Goal: Task Accomplishment & Management: Manage account settings

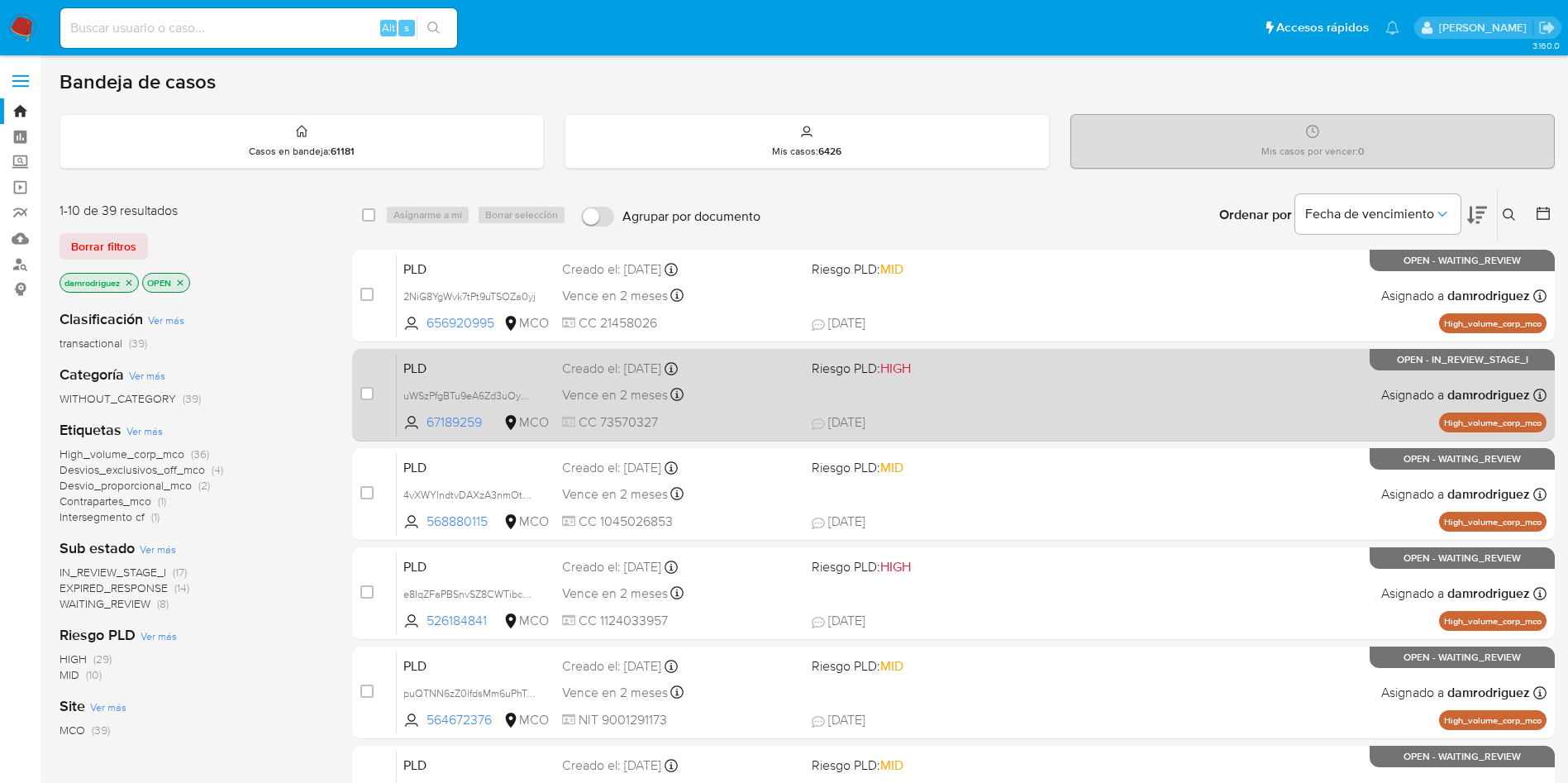
drag, startPoint x: 331, startPoint y: 416, endPoint x: 478, endPoint y: 360, distance: 157.3
click at [330, 416] on div "1-10 de 39 resultados Borrar filtros damrodriguez OPEN Clasificación Ver más tr…" at bounding box center [807, 741] width 1495 height 1106
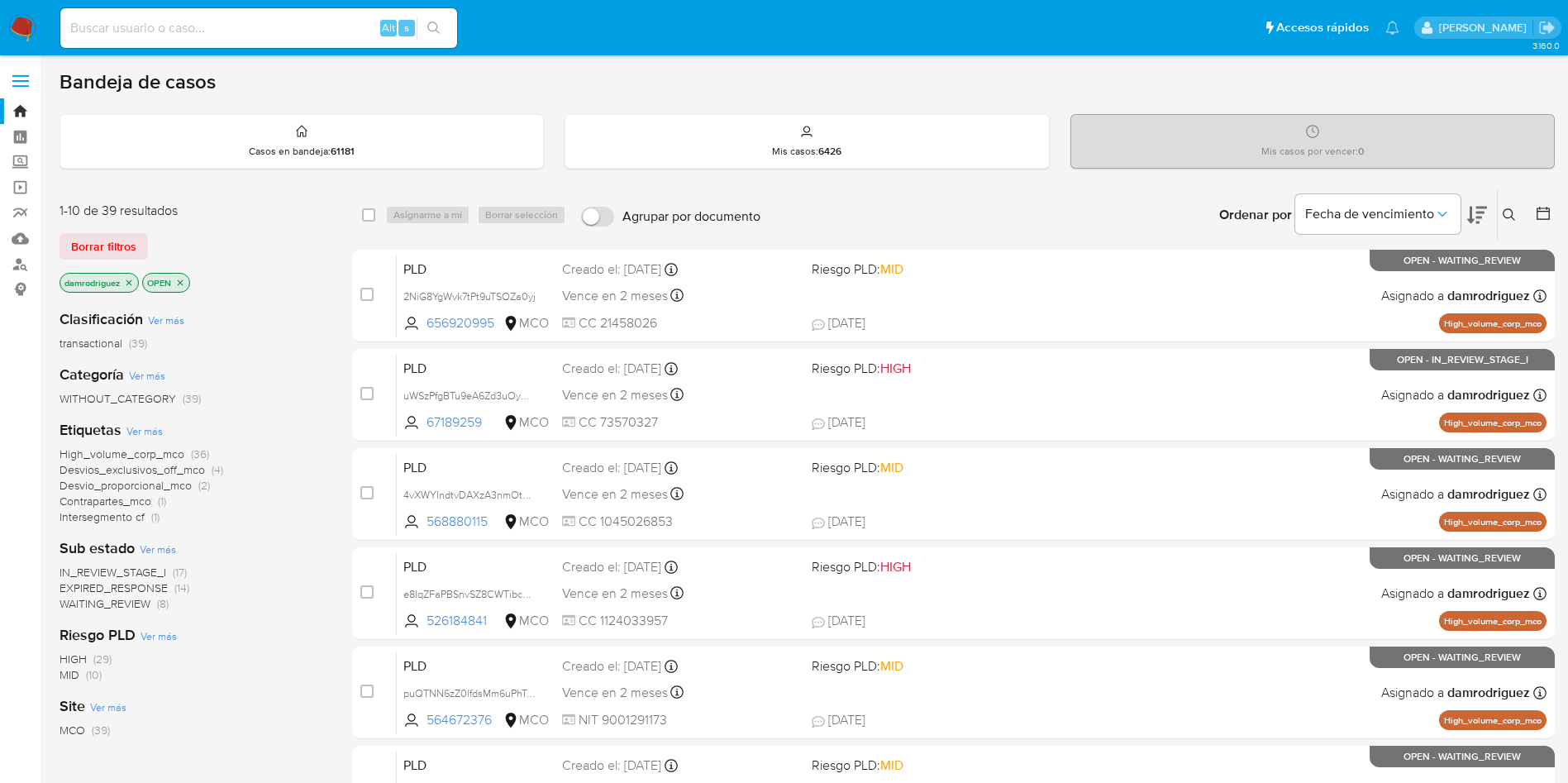
click at [1540, 211] on icon at bounding box center [1543, 213] width 13 height 13
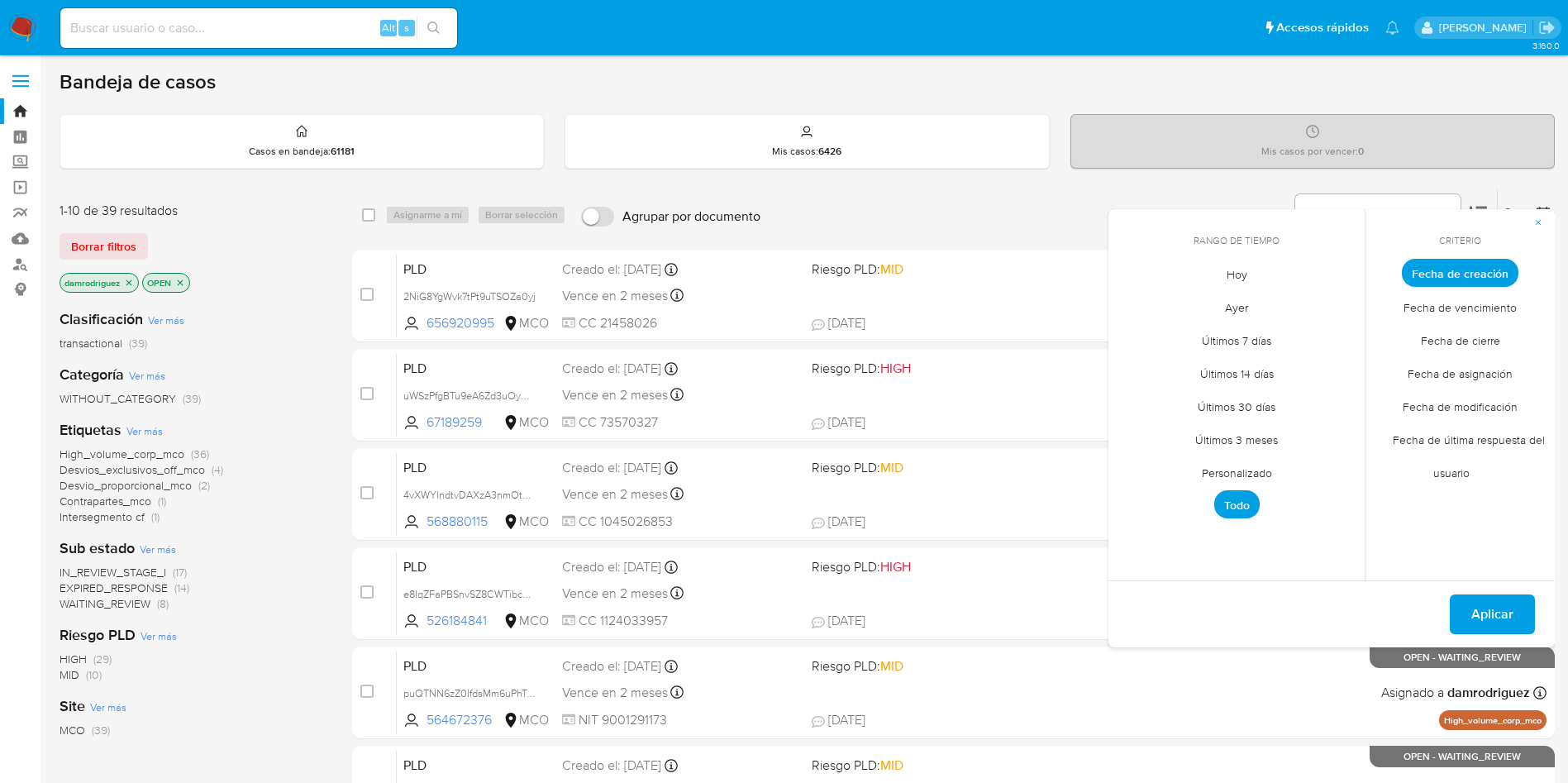
click at [131, 279] on icon "close-filter" at bounding box center [129, 282] width 10 height 10
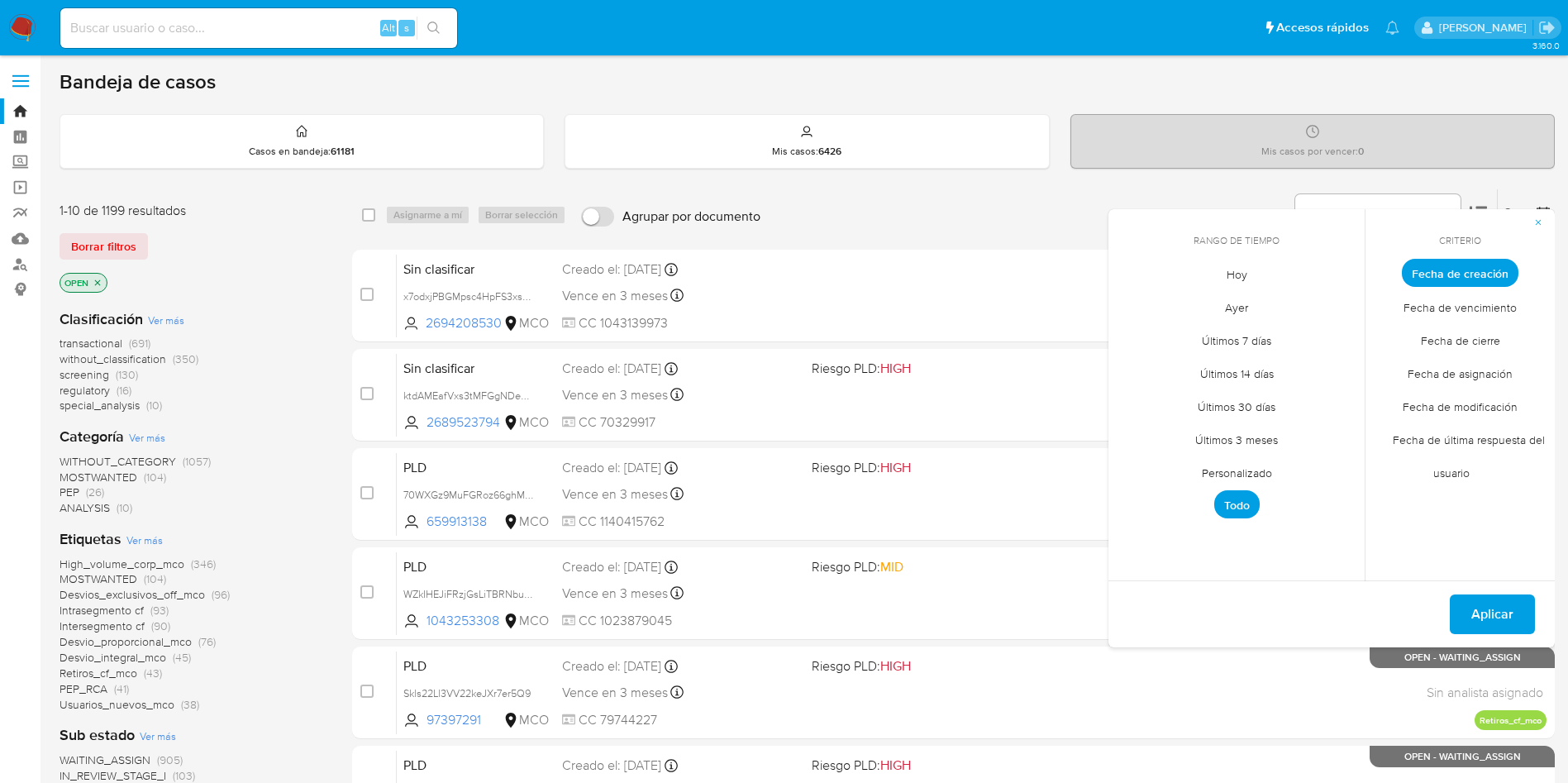
click at [1234, 474] on span "Personalizado" at bounding box center [1237, 473] width 105 height 34
click at [1135, 305] on icon "Mes anterior" at bounding box center [1134, 303] width 20 height 20
click at [1231, 397] on button "10" at bounding box center [1236, 397] width 26 height 26
click at [1333, 392] on button "13" at bounding box center [1336, 397] width 26 height 26
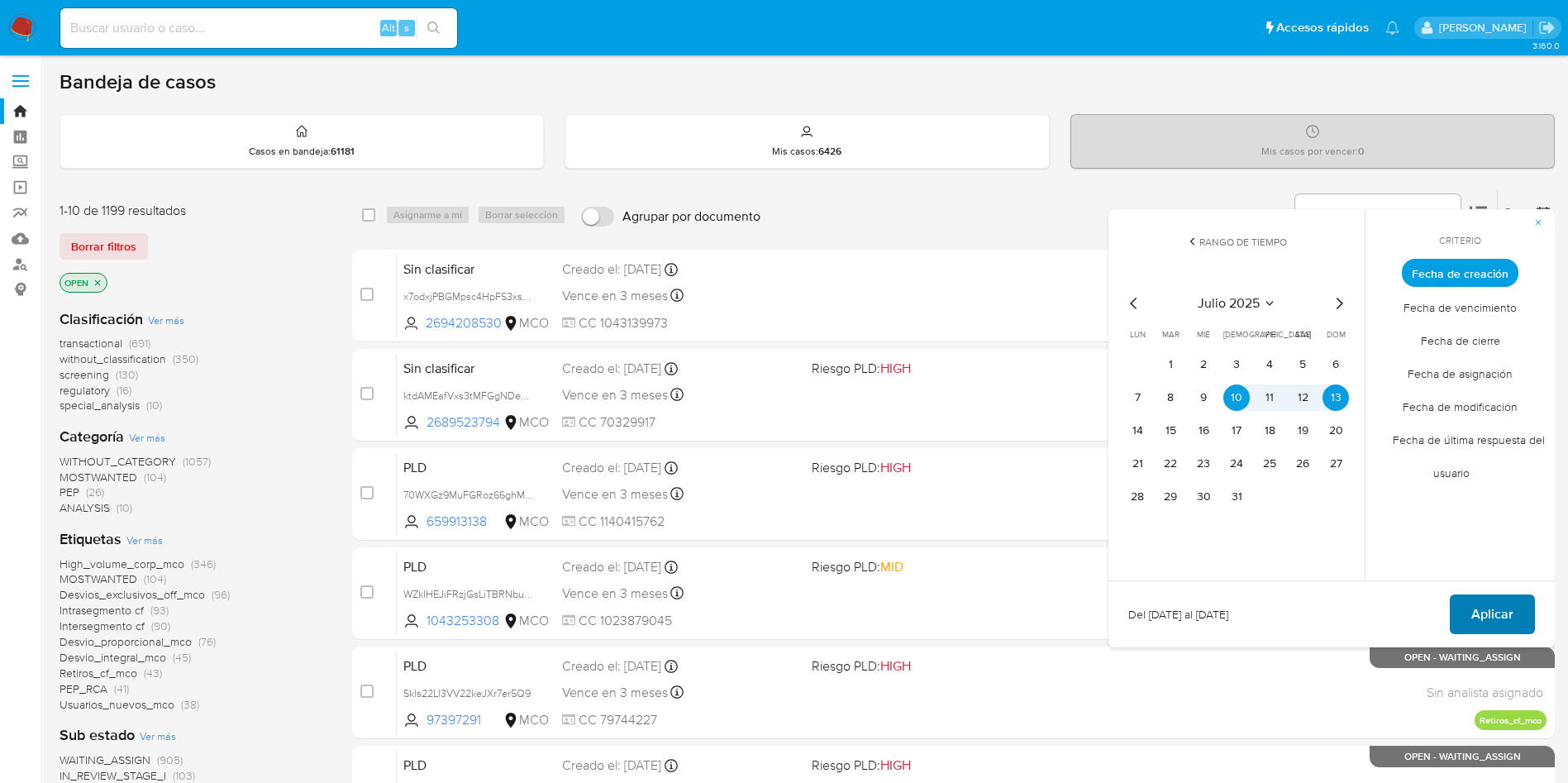
click at [1471, 611] on button "Aplicar" at bounding box center [1492, 614] width 85 height 40
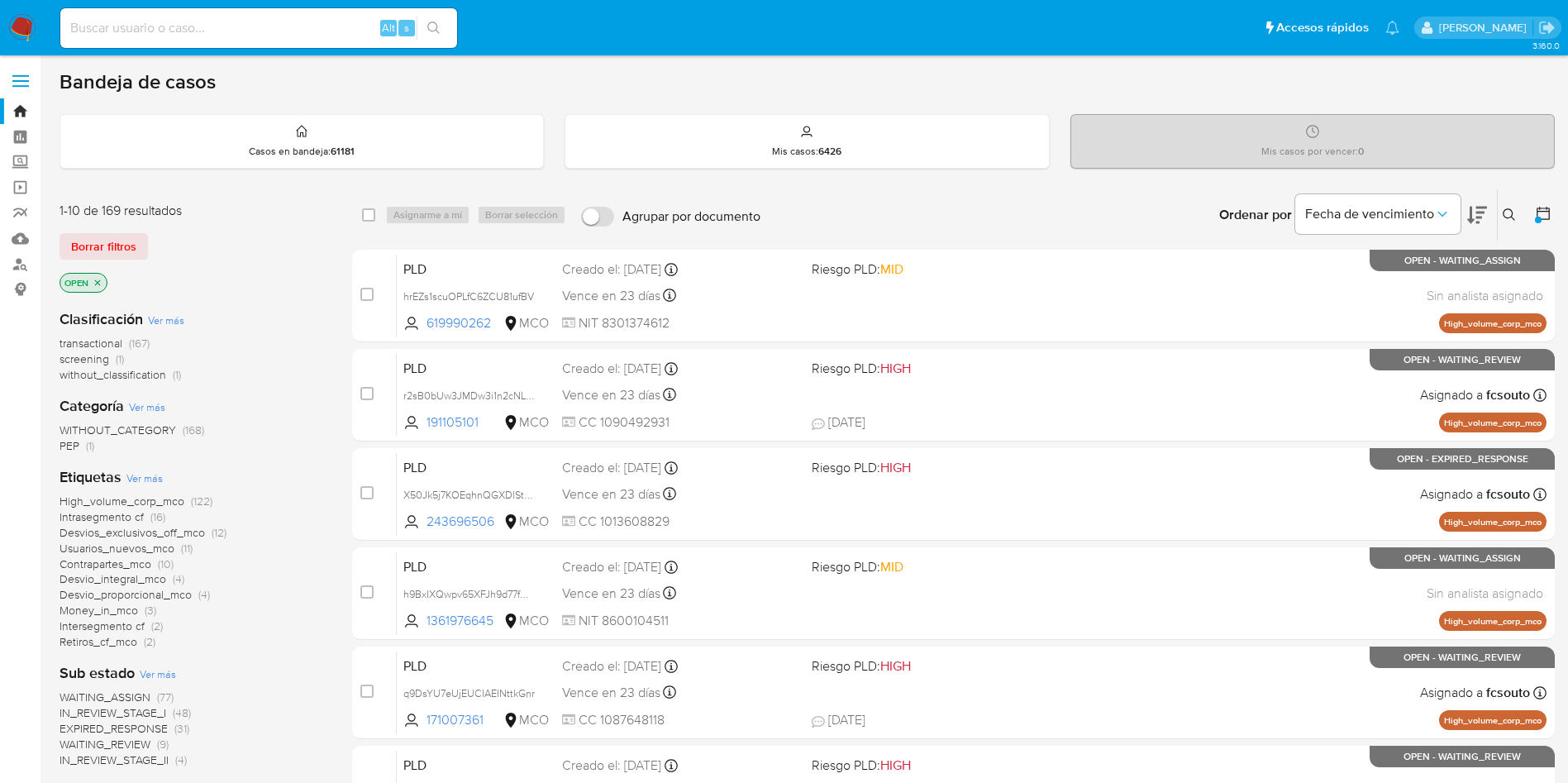
click at [8, 21] on img at bounding box center [22, 28] width 28 height 28
click at [9, 21] on img at bounding box center [22, 28] width 28 height 28
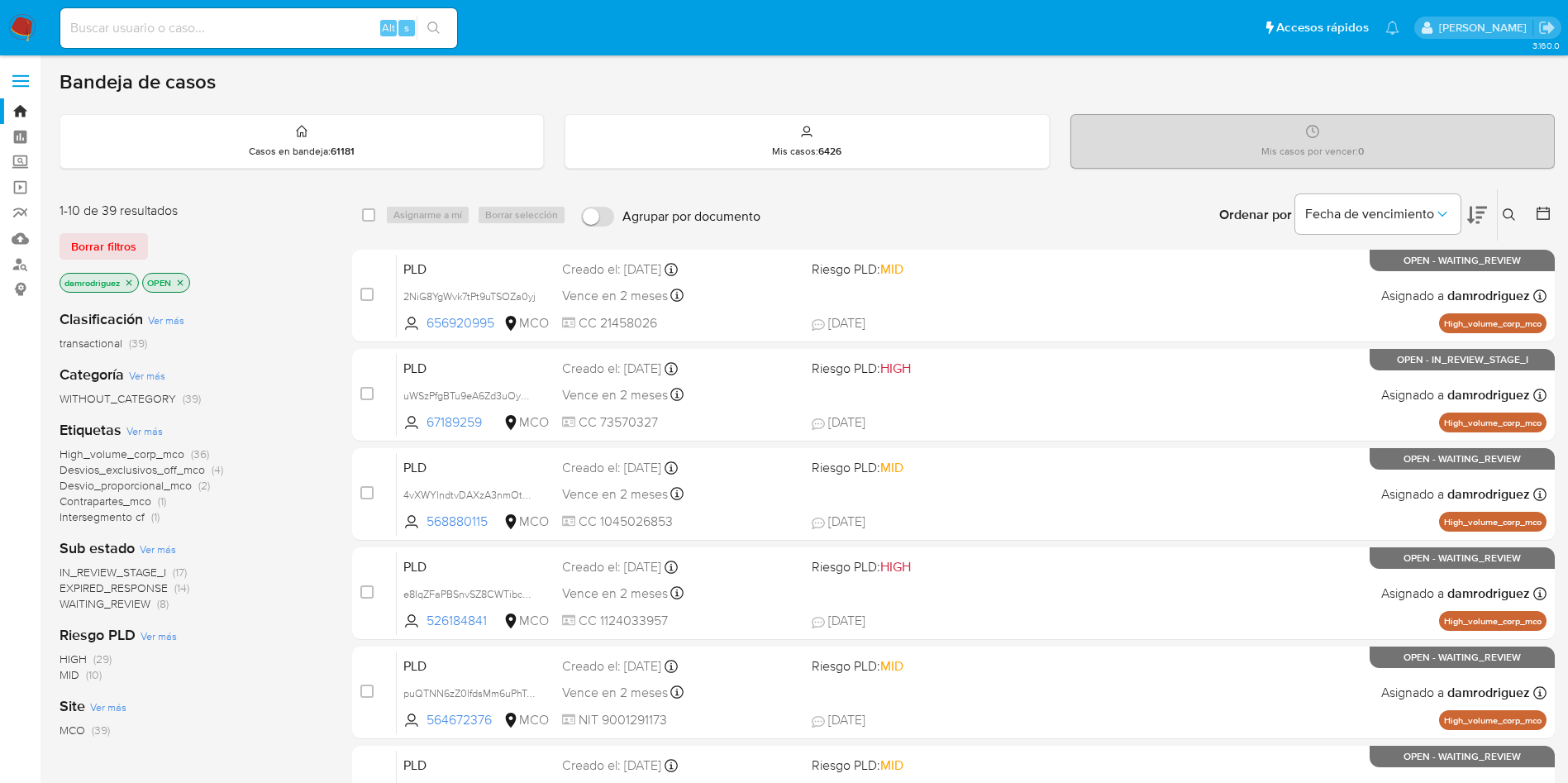
click at [279, 292] on div "damrodriguez OPEN" at bounding box center [192, 284] width 265 height 23
click at [1547, 213] on icon at bounding box center [1544, 213] width 17 height 17
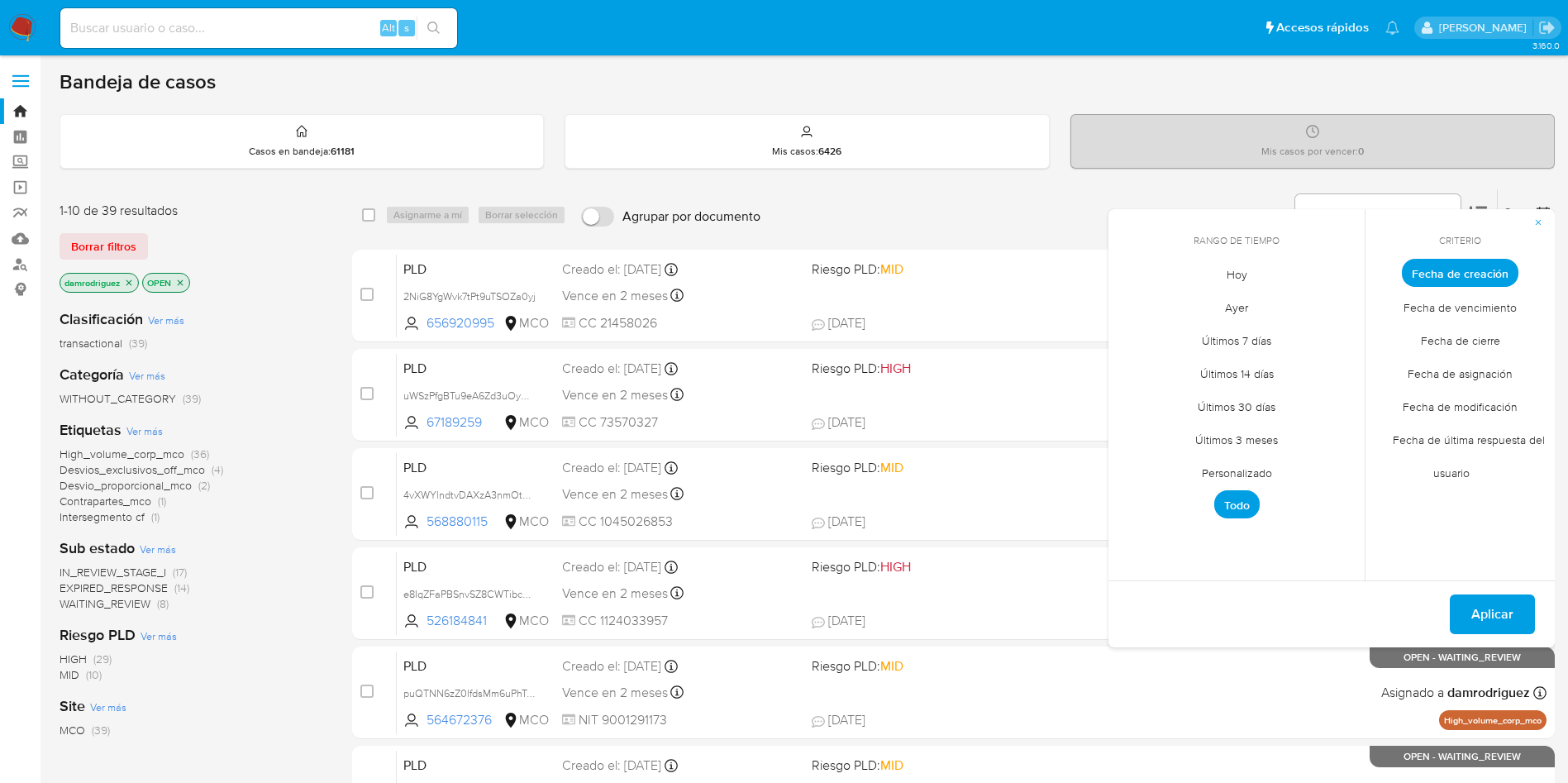
click at [1257, 469] on span "Personalizado" at bounding box center [1237, 473] width 105 height 34
click at [1138, 302] on icon "Mes anterior" at bounding box center [1134, 303] width 20 height 20
click at [1234, 402] on button "10" at bounding box center [1236, 397] width 26 height 26
click at [1330, 393] on button "13" at bounding box center [1336, 397] width 26 height 26
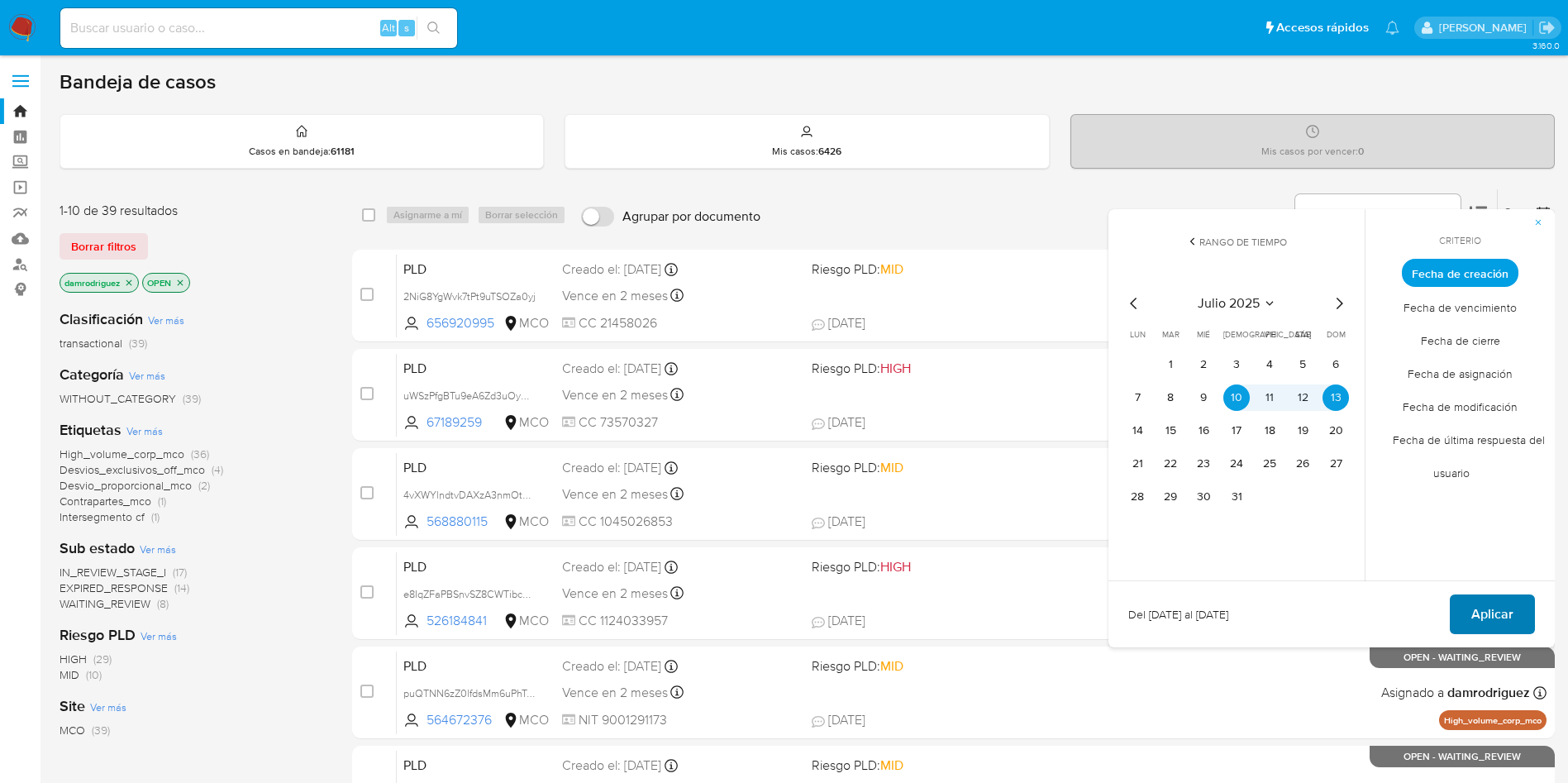
click at [1495, 624] on span "Aplicar" at bounding box center [1492, 613] width 42 height 36
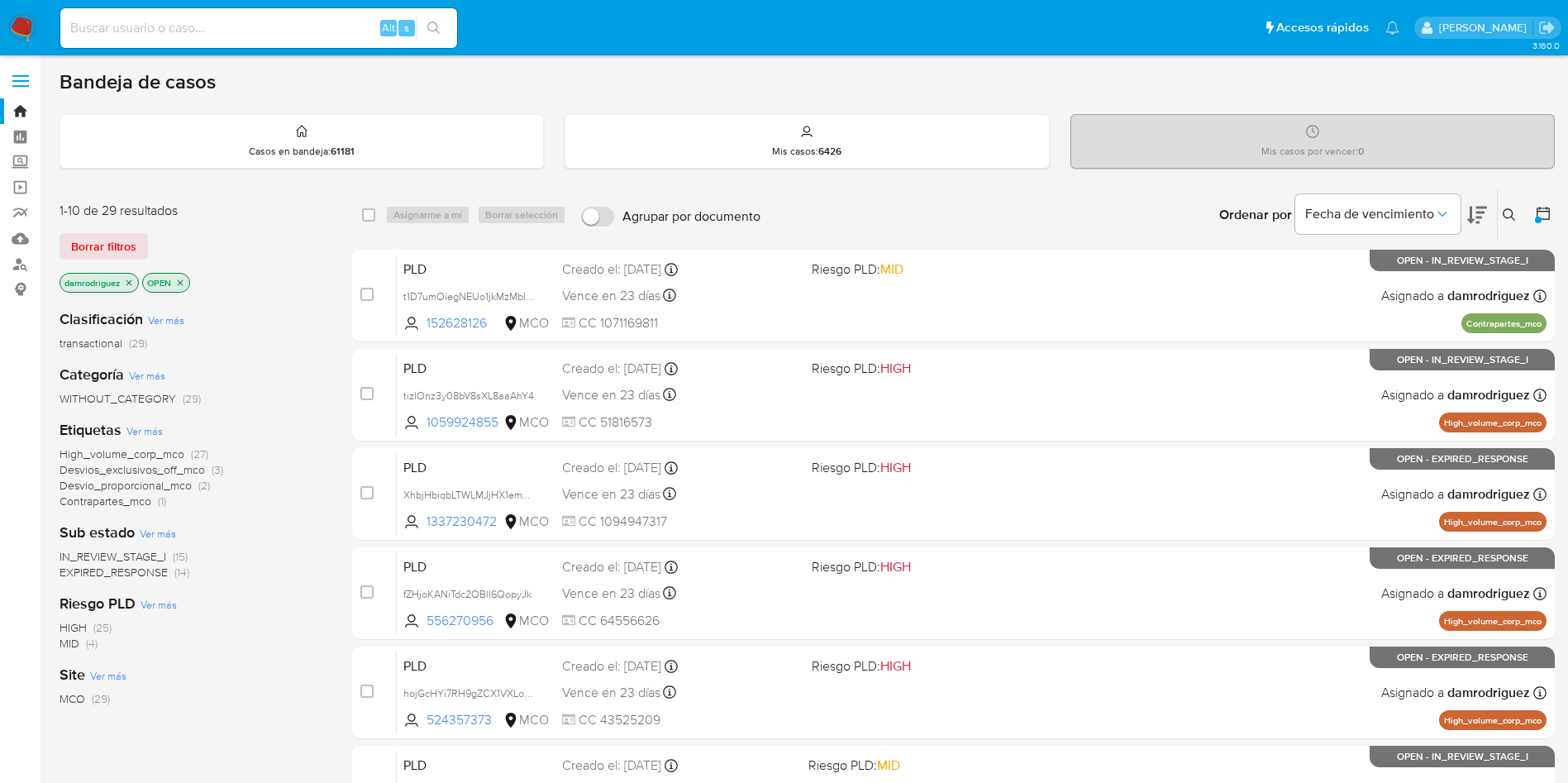
click at [138, 575] on span "EXPIRED_RESPONSE" at bounding box center [114, 572] width 108 height 17
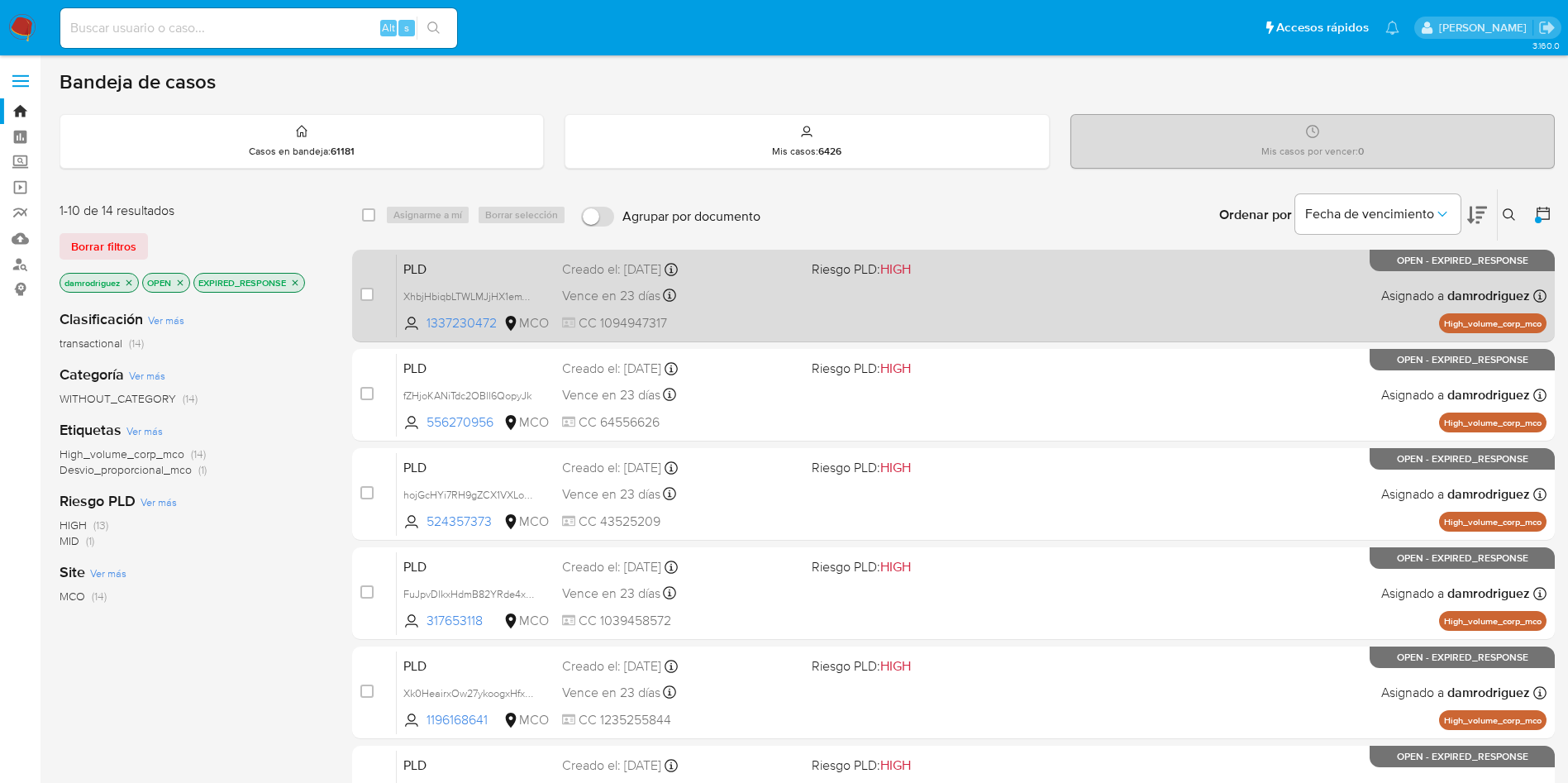
click at [477, 283] on div "PLD XhbjHbiqbLTWLMJjHX1emYZx 1337230472 MCO Riesgo PLD: HIGH Creado el: 12/07/2…" at bounding box center [971, 295] width 1149 height 84
click at [443, 297] on span "XhbjHbiqbLTWLMJjHX1emYZx" at bounding box center [471, 295] width 135 height 19
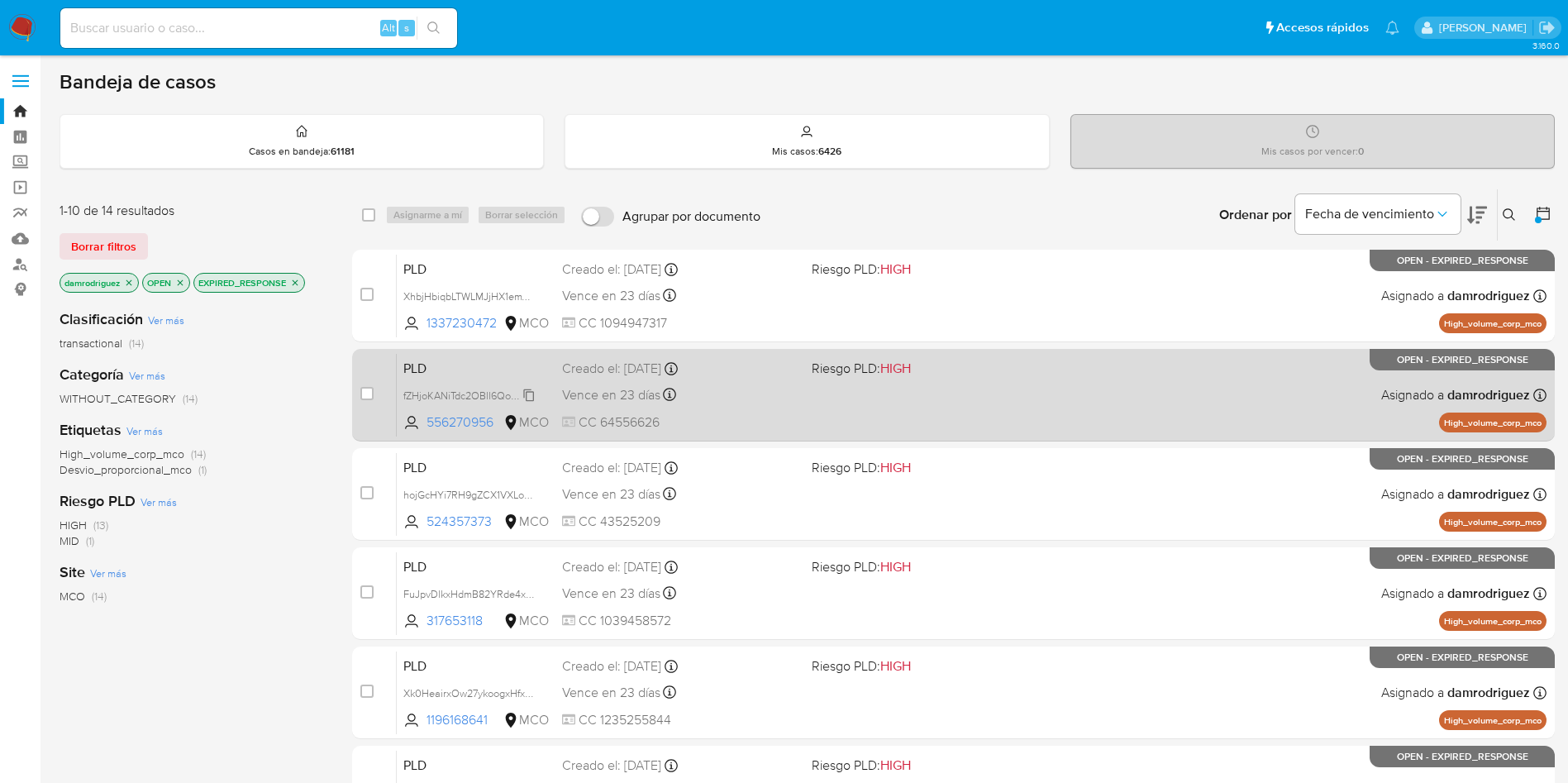
click at [429, 388] on span "fZHjoKANiTdc2OBll6QopyJk" at bounding box center [467, 394] width 128 height 19
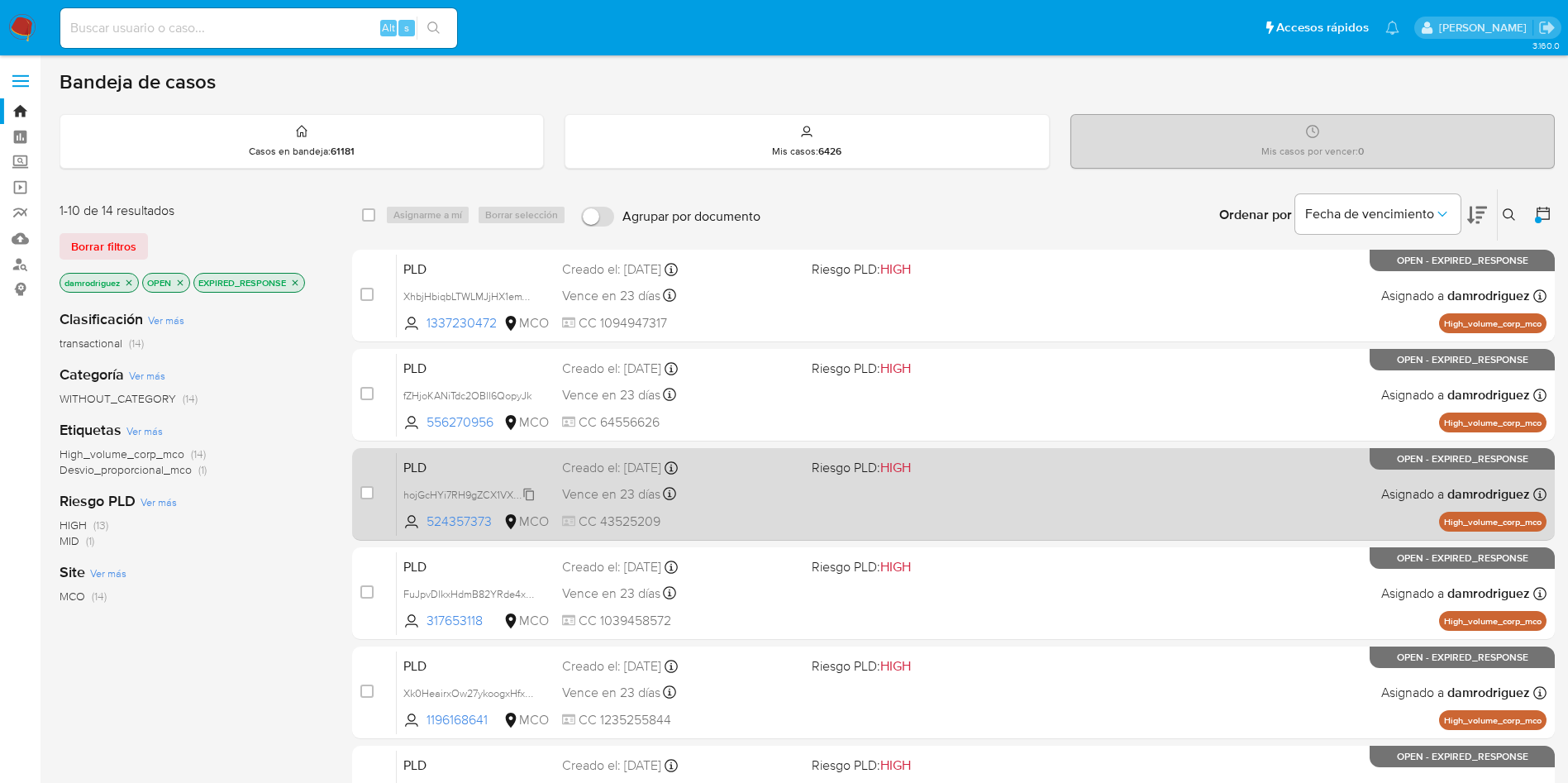
click at [453, 494] on span "hojGcHYi7RH9gZCX1VXLotp0" at bounding box center [472, 494] width 136 height 19
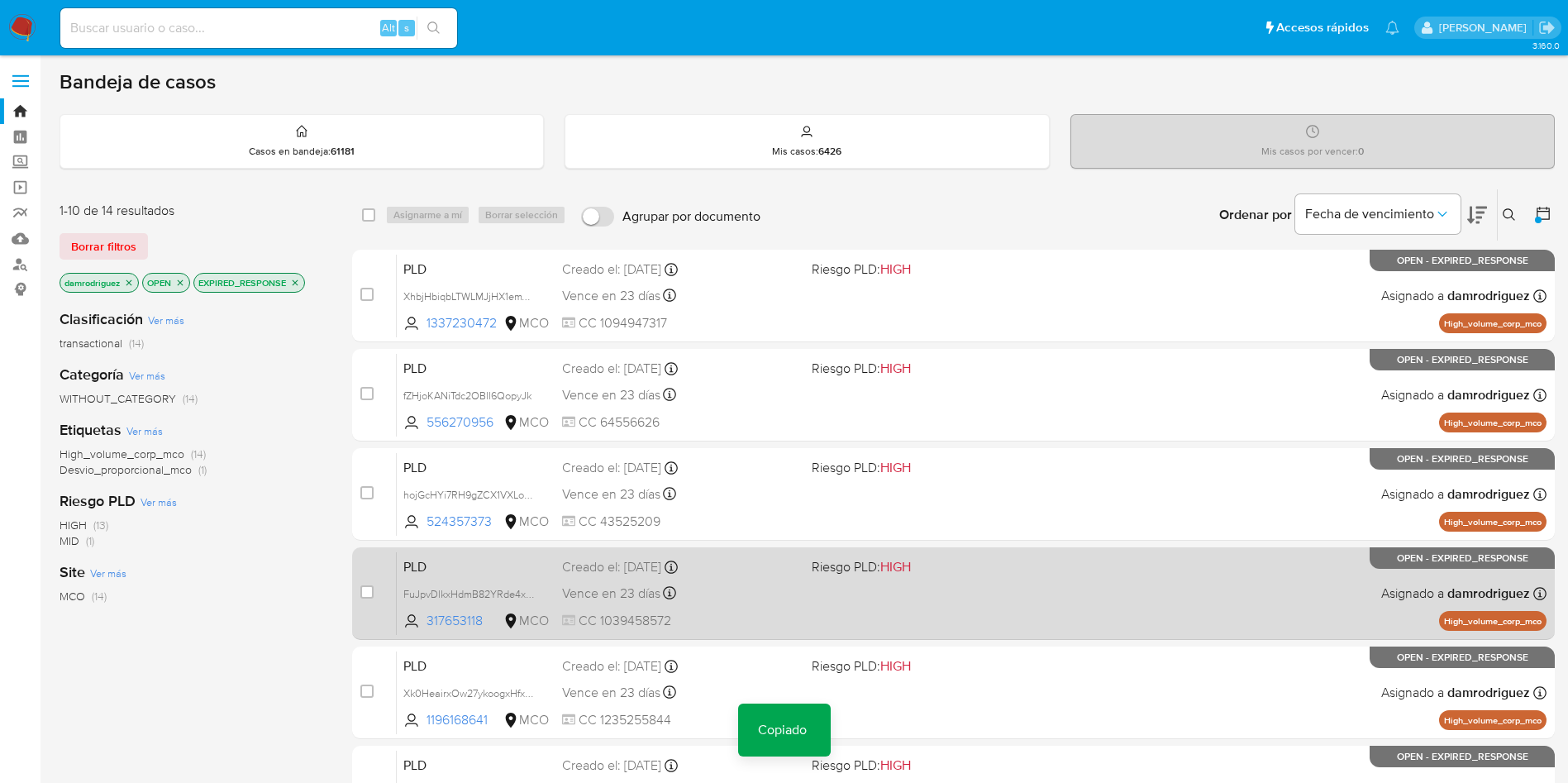
click at [431, 581] on div "PLD FuJpvDlkxHdmB82YRde4xD1W 317653118 MCO Riesgo PLD: HIGH Creado el: 12/07/20…" at bounding box center [971, 593] width 1149 height 84
click at [466, 588] on span "FuJpvDlkxHdmB82YRde4xD1W" at bounding box center [475, 593] width 143 height 19
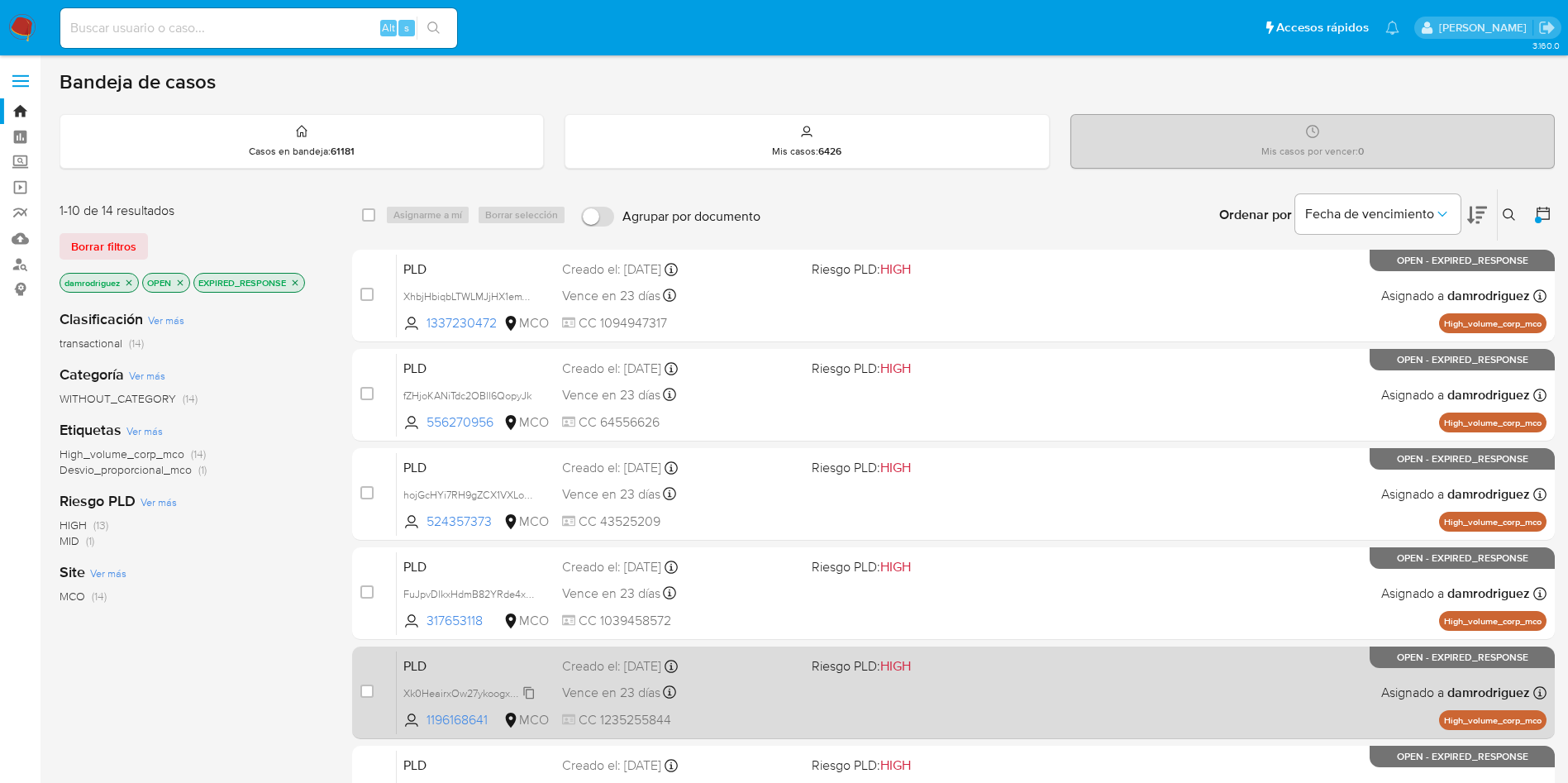
click at [453, 696] on span "Xk0HeairxOw27ykoogxHfxAB" at bounding box center [471, 692] width 135 height 19
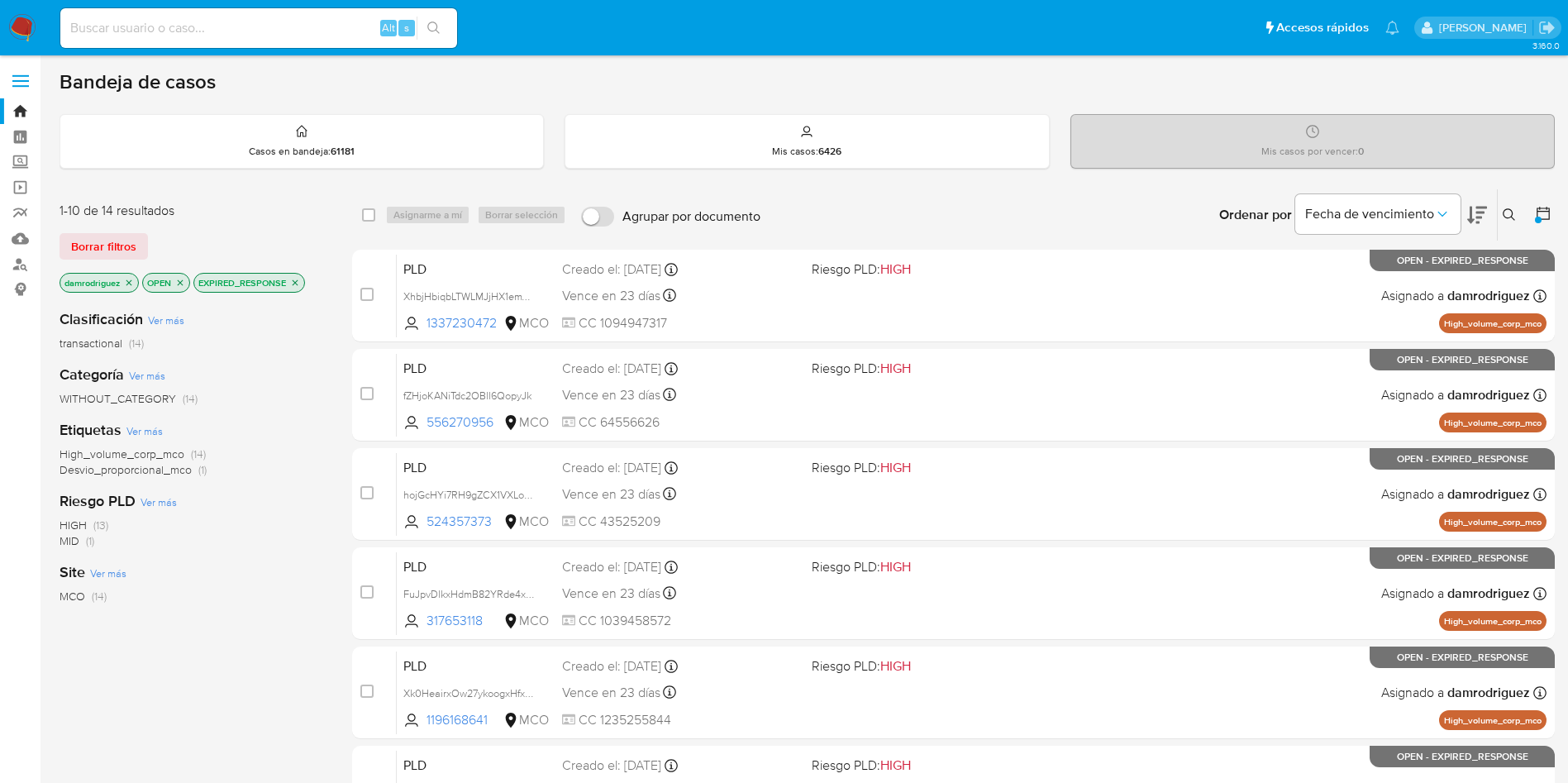
click at [329, 250] on div "1-10 de 14 resultados Borrar filtros damrodriguez OPEN EXPIRED_RESPONSE Clasifi…" at bounding box center [807, 741] width 1495 height 1106
click at [310, 440] on div "Etiquetas Ver más High_volume_corp_mco (14) Desvio_proporcional_mco (1)" at bounding box center [193, 448] width 267 height 58
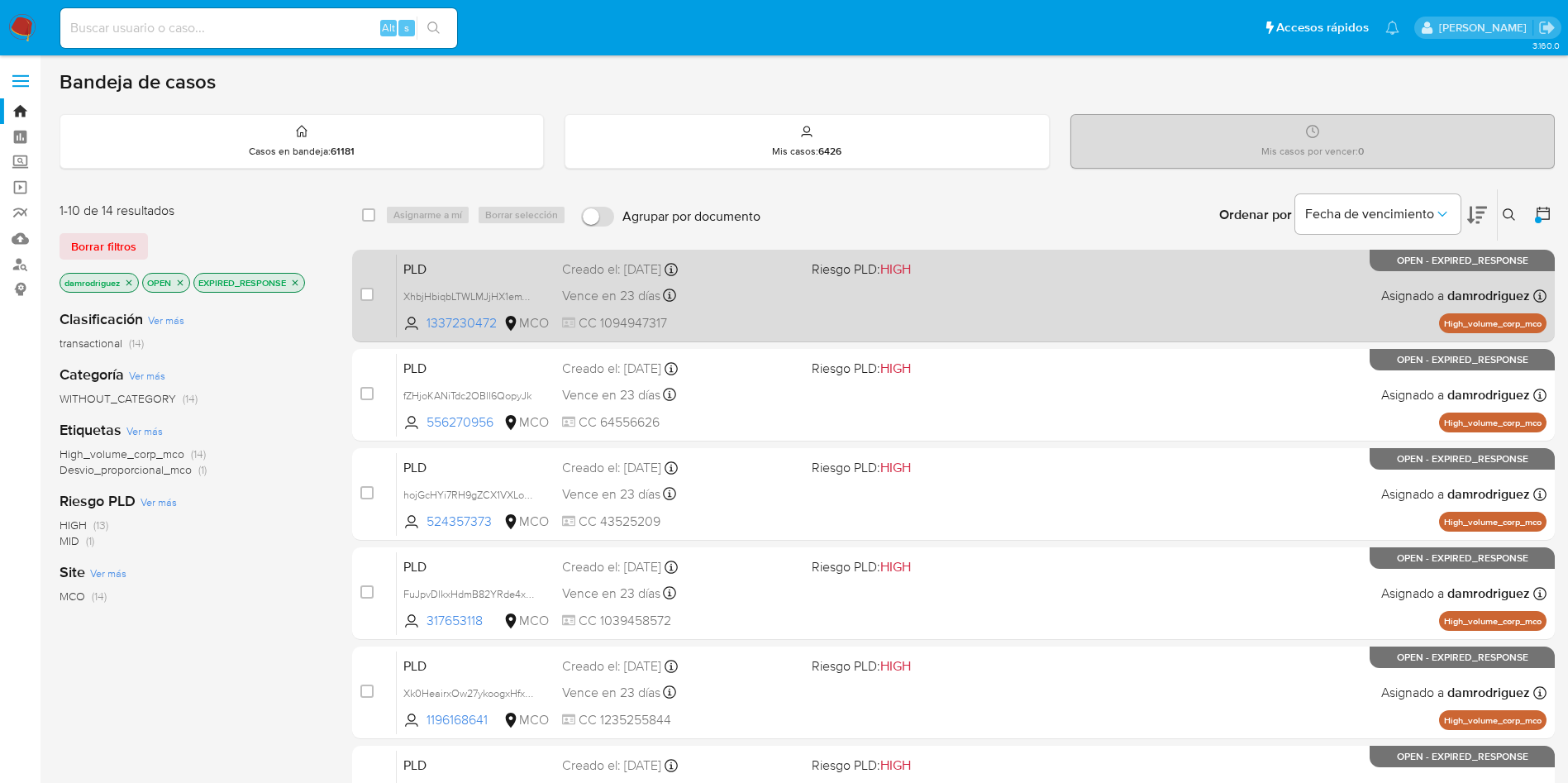
click at [430, 261] on span "PLD" at bounding box center [476, 268] width 145 height 21
click at [365, 297] on input "checkbox" at bounding box center [367, 295] width 13 height 13
checkbox input "true"
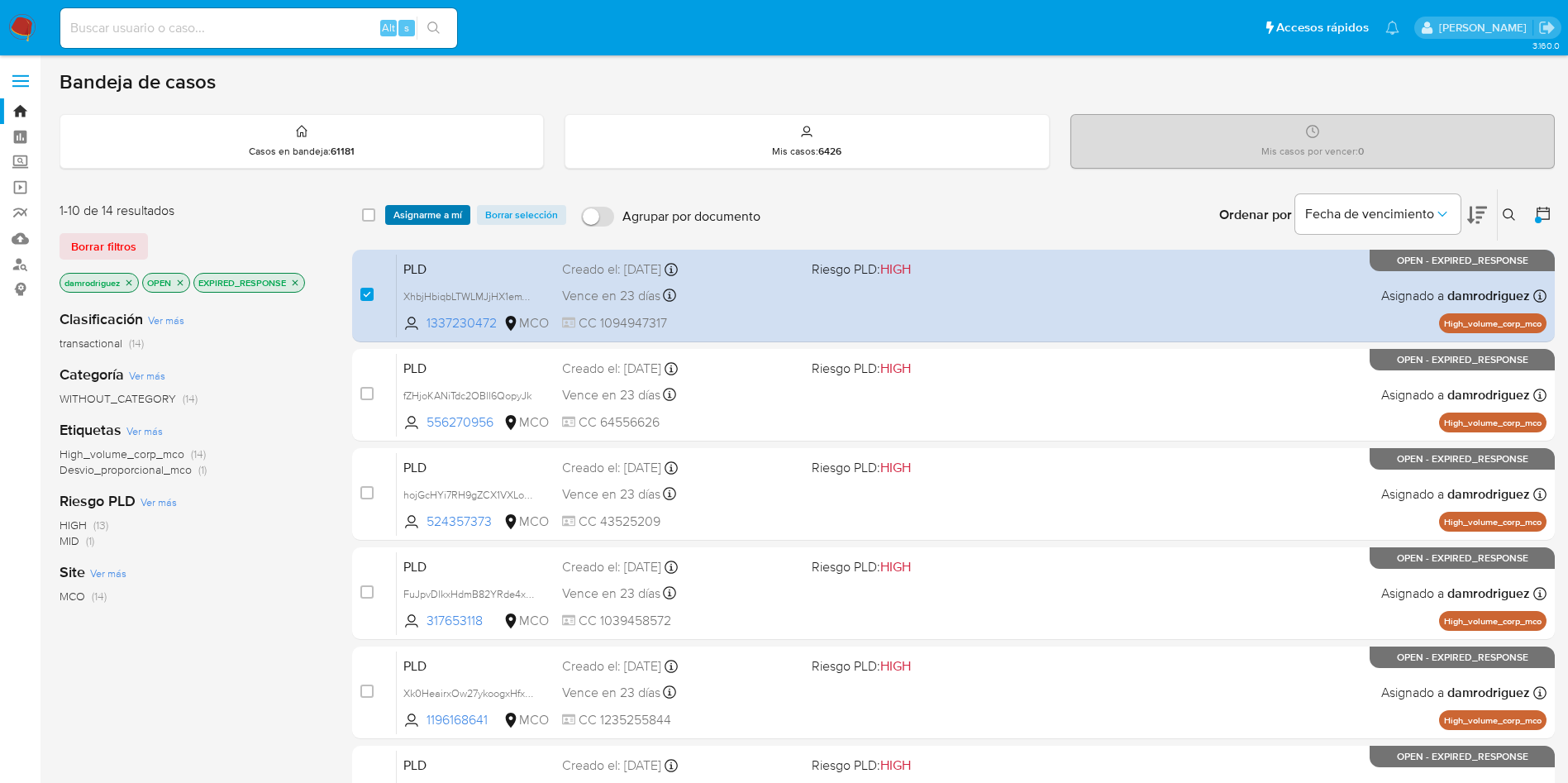
click at [428, 217] on span "Asignarme a mí" at bounding box center [428, 215] width 69 height 17
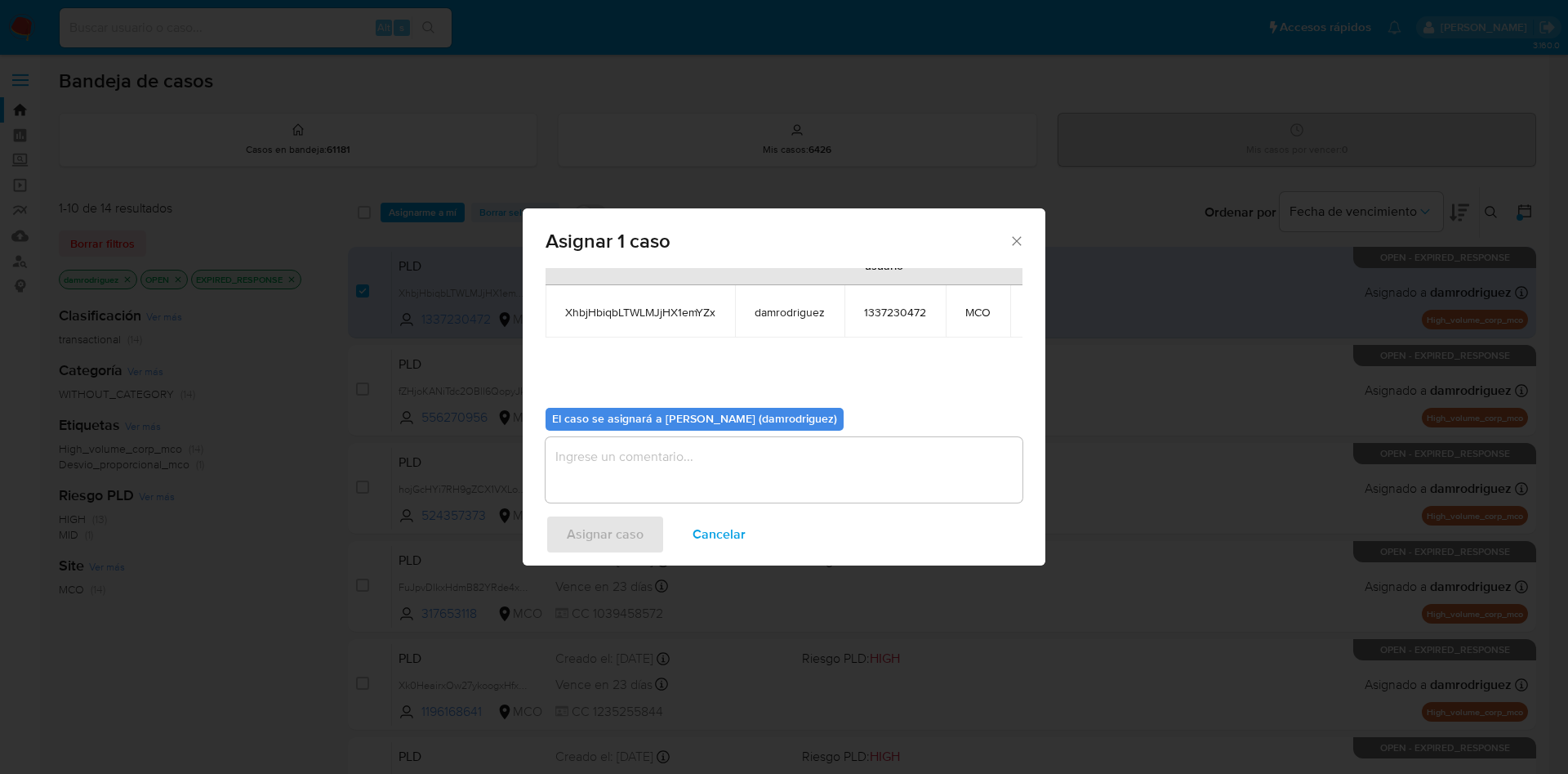
scroll to position [104, 0]
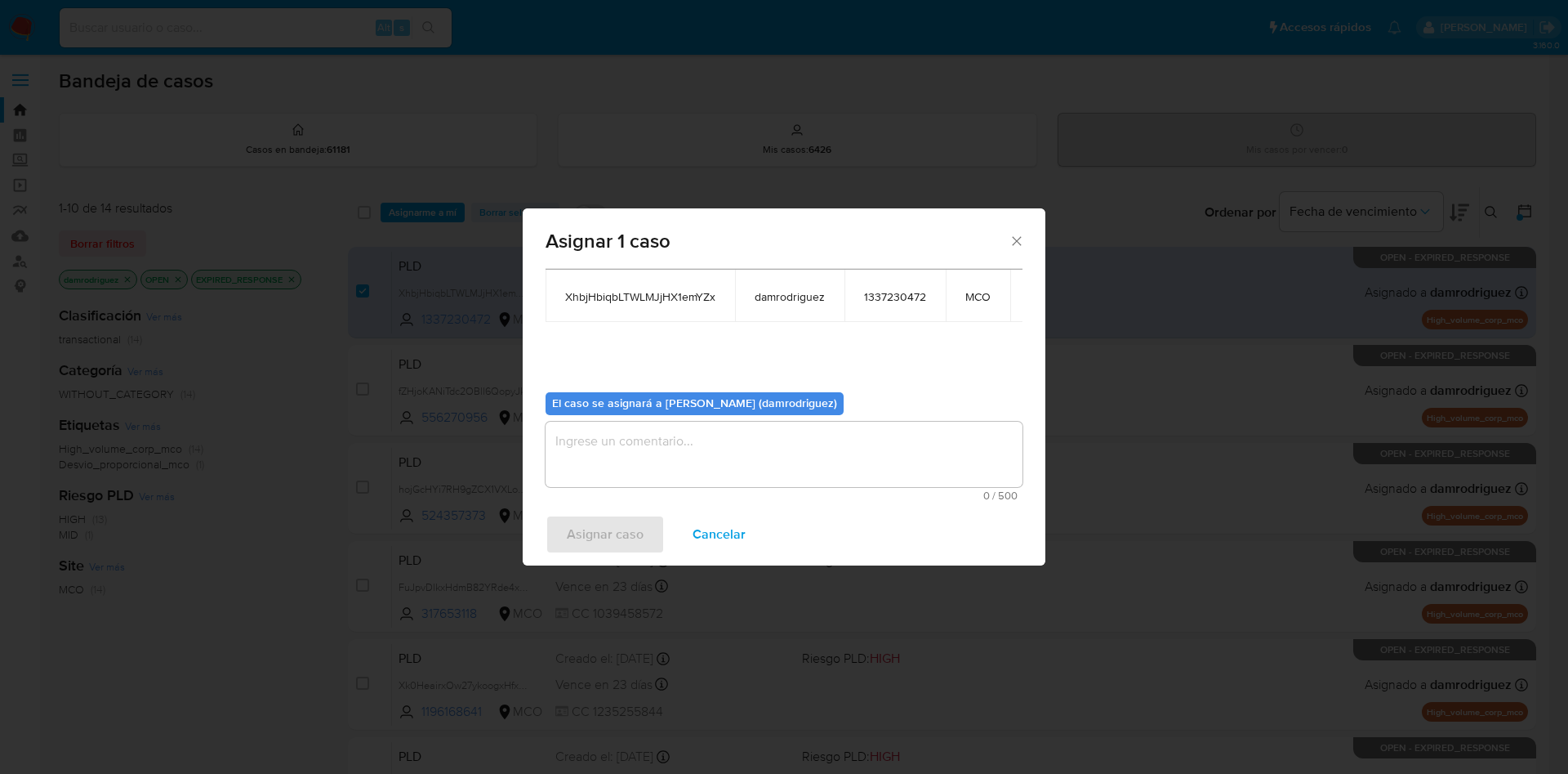
click at [680, 443] on textarea "assign-modal" at bounding box center [784, 454] width 477 height 65
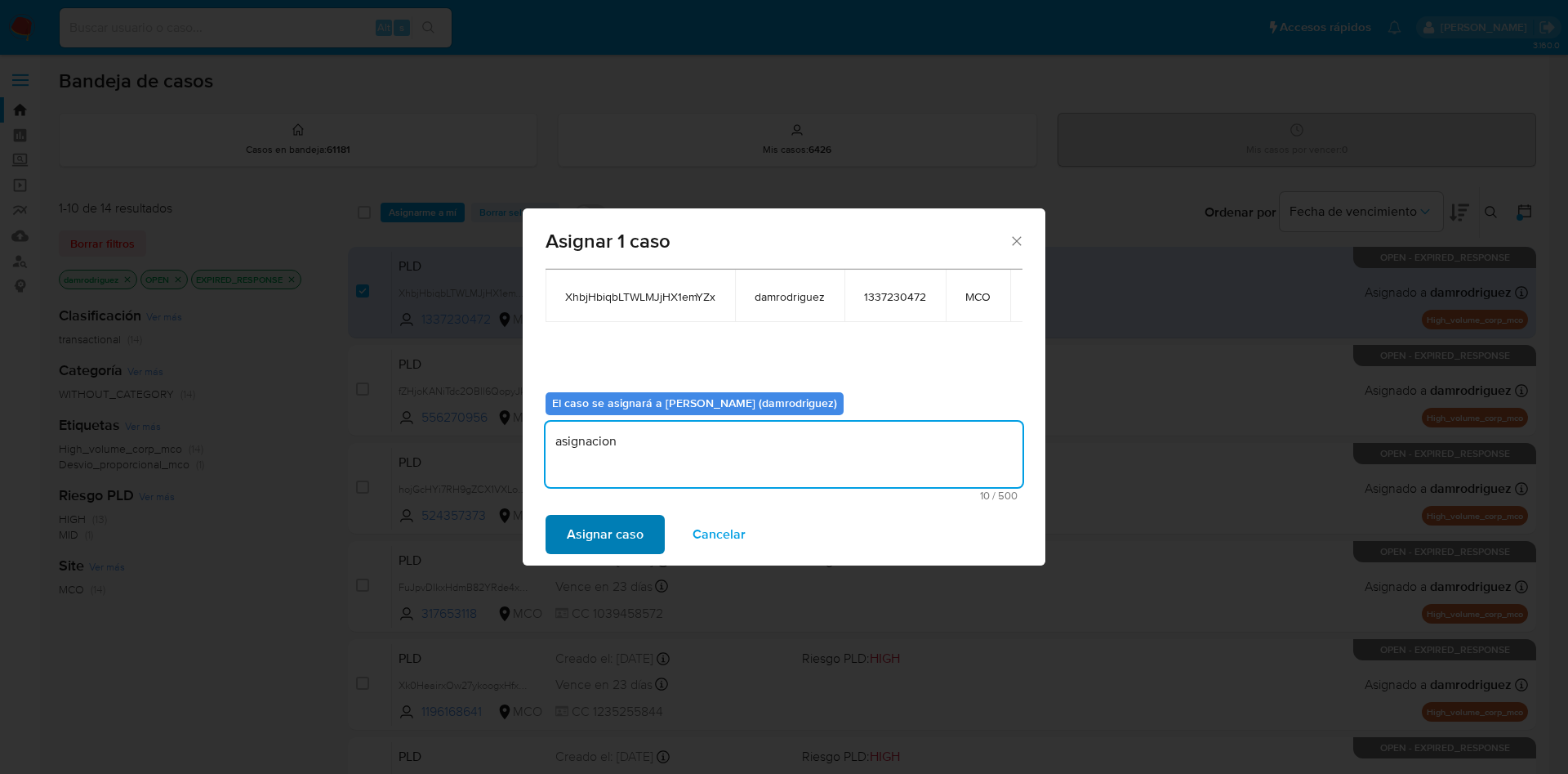
type textarea "asignacion"
click at [582, 524] on span "Asignar caso" at bounding box center [604, 534] width 76 height 36
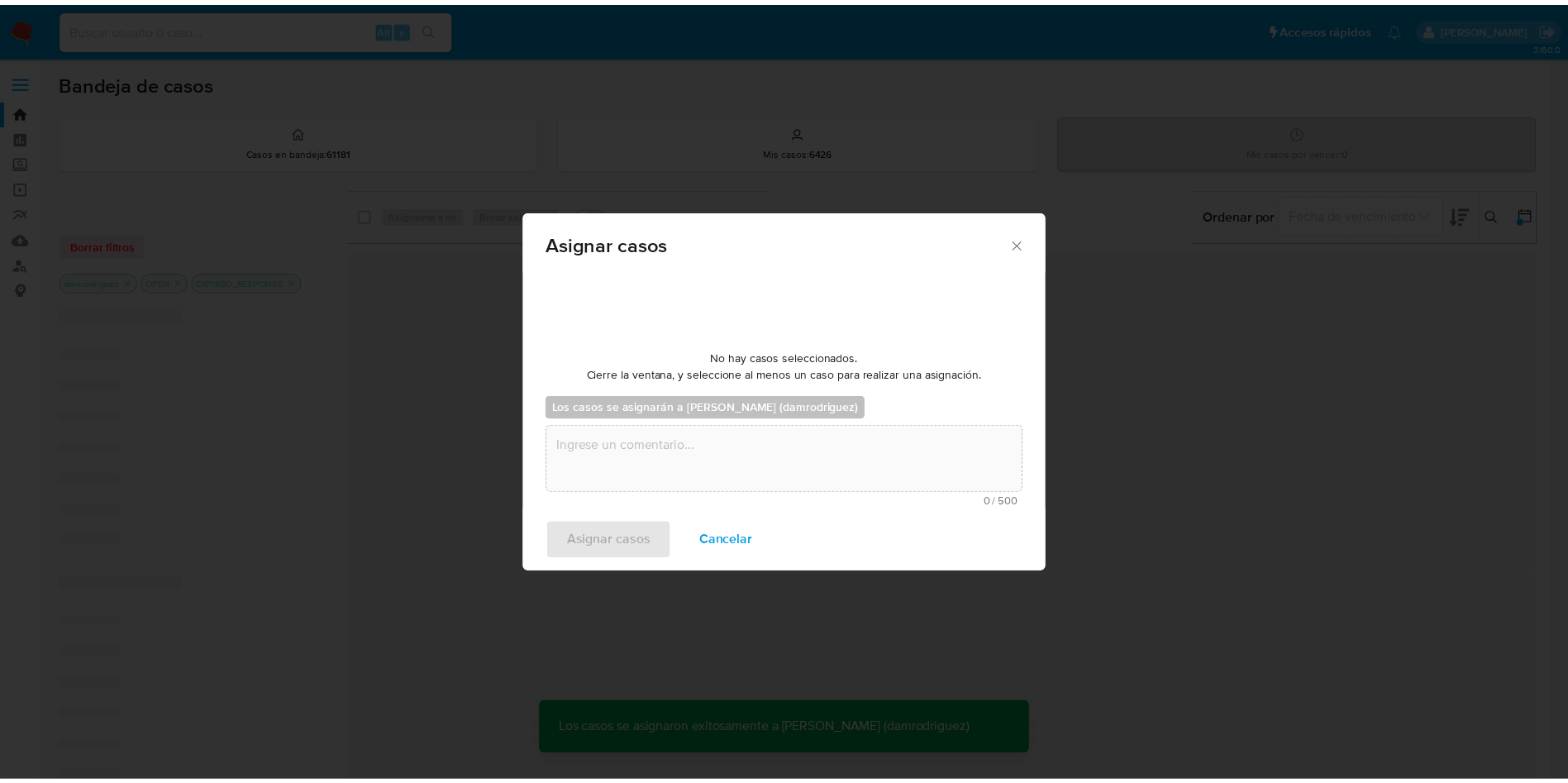
scroll to position [100, 0]
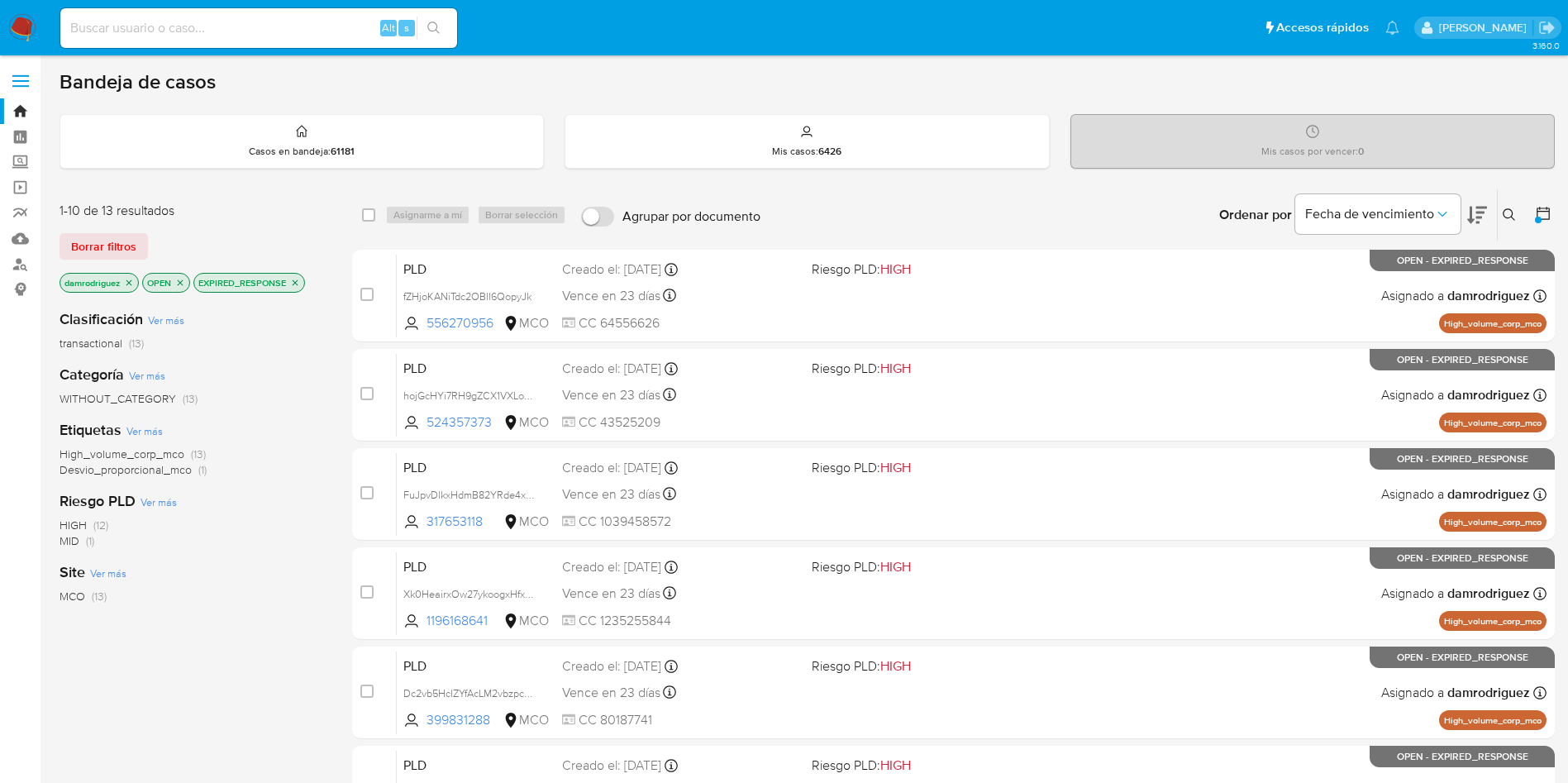
click at [12, 25] on img at bounding box center [22, 28] width 28 height 28
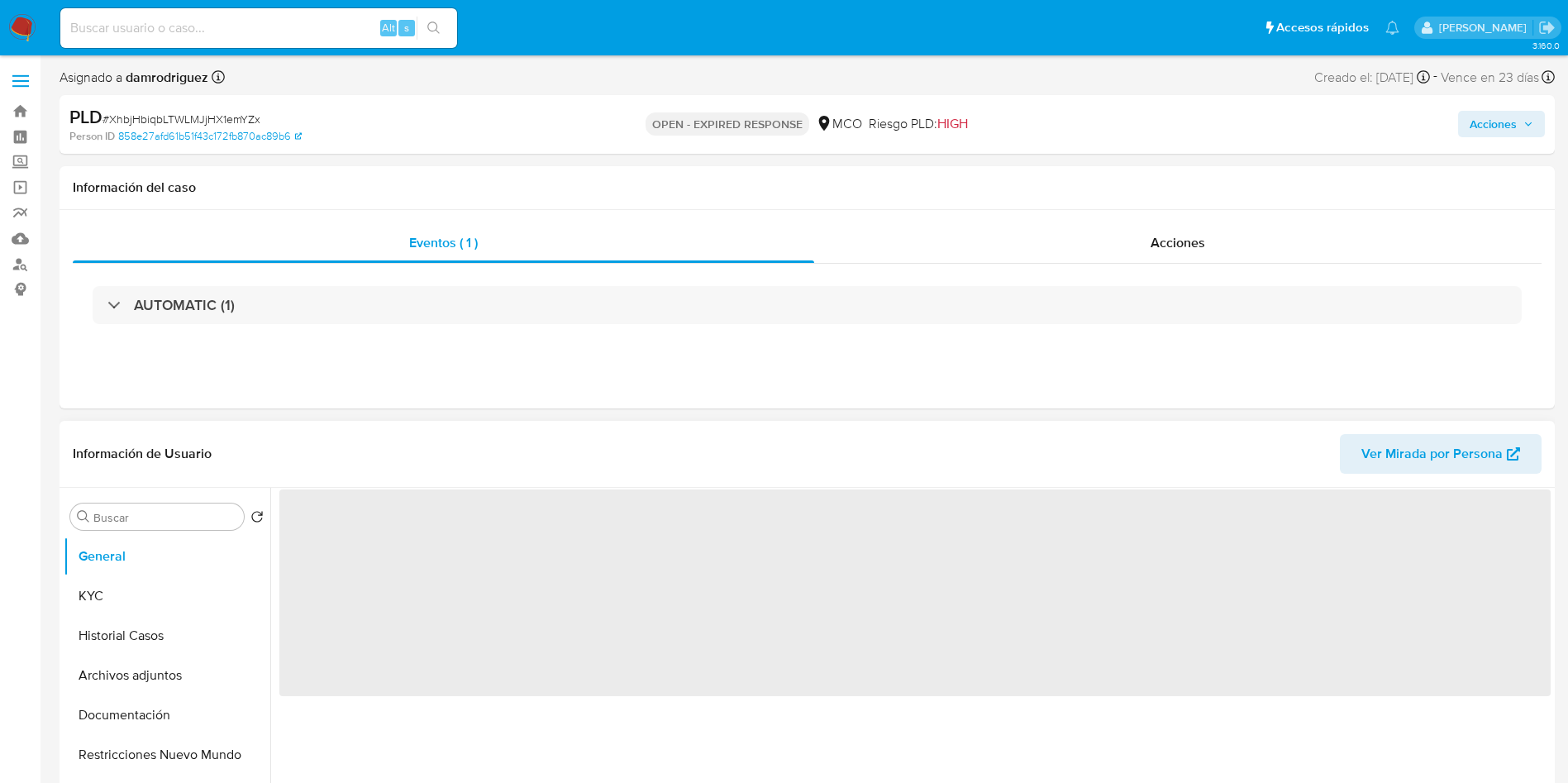
select select "10"
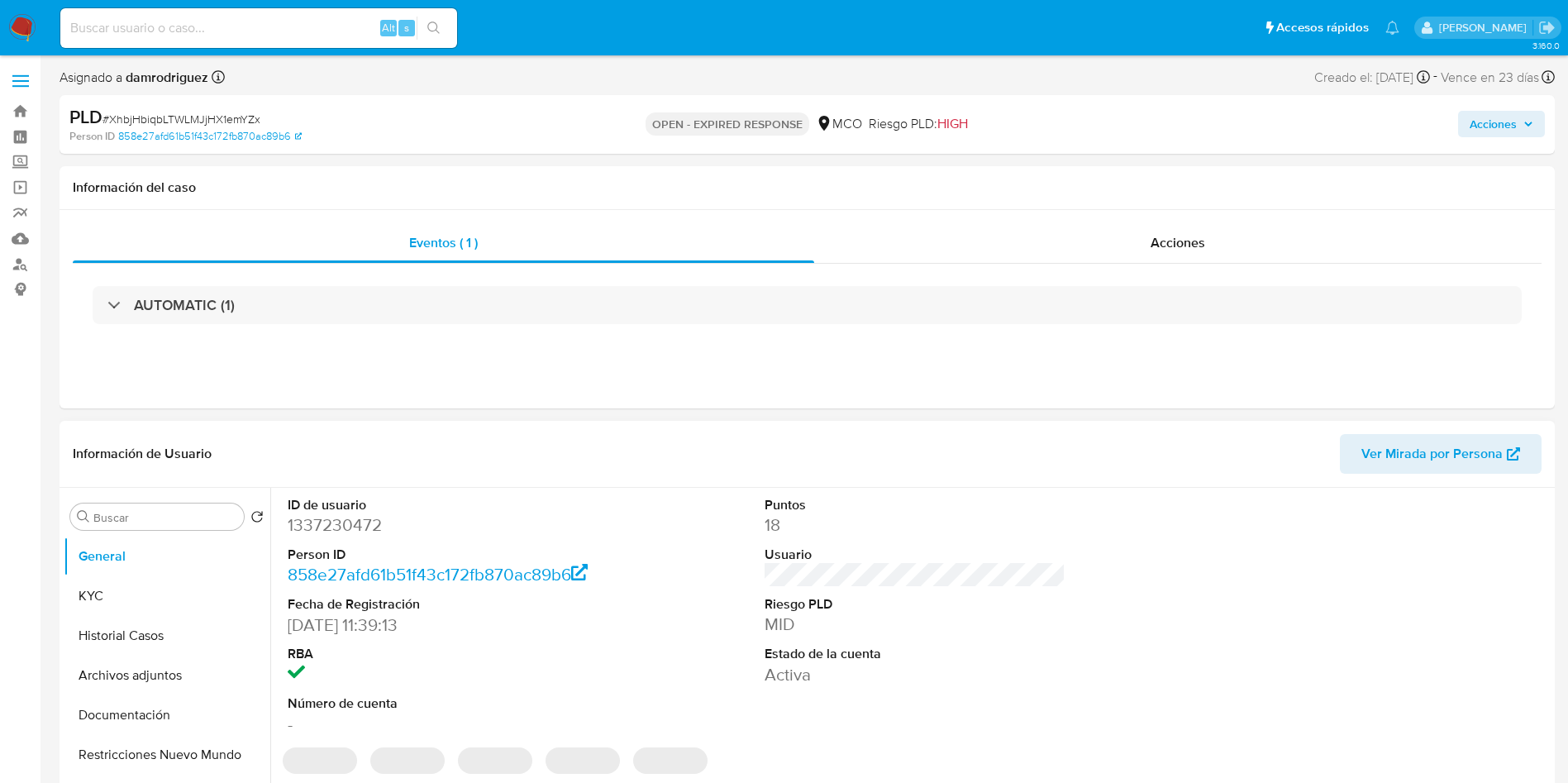
click at [341, 519] on dd "1337230472" at bounding box center [439, 525] width 302 height 23
copy dd "1337230472"
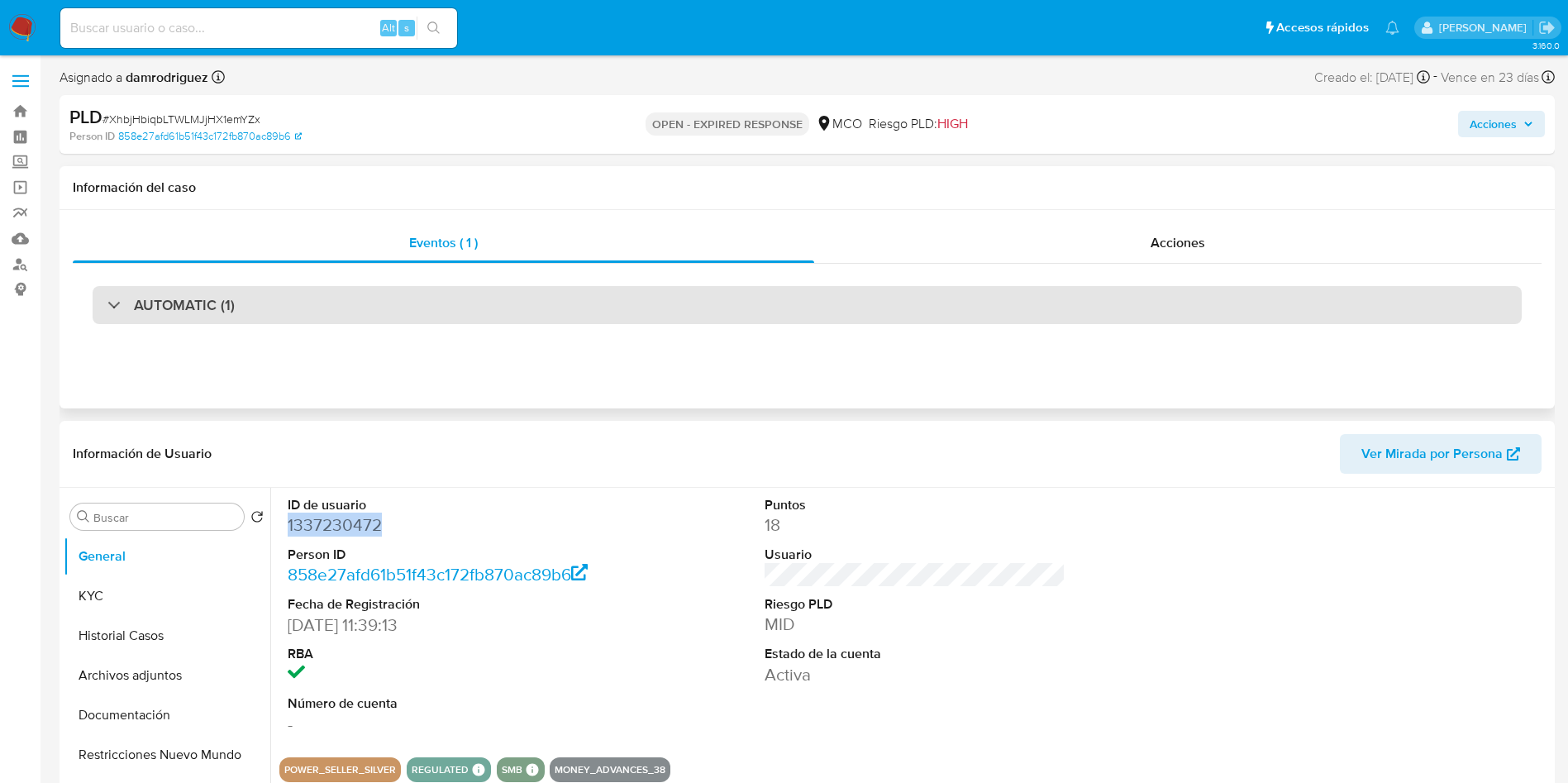
copy dd "1337230472"
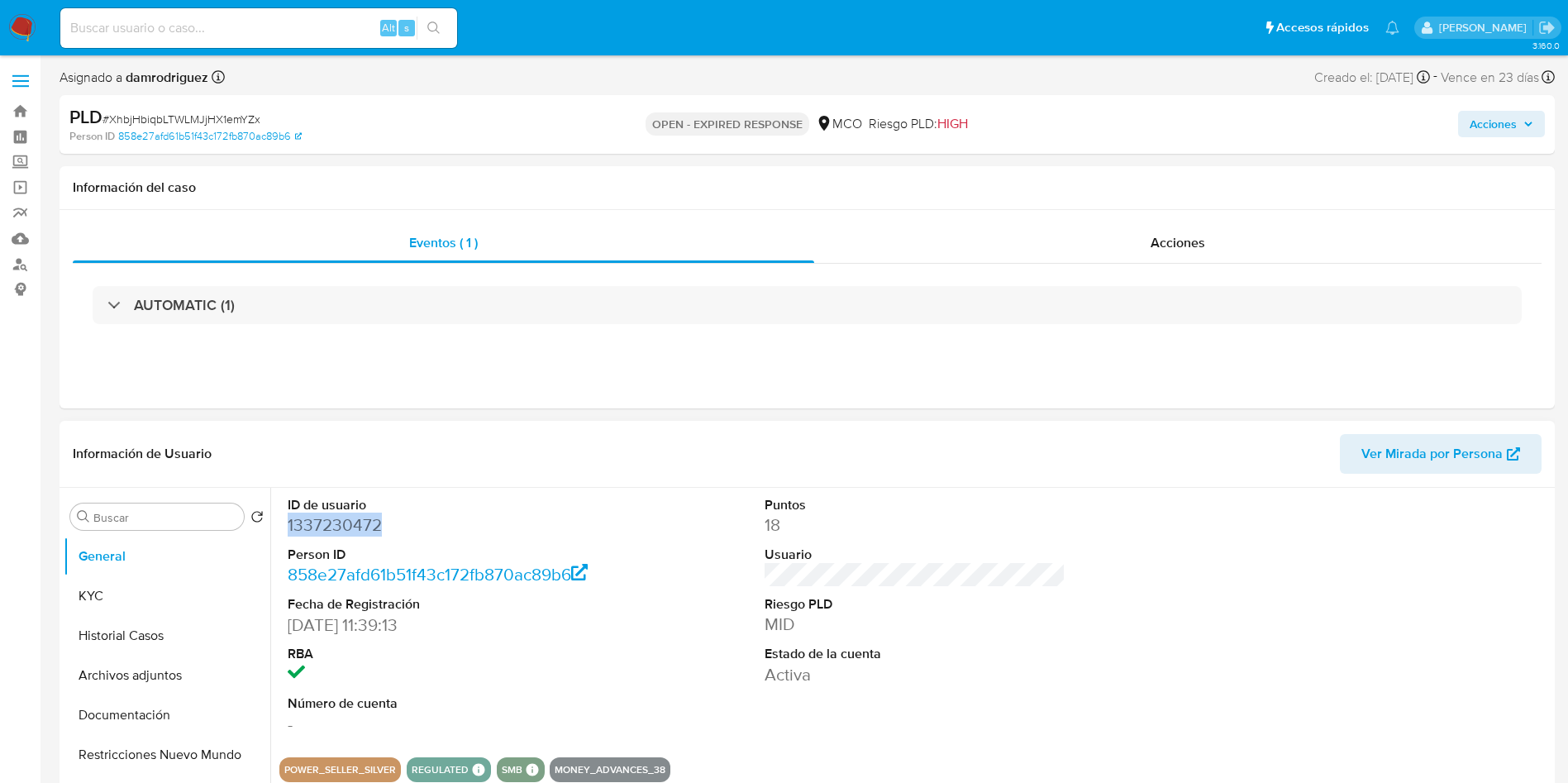
click at [315, 522] on dd "1337230472" at bounding box center [439, 525] width 302 height 23
click at [314, 522] on dd "1337230472" at bounding box center [439, 525] width 302 height 23
copy dd "1337230472"
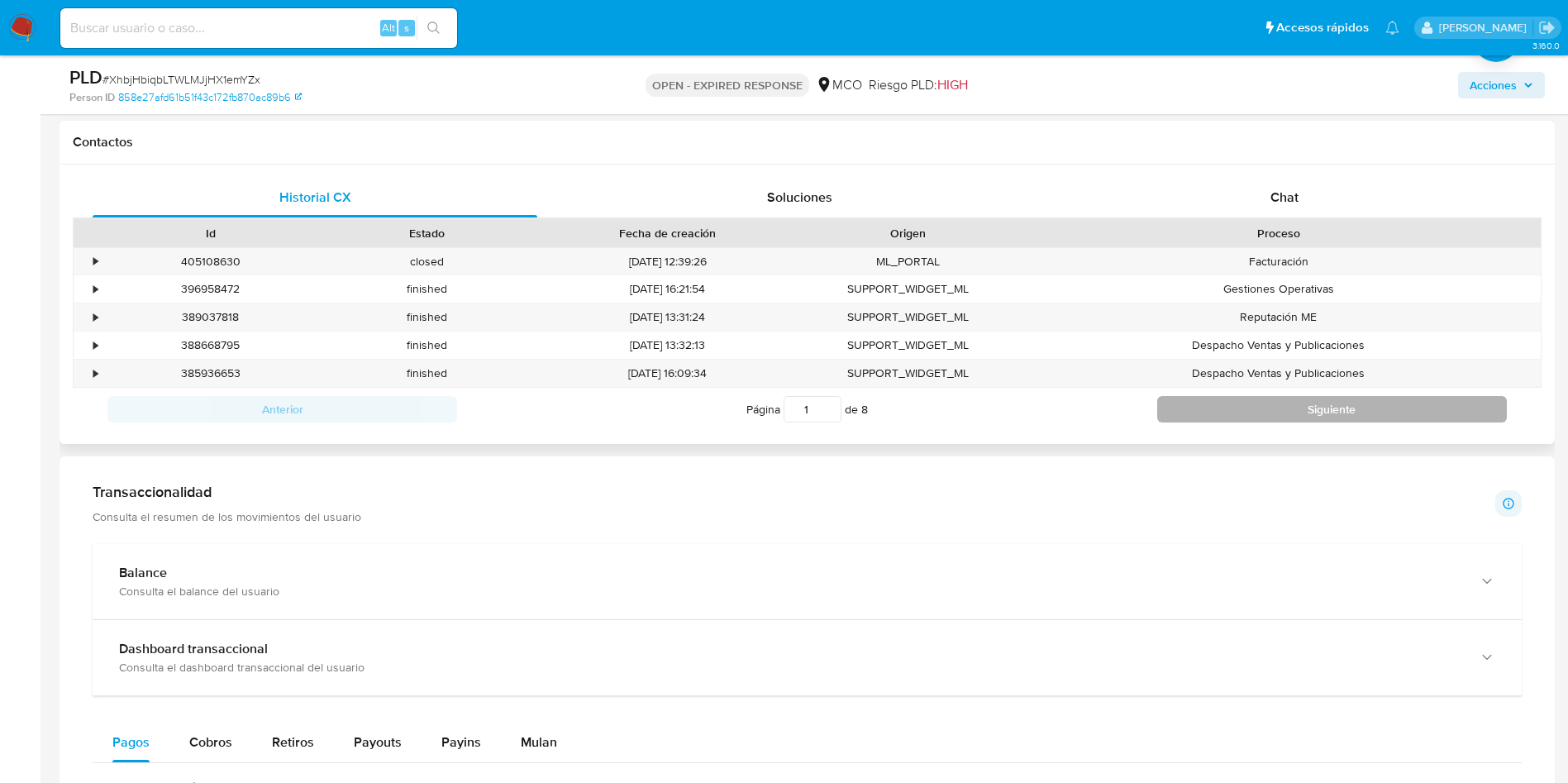
scroll to position [620, 0]
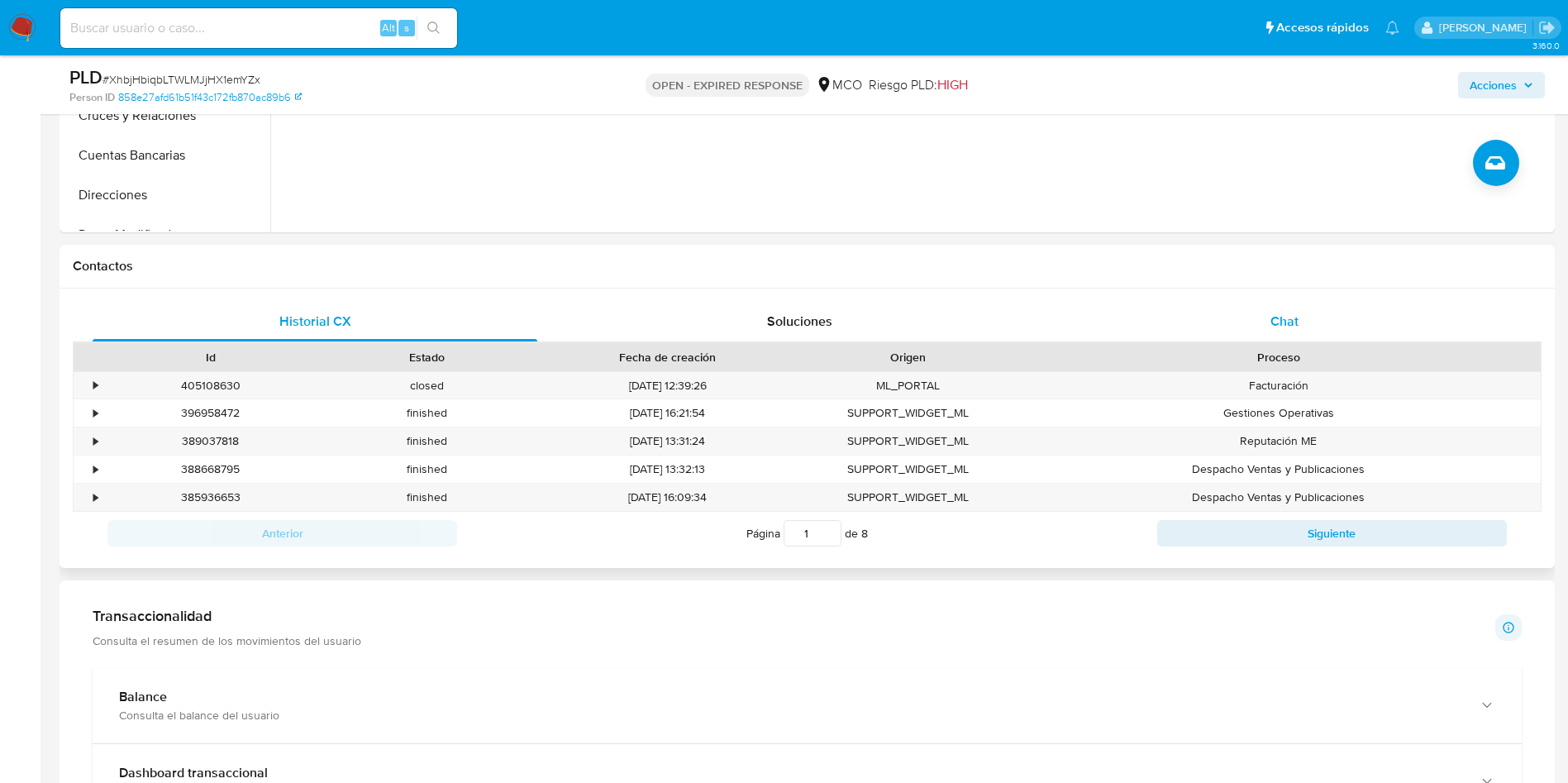
click at [1266, 308] on div "Chat" at bounding box center [1284, 322] width 445 height 40
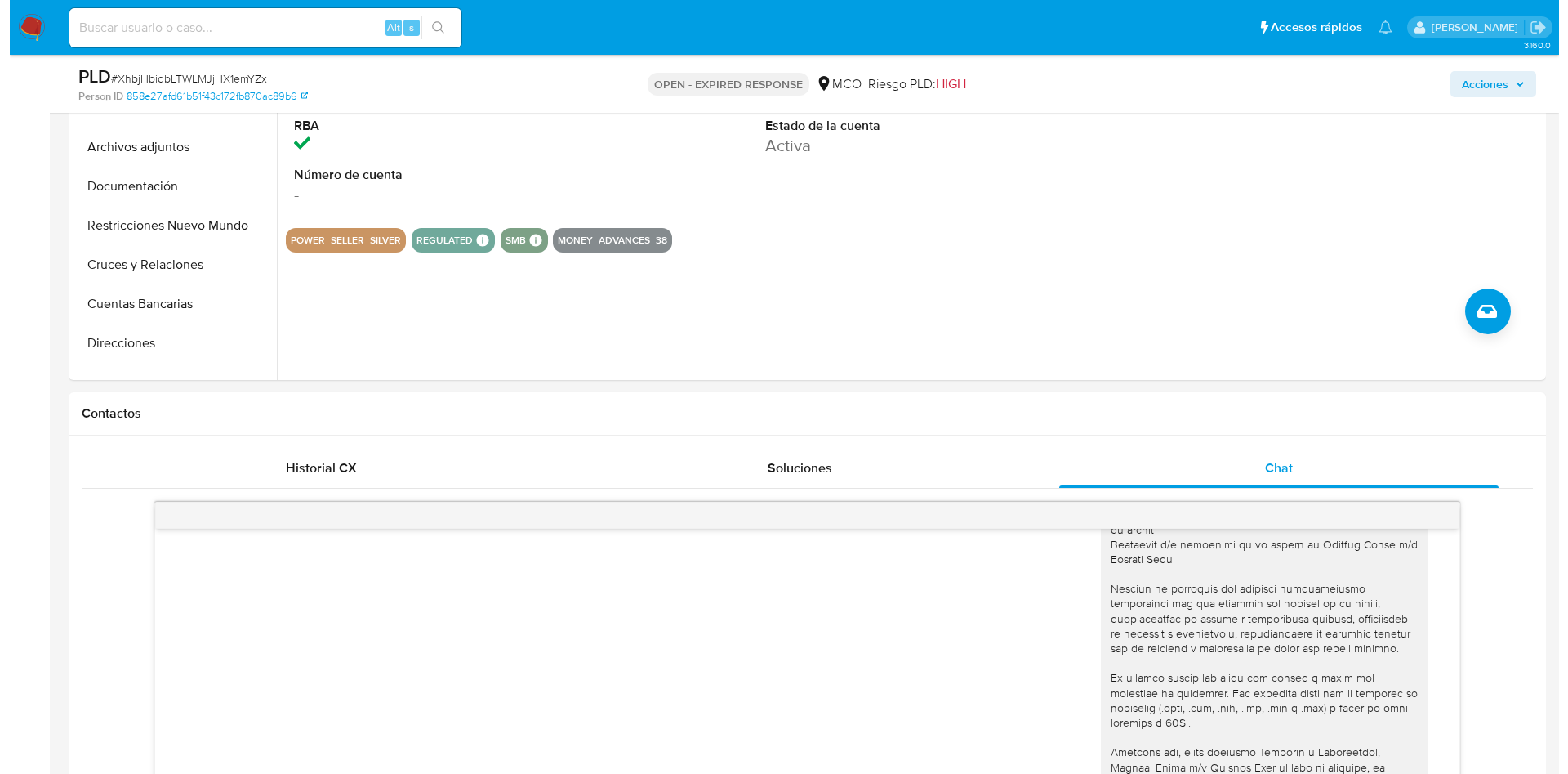
scroll to position [245, 0]
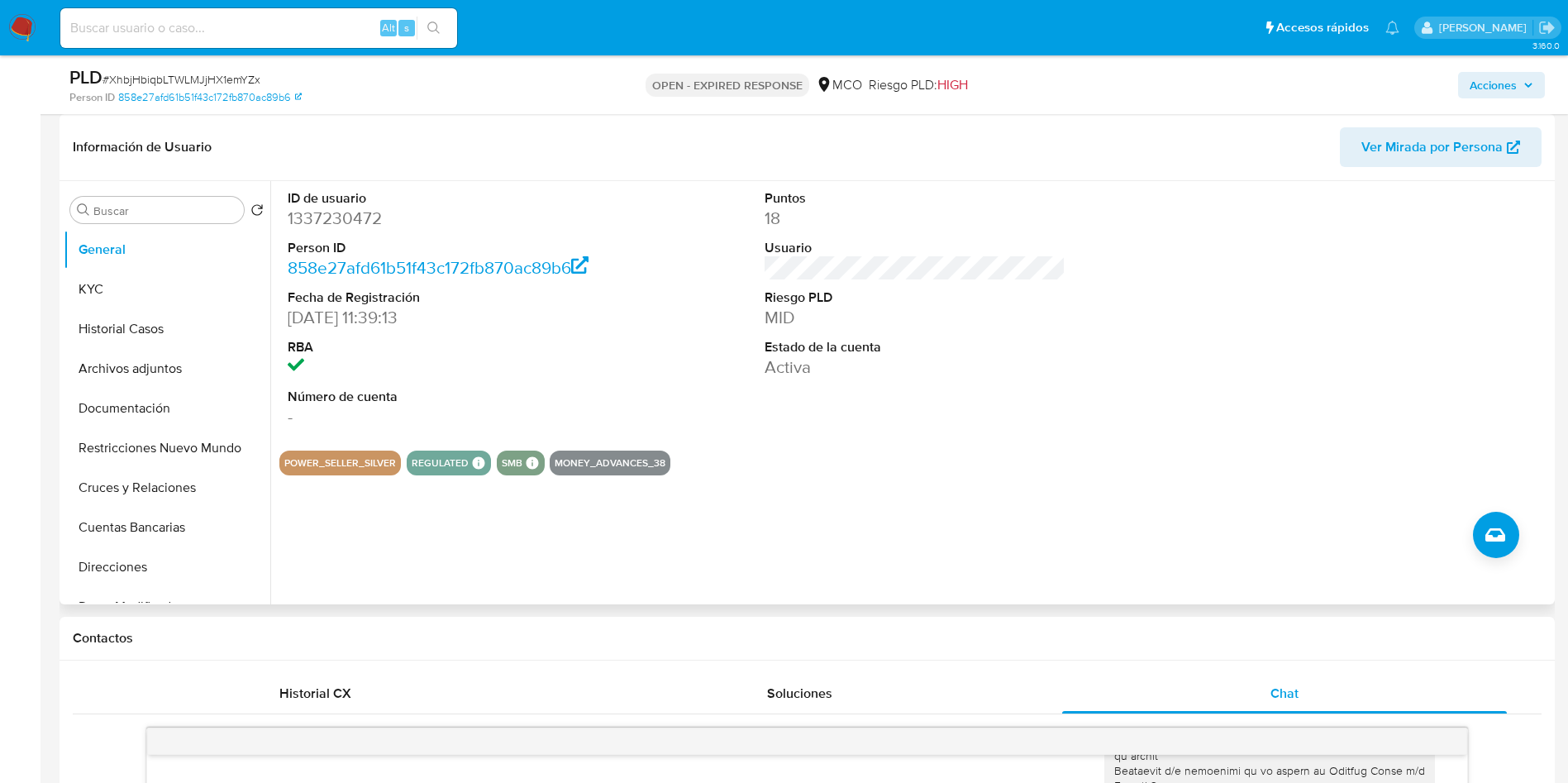
click at [685, 214] on div "ID de usuario 1337230472 Person ID 858e27afd61b51f43c172fb870ac89b6 Fecha de Re…" at bounding box center [915, 309] width 1272 height 256
click at [128, 340] on button "Historial Casos" at bounding box center [159, 329] width 193 height 40
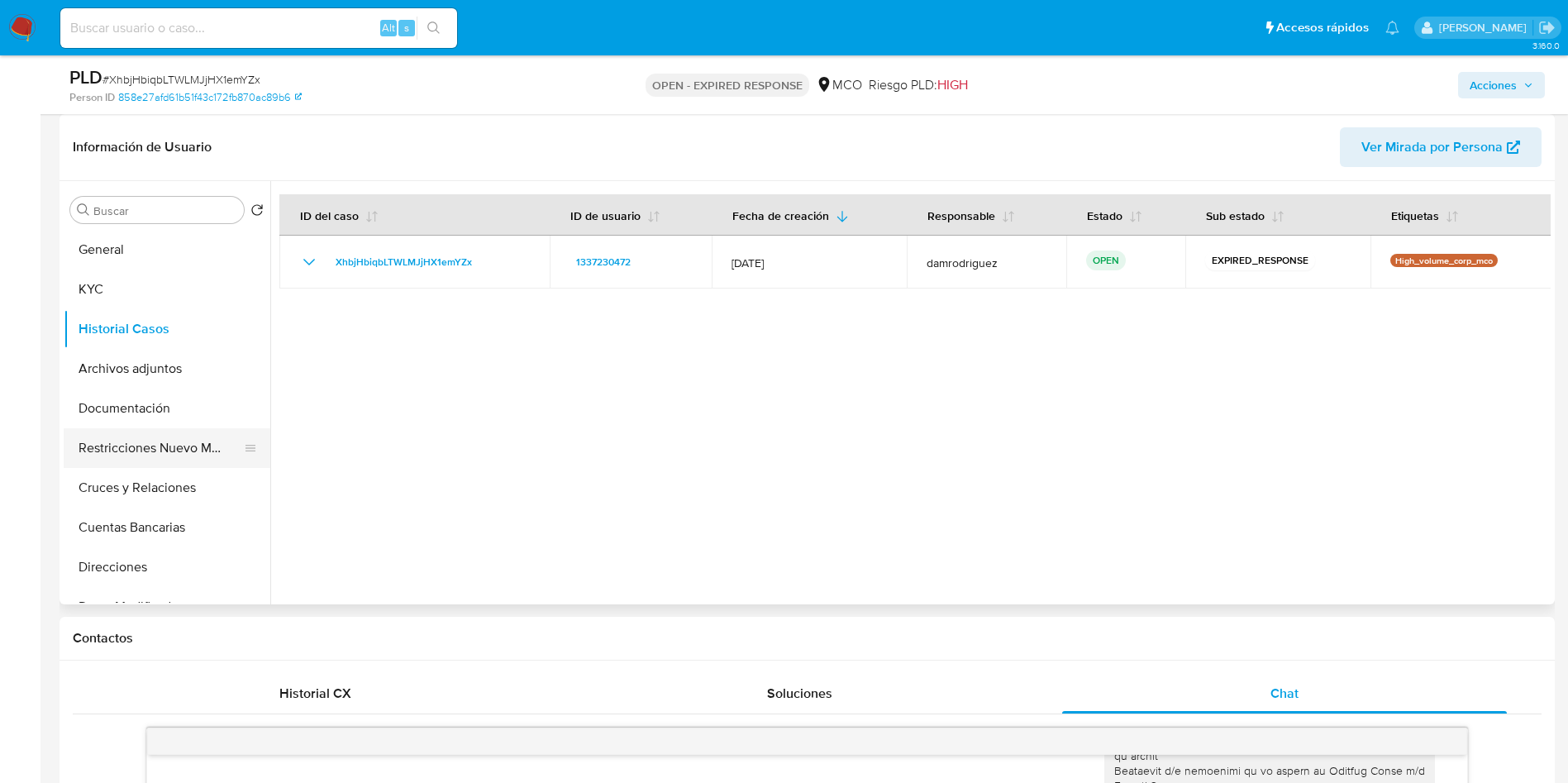
click at [171, 458] on button "Restricciones Nuevo Mundo" at bounding box center [159, 447] width 193 height 40
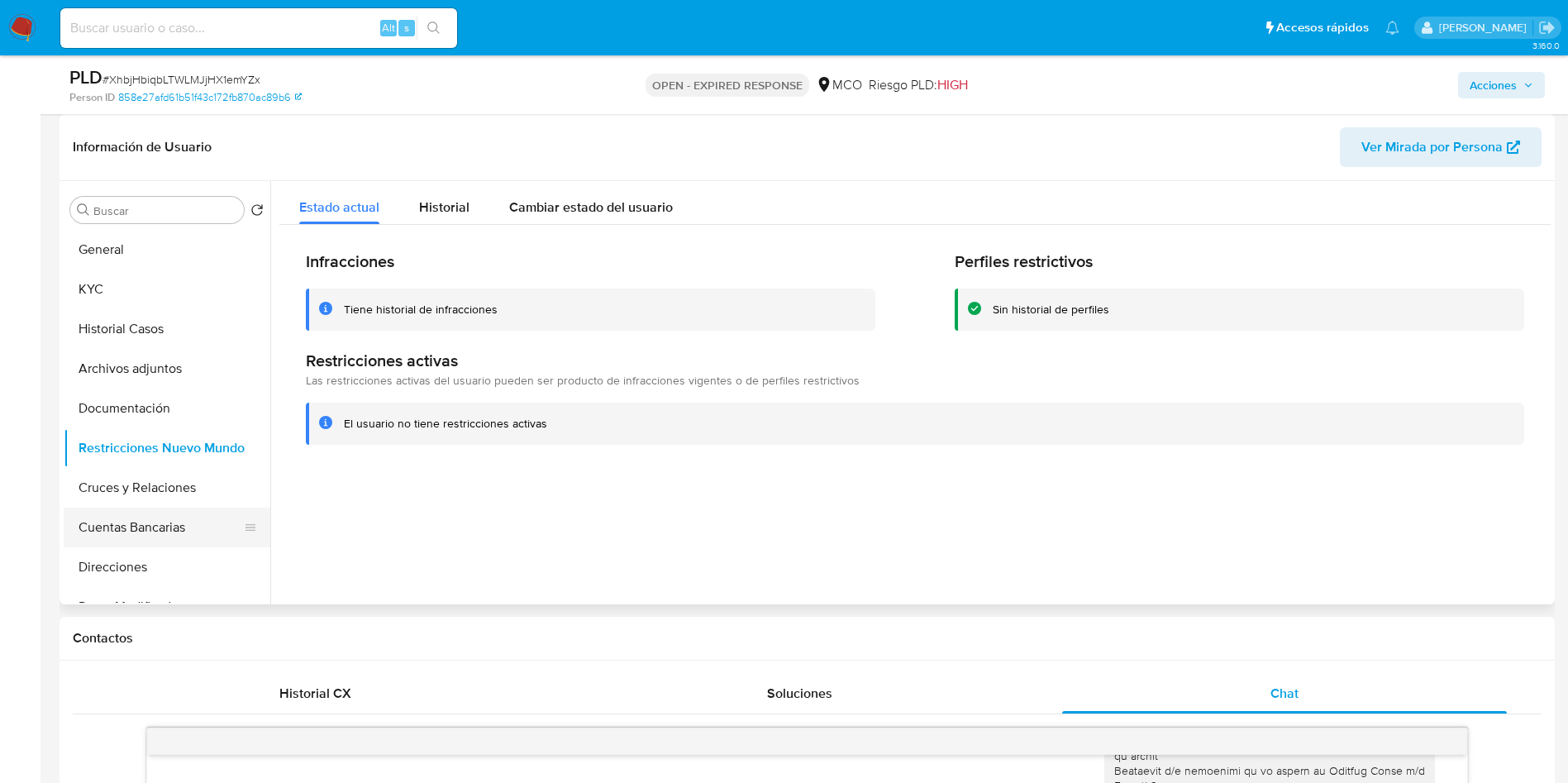
click at [176, 536] on button "Cuentas Bancarias" at bounding box center [159, 527] width 193 height 40
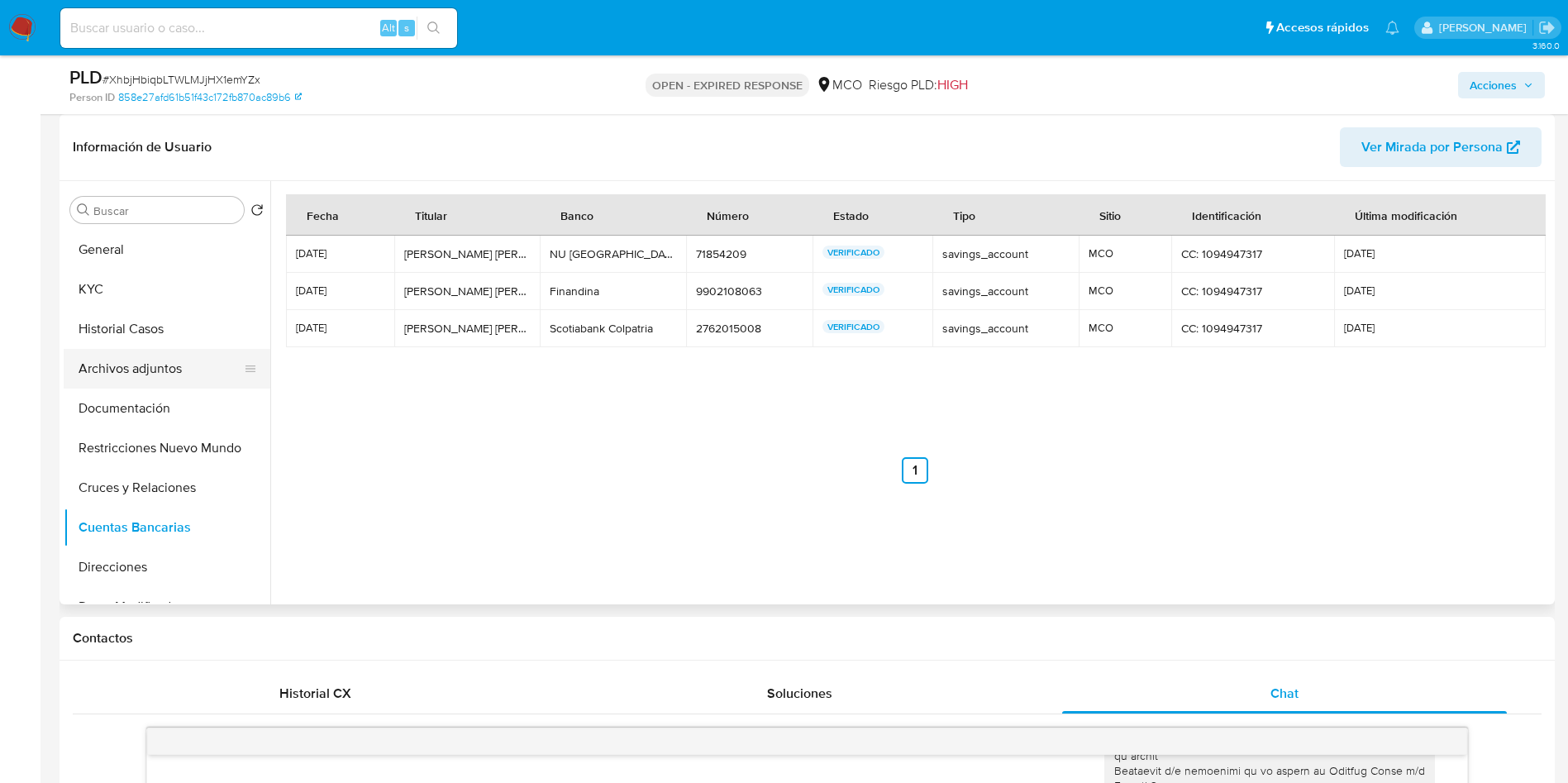
click at [125, 382] on button "Archivos adjuntos" at bounding box center [159, 368] width 193 height 40
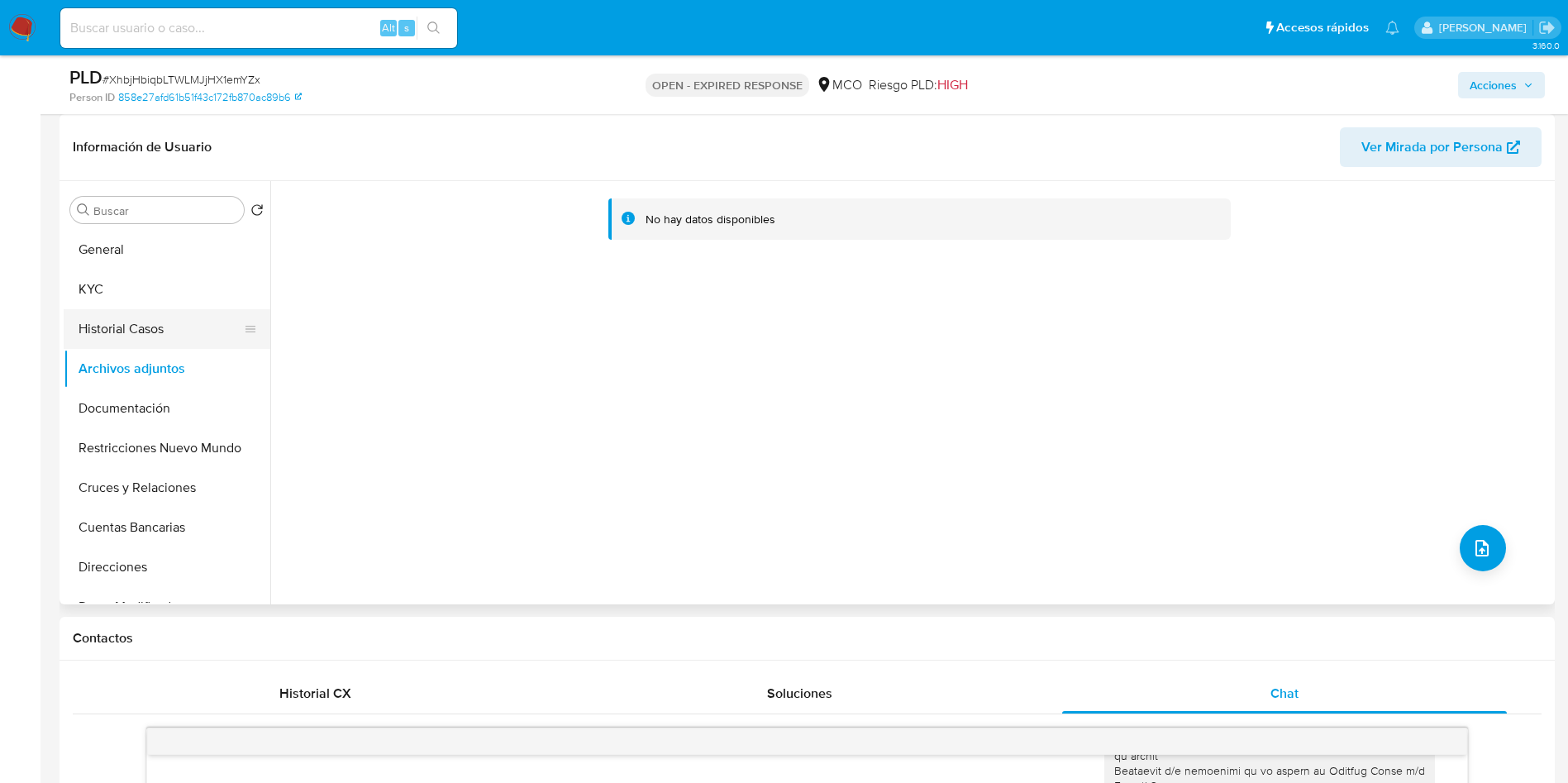
click at [154, 335] on button "Historial Casos" at bounding box center [159, 329] width 193 height 40
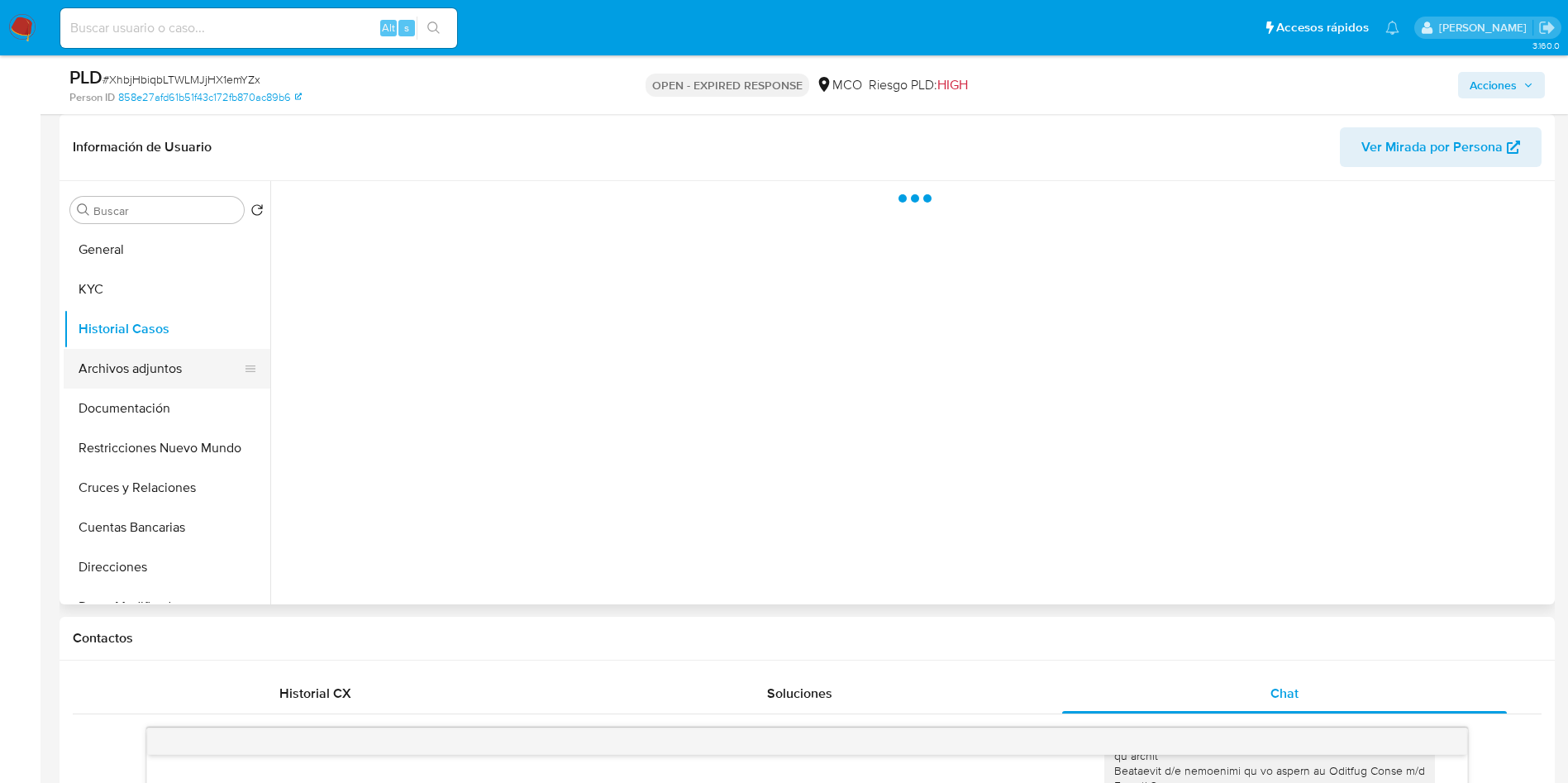
click at [155, 364] on button "Archivos adjuntos" at bounding box center [159, 368] width 193 height 40
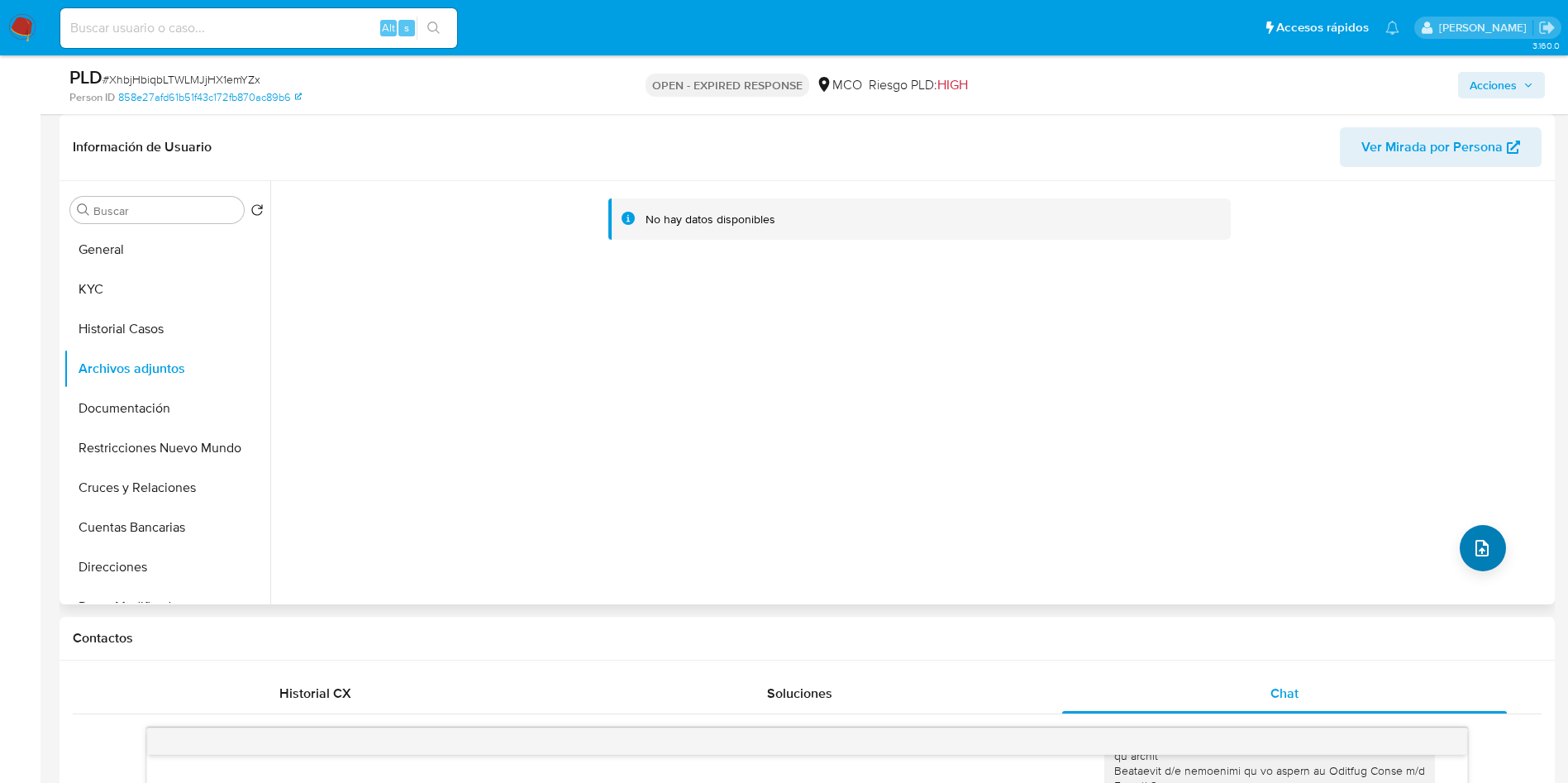
click at [1438, 582] on div "No hay datos disponibles" at bounding box center [910, 392] width 1280 height 423
click at [1472, 553] on icon "upload-file" at bounding box center [1481, 547] width 20 height 20
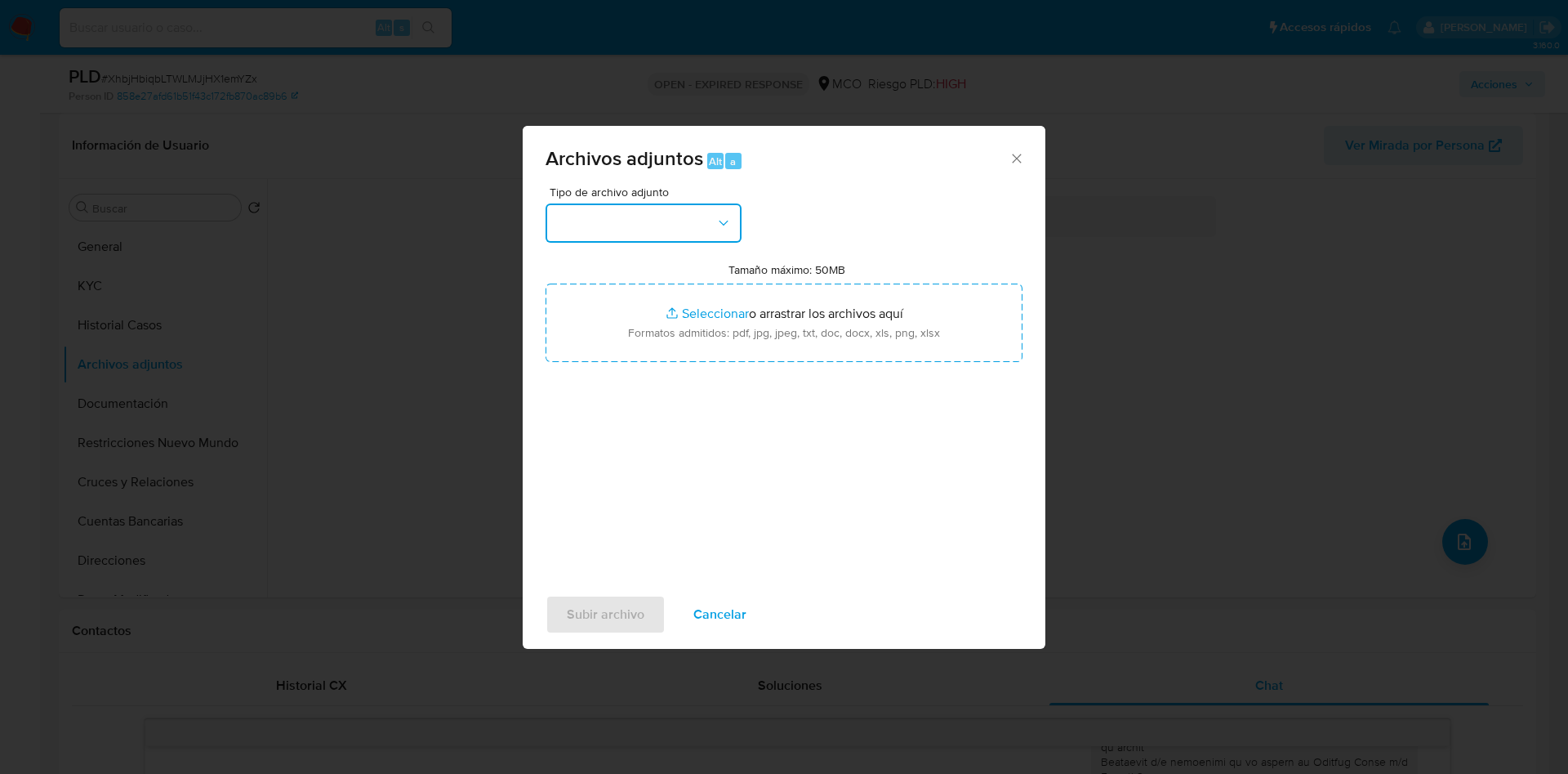
click at [627, 225] on button "button" at bounding box center [643, 223] width 196 height 40
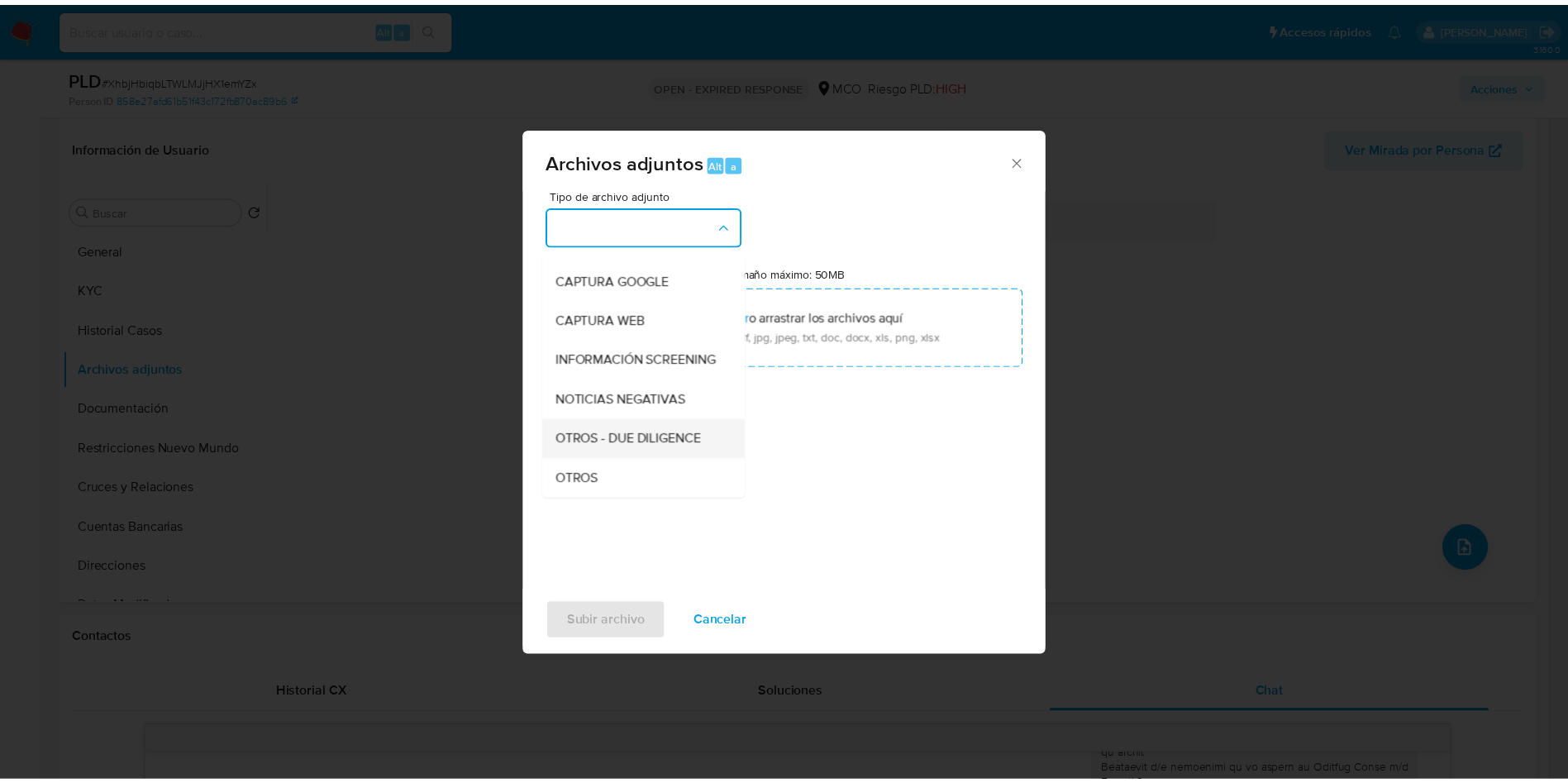
scroll to position [124, 0]
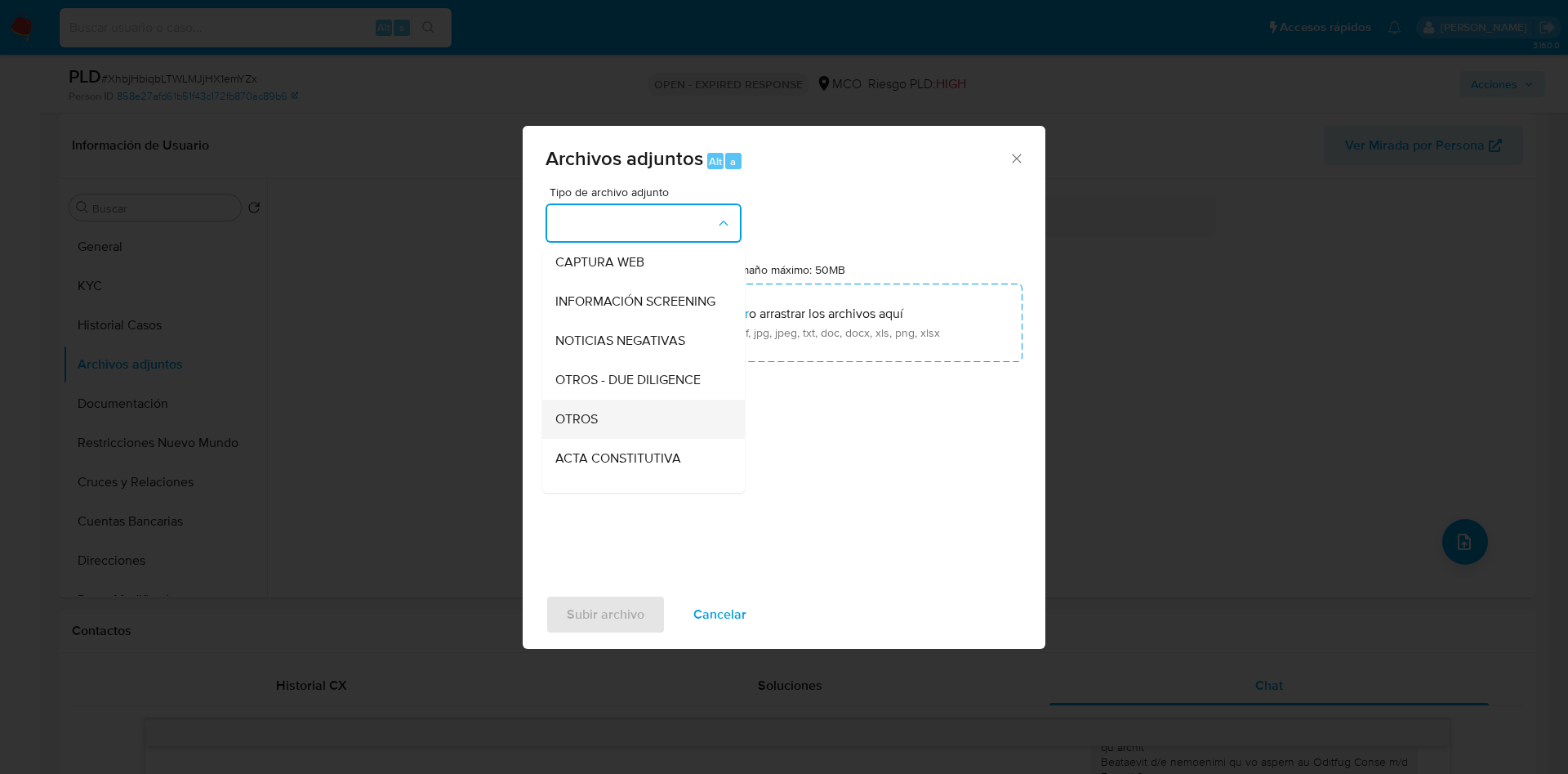
click at [618, 429] on div "OTROS" at bounding box center [638, 419] width 167 height 40
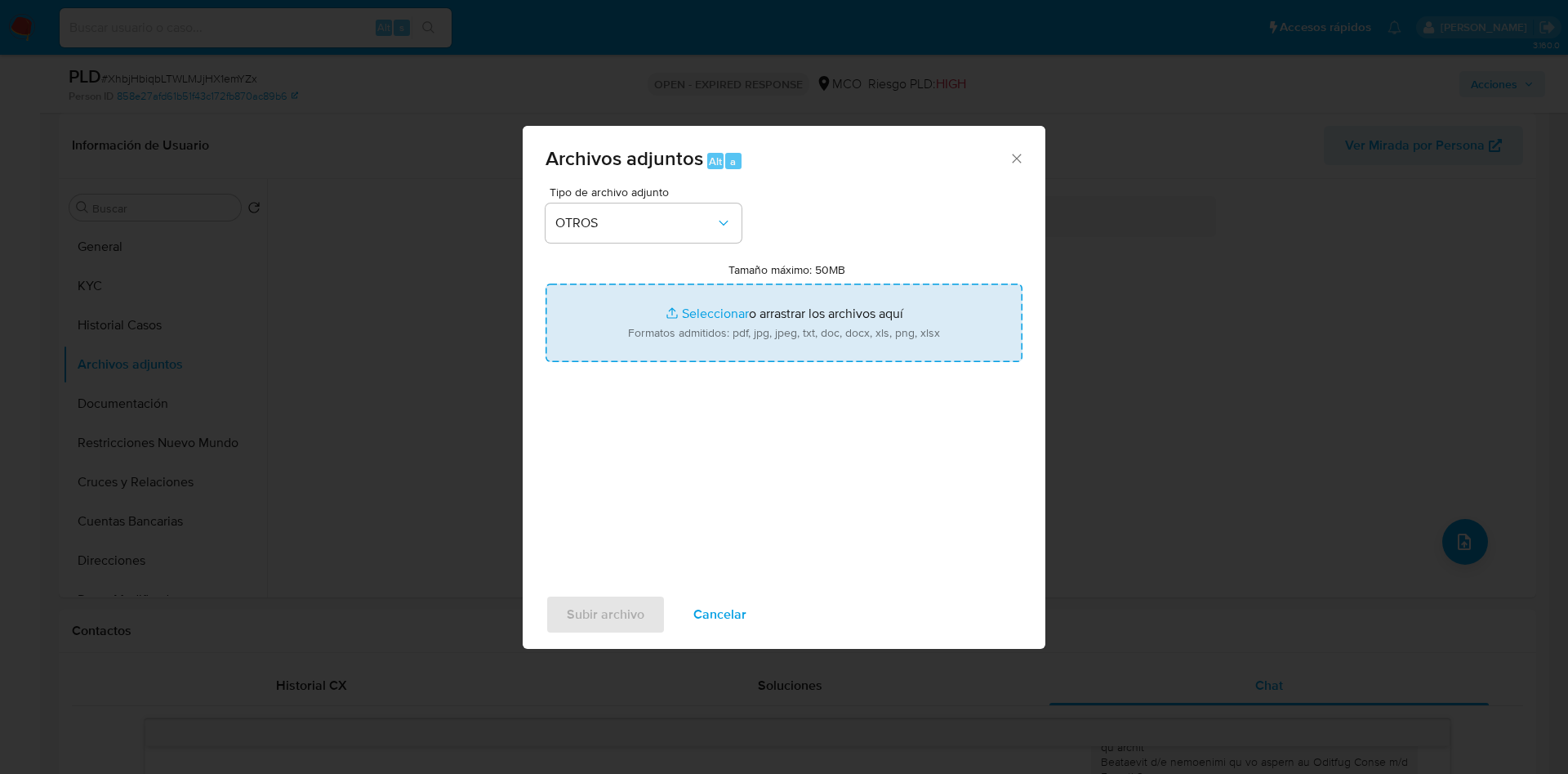
click at [728, 331] on input "Tamaño máximo: 50MB Seleccionar archivos" at bounding box center [784, 322] width 477 height 78
type input "C:\fakepath\1337230472 - 17_09_2025.pdf"
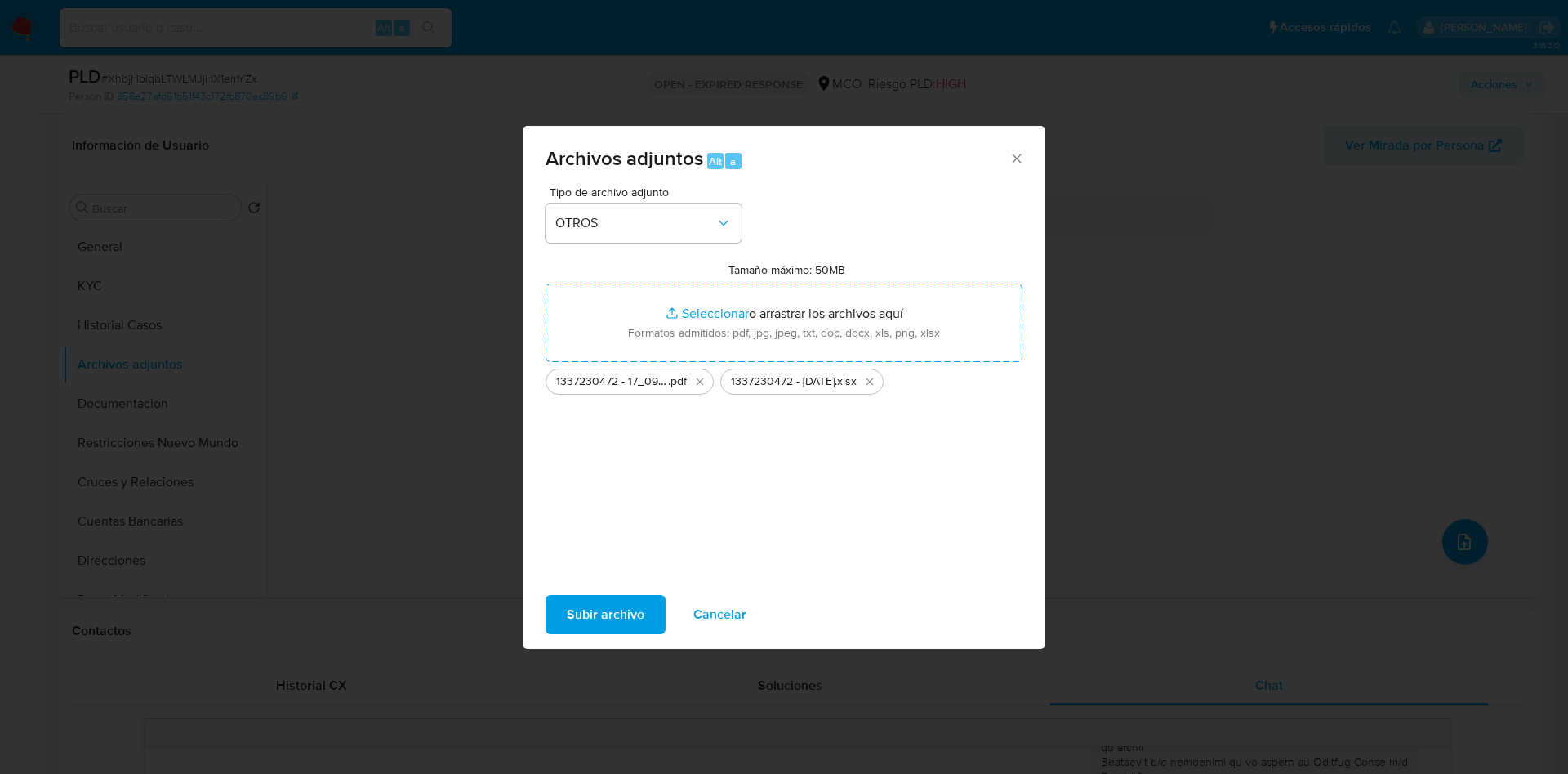
click at [590, 616] on span "Subir archivo" at bounding box center [605, 614] width 77 height 36
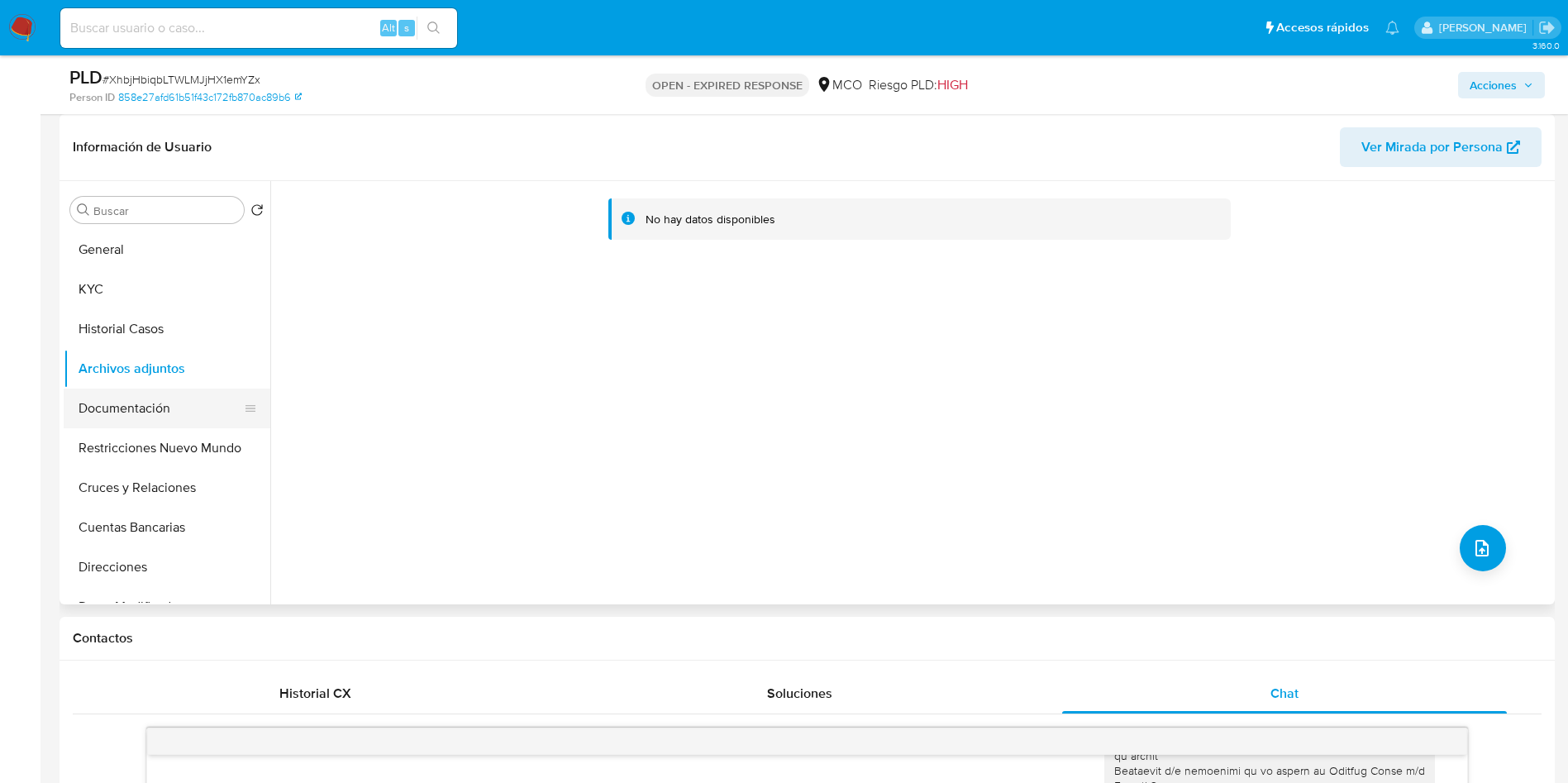
click at [172, 406] on button "Documentación" at bounding box center [159, 408] width 193 height 40
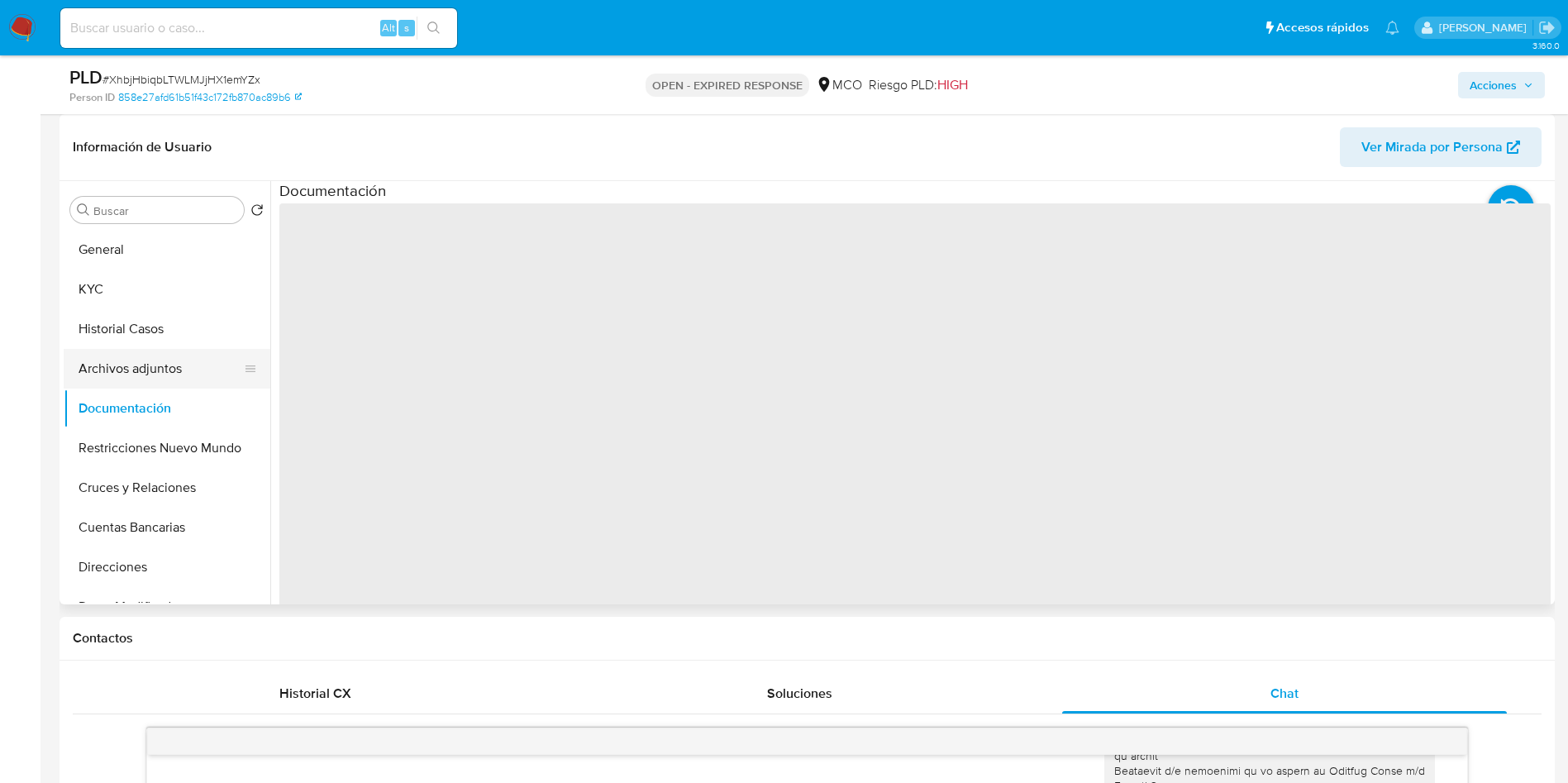
click at [166, 366] on button "Archivos adjuntos" at bounding box center [159, 368] width 193 height 40
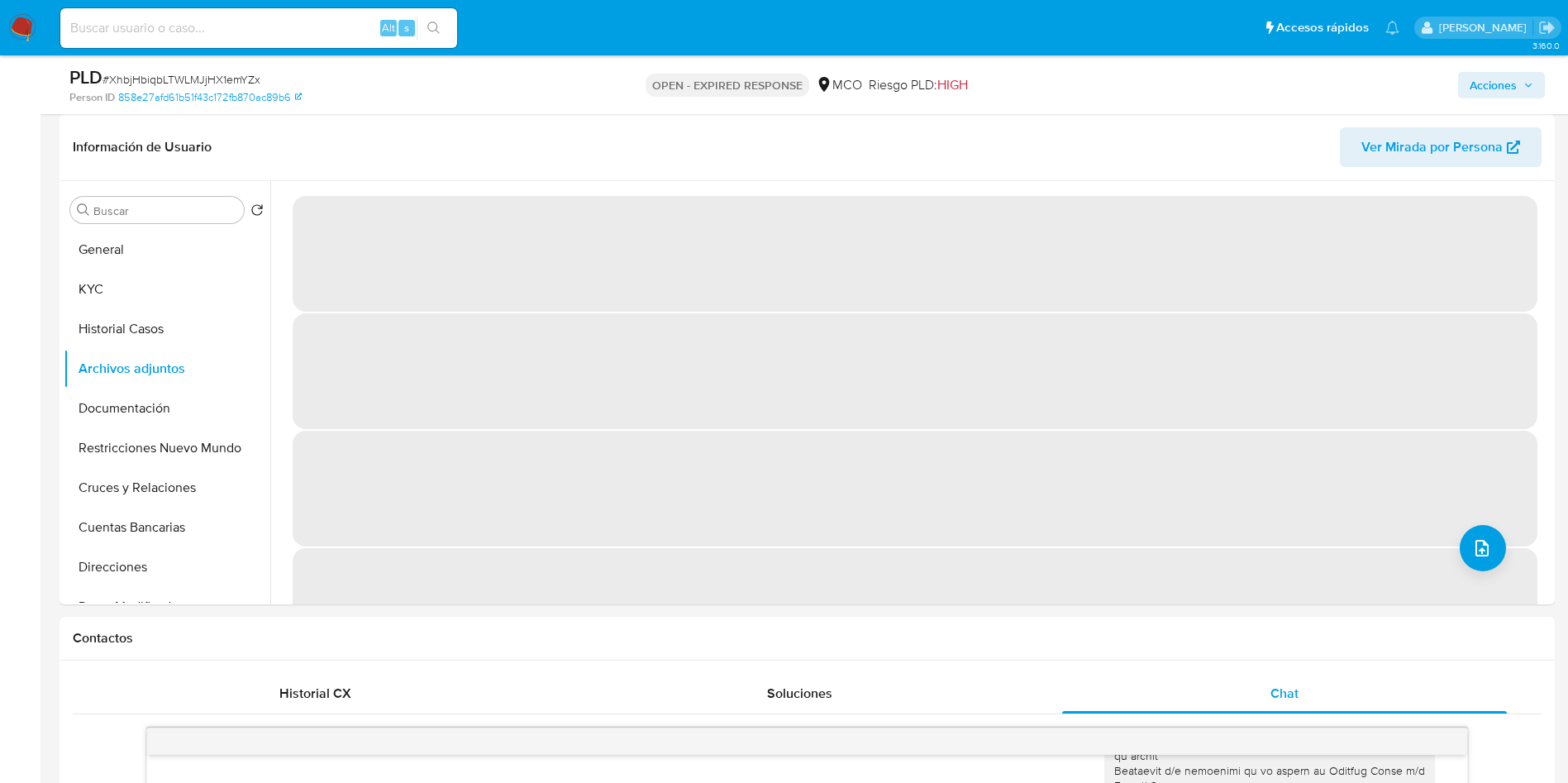
click at [1510, 84] on span "Acciones" at bounding box center [1493, 85] width 48 height 26
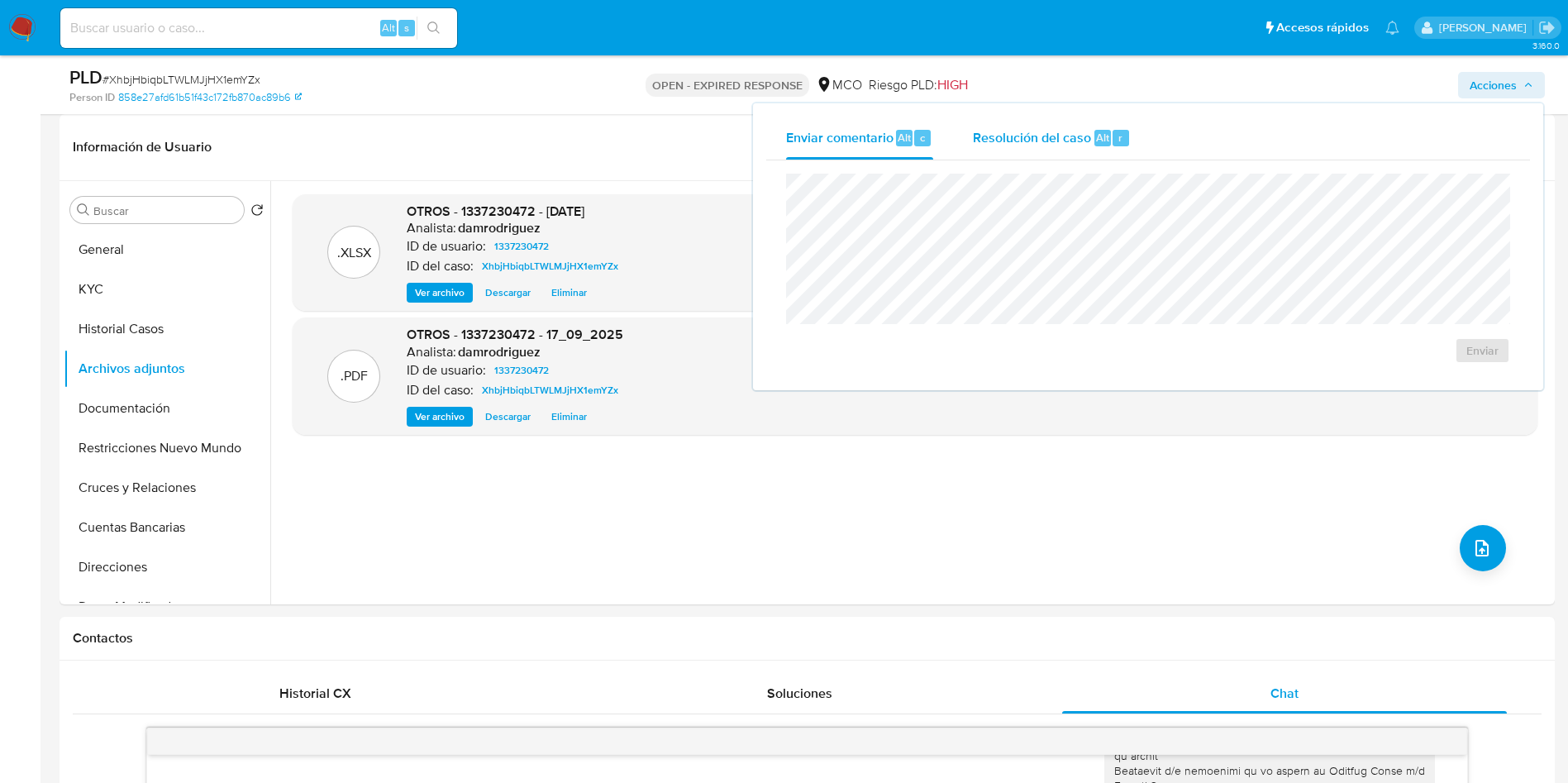
click at [1049, 136] on span "Resolución del caso" at bounding box center [1032, 137] width 118 height 19
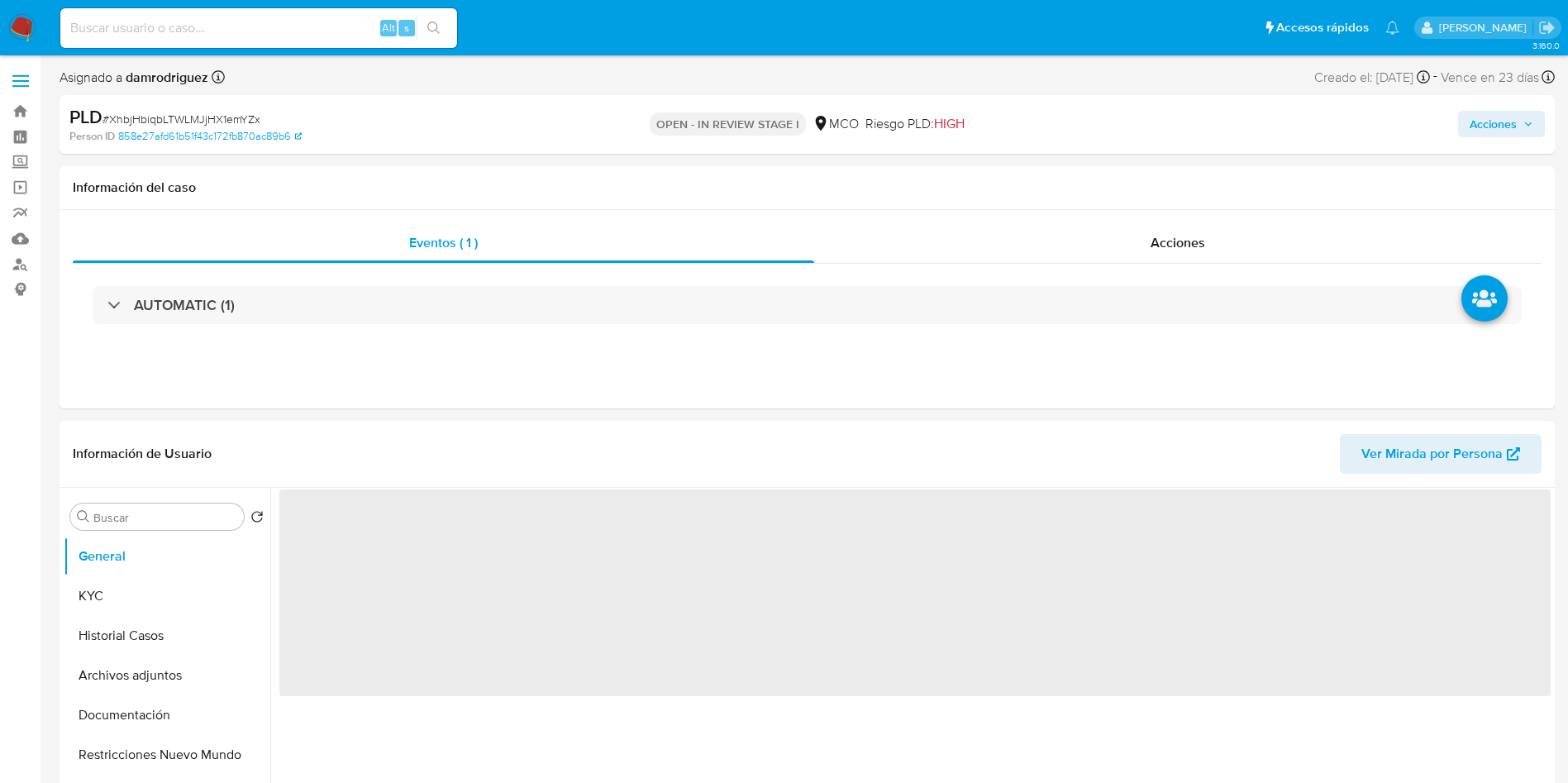
select select "10"
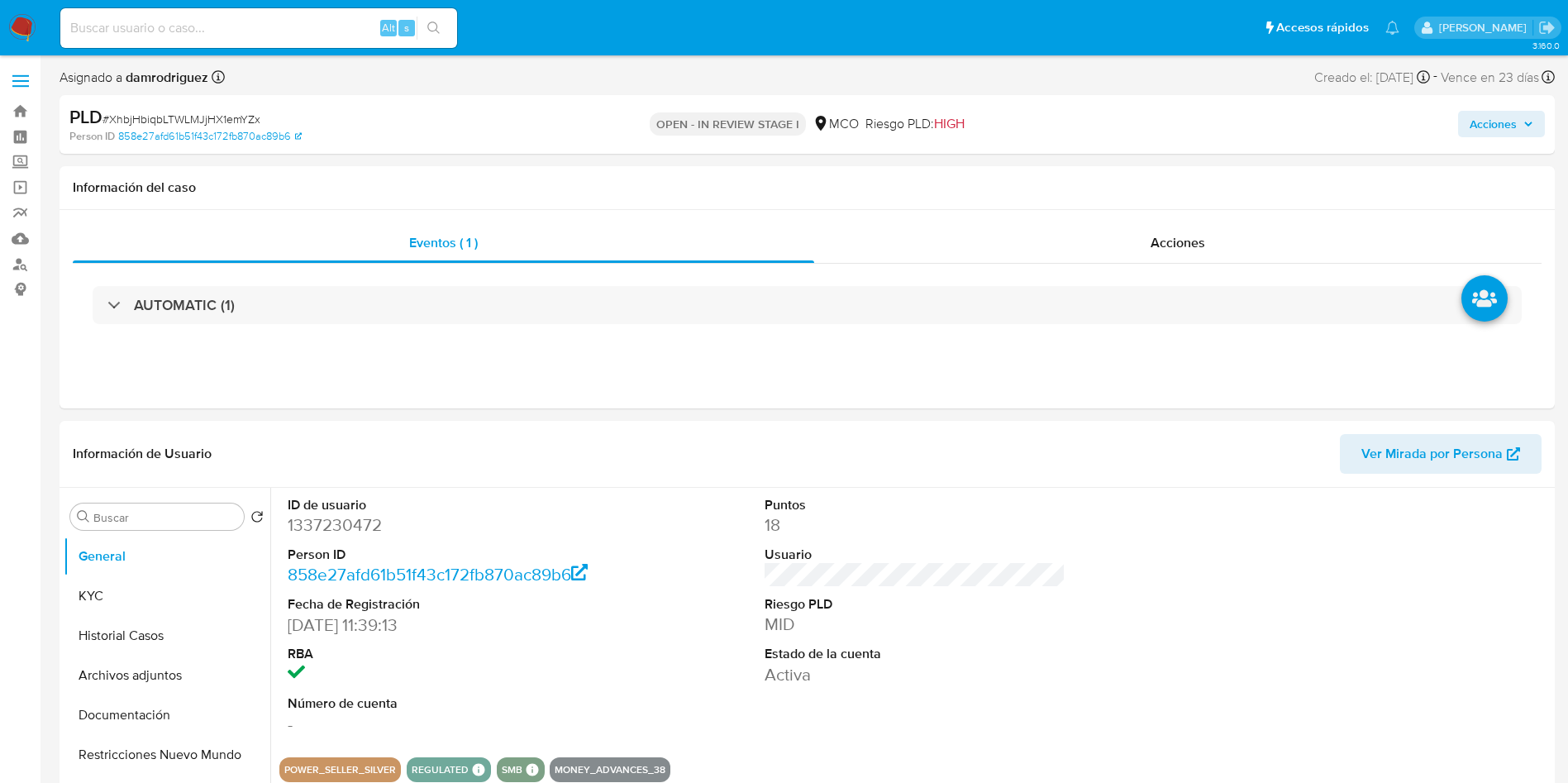
click at [1500, 117] on span "Acciones" at bounding box center [1493, 124] width 48 height 26
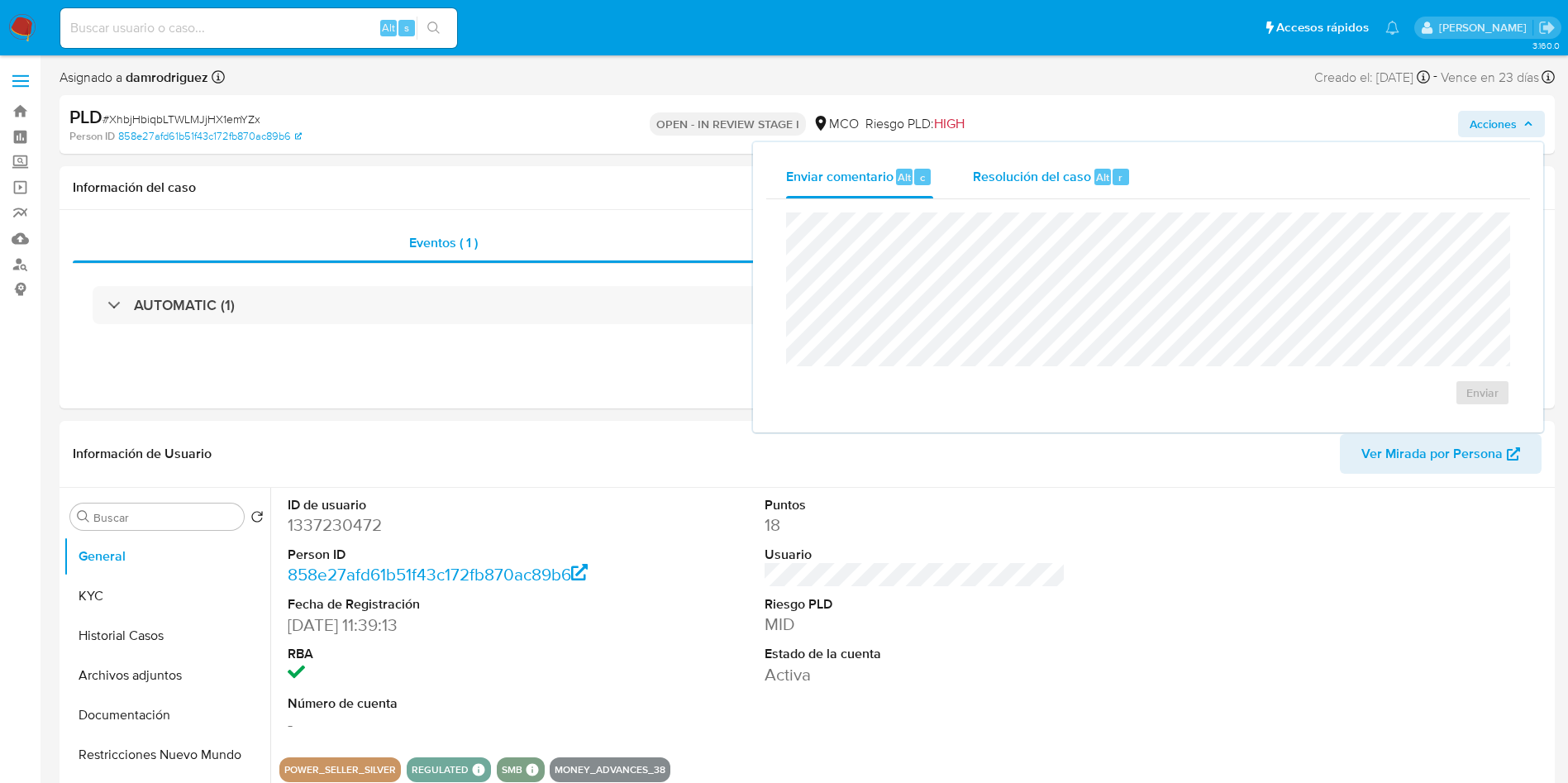
click at [1120, 152] on div "Enviar comentario Alt c Resolución del caso Alt r Enviar" at bounding box center [1148, 287] width 791 height 290
click at [1027, 185] on span "Resolución del caso" at bounding box center [1032, 176] width 118 height 19
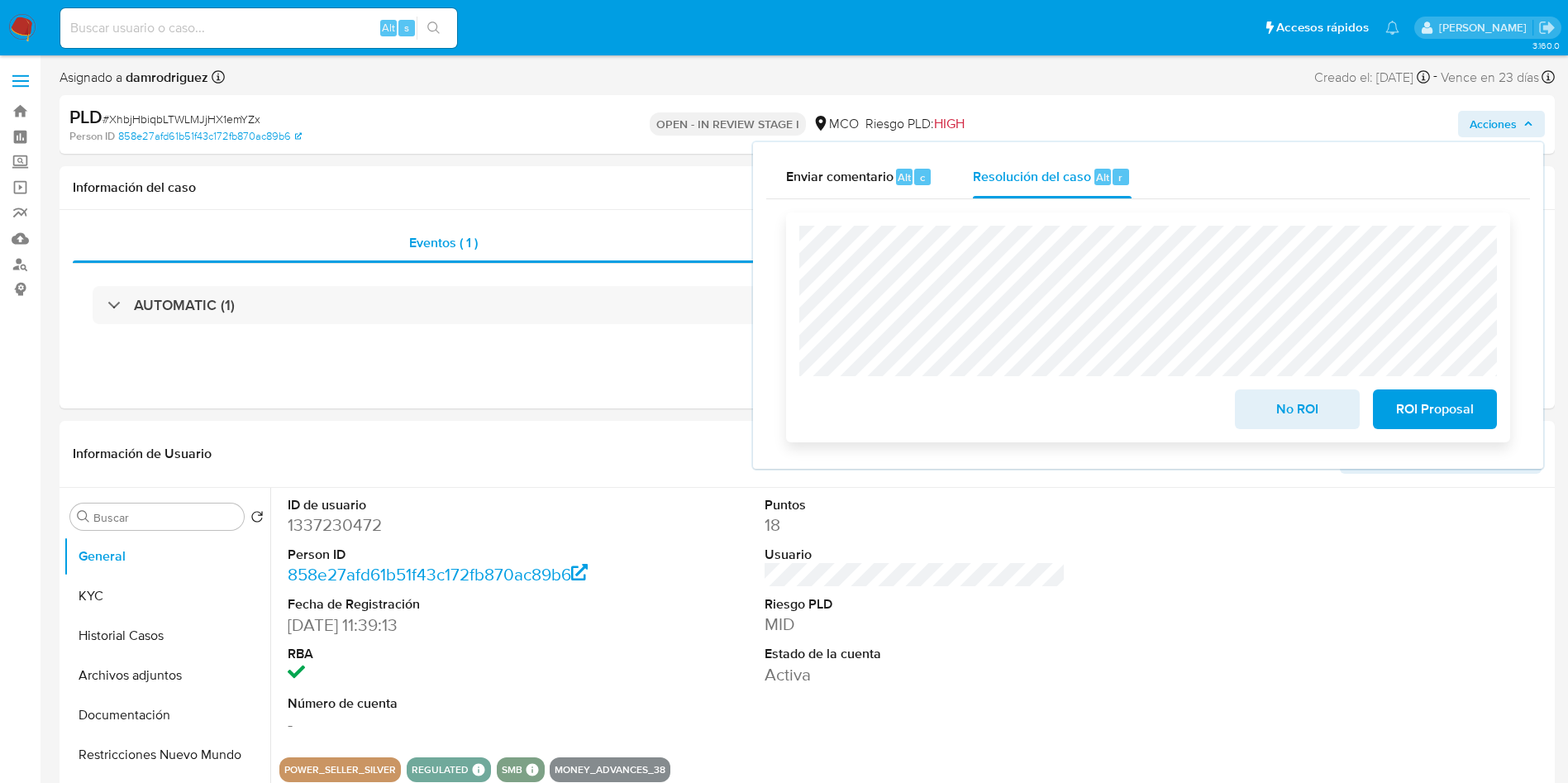
click at [1439, 416] on span "ROI Proposal" at bounding box center [1435, 408] width 81 height 36
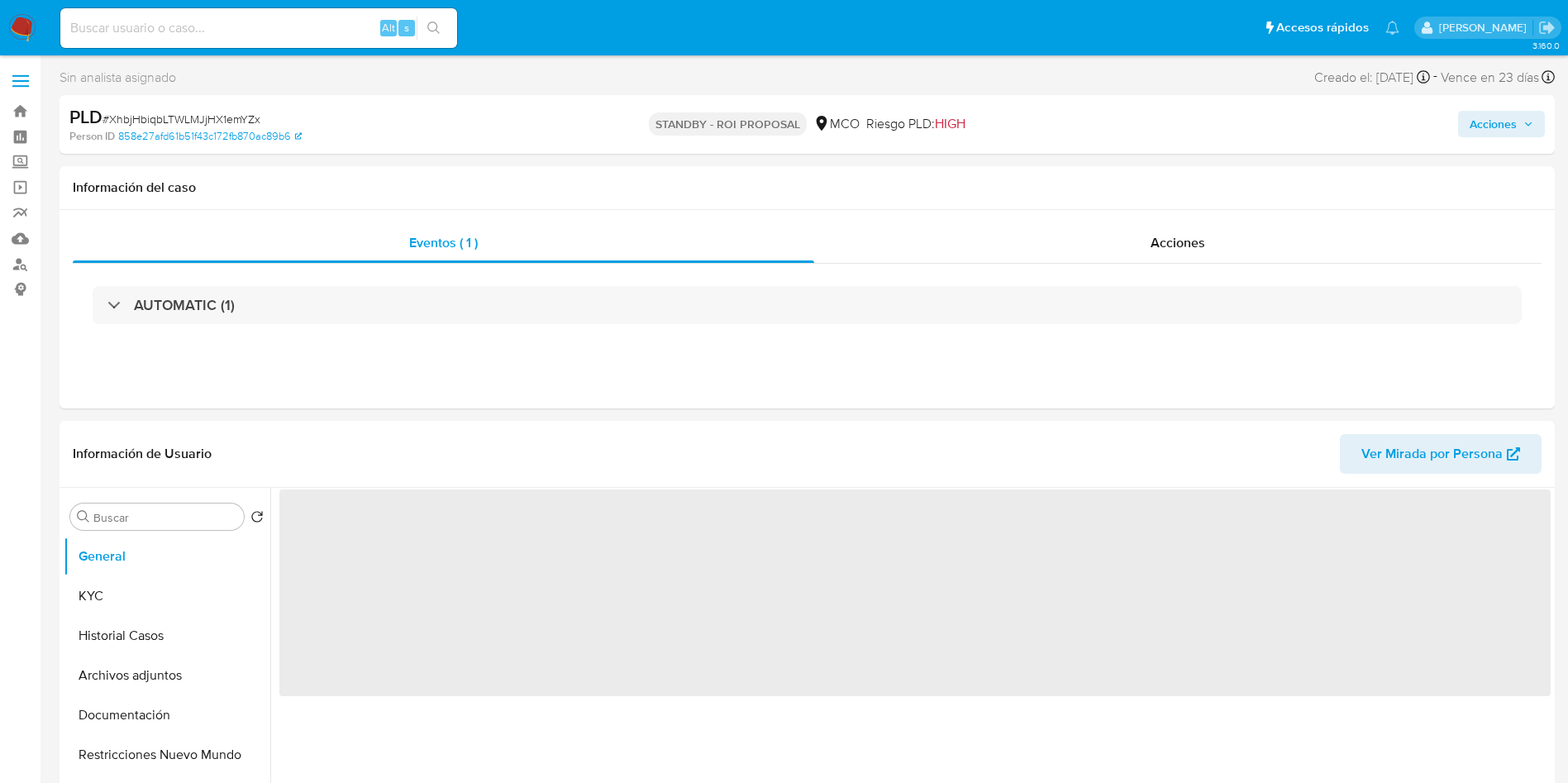
select select "10"
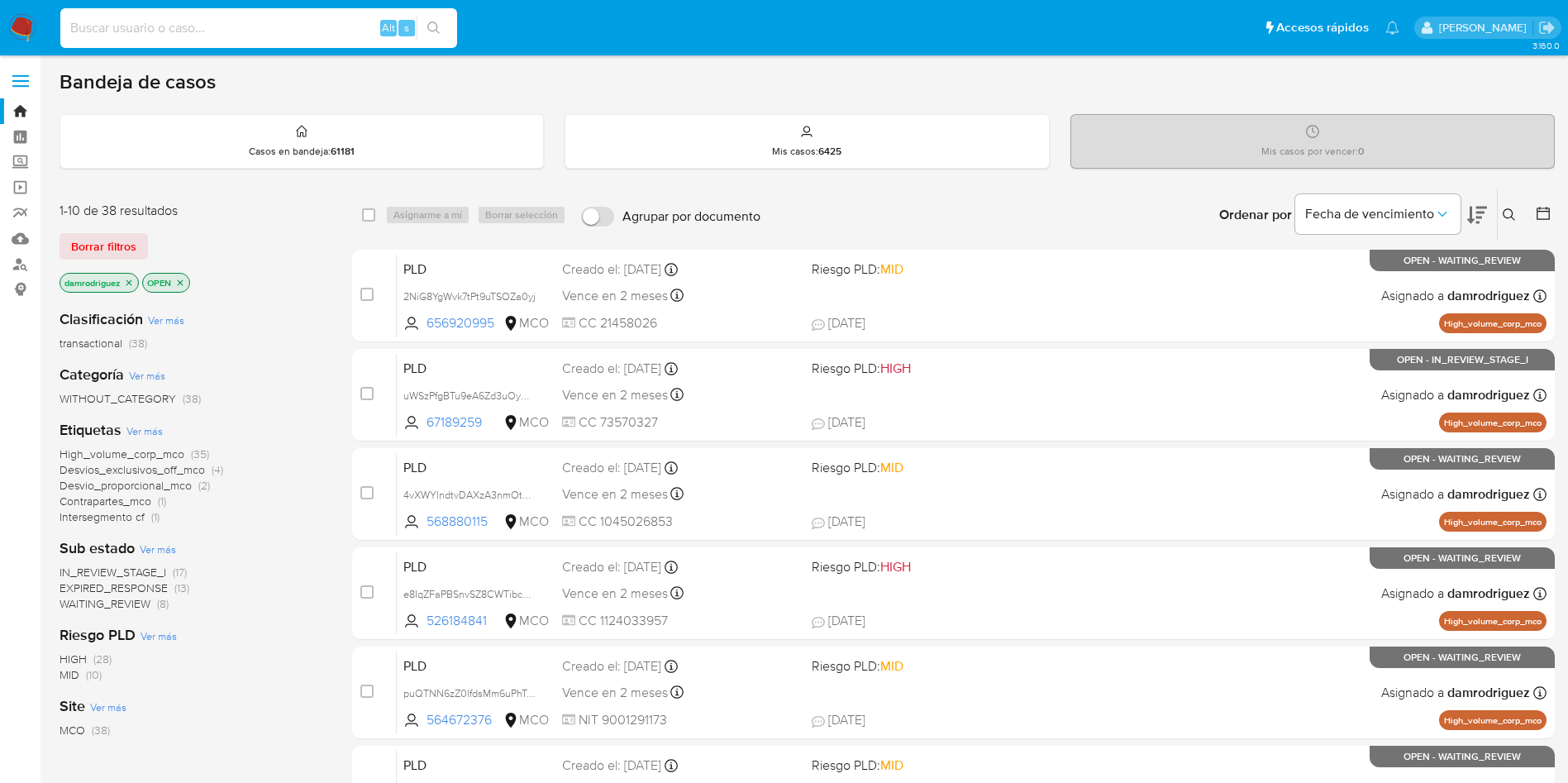
click at [192, 32] on input at bounding box center [259, 28] width 397 height 21
paste input "659517250"
type input "659517250"
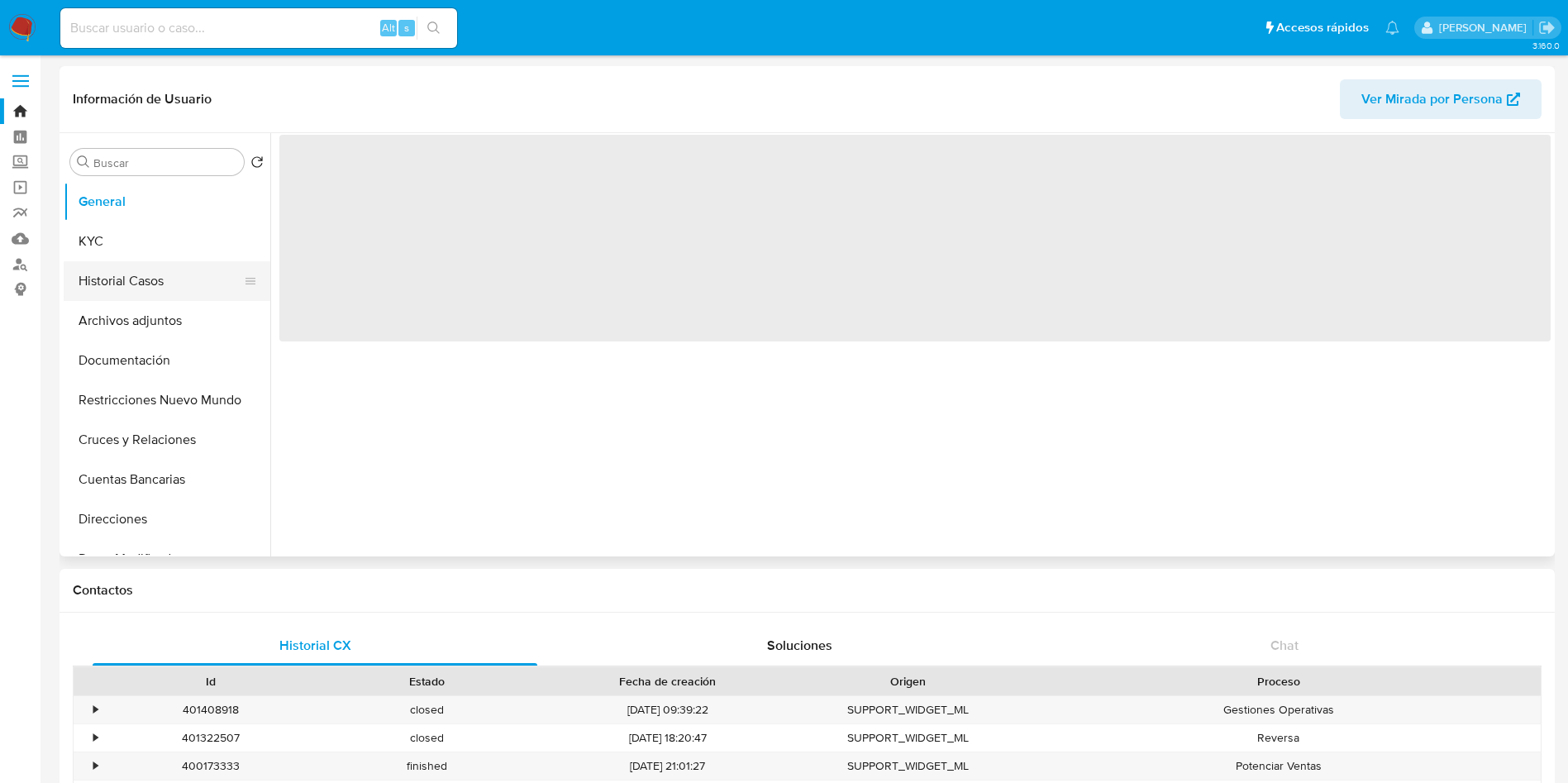
click at [175, 286] on button "Historial Casos" at bounding box center [159, 281] width 193 height 40
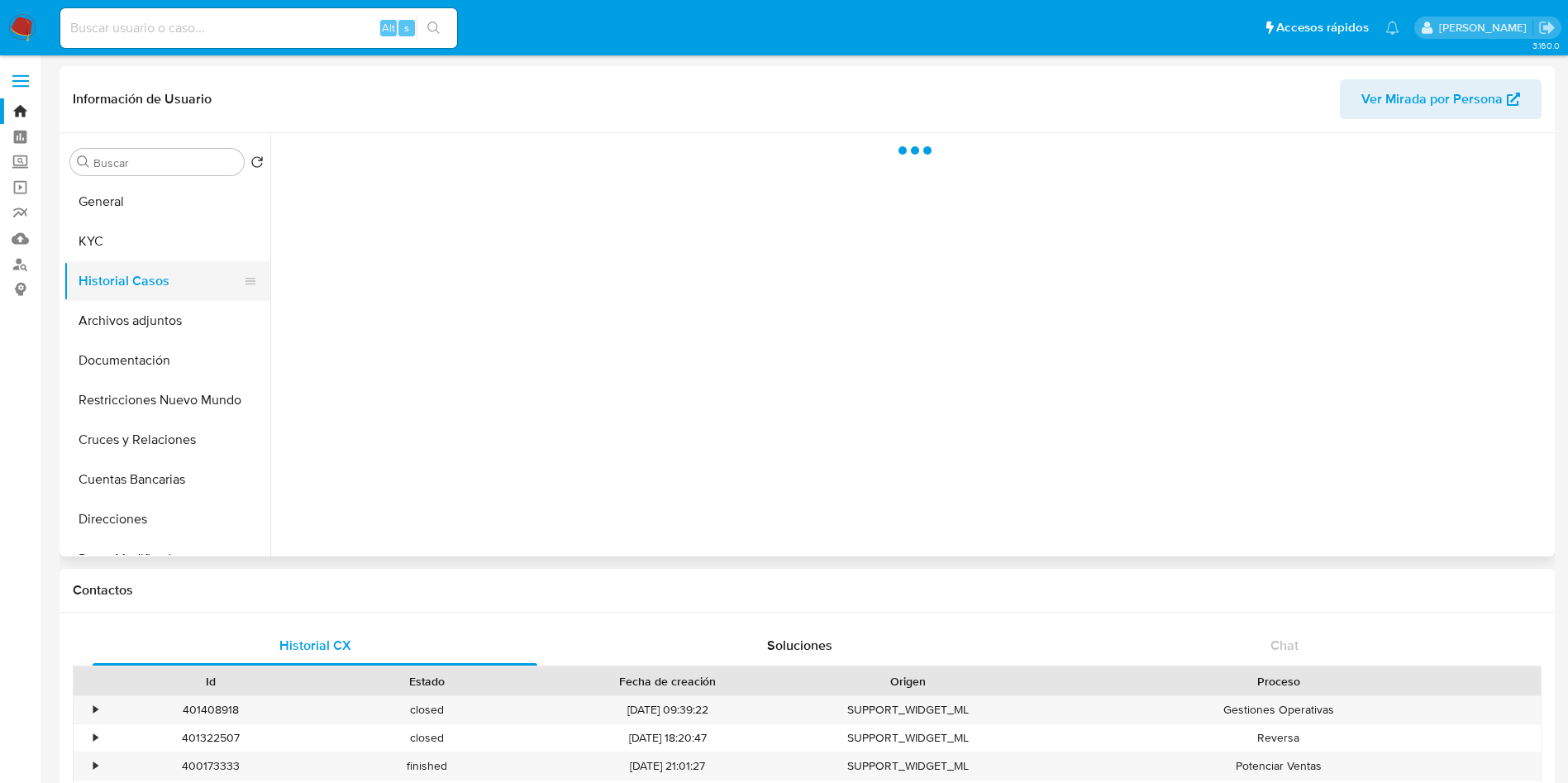
select select "10"
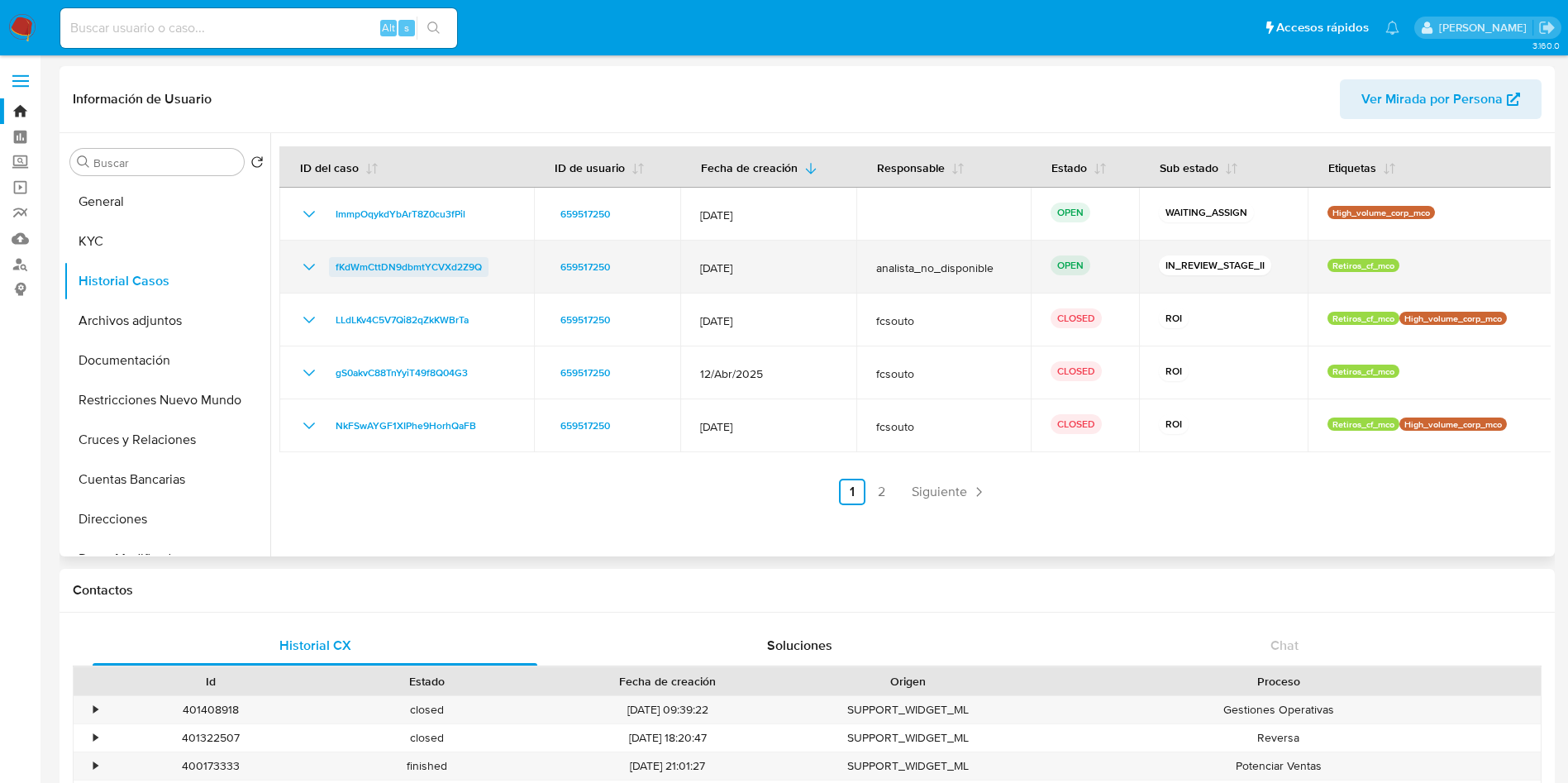
click at [379, 268] on span "fKdWmCttDN9dbmtYCVXd2Z9Q" at bounding box center [408, 267] width 146 height 20
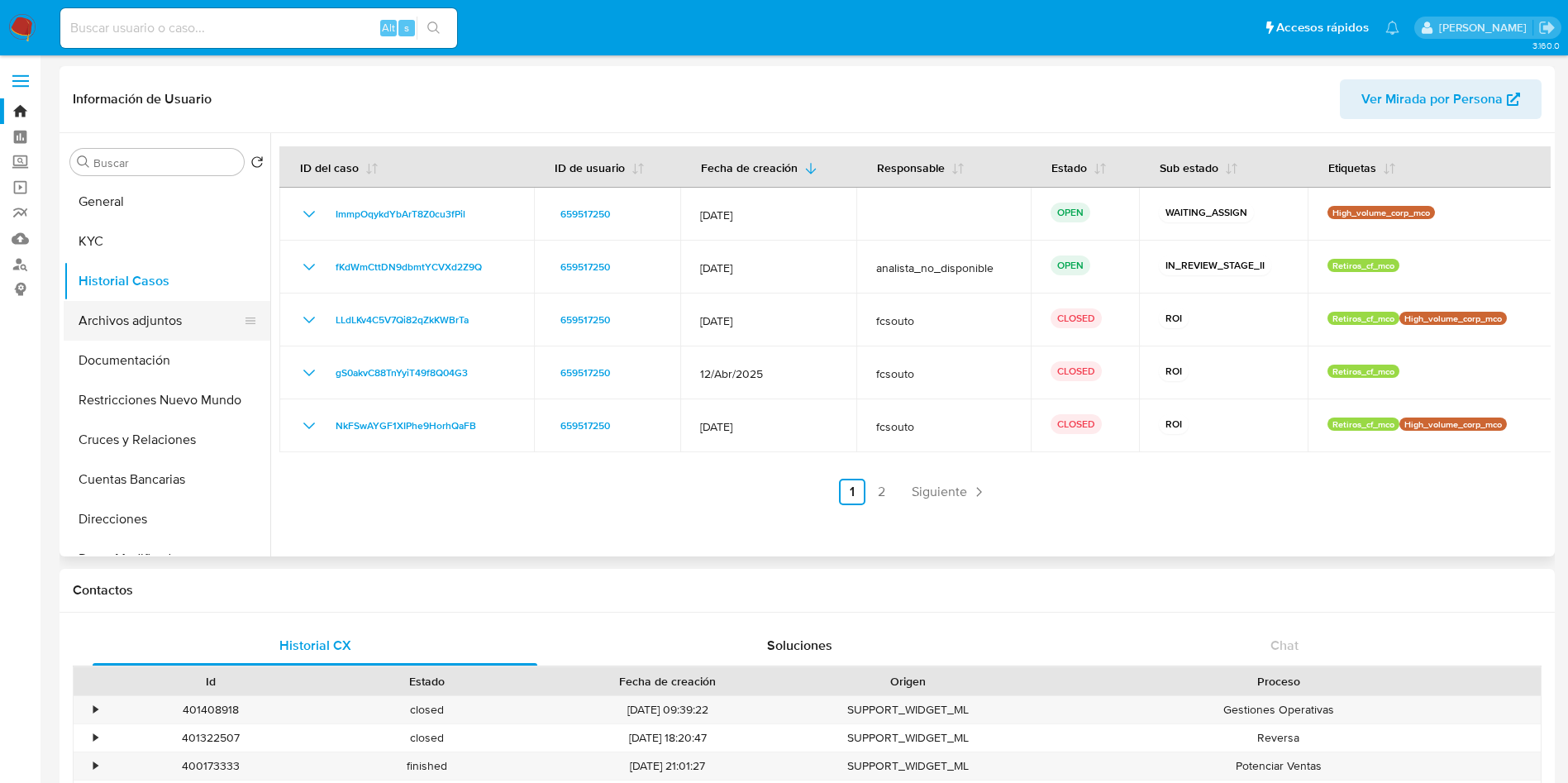
click at [164, 310] on button "Archivos adjuntos" at bounding box center [159, 321] width 193 height 40
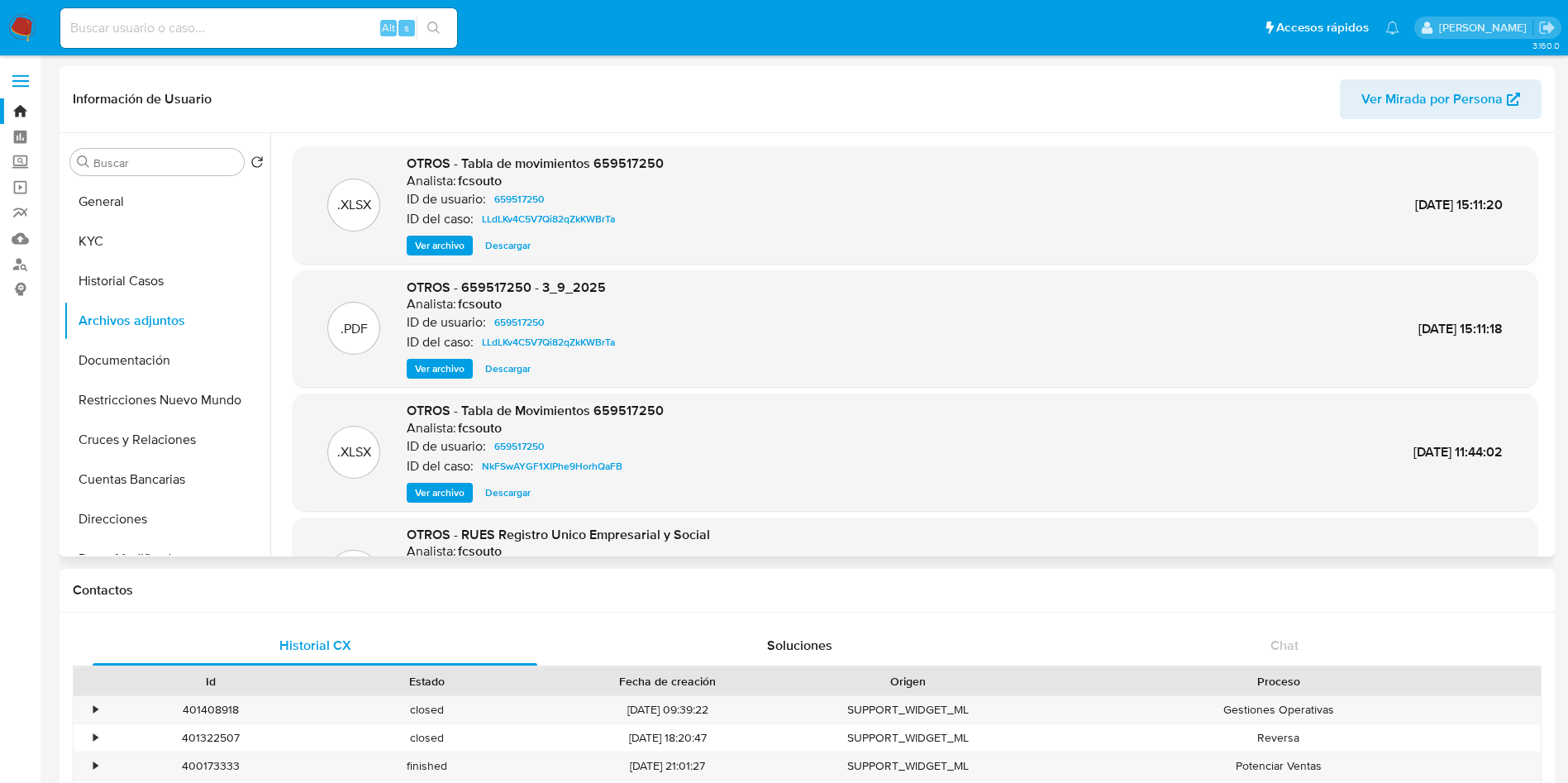
click at [448, 364] on span "Ver archivo" at bounding box center [439, 369] width 49 height 17
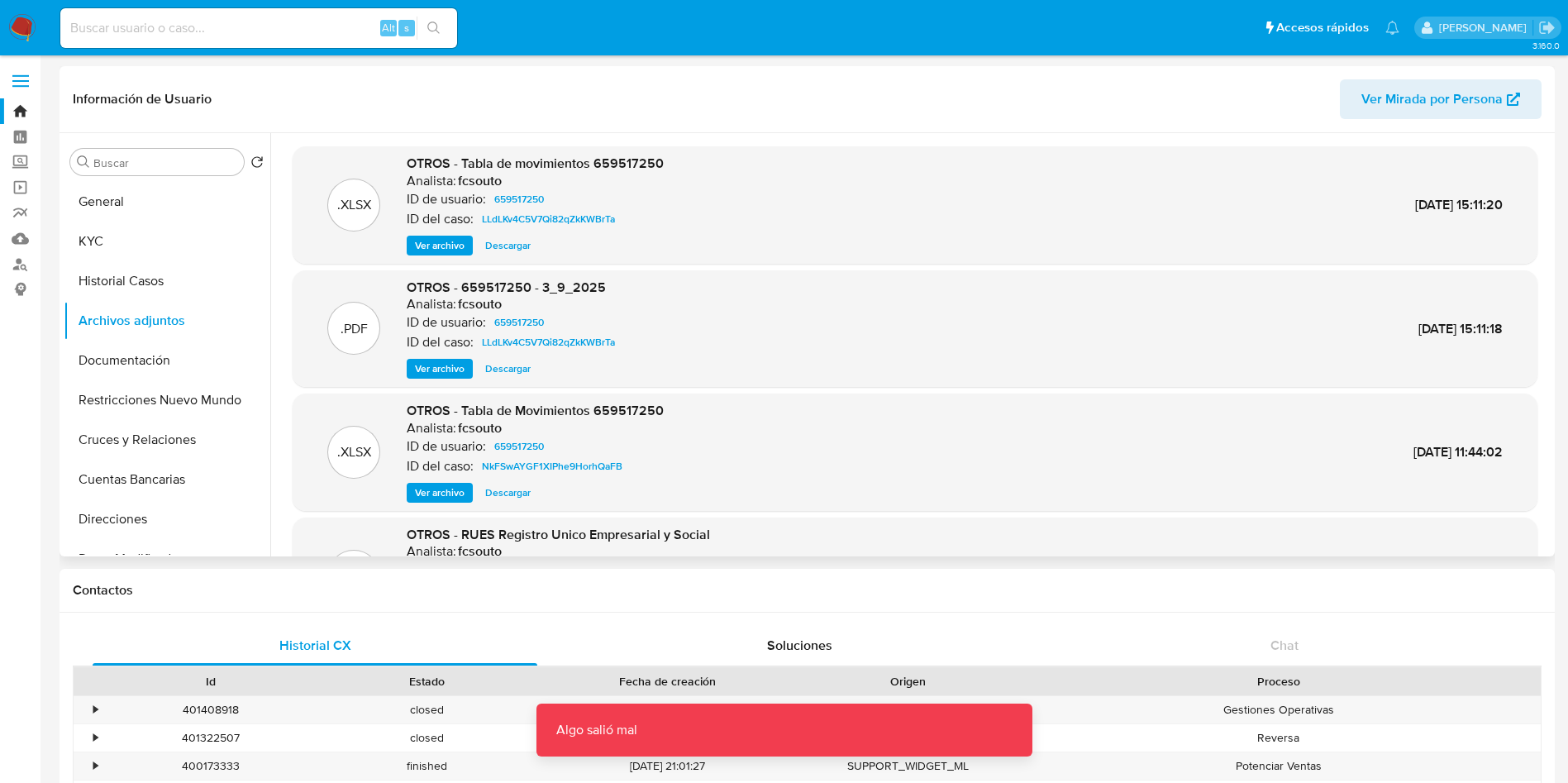
click at [736, 306] on div ".PDF OTROS - 659517250 - 3_9_2025 Analista: fcsouto ID de usuario: 659517250 ID…" at bounding box center [915, 329] width 1229 height 101
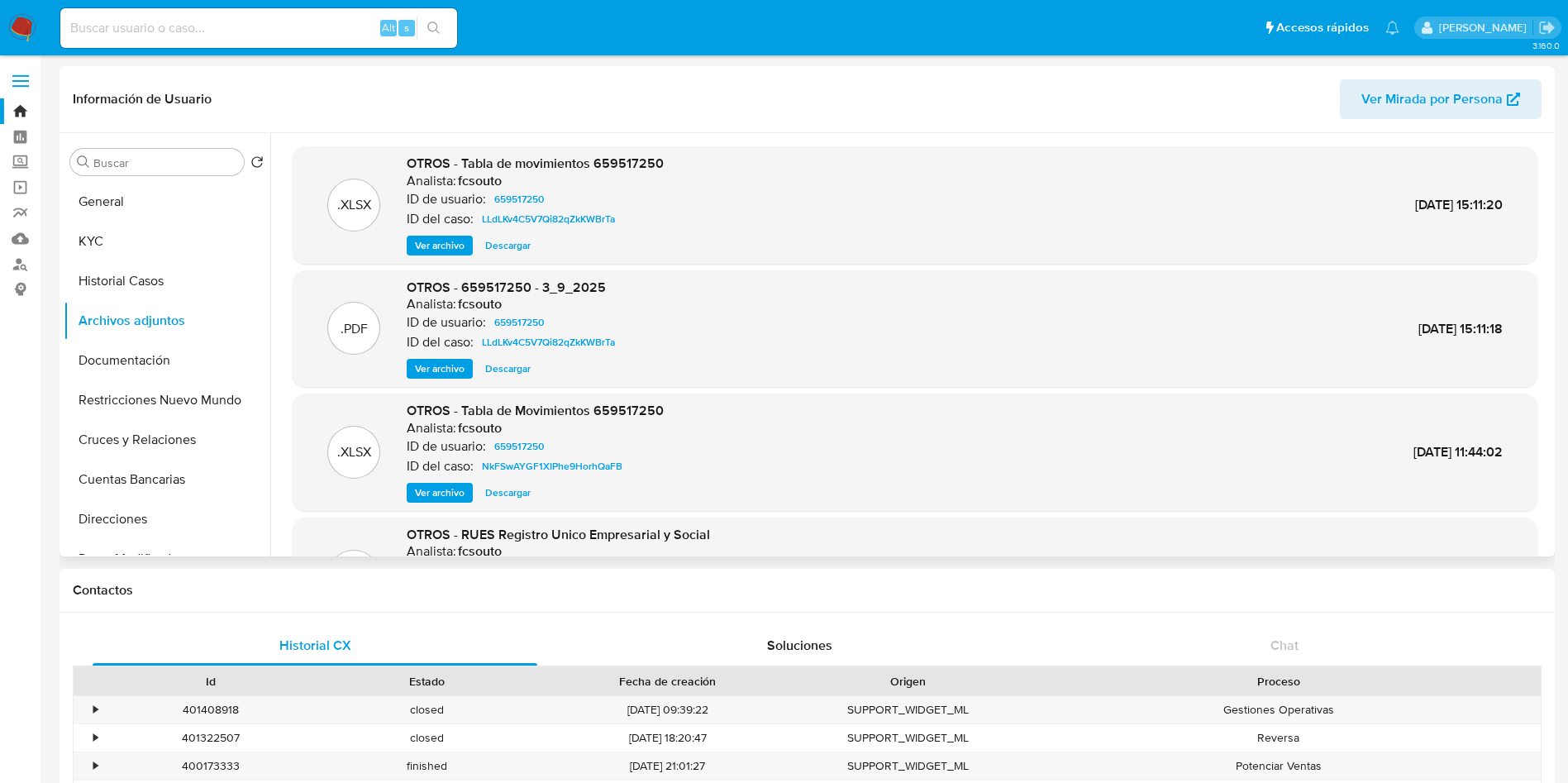
click at [450, 365] on span "Ver archivo" at bounding box center [439, 369] width 49 height 17
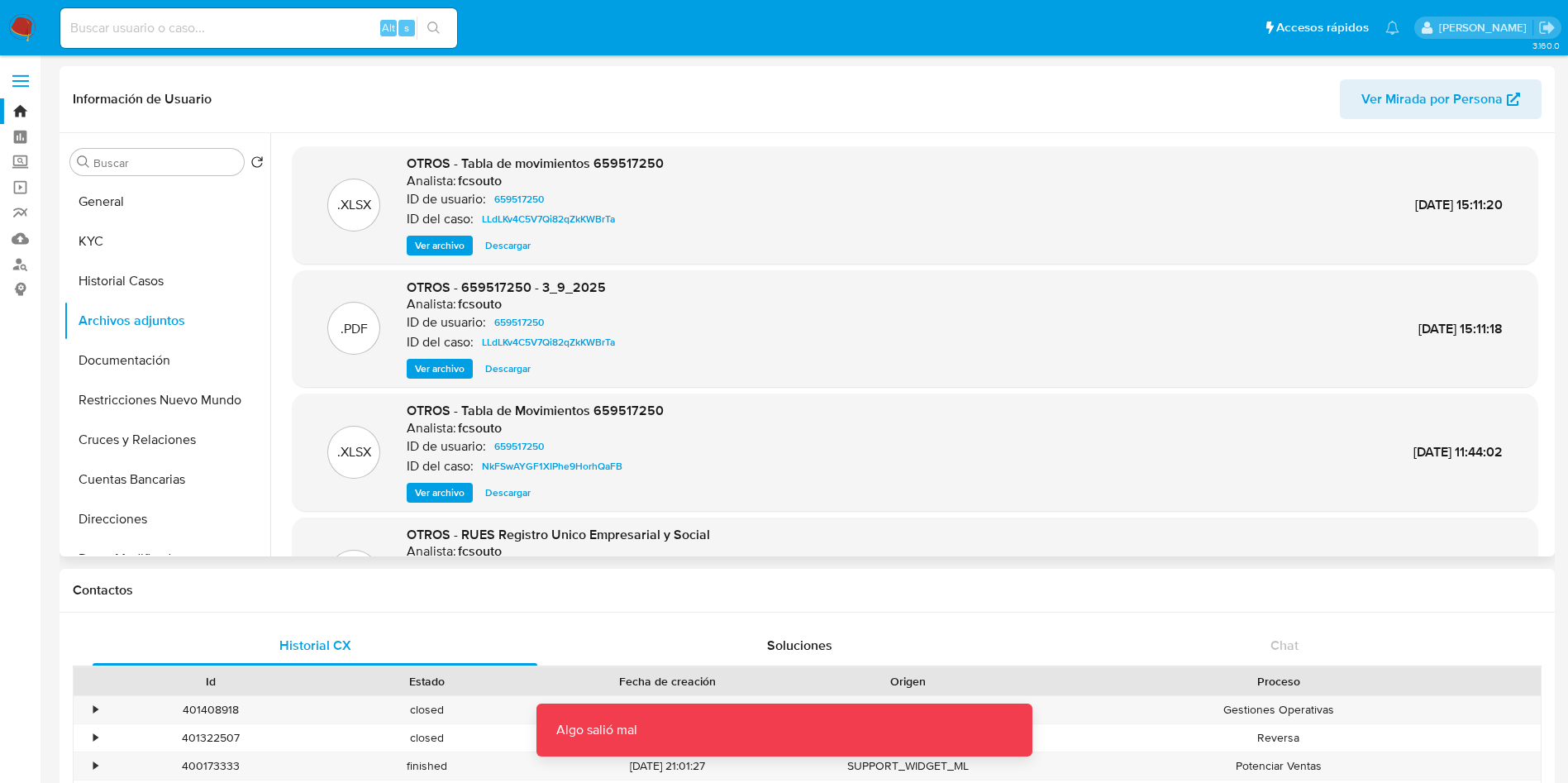
click at [484, 282] on span "OTROS - 659517250 - 3_9_2025" at bounding box center [506, 287] width 199 height 19
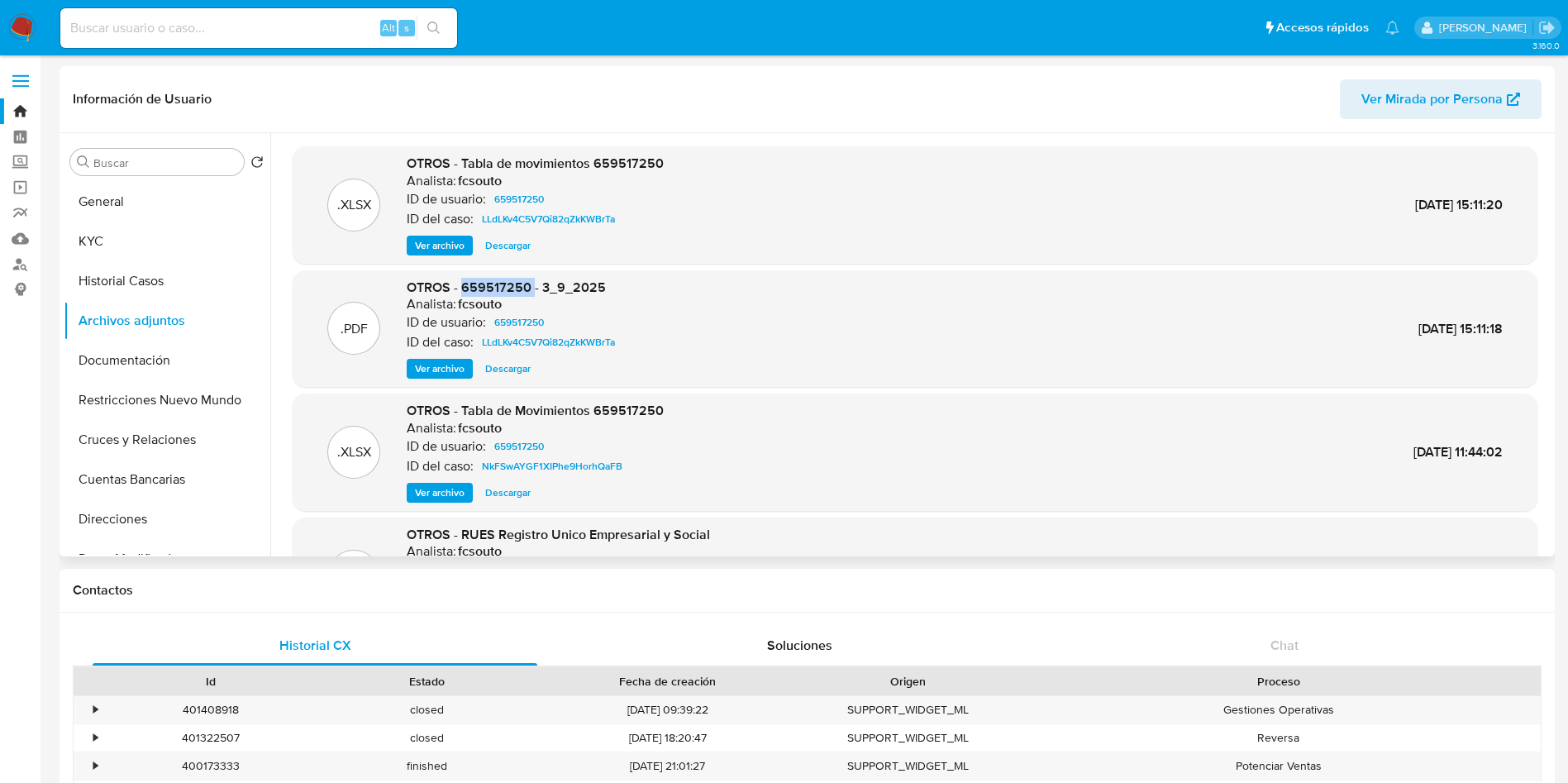
copy span "659517250"
click at [13, 18] on img at bounding box center [22, 28] width 28 height 28
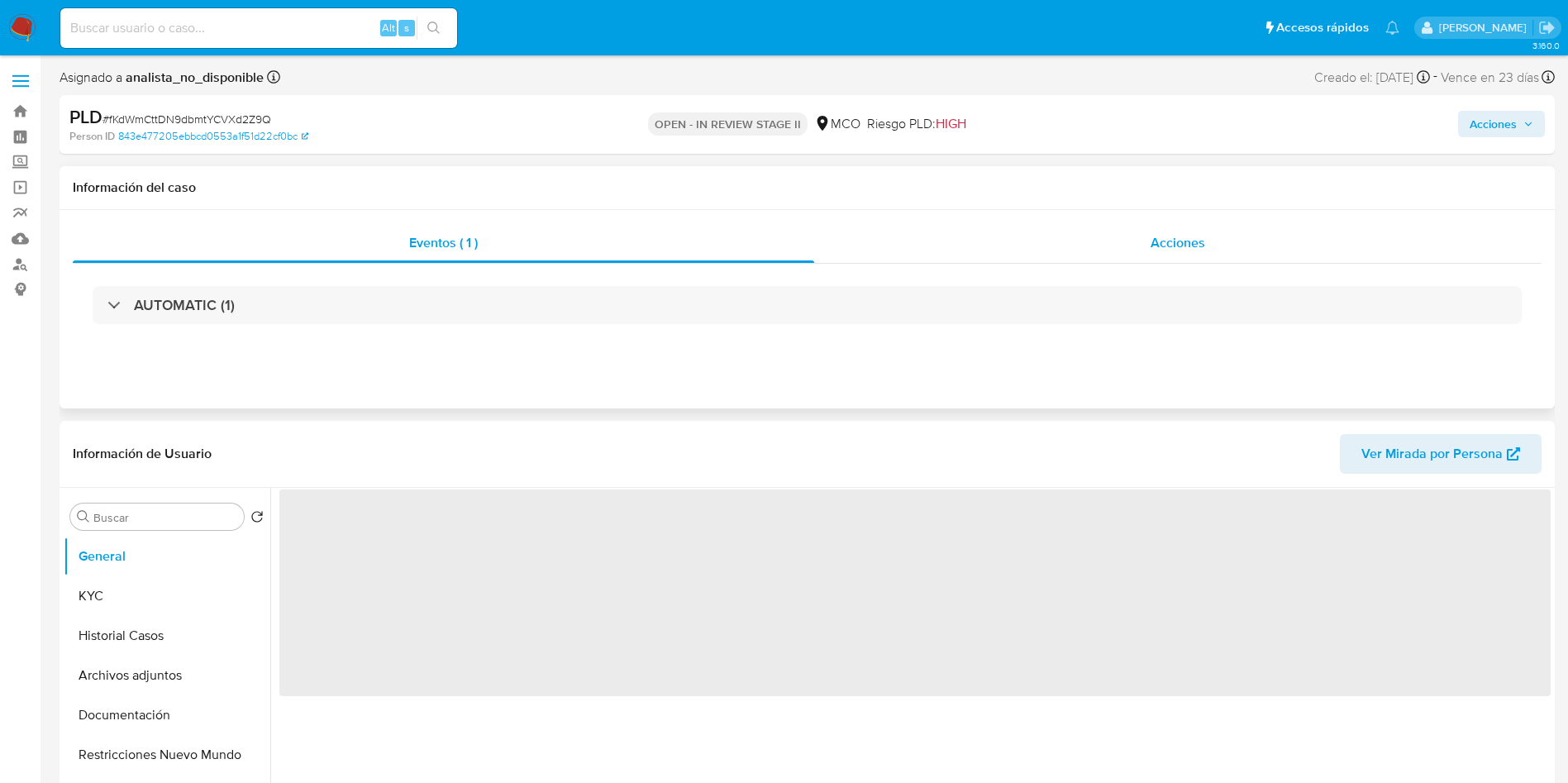
click at [1107, 255] on div "Acciones" at bounding box center [1177, 242] width 727 height 40
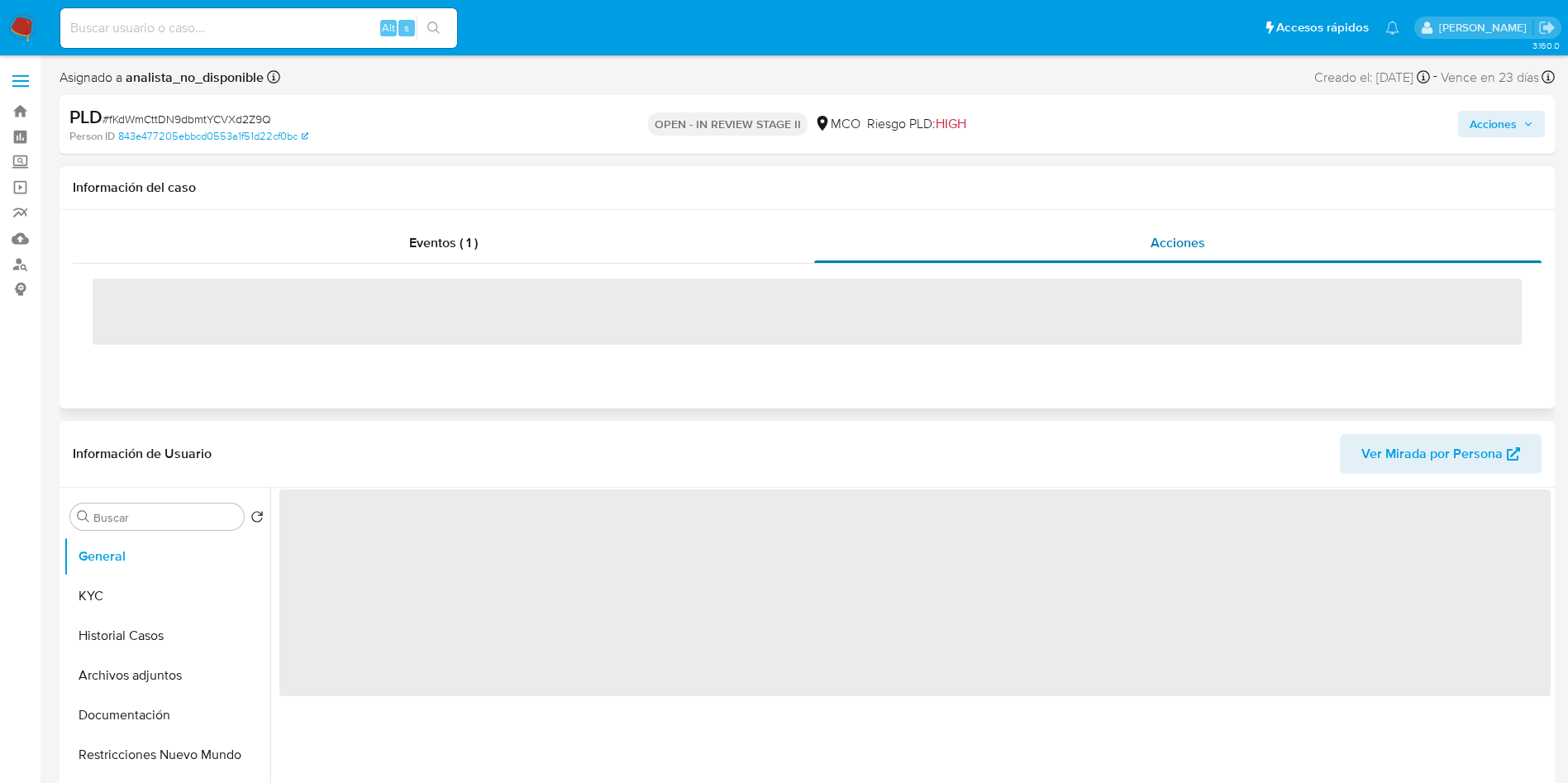
select select "10"
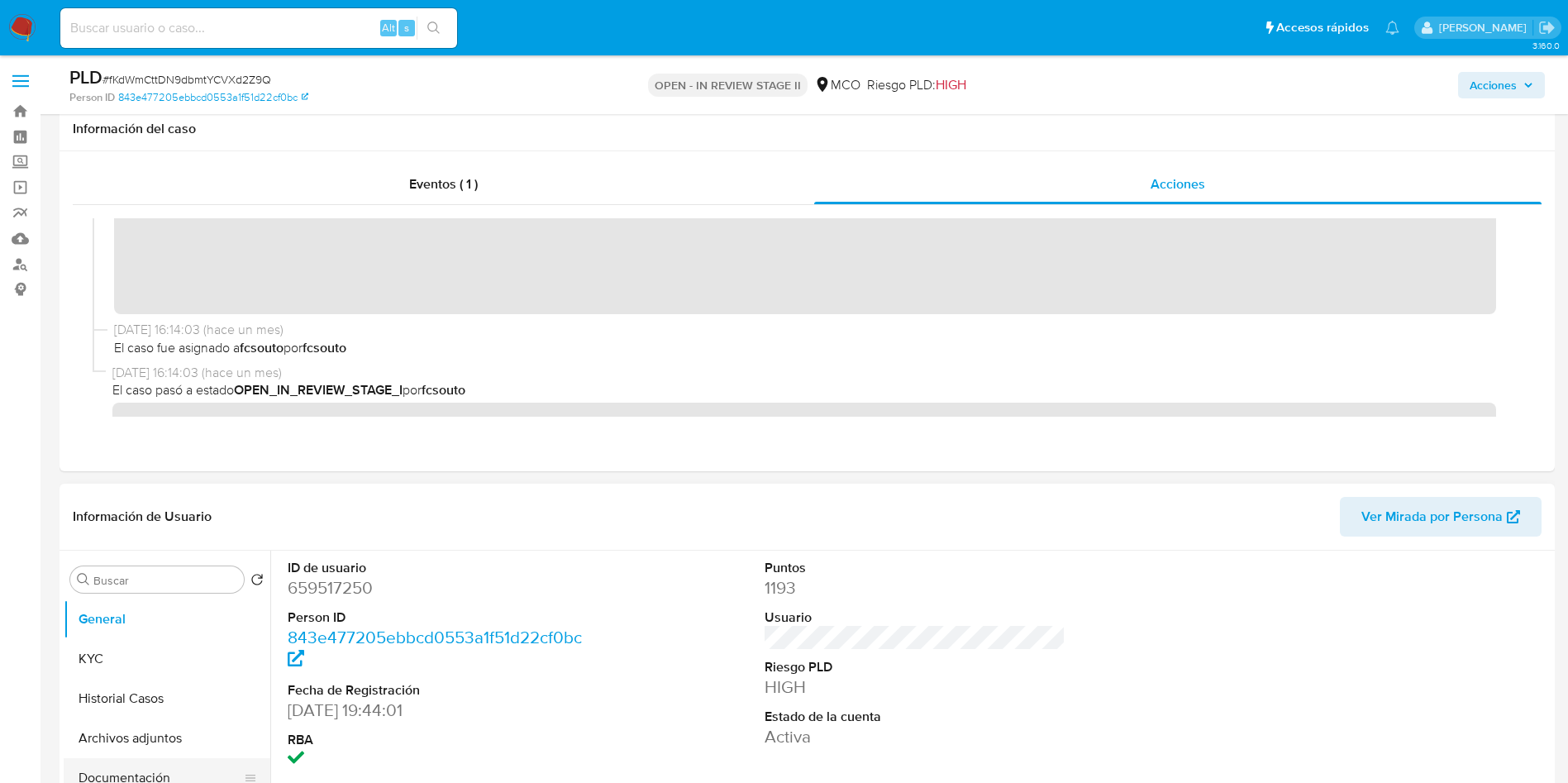
scroll to position [248, 0]
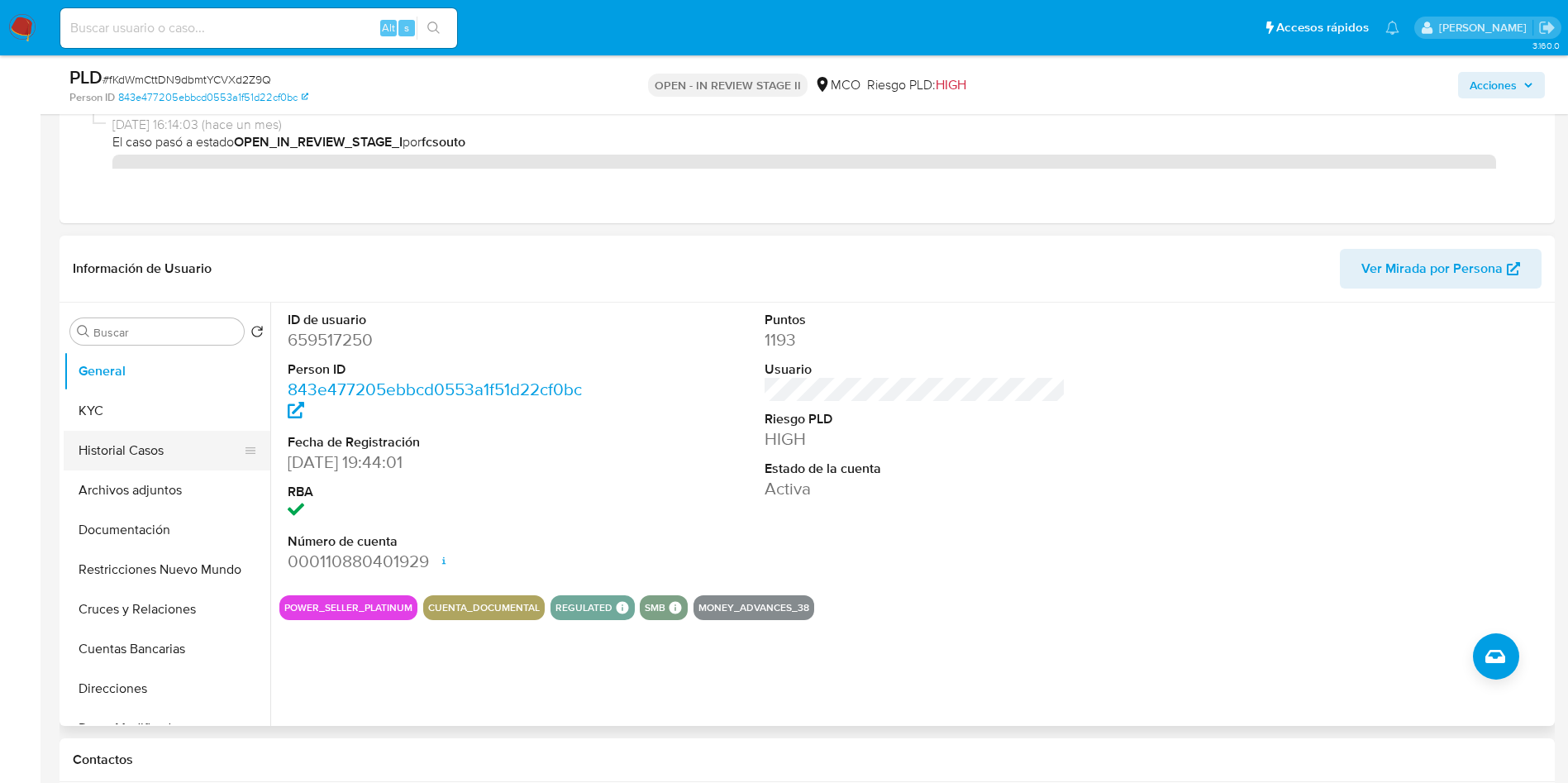
click at [173, 463] on button "Historial Casos" at bounding box center [159, 450] width 193 height 40
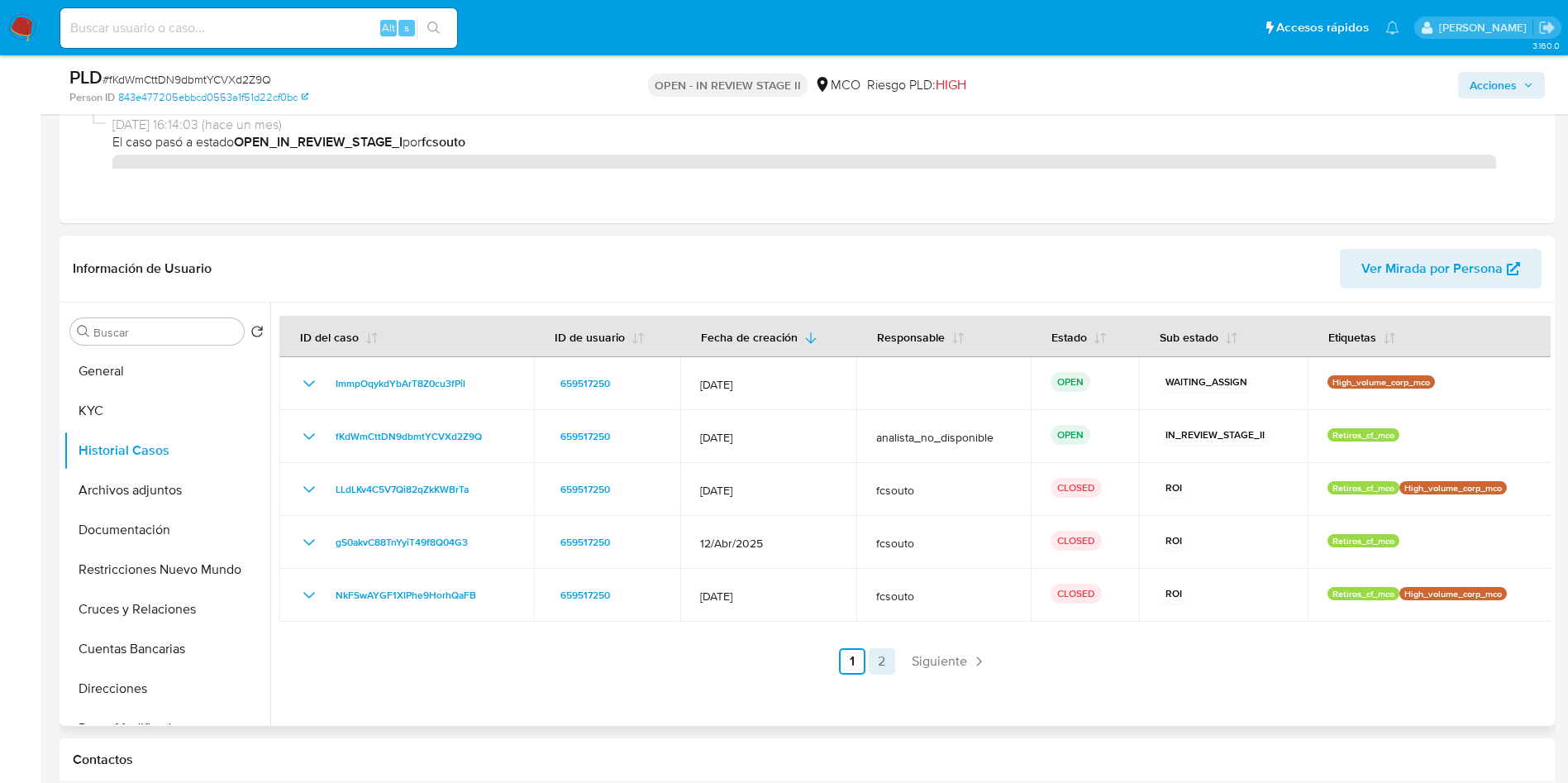
click at [879, 663] on link "2" at bounding box center [882, 661] width 26 height 26
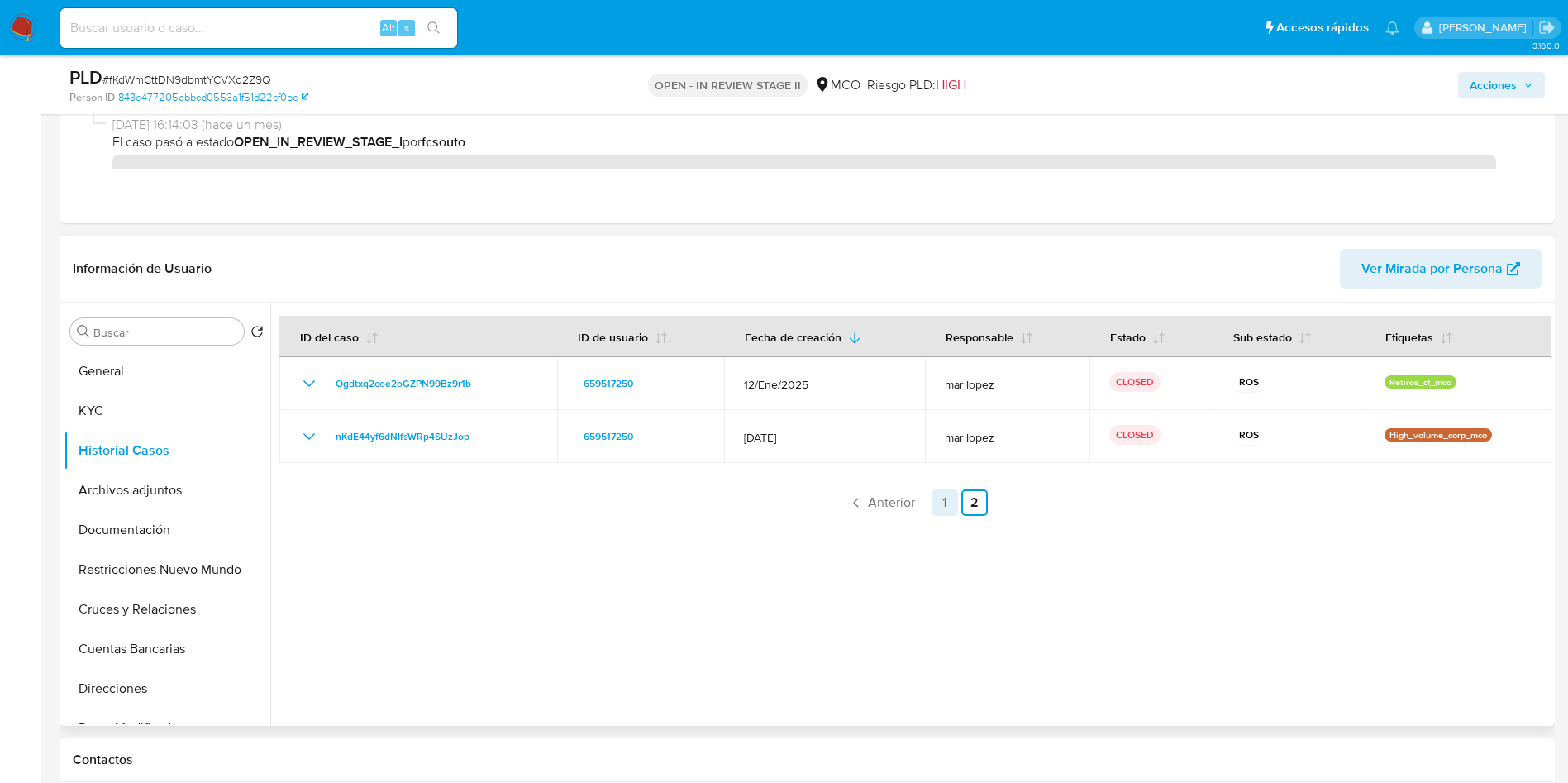
click at [939, 498] on link "1" at bounding box center [944, 502] width 26 height 26
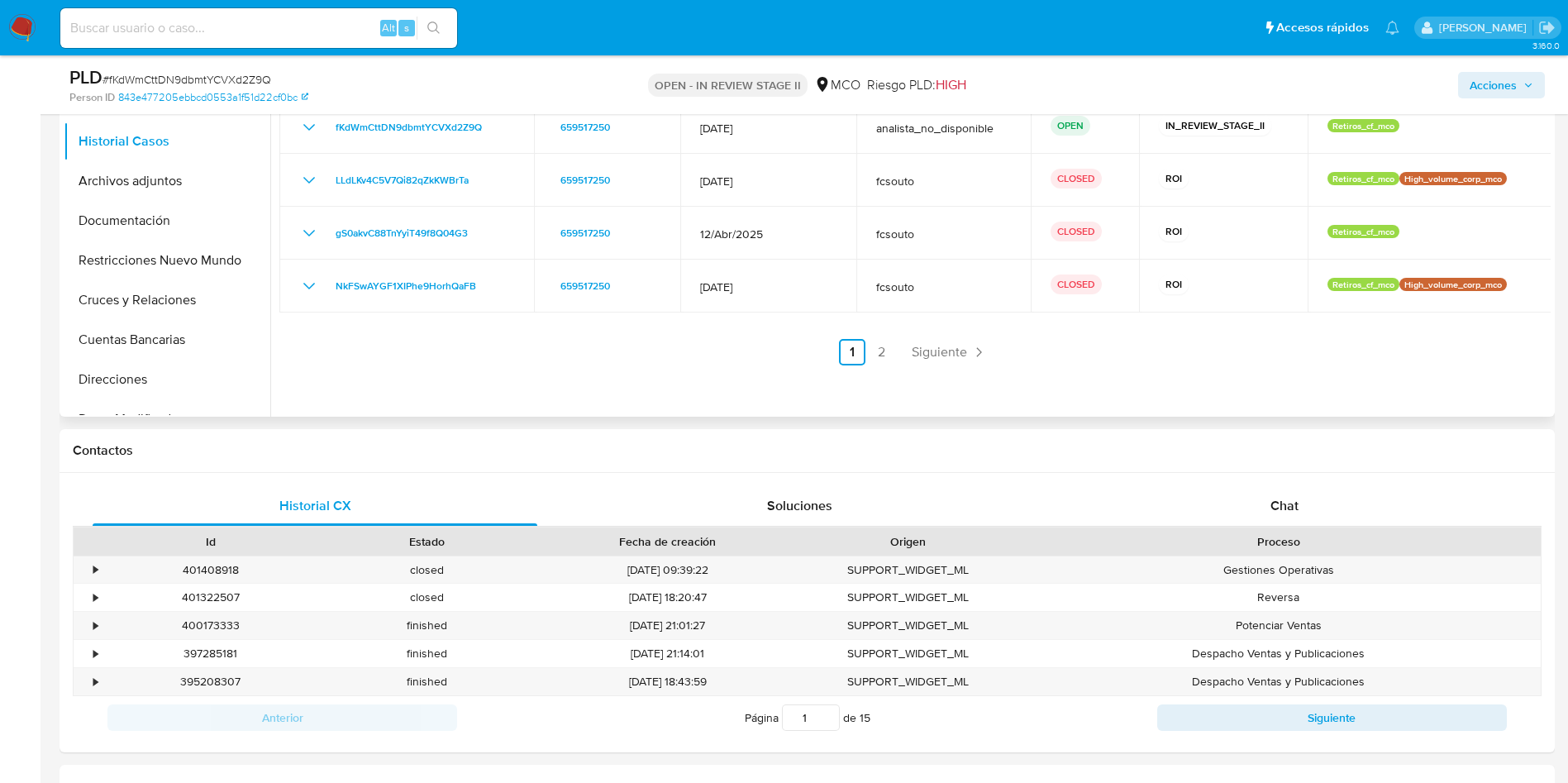
scroll to position [868, 0]
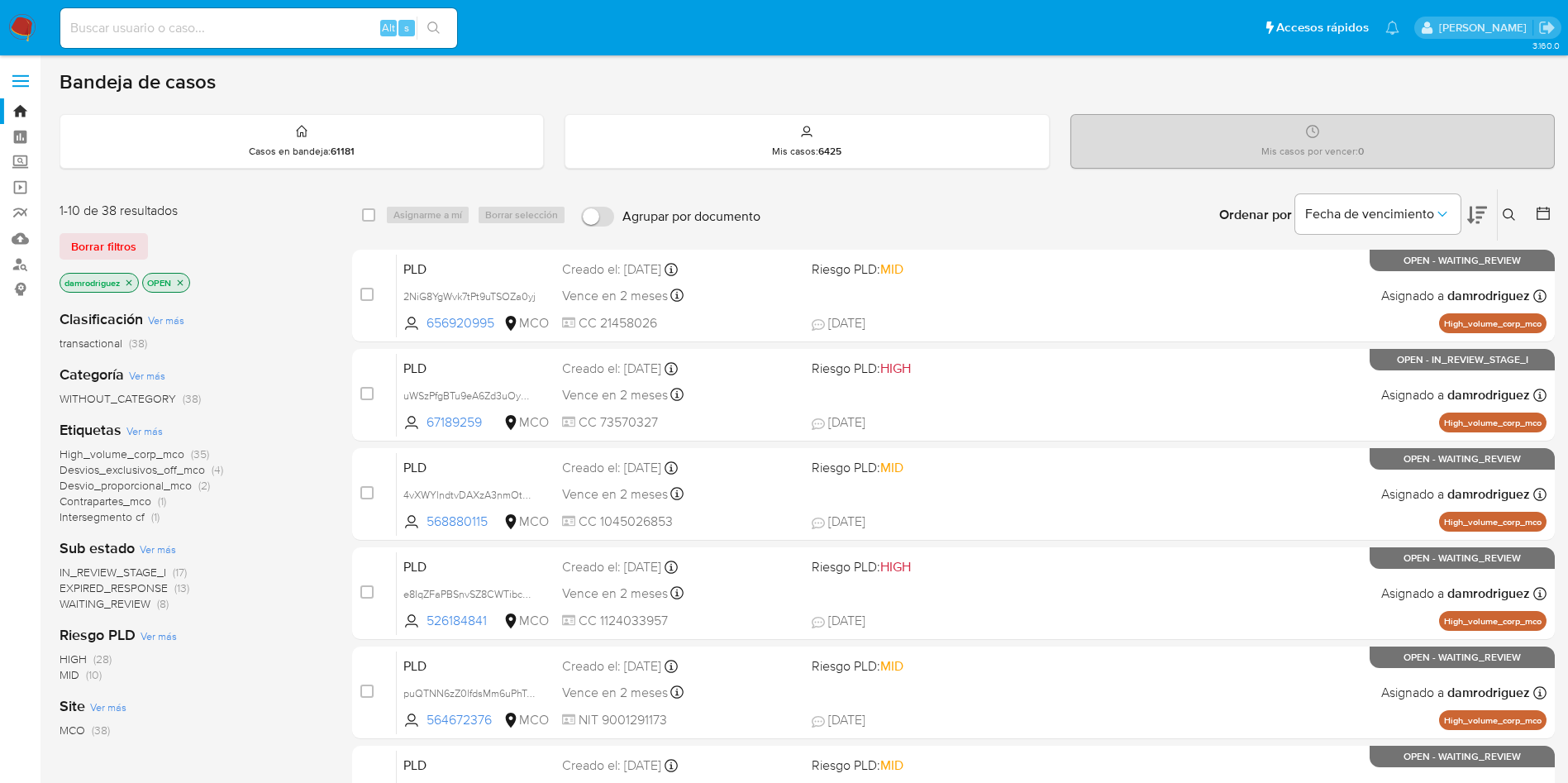
click at [1545, 213] on icon at bounding box center [1544, 213] width 17 height 17
click at [1536, 223] on button at bounding box center [1545, 214] width 20 height 20
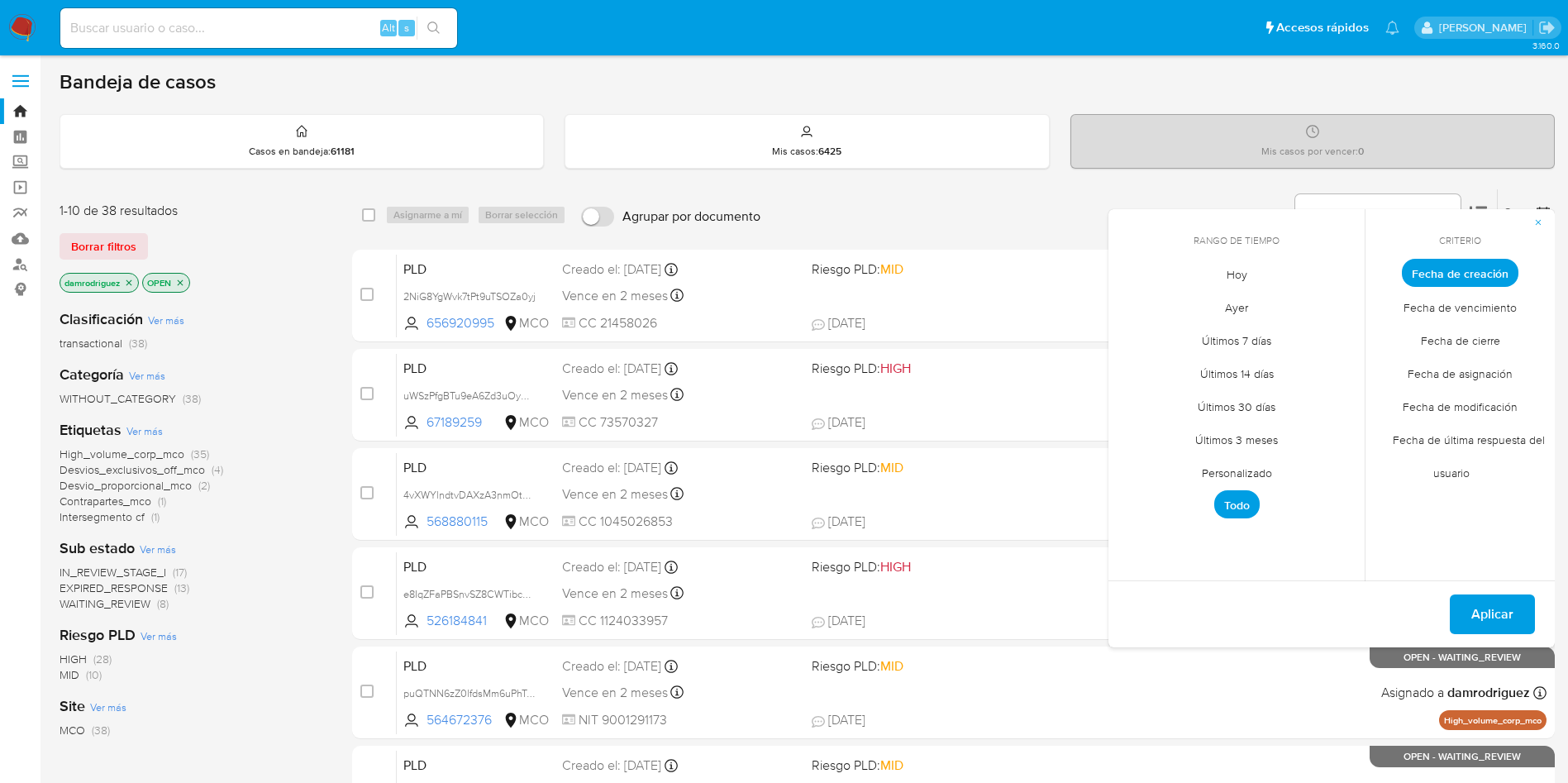
click at [1252, 472] on span "Personalizado" at bounding box center [1237, 473] width 105 height 34
click at [1208, 402] on button "10" at bounding box center [1204, 397] width 26 height 26
click at [1300, 397] on button "13" at bounding box center [1302, 397] width 26 height 26
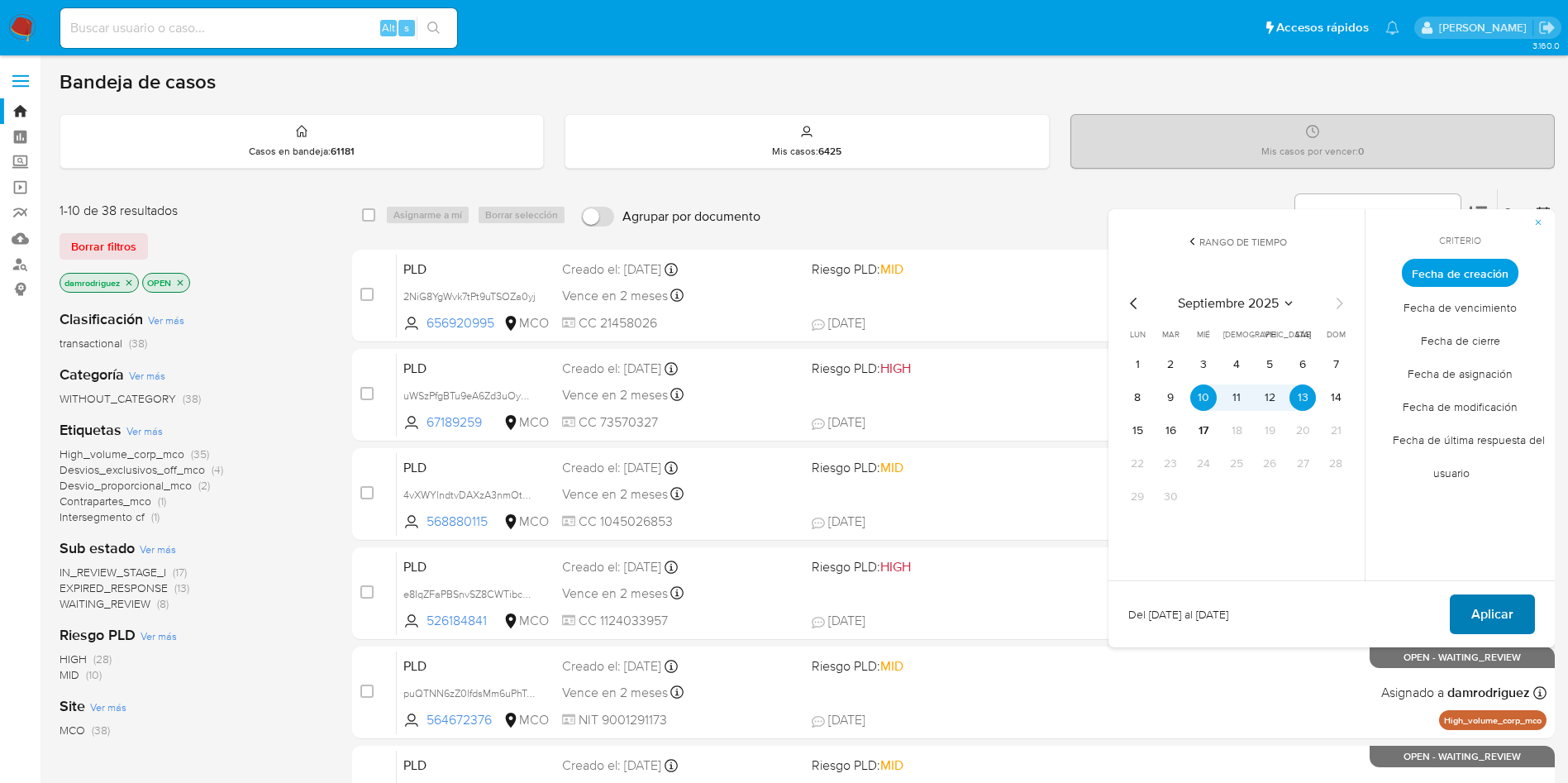
drag, startPoint x: 1492, startPoint y: 594, endPoint x: 1492, endPoint y: 604, distance: 10.0
click at [1492, 596] on span "Aplicar" at bounding box center [1492, 613] width 42 height 36
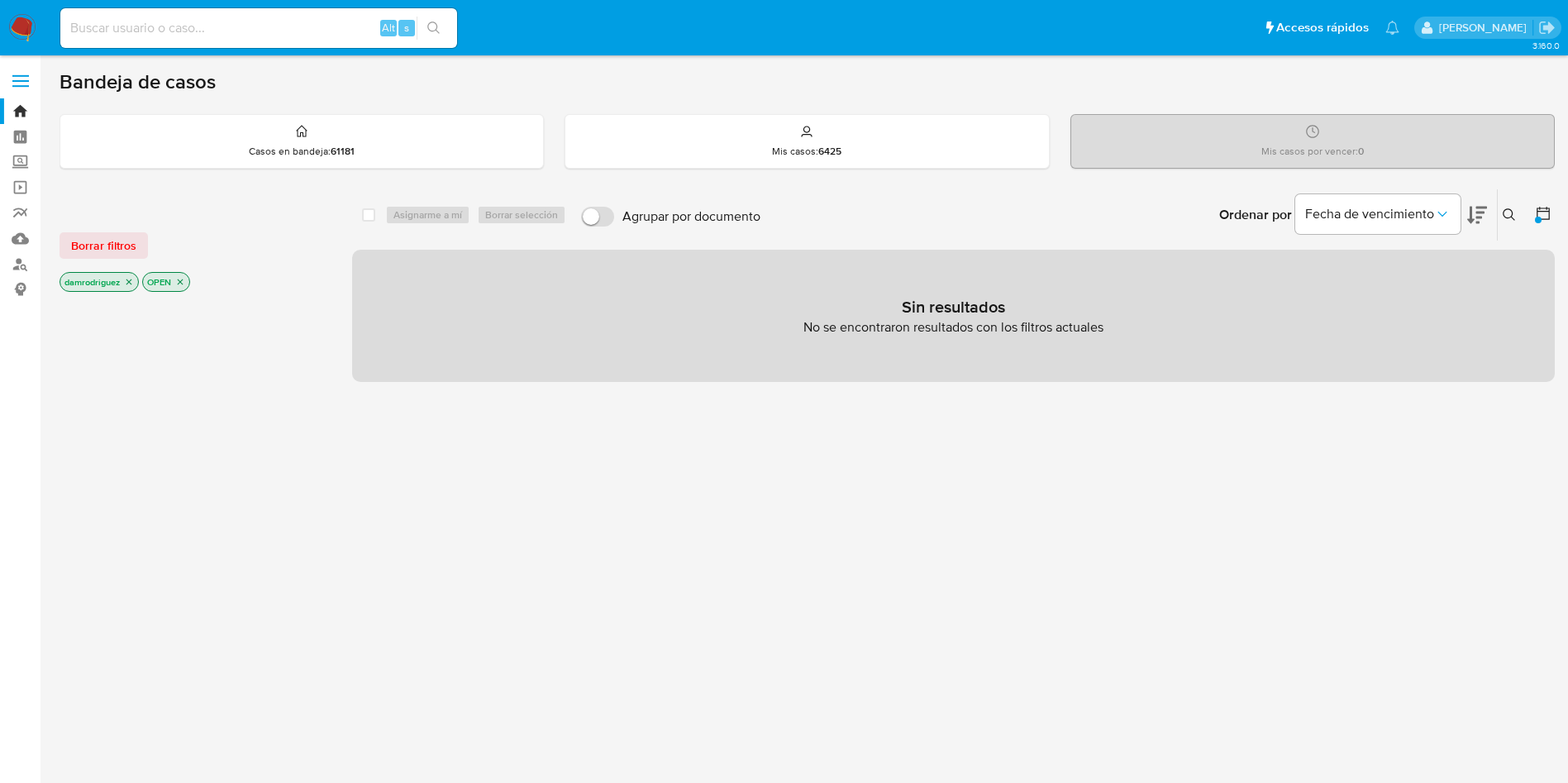
click at [131, 278] on icon "close-filter" at bounding box center [129, 282] width 10 height 10
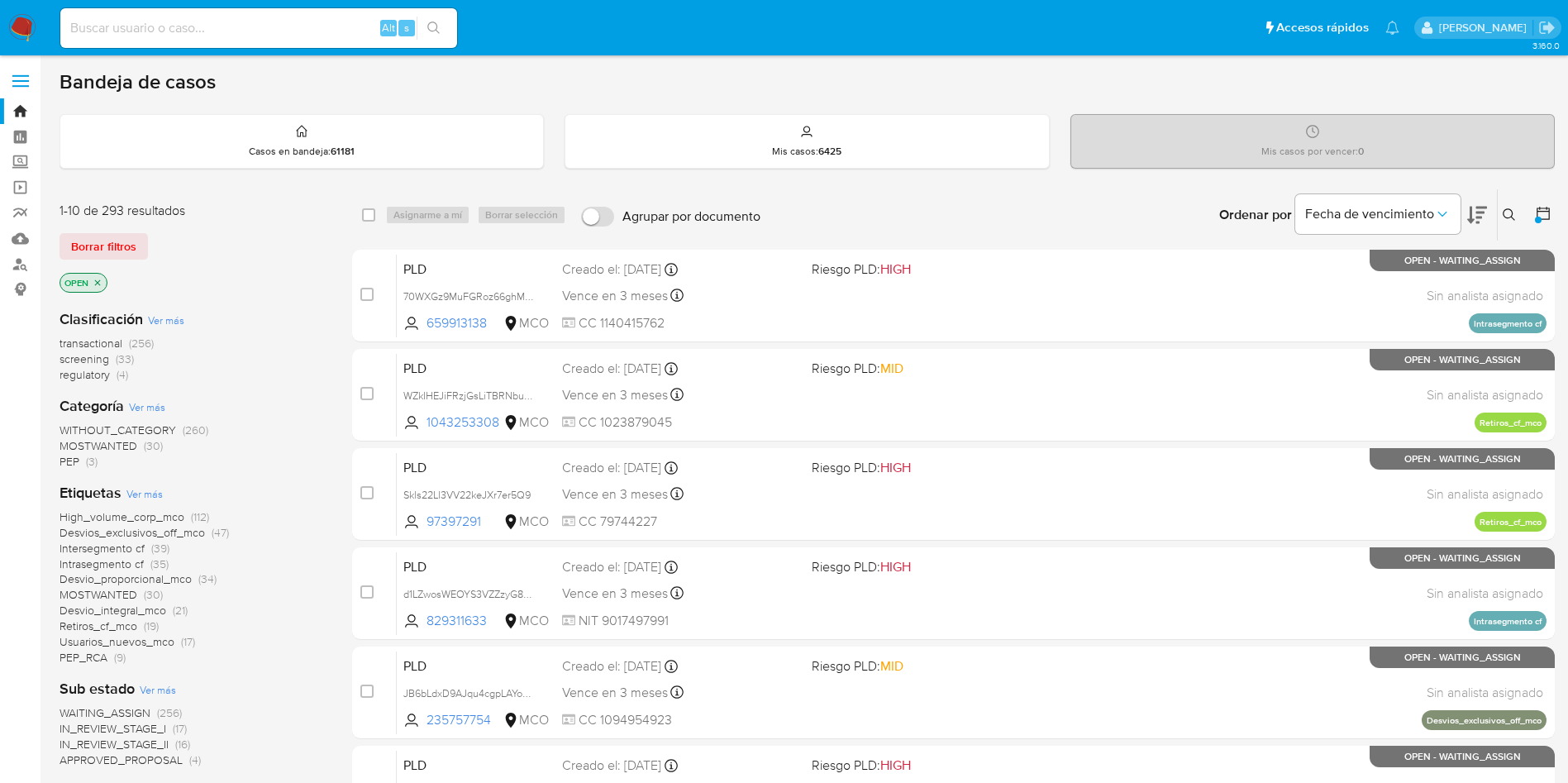
click at [138, 515] on span "High_volume_corp_mco" at bounding box center [122, 516] width 125 height 17
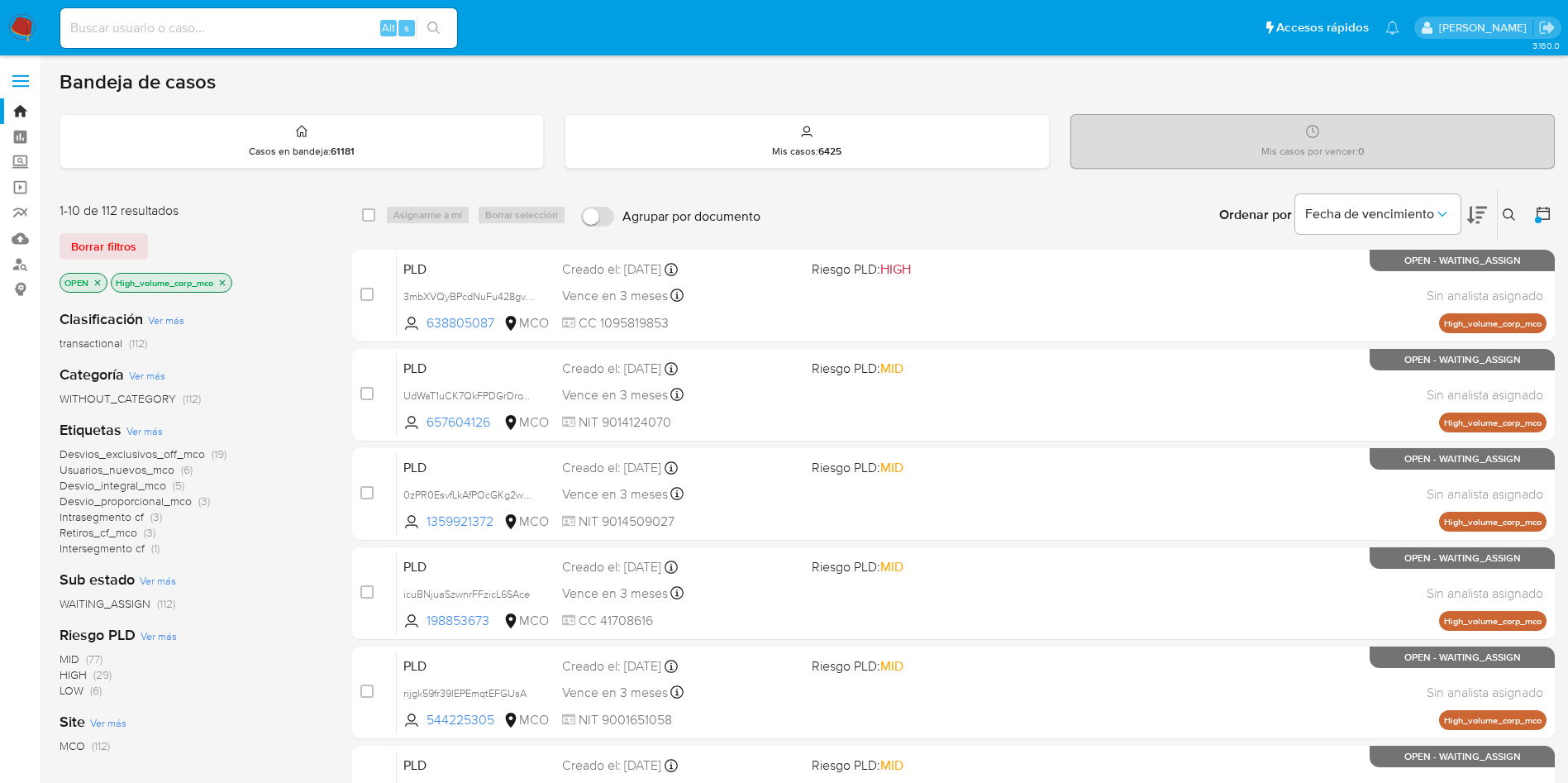
click at [27, 20] on img at bounding box center [22, 28] width 28 height 28
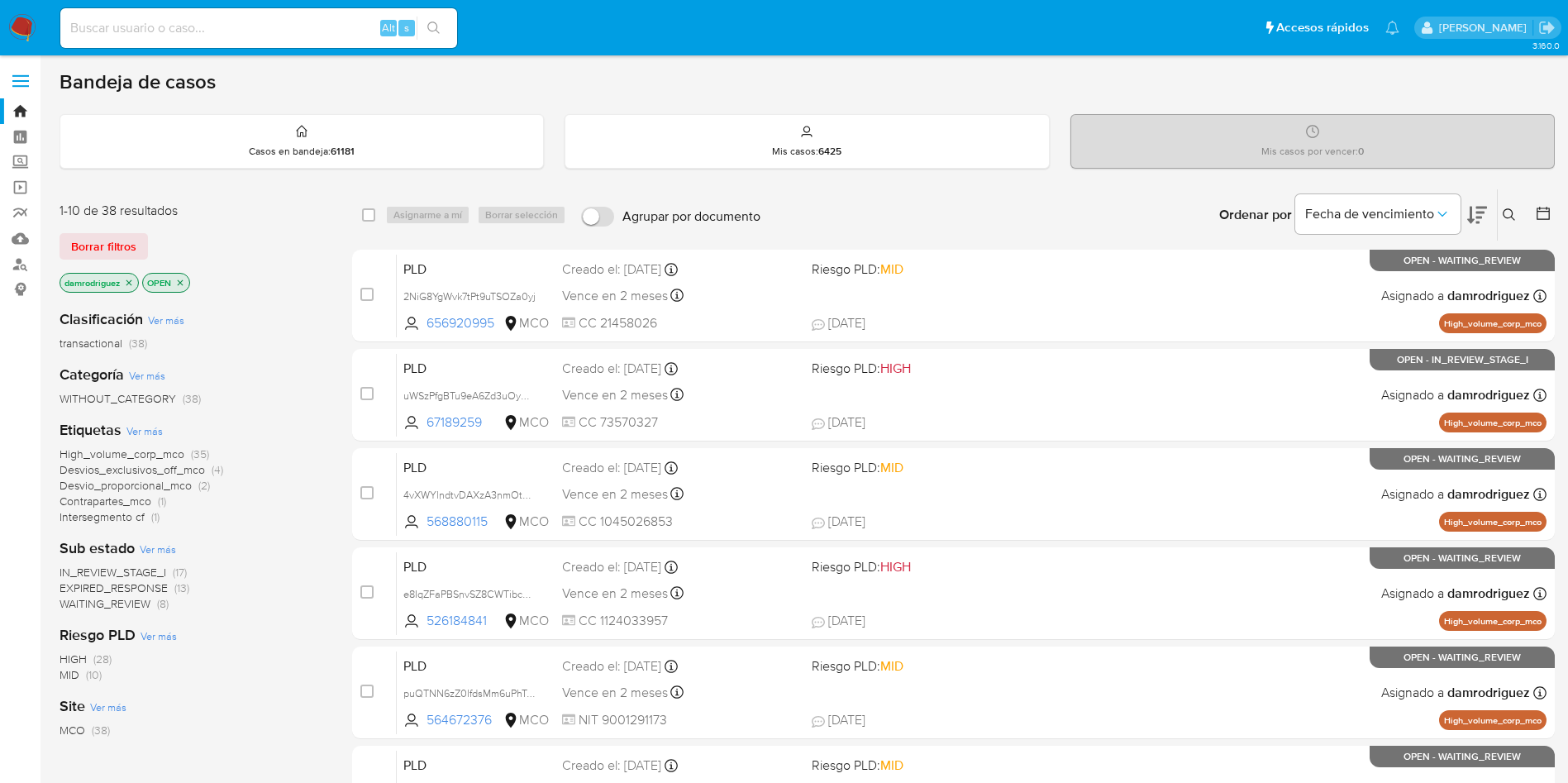
click at [315, 20] on input at bounding box center [259, 28] width 397 height 21
paste input "fZHjoKANiTdc2OBll6QopyJk"
type input "fZHjoKANiTdc2OBll6QopyJk"
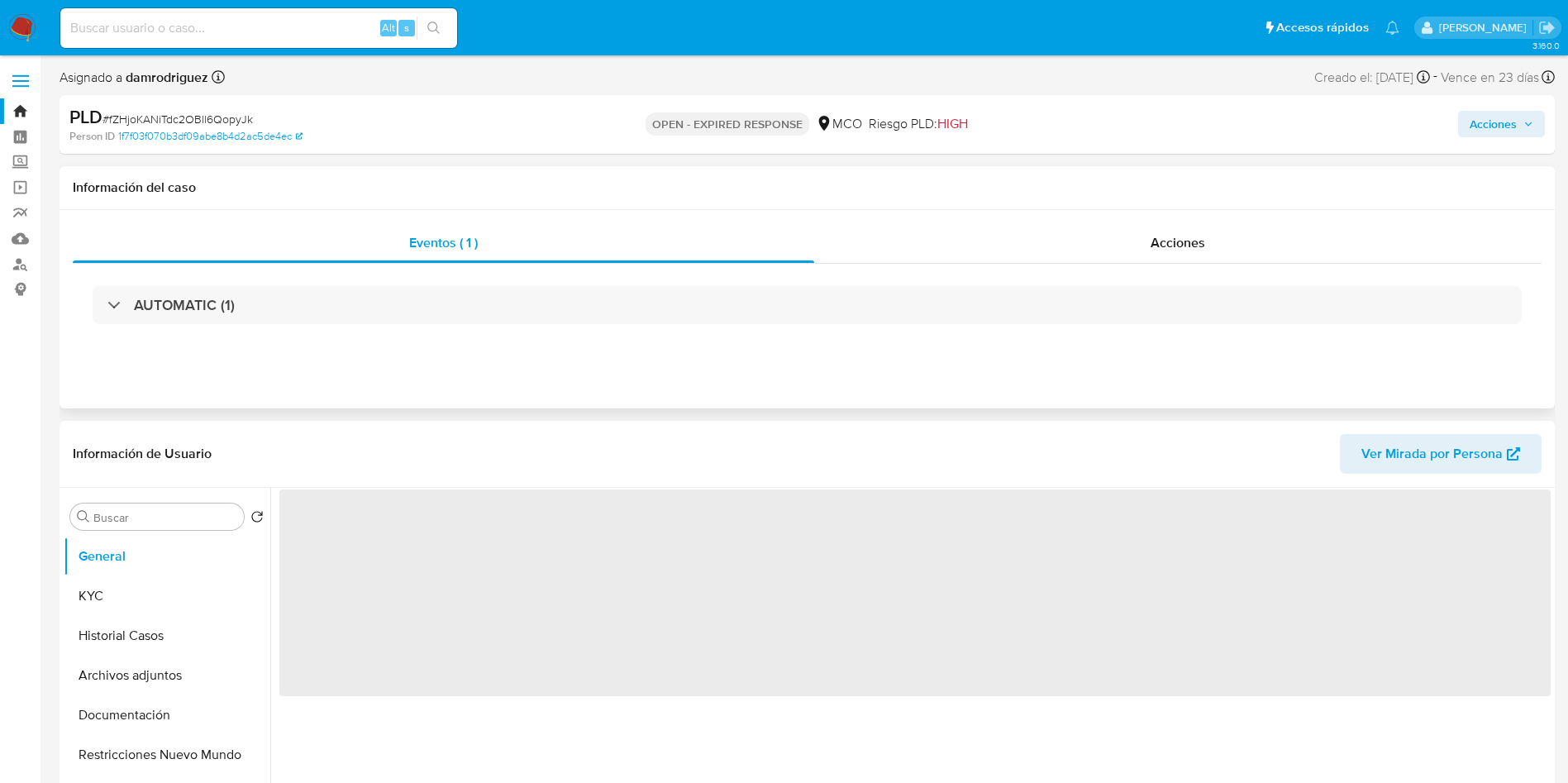
select select "10"
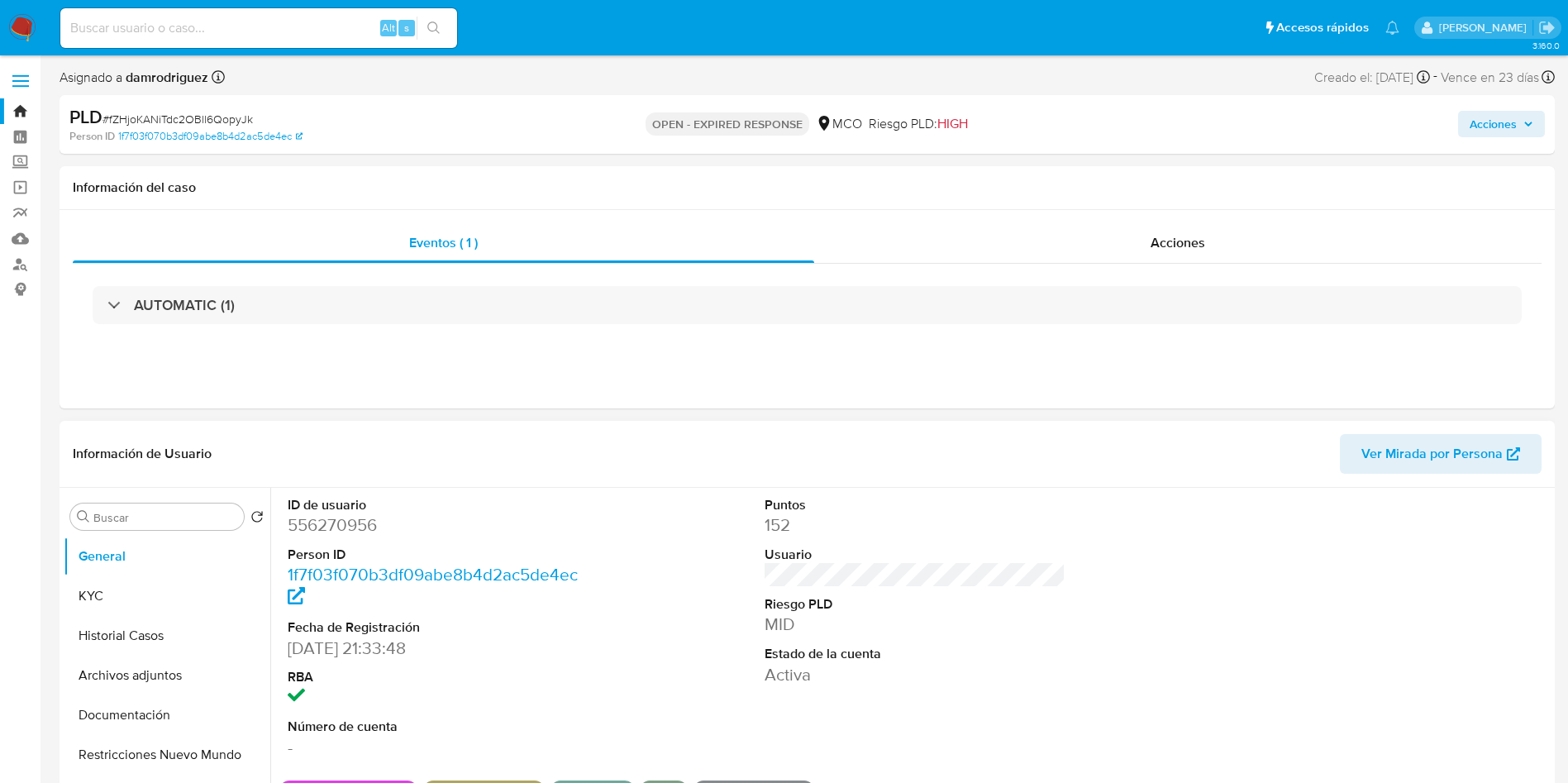
click at [361, 524] on dd "556270956" at bounding box center [439, 525] width 302 height 23
copy dd "556270956"
click at [340, 524] on dd "556270956" at bounding box center [439, 525] width 302 height 23
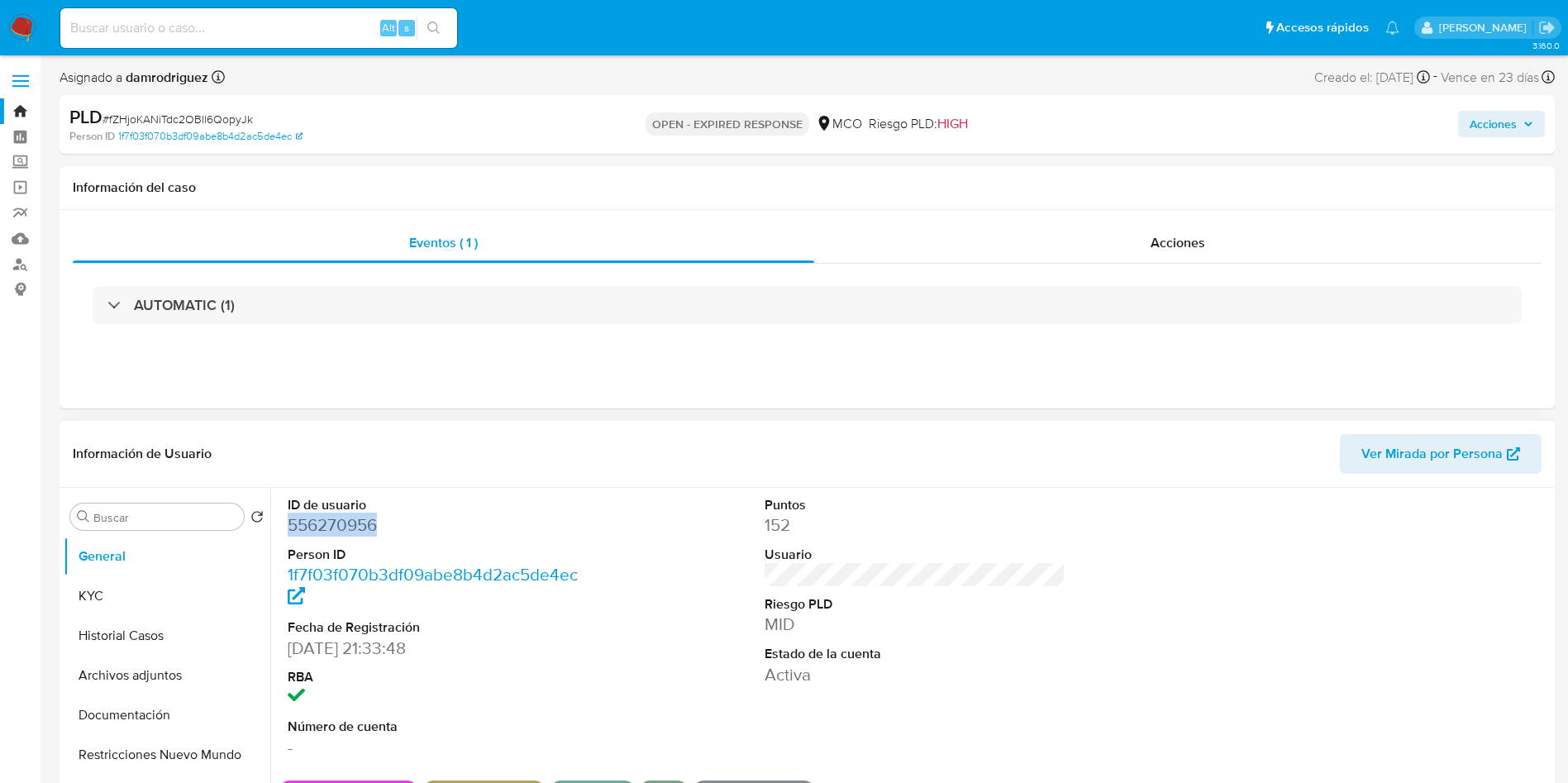
click at [331, 523] on dd "556270956" at bounding box center [439, 525] width 302 height 23
click at [334, 515] on dd "556270956" at bounding box center [439, 525] width 302 height 23
click at [131, 639] on button "Historial Casos" at bounding box center [159, 636] width 193 height 40
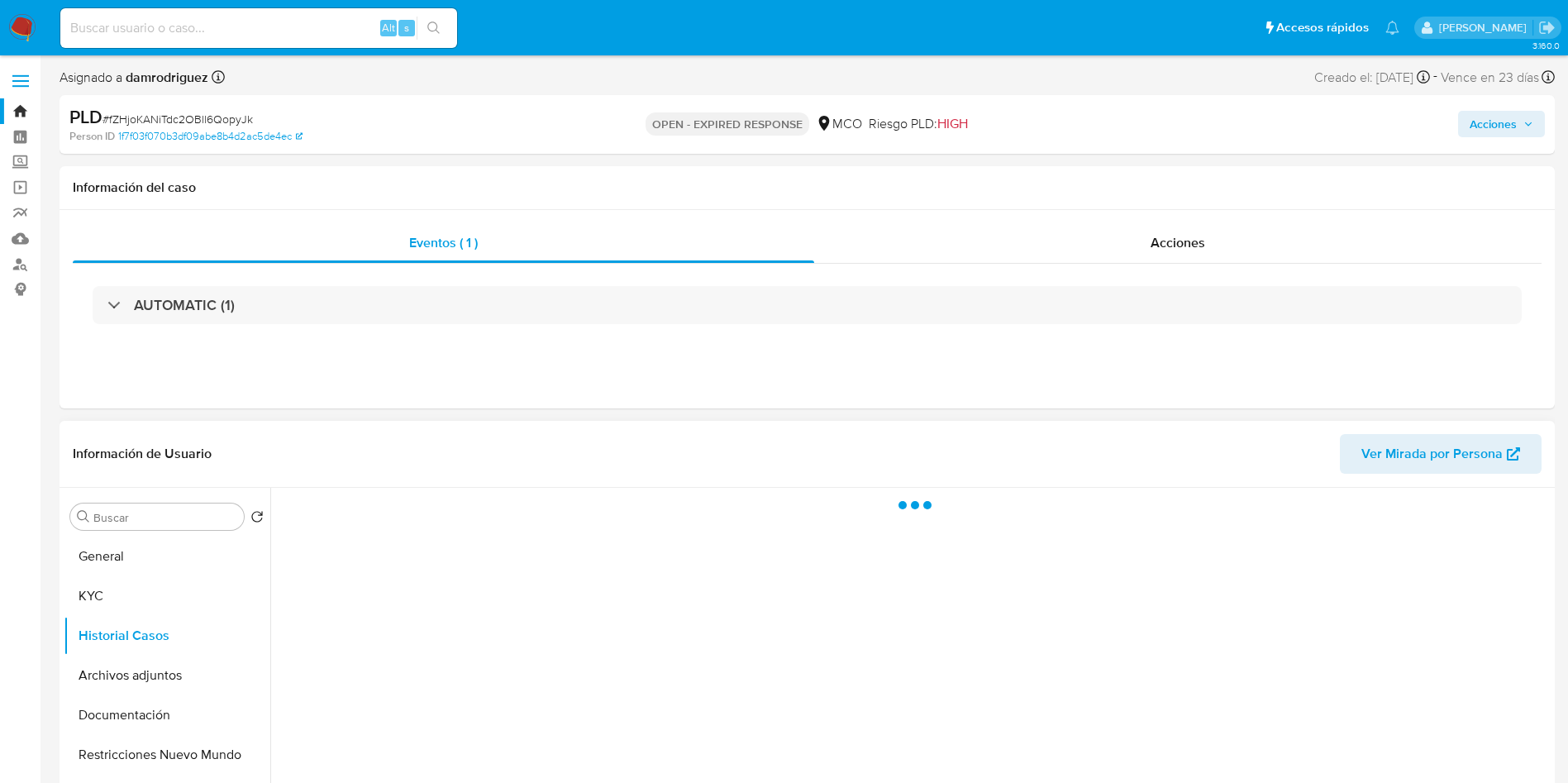
click at [297, 444] on header "Información de Usuario Ver Mirada por Persona" at bounding box center [807, 454] width 1469 height 40
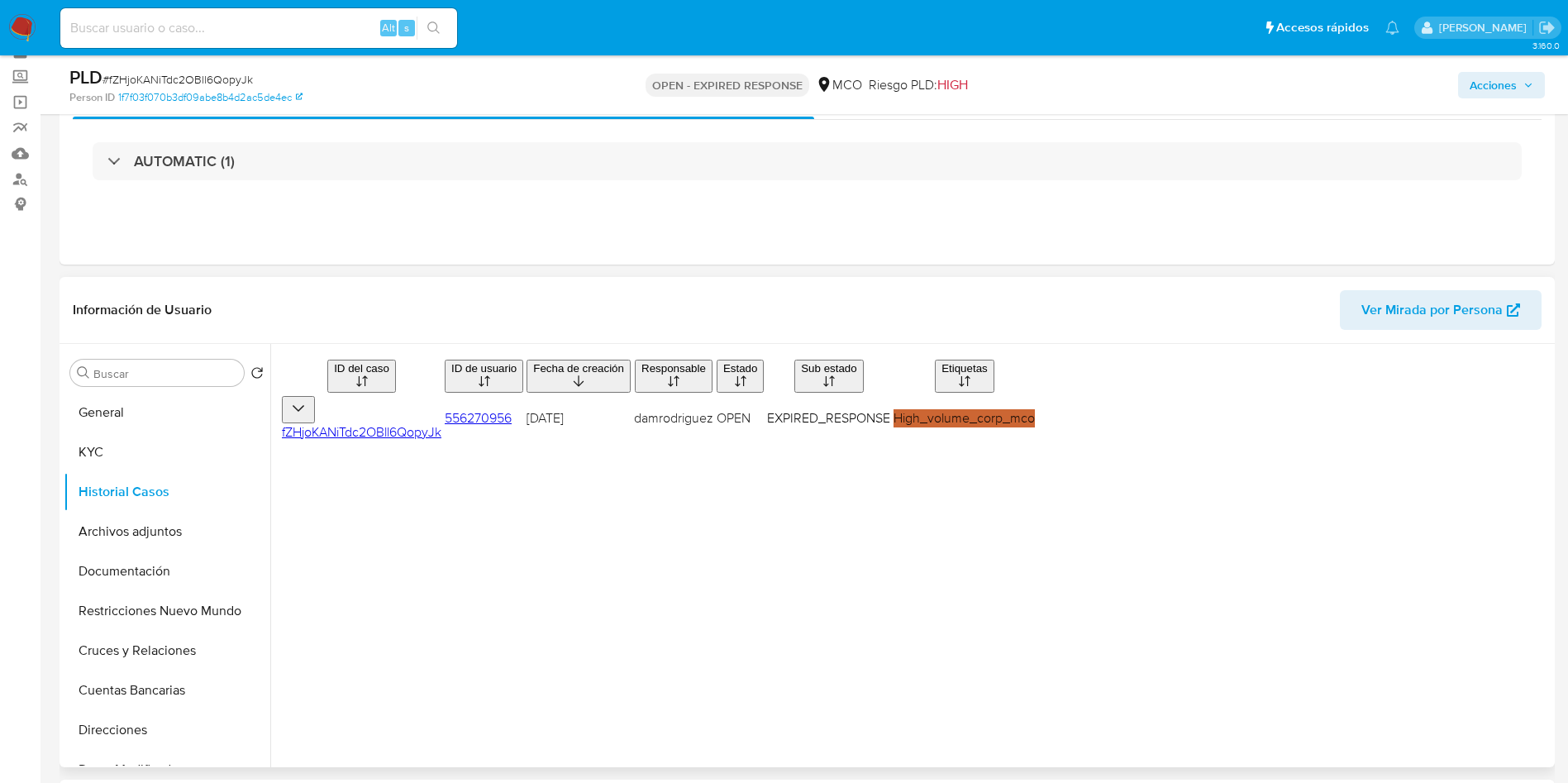
scroll to position [124, 0]
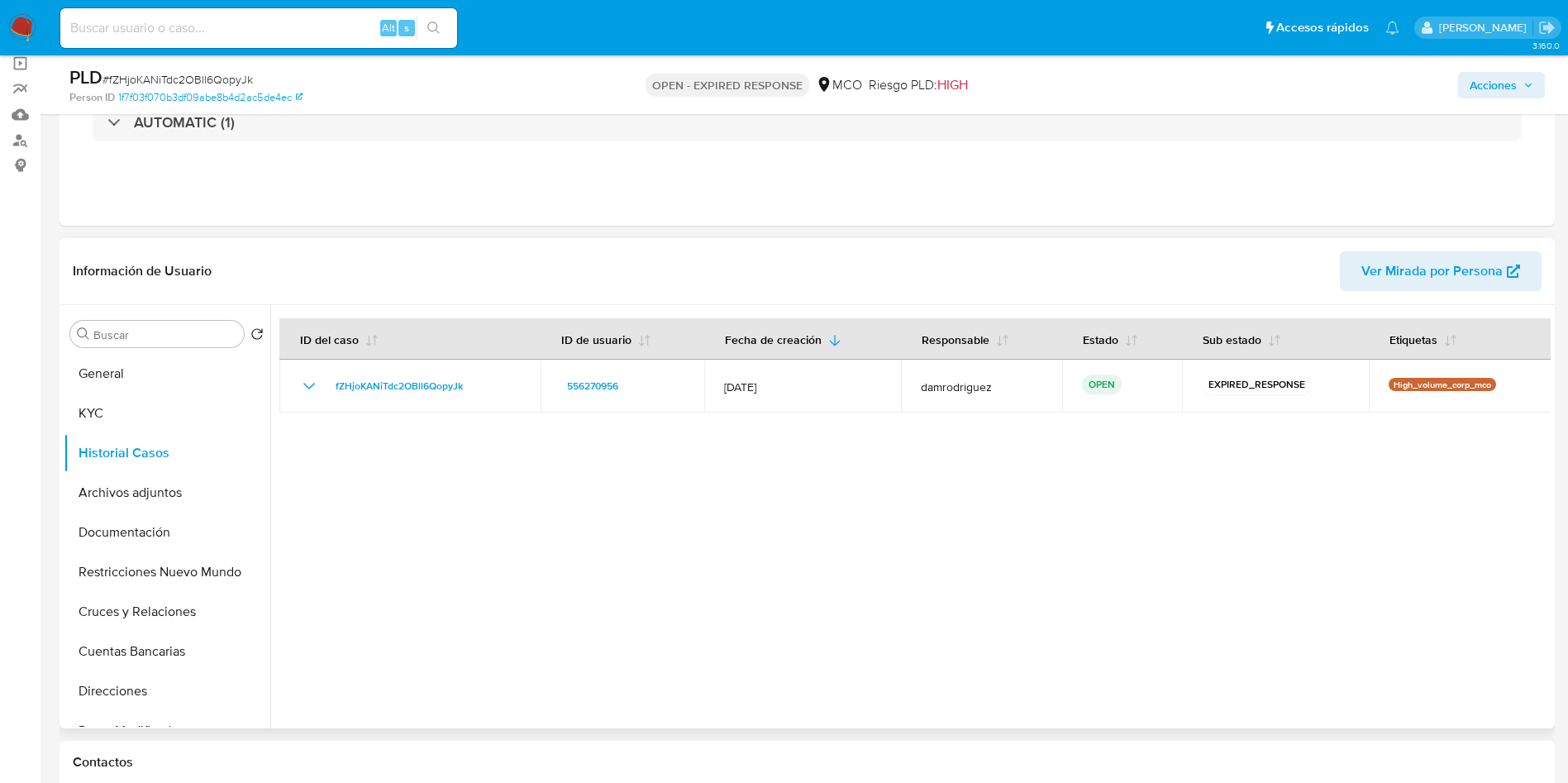
click at [518, 515] on div at bounding box center [910, 516] width 1280 height 423
click at [668, 518] on div at bounding box center [910, 516] width 1280 height 423
click at [131, 374] on button "General" at bounding box center [159, 374] width 193 height 40
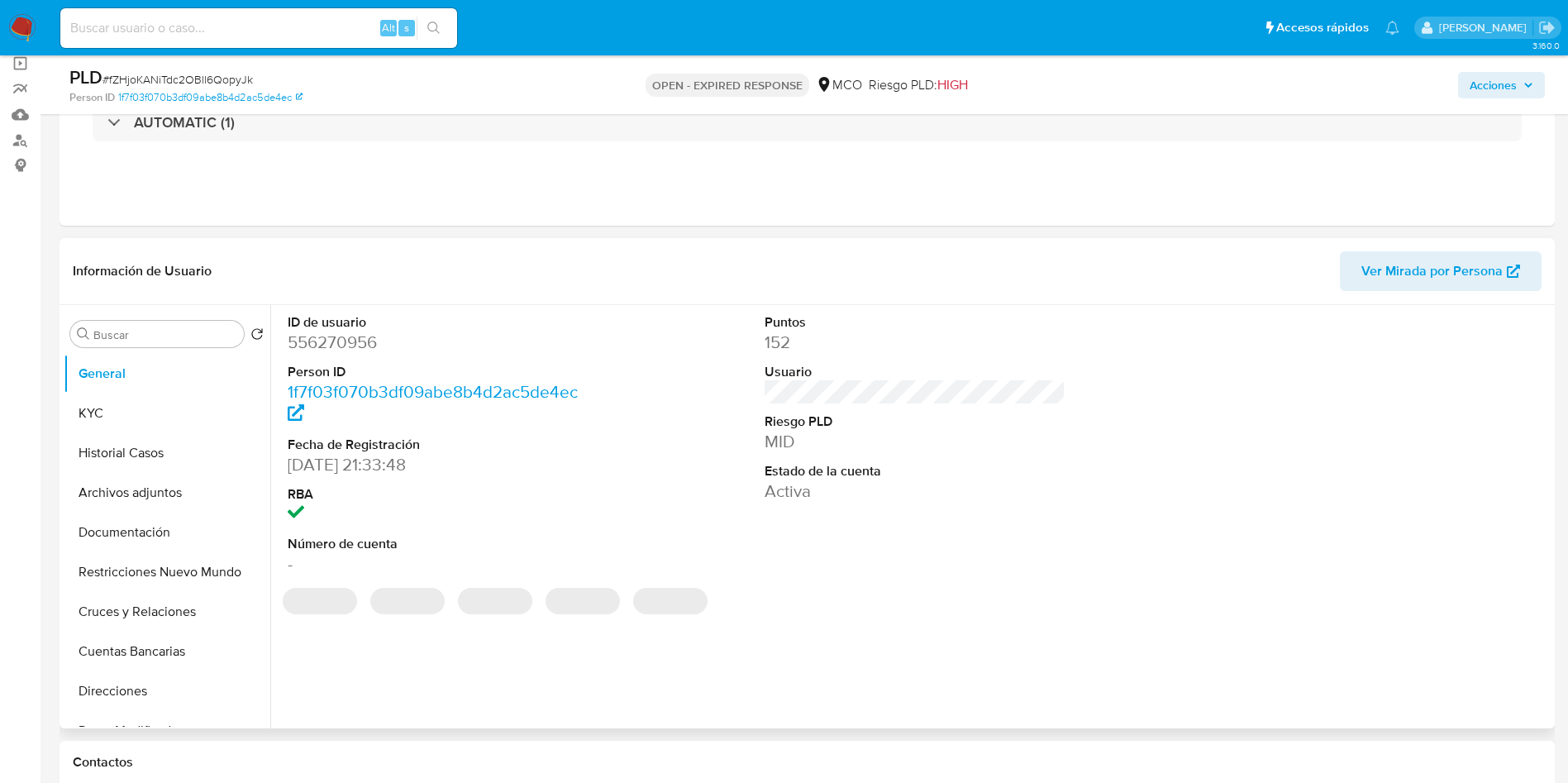
click at [342, 341] on dd "556270956" at bounding box center [439, 342] width 302 height 23
copy dd "556270956"
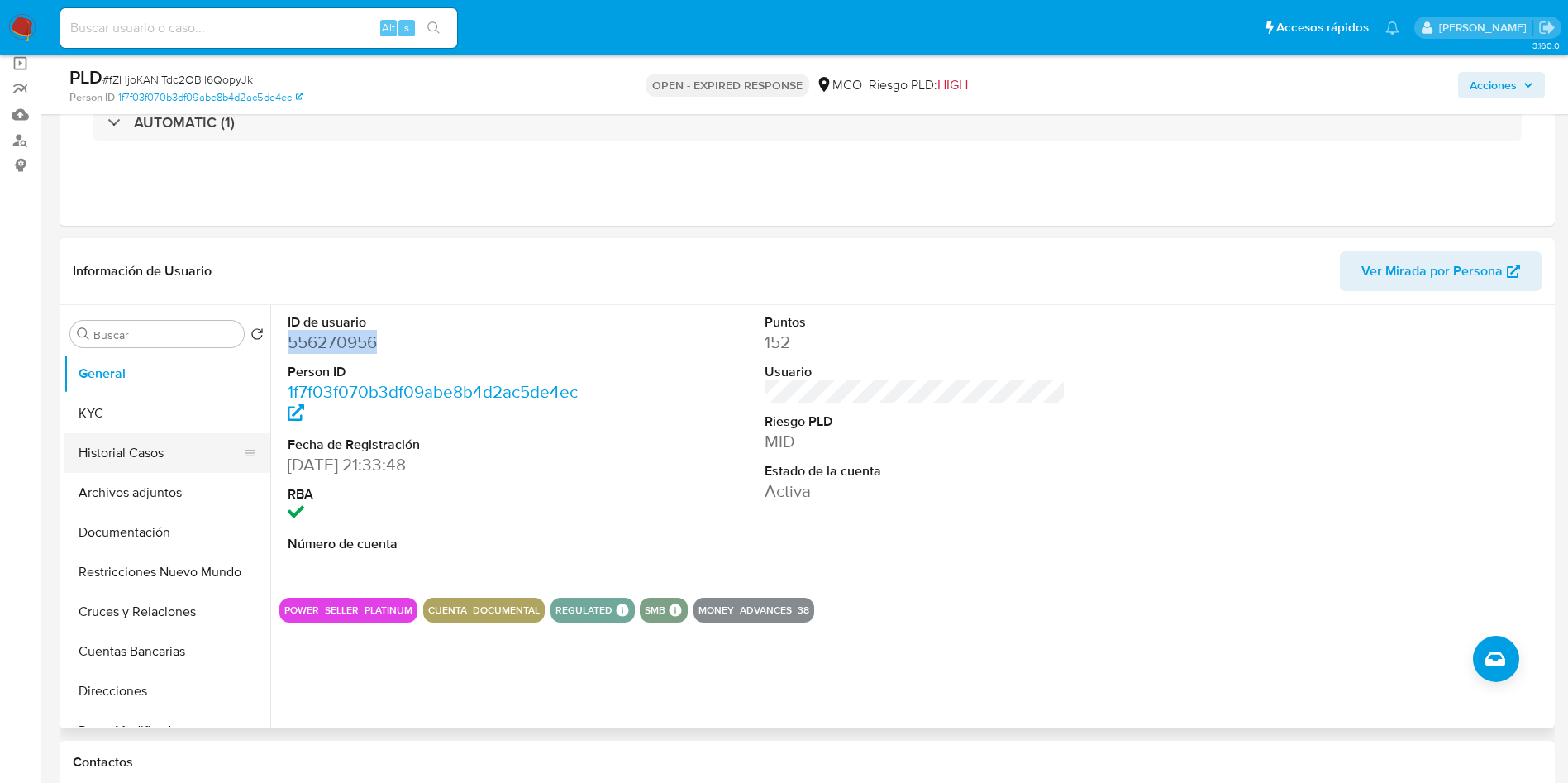
click at [179, 462] on button "Historial Casos" at bounding box center [159, 453] width 193 height 40
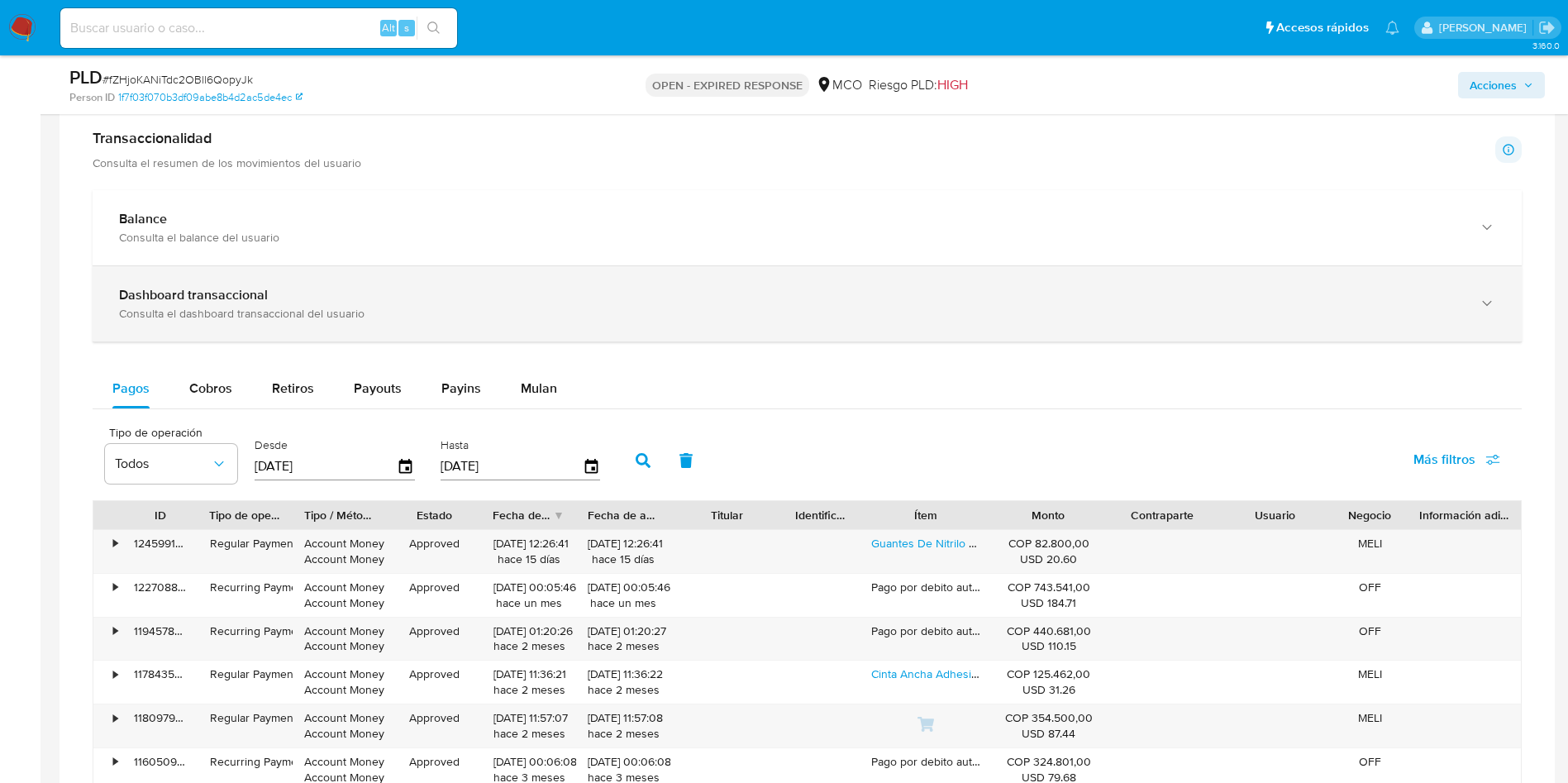
scroll to position [992, 0]
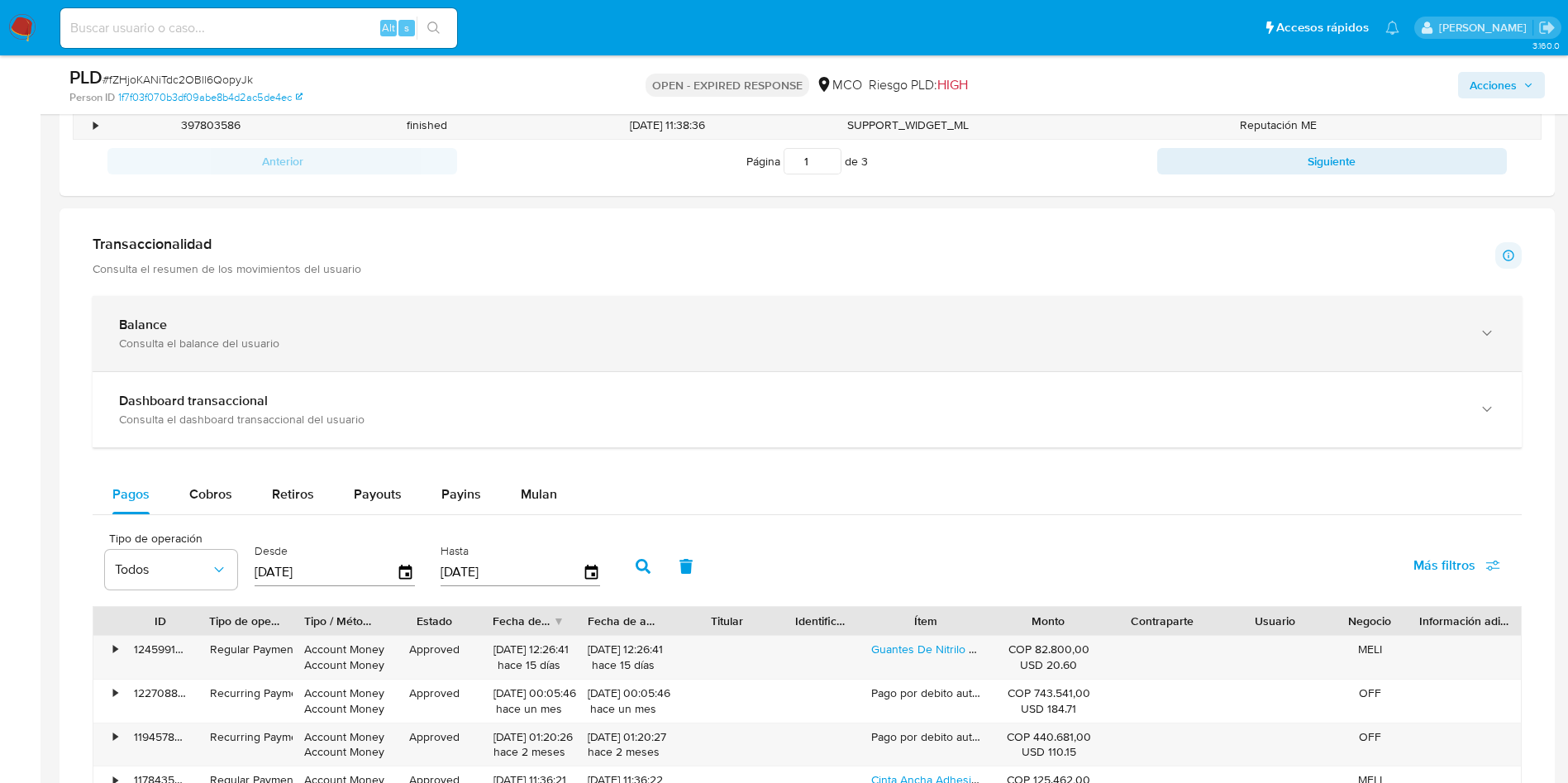
drag, startPoint x: 260, startPoint y: 307, endPoint x: 277, endPoint y: 306, distance: 17.0
click at [260, 306] on div "Balance Consulta el balance del usuario" at bounding box center [806, 333] width 1429 height 76
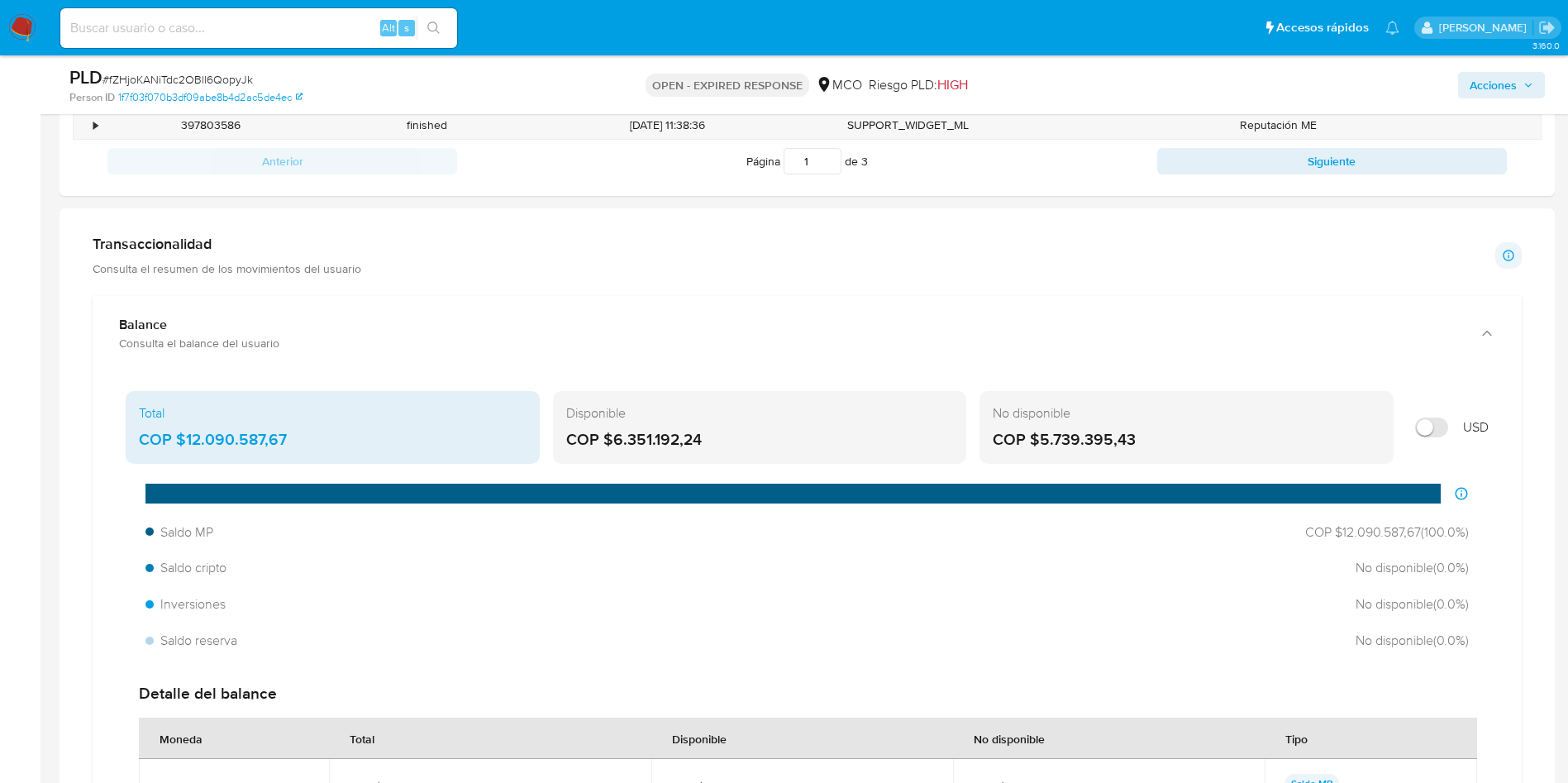
click at [652, 435] on div "COP $6.351.192,24" at bounding box center [760, 439] width 388 height 21
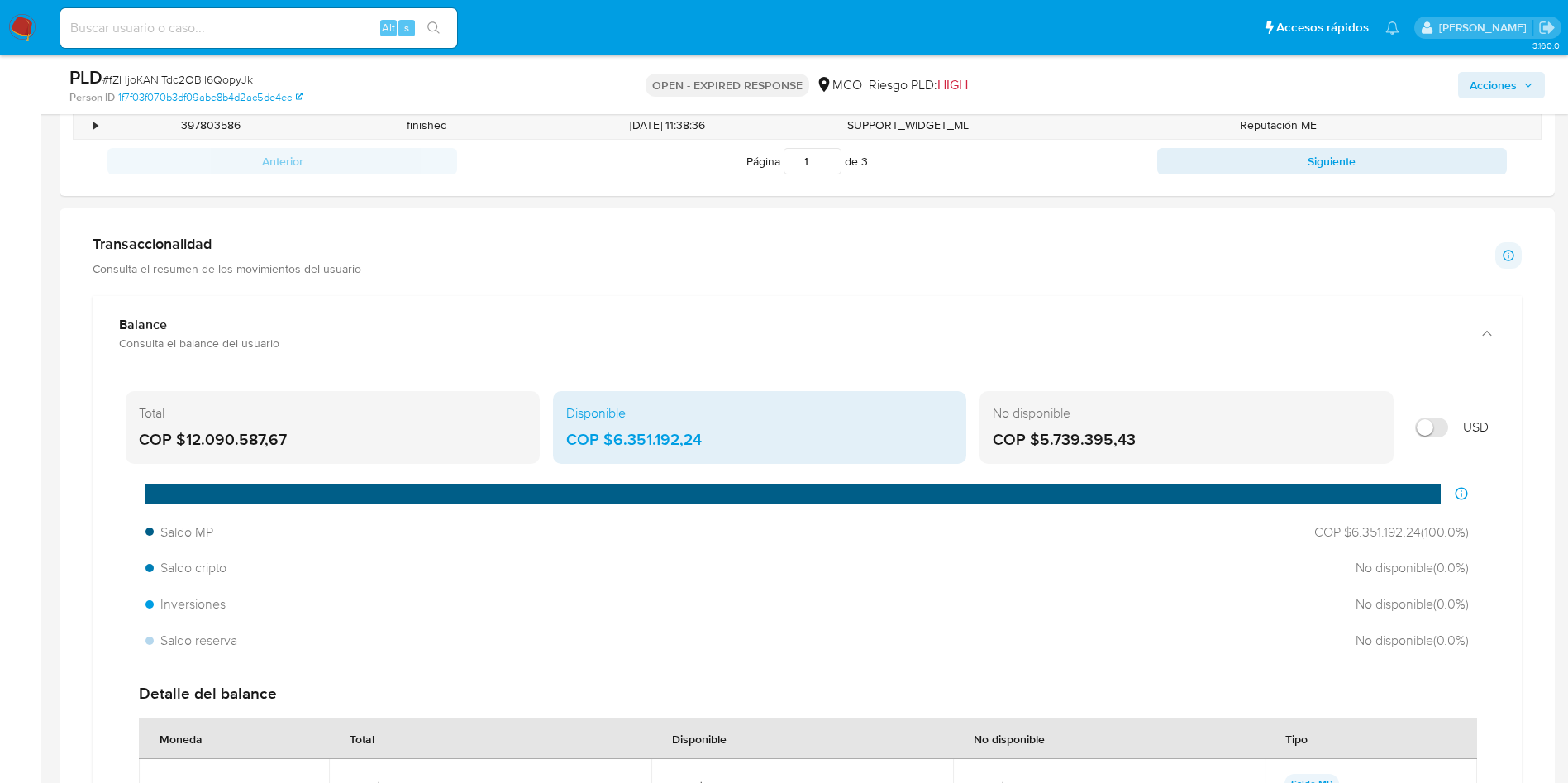
click at [652, 435] on div "COP $6.351.192,24" at bounding box center [760, 439] width 388 height 21
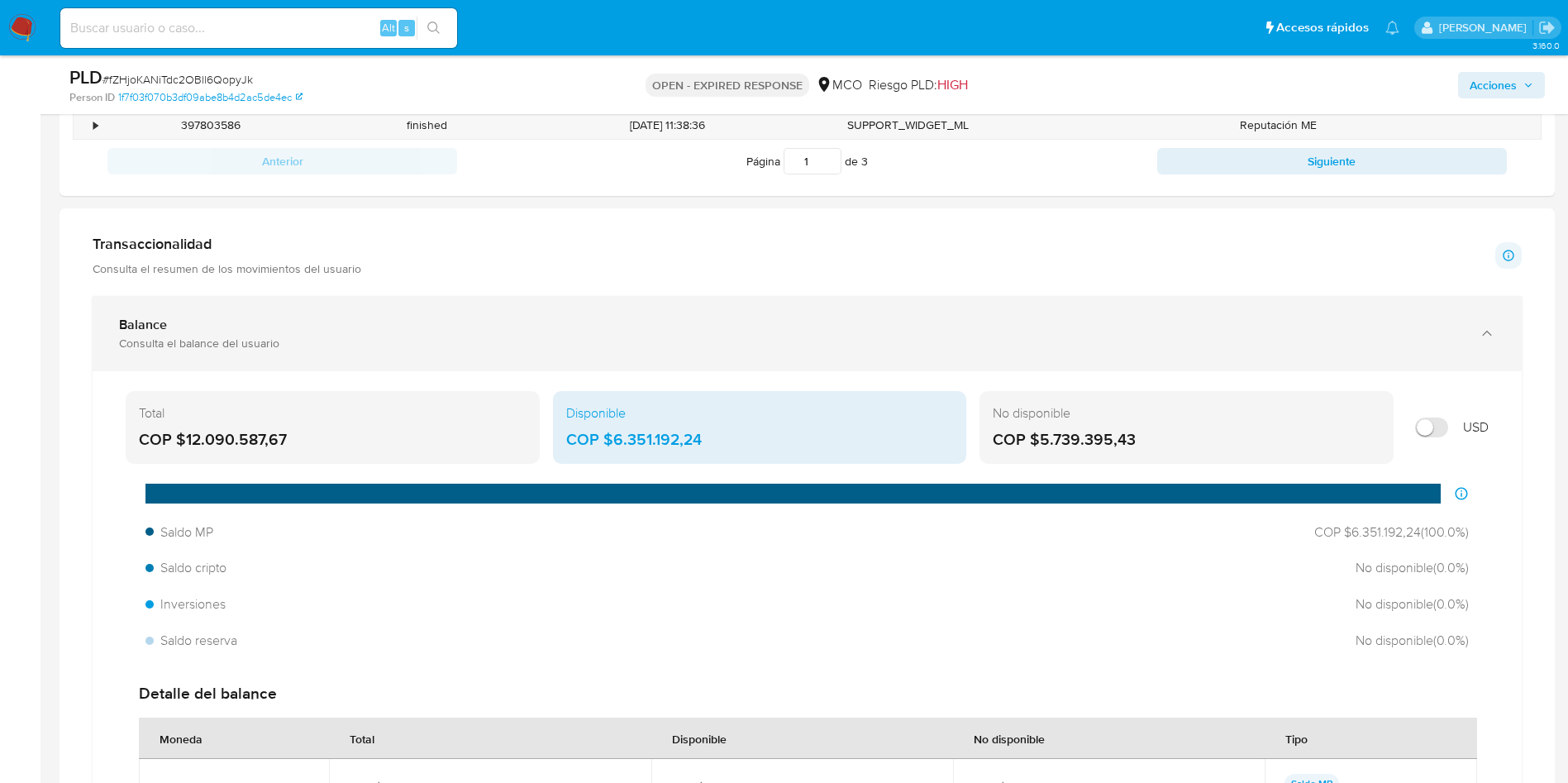
click at [288, 342] on div "Consulta el balance del usuario" at bounding box center [791, 343] width 1343 height 15
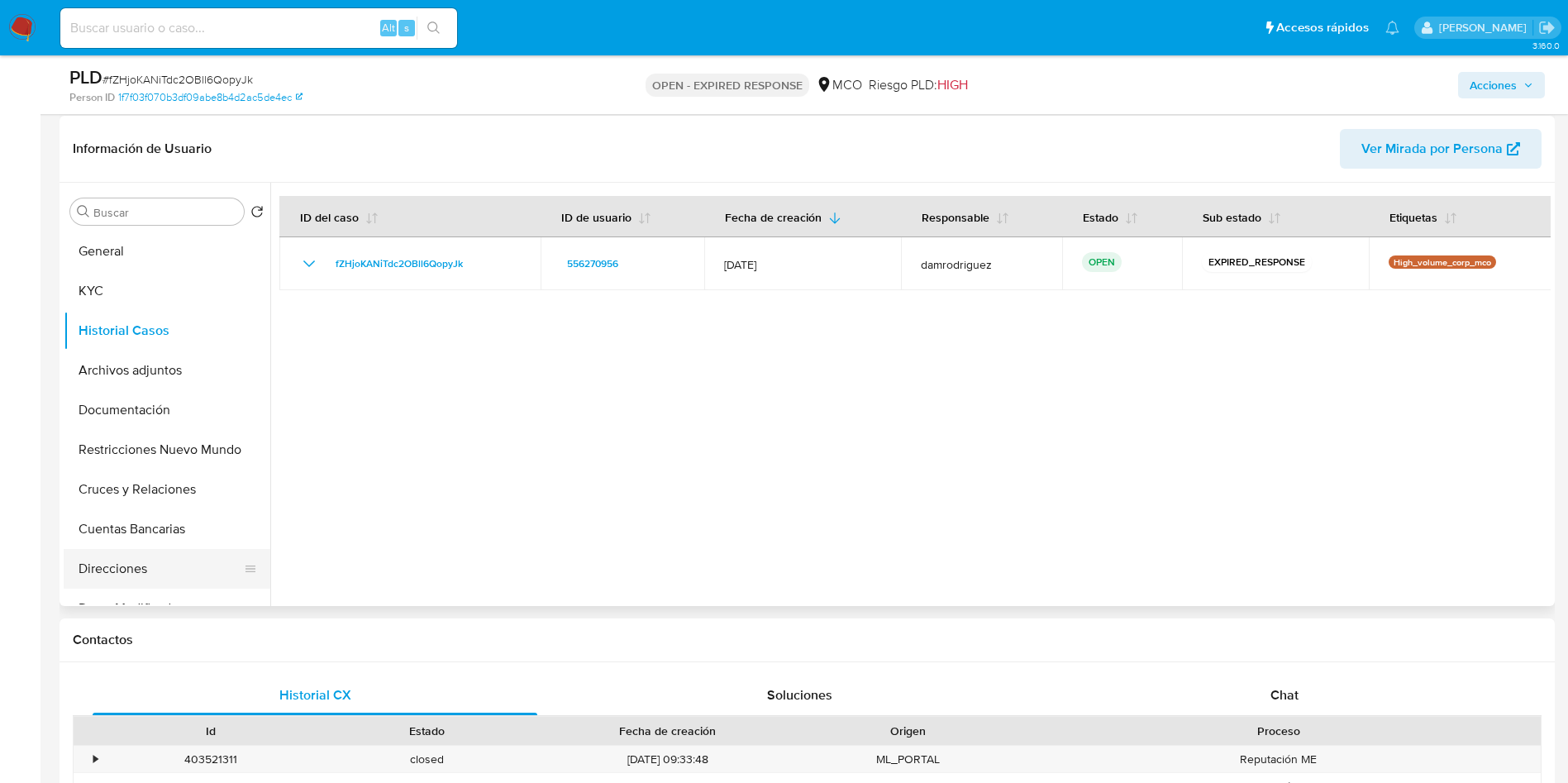
scroll to position [248, 0]
click at [142, 534] on button "Cuentas Bancarias" at bounding box center [159, 527] width 193 height 40
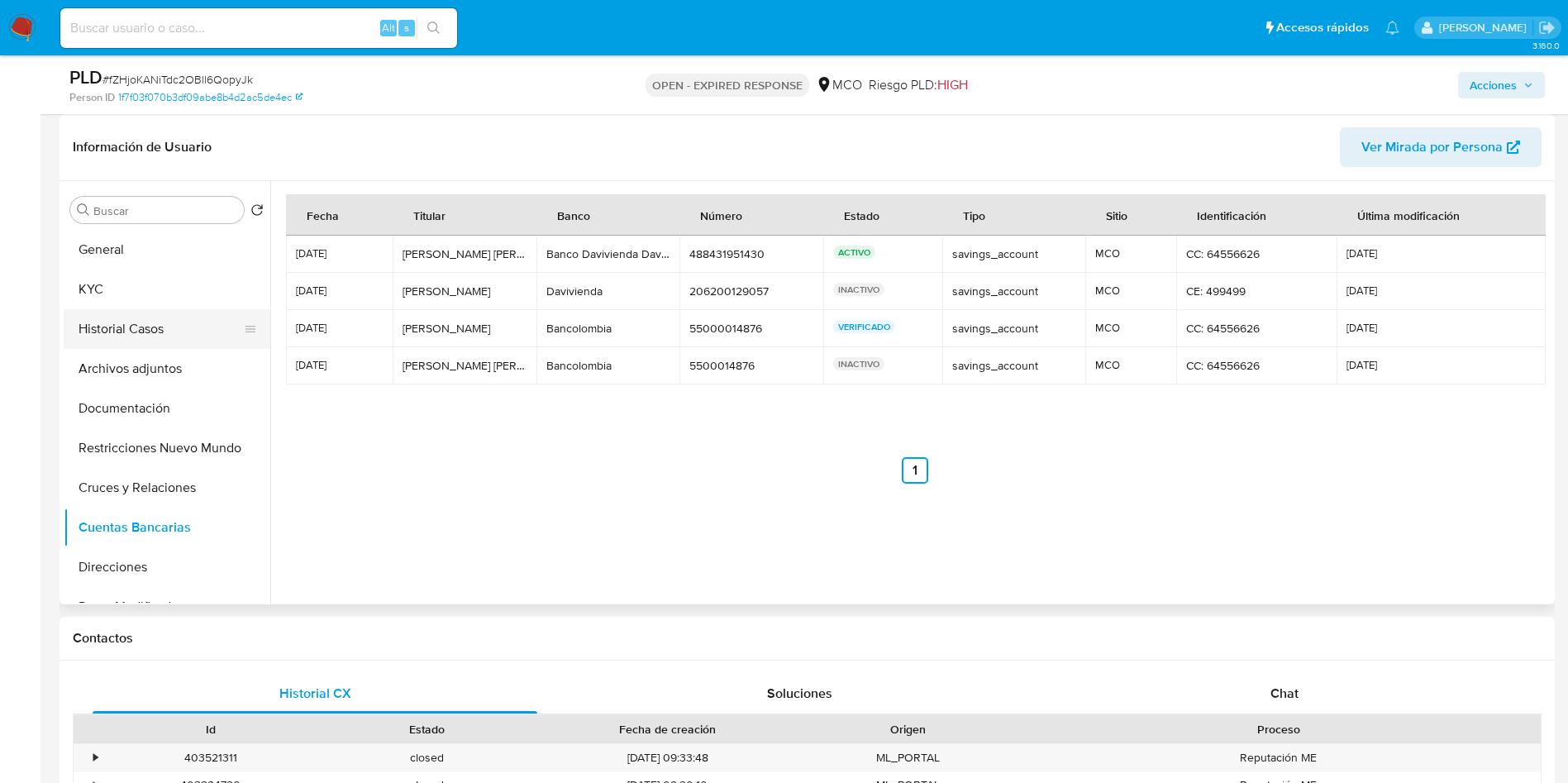
click at [120, 336] on button "Historial Casos" at bounding box center [159, 329] width 193 height 40
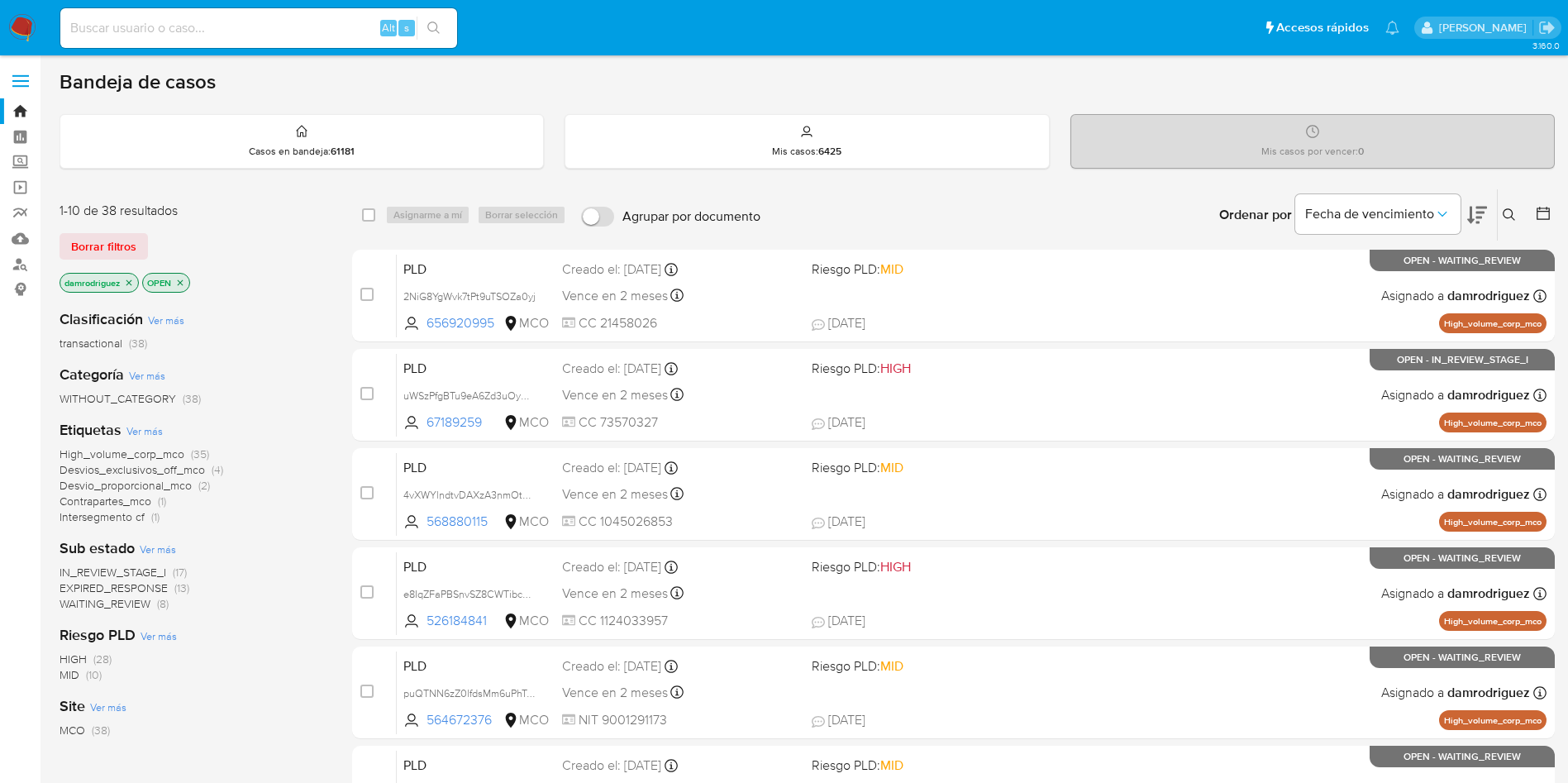
click at [131, 287] on icon "close-filter" at bounding box center [129, 282] width 10 height 10
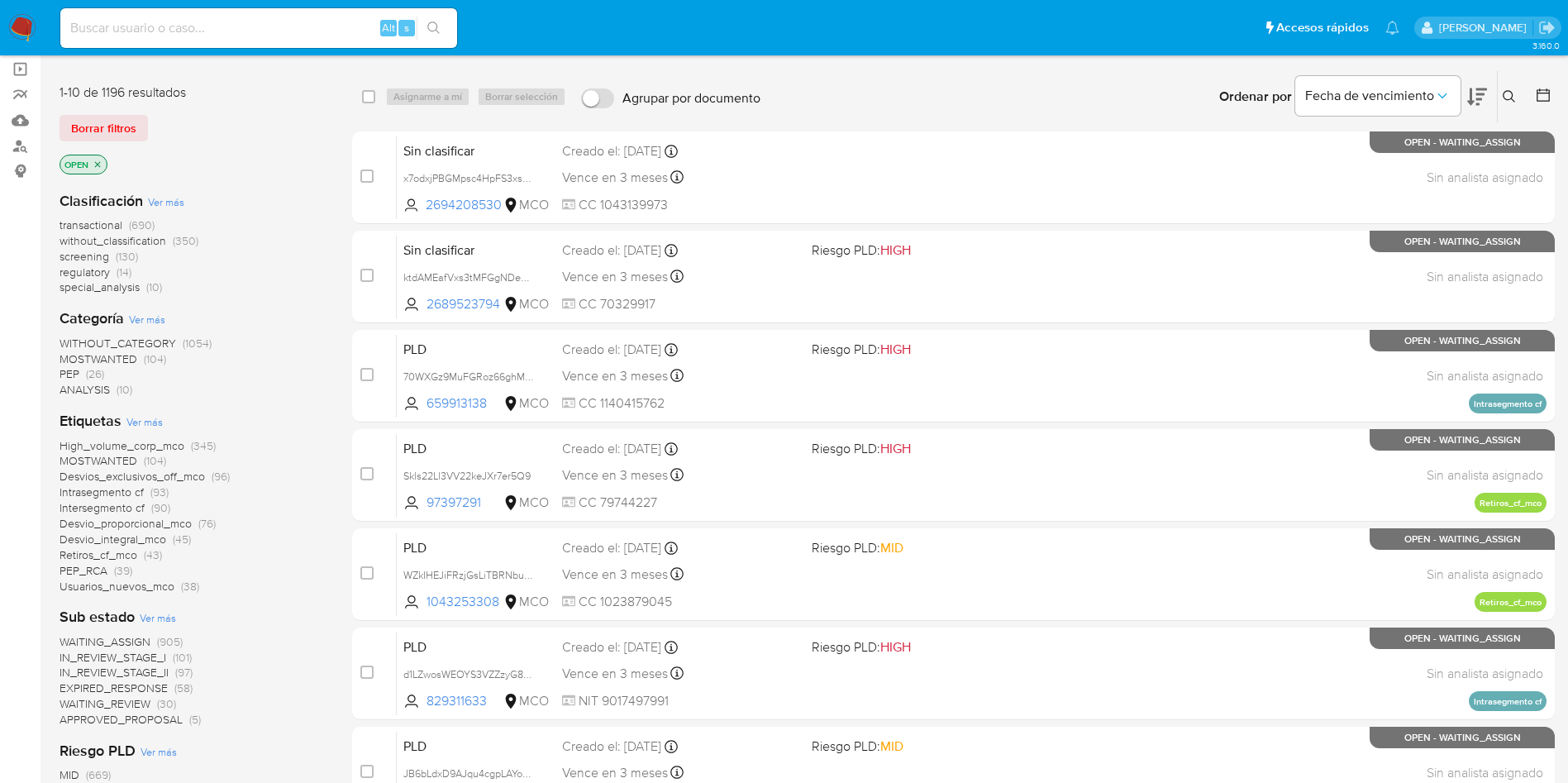
scroll to position [582, 0]
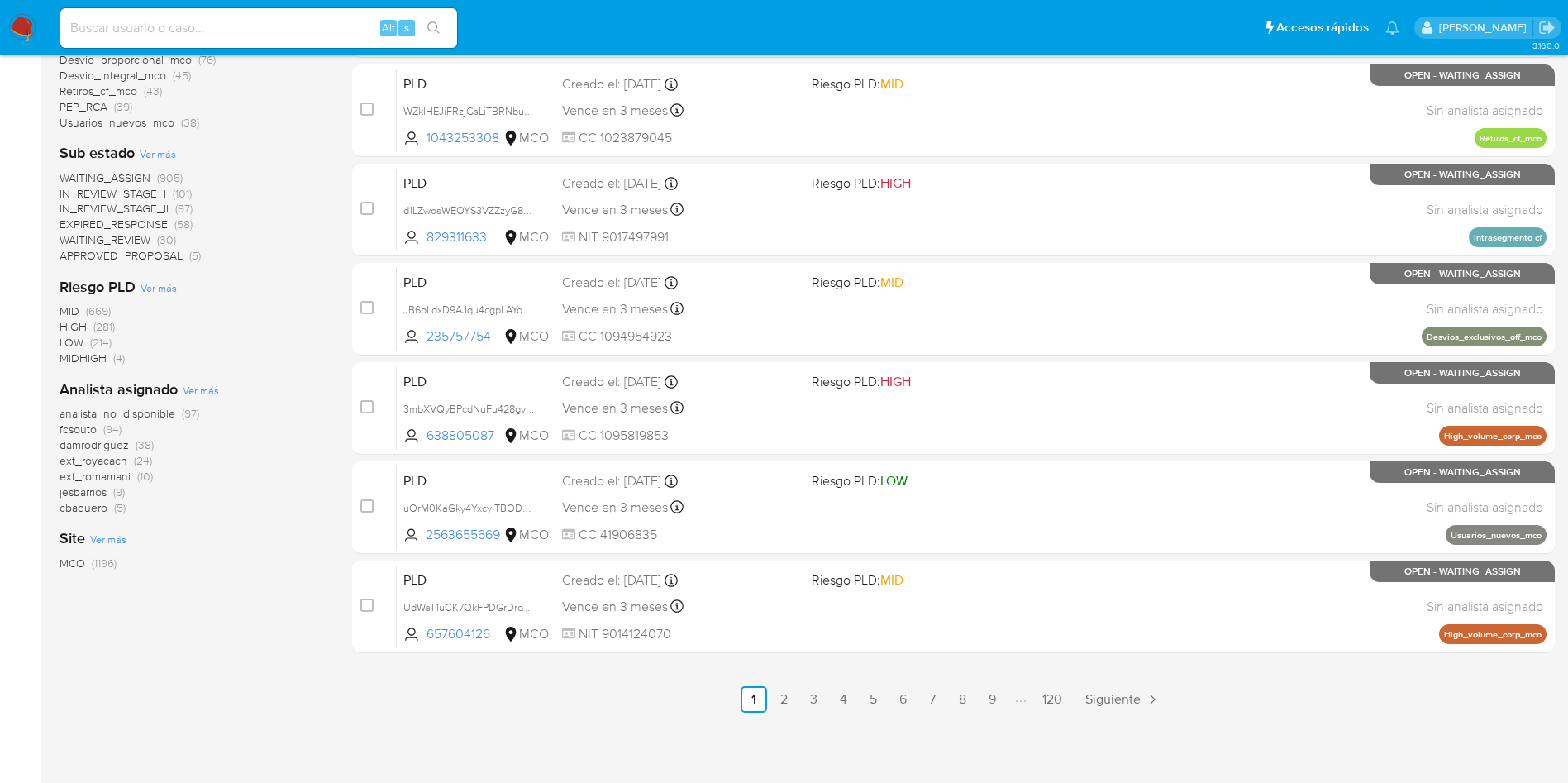
click at [192, 389] on span "Ver más" at bounding box center [200, 391] width 36 height 15
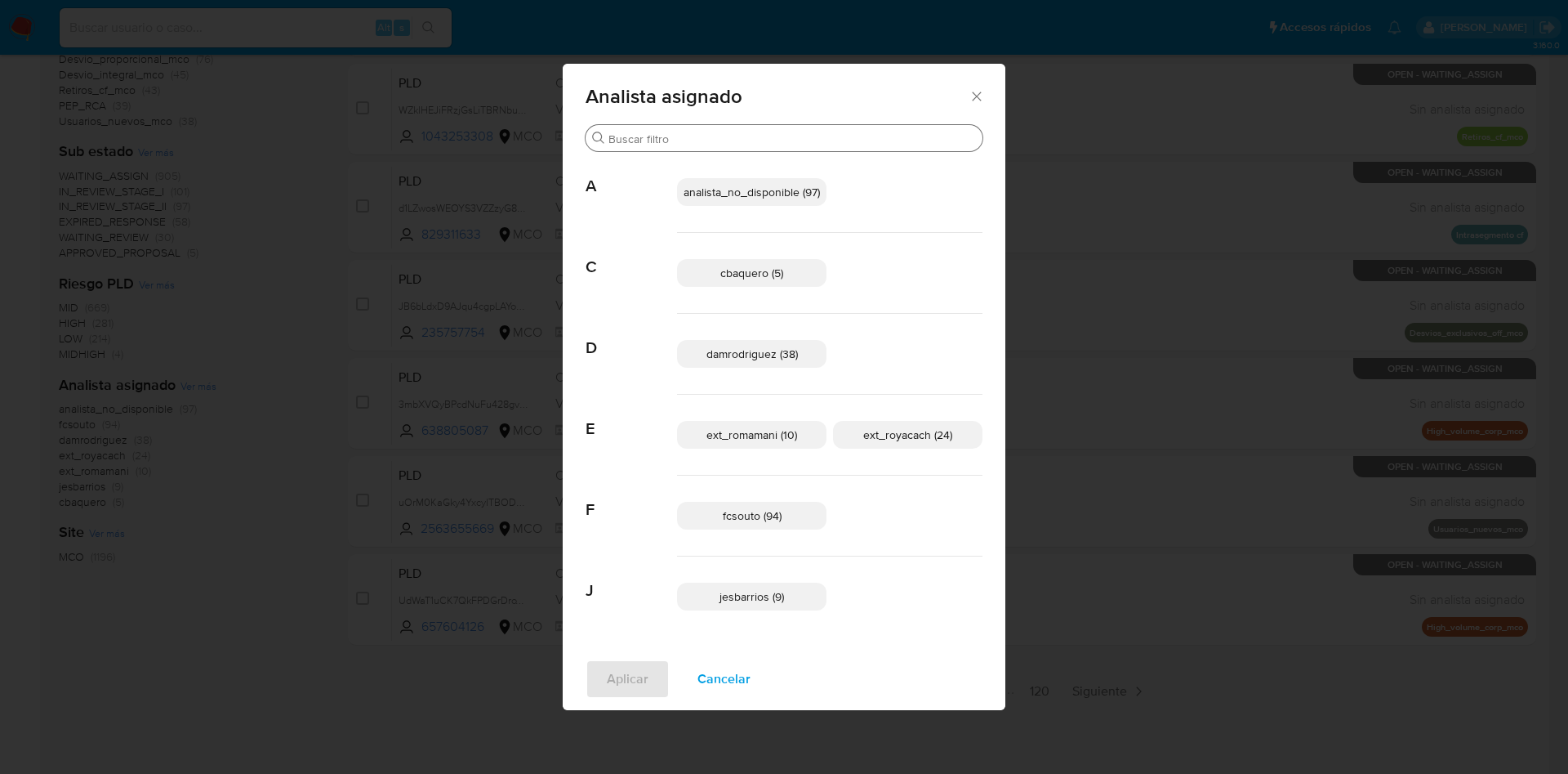
click at [743, 135] on input "Buscar" at bounding box center [792, 139] width 368 height 15
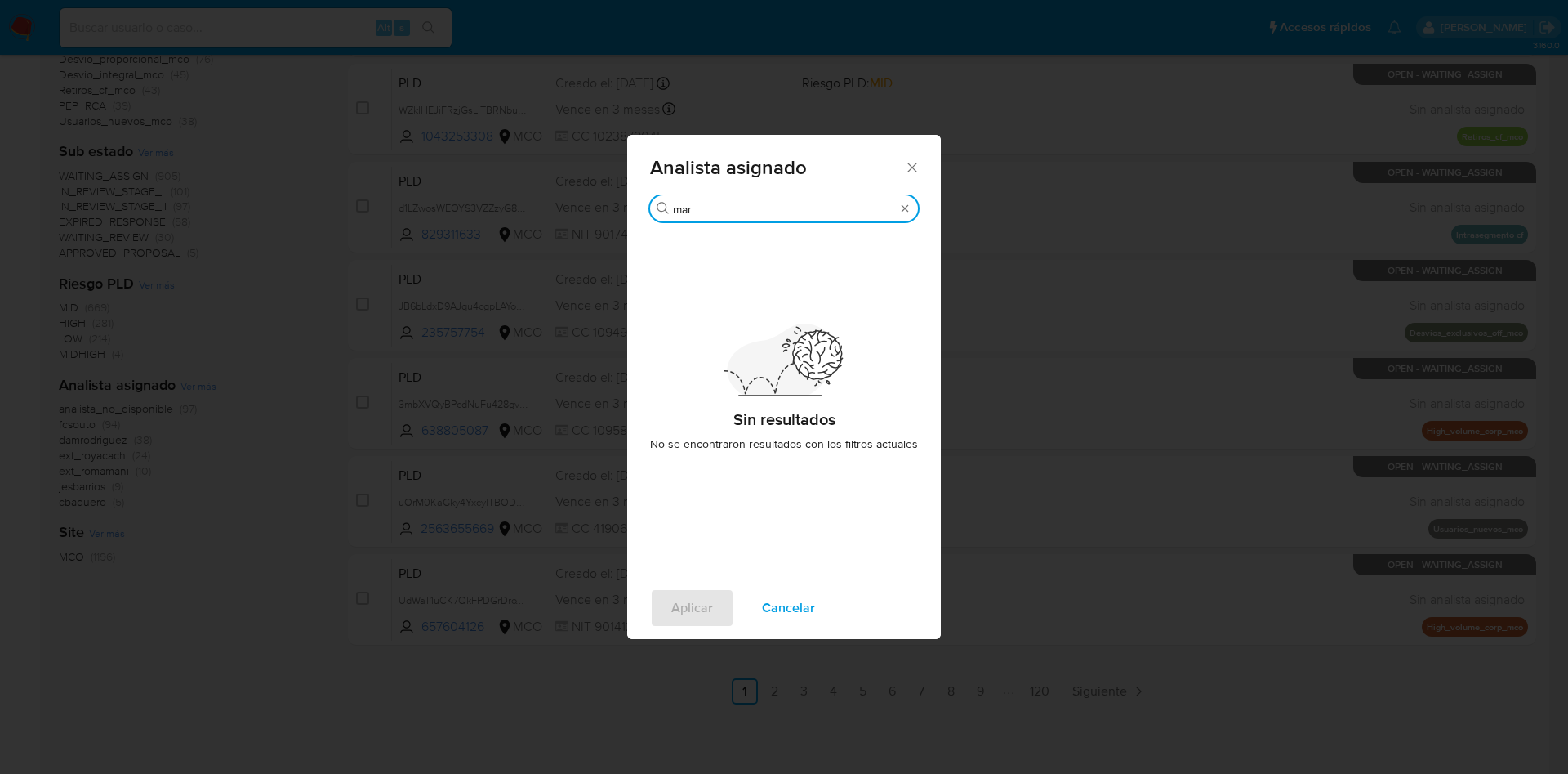
type input "mar"
click at [917, 170] on icon "Cerrar" at bounding box center [913, 168] width 17 height 17
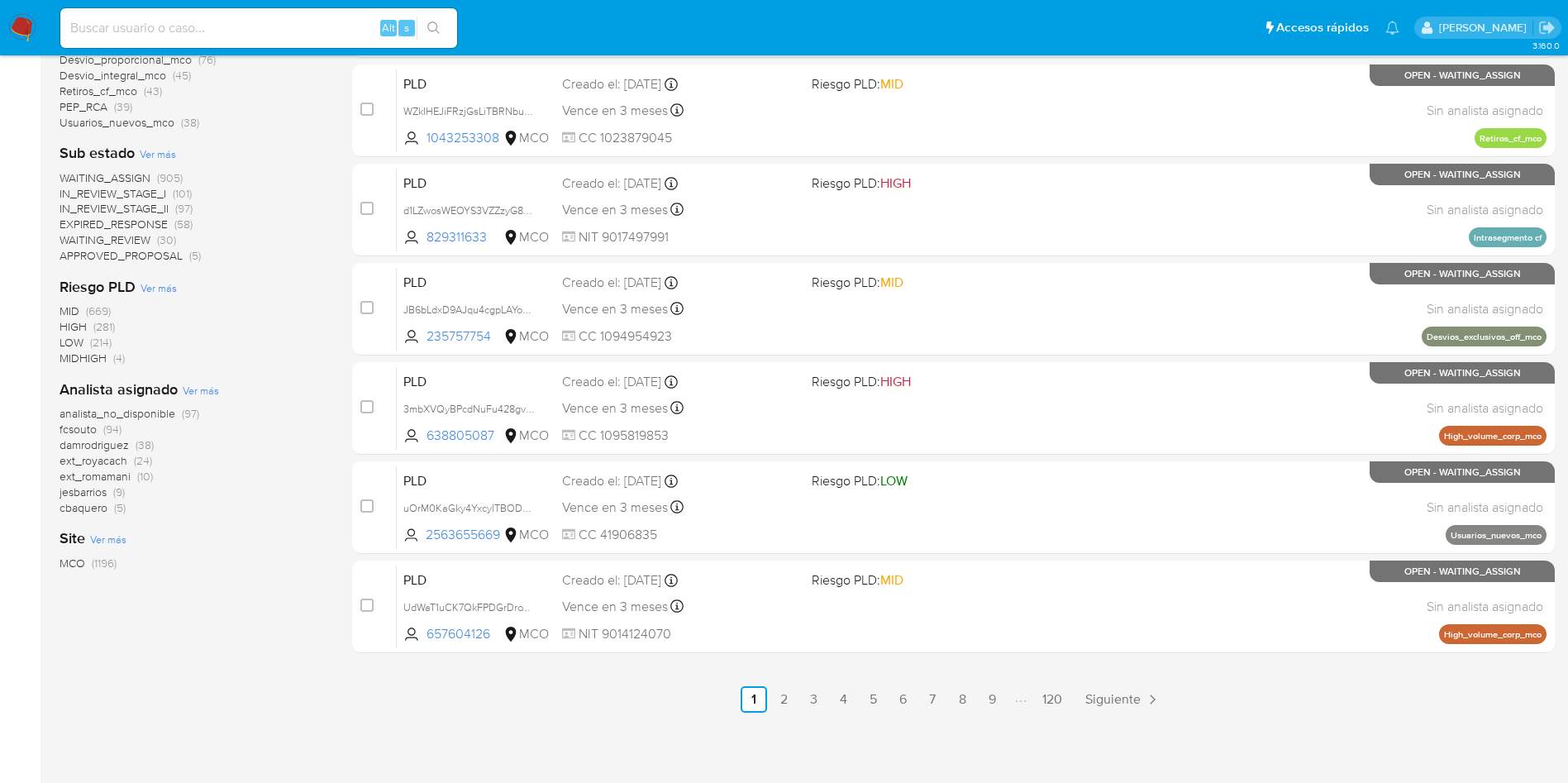
click at [327, 166] on div "1-10 de 1196 resultados Borrar filtros OPEN Clasificación Ver más transactional…" at bounding box center [807, 159] width 1495 height 1106
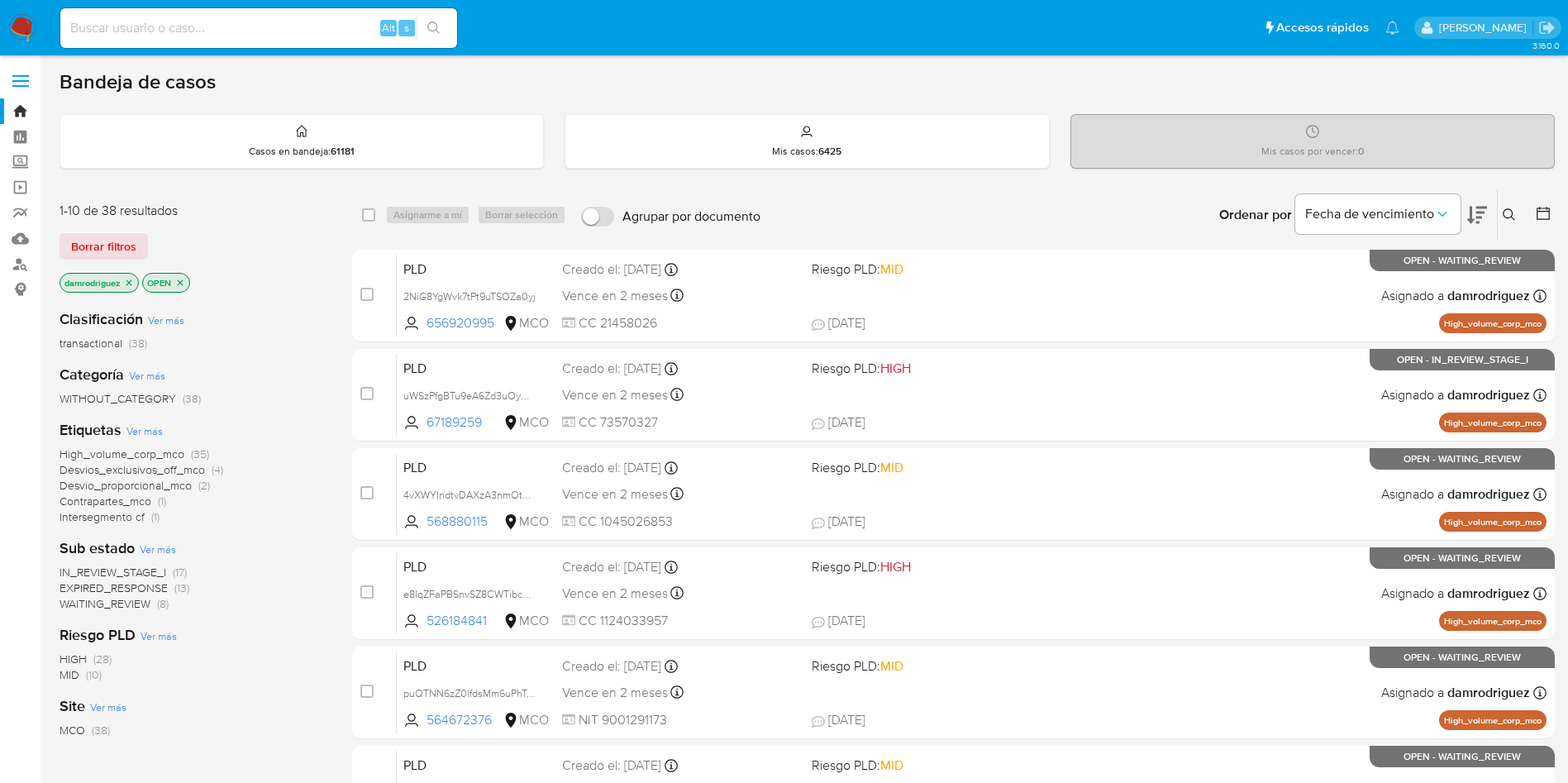
click at [1508, 210] on icon at bounding box center [1509, 214] width 13 height 13
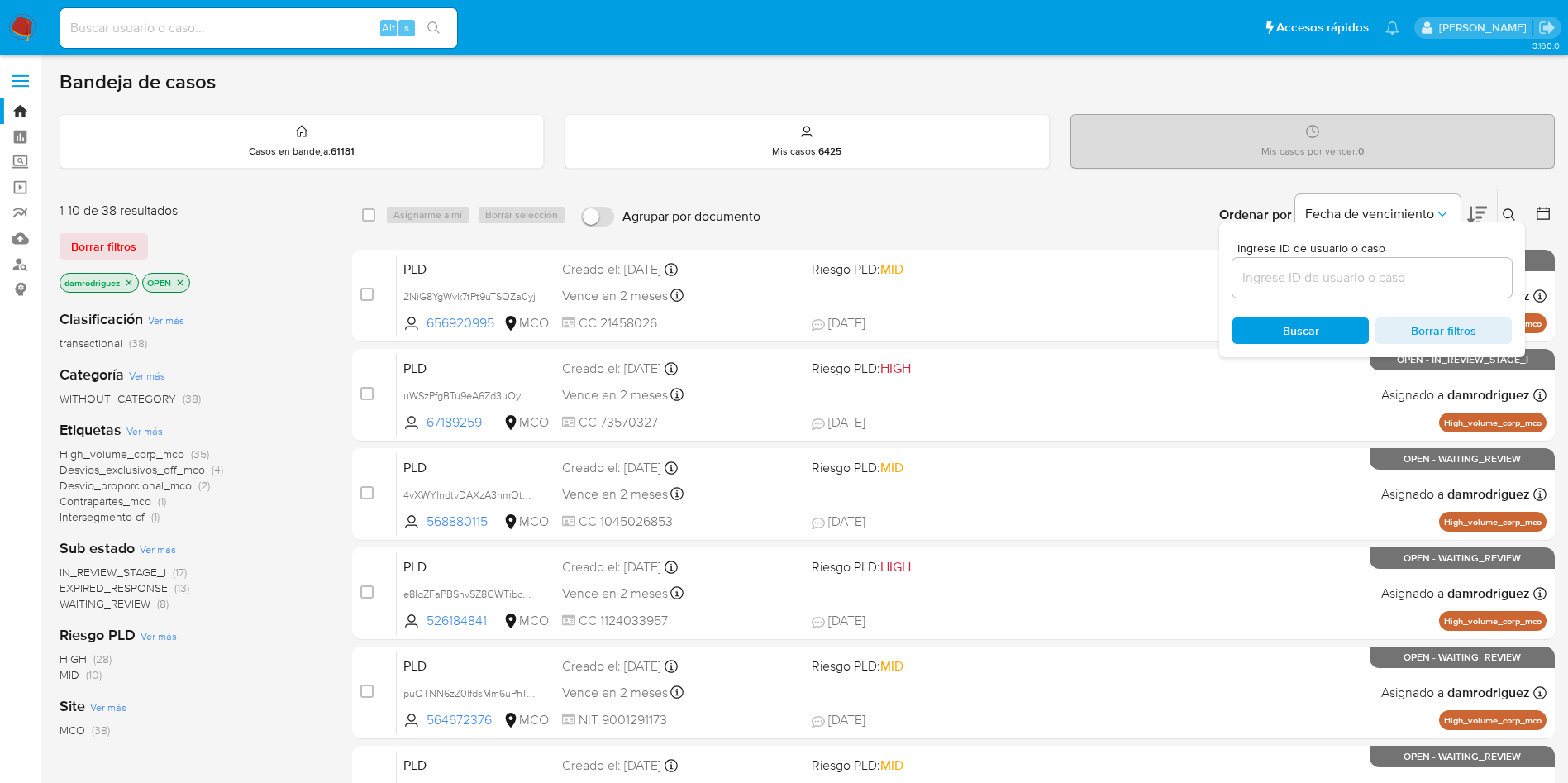
click at [1273, 295] on div at bounding box center [1372, 278] width 280 height 40
click at [1280, 279] on input at bounding box center [1372, 277] width 280 height 21
paste input "fZHjoKANiTdc2OBll6QopyJk"
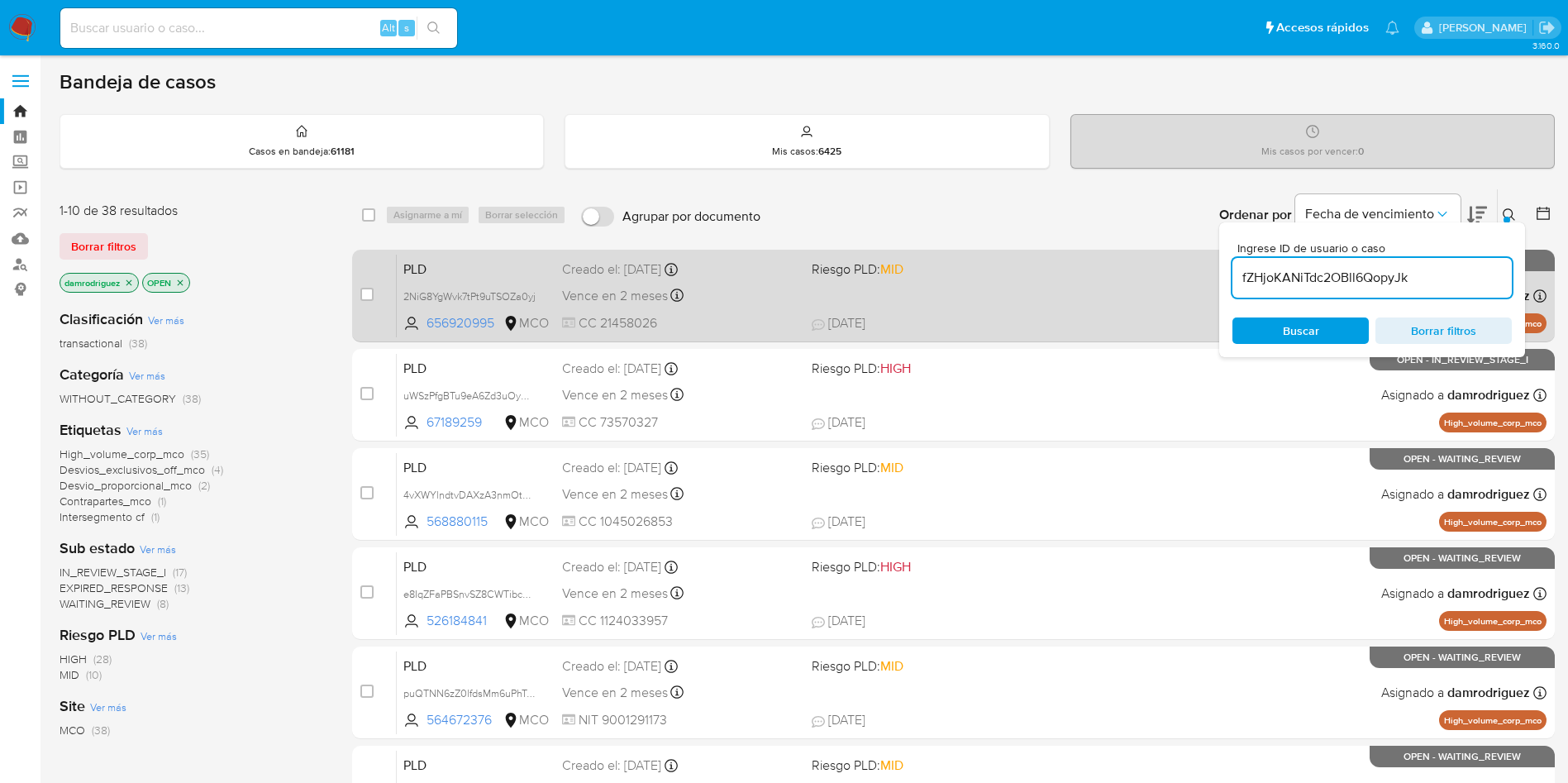
type input "fZHjoKANiTdc2OBll6QopyJk"
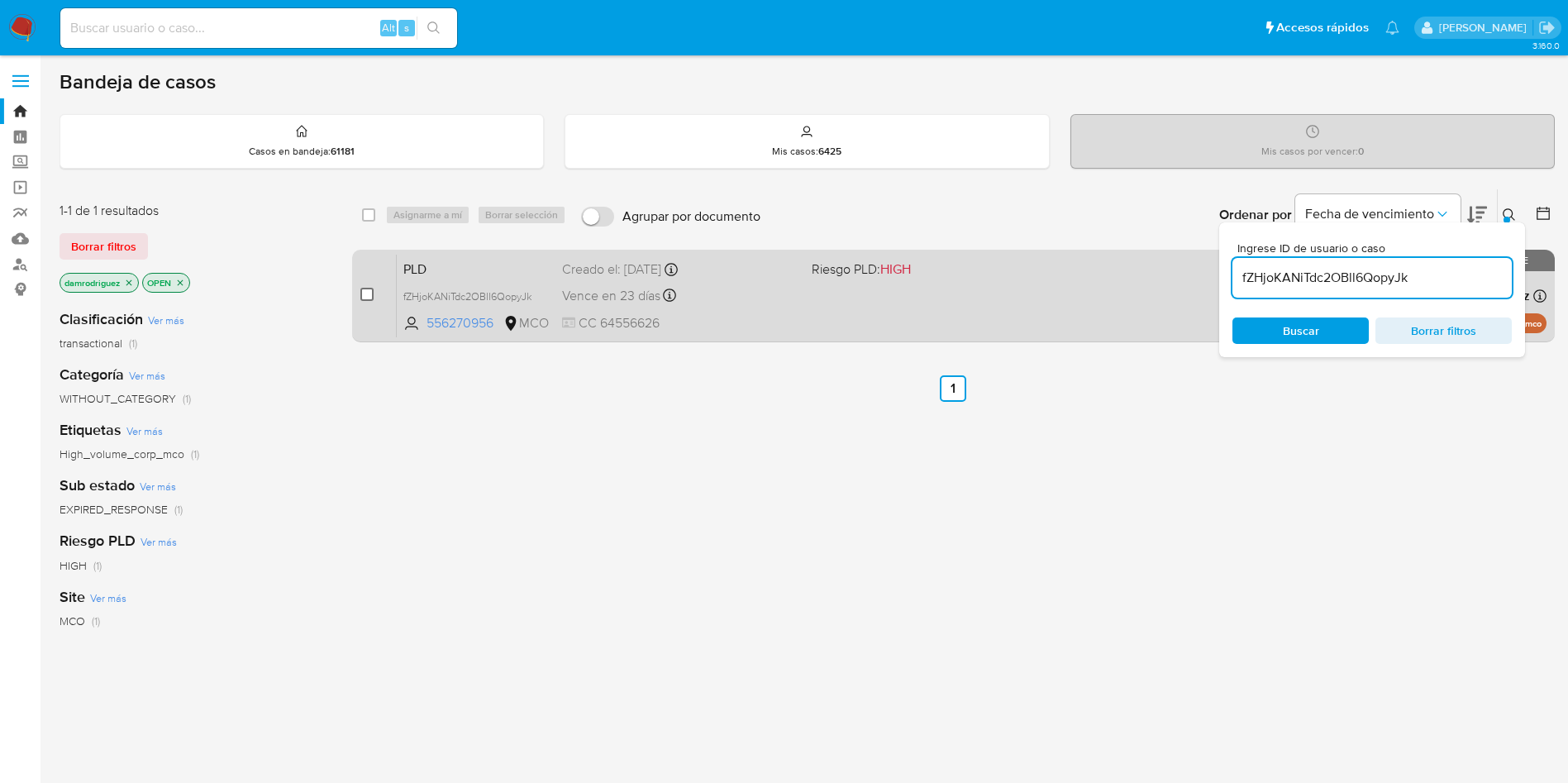
click at [372, 289] on input "checkbox" at bounding box center [367, 295] width 13 height 13
checkbox input "true"
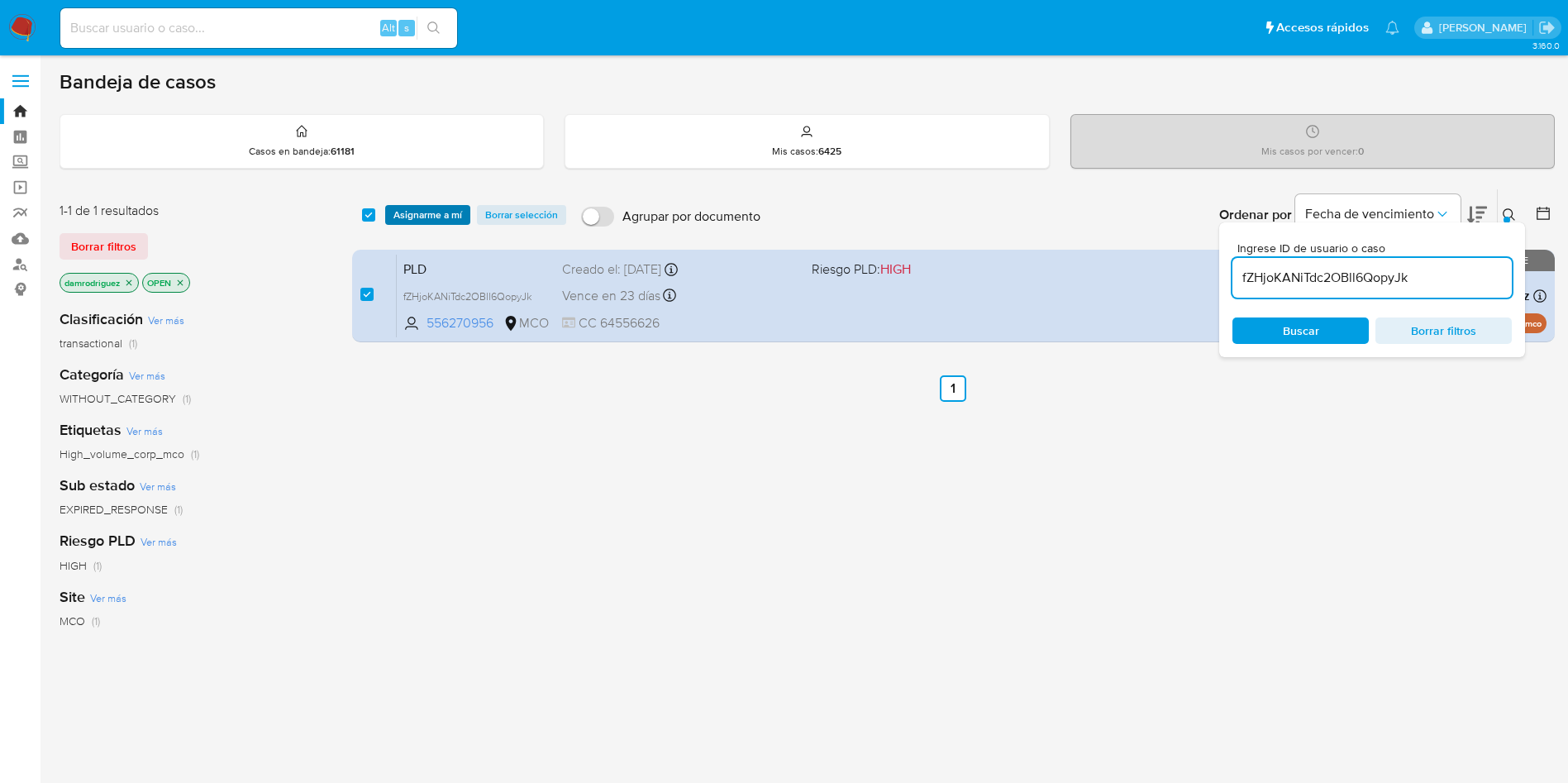
click at [408, 218] on span "Asignarme a mí" at bounding box center [428, 215] width 69 height 17
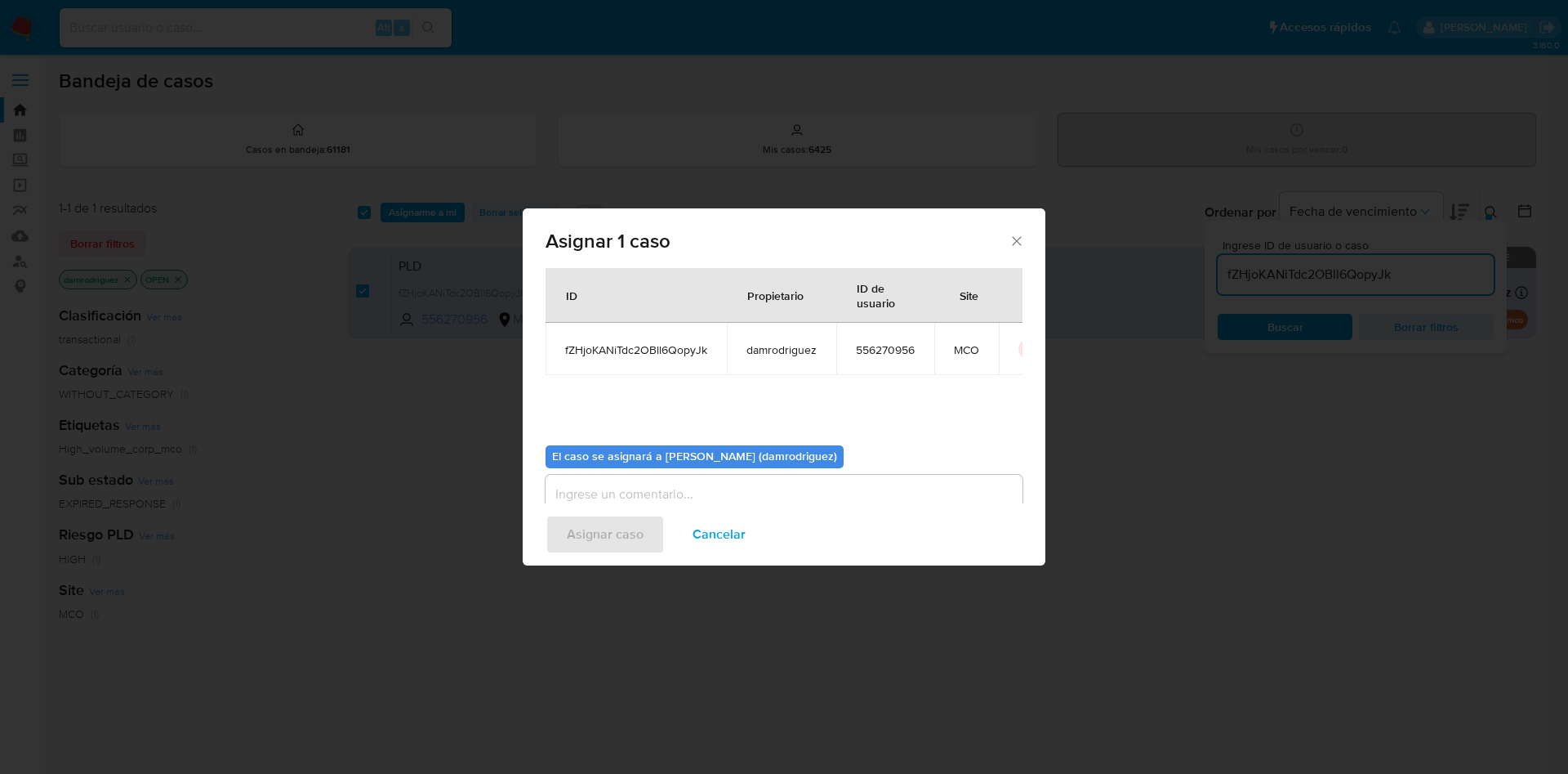
scroll to position [85, 0]
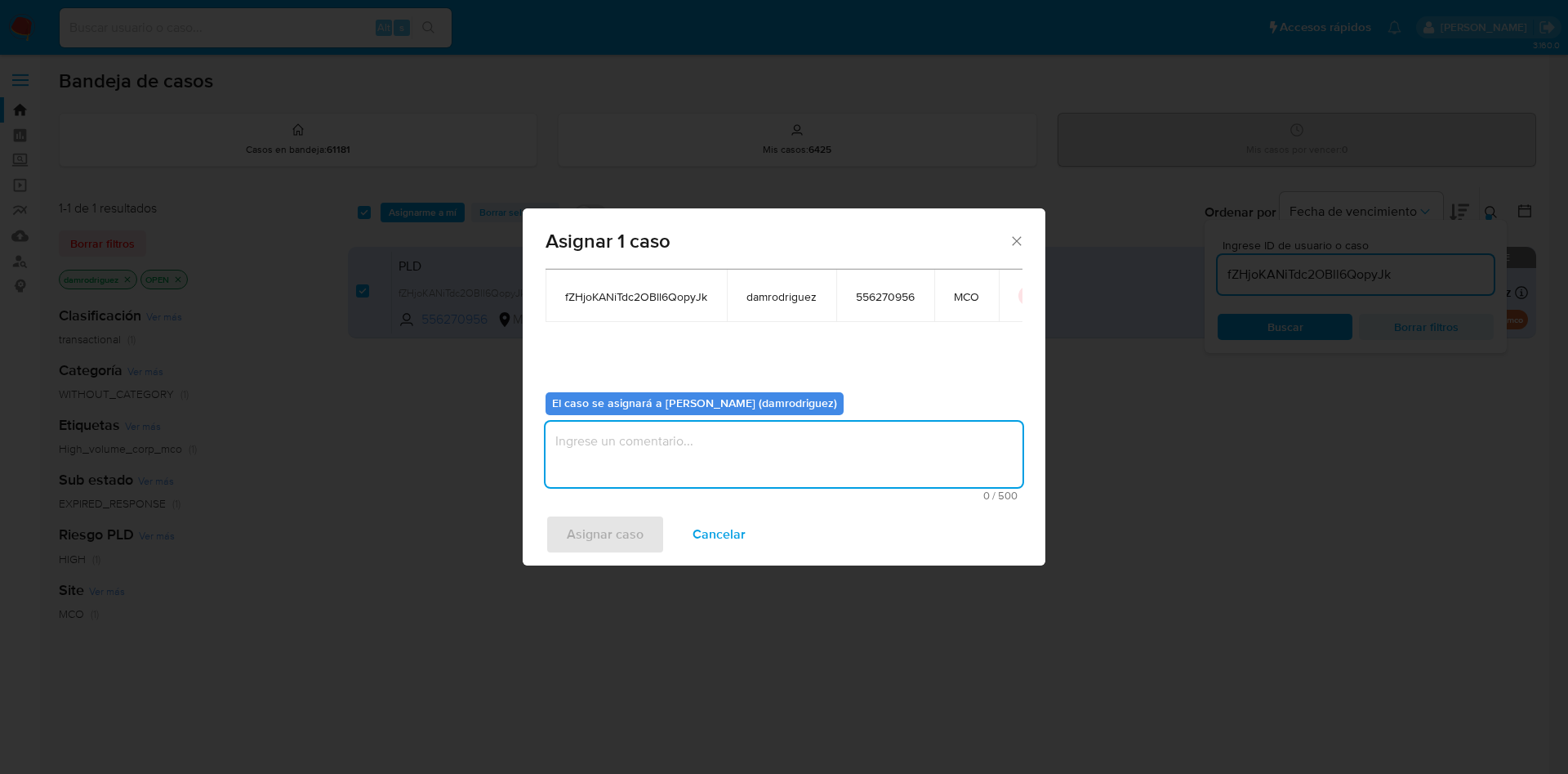
click at [652, 463] on textarea "assign-modal" at bounding box center [784, 454] width 477 height 65
type textarea "asignacion"
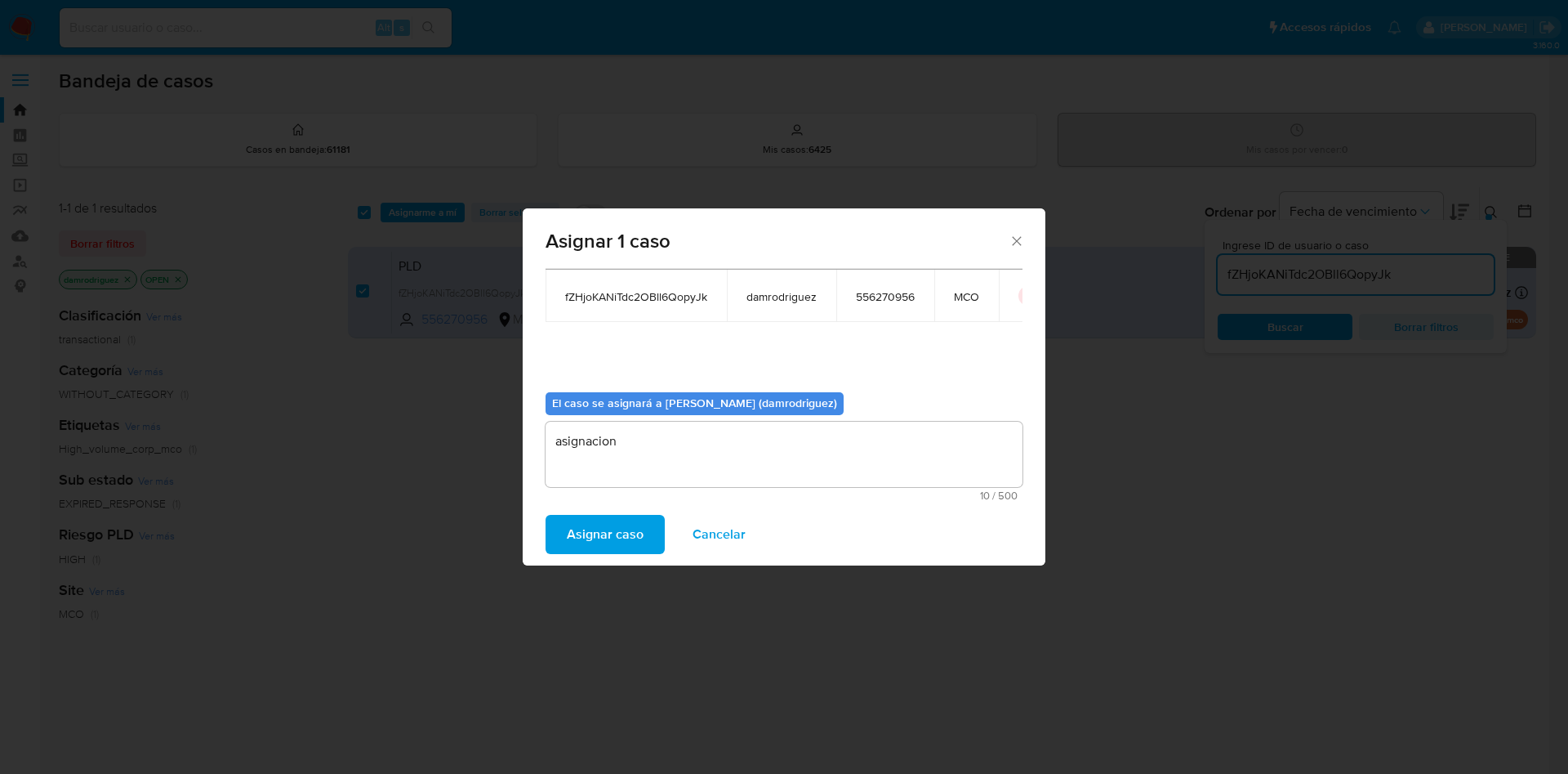
click at [613, 534] on span "Asignar caso" at bounding box center [604, 534] width 76 height 36
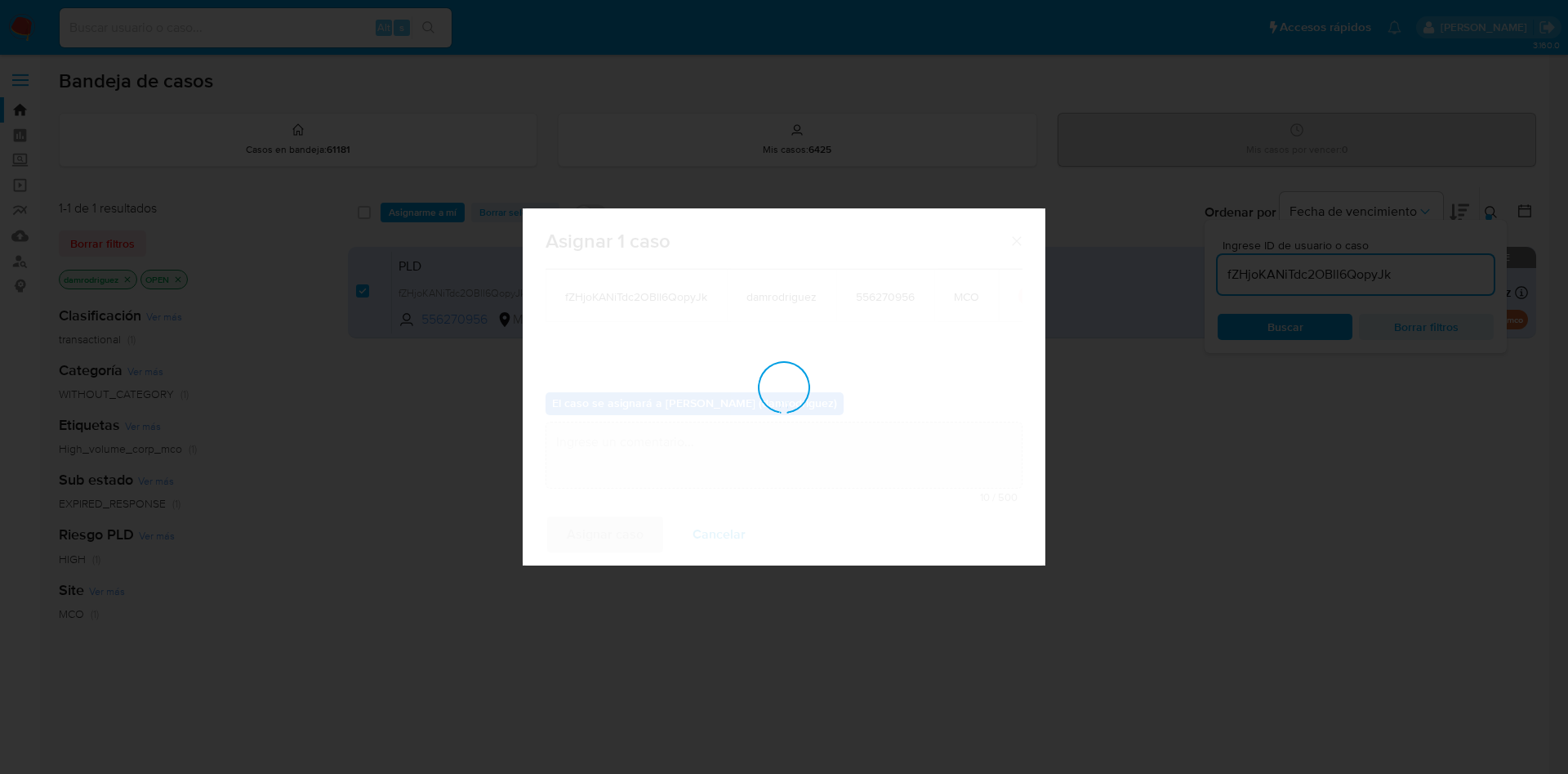
checkbox input "false"
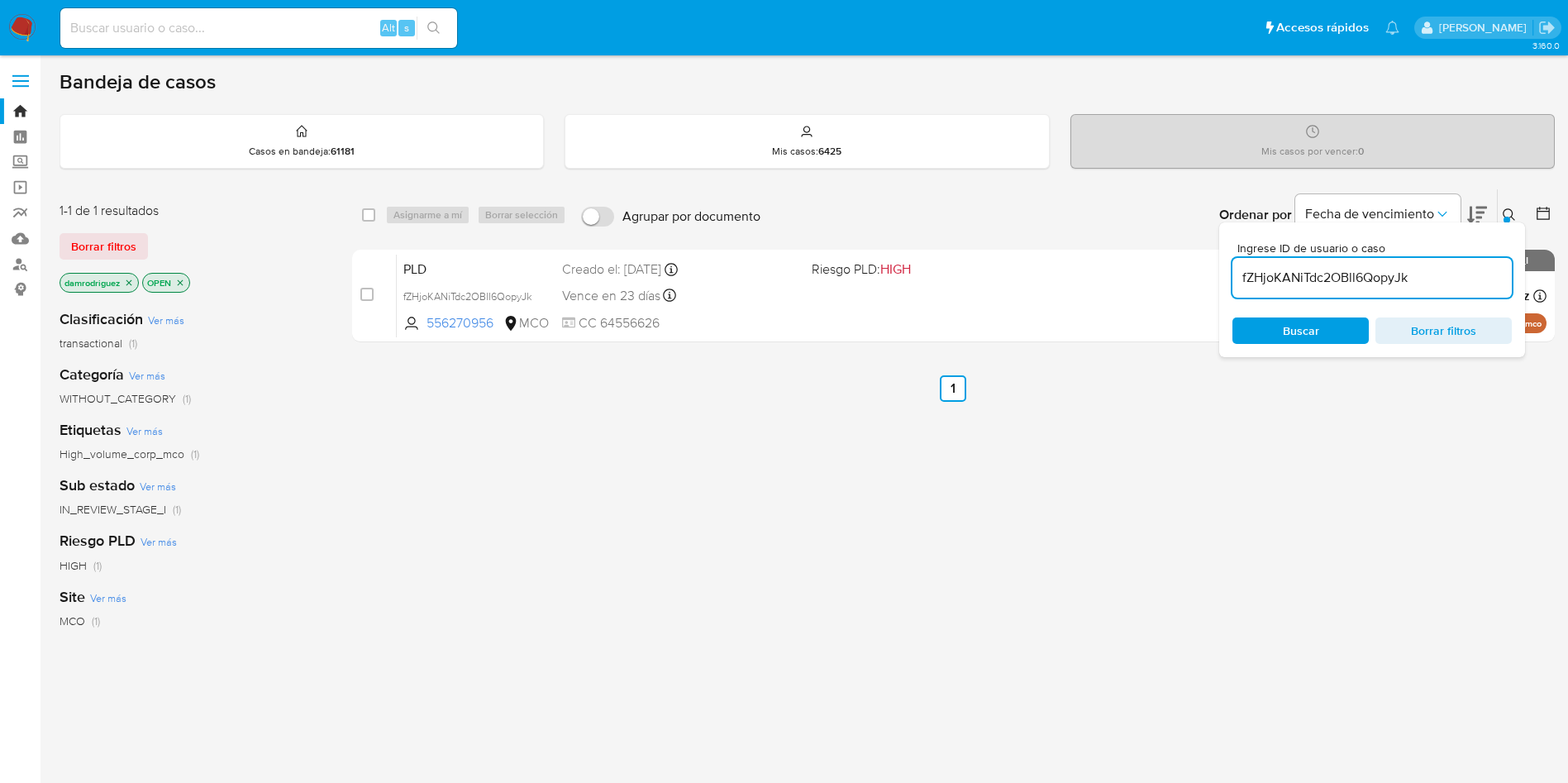
drag, startPoint x: 567, startPoint y: 488, endPoint x: 344, endPoint y: 339, distance: 268.2
click at [565, 486] on div "select-all-cases-checkbox Asignarme a mí Borrar selección Agrupar por documento…" at bounding box center [954, 562] width 1203 height 749
click at [1368, 284] on input "fZHjoKANiTdc2OBll6QopyJk" at bounding box center [1372, 277] width 280 height 21
click at [1368, 286] on input "fZHjoKANiTdc2OBll6QopyJk" at bounding box center [1372, 277] width 280 height 21
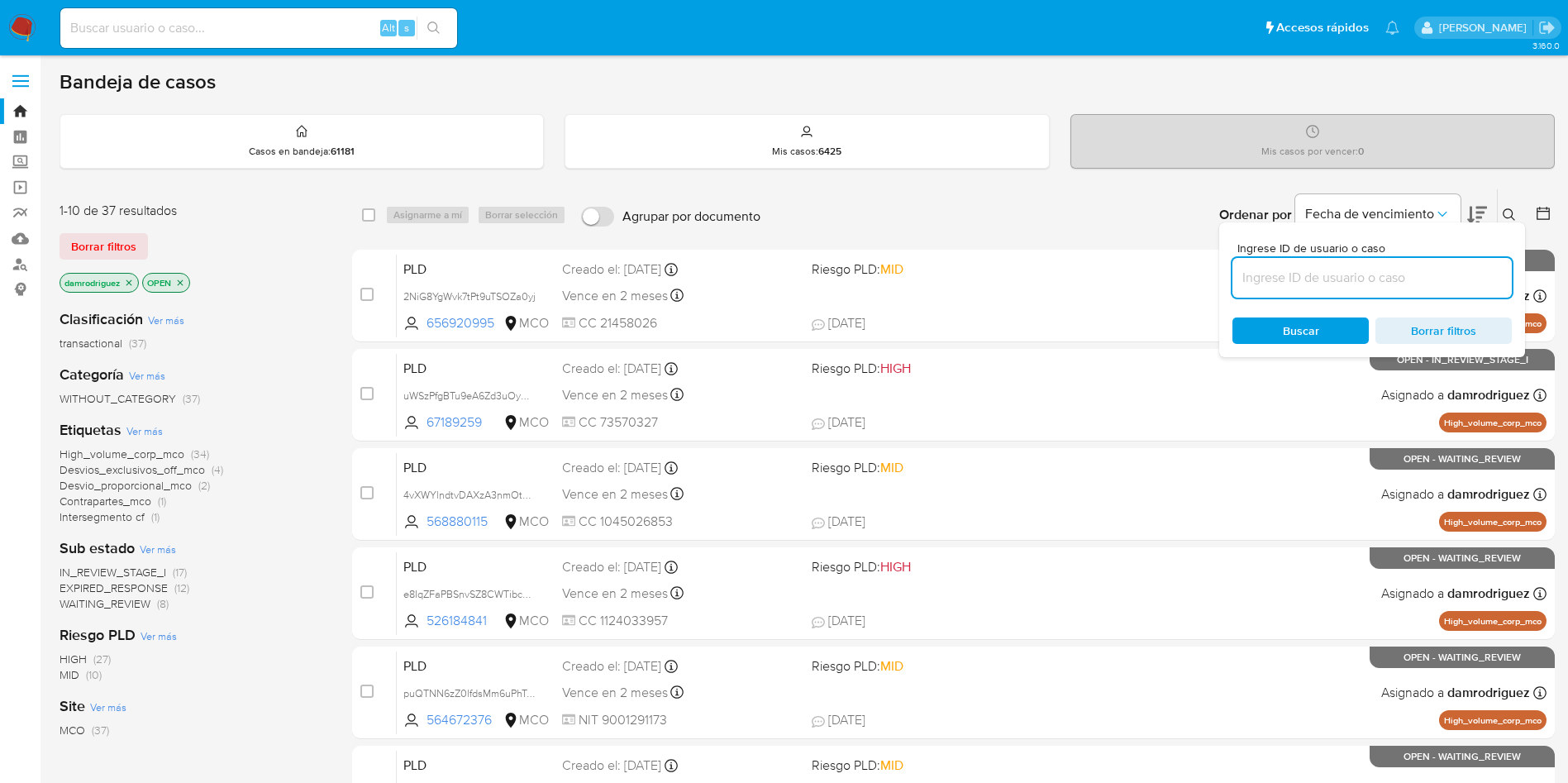
click at [281, 226] on div "1-10 de 37 resultados Borrar filtros damrodriguez OPEN" at bounding box center [192, 248] width 265 height 94
click at [276, 329] on div "Clasificación Ver más transactional (37)" at bounding box center [193, 330] width 267 height 42
click at [1511, 214] on icon at bounding box center [1509, 214] width 13 height 13
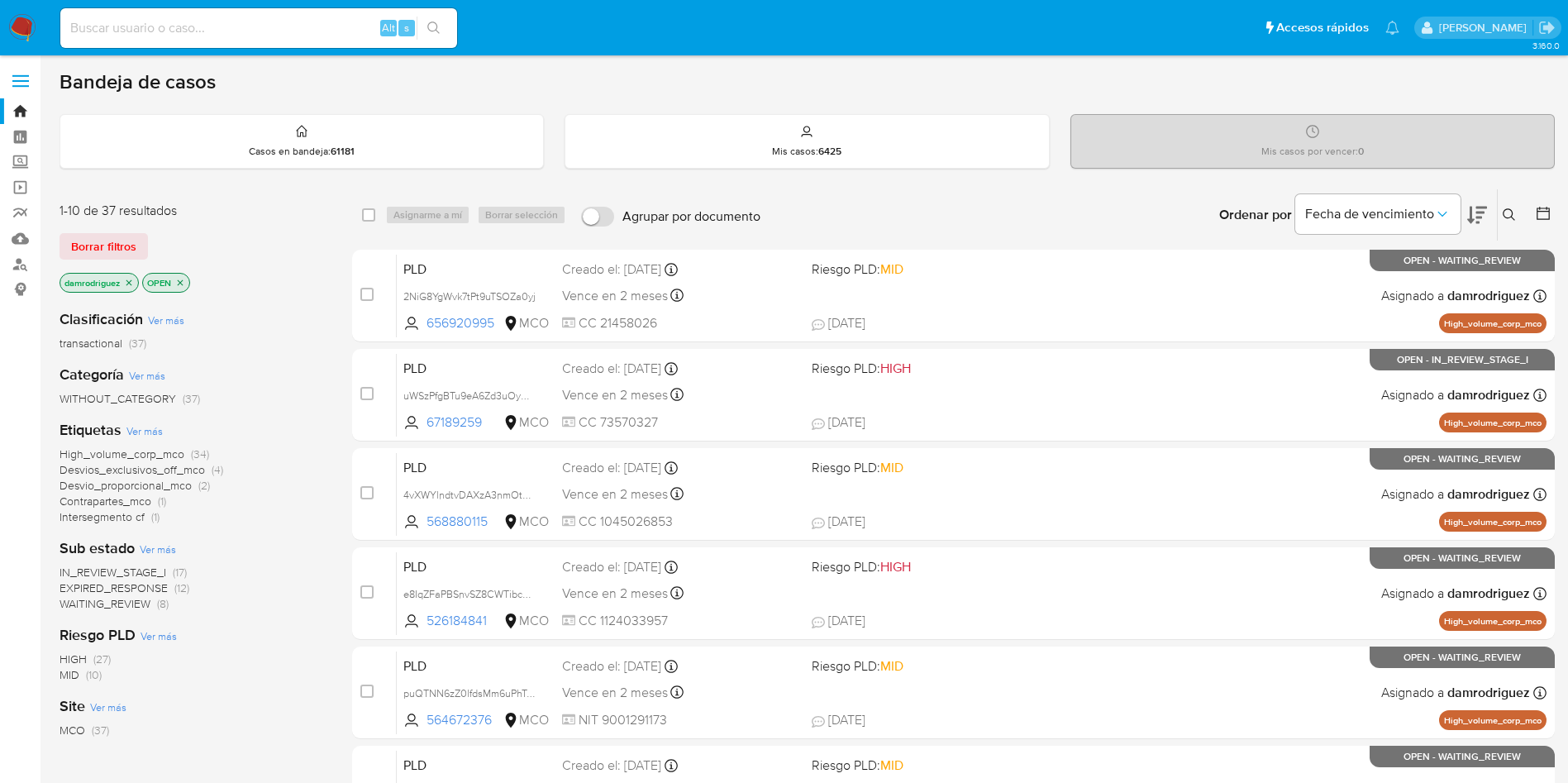
click at [268, 259] on div "Borrar filtros" at bounding box center [192, 246] width 265 height 26
click at [272, 398] on div "WITHOUT_CATEGORY (37)" at bounding box center [193, 398] width 267 height 16
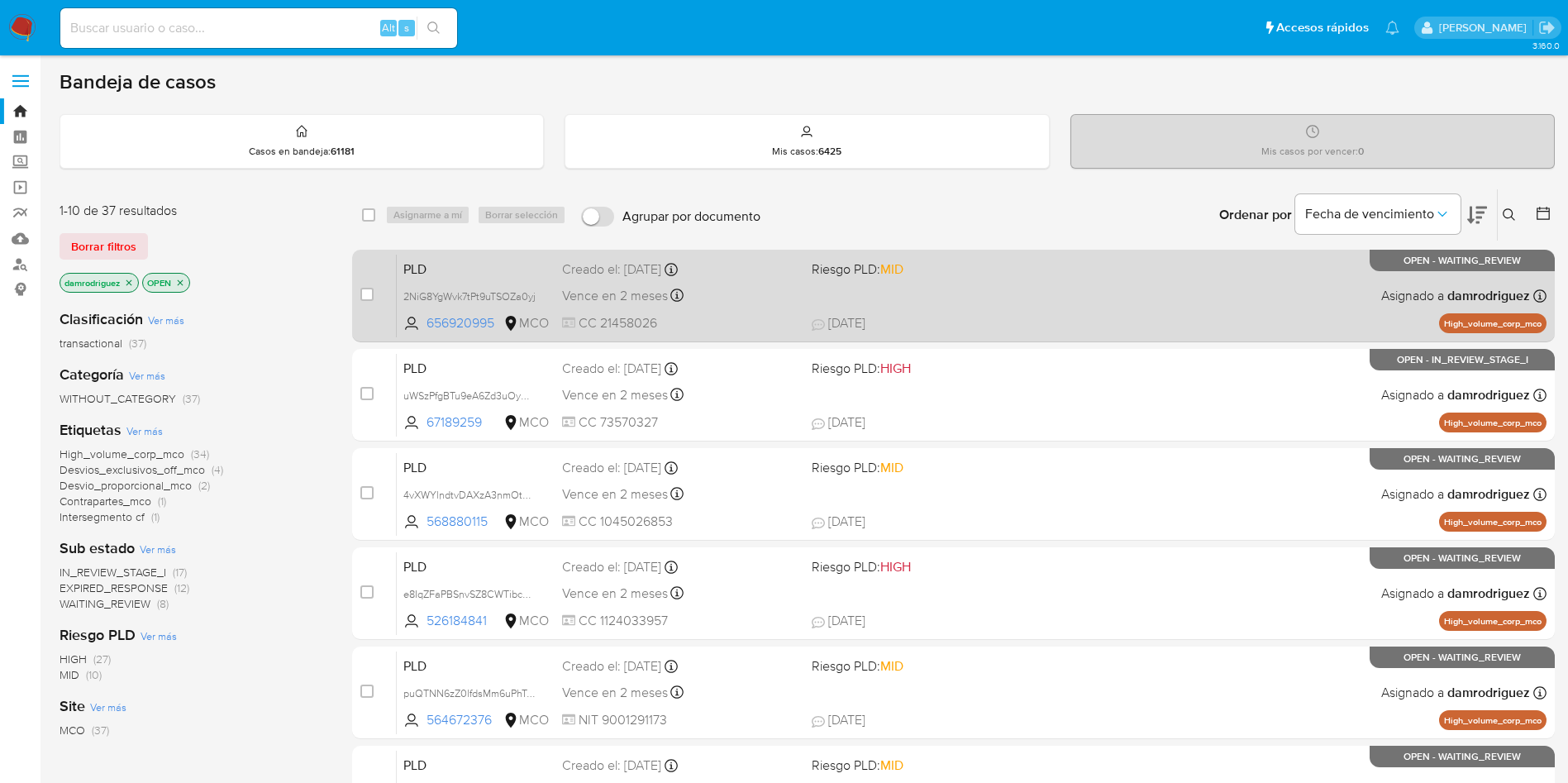
click at [353, 287] on div "case-item-checkbox No es posible asignar el caso PLD 2NiG8YgWvk7tPt9uTSOZa0yj 6…" at bounding box center [954, 295] width 1203 height 92
click at [359, 295] on div "case-item-checkbox No es posible asignar el caso PLD 2NiG8YgWvk7tPt9uTSOZa0yj 6…" at bounding box center [954, 295] width 1203 height 92
click at [368, 295] on input "checkbox" at bounding box center [367, 295] width 13 height 13
checkbox input "true"
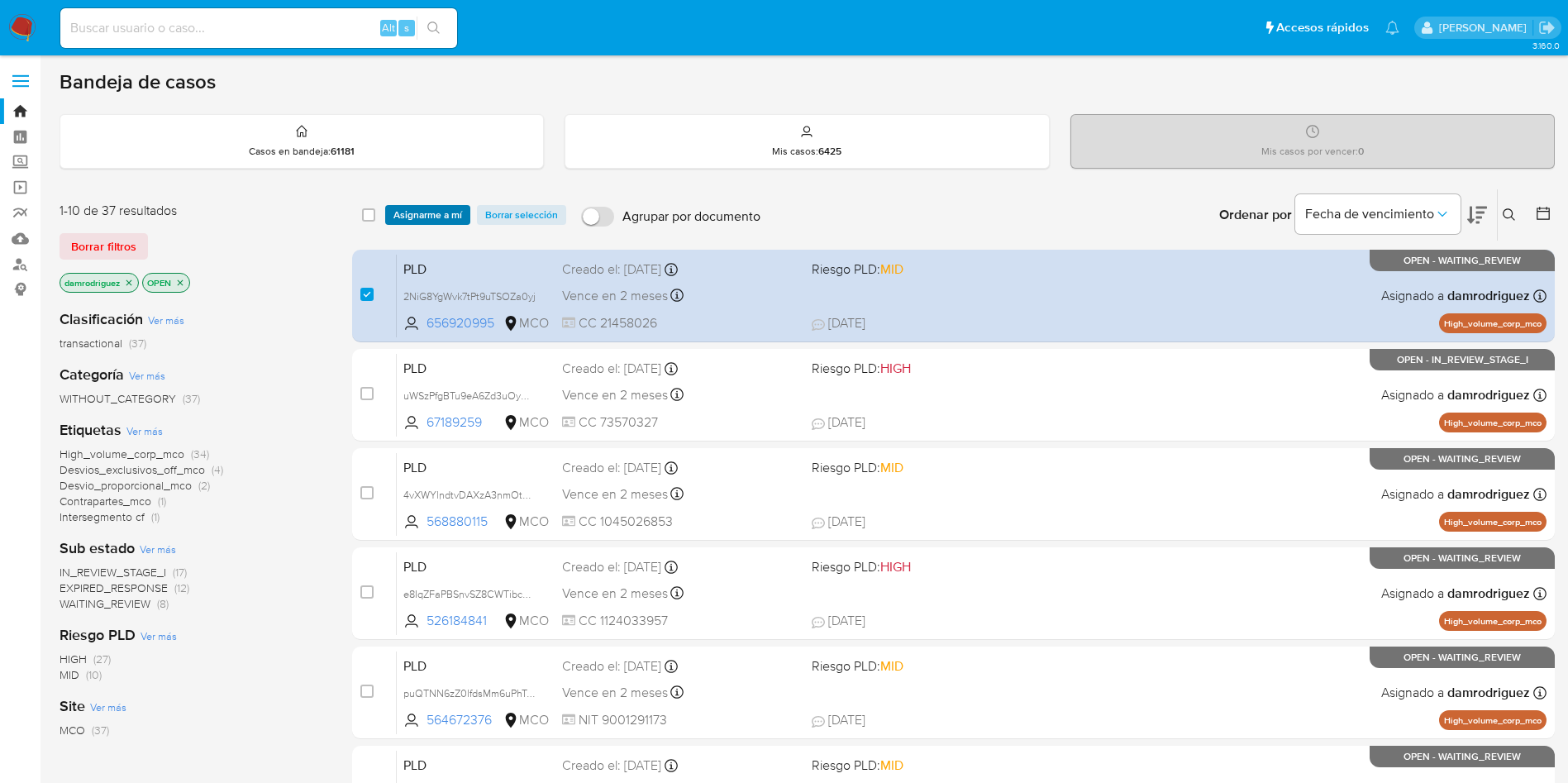
click at [434, 220] on span "Asignarme a mí" at bounding box center [428, 215] width 69 height 17
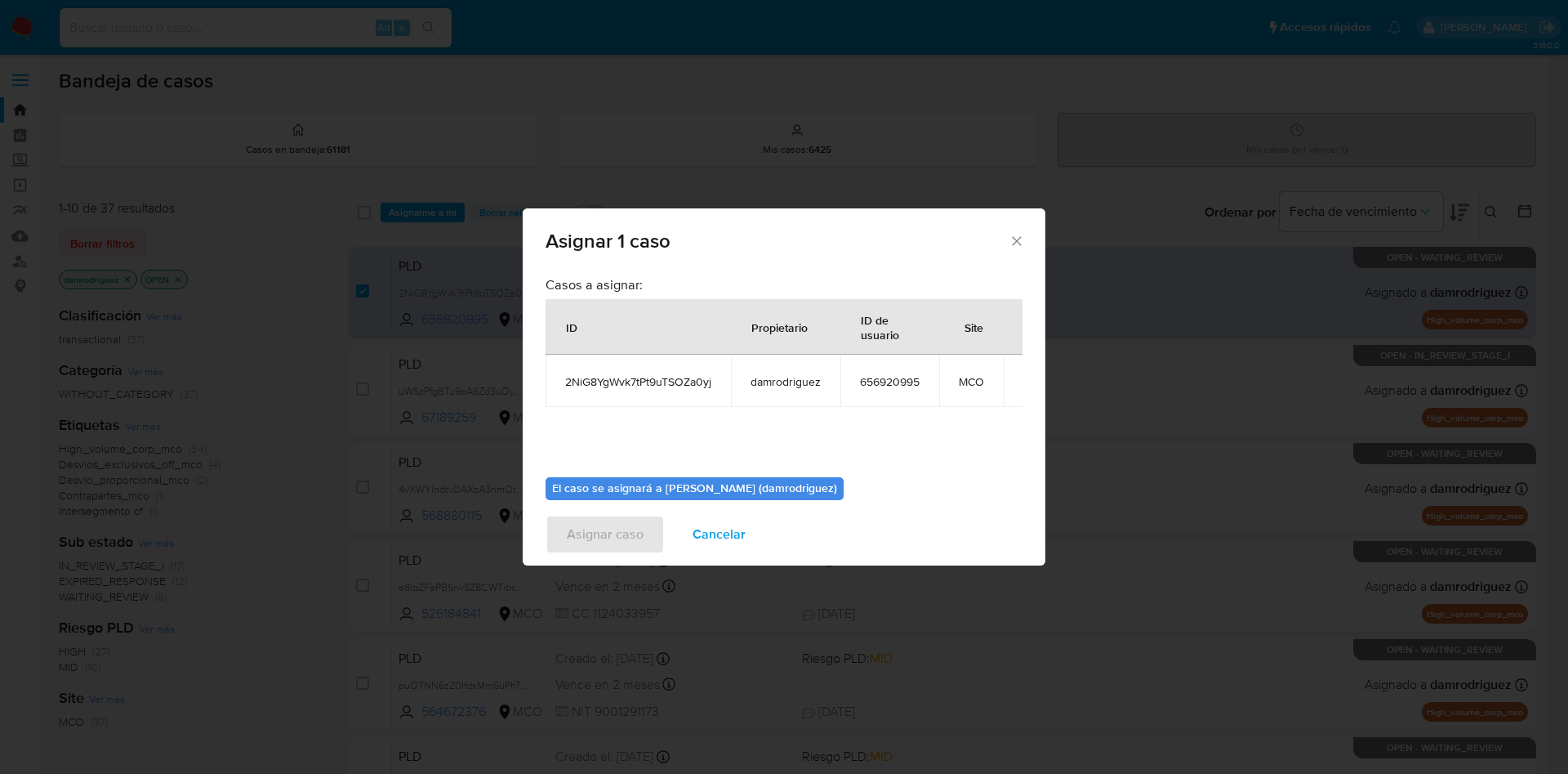
click at [697, 545] on span "Cancelar" at bounding box center [720, 534] width 53 height 36
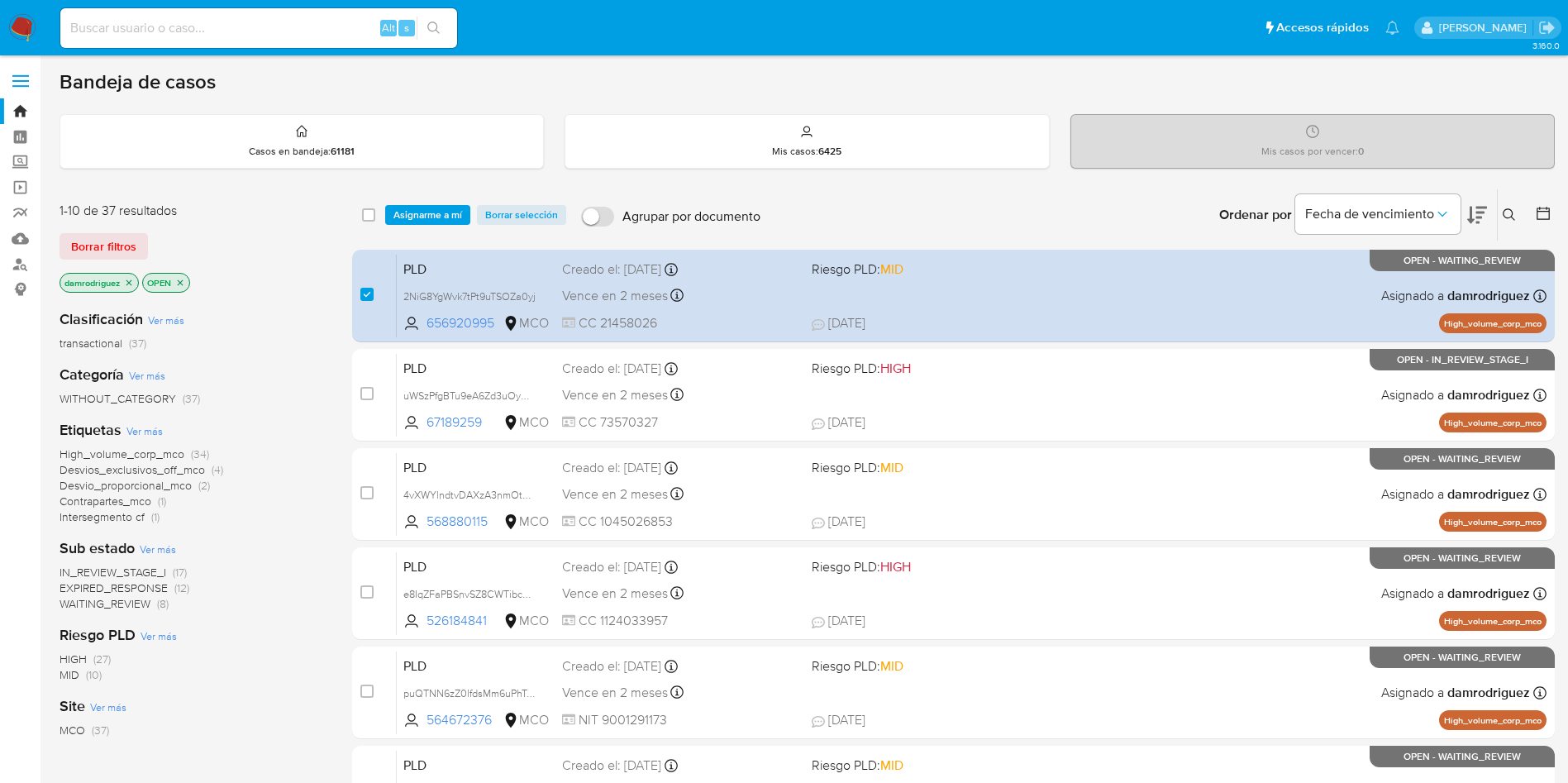
click at [254, 35] on input at bounding box center [259, 28] width 397 height 21
click at [1508, 211] on icon at bounding box center [1509, 214] width 13 height 13
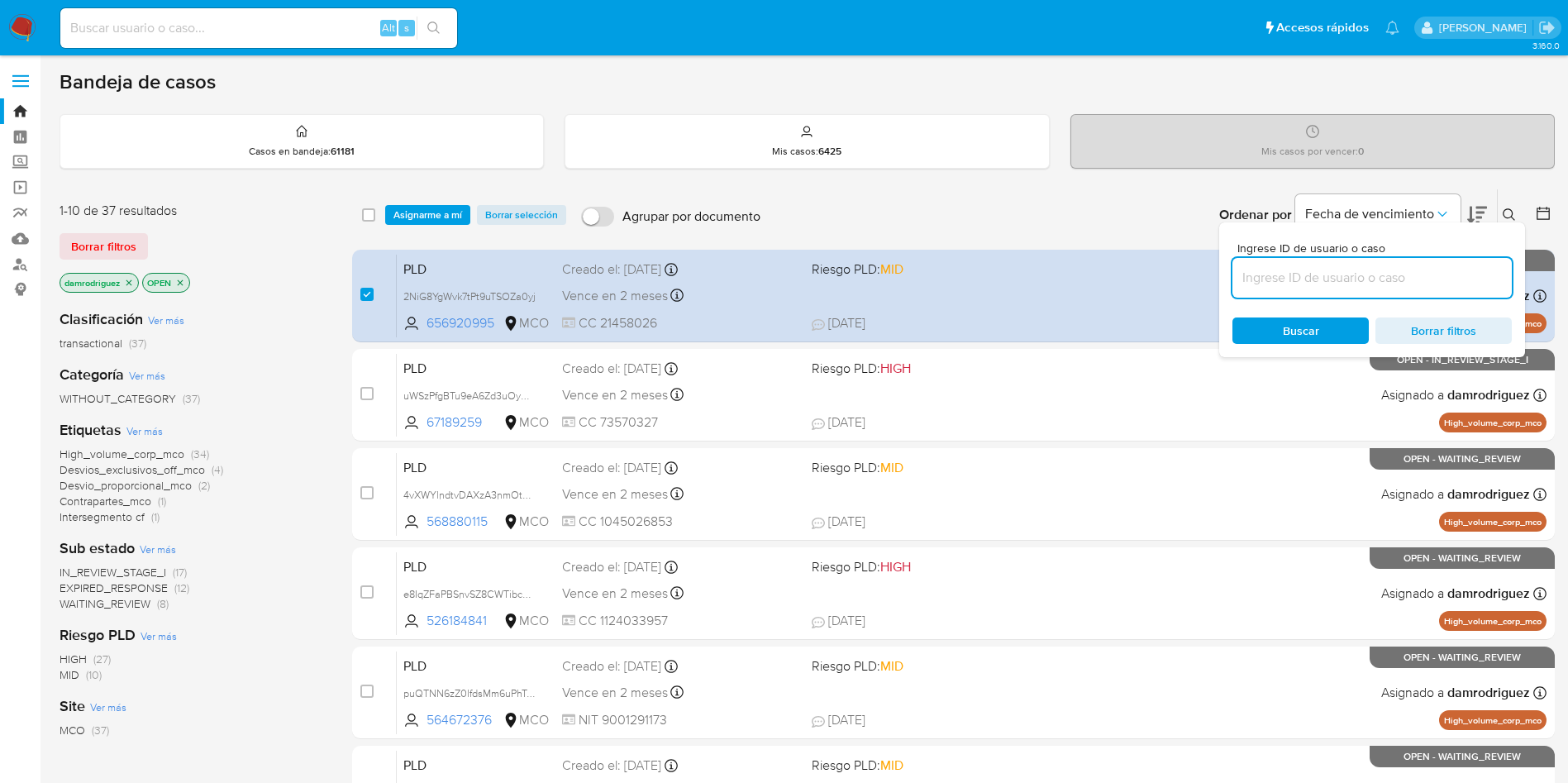
click at [1434, 265] on div at bounding box center [1372, 278] width 280 height 40
click at [1394, 273] on input at bounding box center [1372, 277] width 280 height 21
paste input "hojGcHYi7RH9gZCX1VXLotp0"
type input "hojGcHYi7RH9gZCX1VXLotp0"
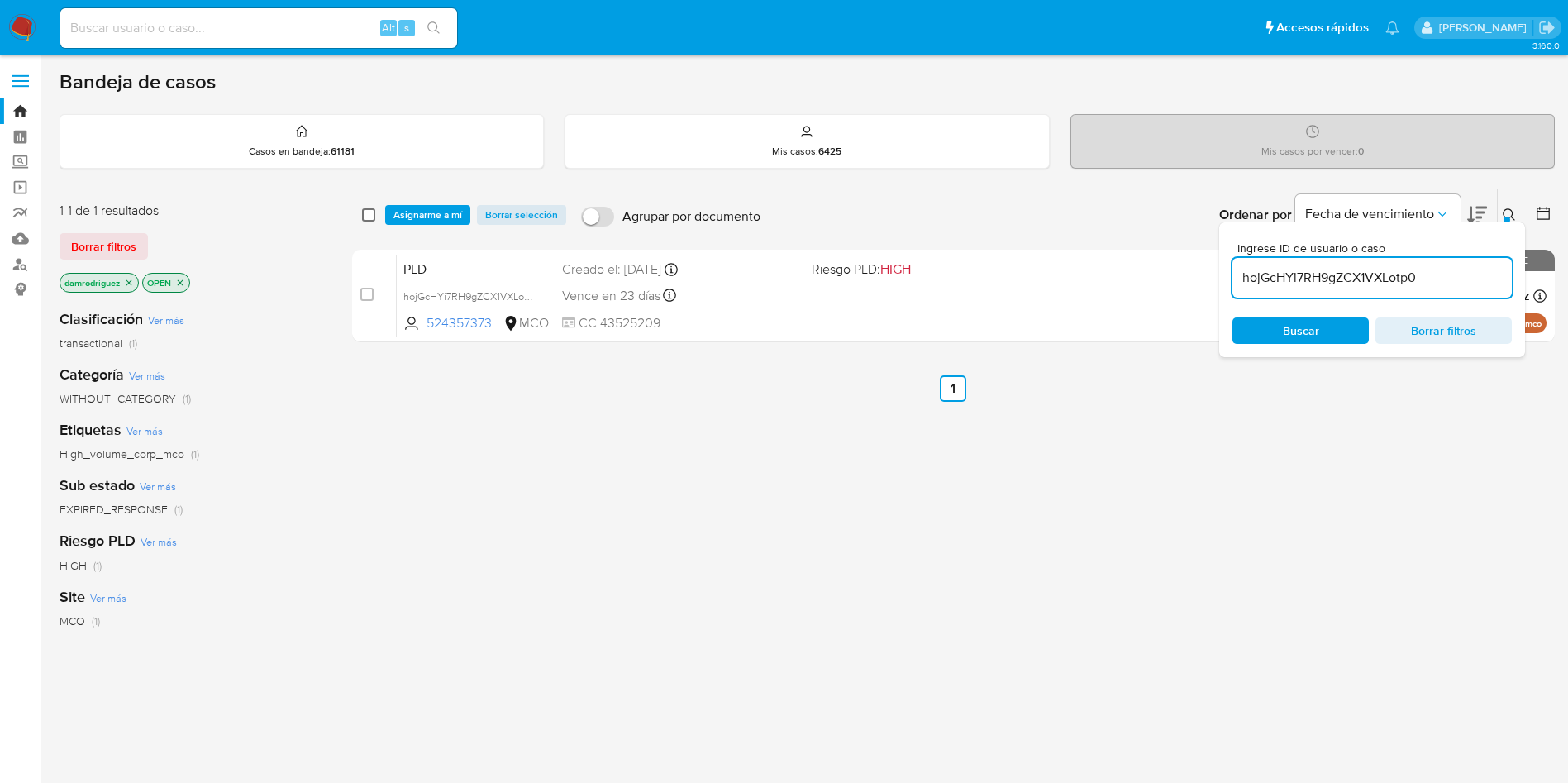
click at [368, 216] on input "checkbox" at bounding box center [368, 214] width 13 height 13
checkbox input "true"
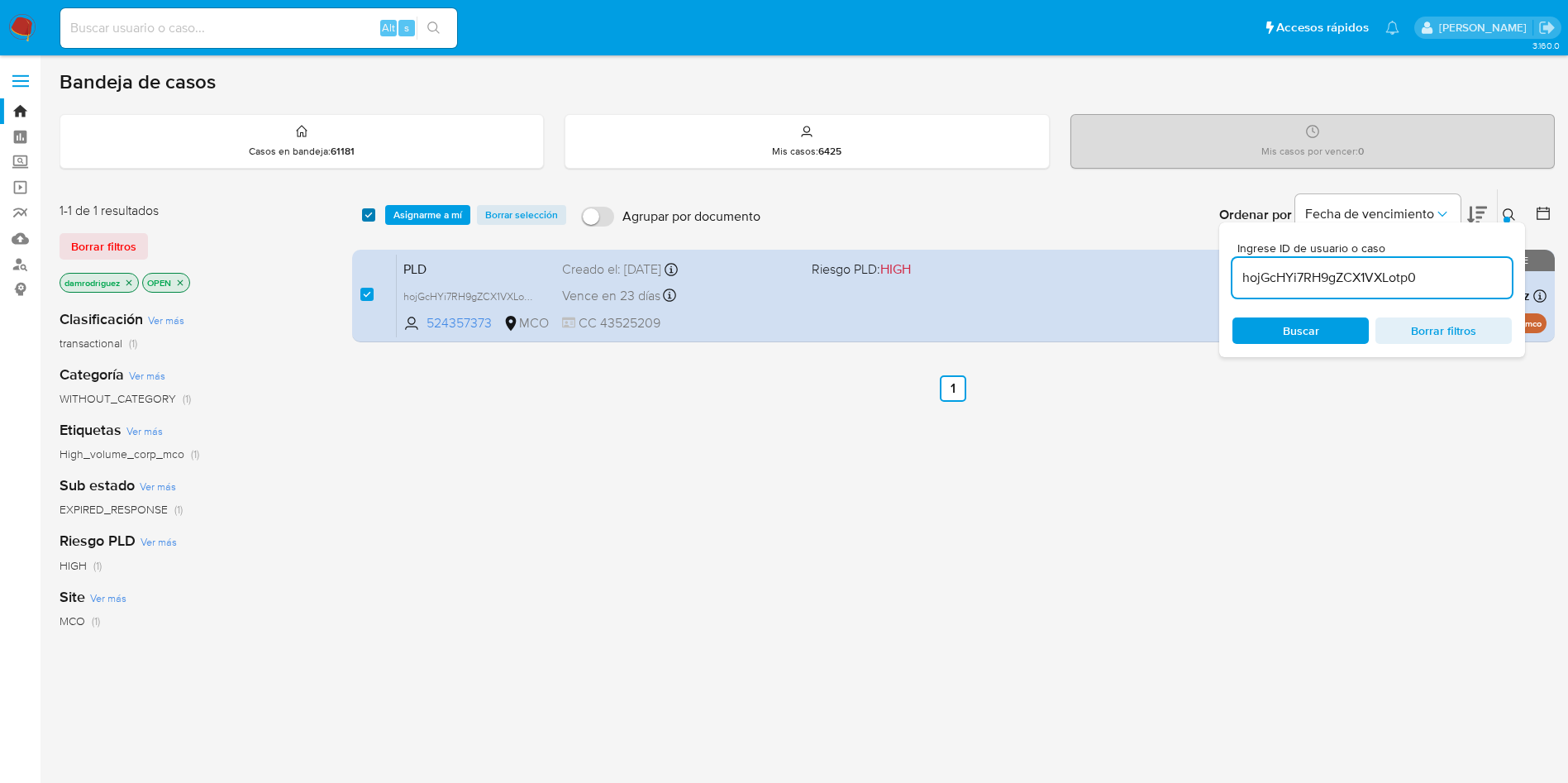
click at [368, 216] on input "checkbox" at bounding box center [368, 214] width 13 height 13
checkbox input "false"
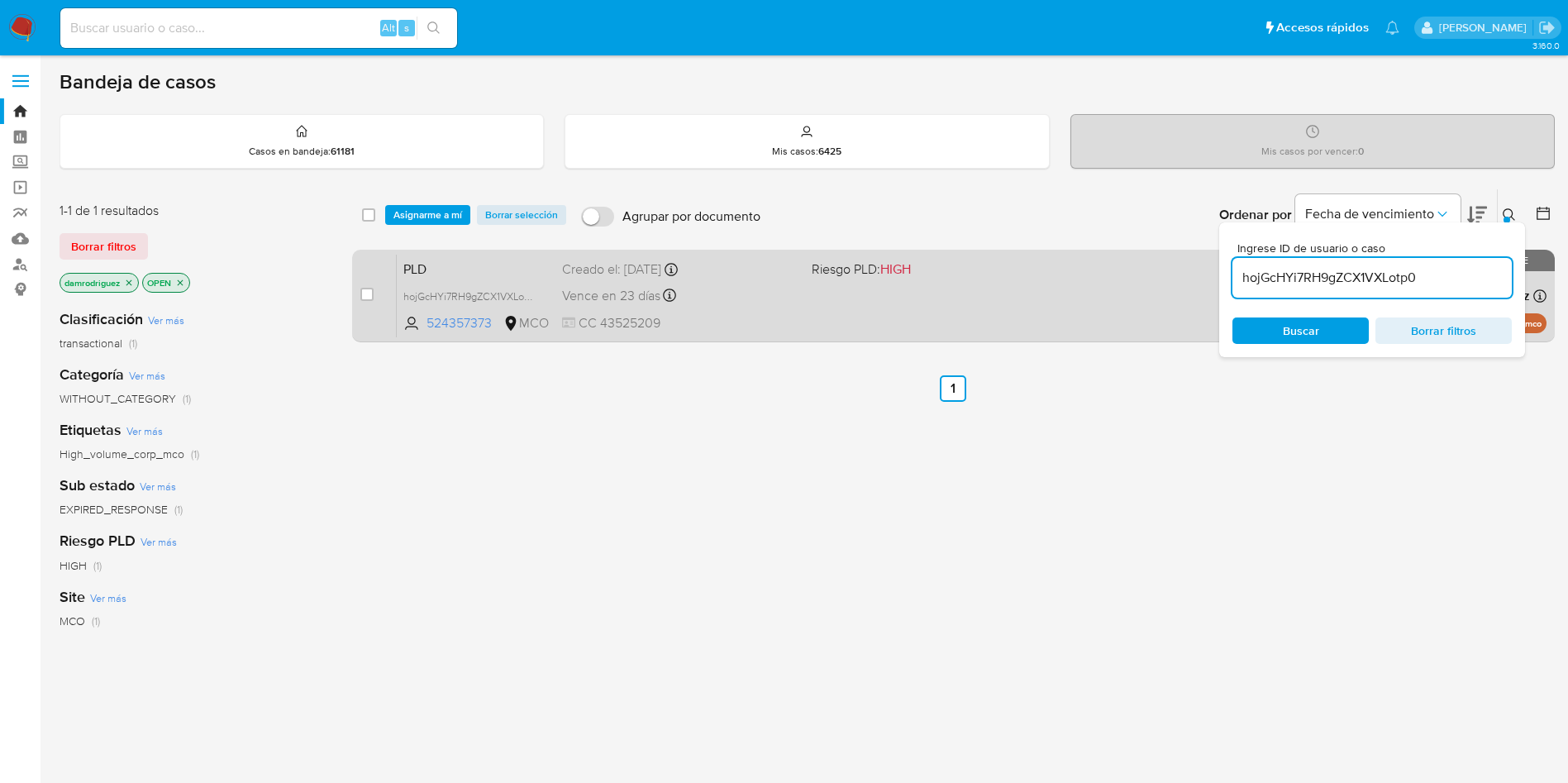
click at [361, 299] on input "checkbox" at bounding box center [367, 295] width 13 height 13
checkbox input "true"
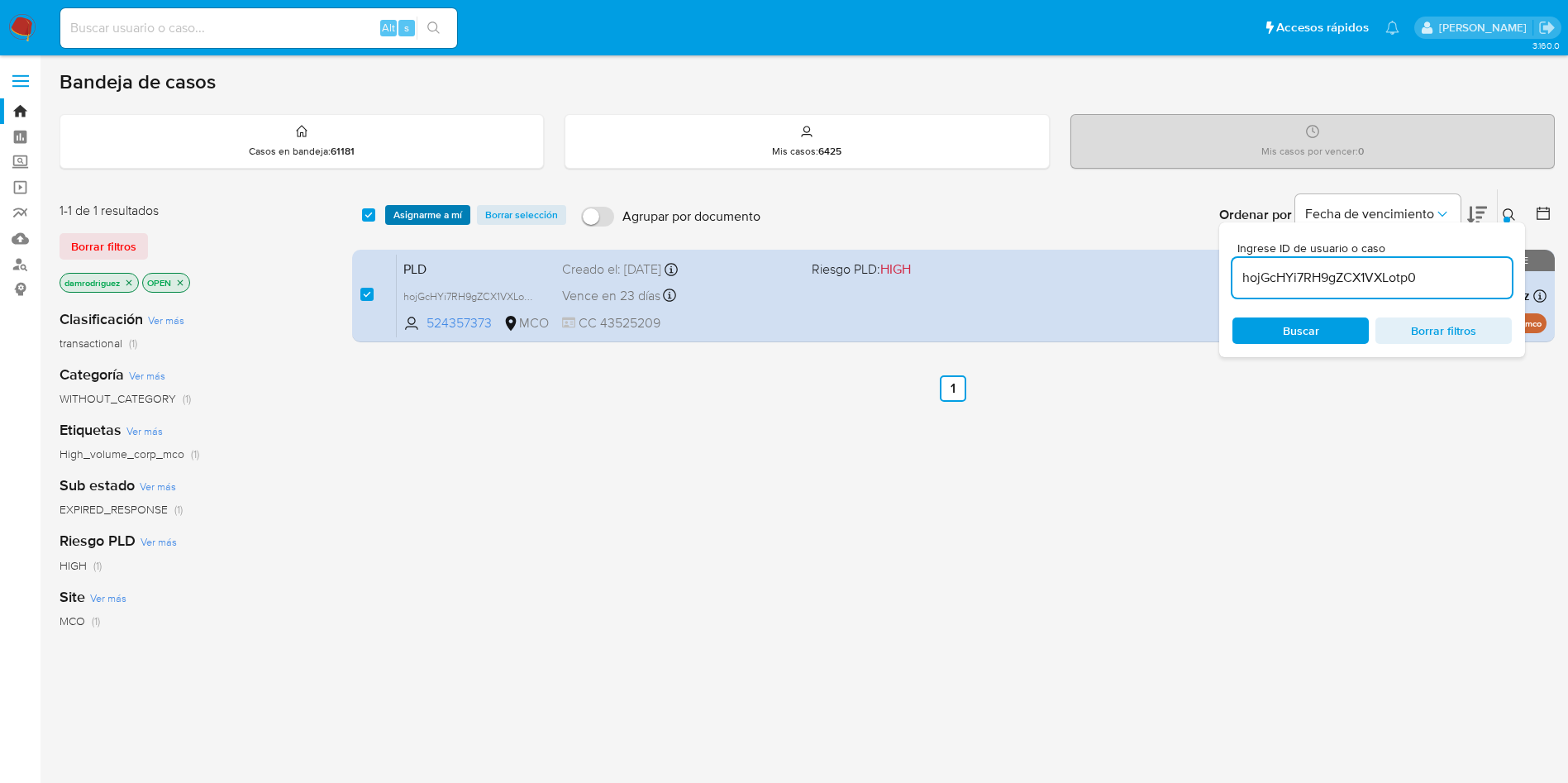
click at [420, 215] on span "Asignarme a mí" at bounding box center [428, 215] width 69 height 17
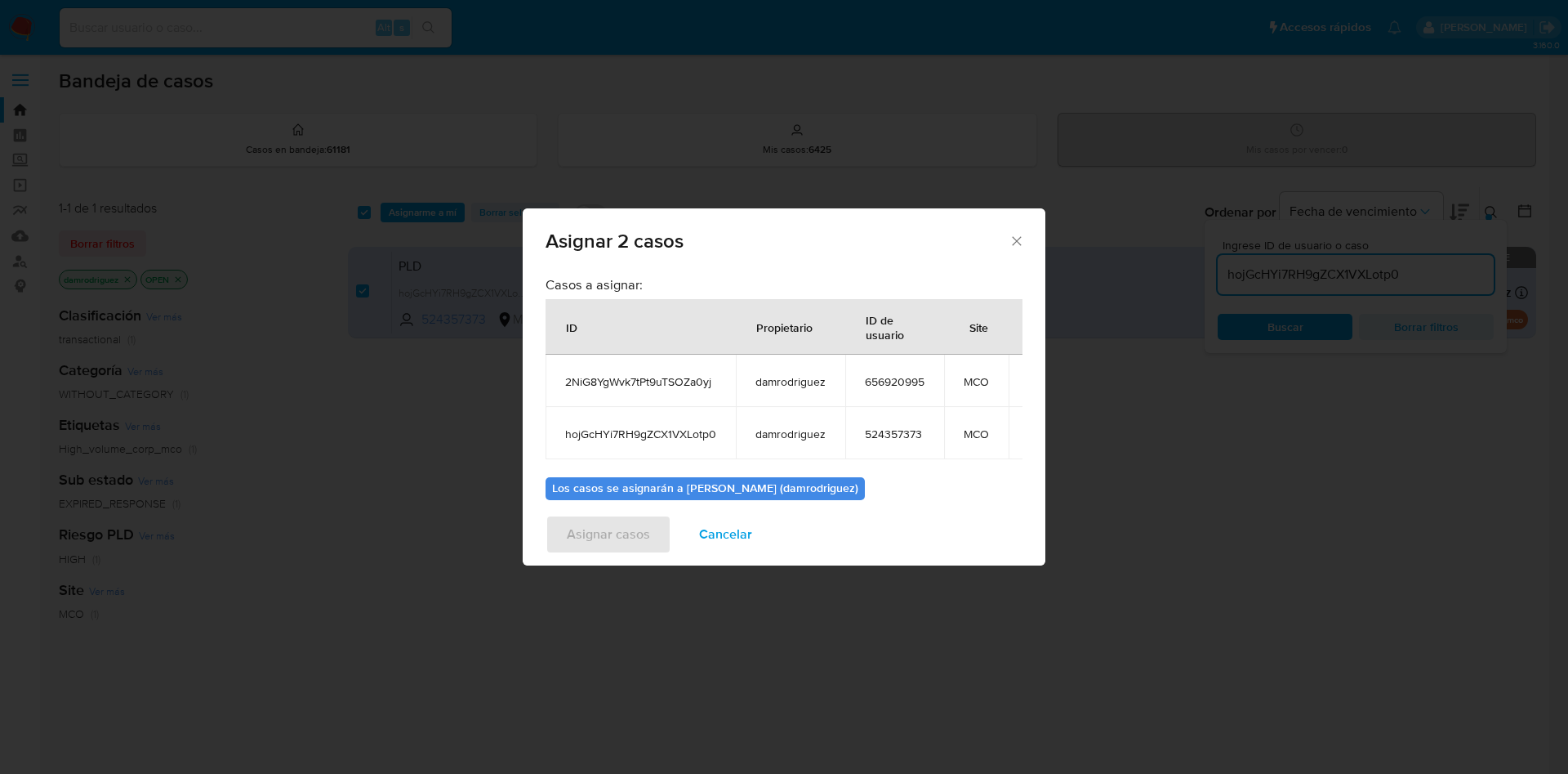
scroll to position [0, 64]
click at [991, 379] on icon "icon-button" at bounding box center [994, 381] width 6 height 6
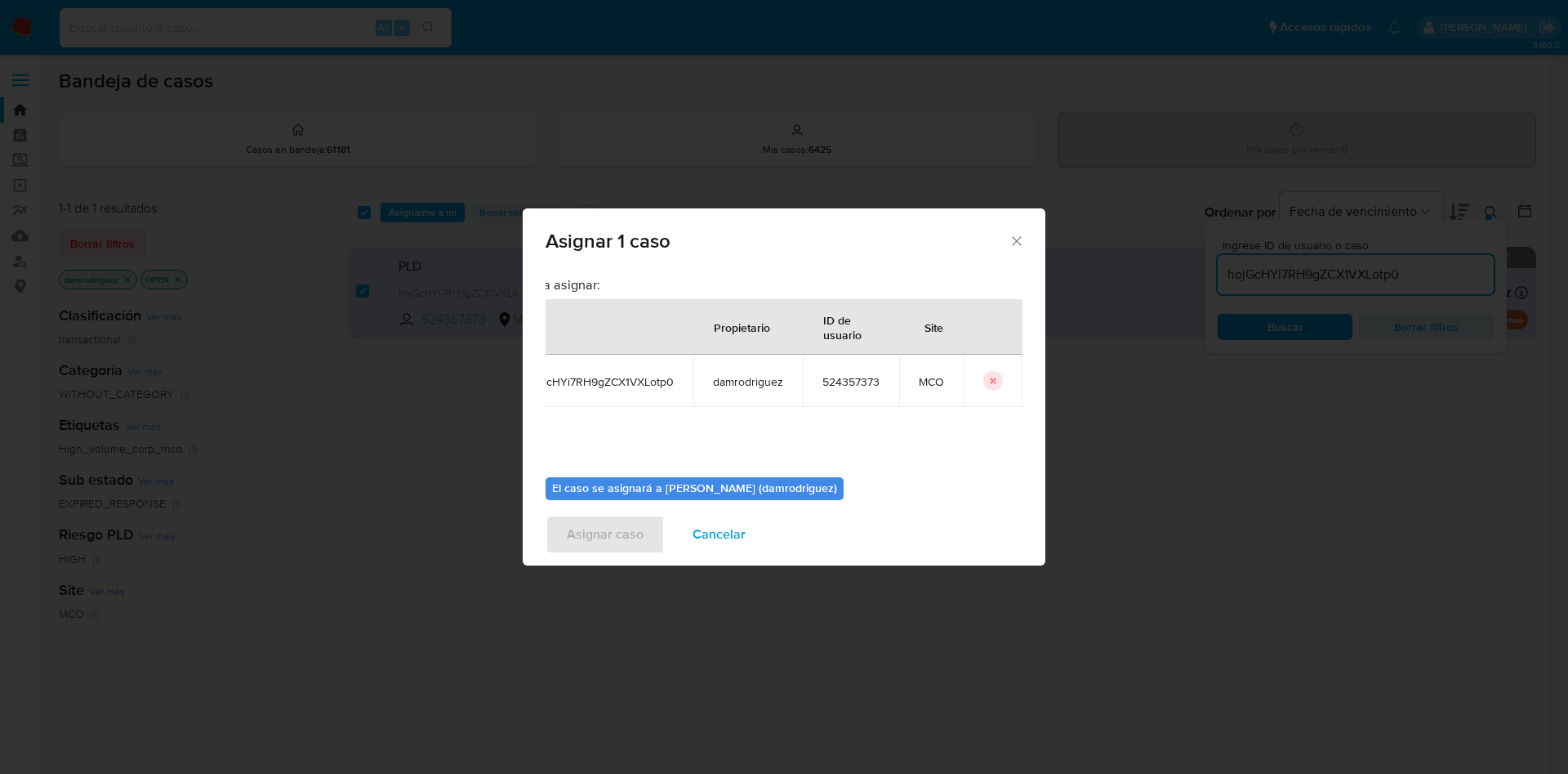
scroll to position [0, 62]
click at [991, 379] on icon "icon-button" at bounding box center [994, 381] width 6 height 6
checkbox input "false"
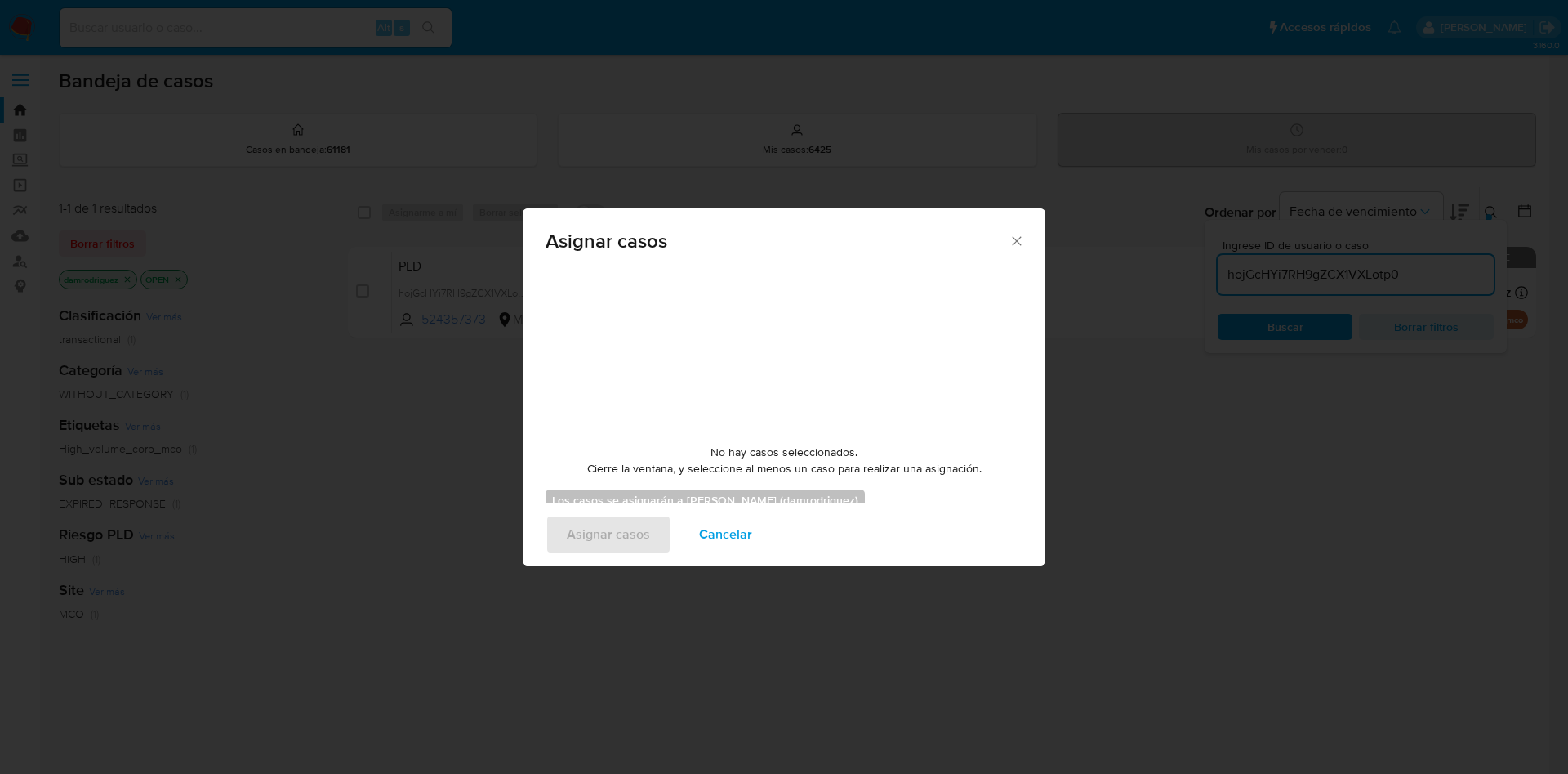
click at [724, 550] on span "Cancelar" at bounding box center [726, 534] width 53 height 36
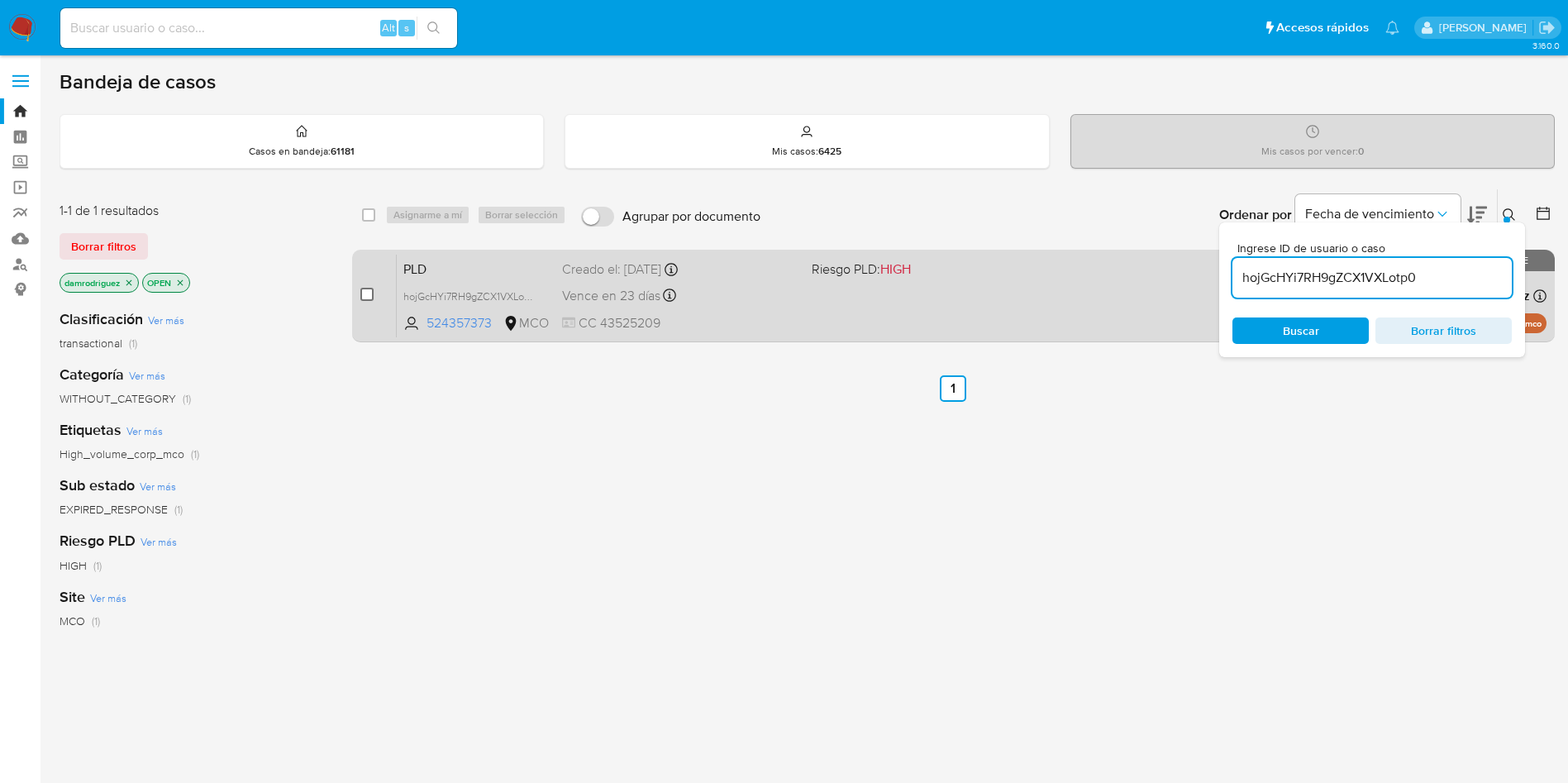
click at [364, 295] on input "checkbox" at bounding box center [367, 295] width 13 height 13
checkbox input "true"
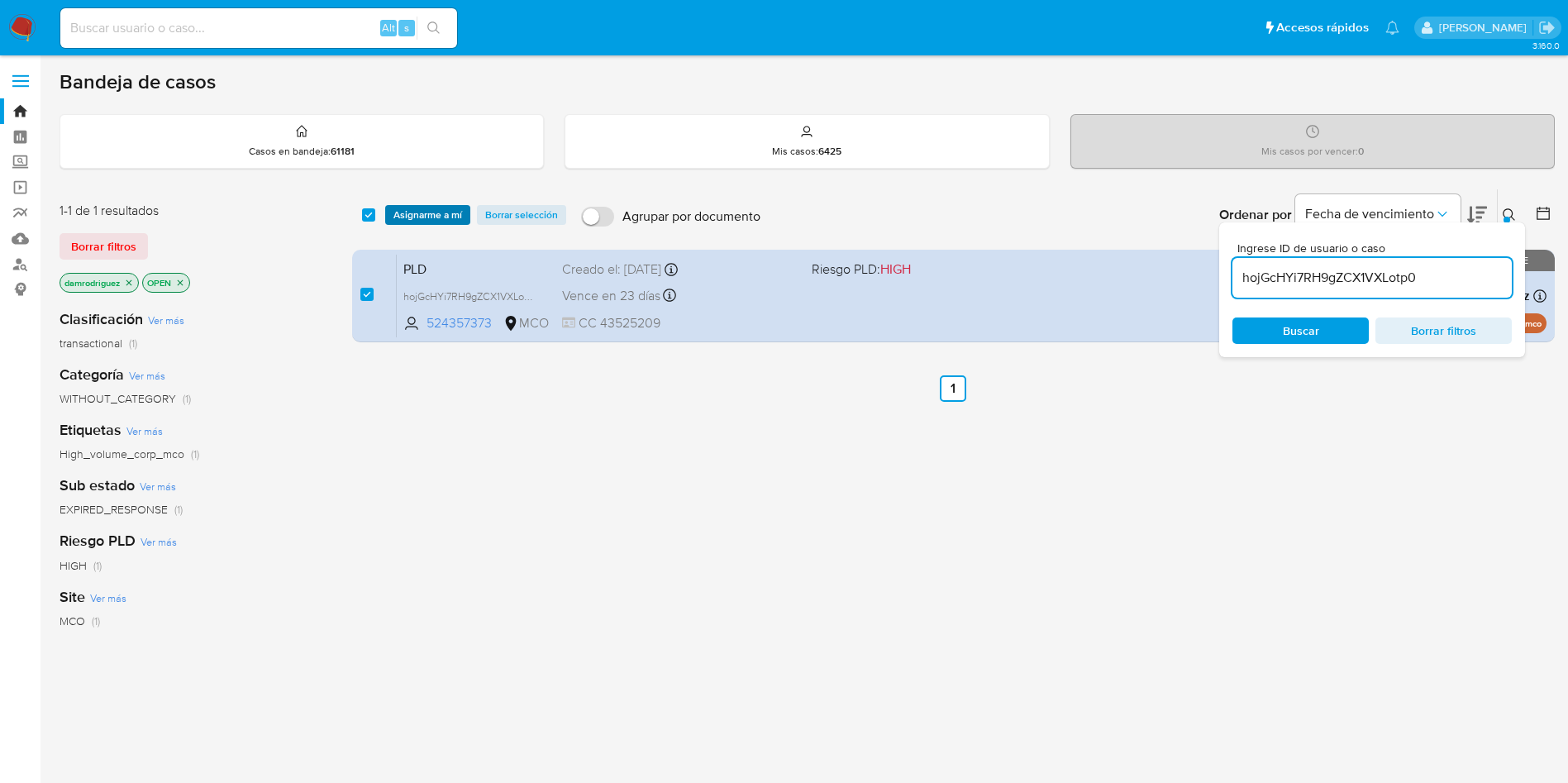
click at [430, 209] on span "Asignarme a mí" at bounding box center [428, 215] width 69 height 17
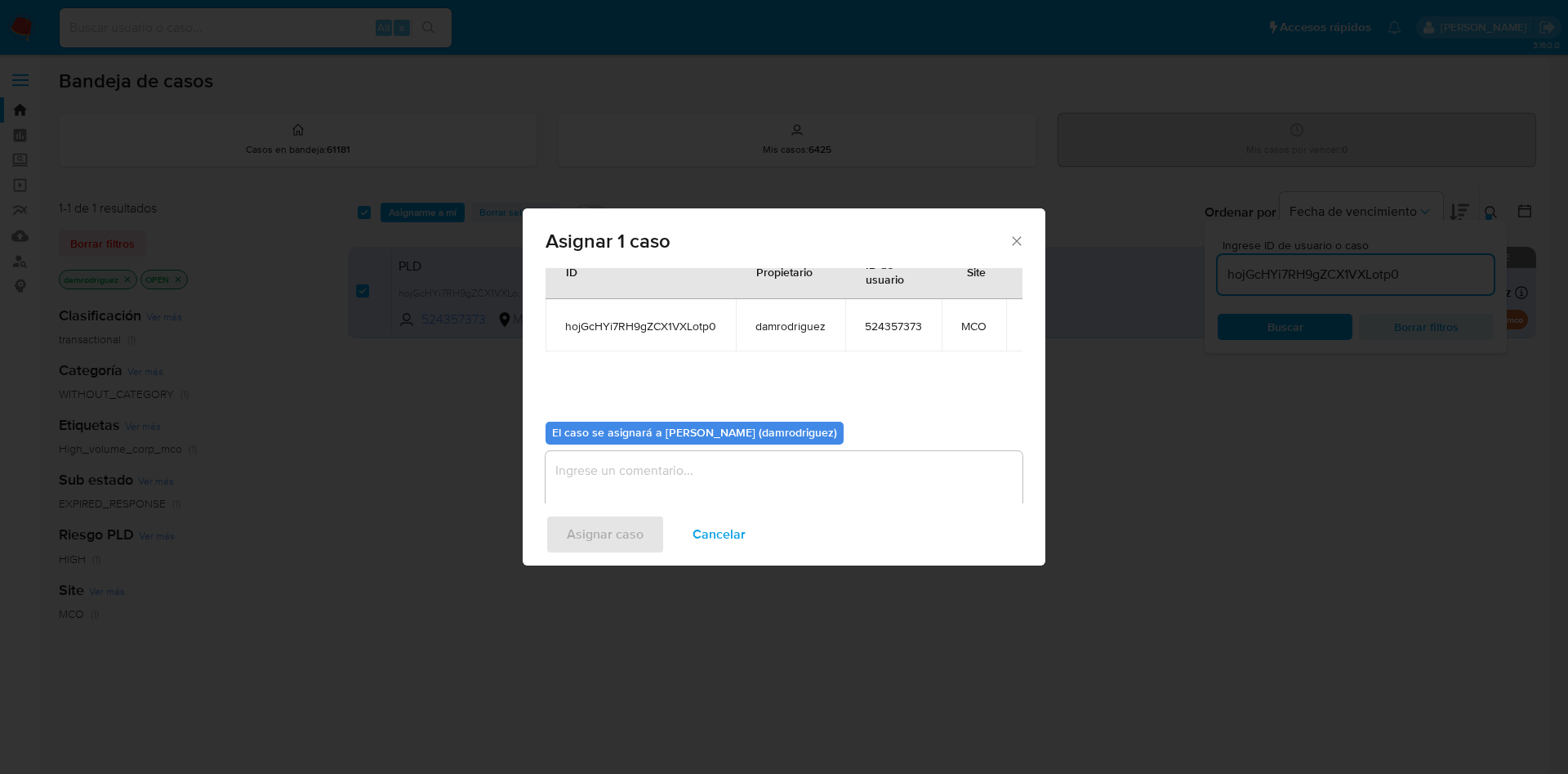
scroll to position [85, 0]
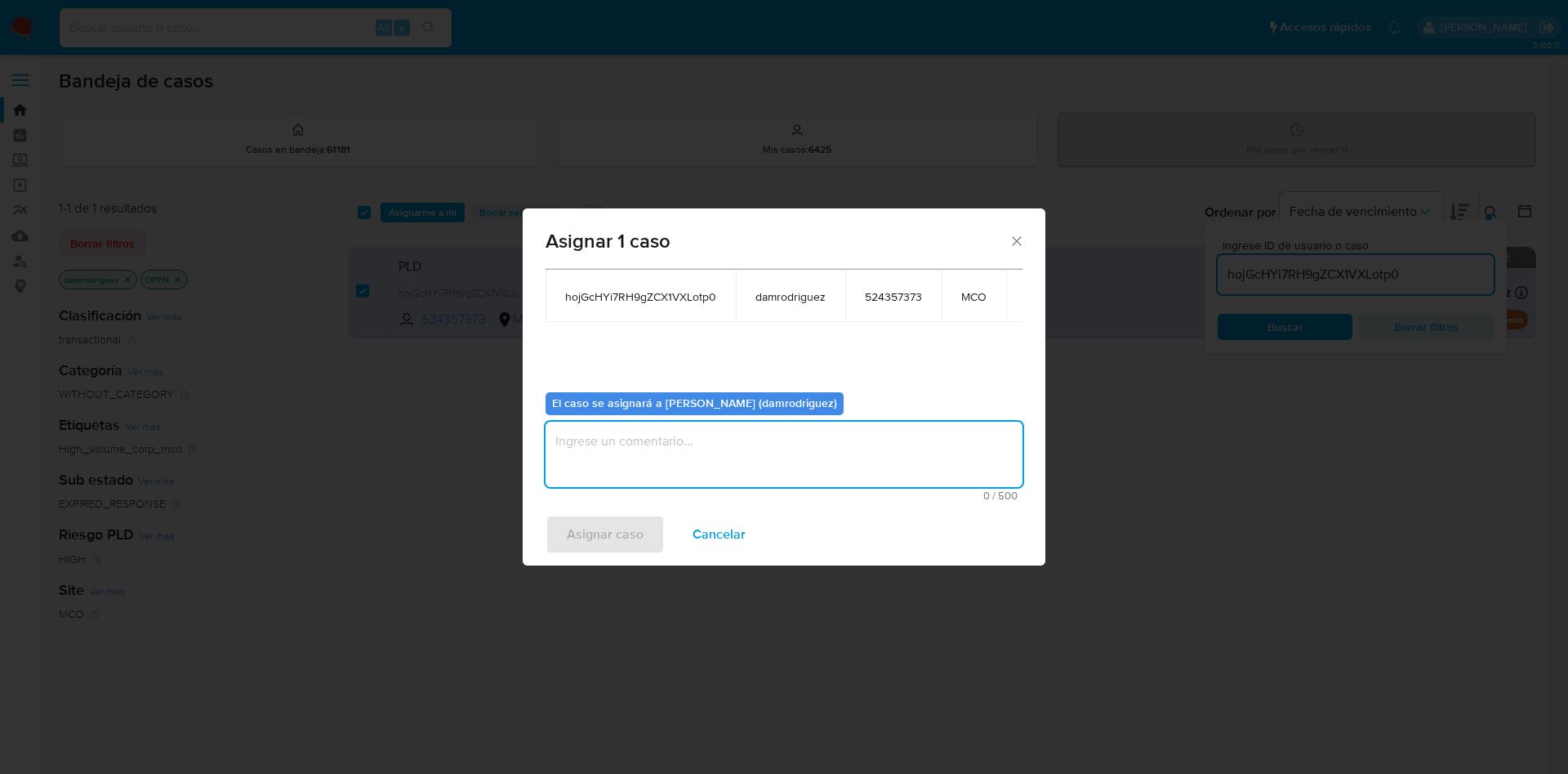
click at [678, 463] on textarea "assign-modal" at bounding box center [784, 454] width 477 height 65
type textarea "asignacion"
click at [568, 544] on span "Asignar caso" at bounding box center [604, 534] width 76 height 36
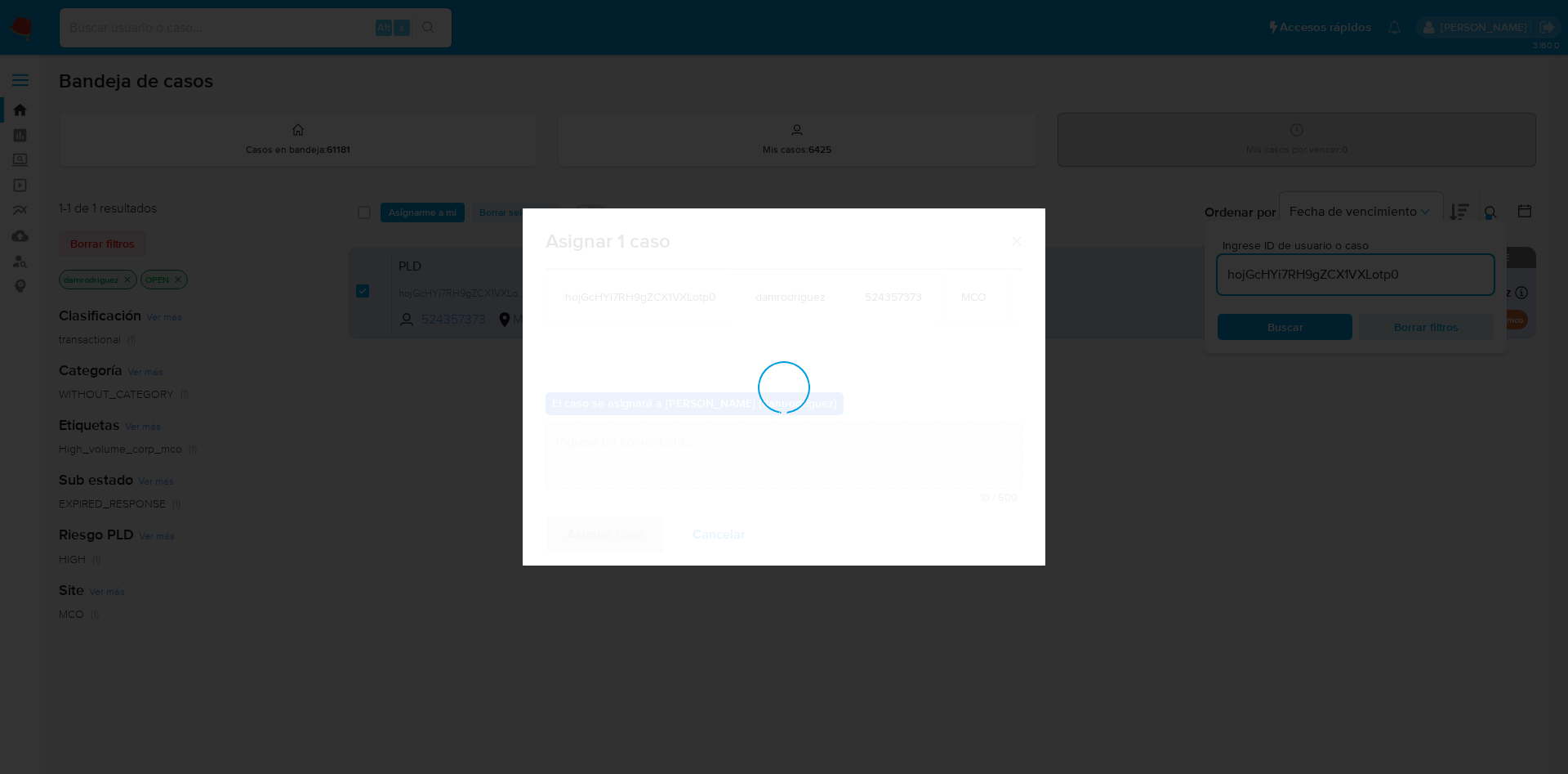
checkbox input "false"
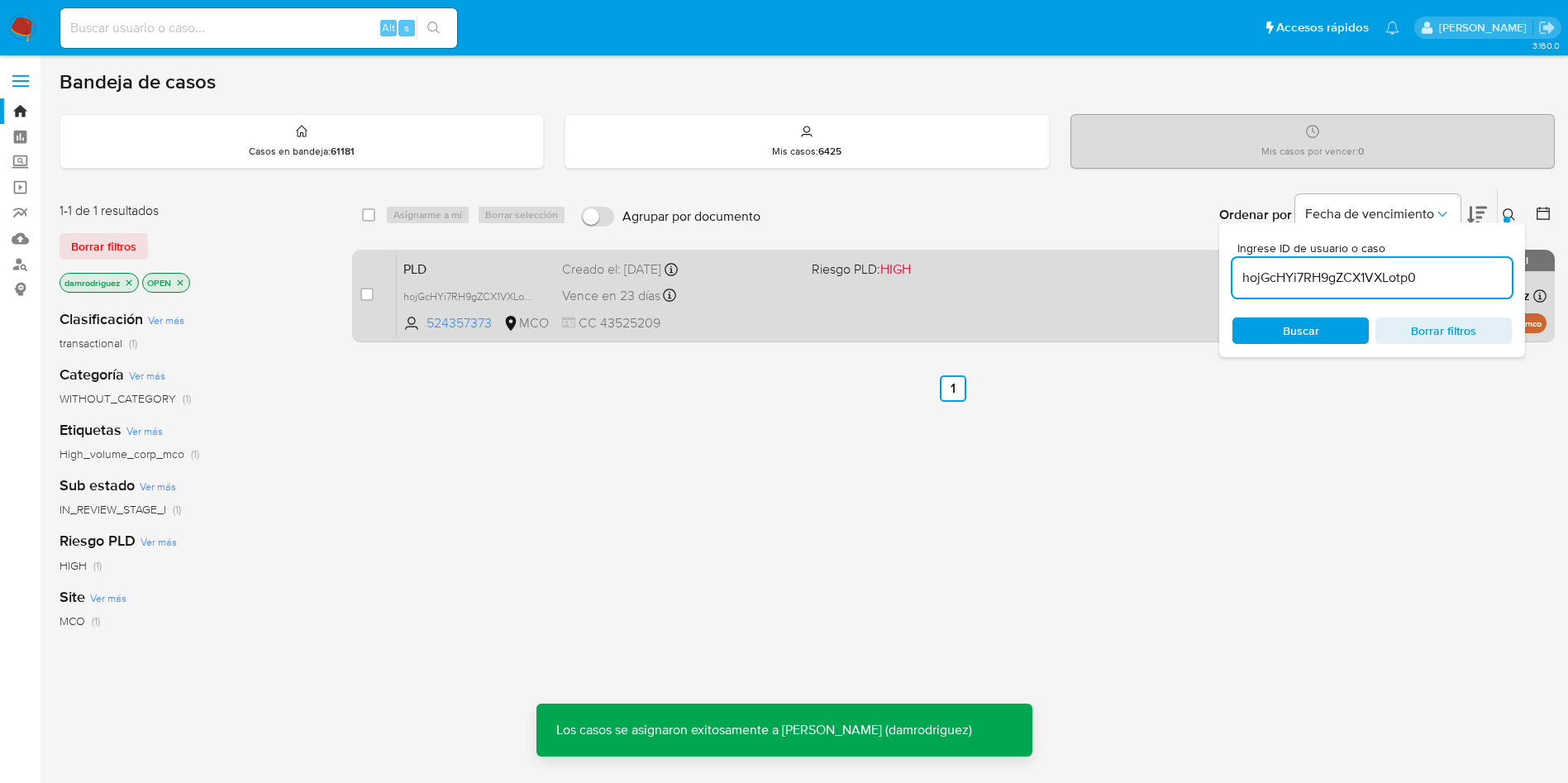
click at [459, 270] on span "PLD" at bounding box center [476, 268] width 145 height 21
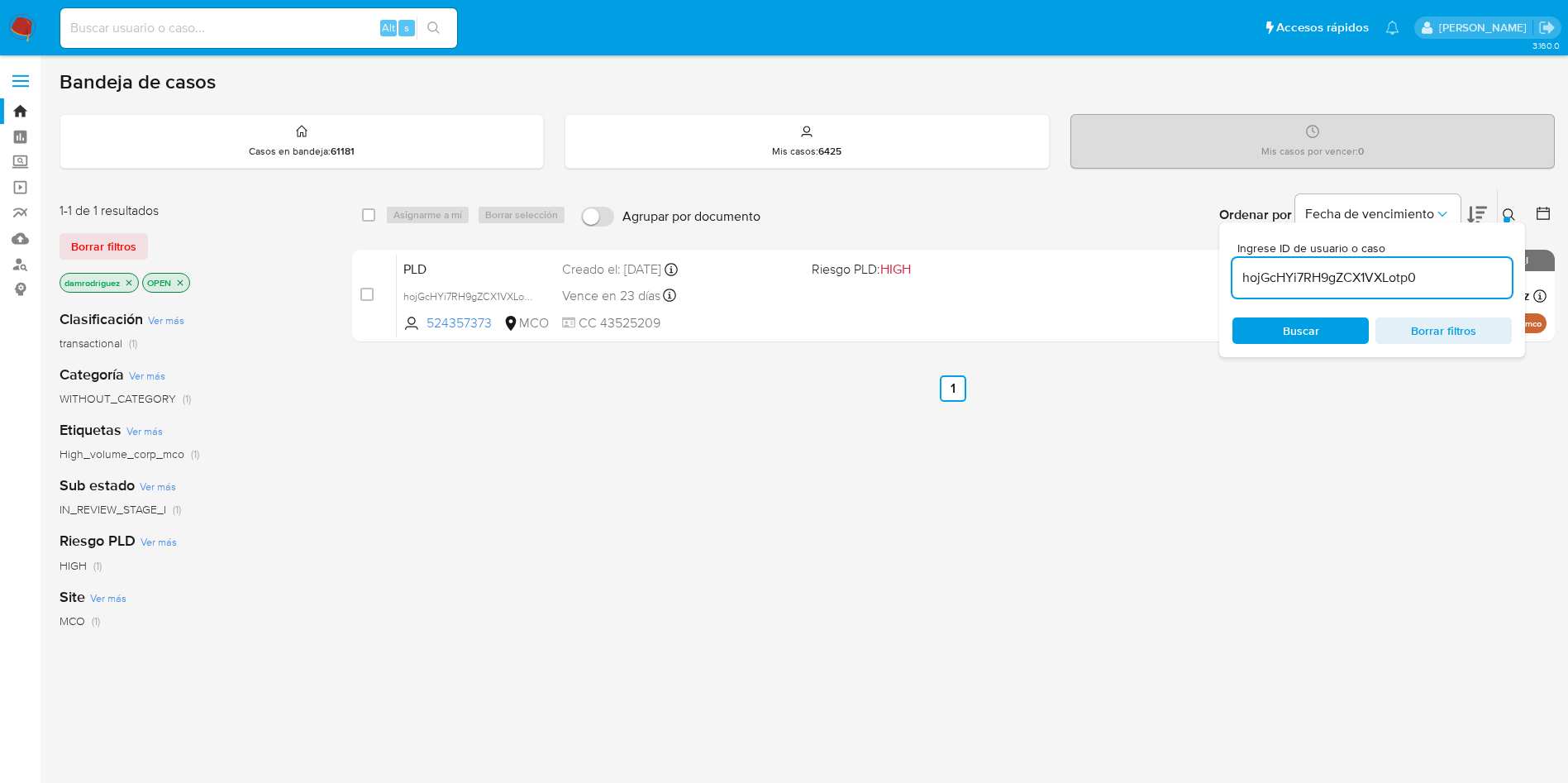
click at [1326, 275] on input "hojGcHYi7RH9gZCX1VXLotp0" at bounding box center [1372, 277] width 280 height 21
paste input "FuJpvDlkxHdmB82YRde4xD1W"
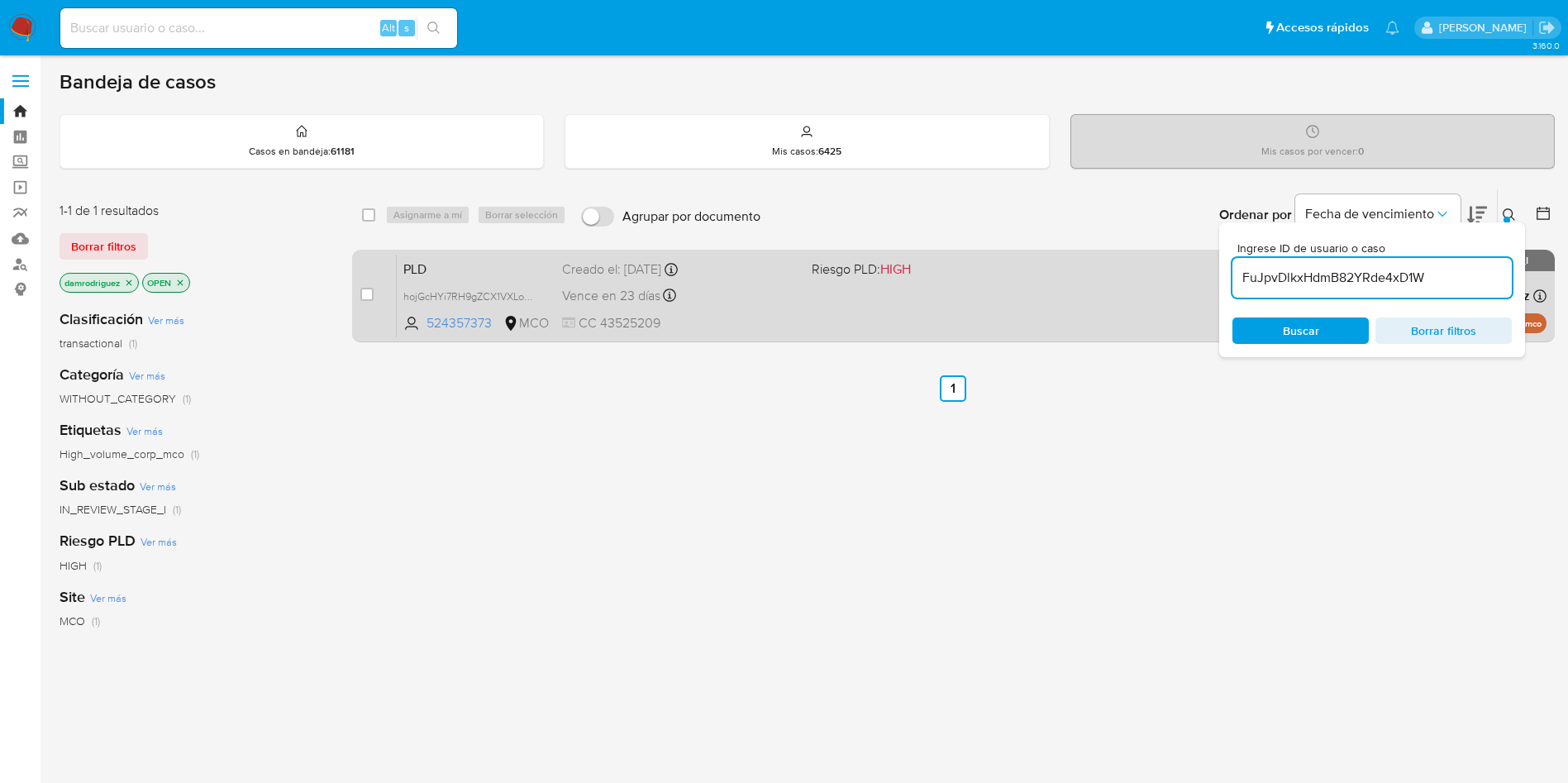
type input "FuJpvDlkxHdmB82YRde4xD1W"
click at [425, 284] on div "PLD FuJpvDlkxHdmB82YRde4xD1W 317653118 MCO Riesgo PLD: HIGH Creado el: 12/07/20…" at bounding box center [971, 295] width 1149 height 84
click at [368, 295] on input "checkbox" at bounding box center [367, 295] width 13 height 13
checkbox input "true"
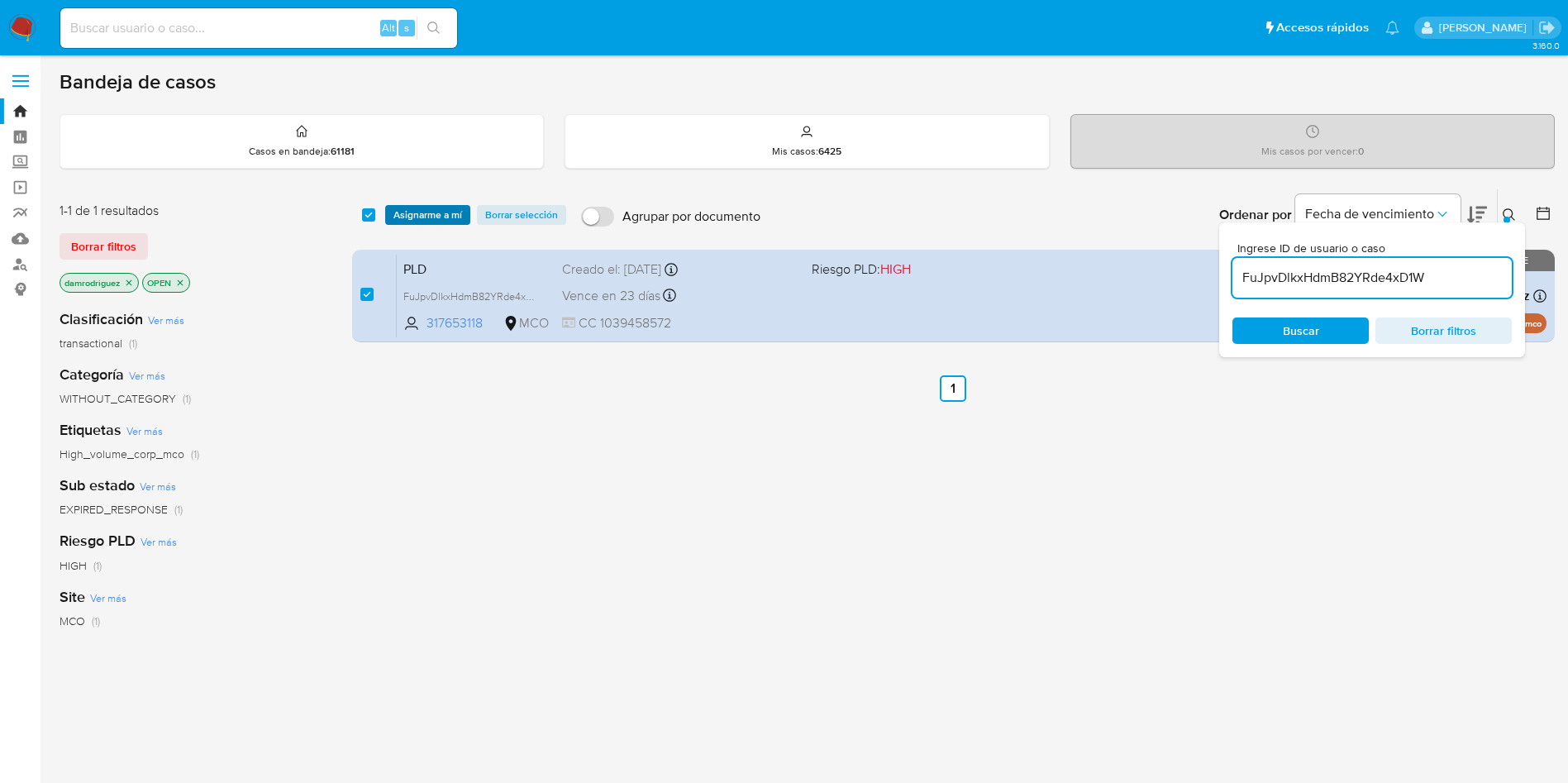
click at [437, 212] on span "Asignarme a mí" at bounding box center [428, 215] width 69 height 17
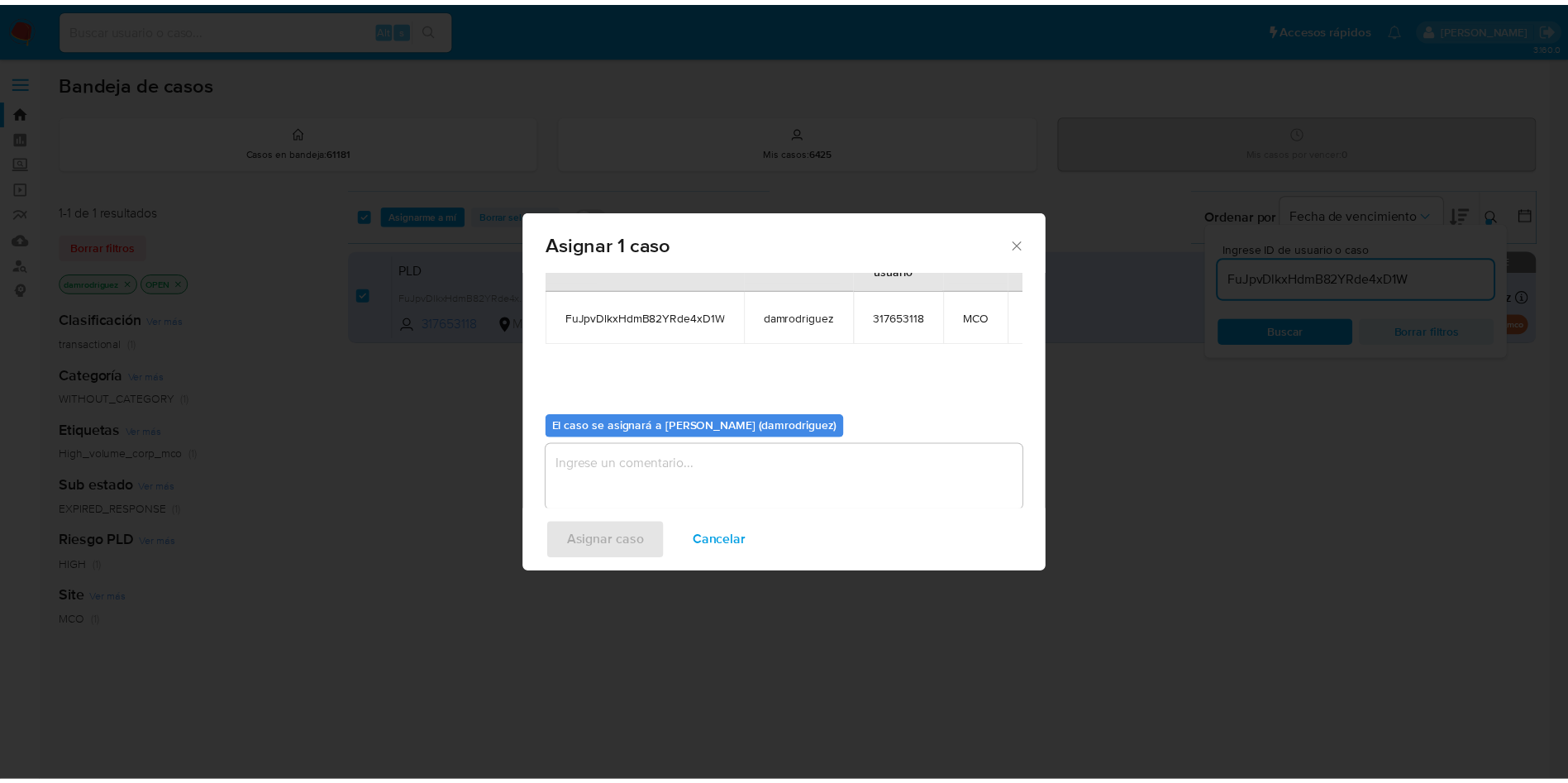
scroll to position [86, 0]
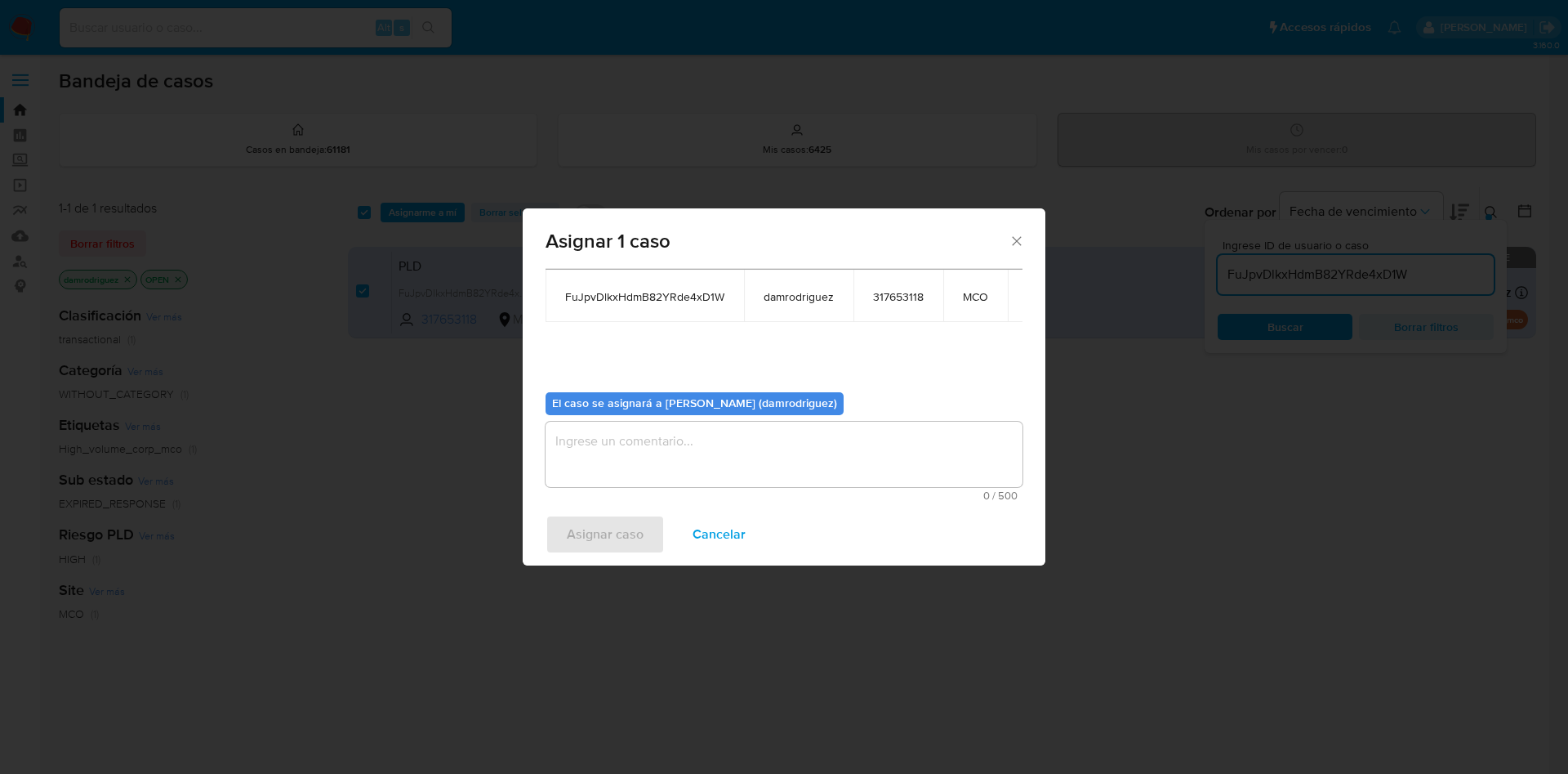
click at [668, 440] on textarea "assign-modal" at bounding box center [784, 454] width 477 height 65
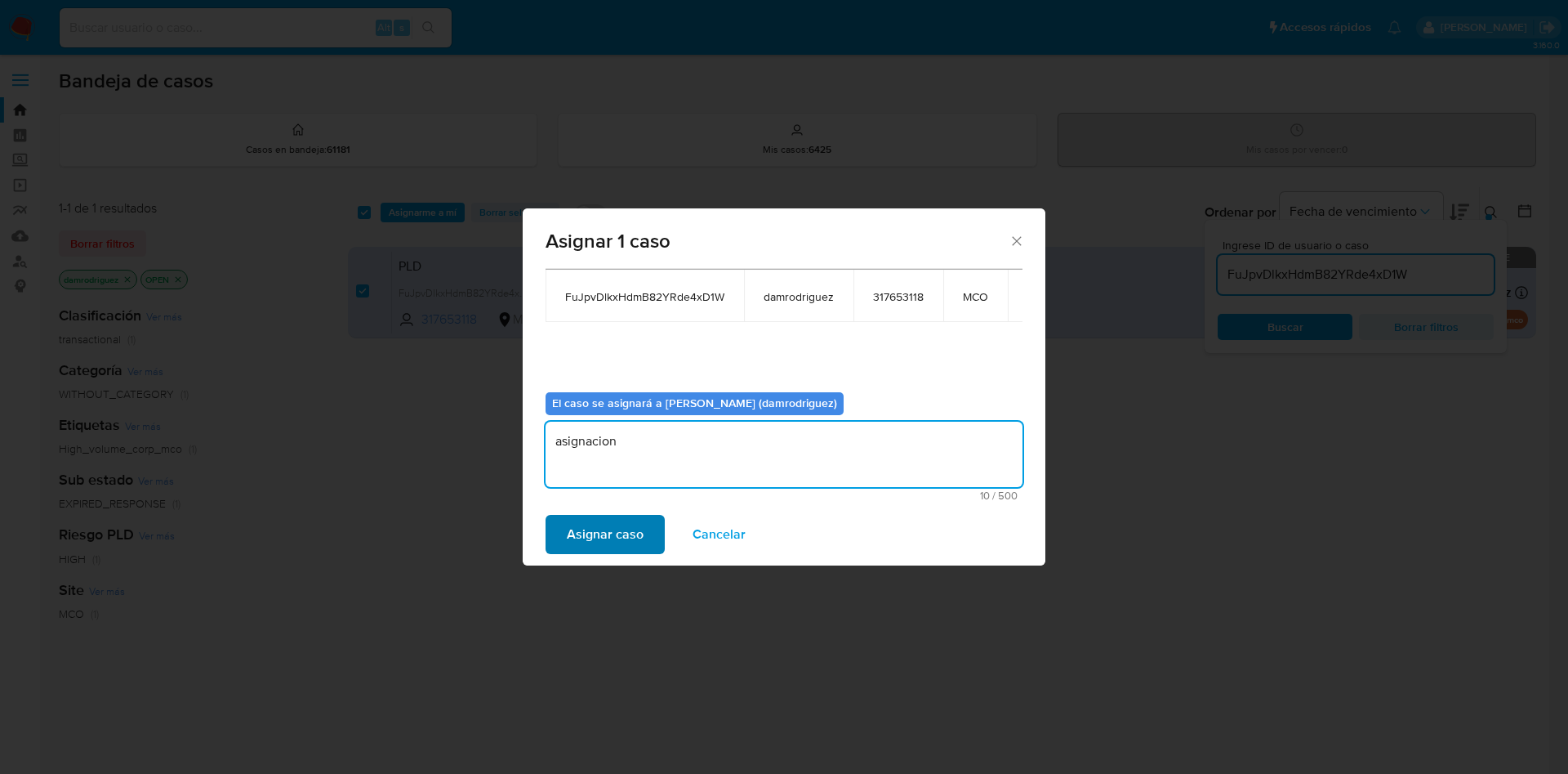
type textarea "asignacion"
click at [638, 525] on span "Asignar caso" at bounding box center [604, 534] width 76 height 36
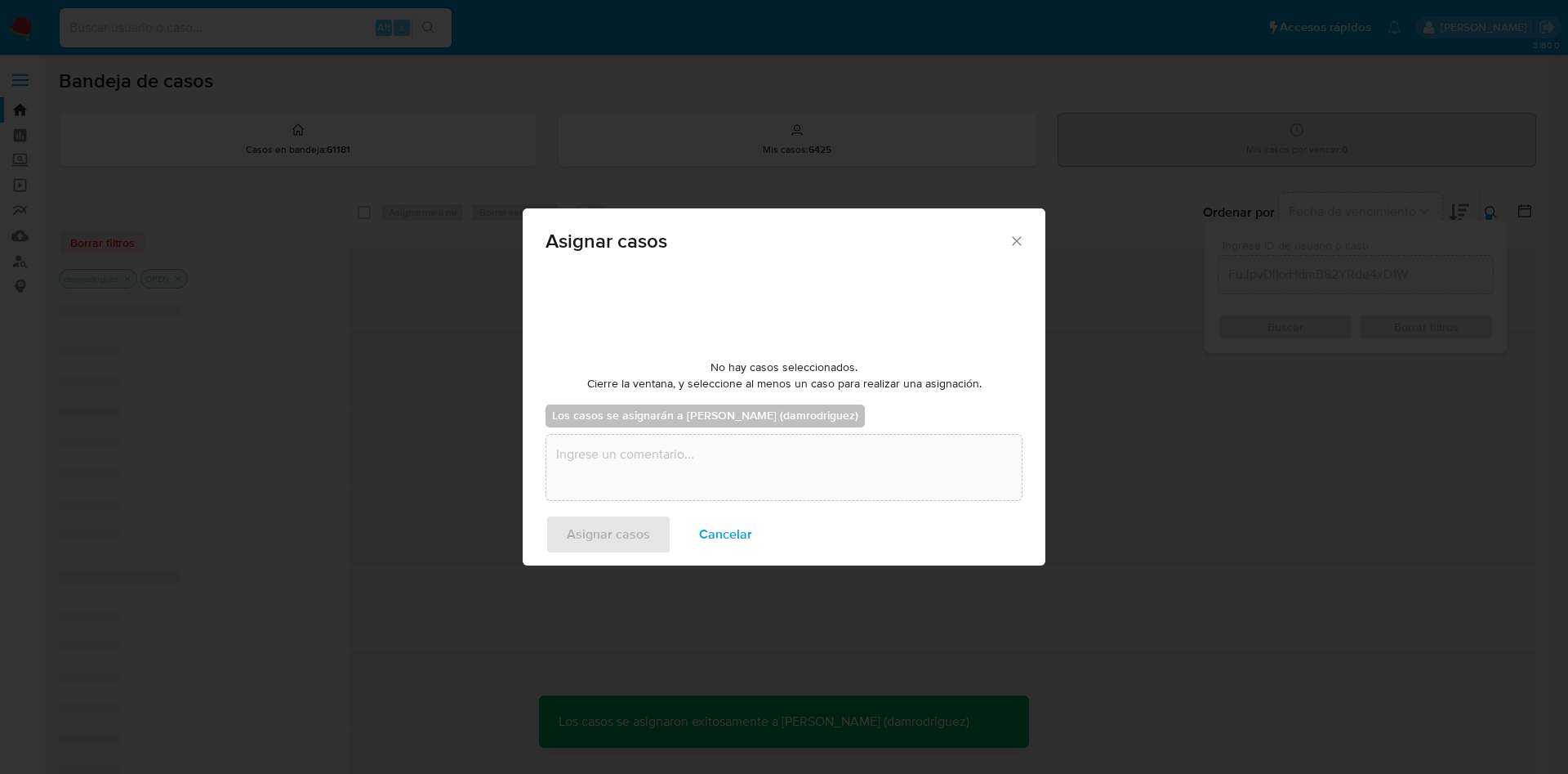
checkbox input "false"
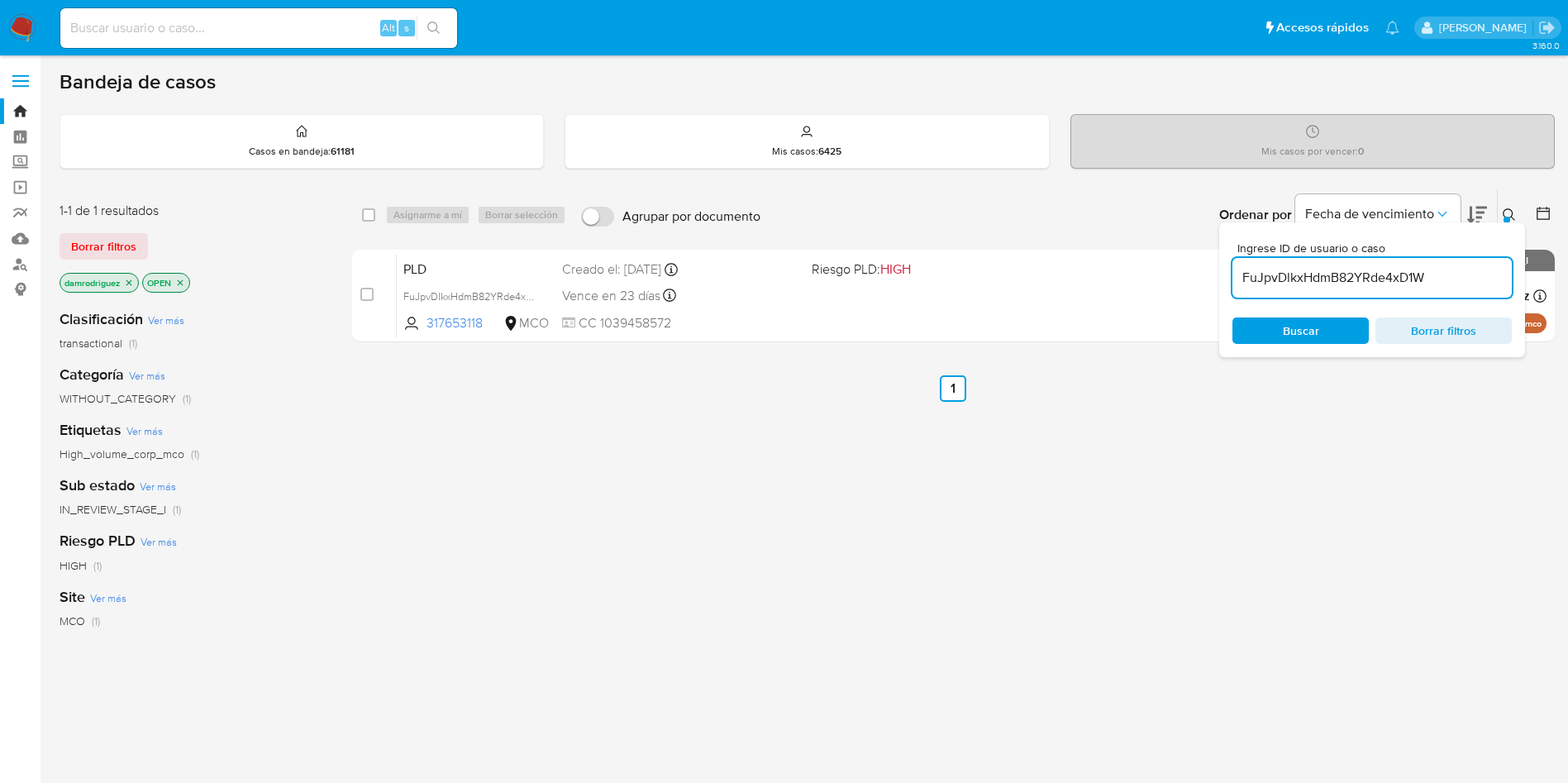
click at [19, 27] on img at bounding box center [22, 28] width 28 height 28
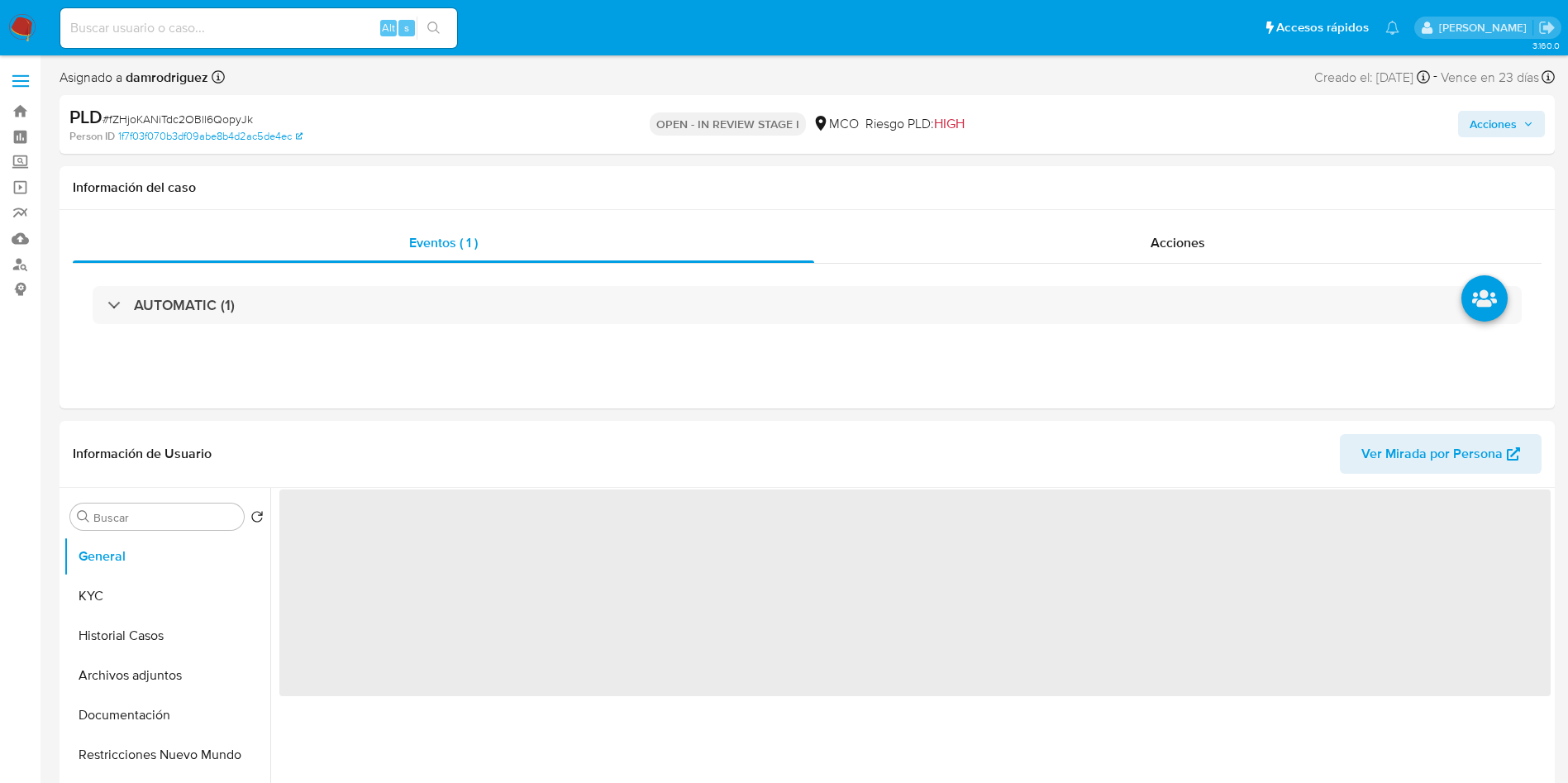
select select "10"
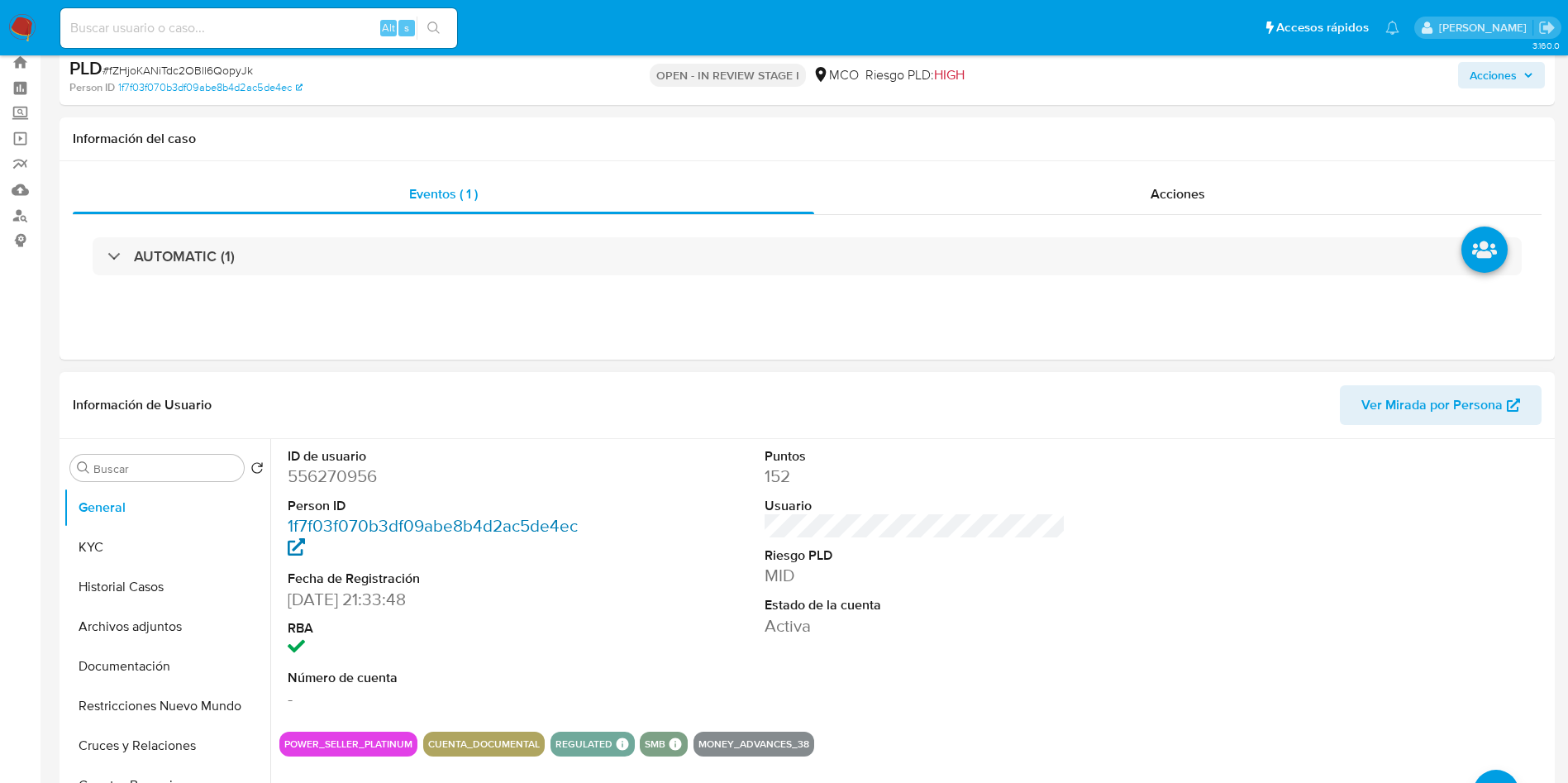
scroll to position [248, 0]
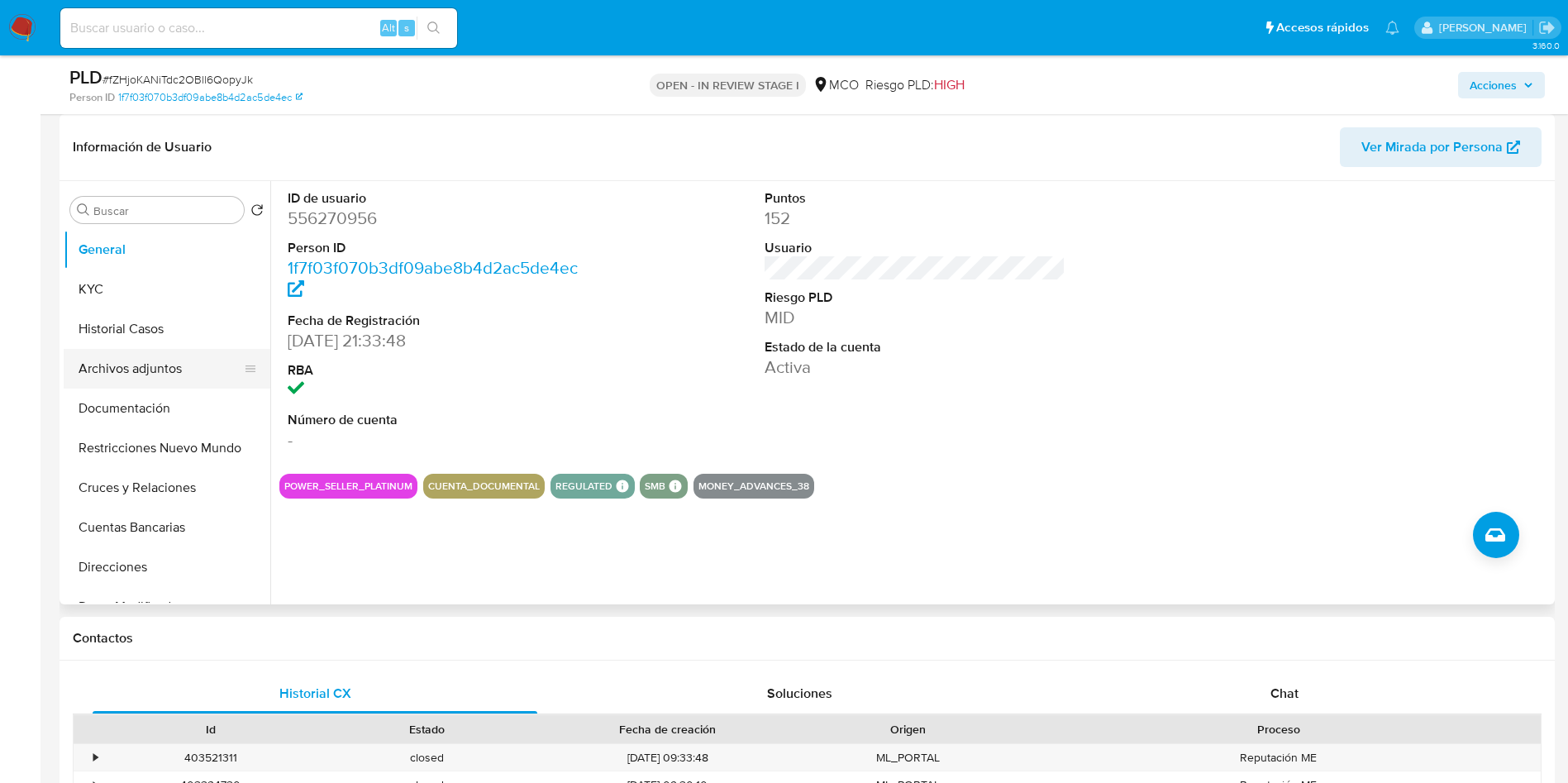
click at [176, 363] on button "Archivos adjuntos" at bounding box center [159, 368] width 193 height 40
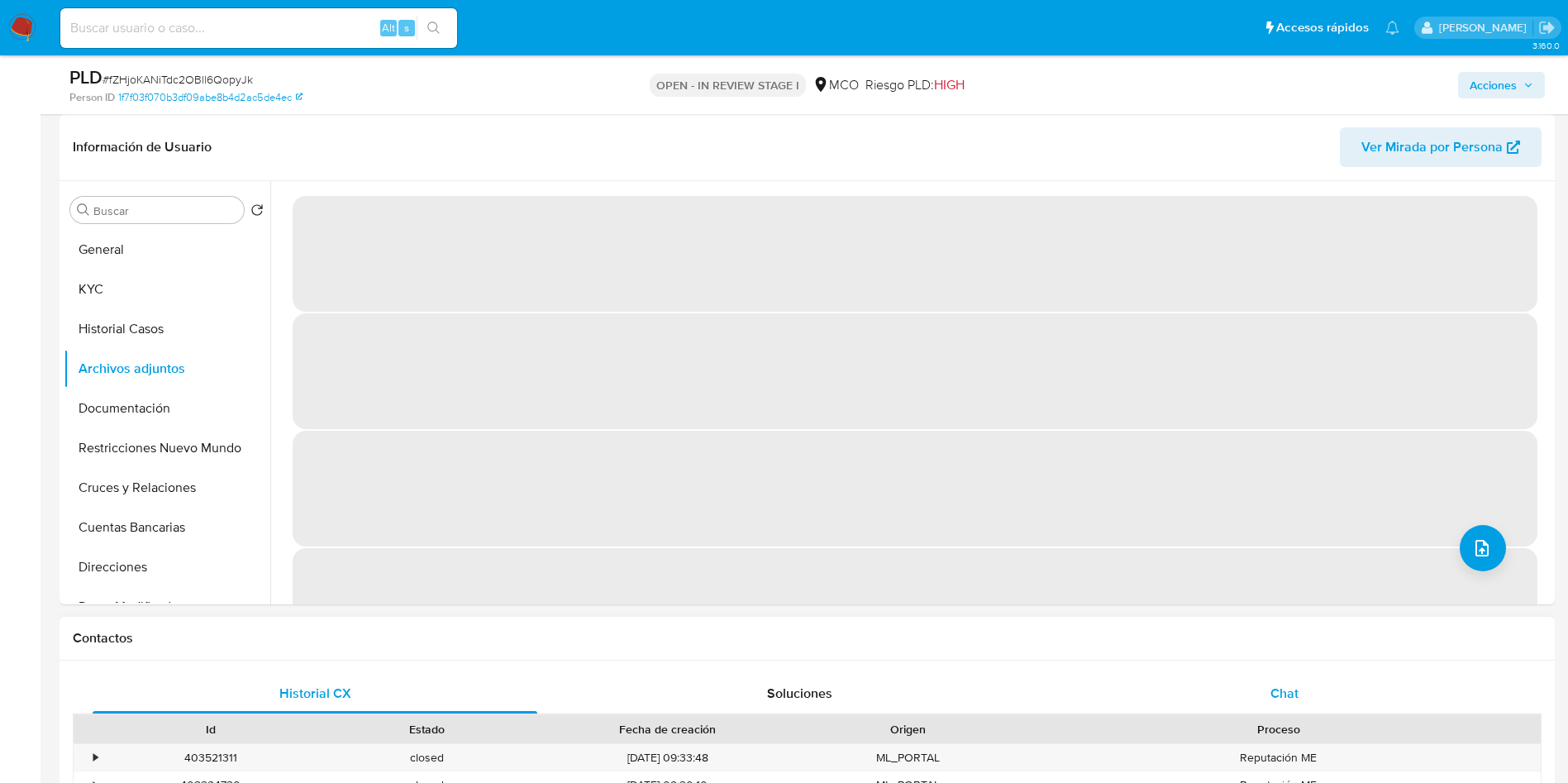
click at [1292, 703] on div "Chat" at bounding box center [1284, 694] width 445 height 40
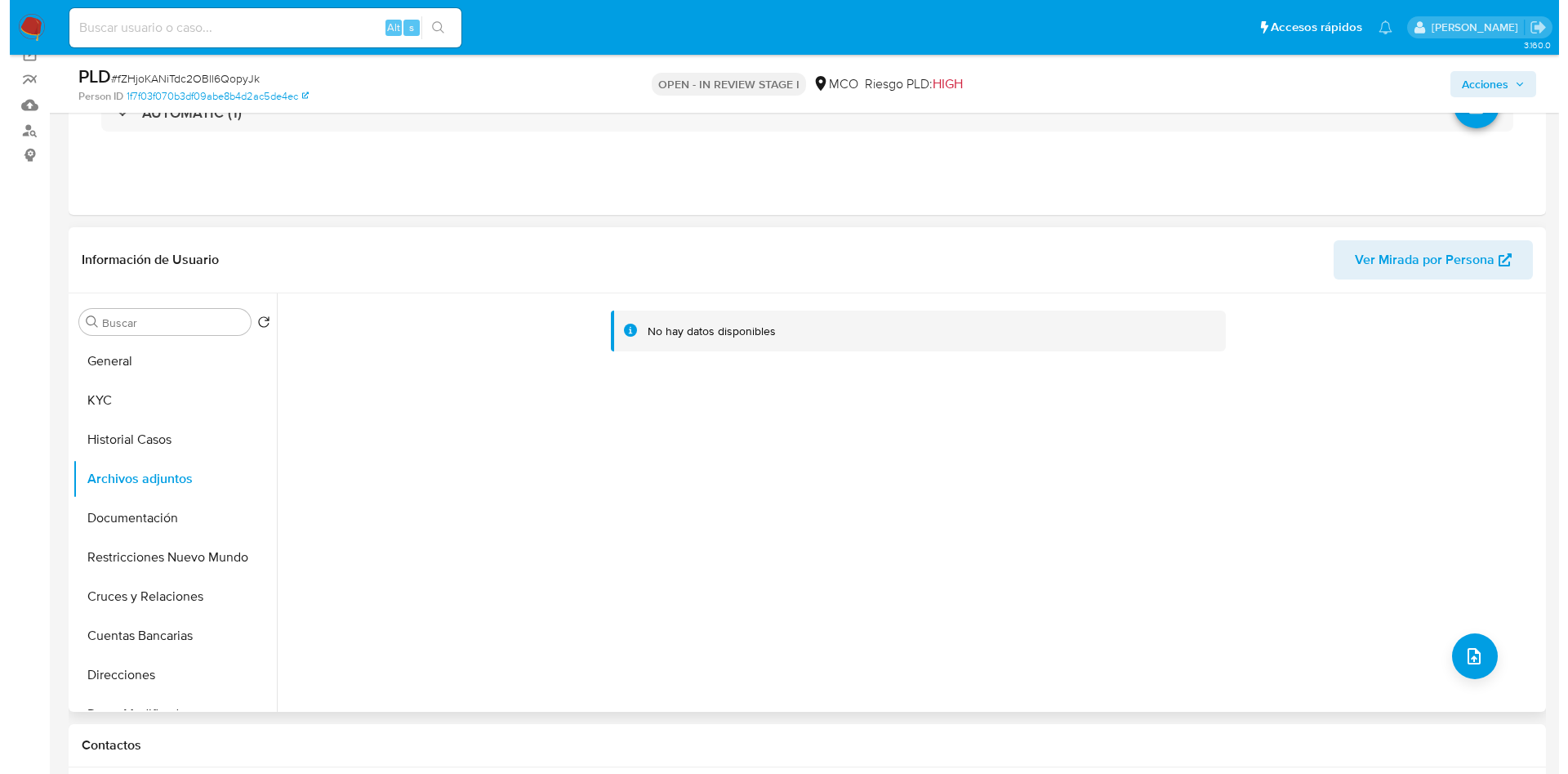
scroll to position [123, 0]
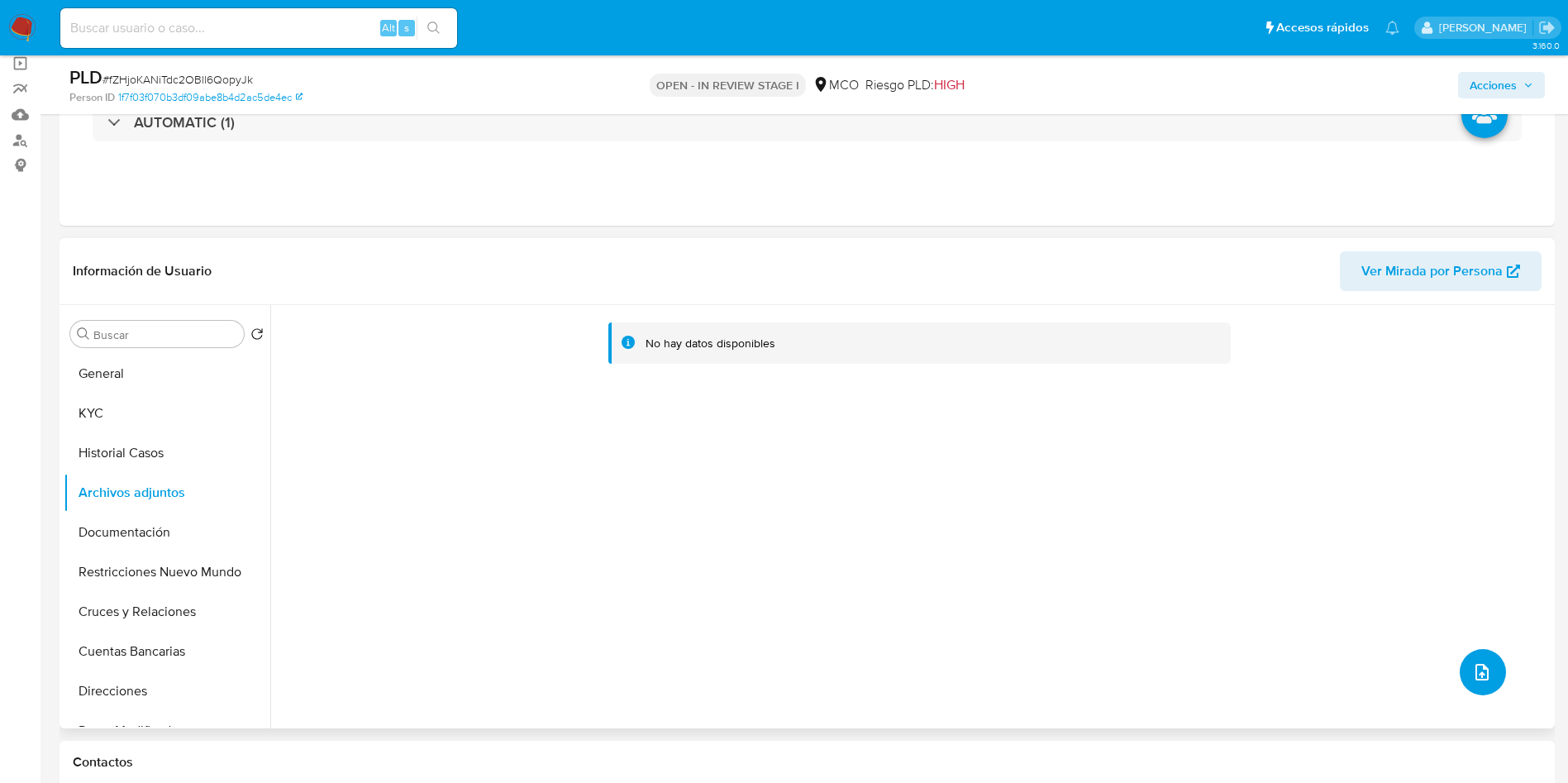
click at [1472, 662] on icon "upload-file" at bounding box center [1481, 671] width 20 height 20
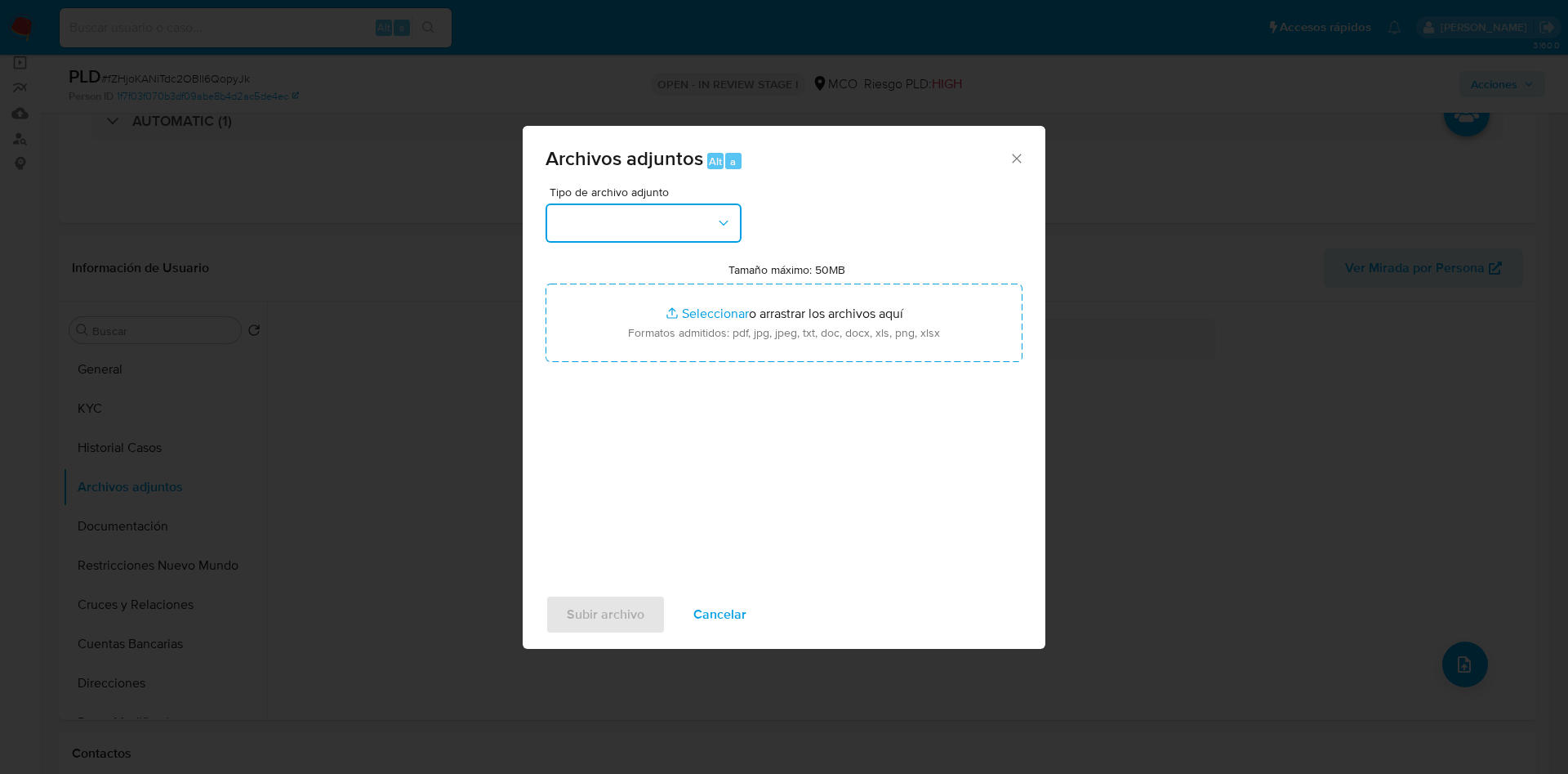
click at [638, 213] on button "button" at bounding box center [643, 223] width 196 height 40
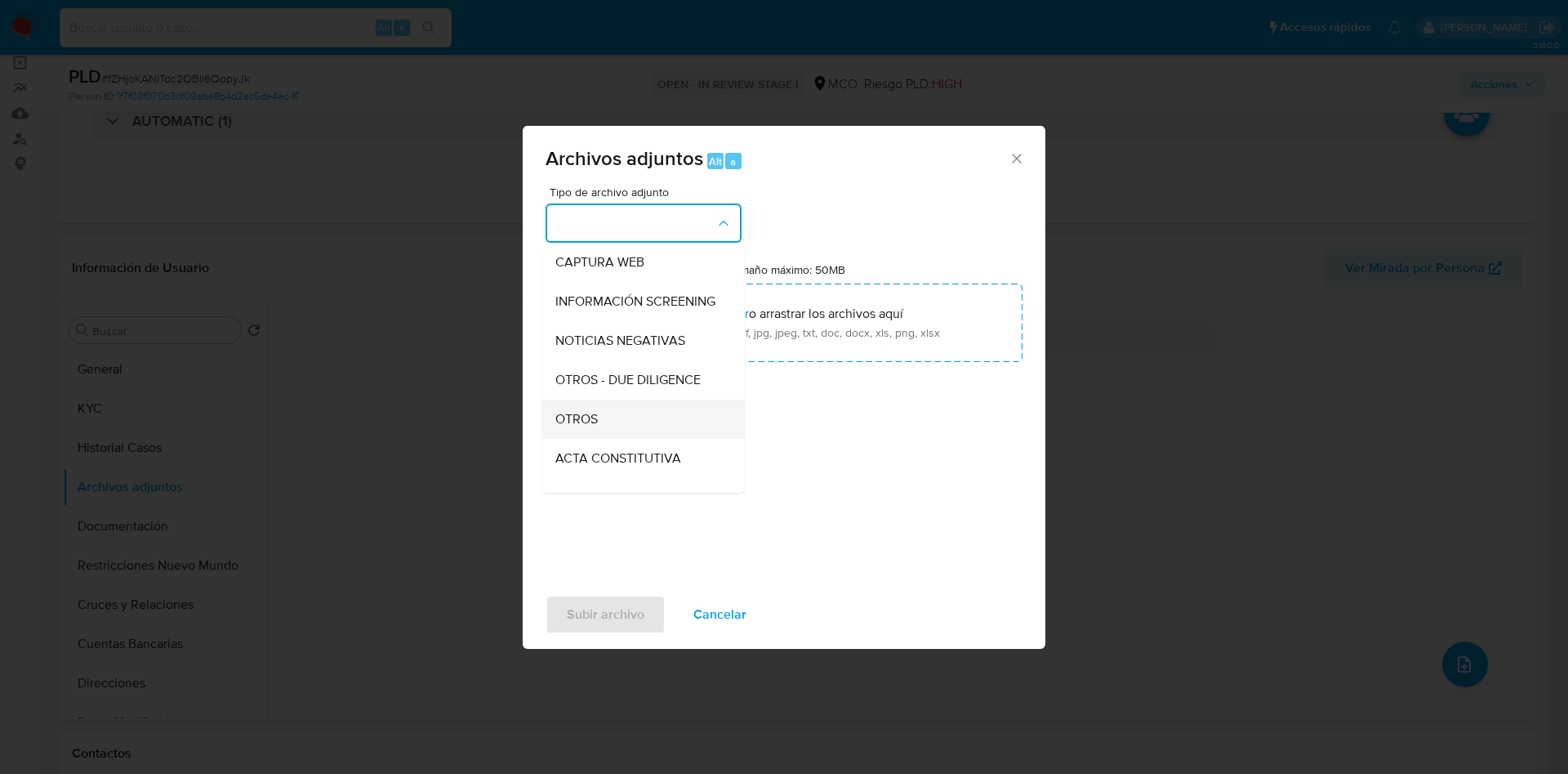
click at [614, 425] on div "OTROS" at bounding box center [638, 419] width 167 height 40
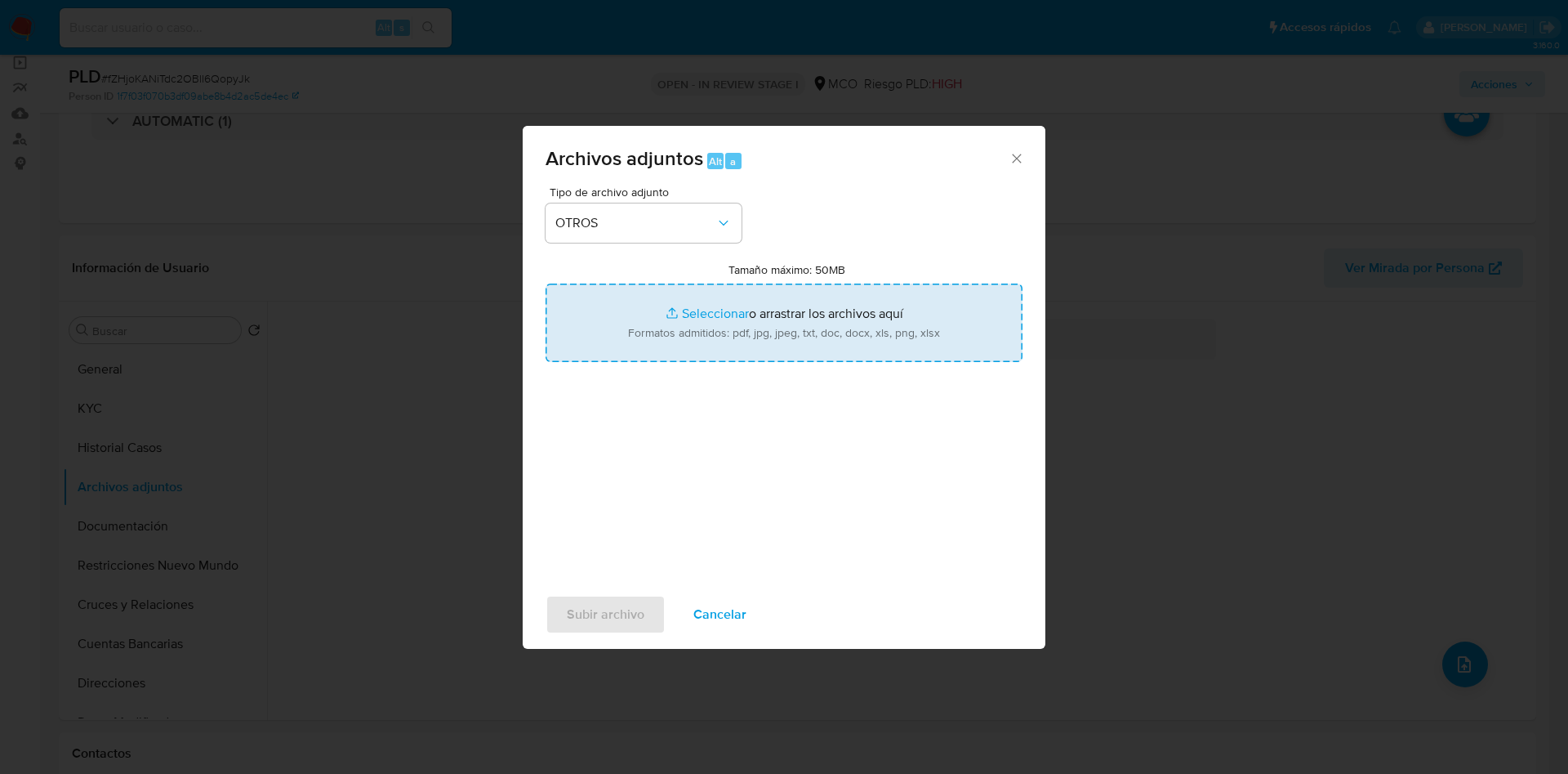
click at [718, 308] on input "Tamaño máximo: 50MB Seleccionar archivos" at bounding box center [784, 322] width 477 height 78
type input "C:\fakepath\556270956 - 17_09_2025.pdf"
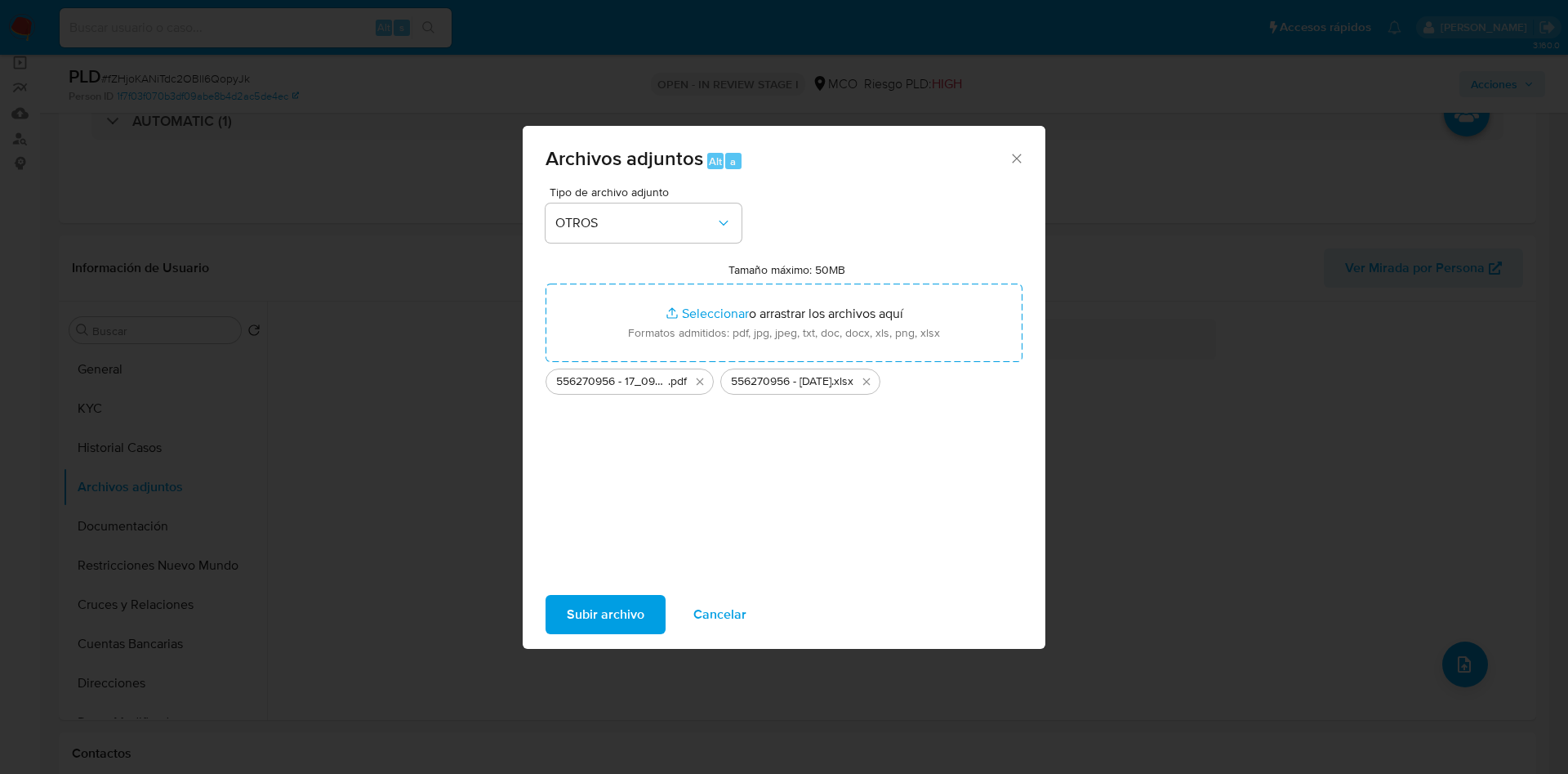
click at [608, 609] on span "Subir archivo" at bounding box center [605, 614] width 77 height 36
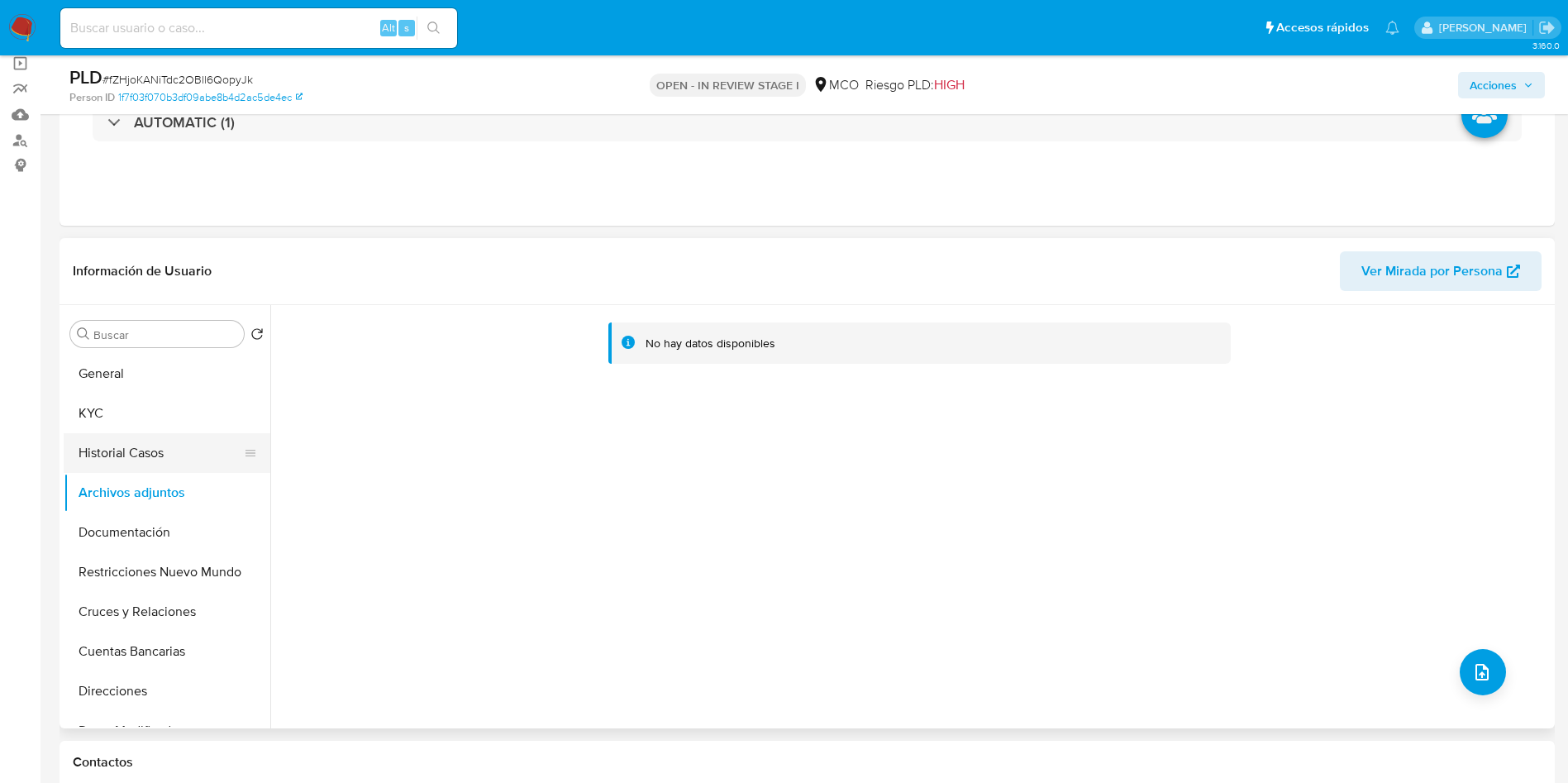
click at [167, 441] on button "Historial Casos" at bounding box center [159, 453] width 193 height 40
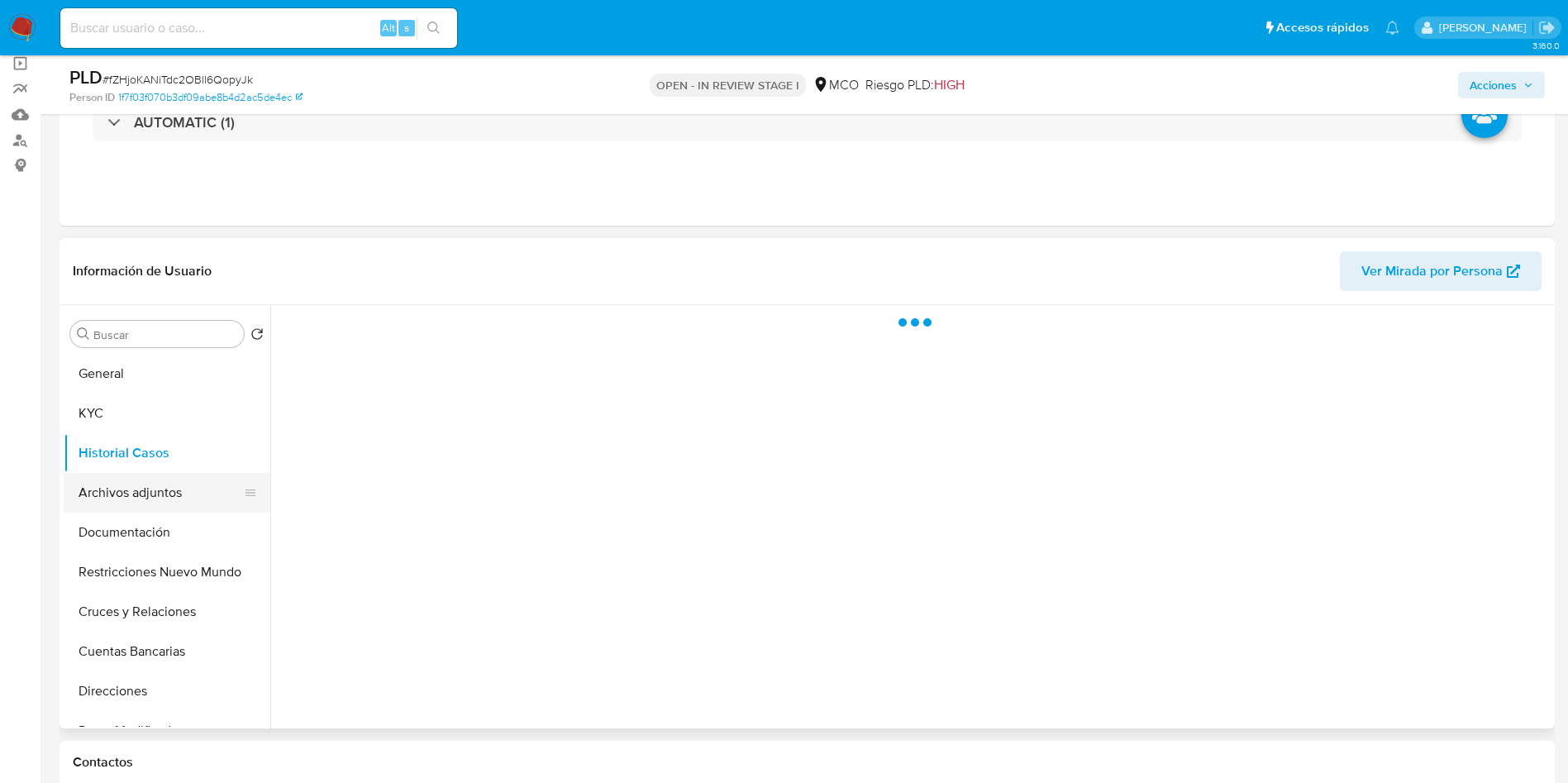
click at [175, 500] on button "Archivos adjuntos" at bounding box center [159, 492] width 193 height 40
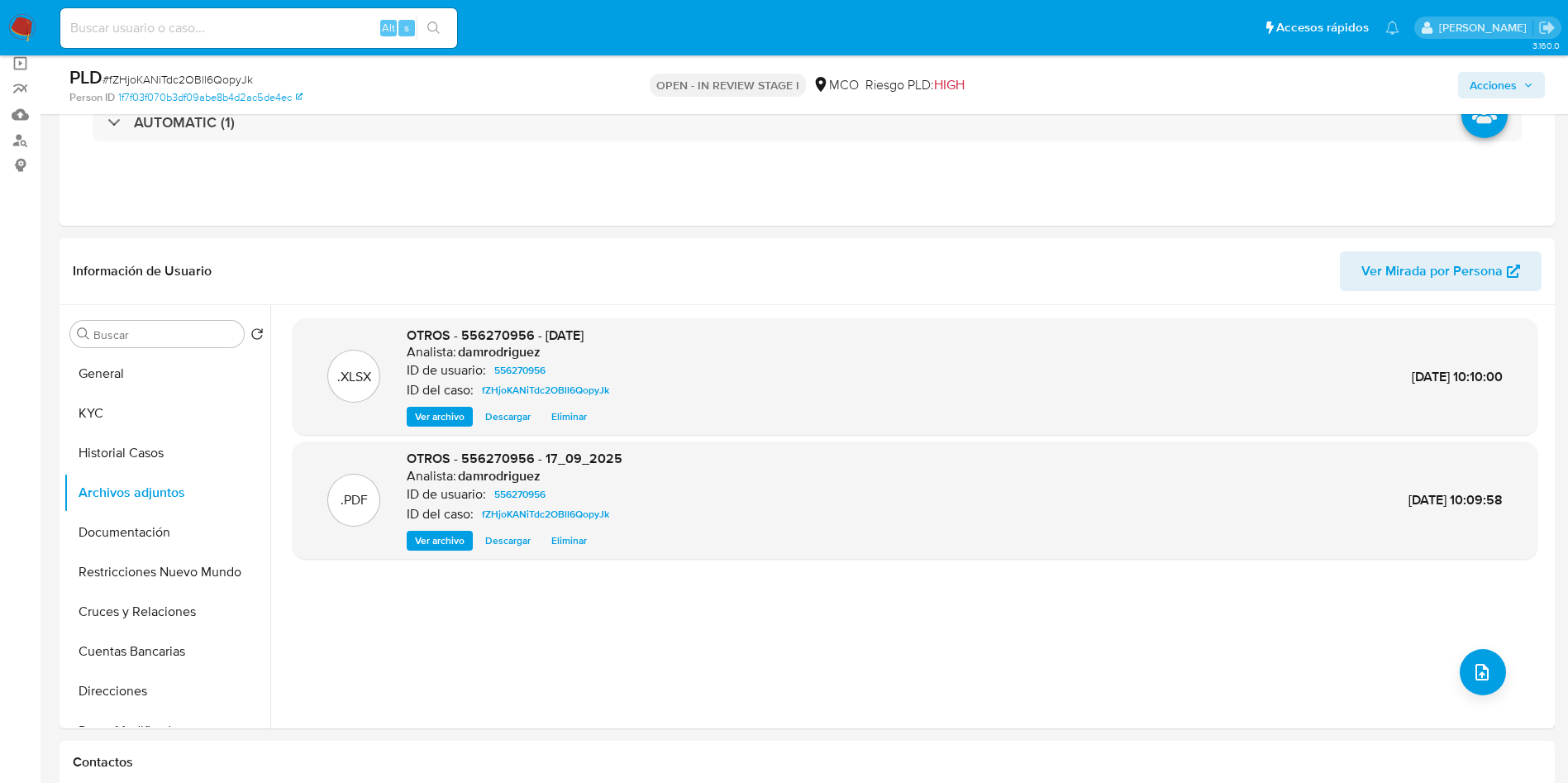
click at [1494, 83] on span "Acciones" at bounding box center [1493, 85] width 48 height 26
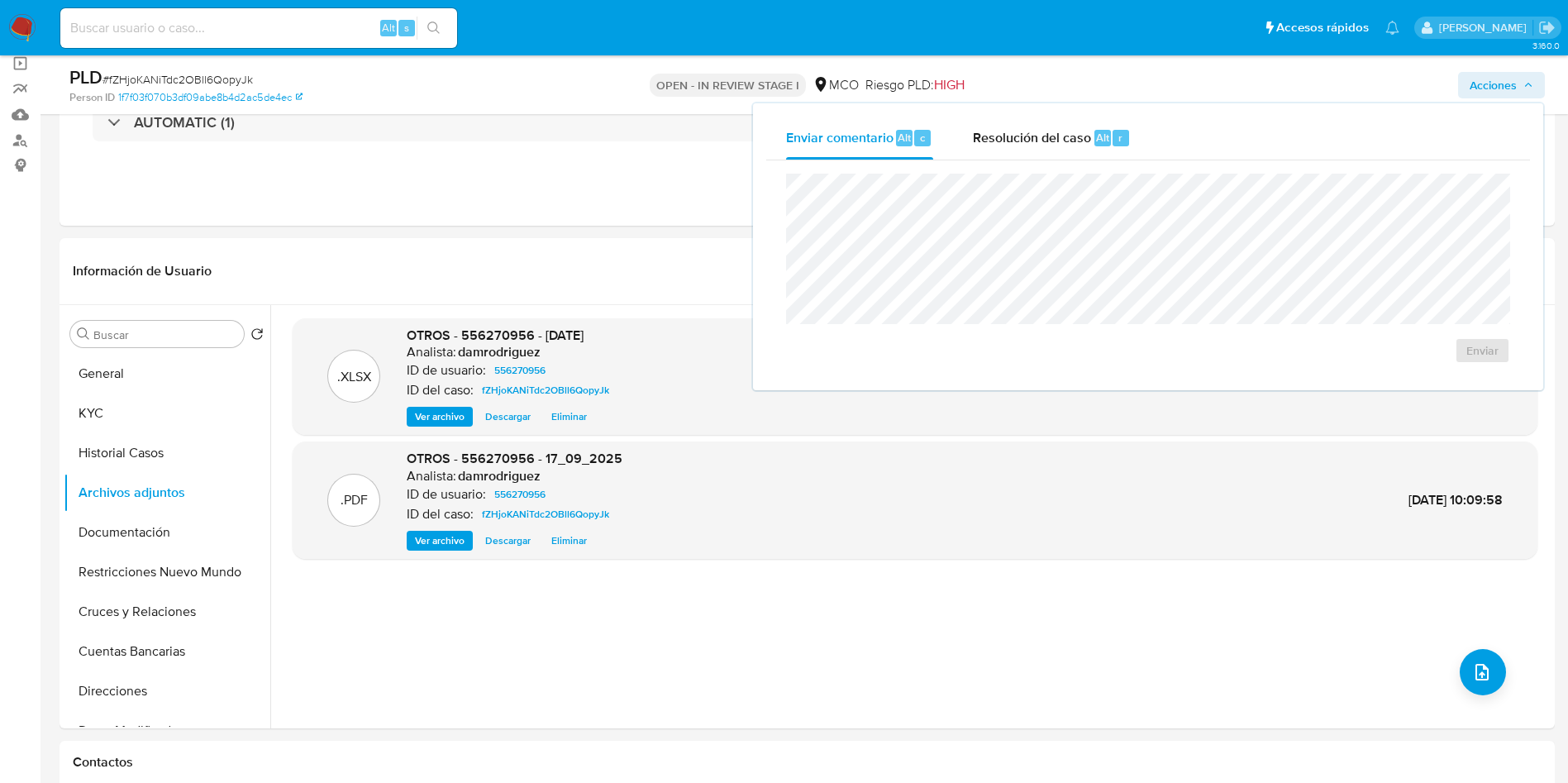
click at [1017, 160] on div "Enviar" at bounding box center [1148, 268] width 763 height 216
drag, startPoint x: 1013, startPoint y: 157, endPoint x: 1009, endPoint y: 165, distance: 8.9
click at [1013, 157] on div "Resolución del caso Alt r" at bounding box center [1052, 138] width 158 height 43
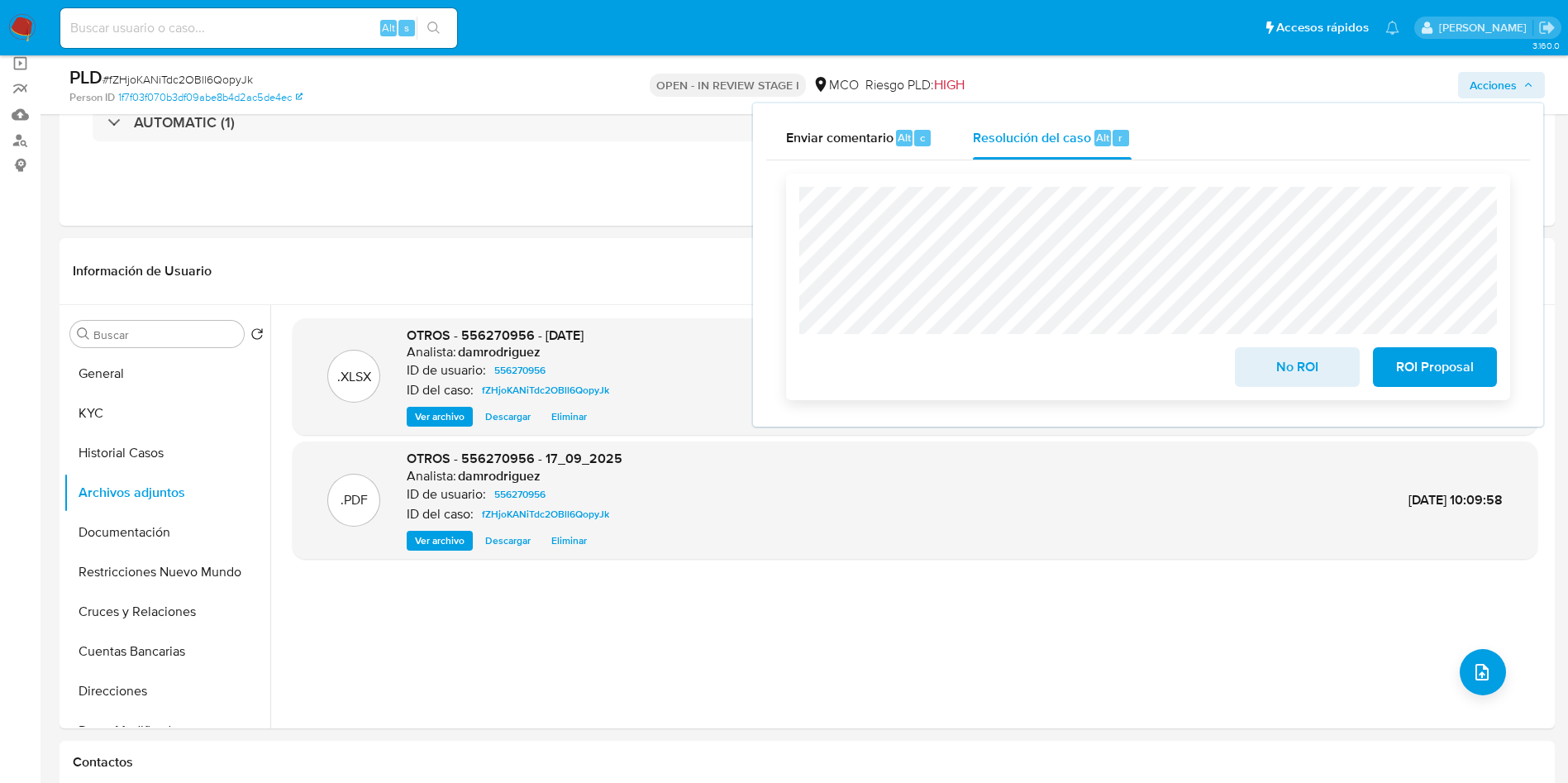
click at [1402, 360] on span "ROI Proposal" at bounding box center [1435, 366] width 81 height 36
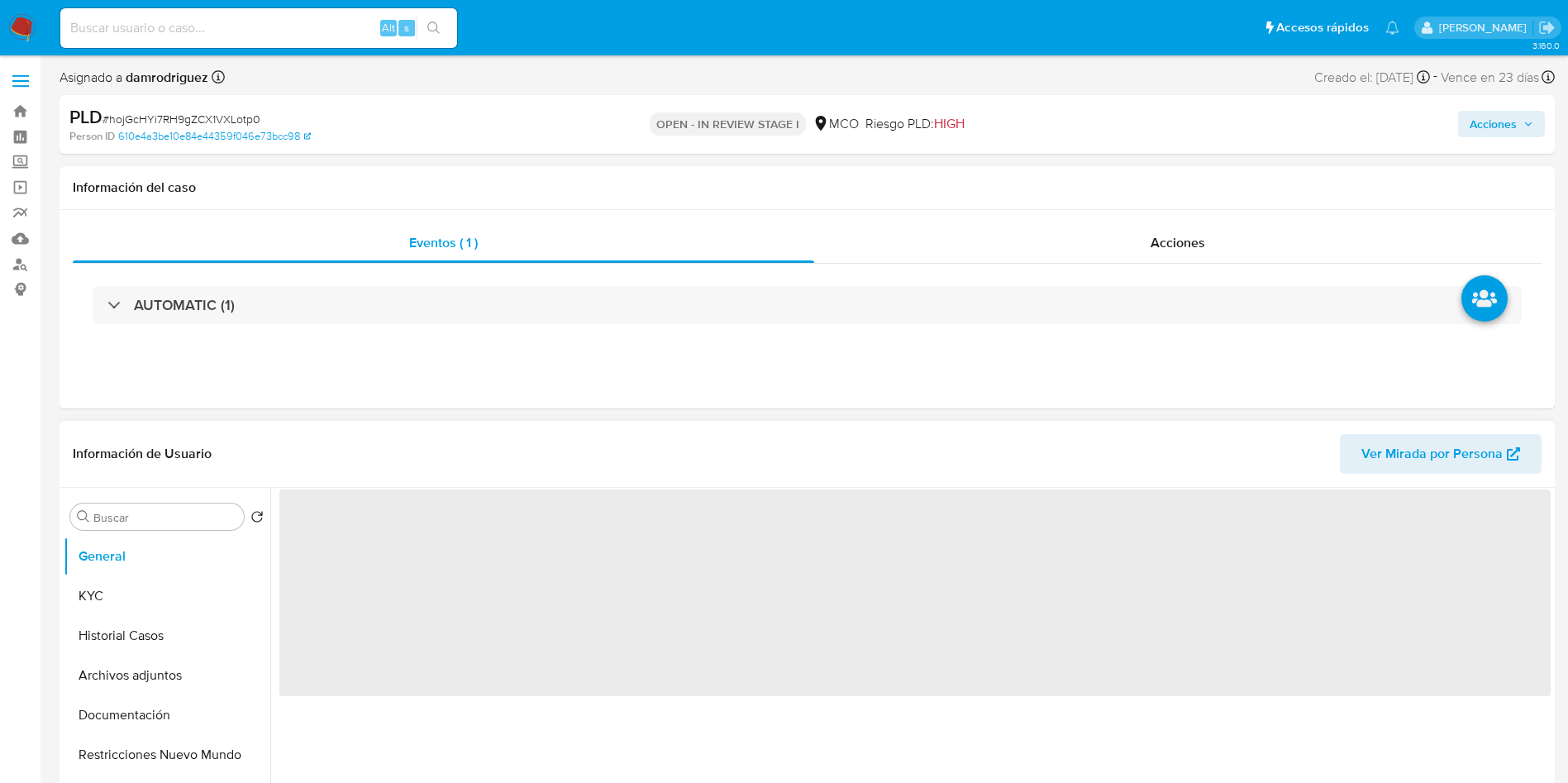
select select "10"
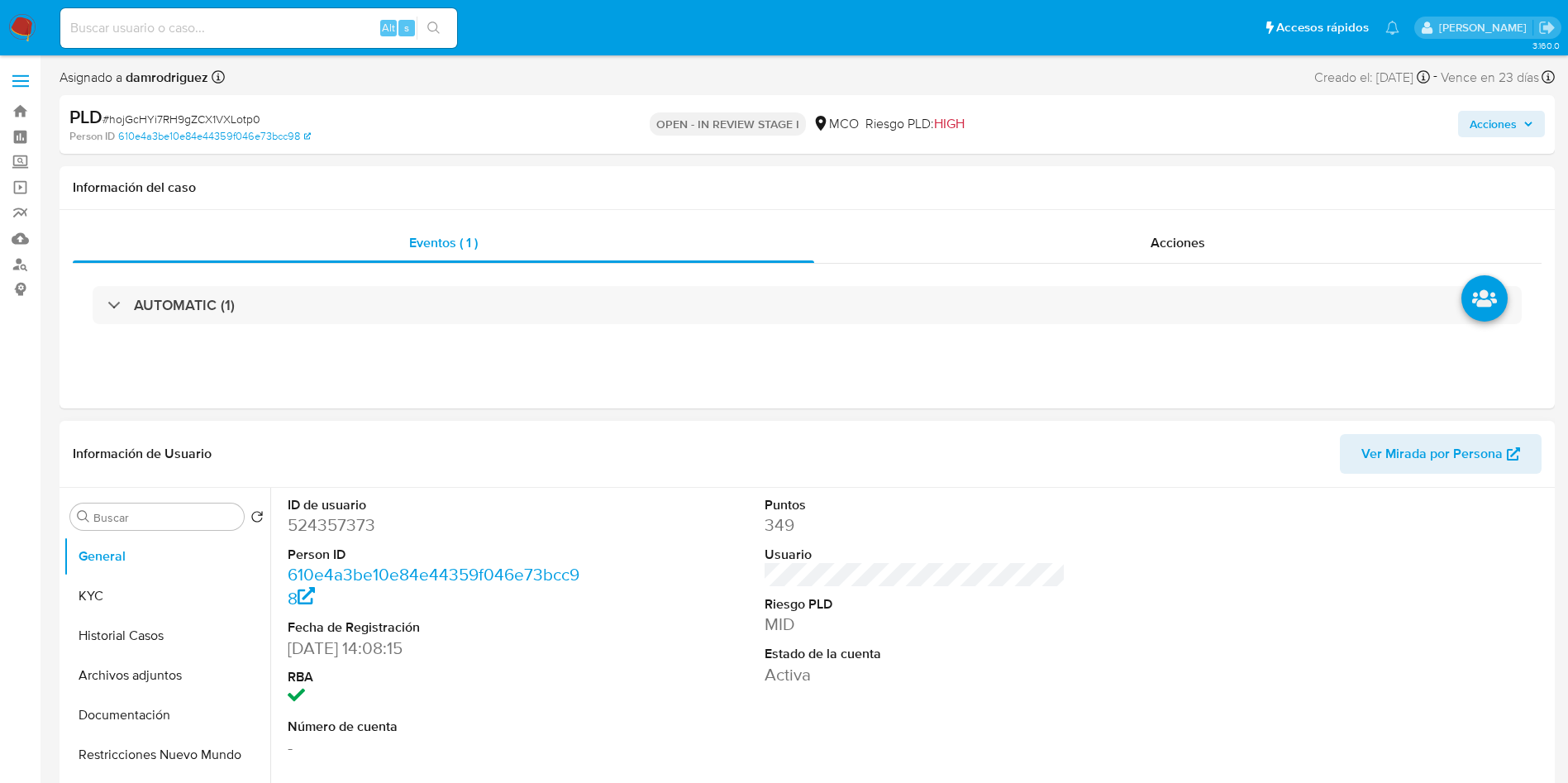
click at [897, 547] on dt "Usuario" at bounding box center [915, 555] width 302 height 19
click at [318, 521] on dd "524357373" at bounding box center [439, 525] width 302 height 23
copy dd "524357373"
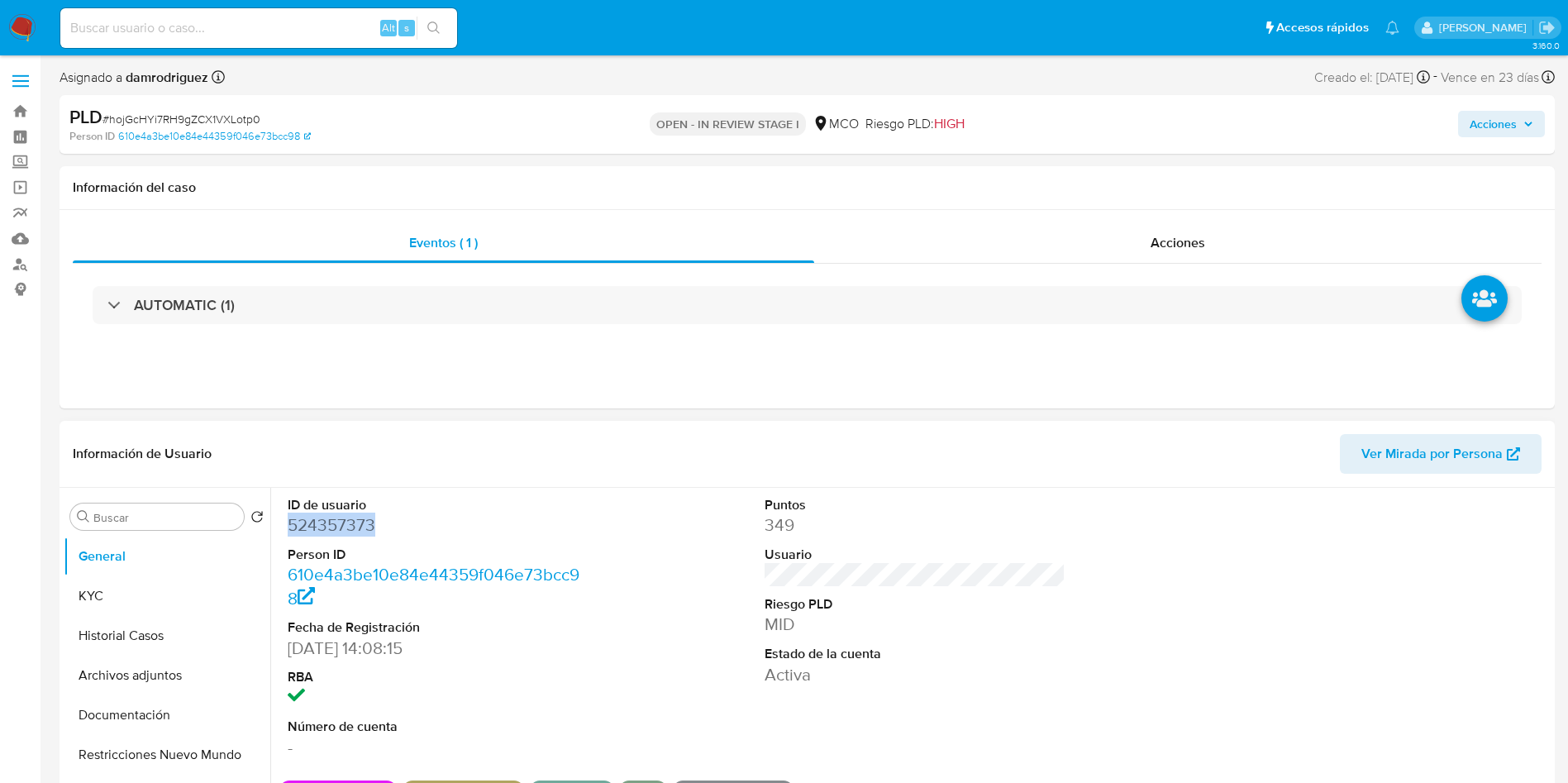
click at [354, 521] on dd "524357373" at bounding box center [439, 525] width 302 height 23
click at [130, 651] on button "Historial Casos" at bounding box center [159, 636] width 193 height 40
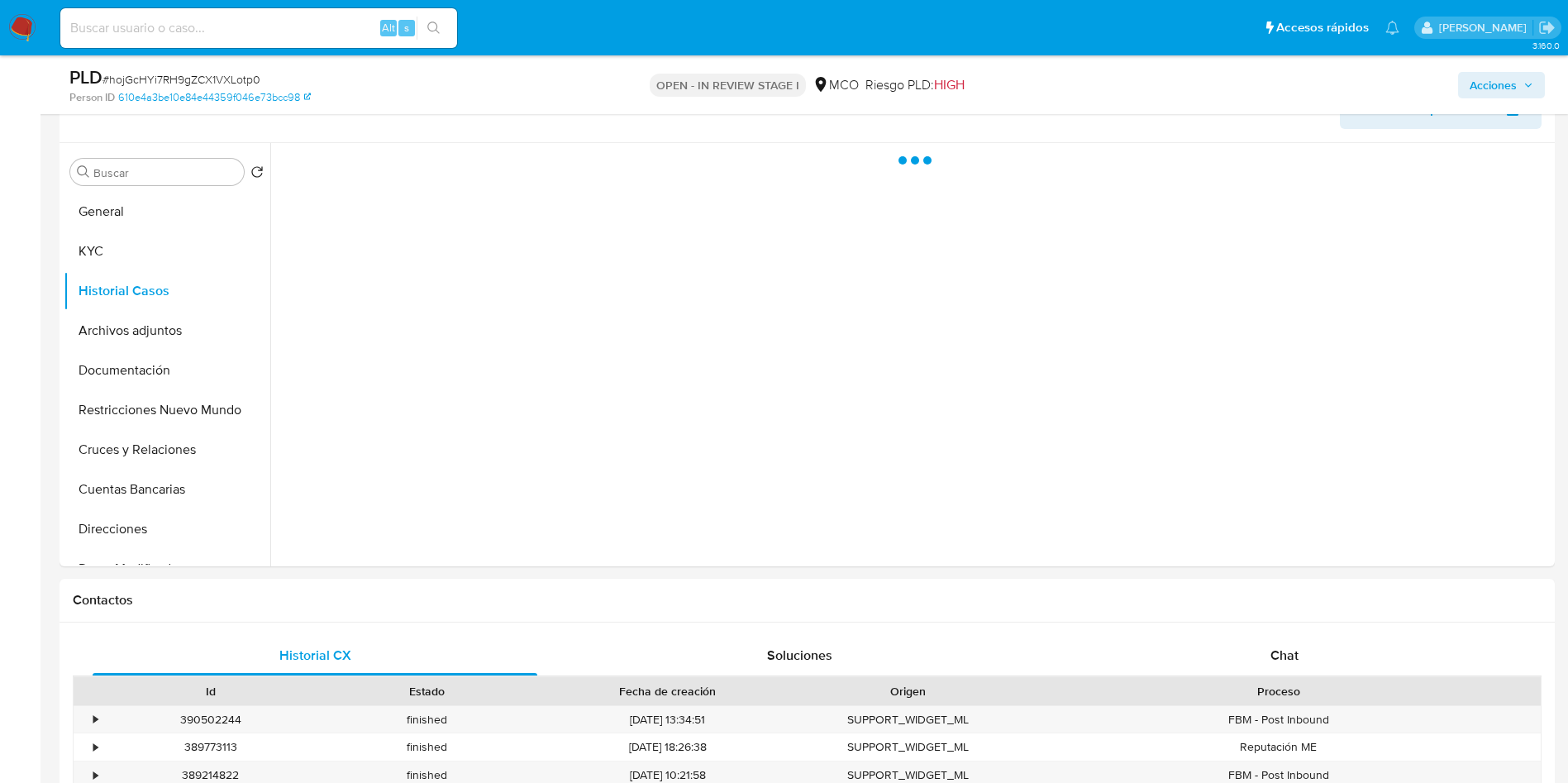
scroll to position [248, 0]
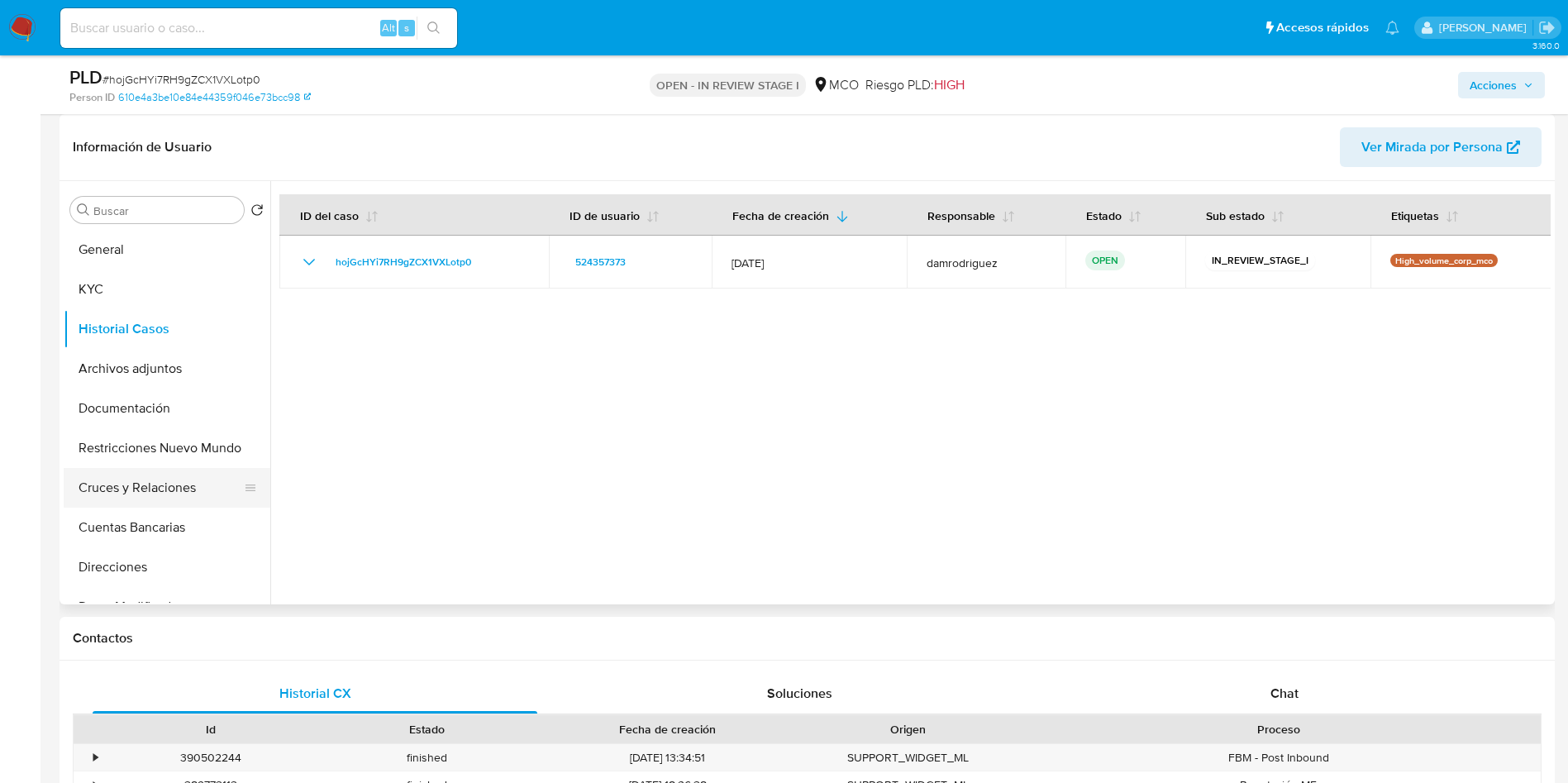
click at [152, 468] on button "Cruces y Relaciones" at bounding box center [159, 488] width 193 height 40
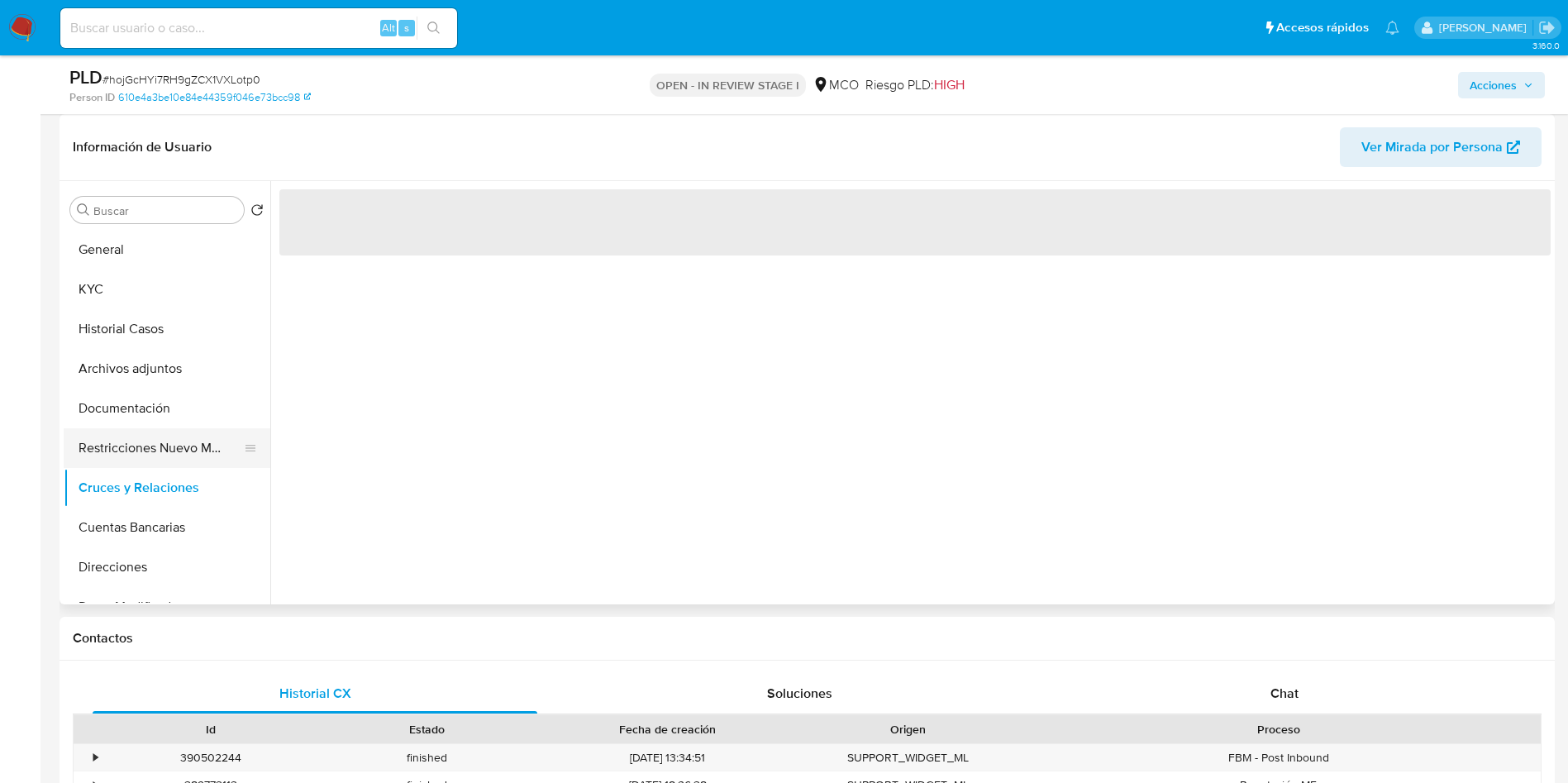
click at [158, 447] on button "Restricciones Nuevo Mundo" at bounding box center [159, 447] width 193 height 40
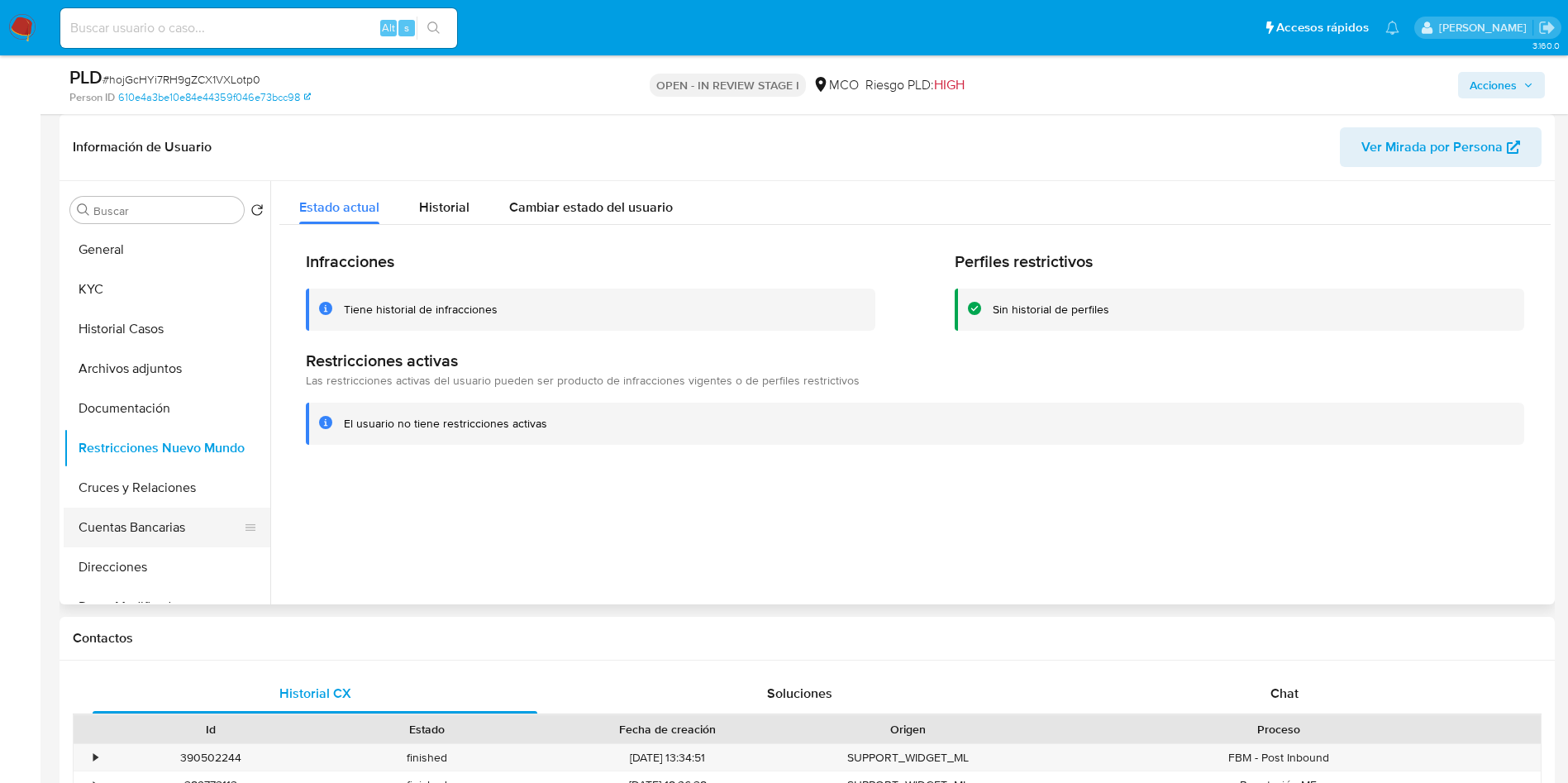
click at [143, 527] on button "Cuentas Bancarias" at bounding box center [159, 527] width 193 height 40
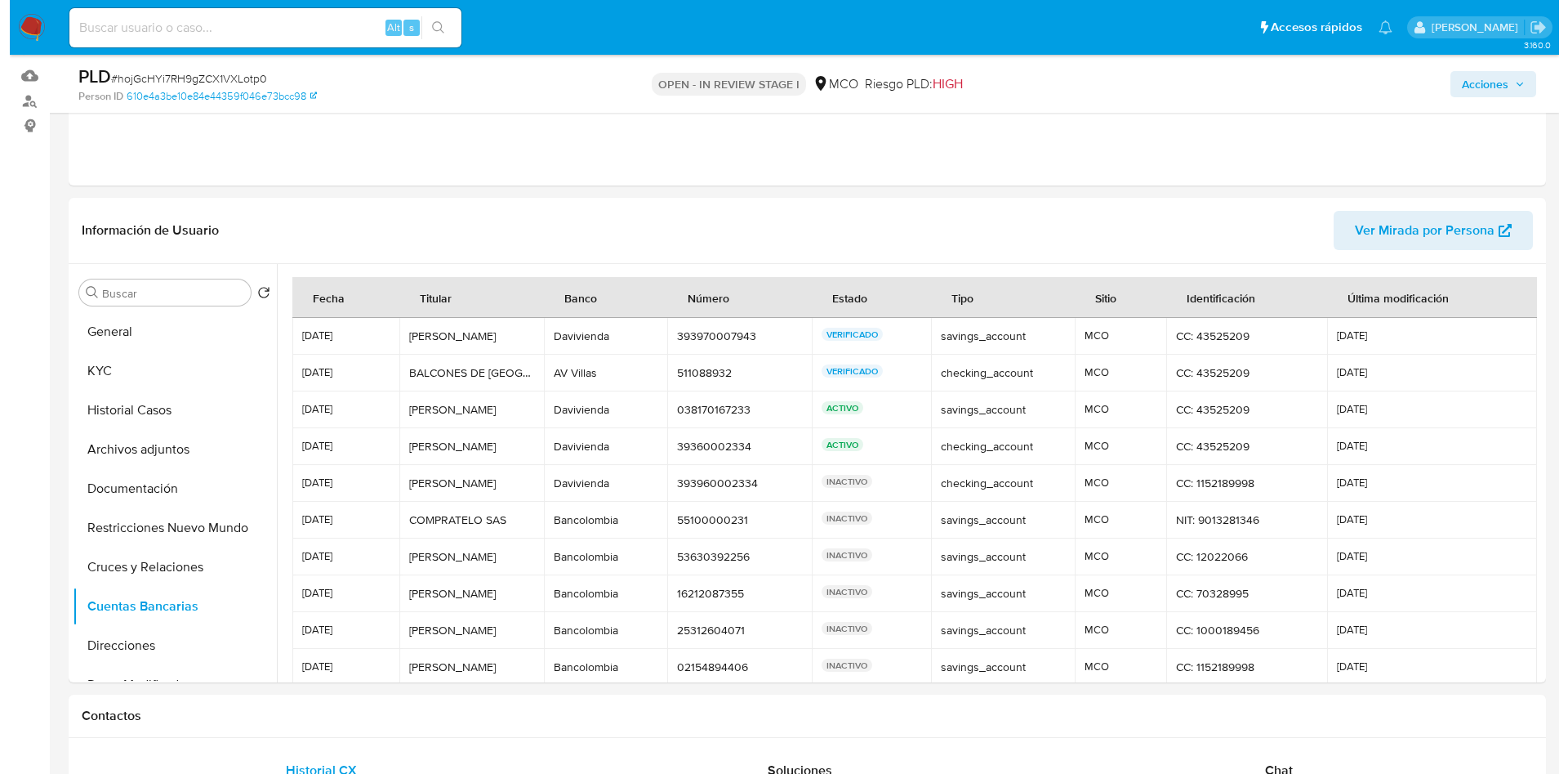
scroll to position [123, 0]
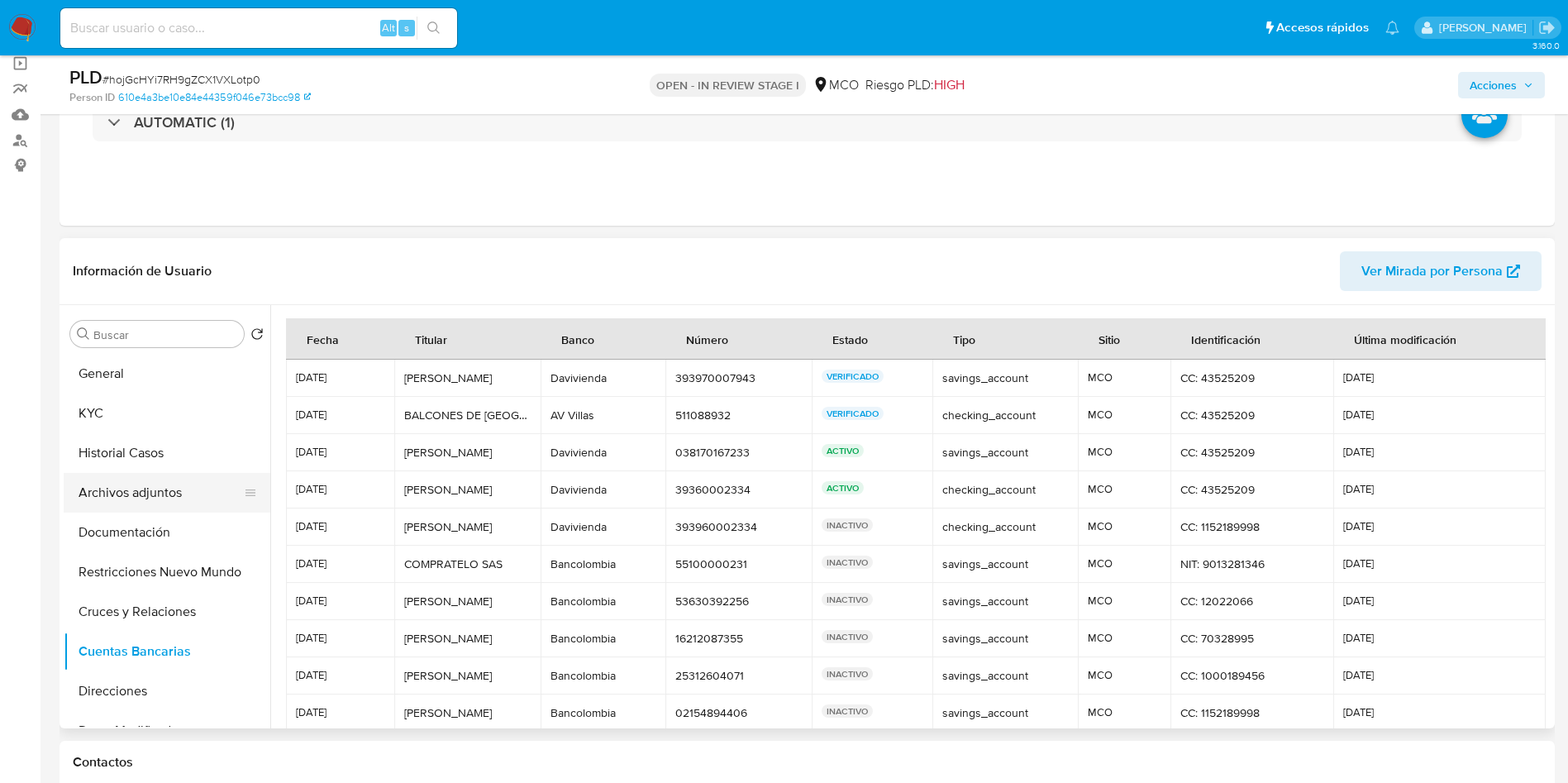
click at [158, 493] on button "Archivos adjuntos" at bounding box center [159, 492] width 193 height 40
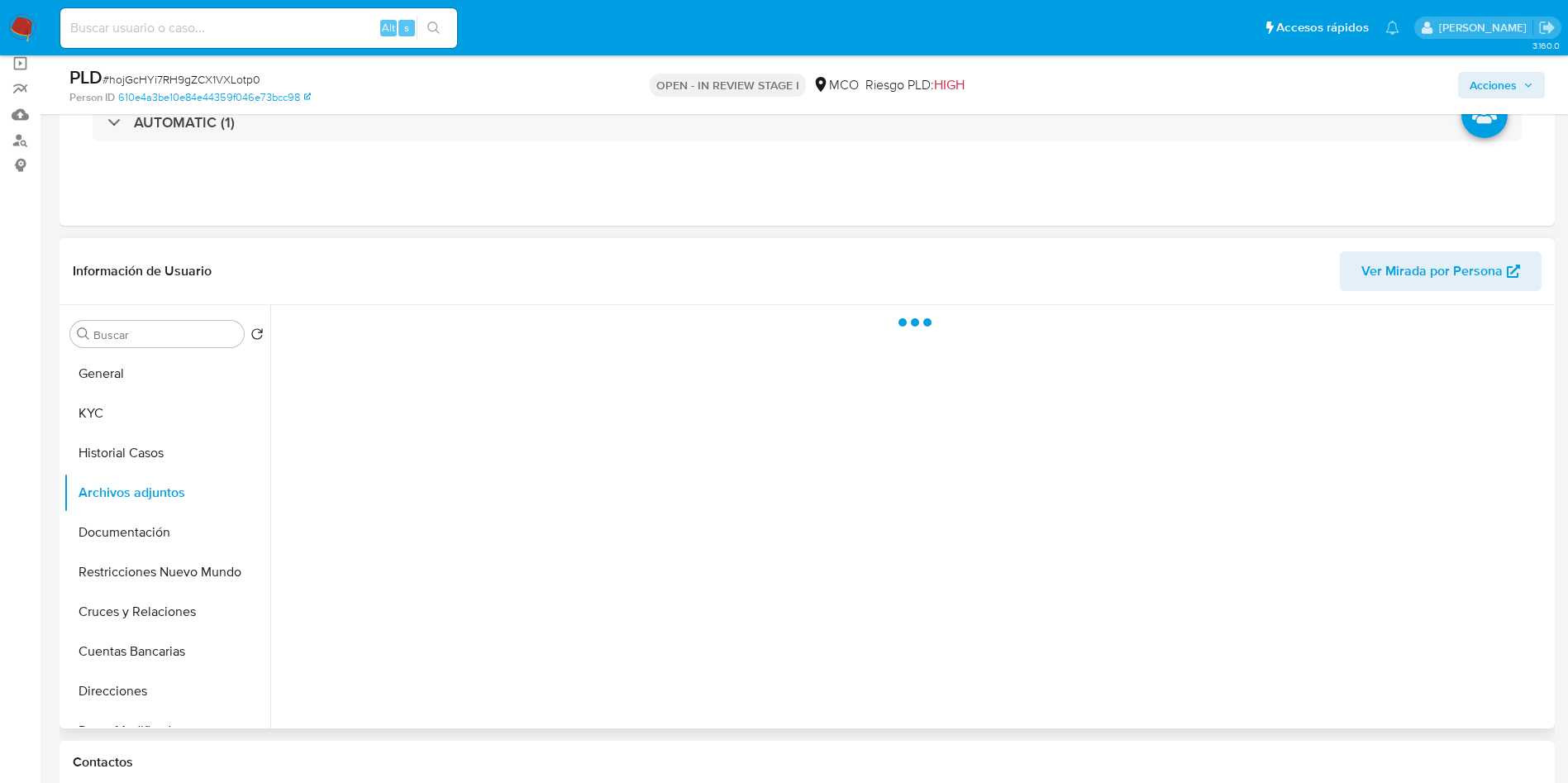
click at [549, 240] on div "Información de Usuario Ver Mirada por Persona" at bounding box center [807, 271] width 1495 height 67
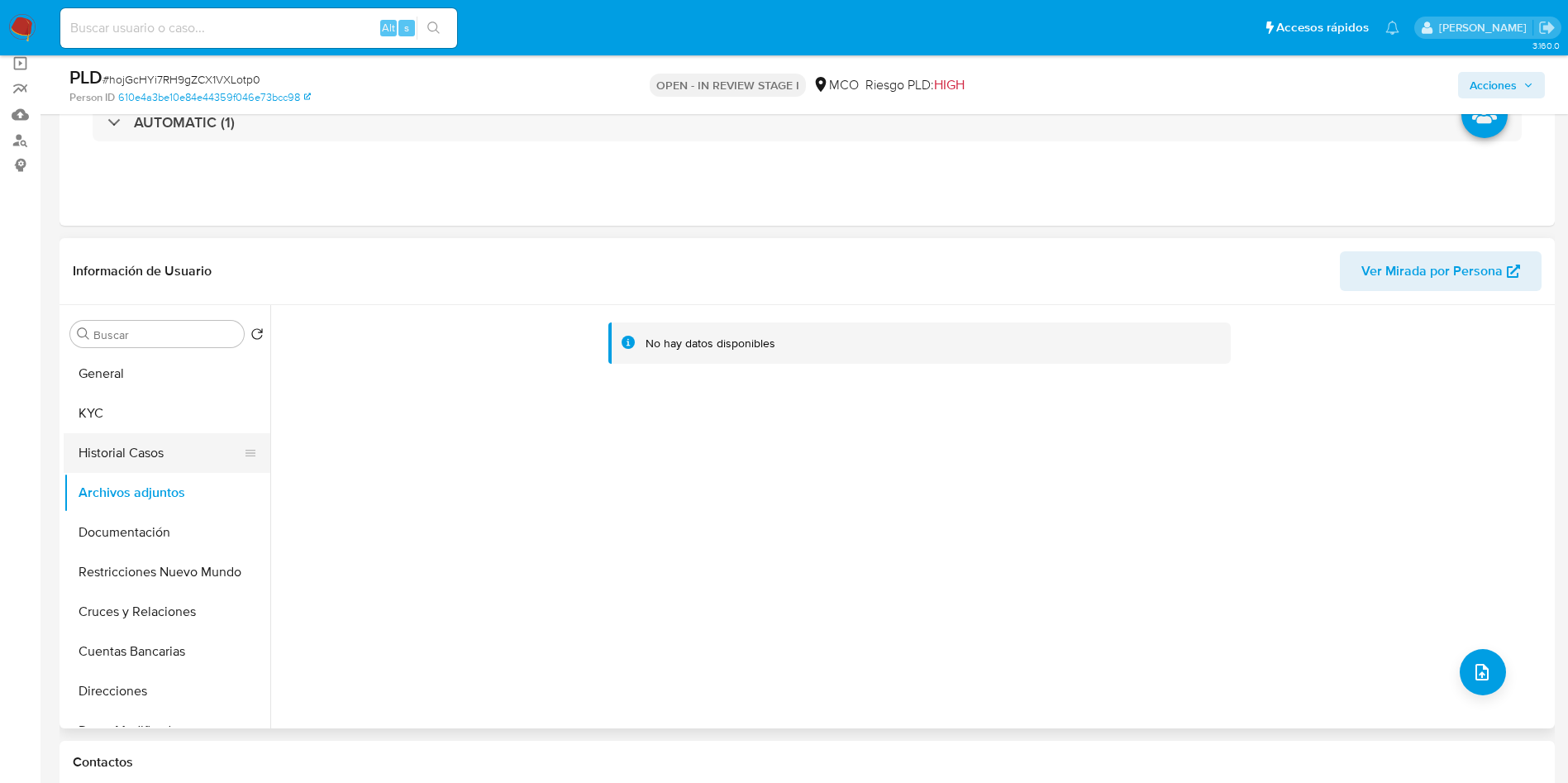
click at [163, 441] on button "Historial Casos" at bounding box center [159, 453] width 193 height 40
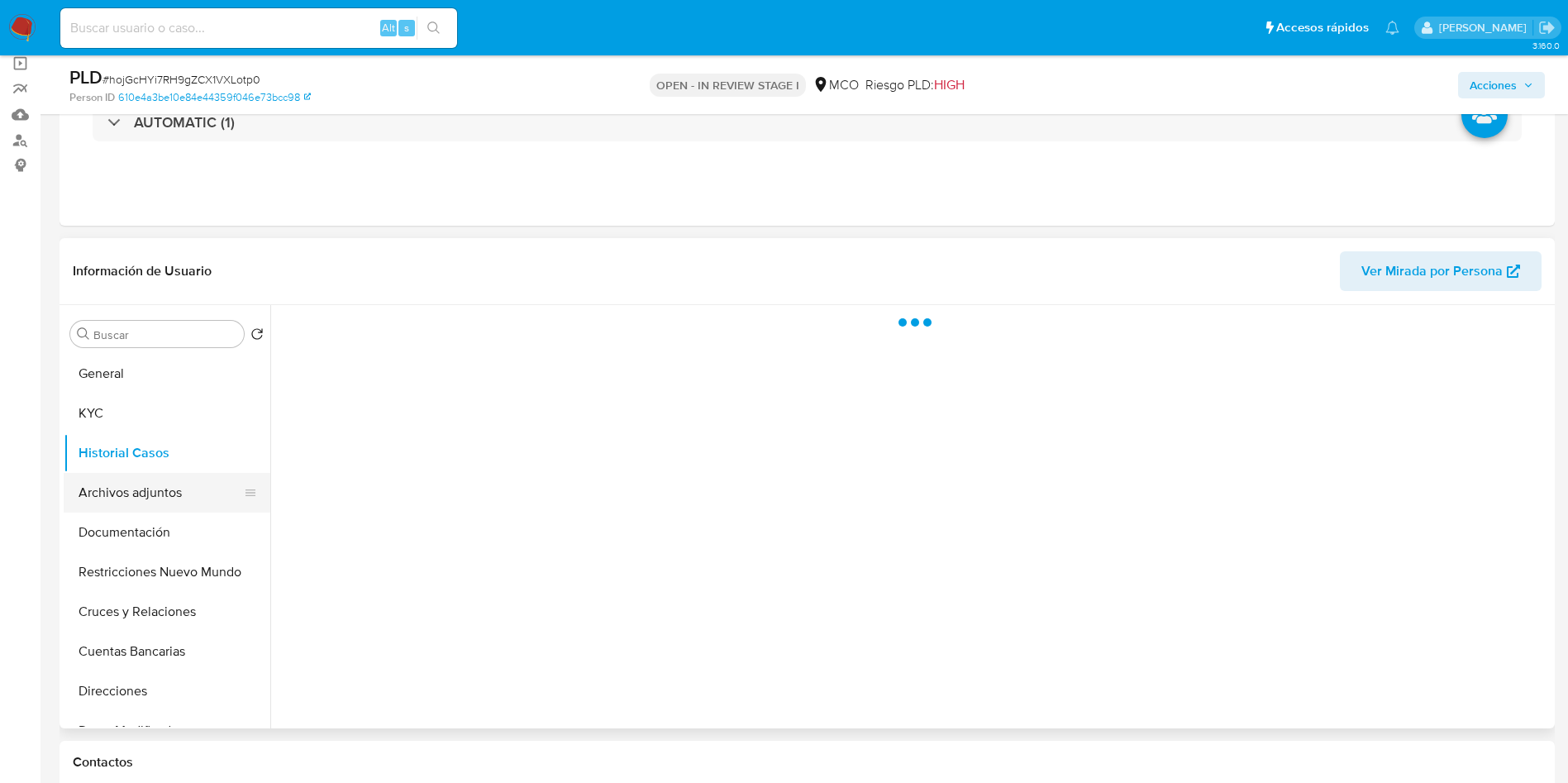
click at [174, 492] on button "Archivos adjuntos" at bounding box center [159, 492] width 193 height 40
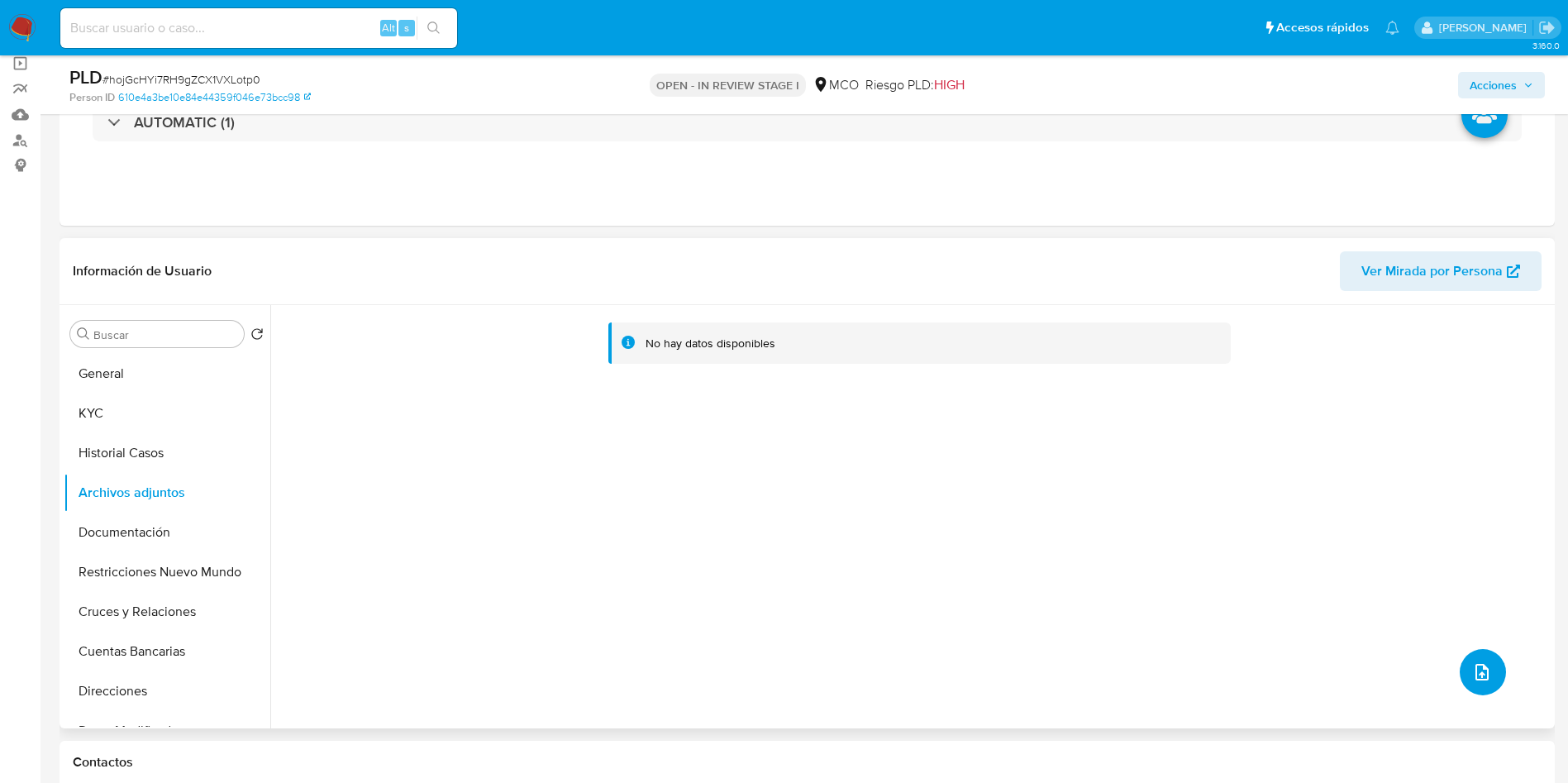
click at [1472, 672] on icon "upload-file" at bounding box center [1481, 671] width 20 height 20
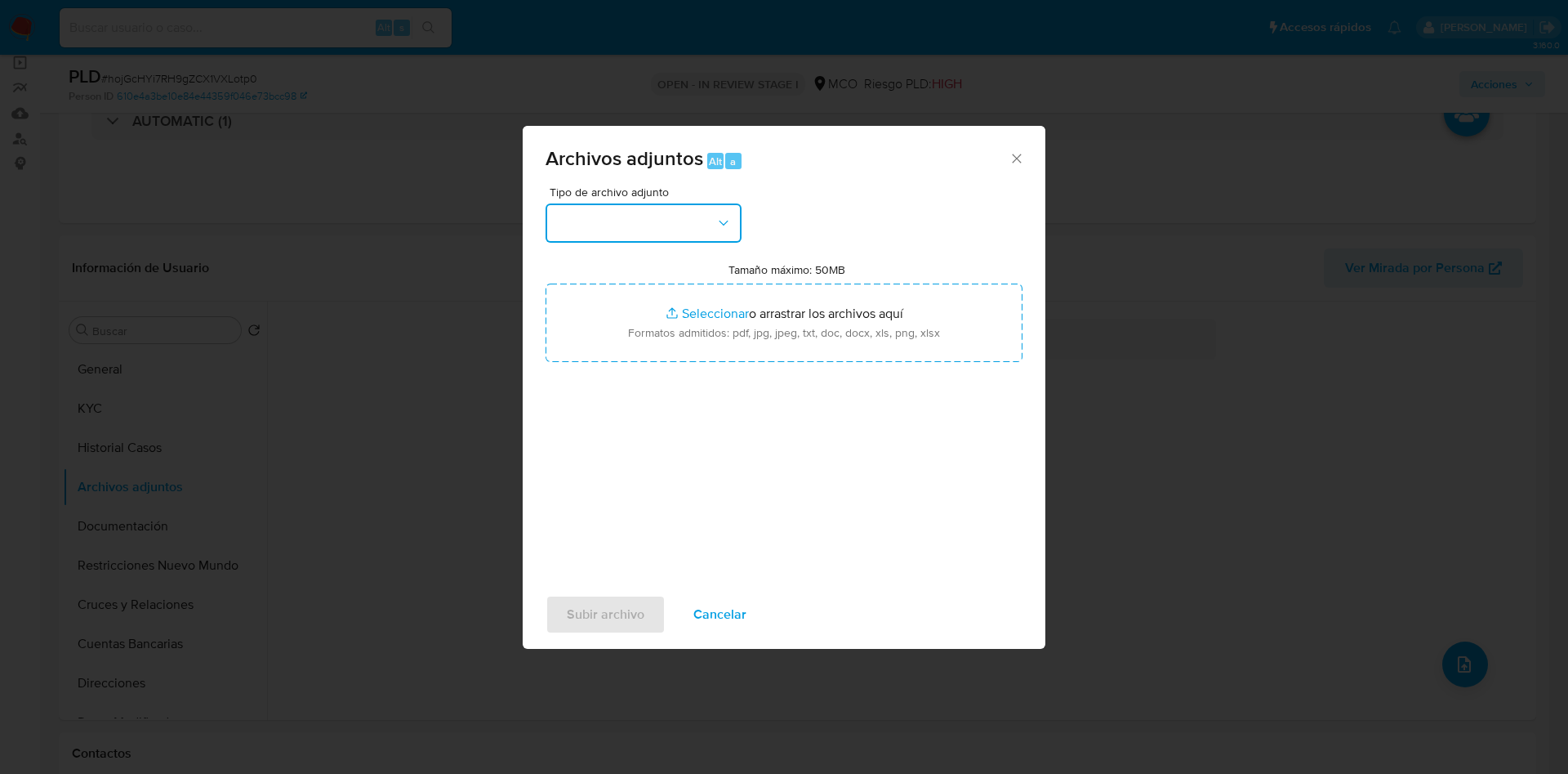
click at [682, 224] on button "button" at bounding box center [643, 223] width 196 height 40
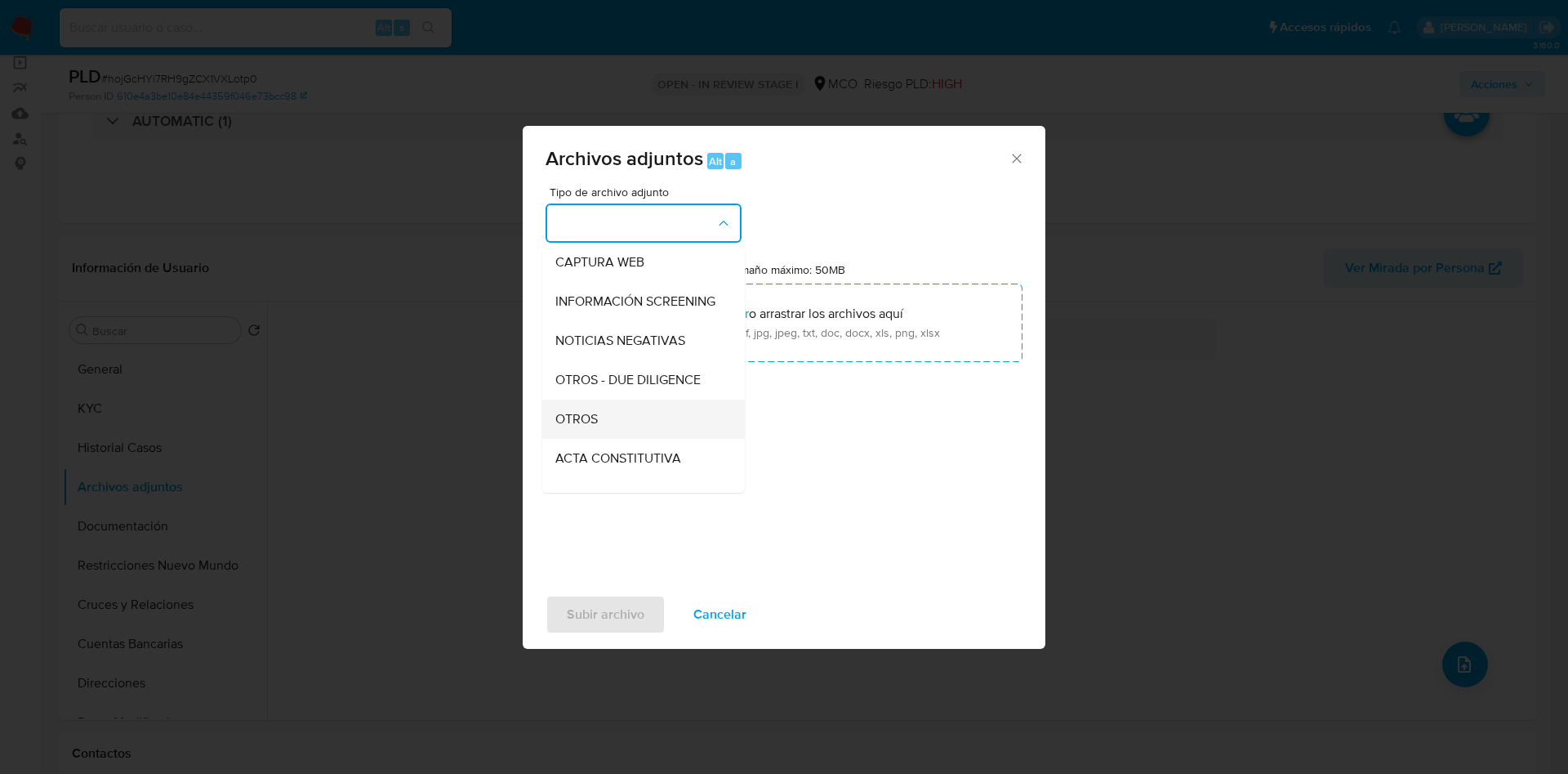
click at [602, 429] on div "OTROS" at bounding box center [638, 419] width 167 height 40
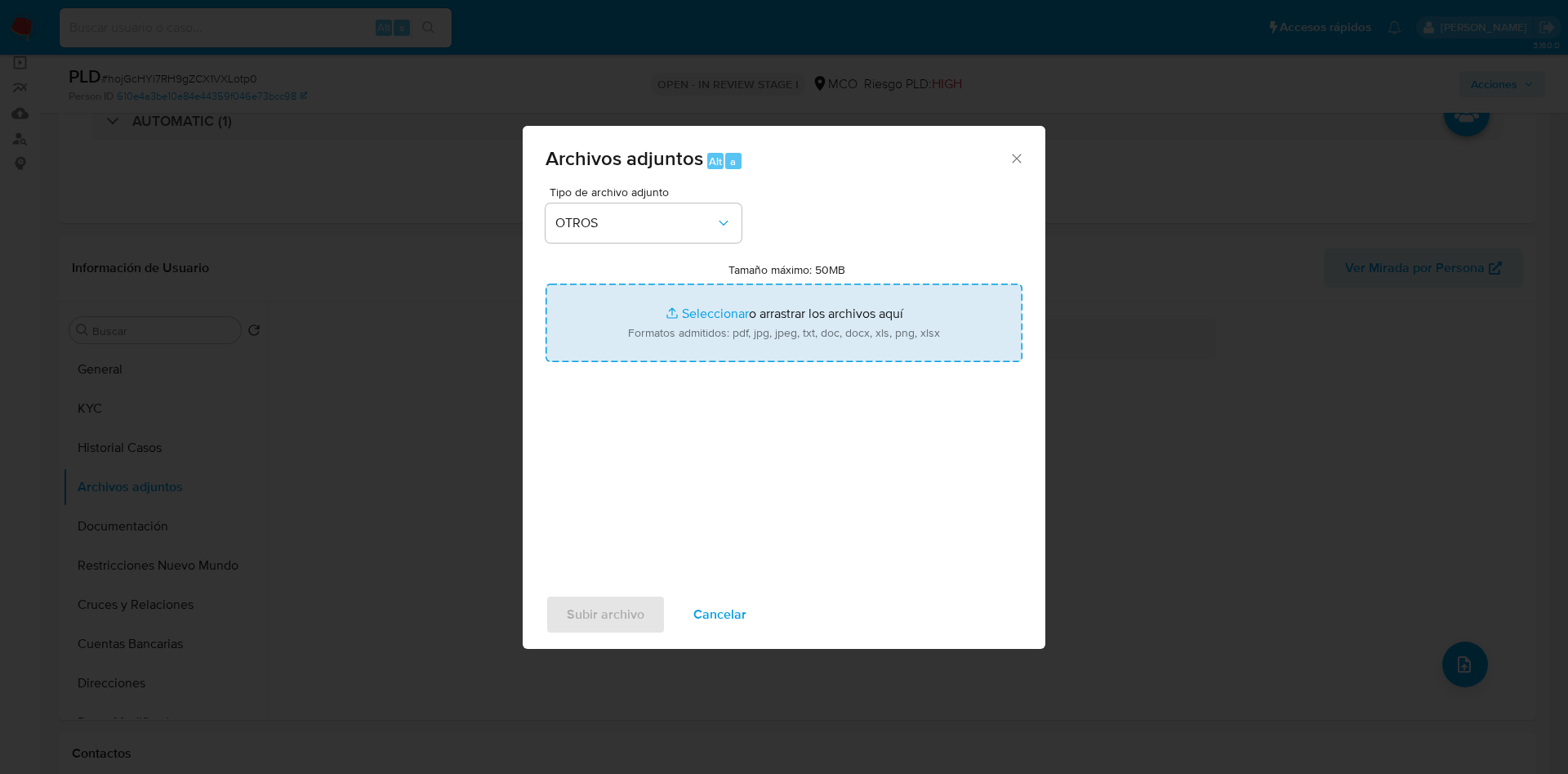
click at [755, 325] on input "Tamaño máximo: 50MB Seleccionar archivos" at bounding box center [784, 322] width 477 height 78
type input "C:\fakepath\524357373 - 17_09_2025.pdf"
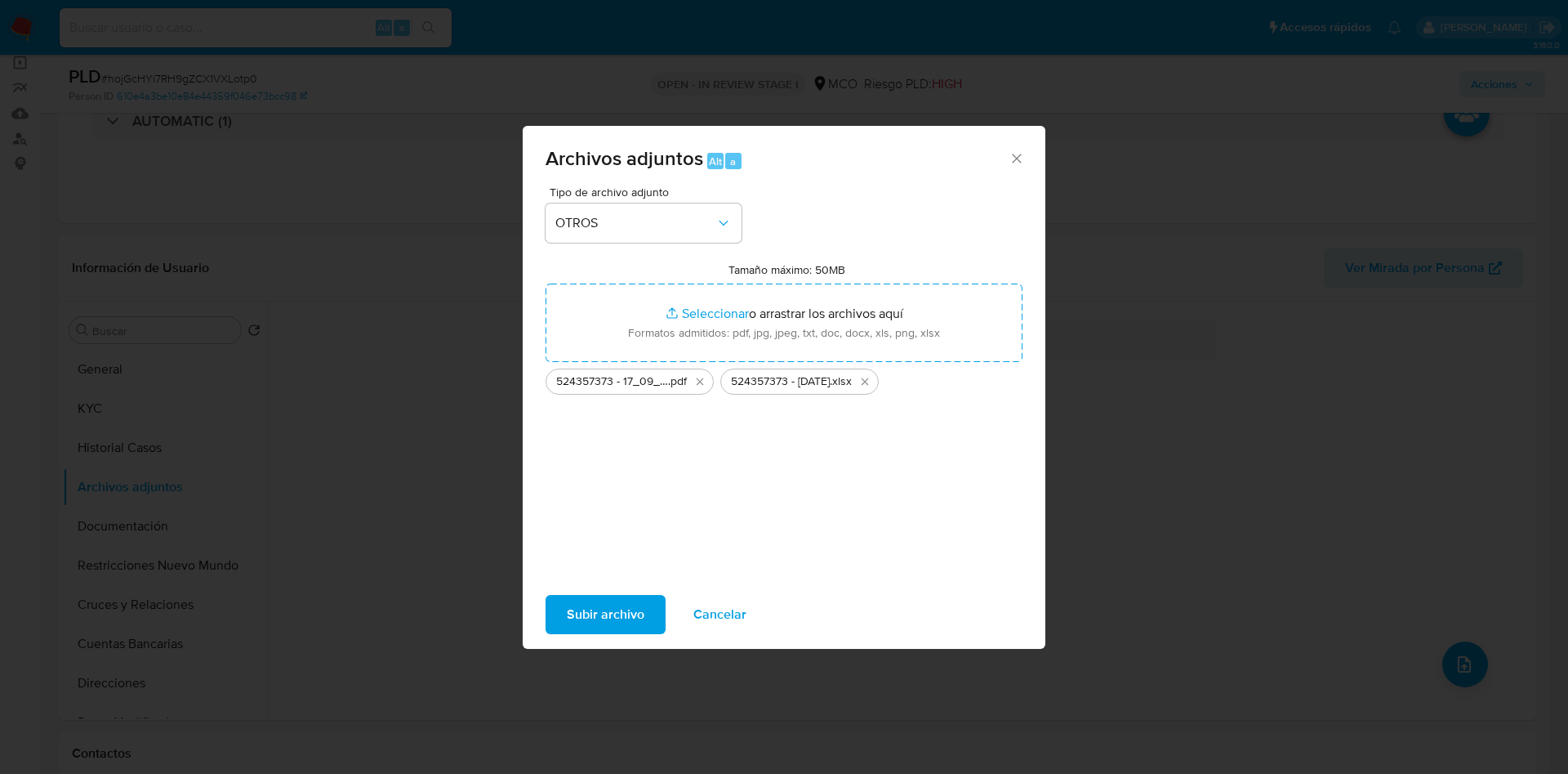
click at [883, 487] on div "Tipo de archivo adjunto OTROS Tamaño máximo: 50MB Seleccionar archivos Seleccio…" at bounding box center [784, 379] width 477 height 386
click at [594, 604] on span "Subir archivo" at bounding box center [605, 614] width 77 height 36
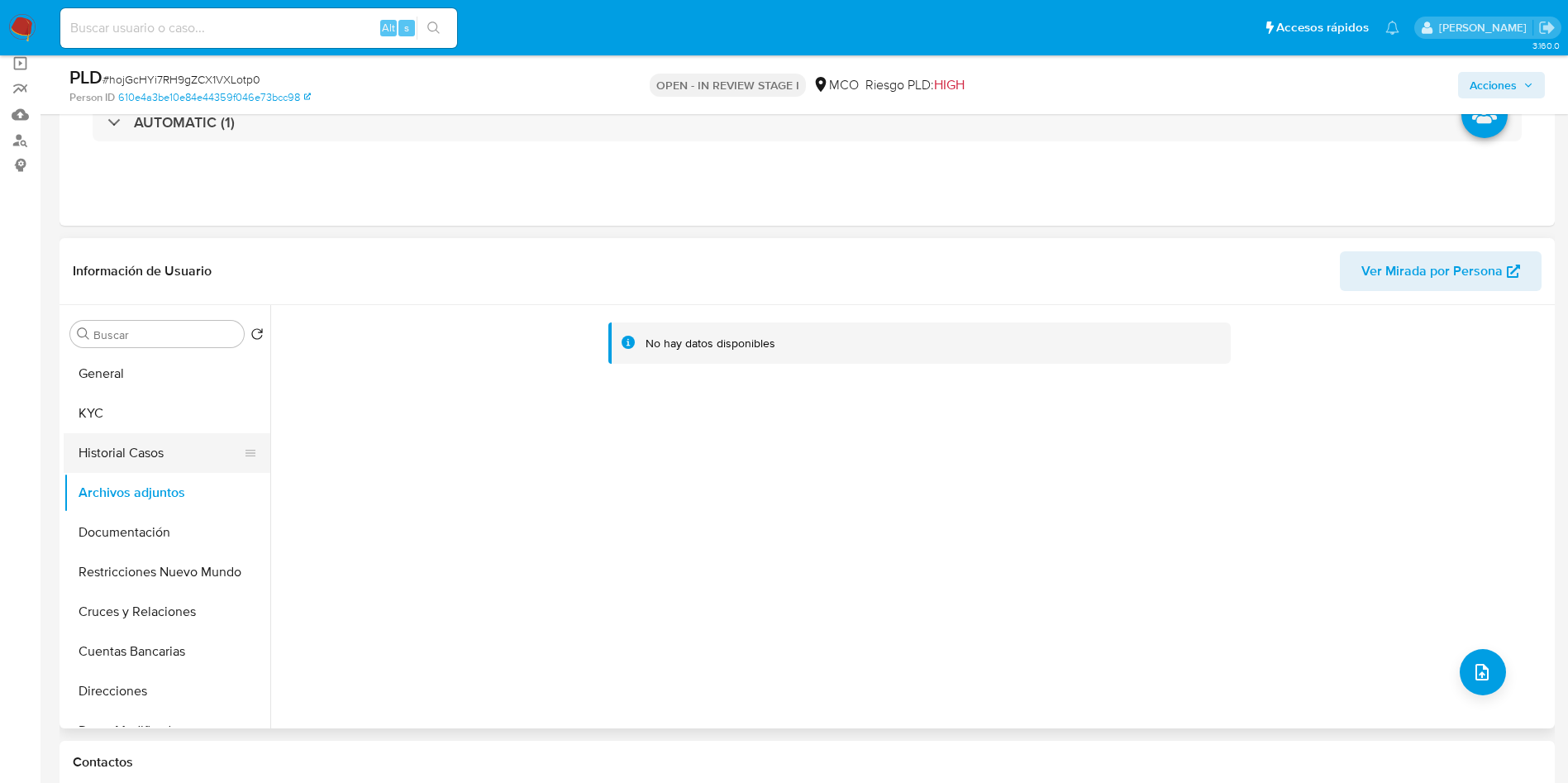
click at [145, 438] on button "Historial Casos" at bounding box center [159, 453] width 193 height 40
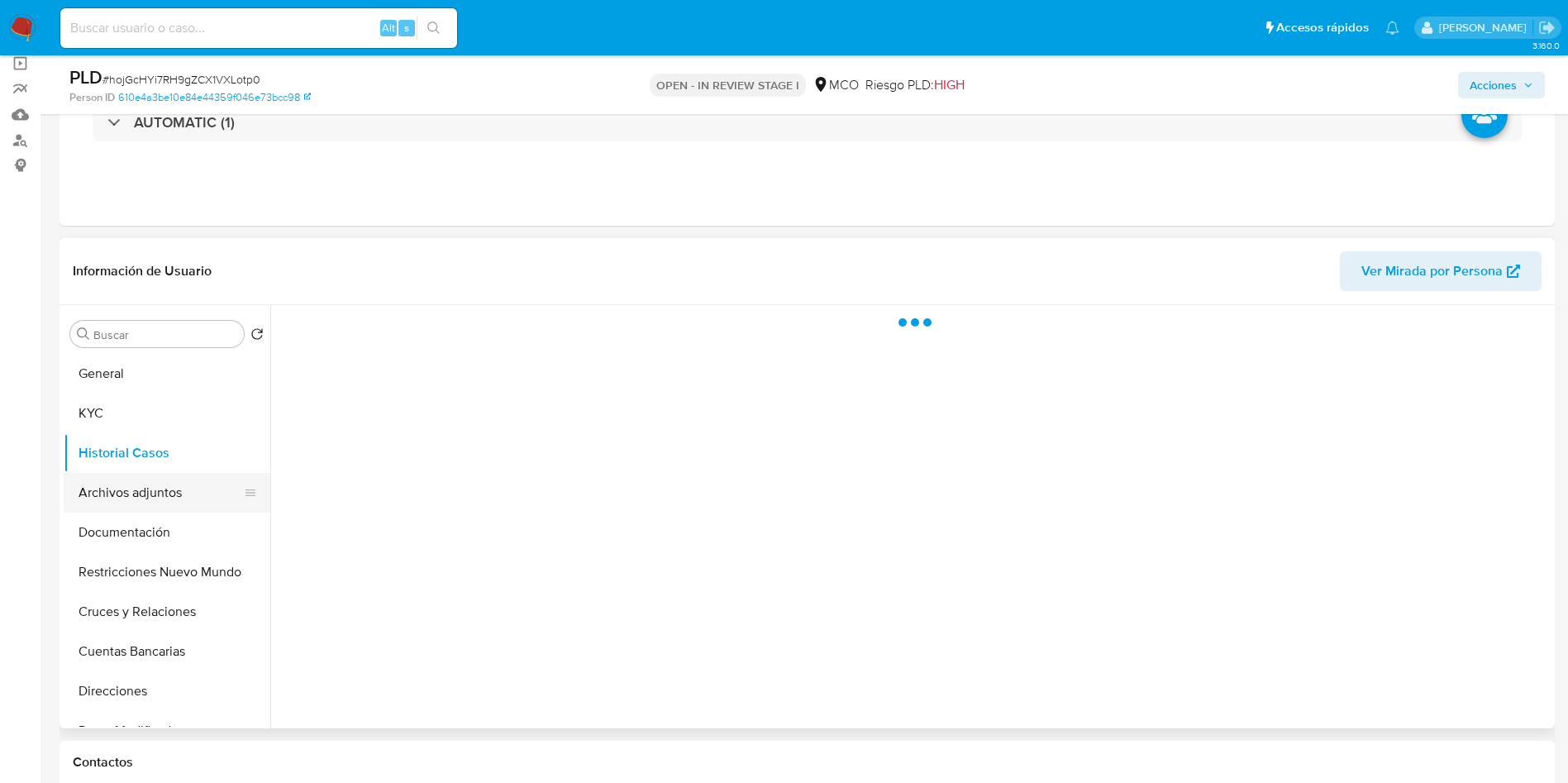
click at [157, 510] on button "Archivos adjuntos" at bounding box center [159, 492] width 193 height 40
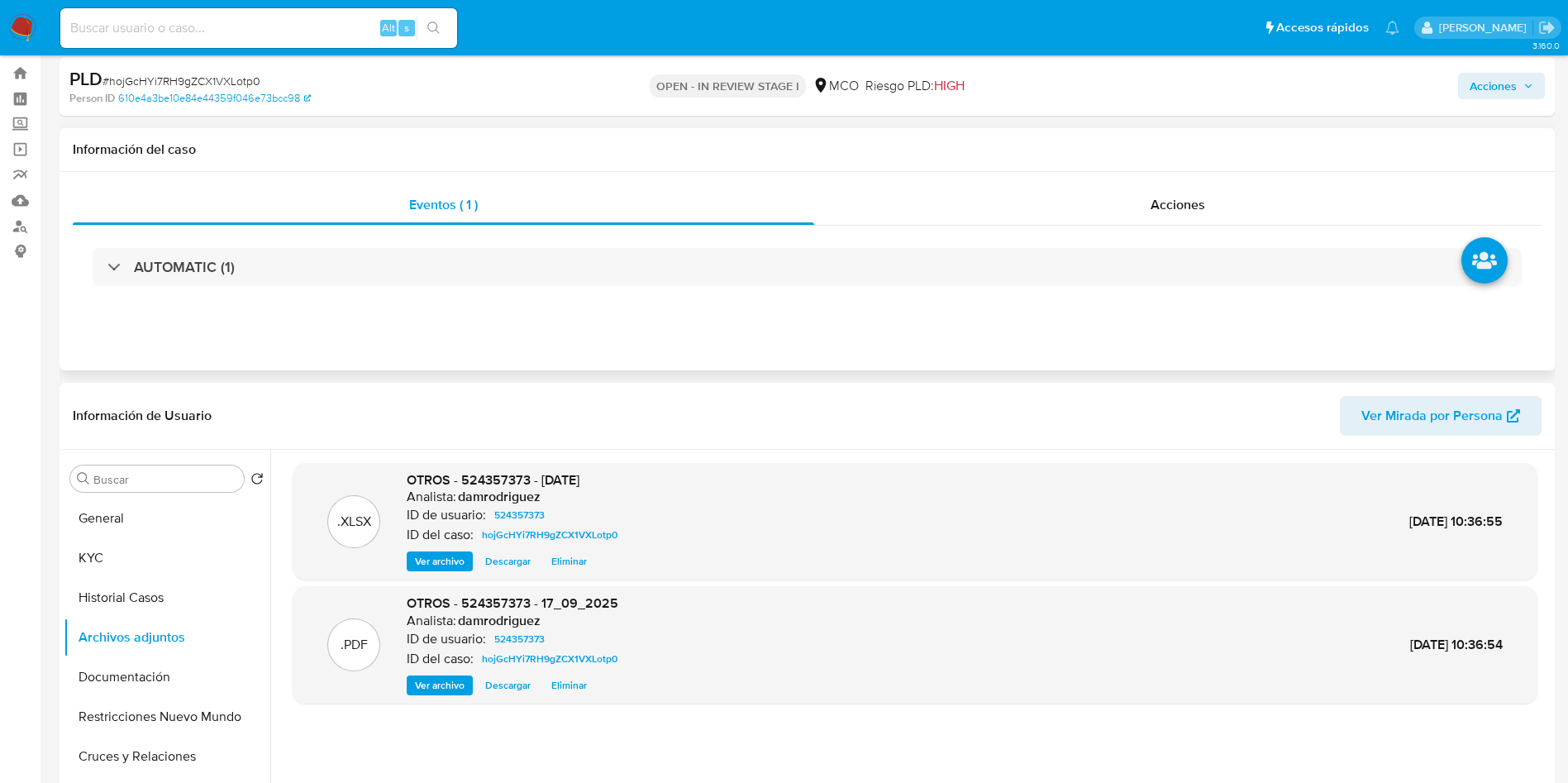
scroll to position [0, 0]
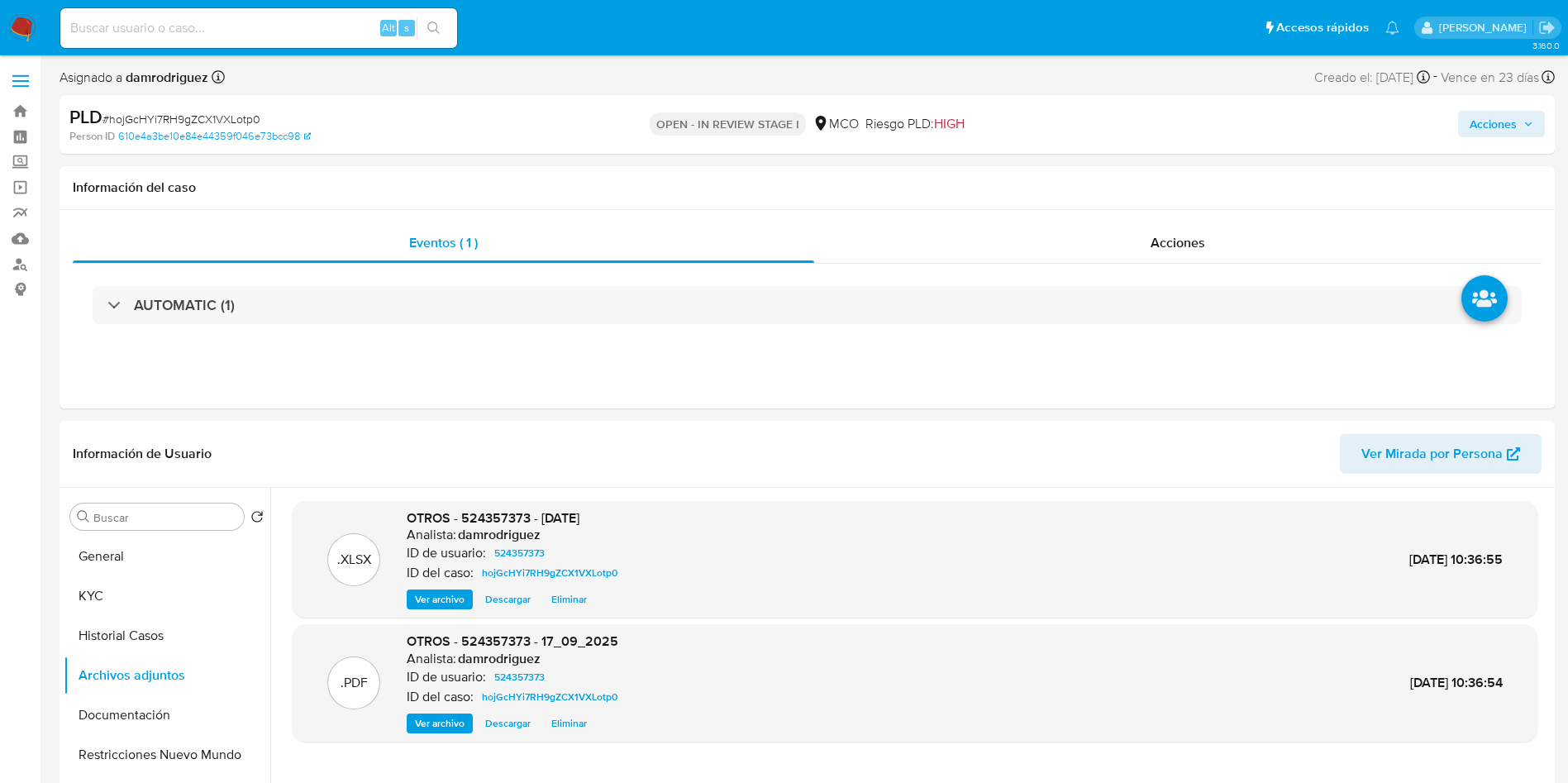
click at [1510, 121] on span "Acciones" at bounding box center [1493, 124] width 48 height 26
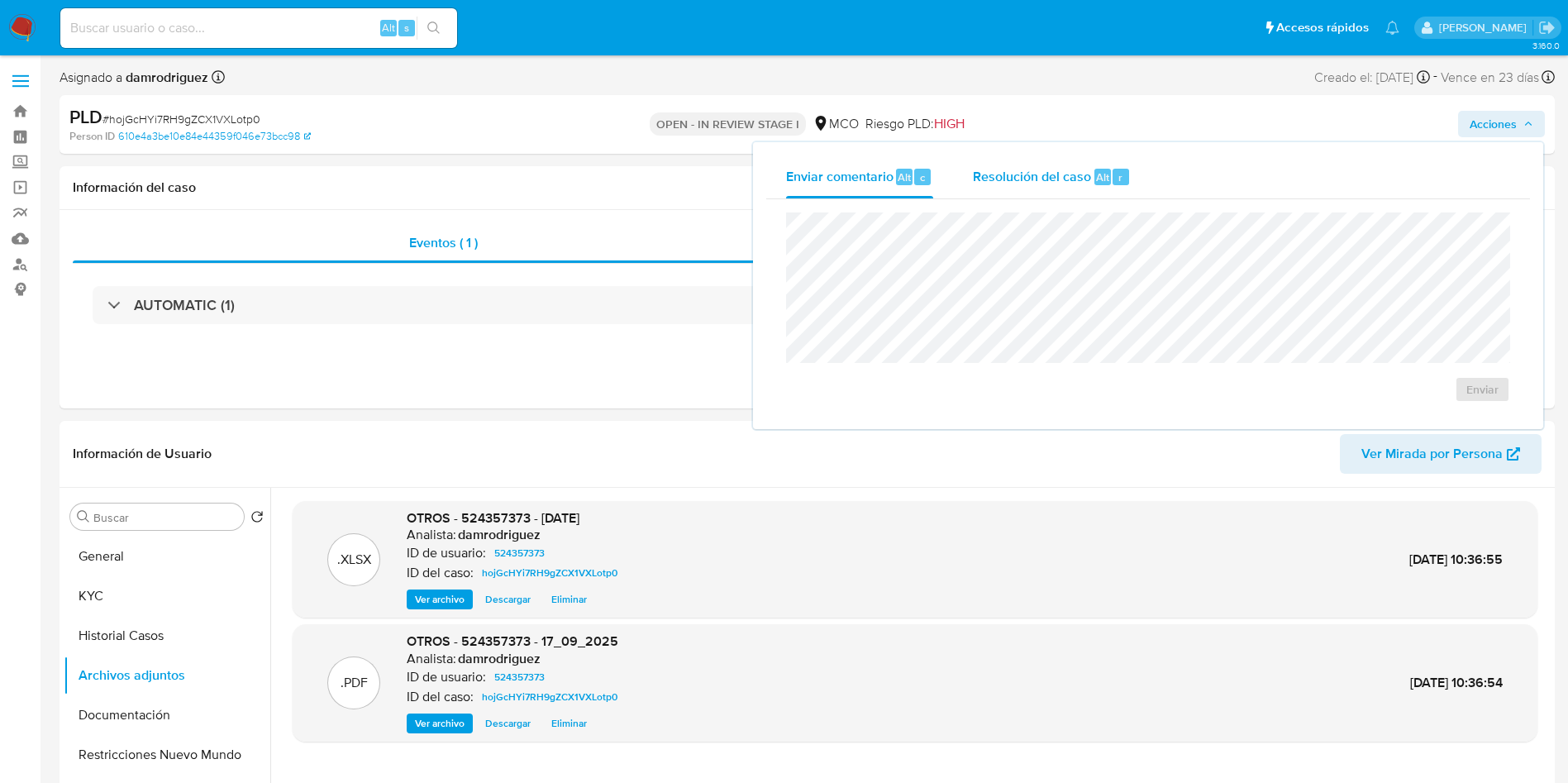
click at [1025, 180] on span "Resolución del caso" at bounding box center [1032, 176] width 118 height 19
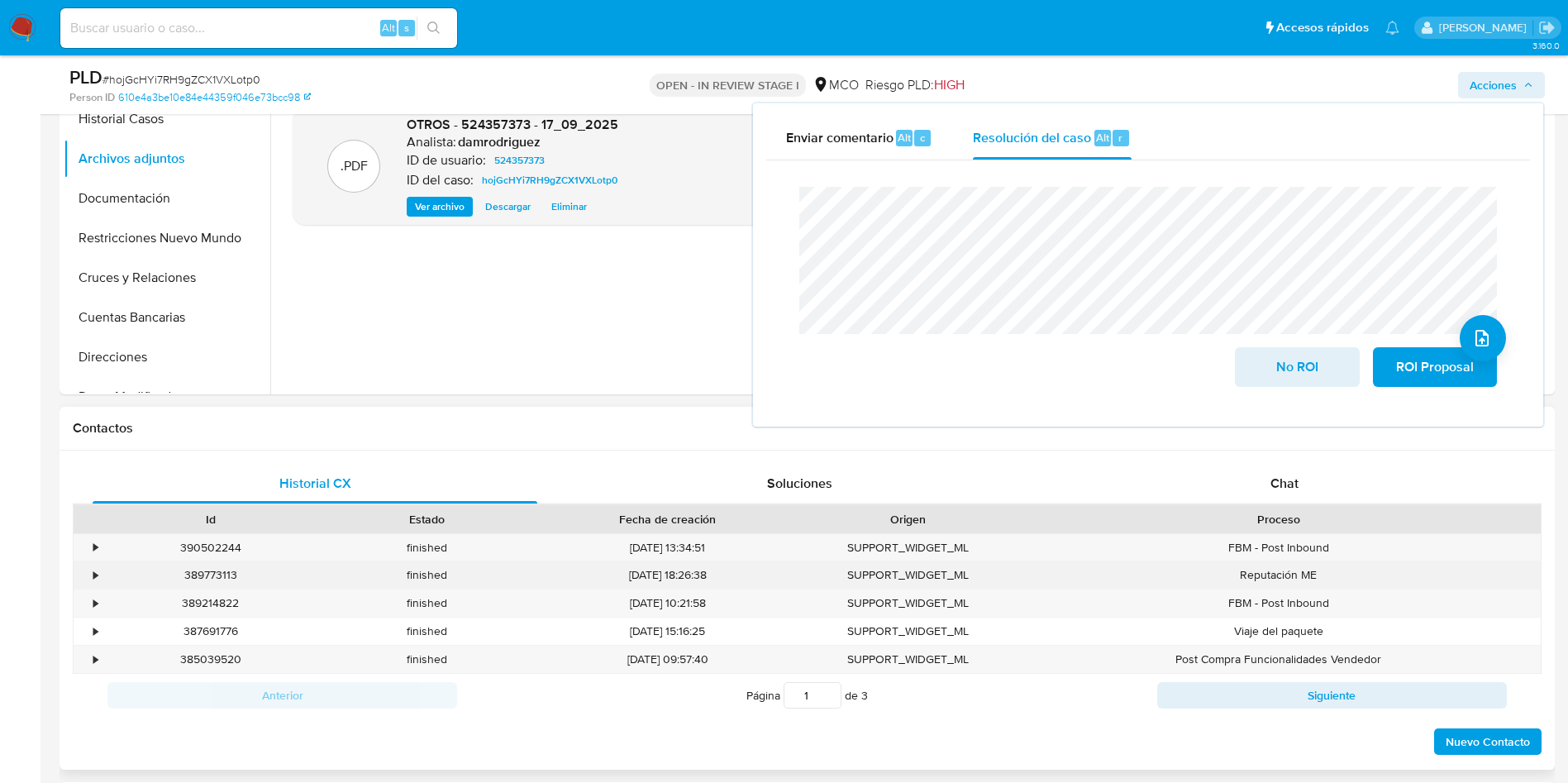
scroll to position [496, 0]
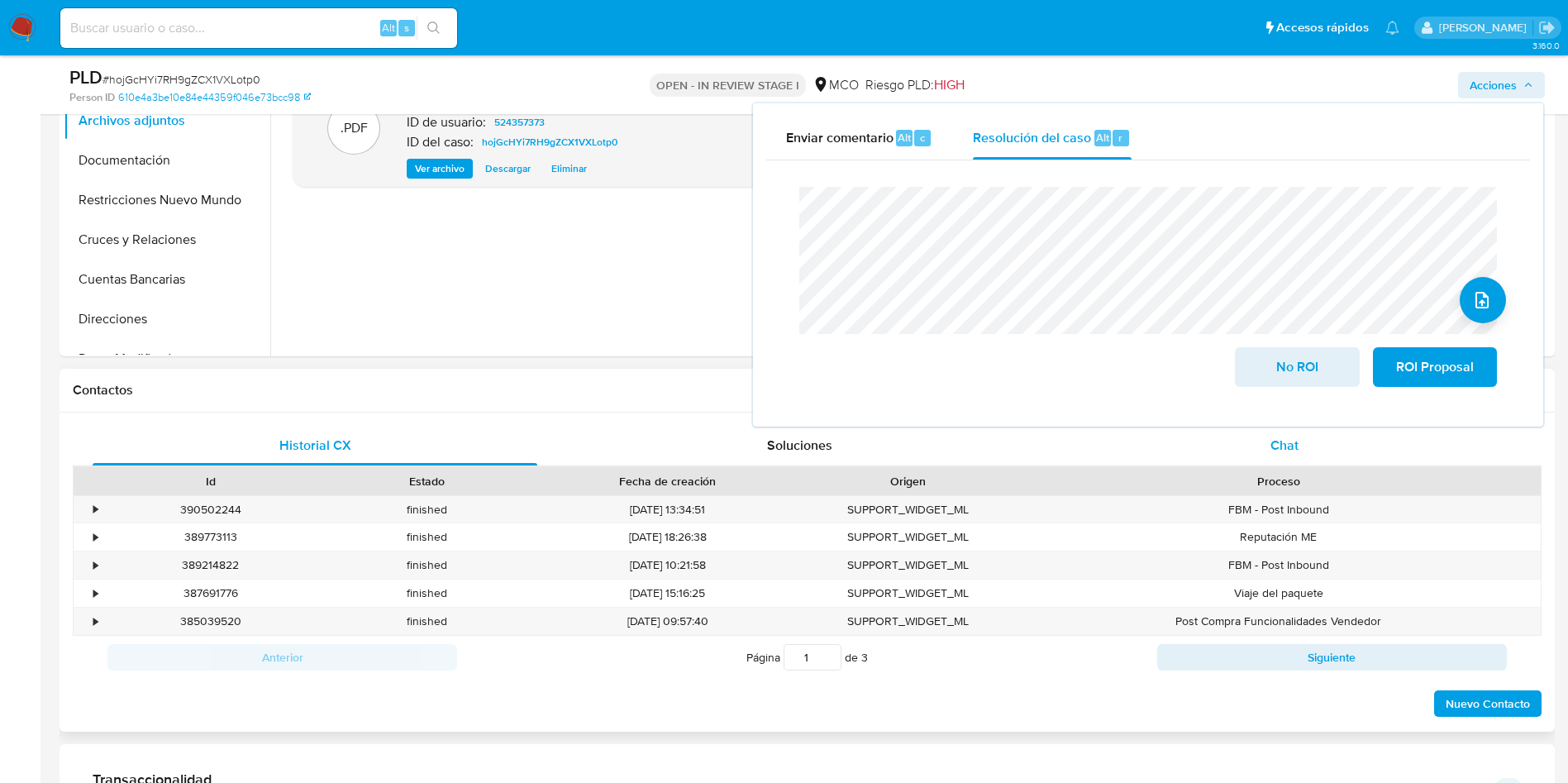
click at [1267, 453] on div "Chat" at bounding box center [1284, 446] width 445 height 40
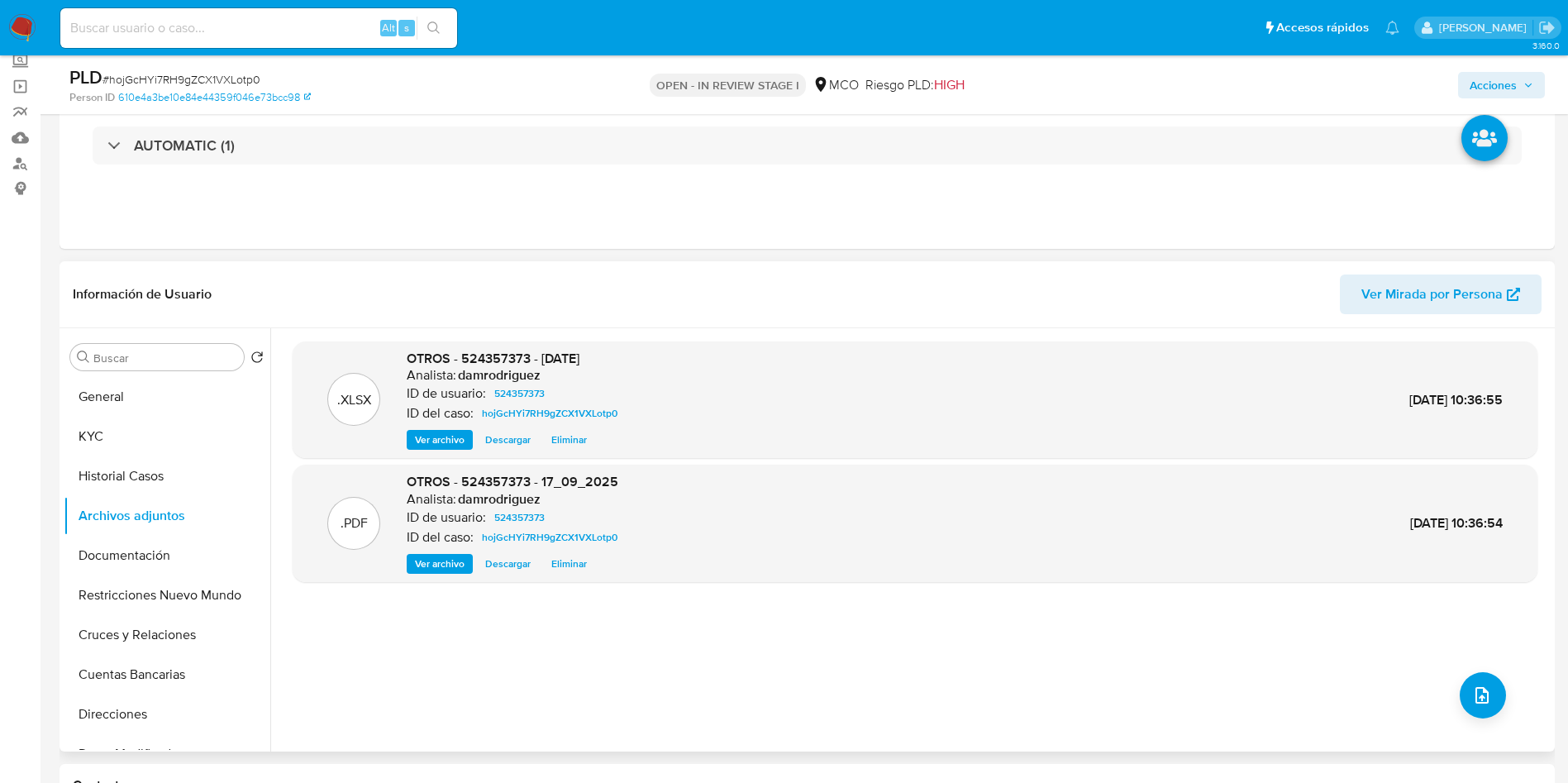
scroll to position [0, 0]
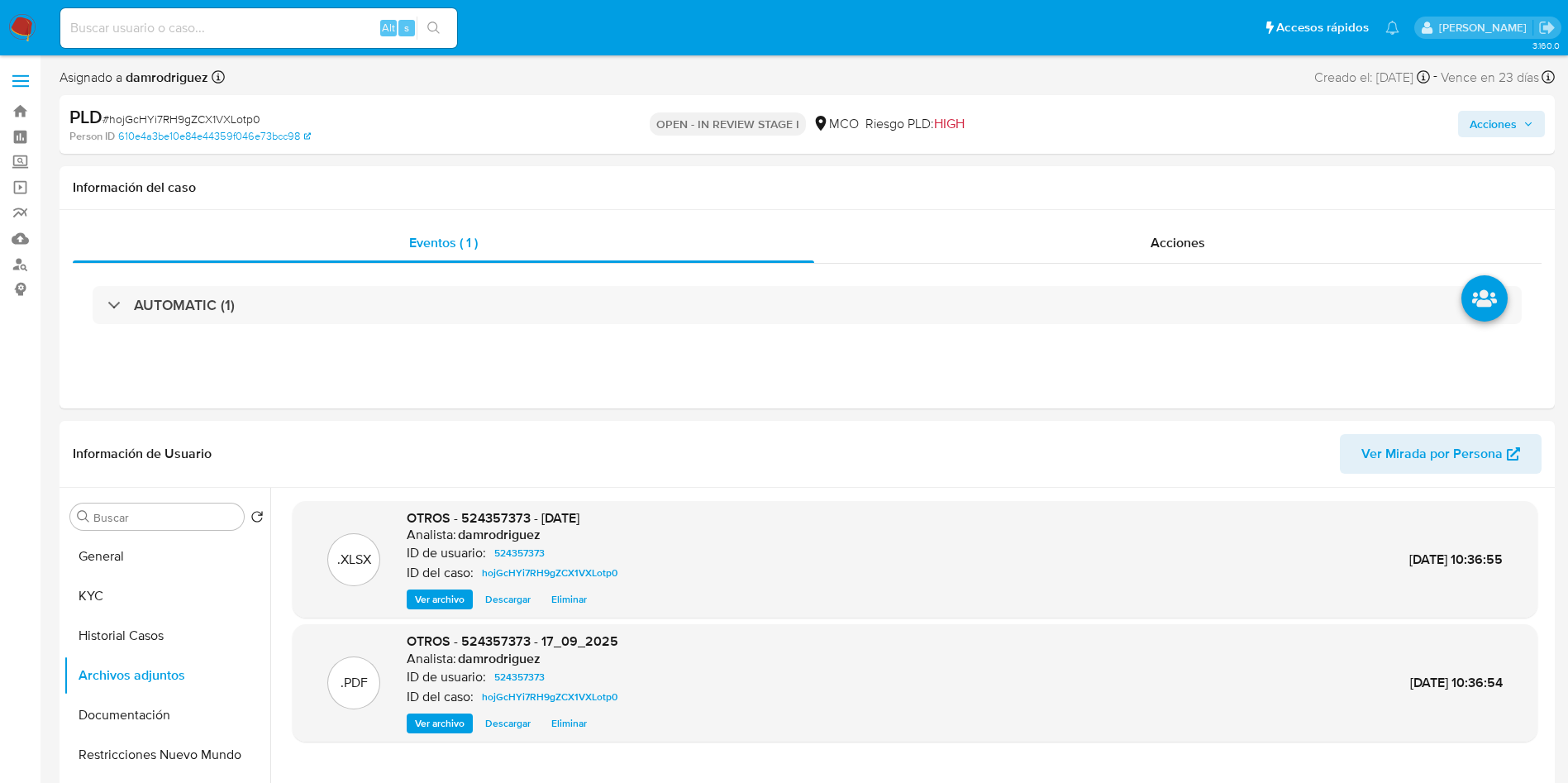
click at [1499, 120] on span "Acciones" at bounding box center [1493, 124] width 48 height 26
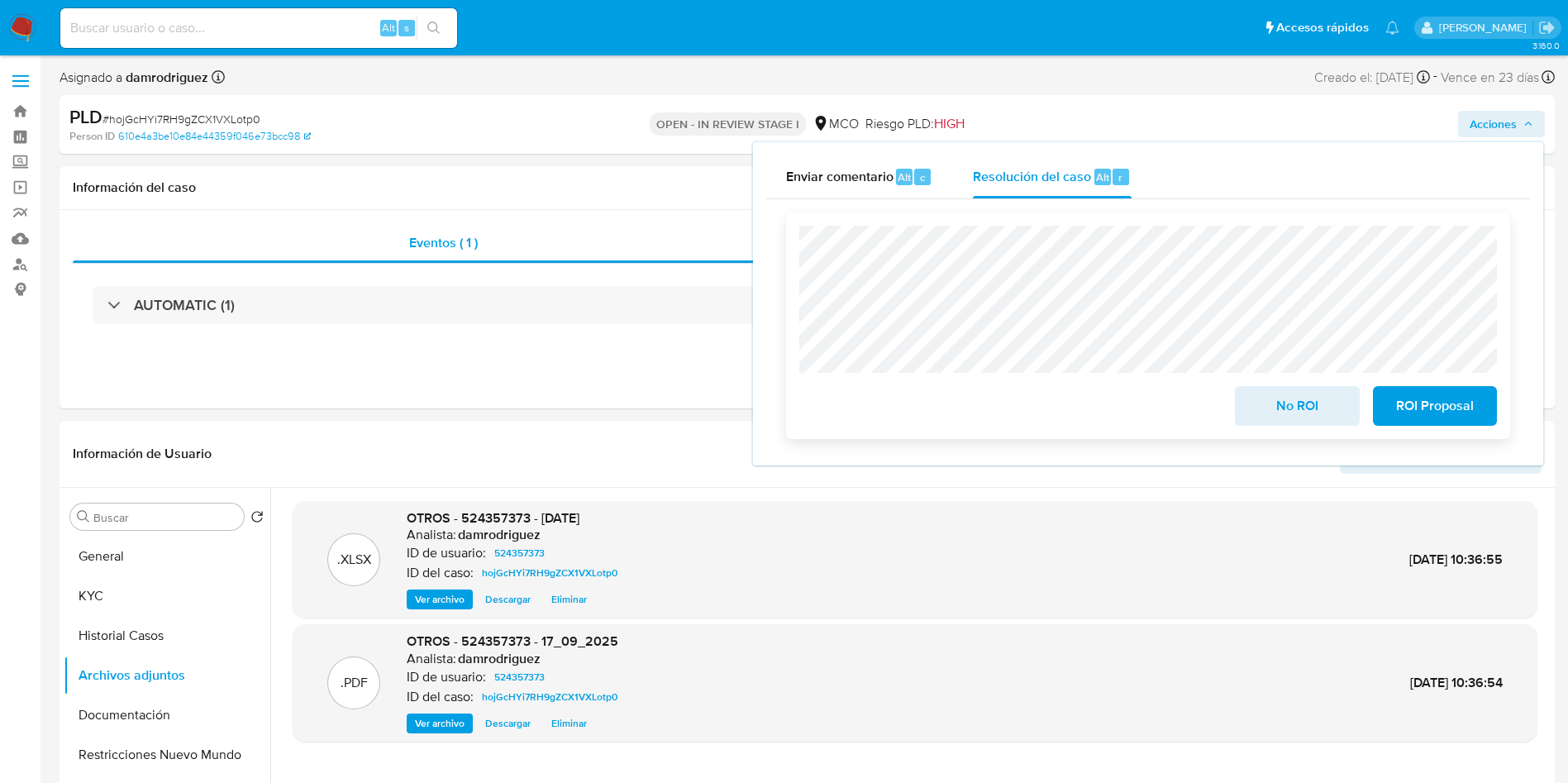
click at [1413, 409] on span "ROI Proposal" at bounding box center [1435, 405] width 81 height 36
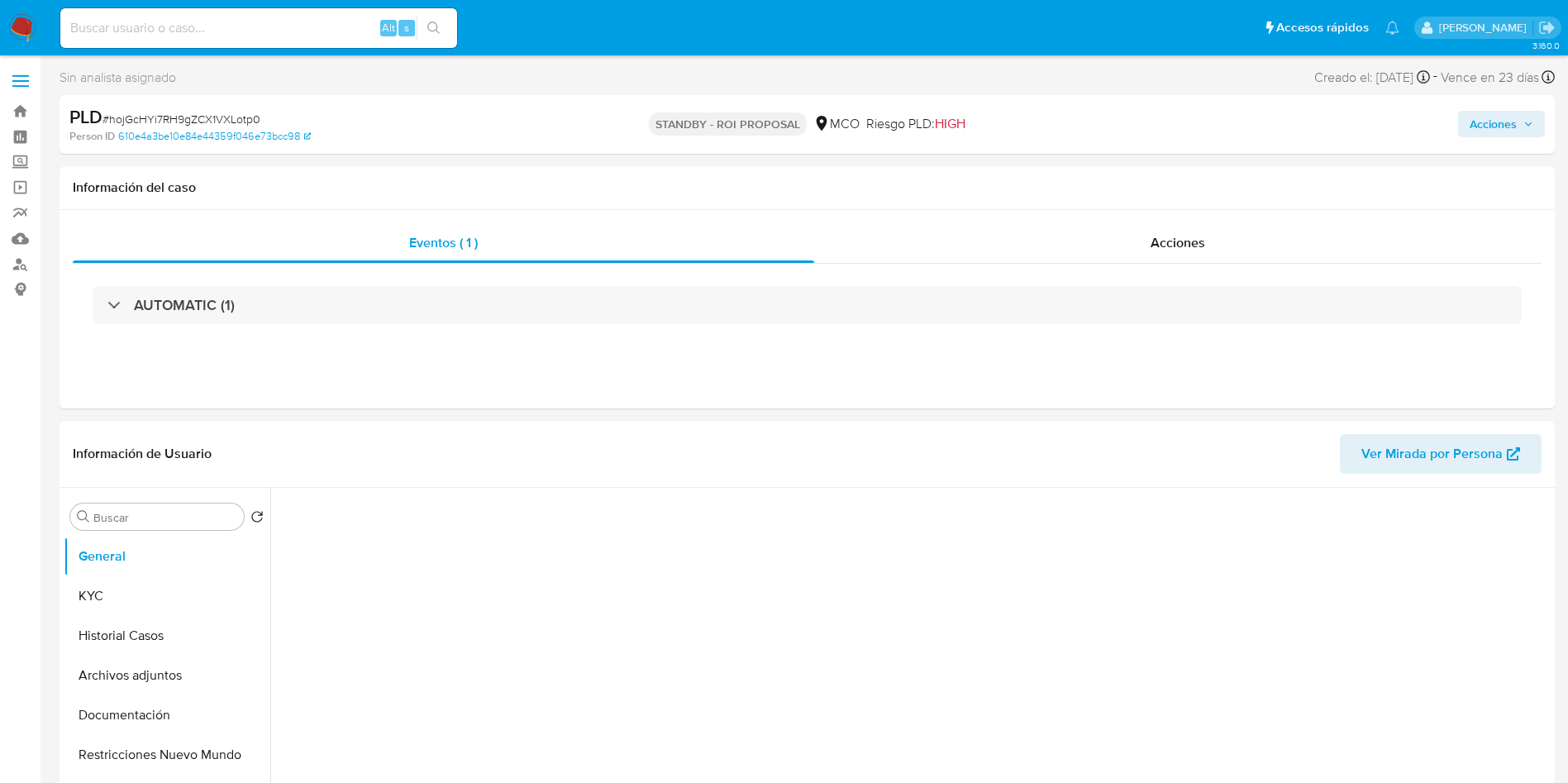
select select "10"
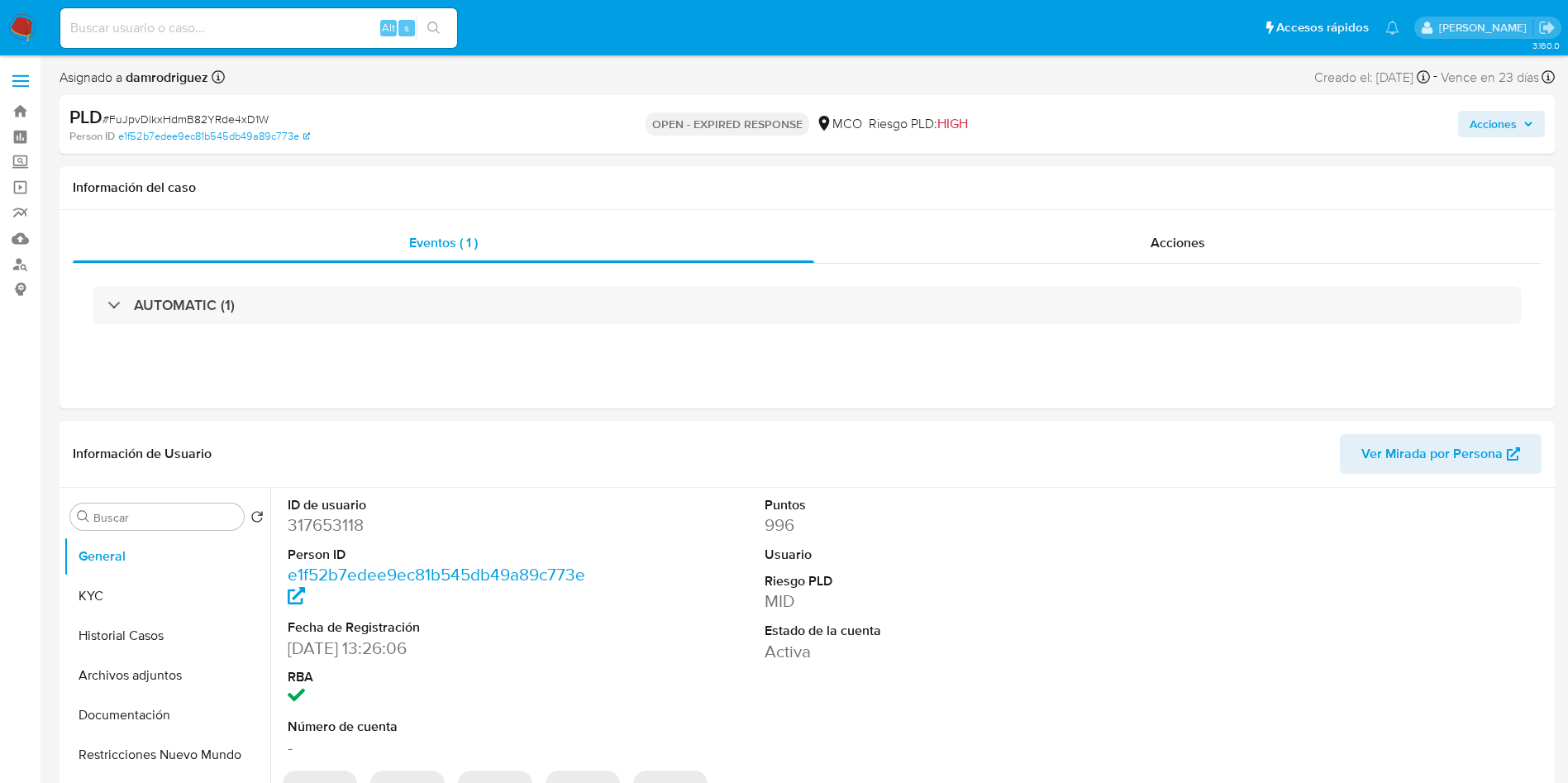
select select "10"
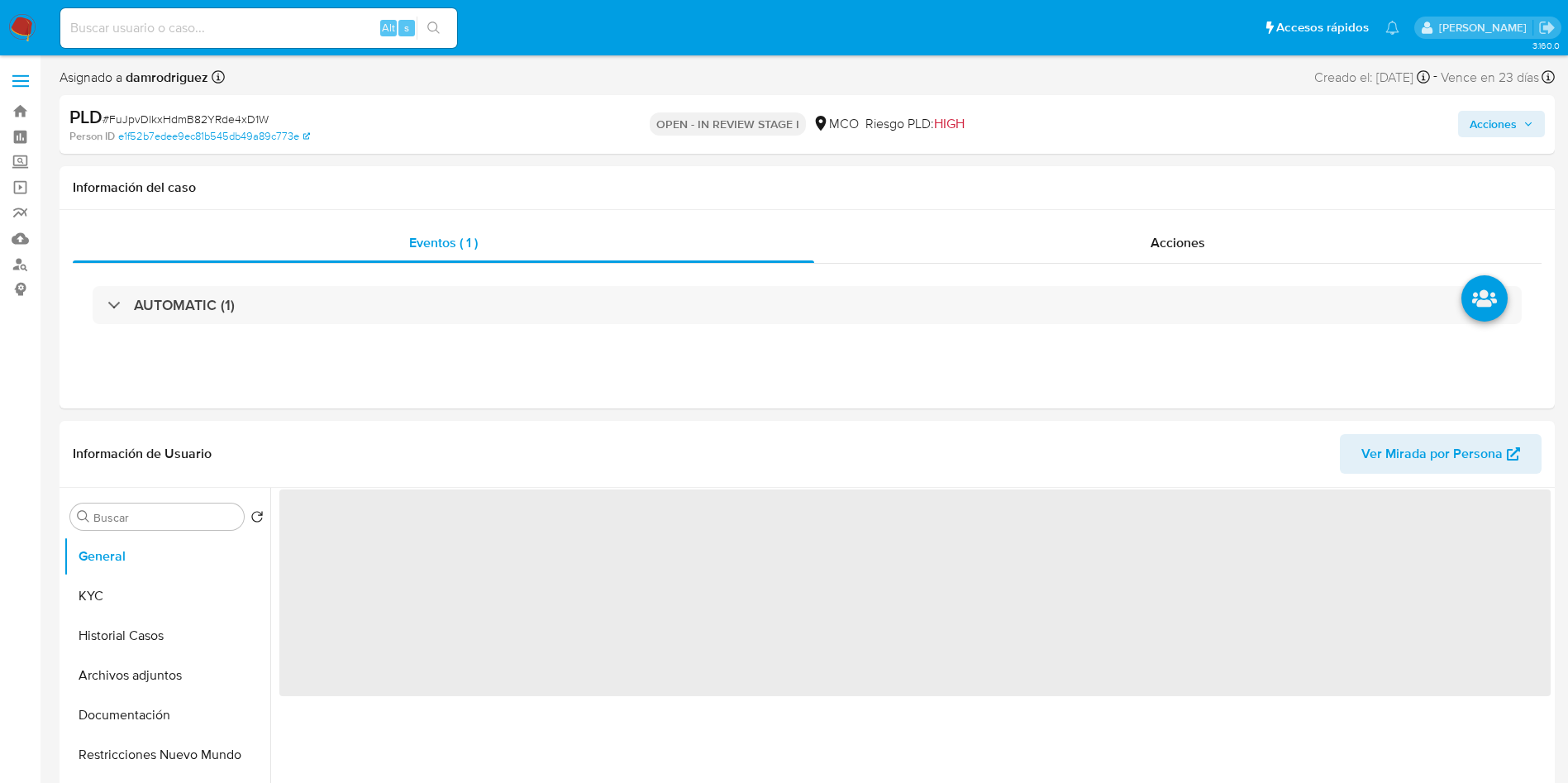
select select "10"
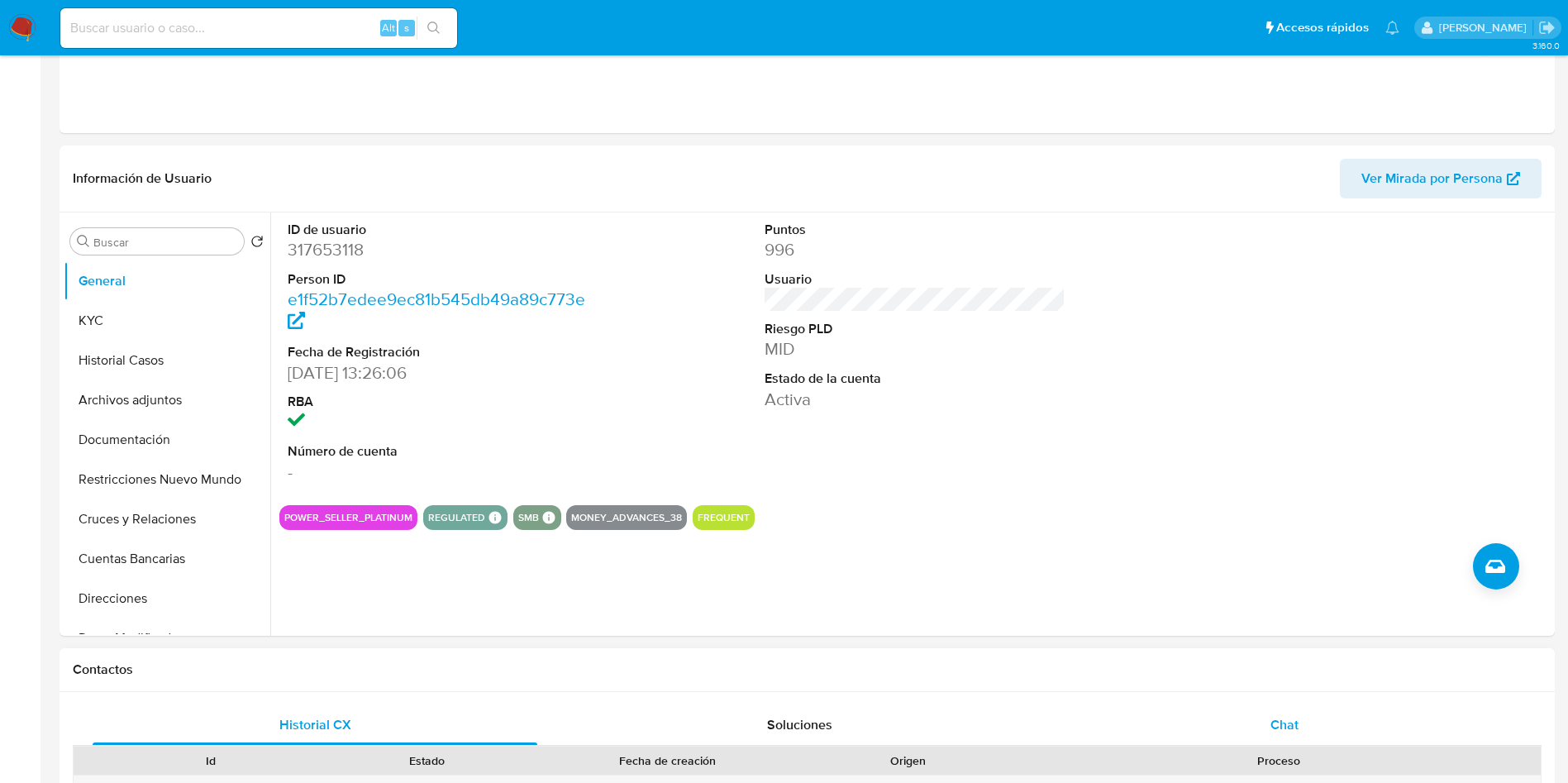
scroll to position [496, 0]
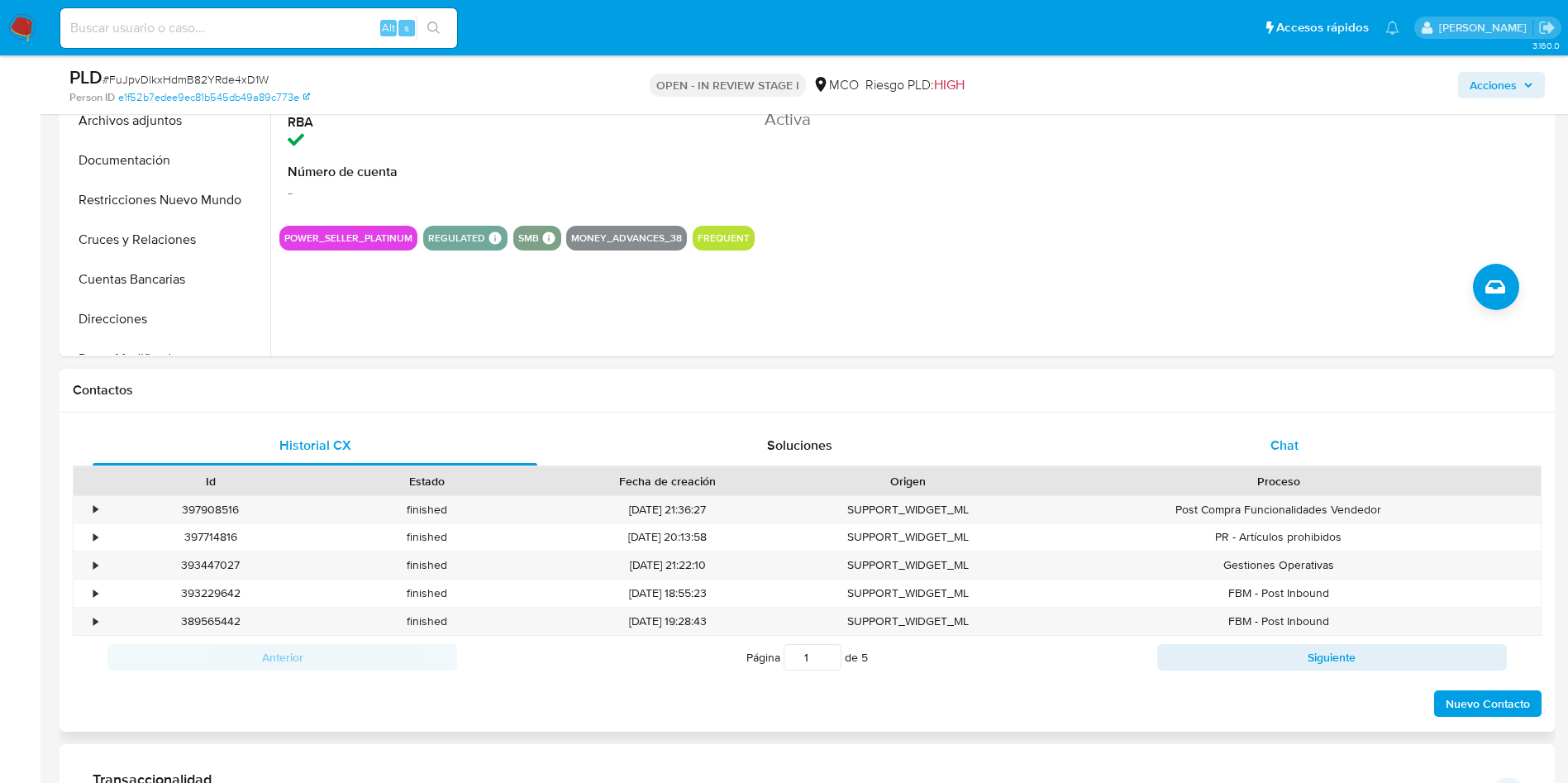
click at [1302, 449] on div "Chat" at bounding box center [1284, 446] width 445 height 40
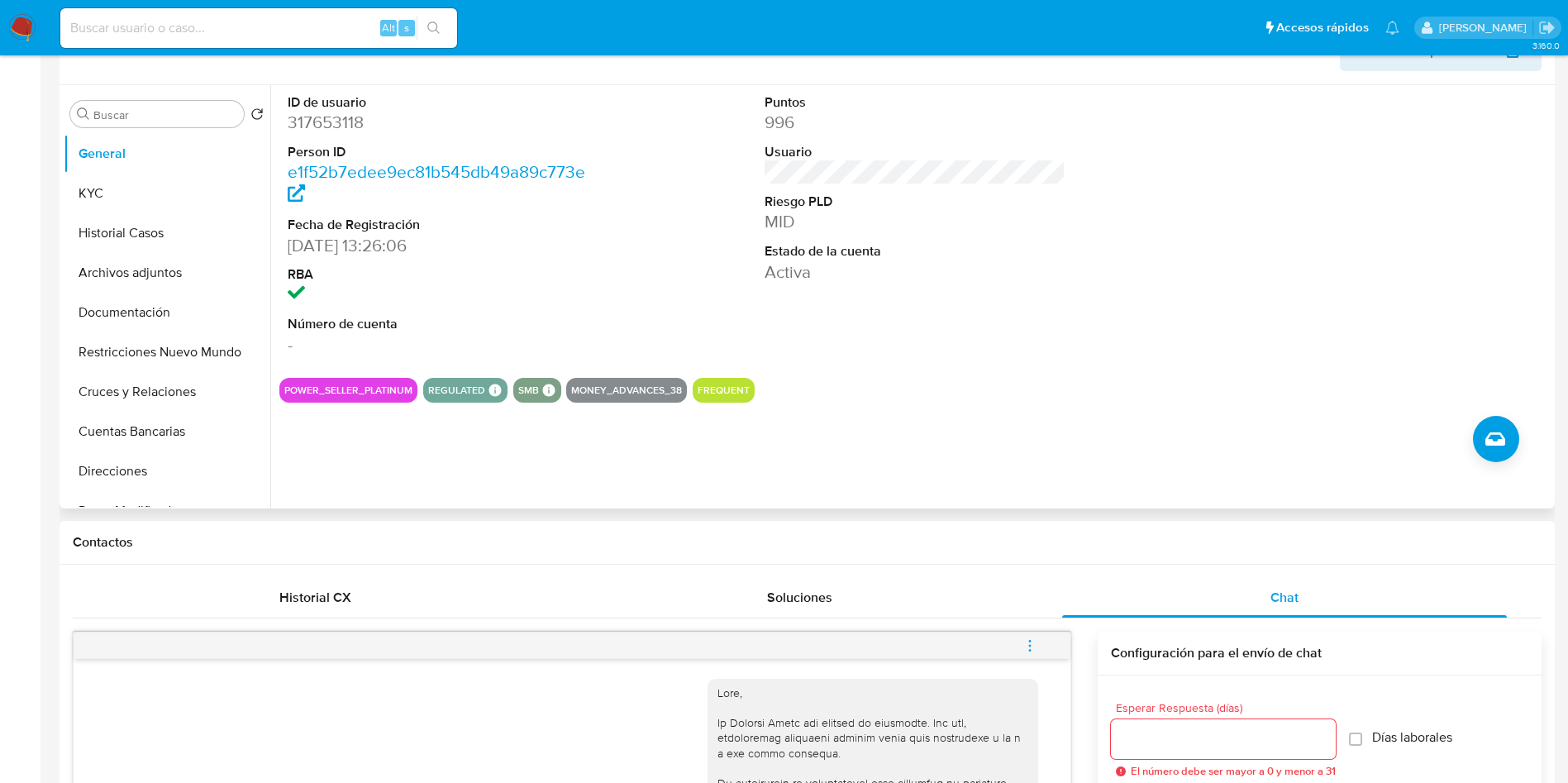
scroll to position [0, 0]
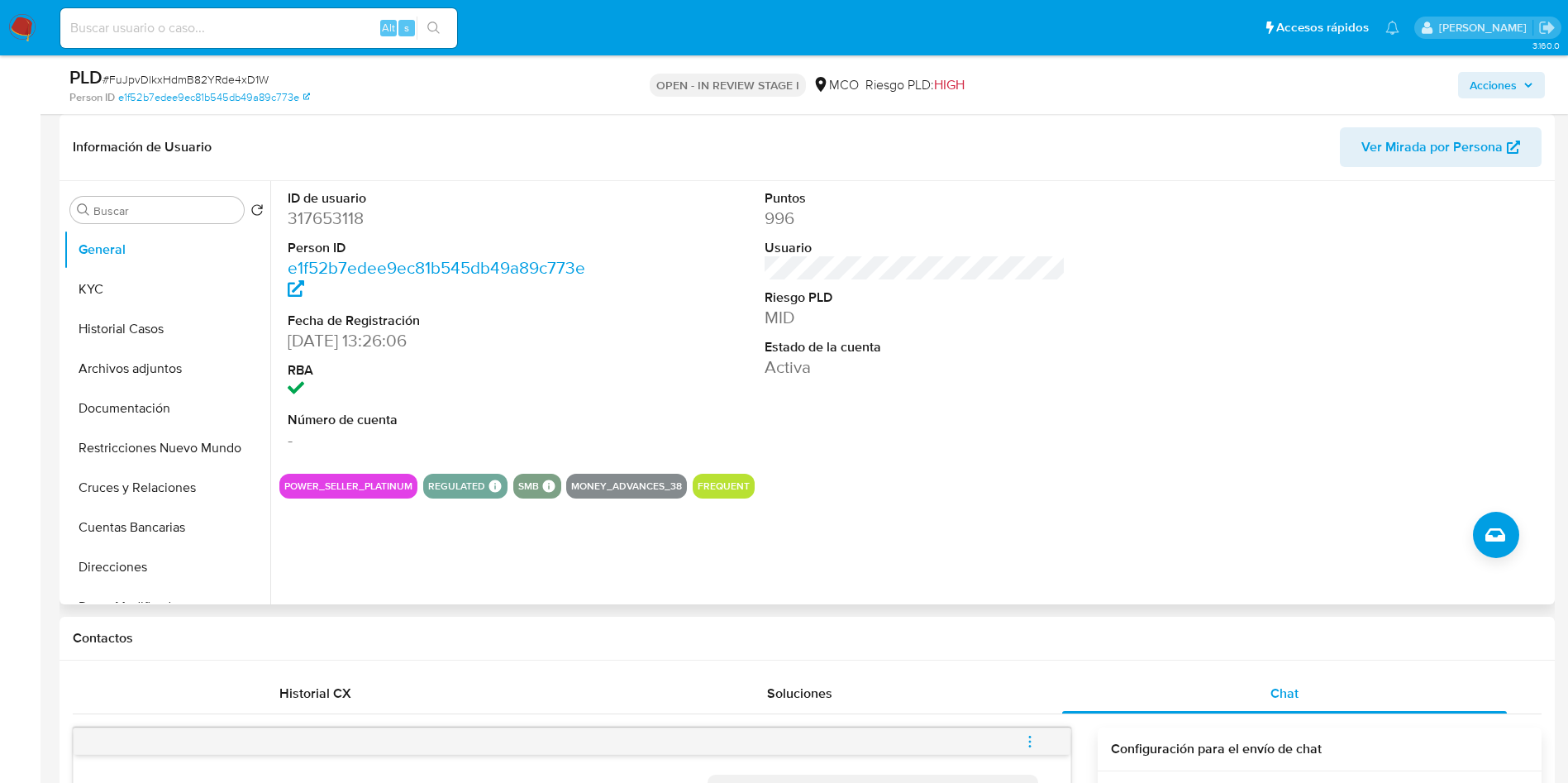
click at [1052, 478] on div "POWER_SELLER_PLATINUM REGULATED REGULATED MCO PASARELA Evaluation Result COMPLI…" at bounding box center [915, 486] width 1272 height 25
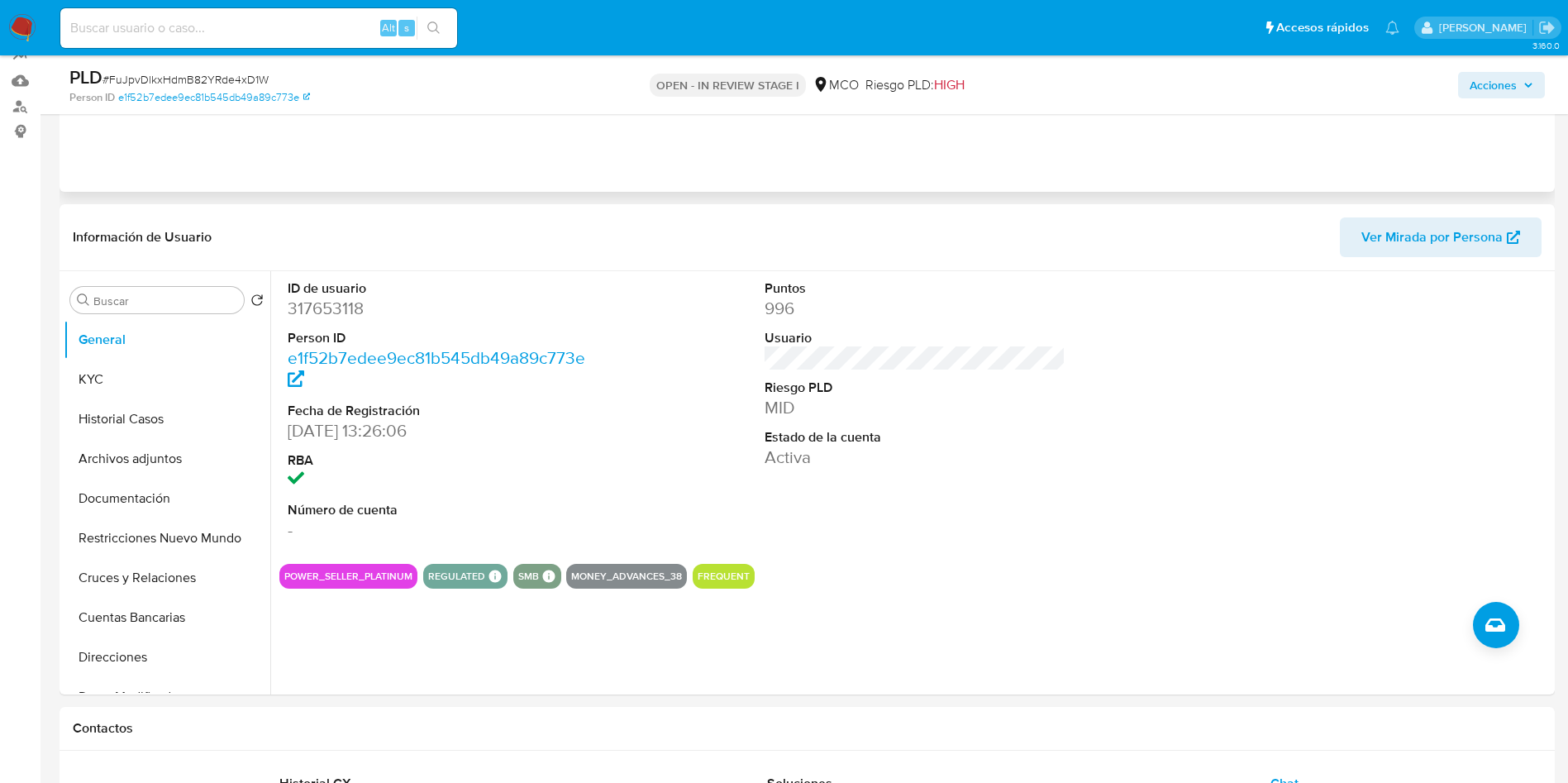
scroll to position [124, 0]
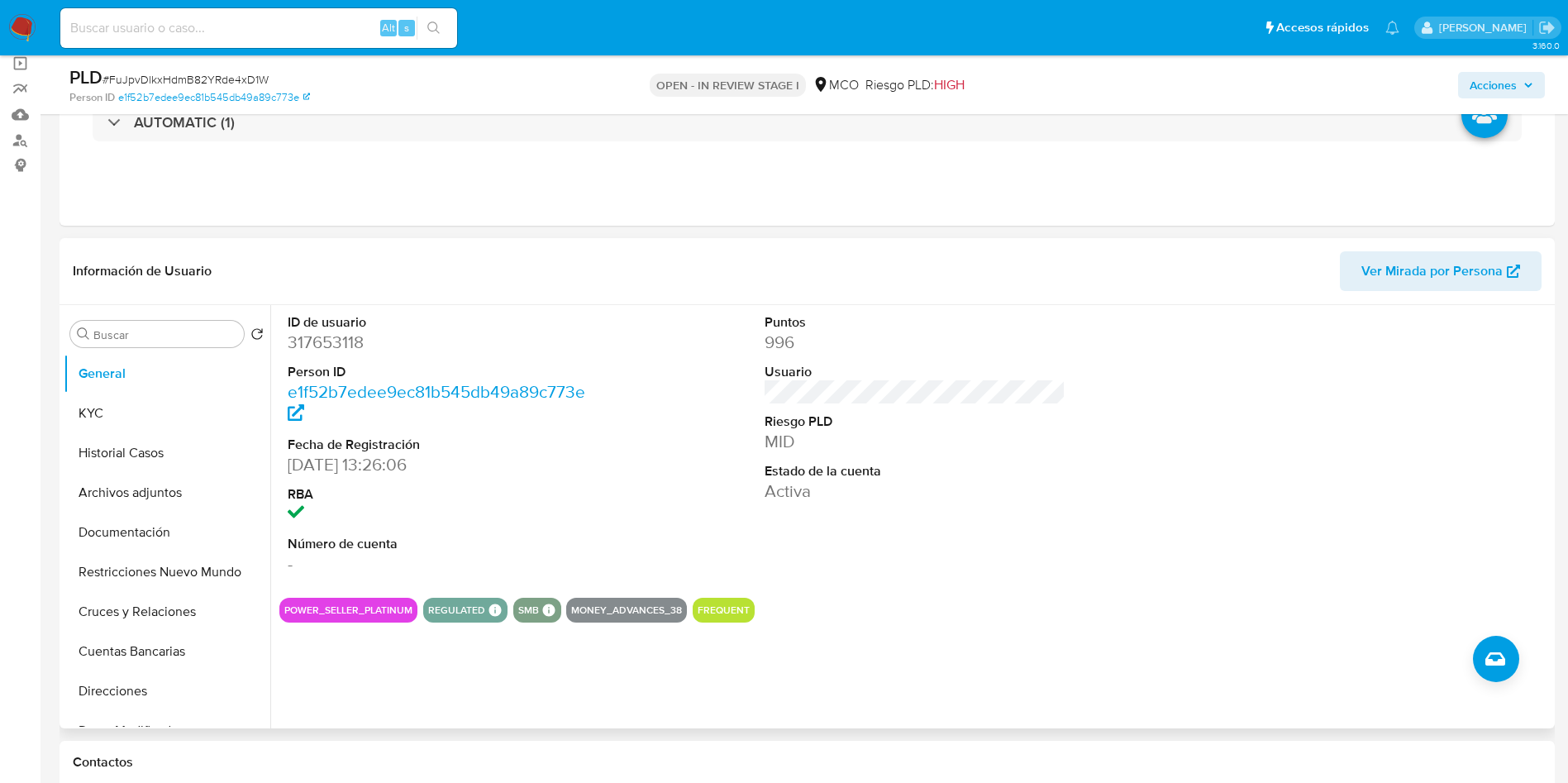
click at [326, 338] on dd "317653118" at bounding box center [439, 342] width 302 height 23
click at [327, 338] on dd "317653118" at bounding box center [439, 342] width 302 height 23
copy dd "317653118"
click at [335, 344] on dd "317653118" at bounding box center [439, 342] width 302 height 23
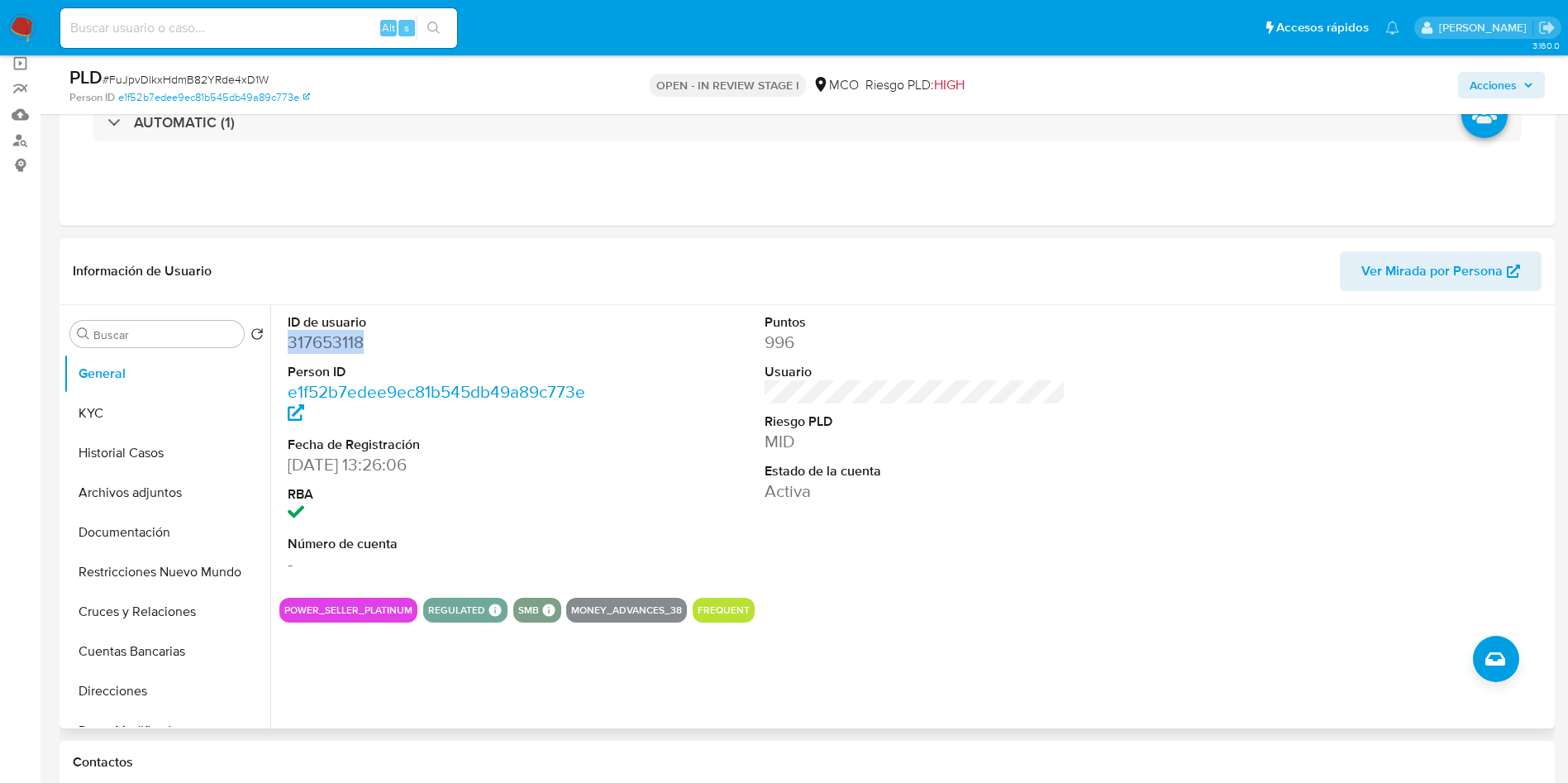
click at [335, 344] on dd "317653118" at bounding box center [439, 342] width 302 height 23
copy dd "317653118"
drag, startPoint x: 113, startPoint y: 465, endPoint x: 117, endPoint y: 456, distance: 9.8
click at [113, 465] on button "Historial Casos" at bounding box center [159, 453] width 193 height 40
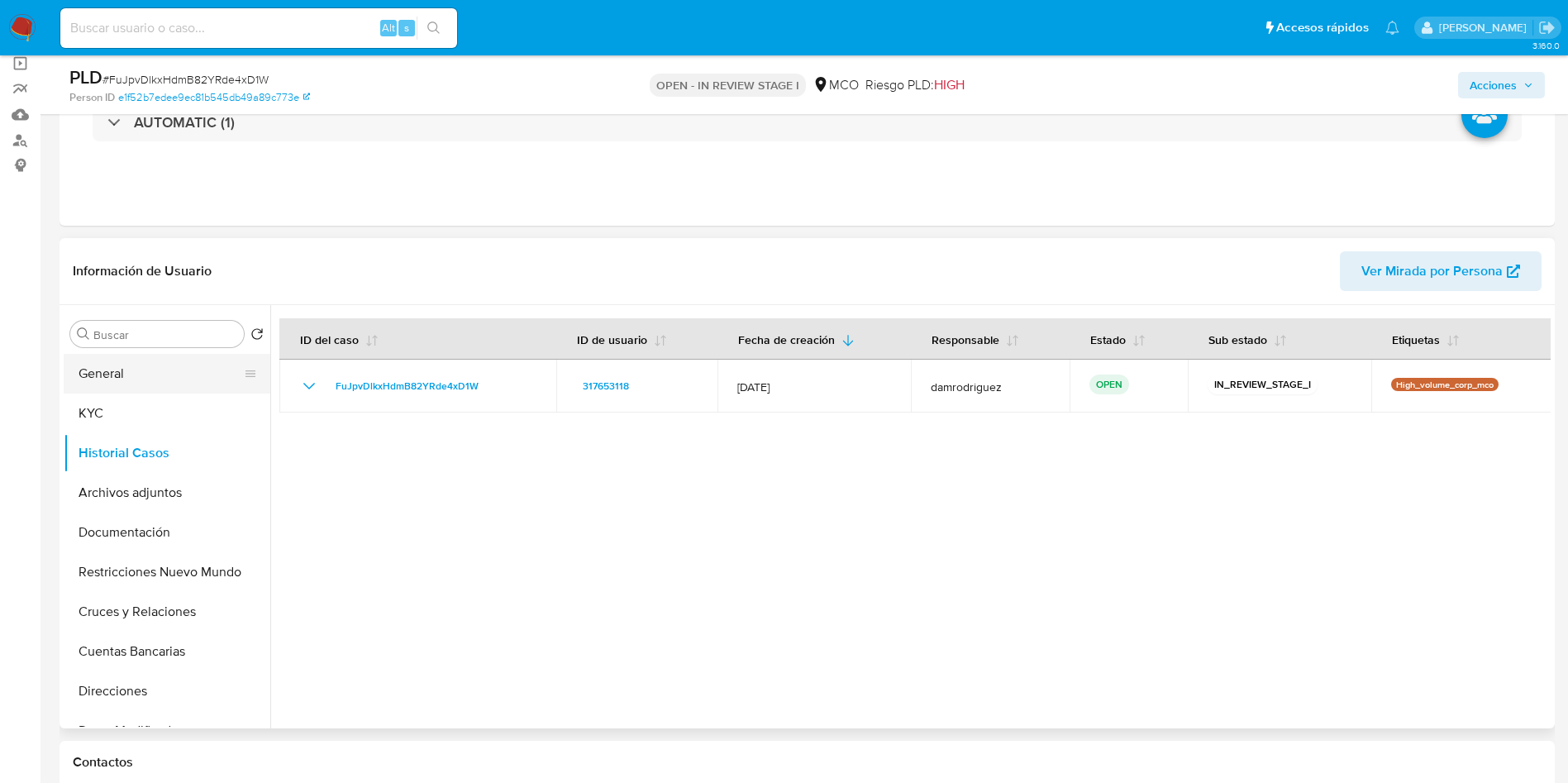
click at [118, 377] on button "General" at bounding box center [159, 374] width 193 height 40
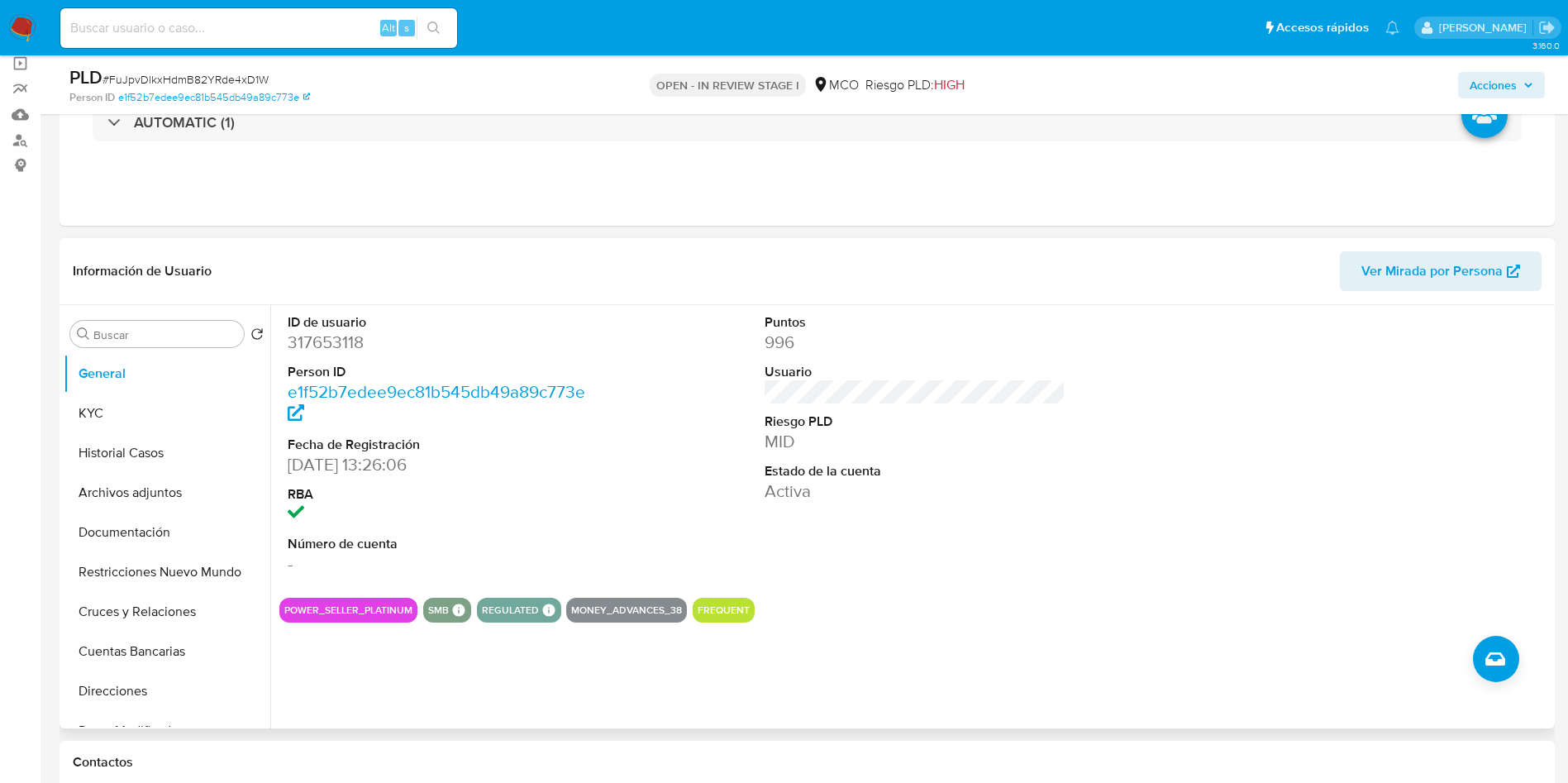
click at [339, 336] on dd "317653118" at bounding box center [439, 342] width 302 height 23
copy dd "317653118"
click at [146, 443] on button "Historial Casos" at bounding box center [159, 453] width 193 height 40
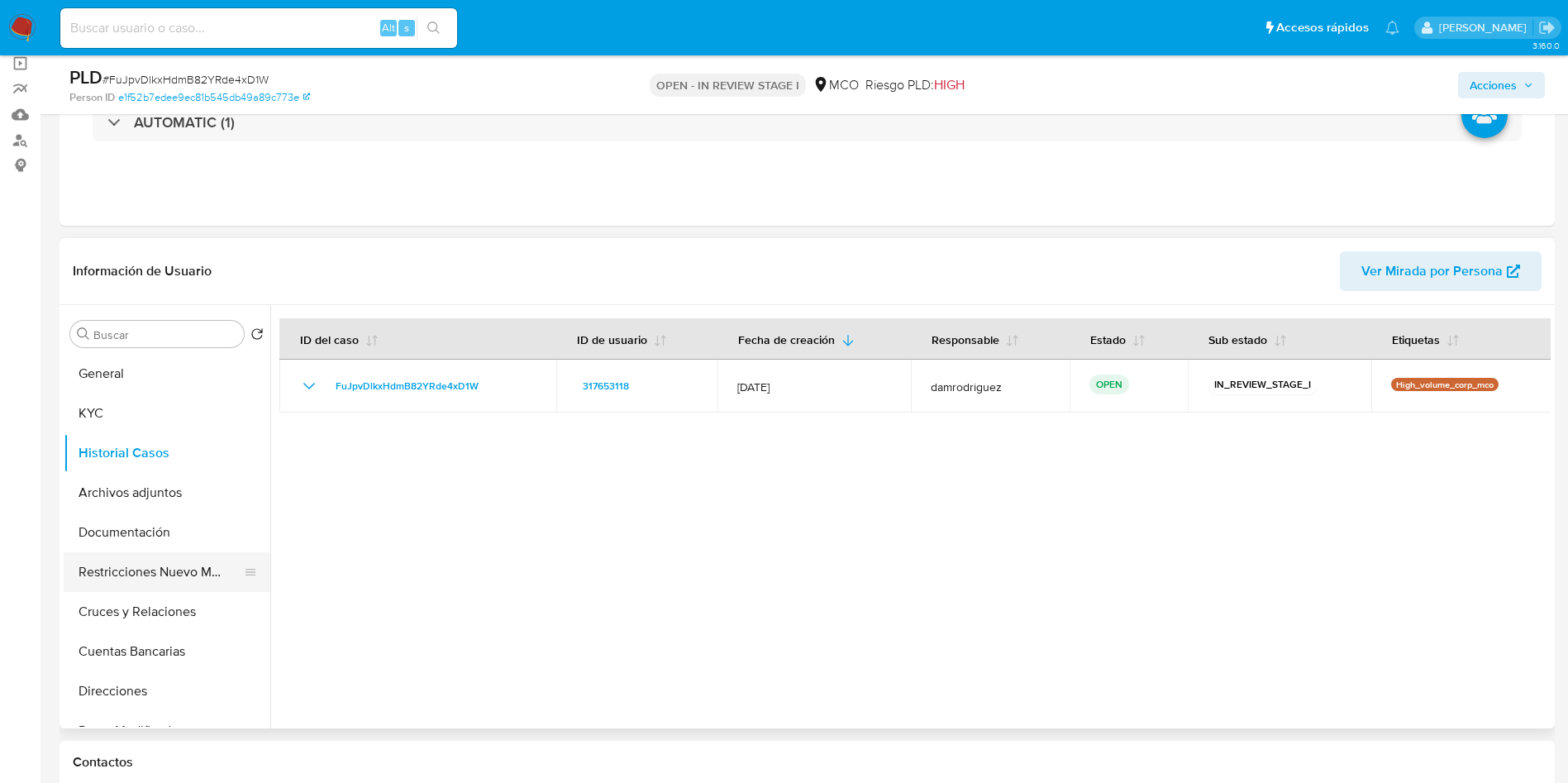
click at [143, 561] on button "Restricciones Nuevo Mundo" at bounding box center [159, 571] width 193 height 40
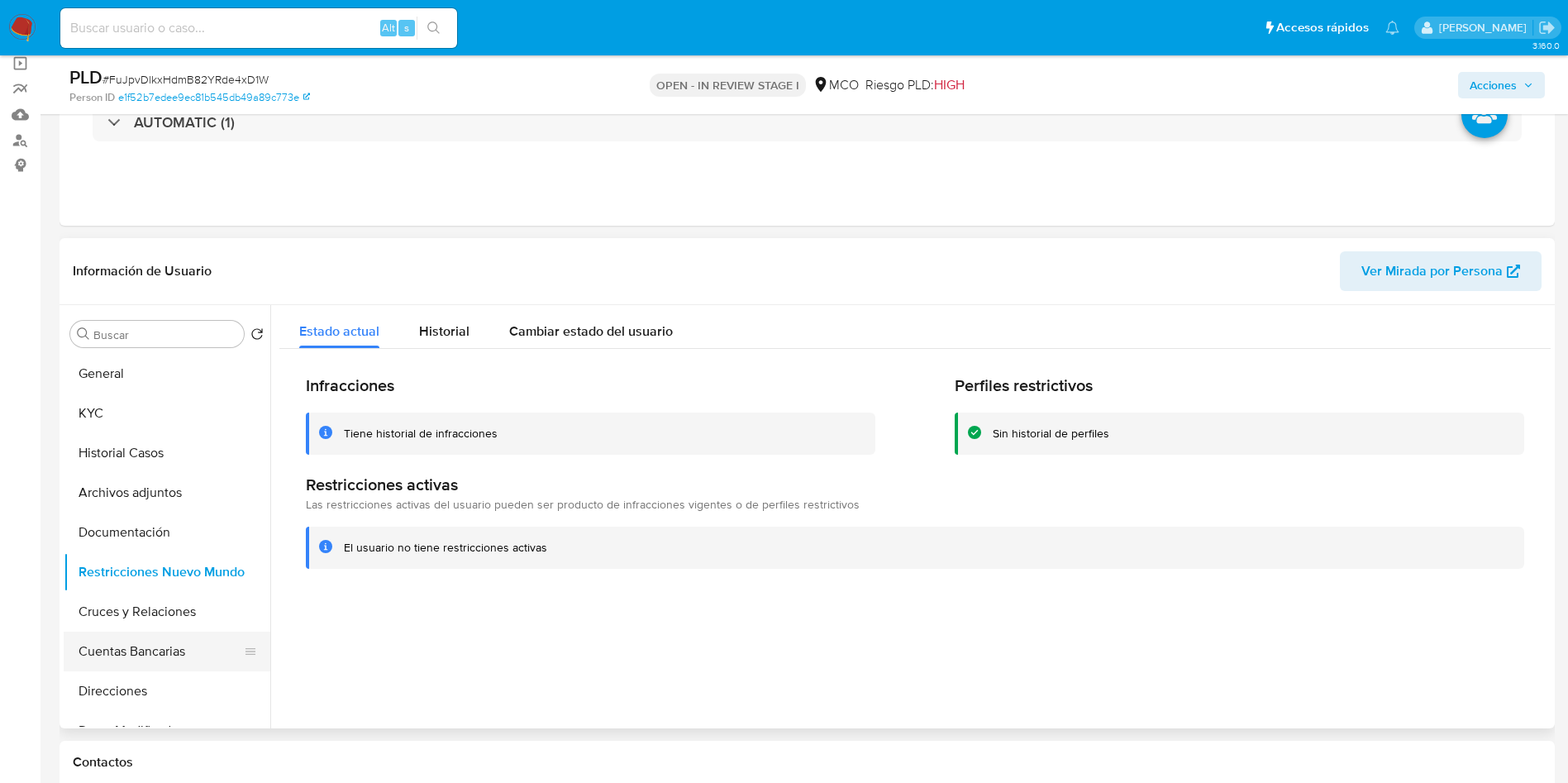
click at [148, 650] on button "Cuentas Bancarias" at bounding box center [159, 651] width 193 height 40
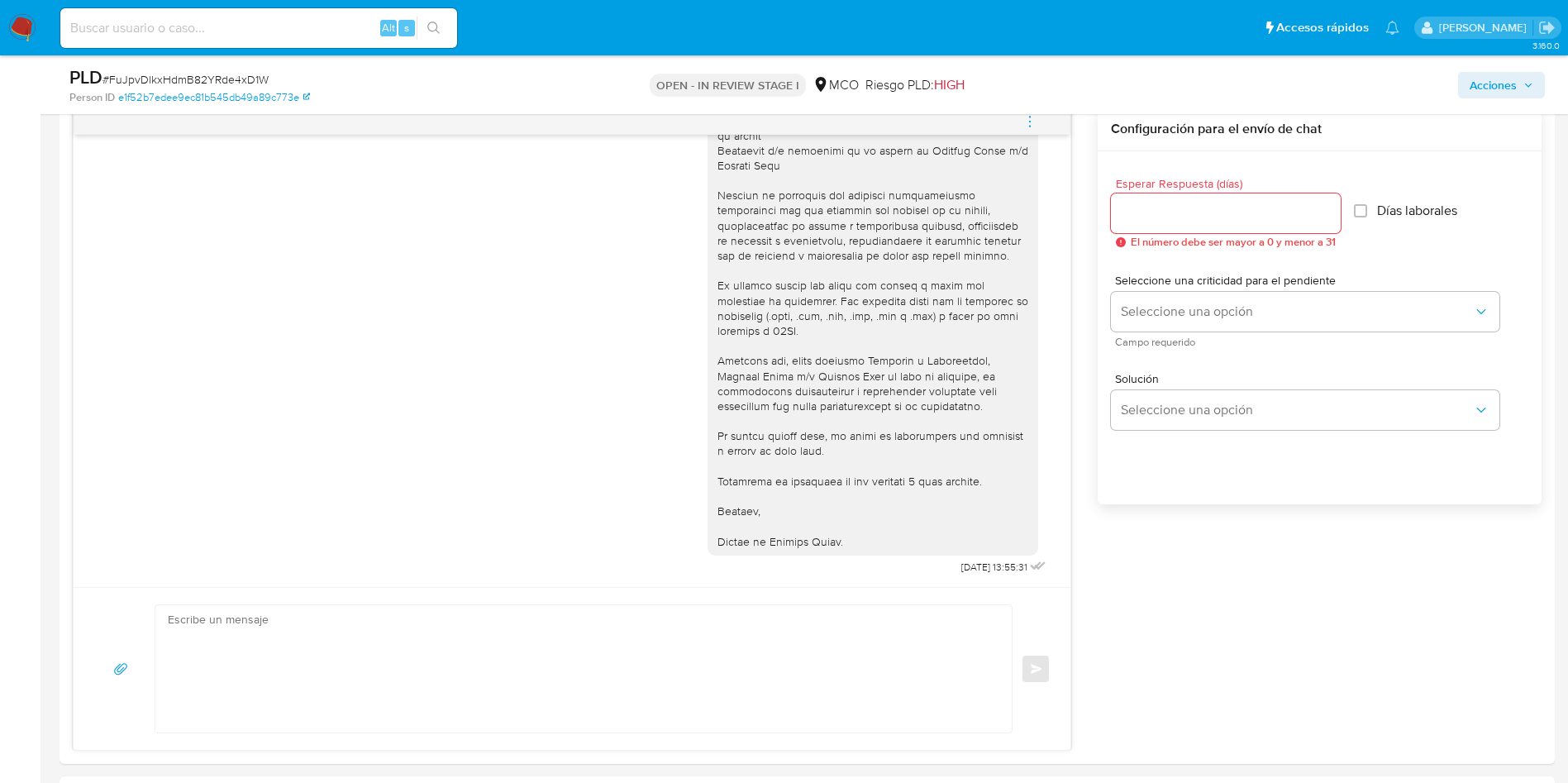
scroll to position [0, 0]
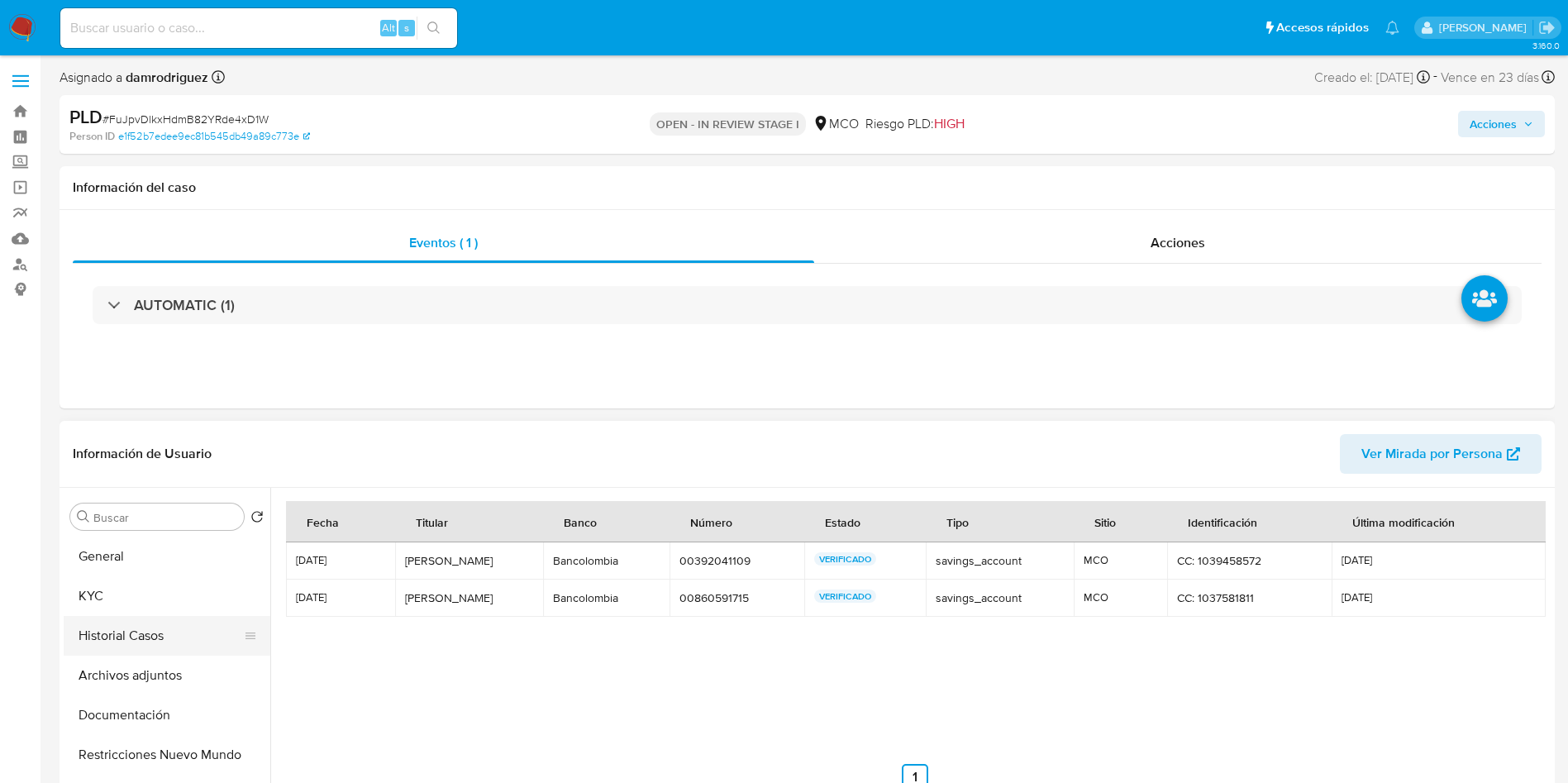
click at [144, 652] on button "Historial Casos" at bounding box center [159, 636] width 193 height 40
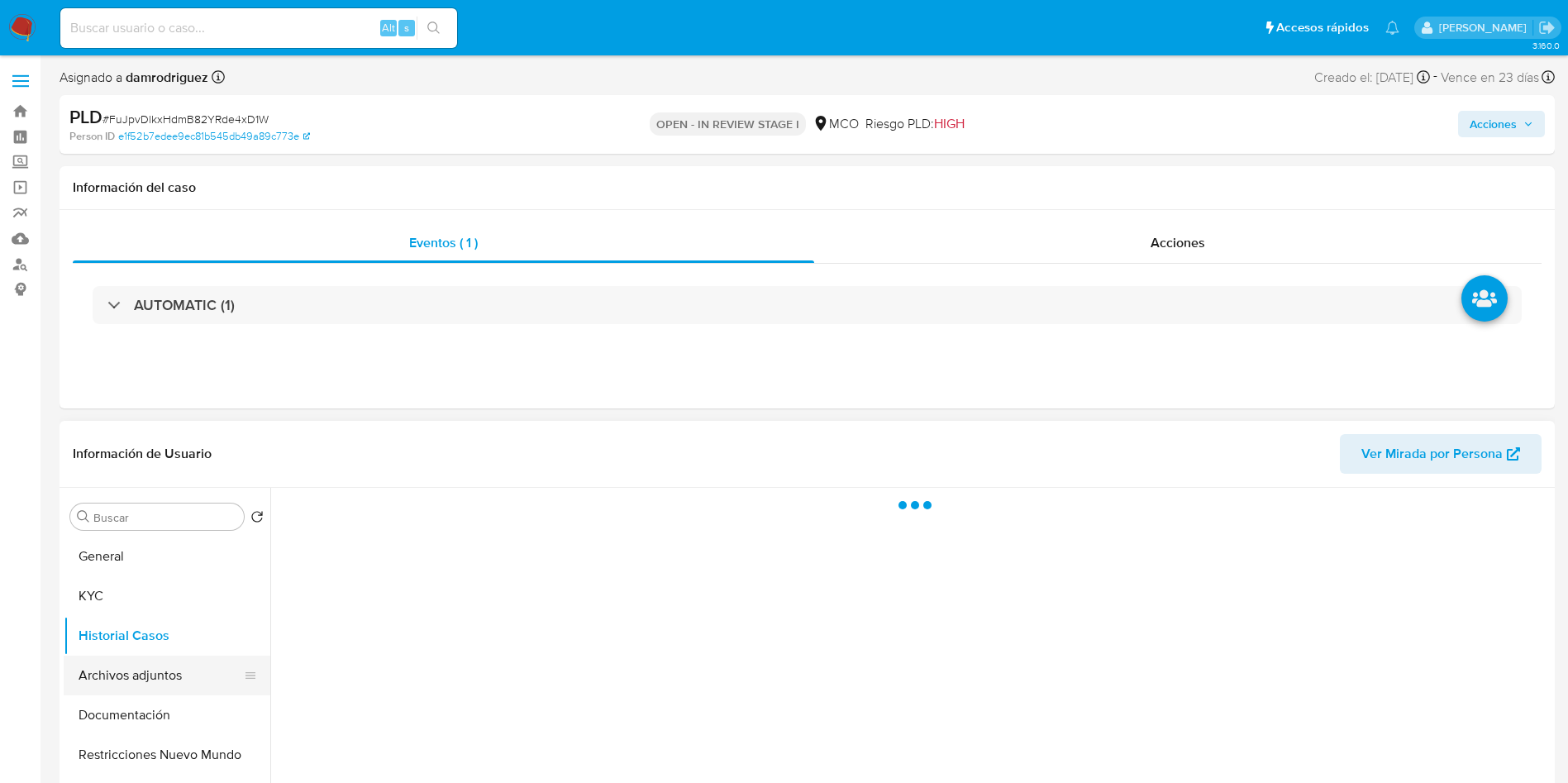
click at [155, 681] on button "Archivos adjuntos" at bounding box center [159, 675] width 193 height 40
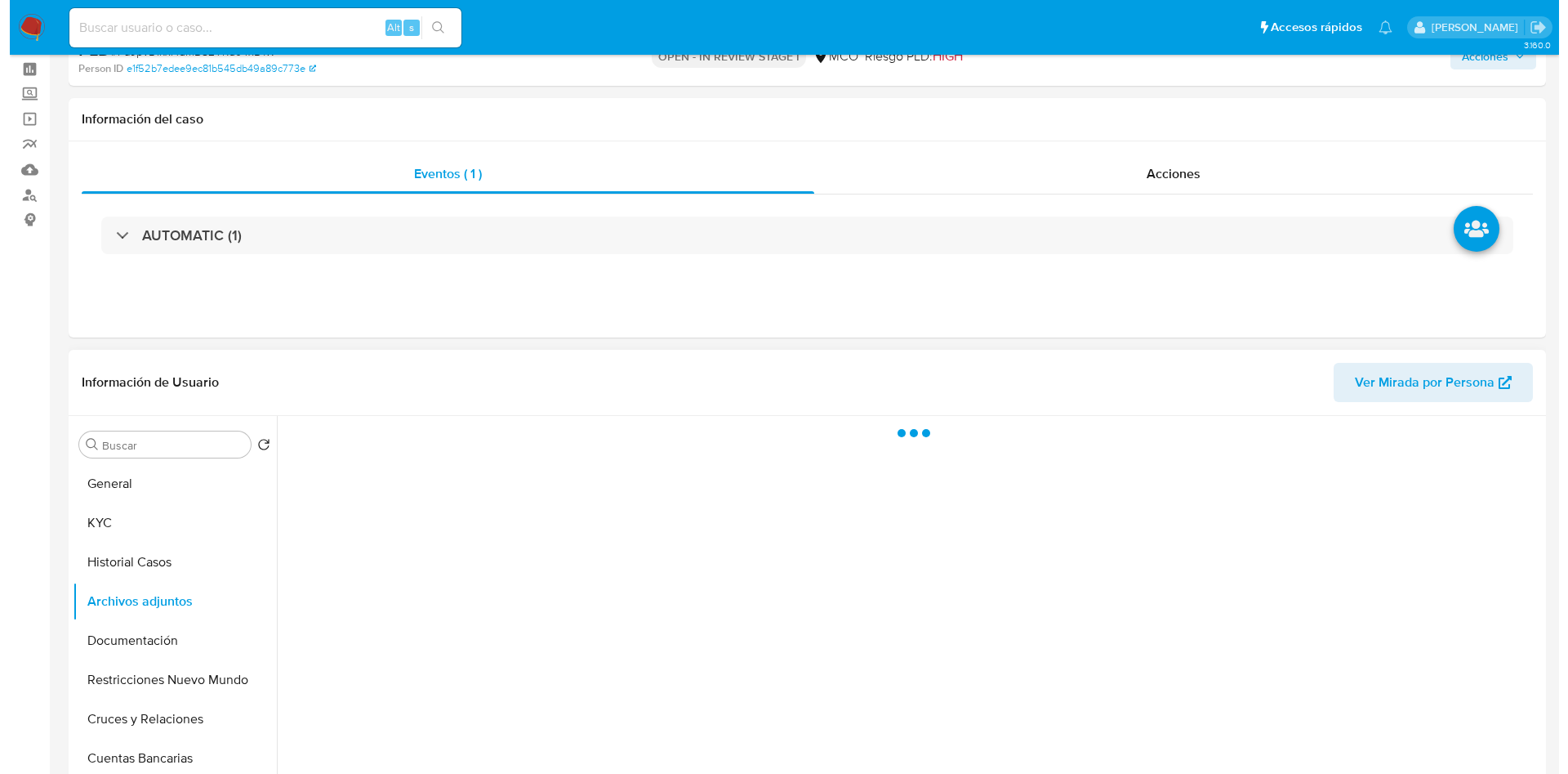
scroll to position [123, 0]
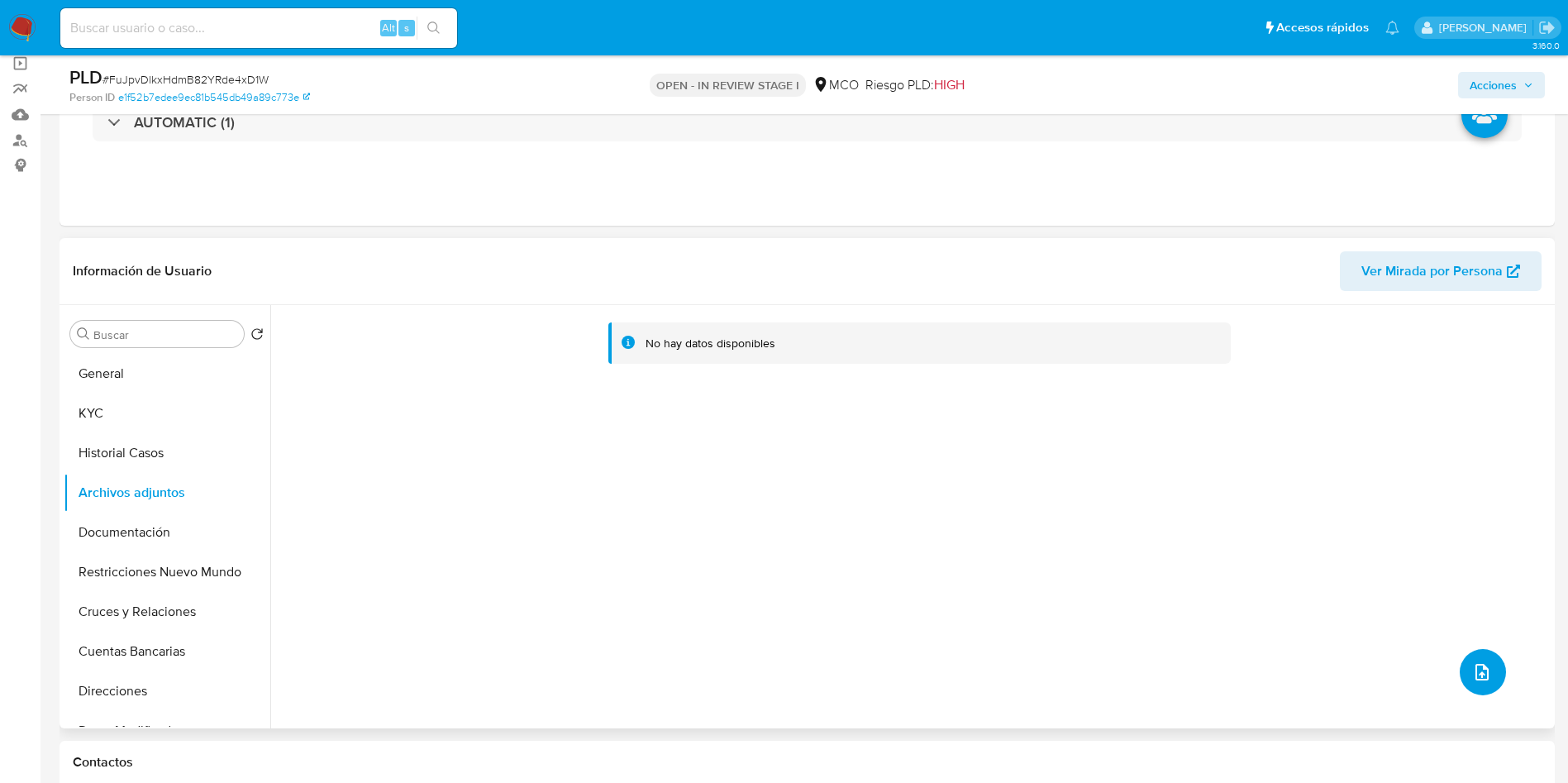
click at [1476, 662] on icon "upload-file" at bounding box center [1481, 671] width 20 height 20
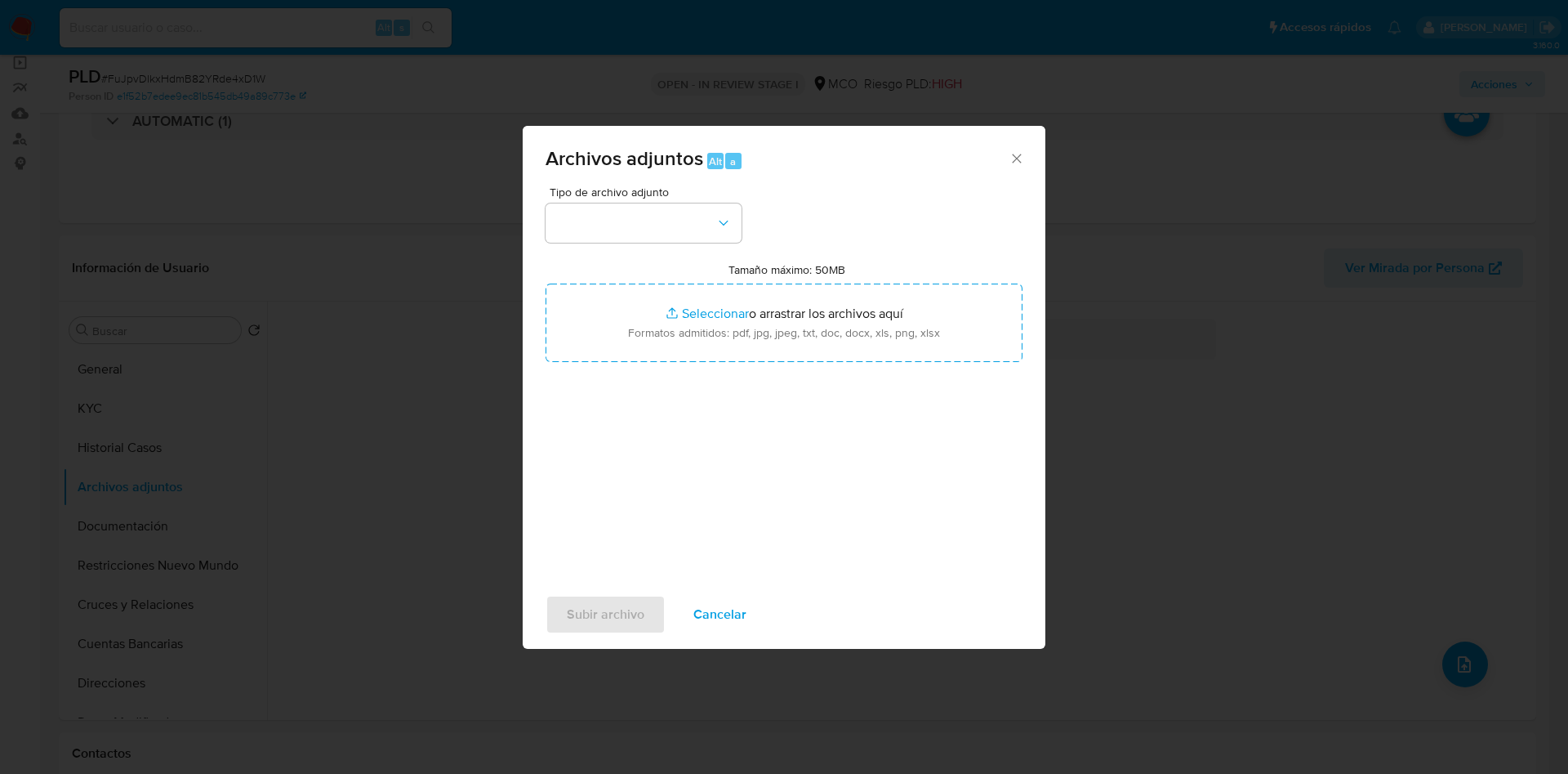
click at [603, 198] on span "Tipo de archivo adjunto" at bounding box center [648, 192] width 196 height 11
click at [604, 226] on button "button" at bounding box center [643, 223] width 196 height 40
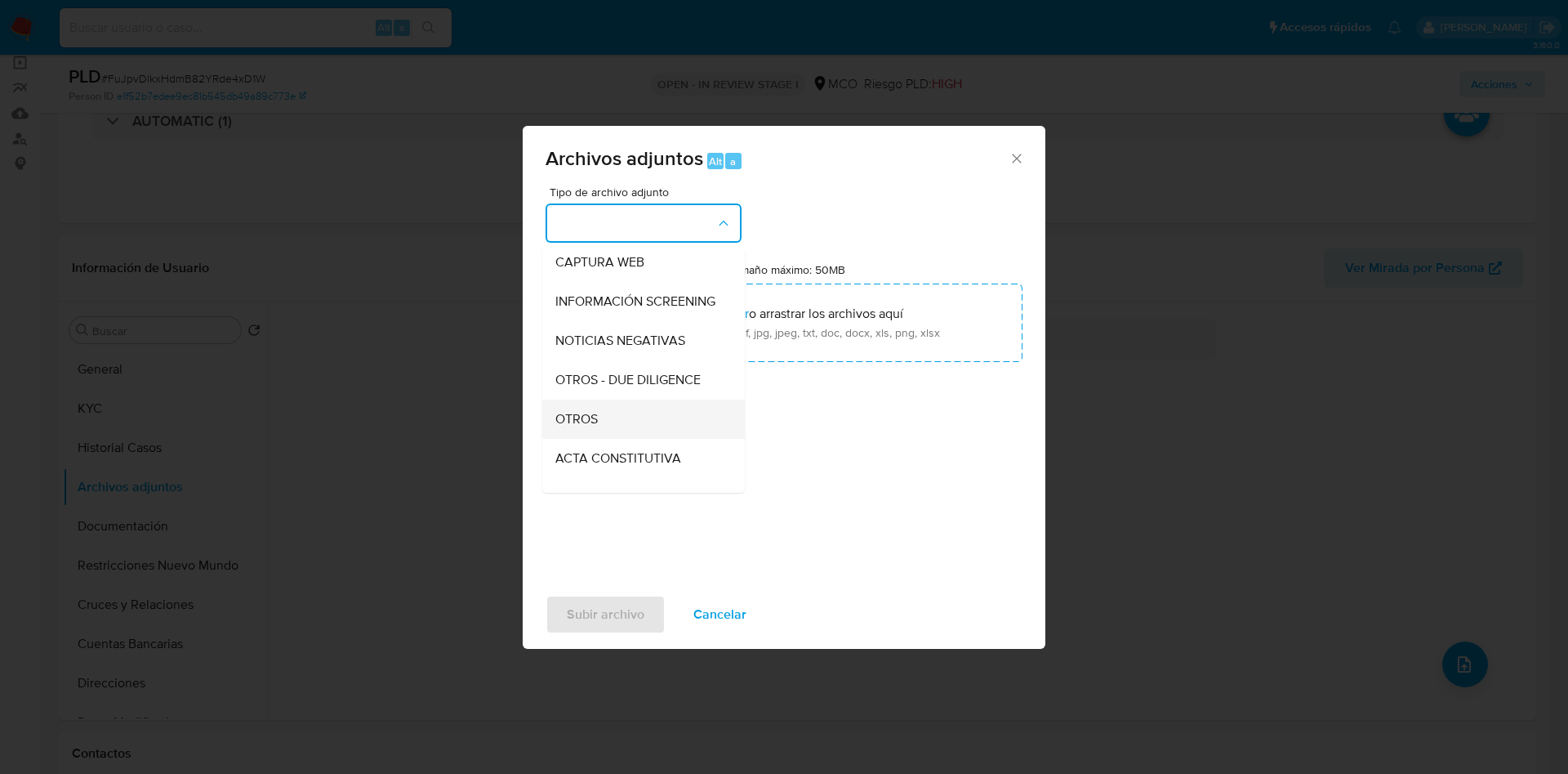
click at [616, 439] on div "OTROS" at bounding box center [638, 419] width 167 height 40
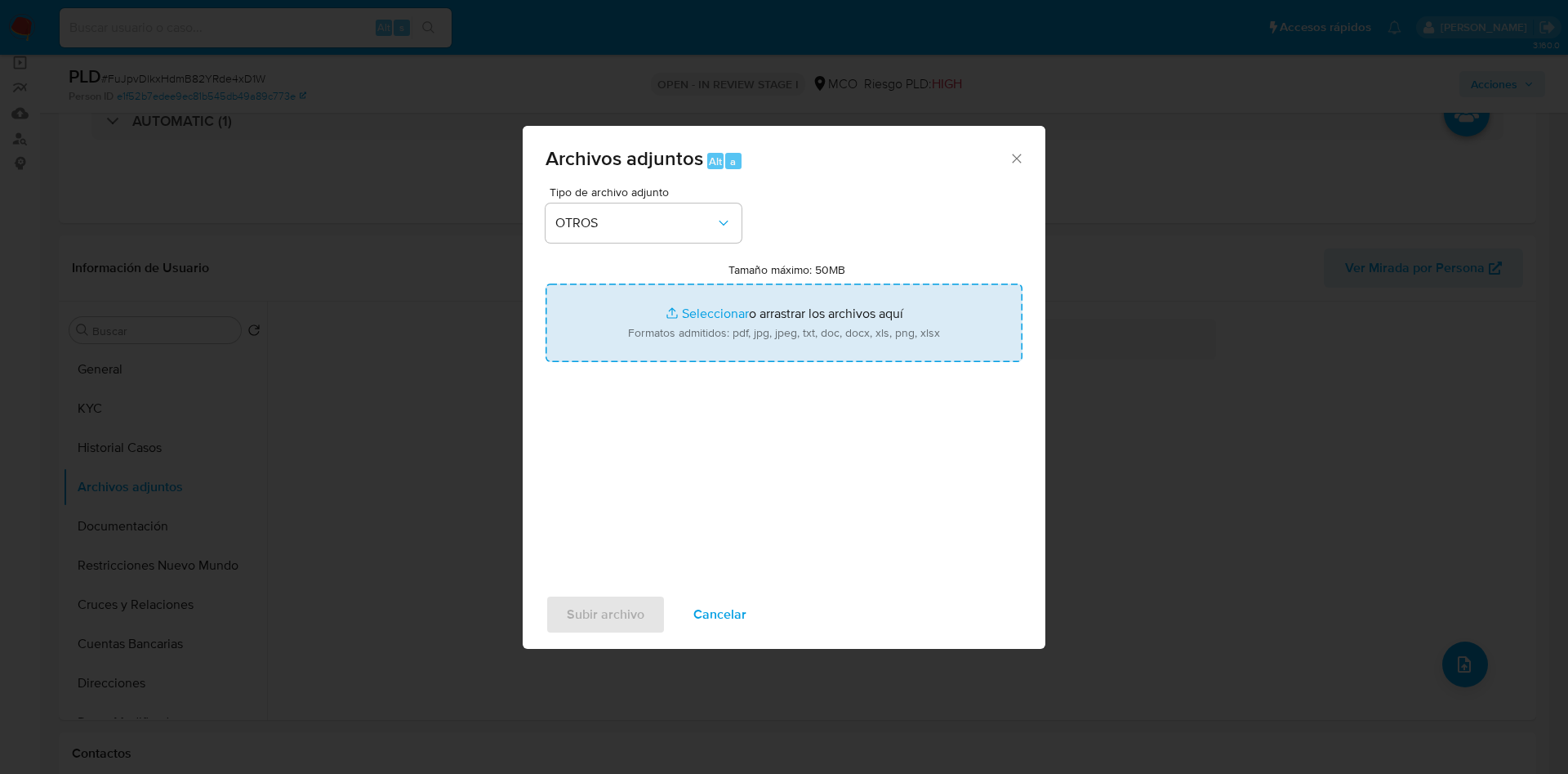
click at [745, 313] on input "Tamaño máximo: 50MB Seleccionar archivos" at bounding box center [784, 322] width 477 height 78
type input "C:\fakepath\317653118 - 17_09_2025.pdf"
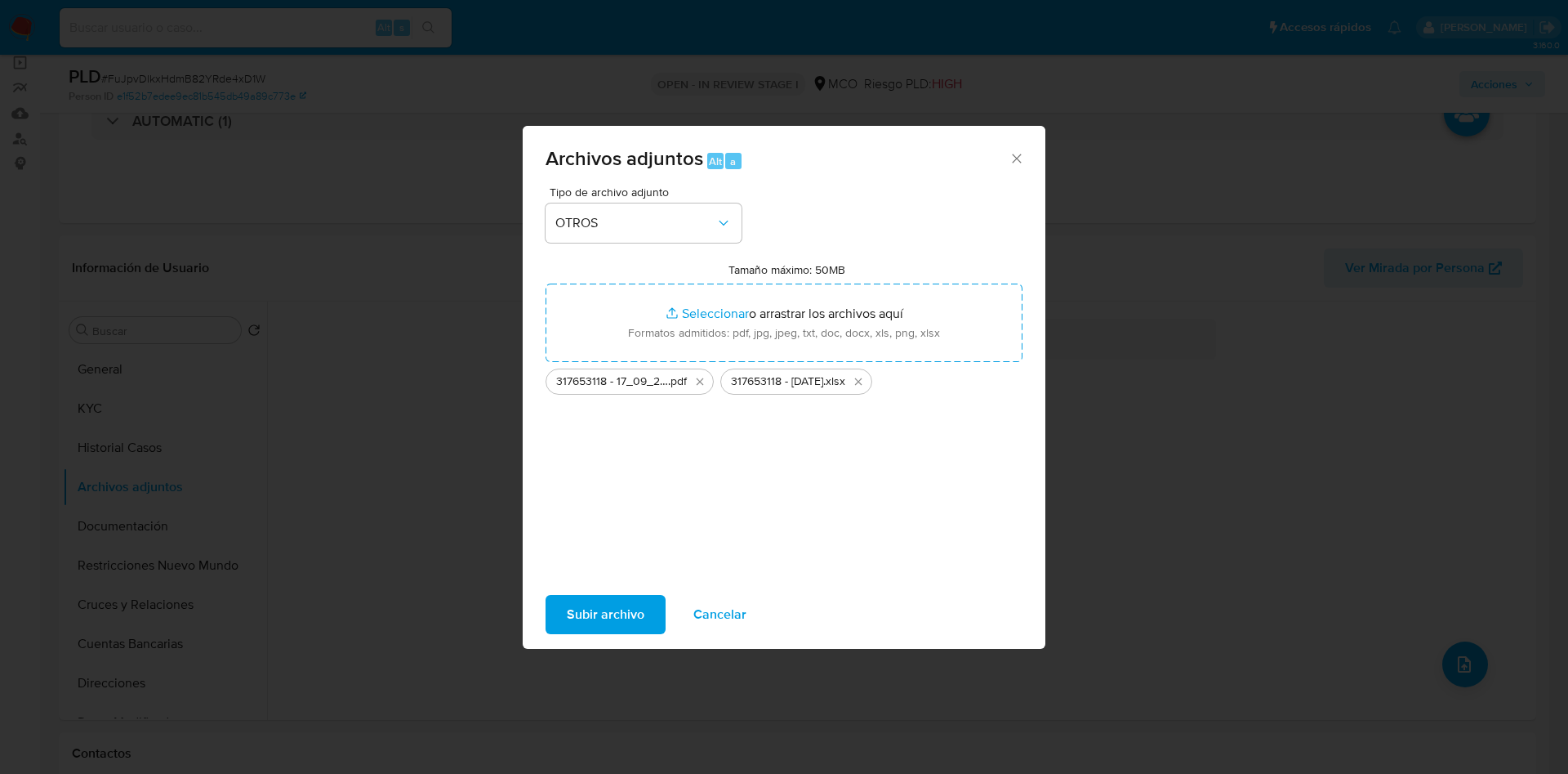
click at [611, 609] on span "Subir archivo" at bounding box center [605, 614] width 77 height 36
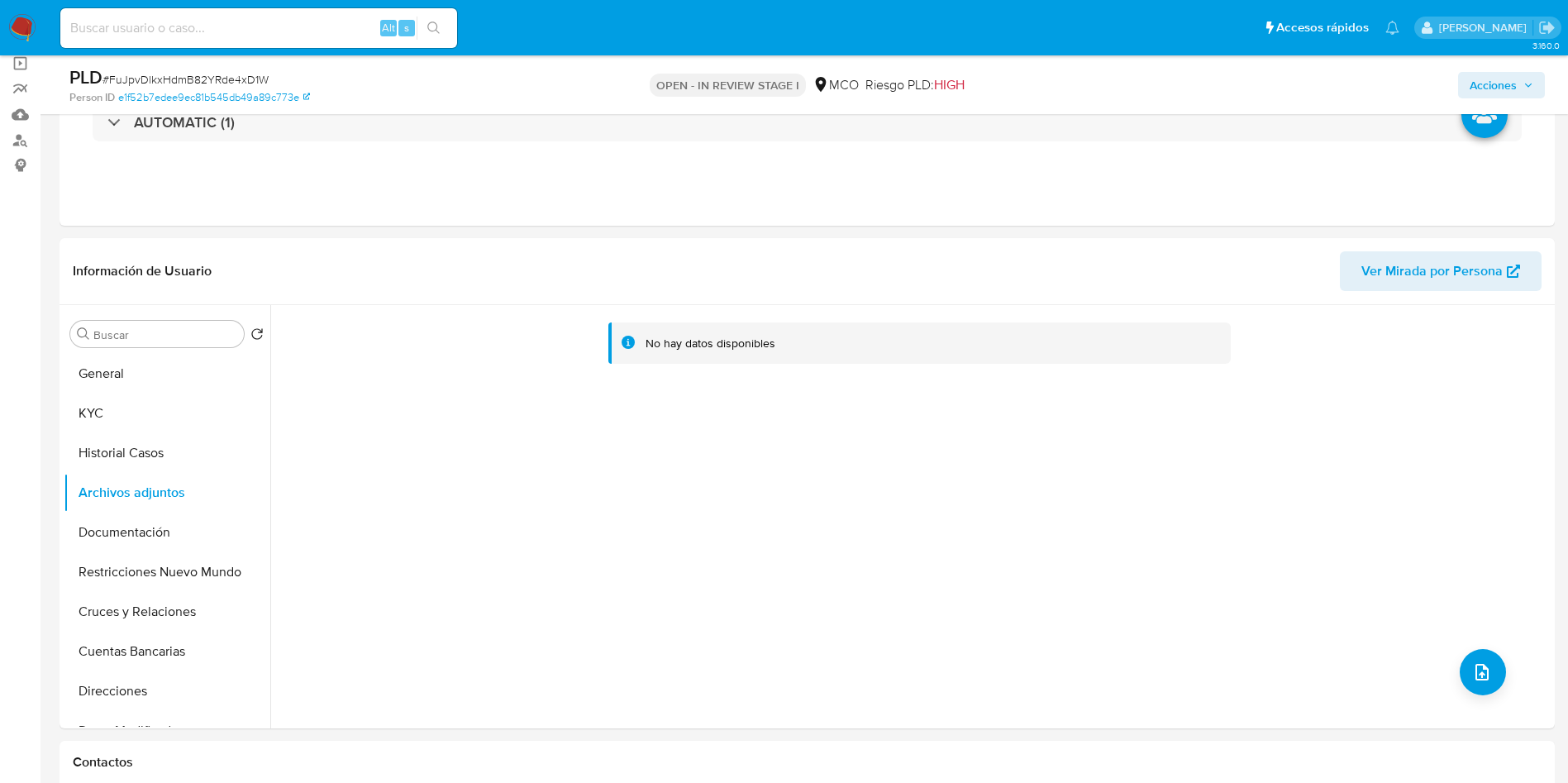
click at [1498, 89] on span "Acciones" at bounding box center [1493, 85] width 48 height 26
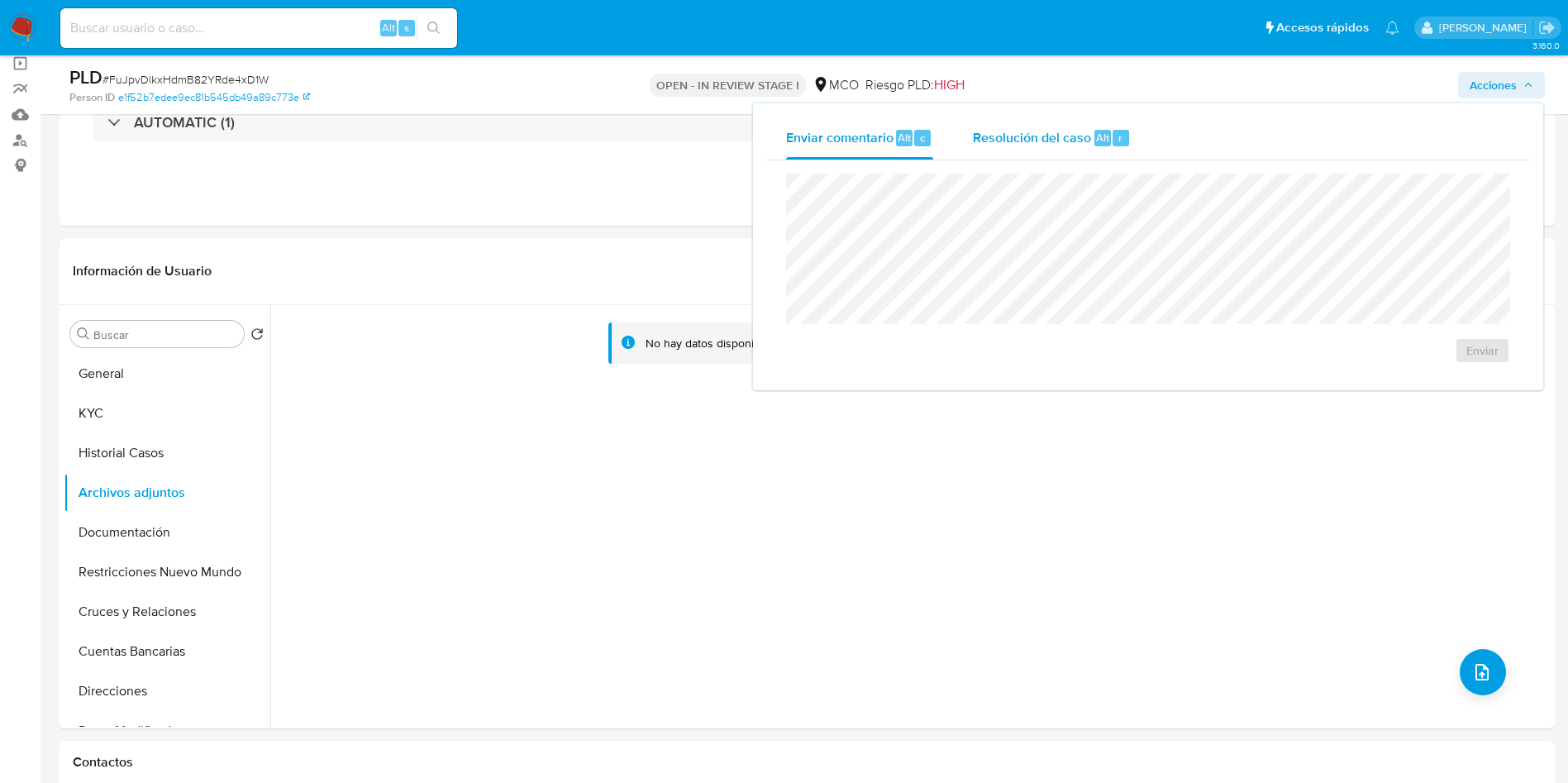
click at [1071, 117] on div "Resolución del caso Alt r" at bounding box center [1052, 138] width 158 height 43
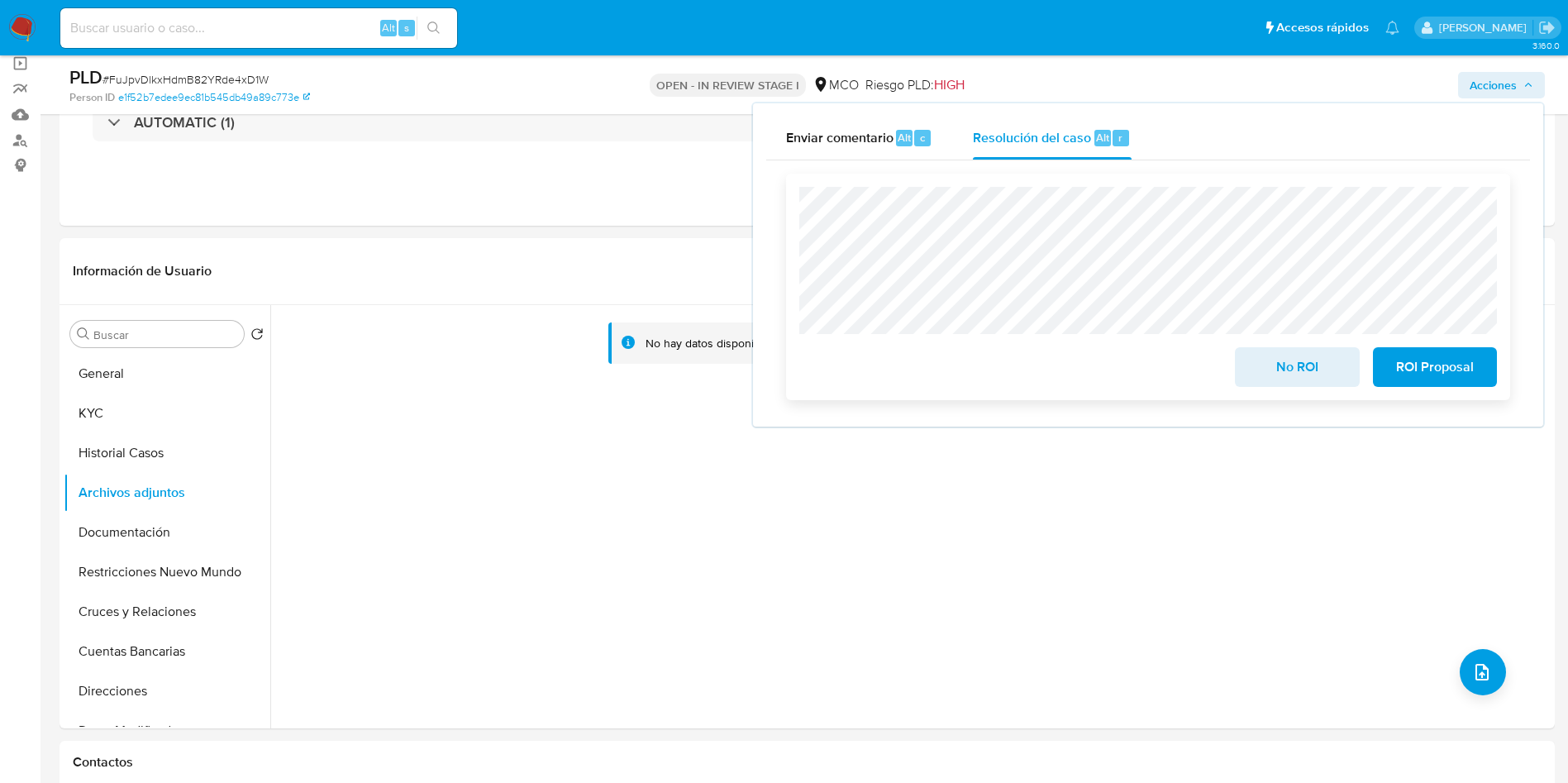
click at [1470, 376] on span "ROI Proposal" at bounding box center [1435, 366] width 81 height 36
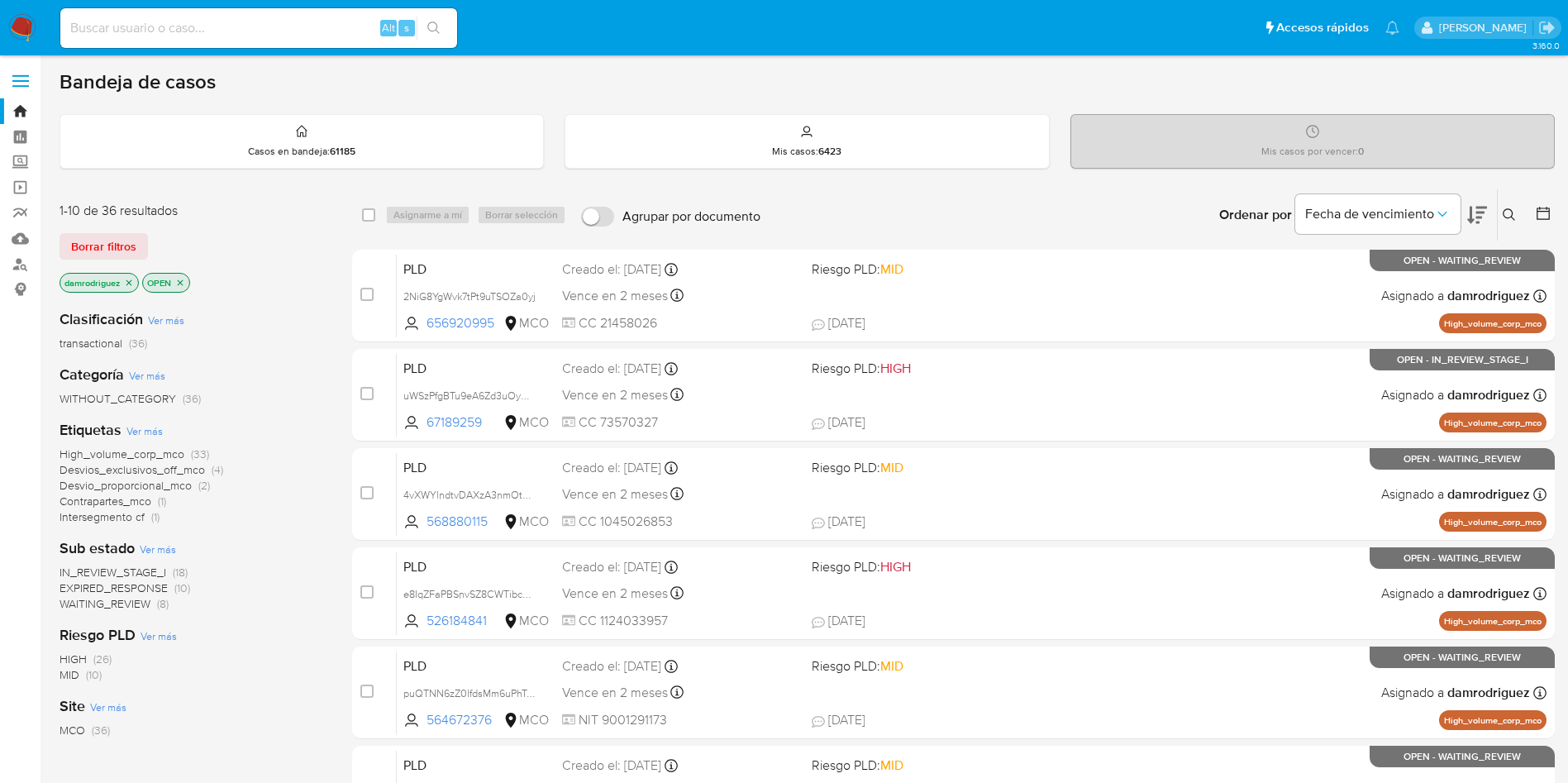
click at [130, 281] on icon "close-filter" at bounding box center [130, 282] width 6 height 6
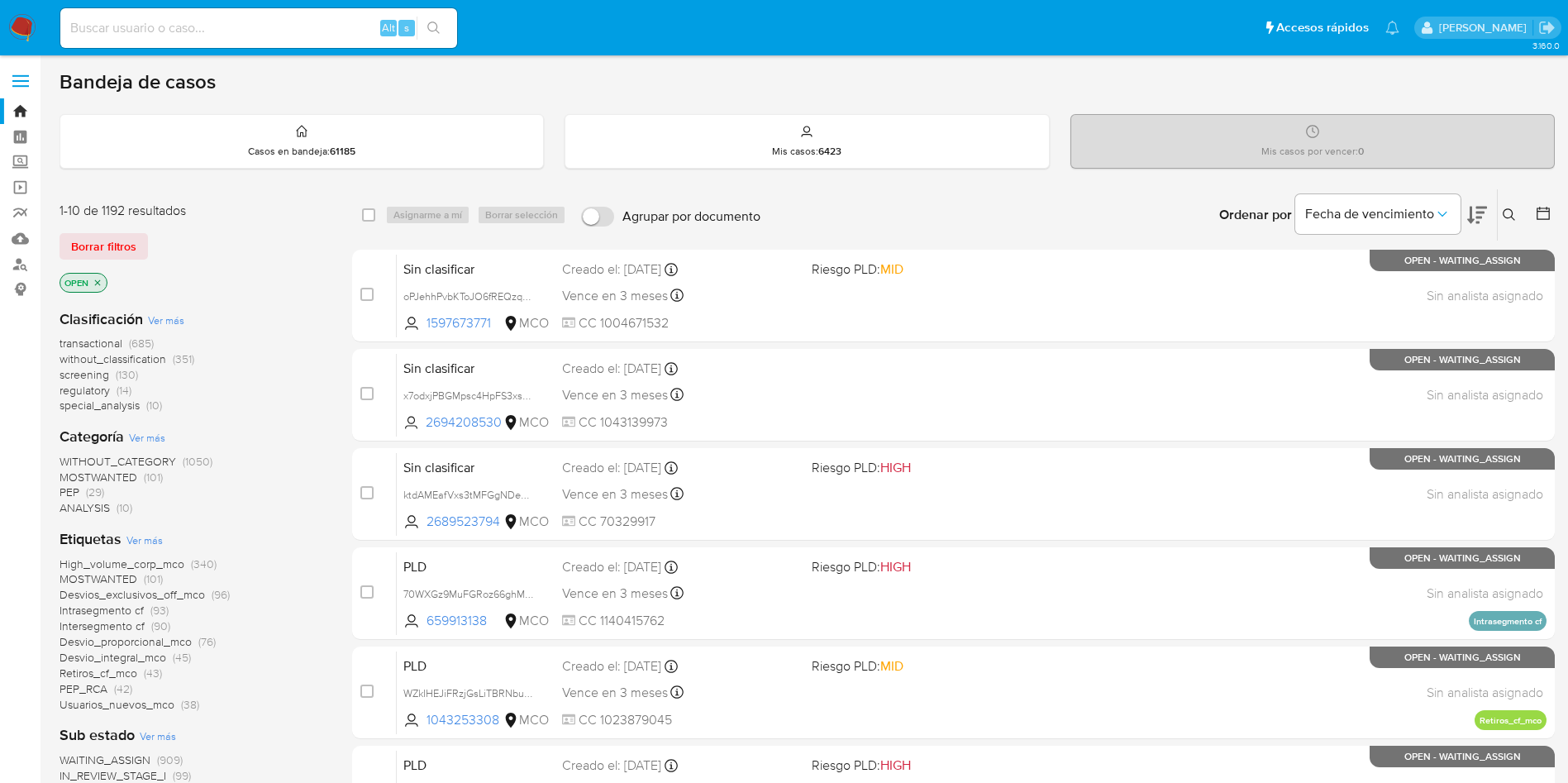
click at [97, 376] on span "screening" at bounding box center [84, 375] width 49 height 17
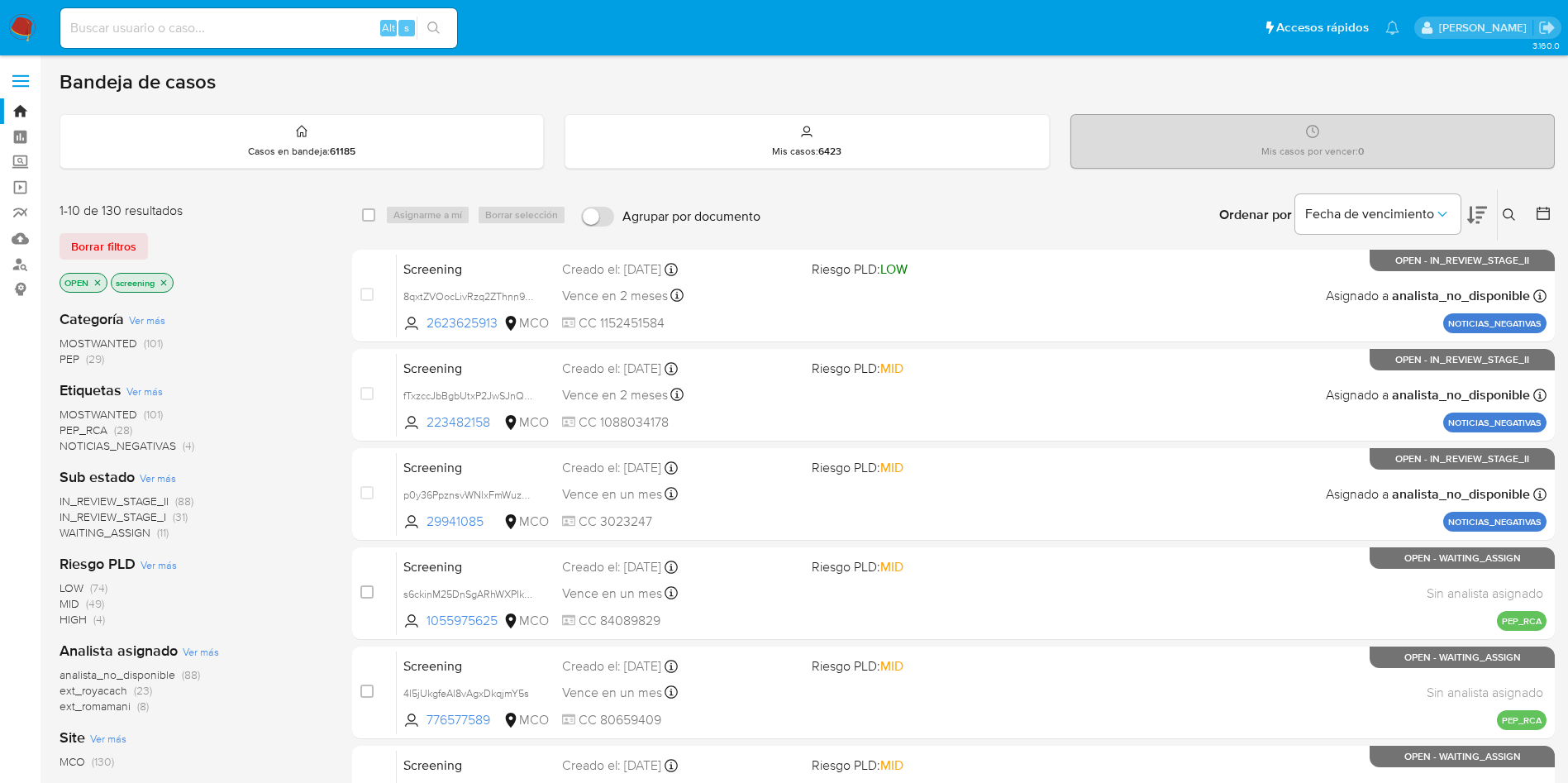
click at [1479, 213] on icon at bounding box center [1477, 215] width 20 height 18
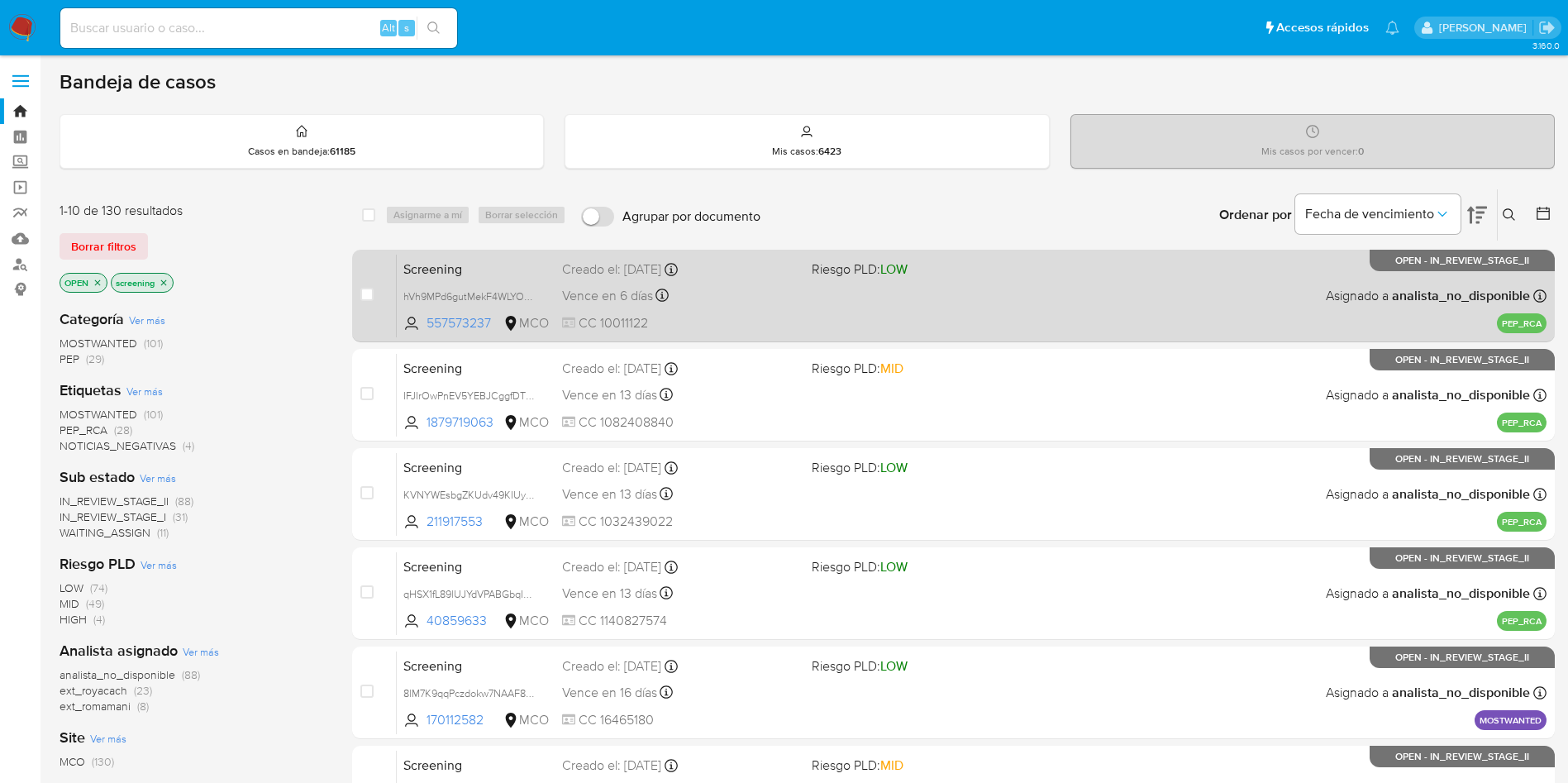
click at [745, 272] on div "Creado el: 24/08/2025 Creado el: 24/08/2025 12:13:45" at bounding box center [681, 269] width 237 height 19
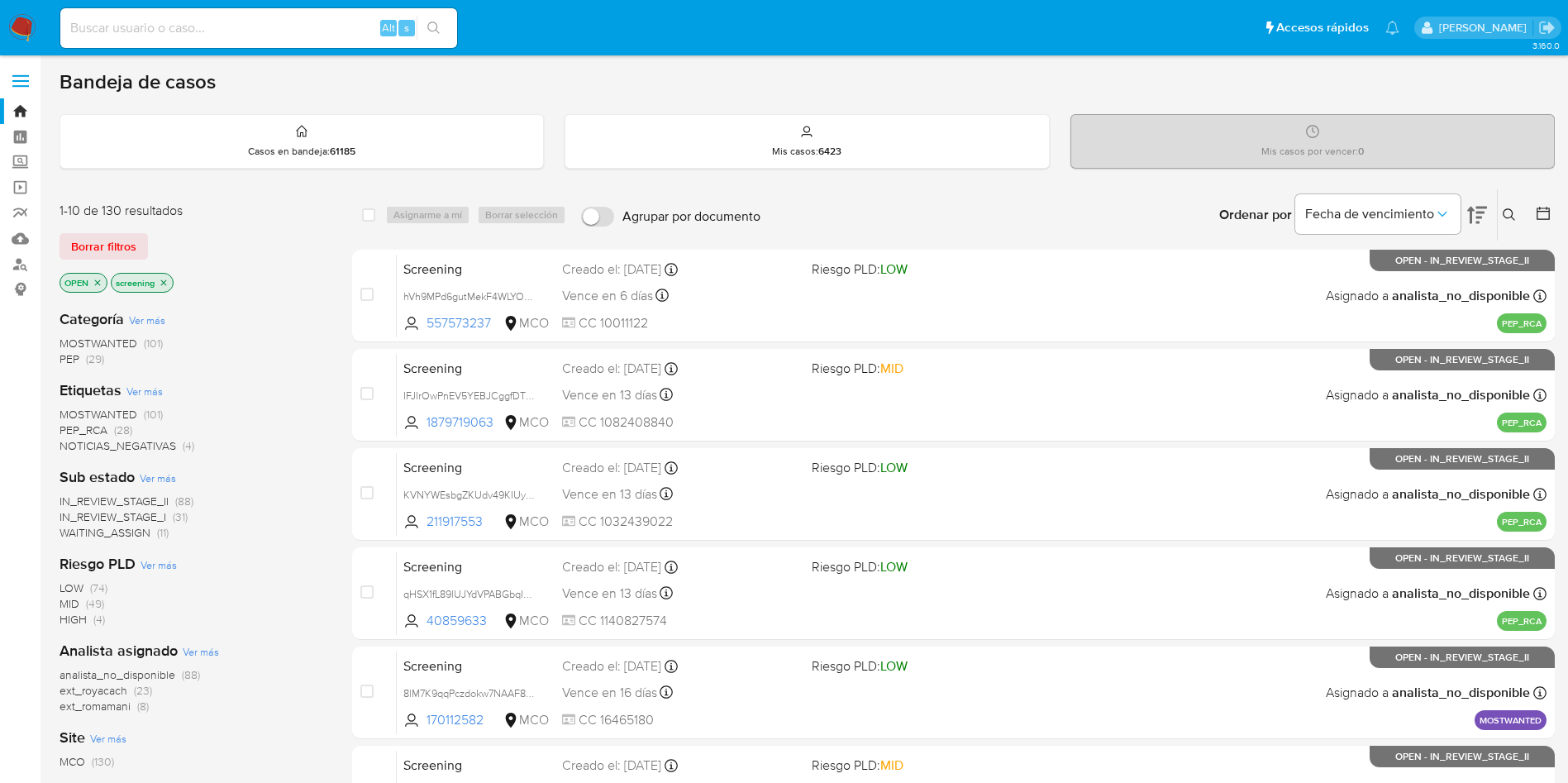
click at [31, 29] on img at bounding box center [22, 28] width 28 height 28
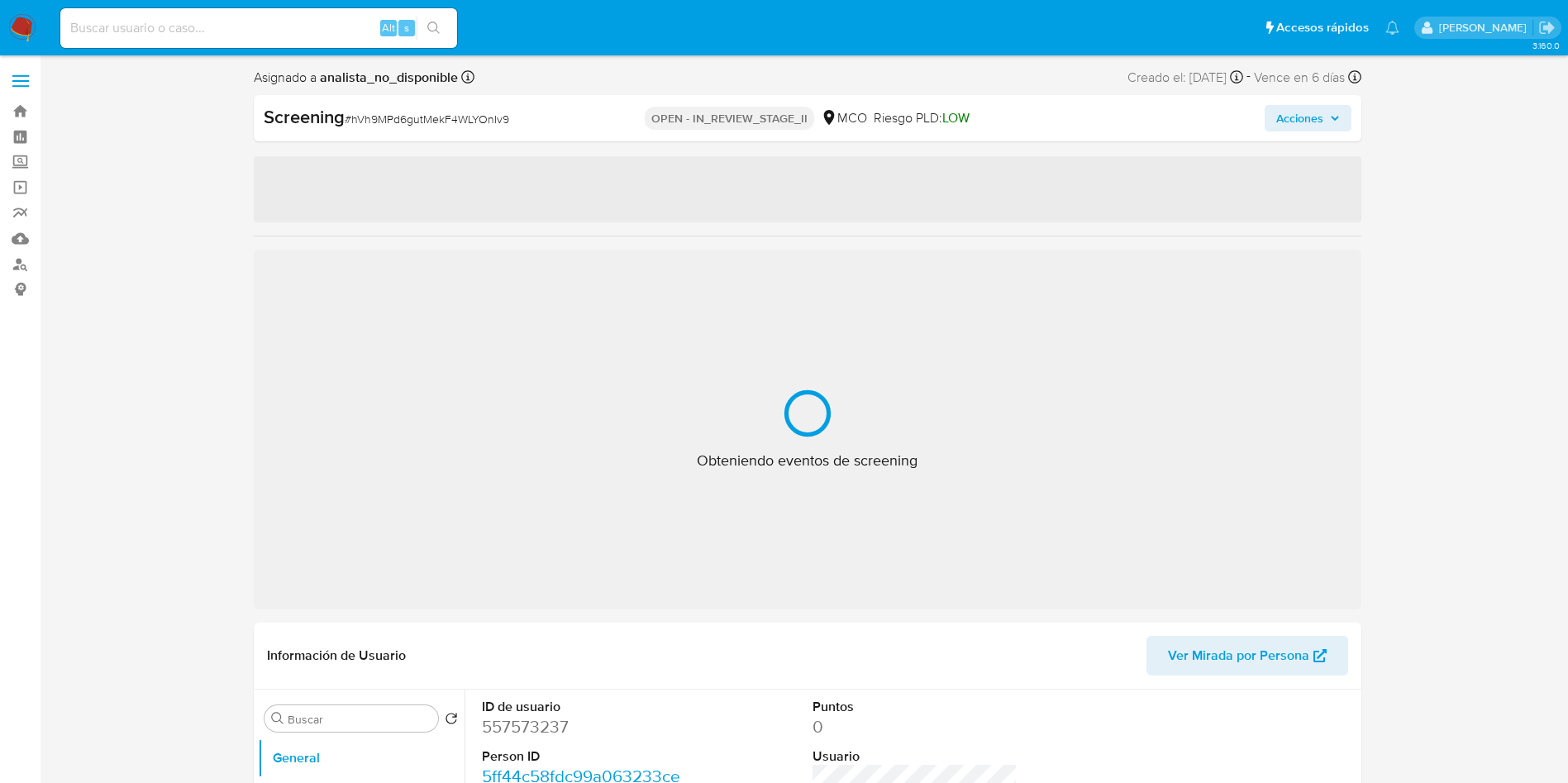
select select "10"
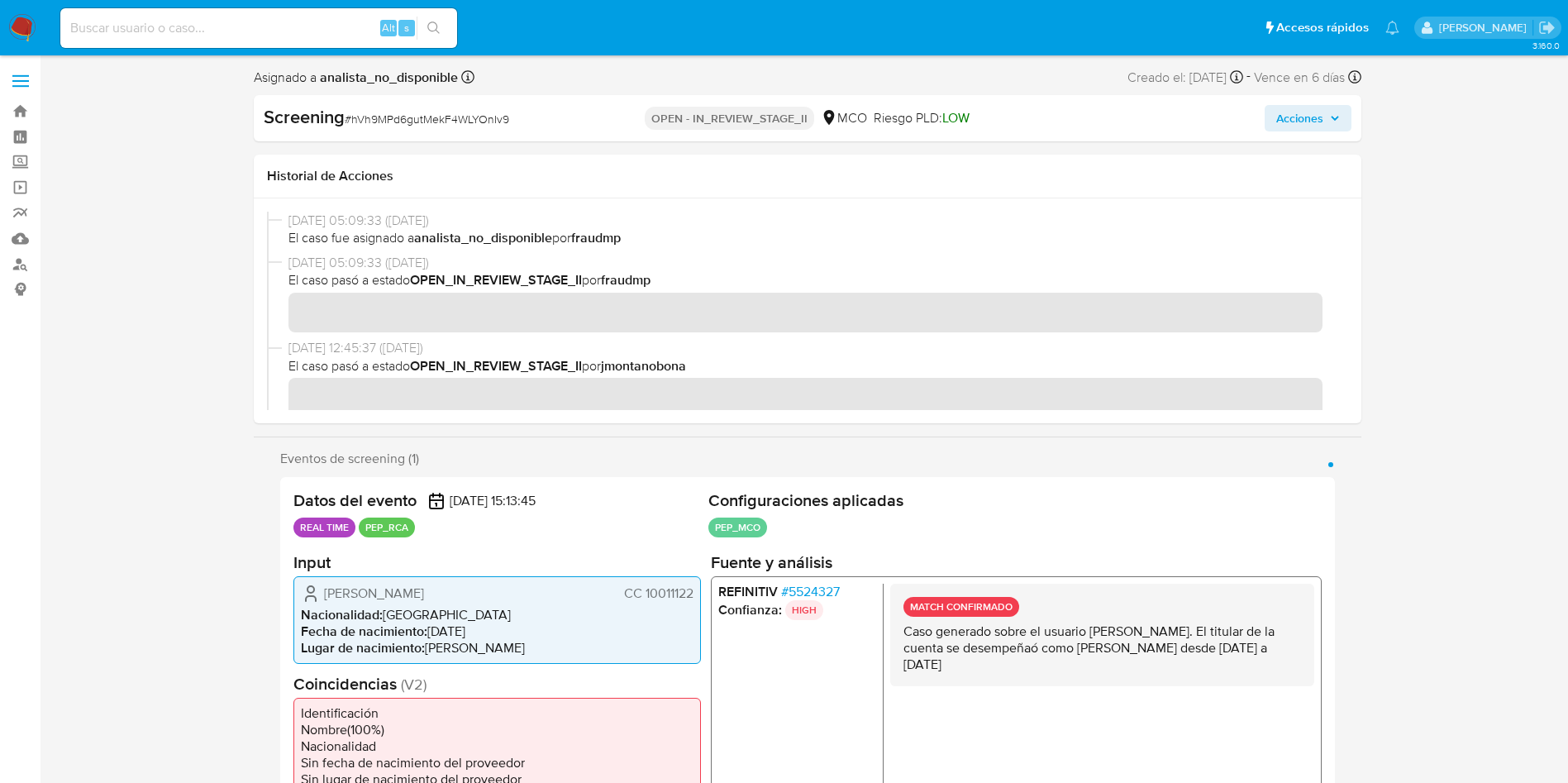
drag, startPoint x: 1006, startPoint y: 652, endPoint x: 1297, endPoint y: 652, distance: 291.0
click at [1296, 652] on p "Caso generado sobre el usuario Carlos Alberto Maya Lopez. El titular de la cuen…" at bounding box center [1101, 647] width 398 height 49
drag, startPoint x: 952, startPoint y: 666, endPoint x: 1169, endPoint y: 659, distance: 217.1
click at [1168, 660] on p "Caso generado sobre el usuario Carlos Alberto Maya Lopez. El titular de la cuen…" at bounding box center [1101, 647] width 398 height 49
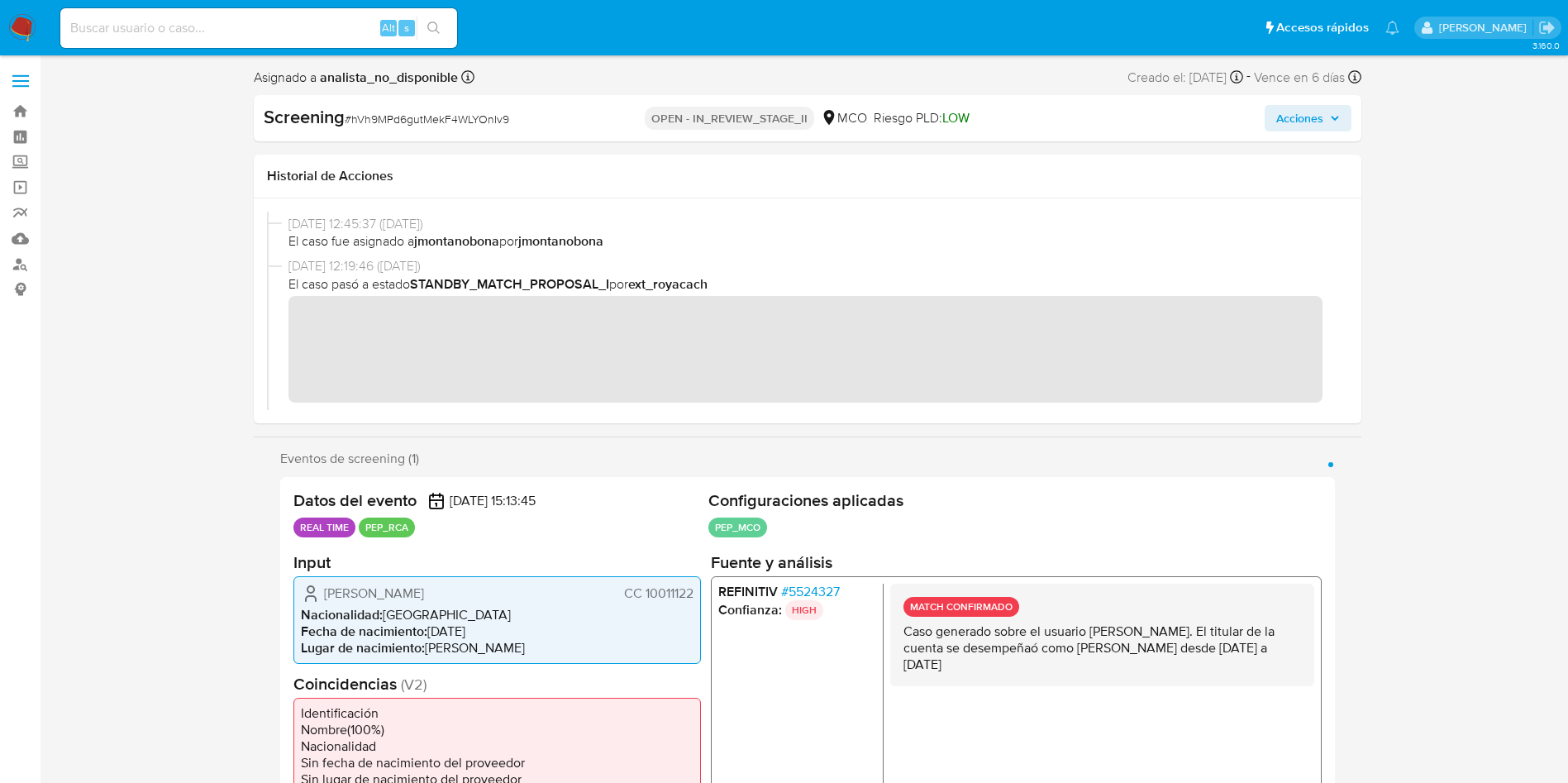
scroll to position [248, 0]
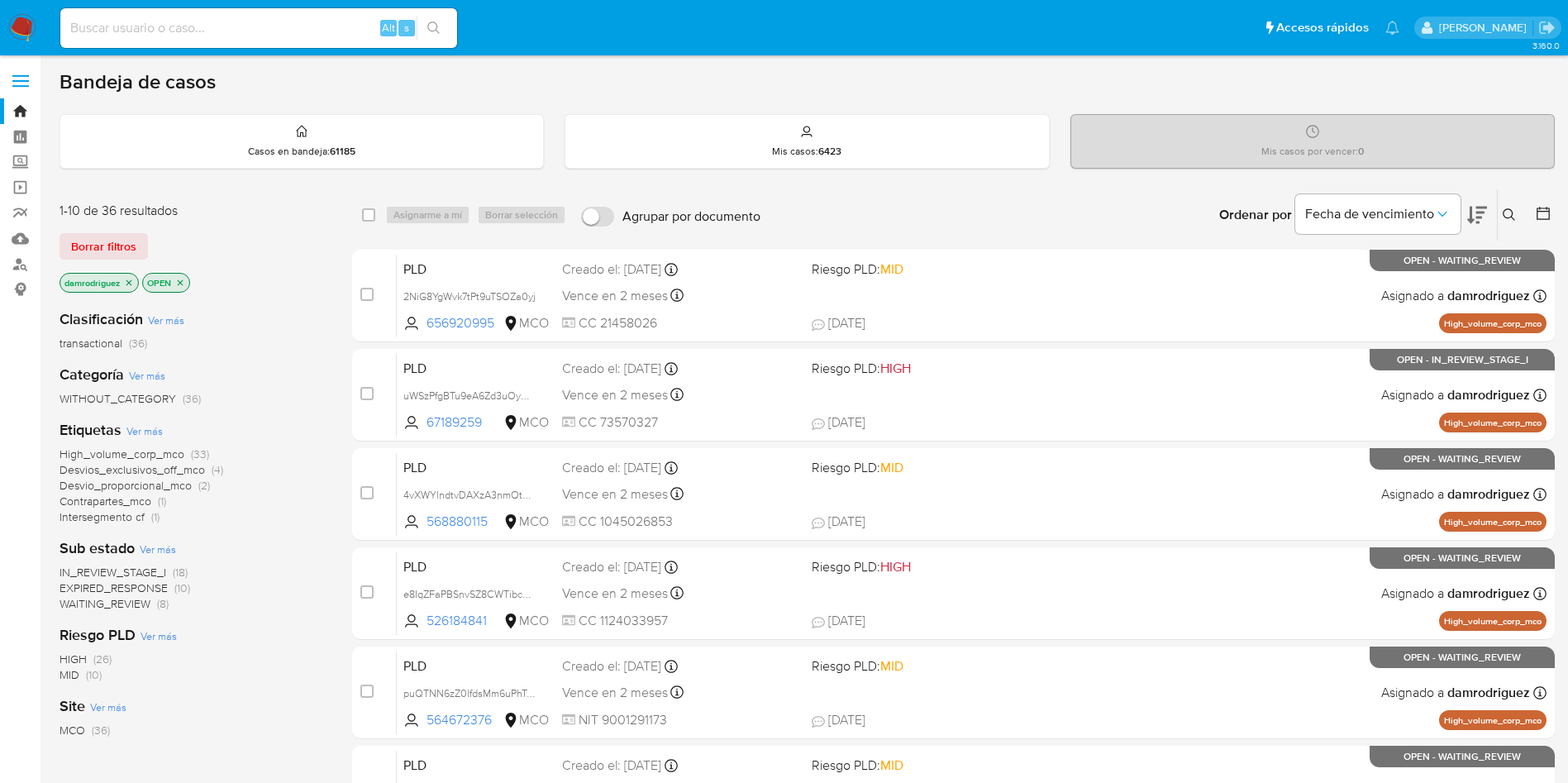
click at [619, 85] on div "Bandeja de casos" at bounding box center [807, 81] width 1495 height 25
click at [549, 76] on div "Bandeja de casos" at bounding box center [807, 81] width 1495 height 25
click at [134, 283] on icon "close-filter" at bounding box center [129, 282] width 10 height 10
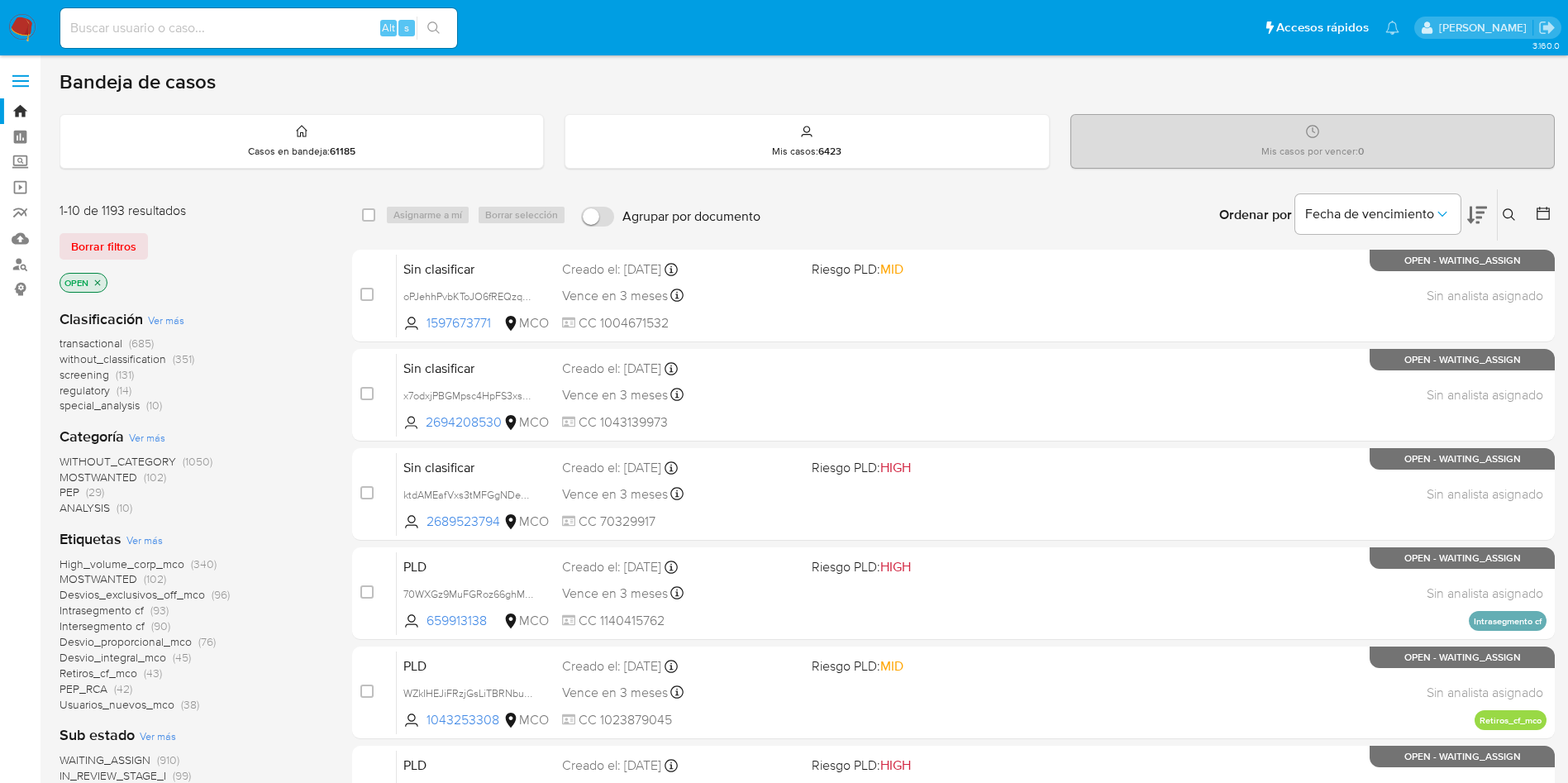
click at [144, 356] on span "without_classification" at bounding box center [113, 359] width 106 height 17
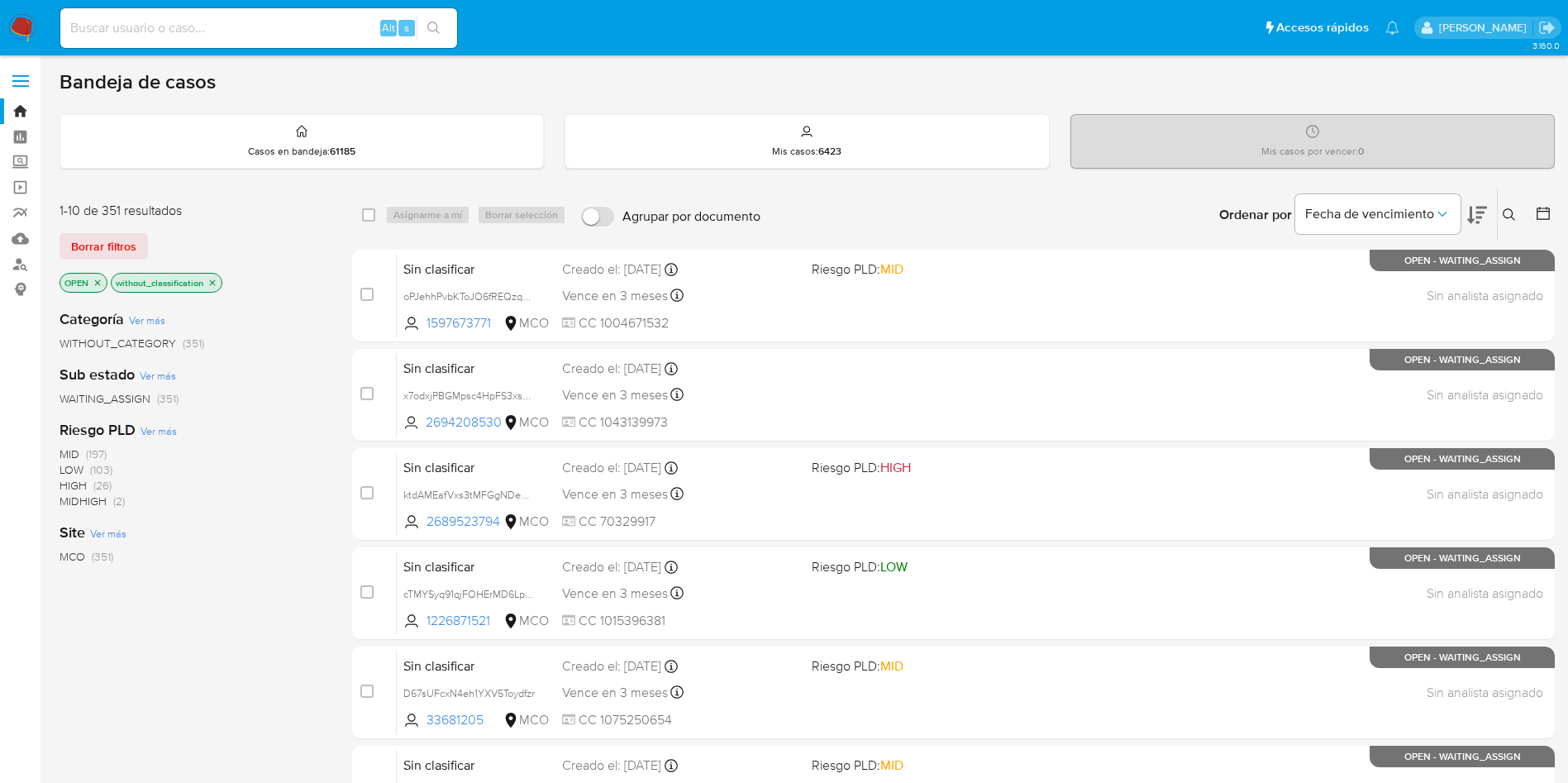
click at [1479, 210] on icon at bounding box center [1477, 214] width 20 height 20
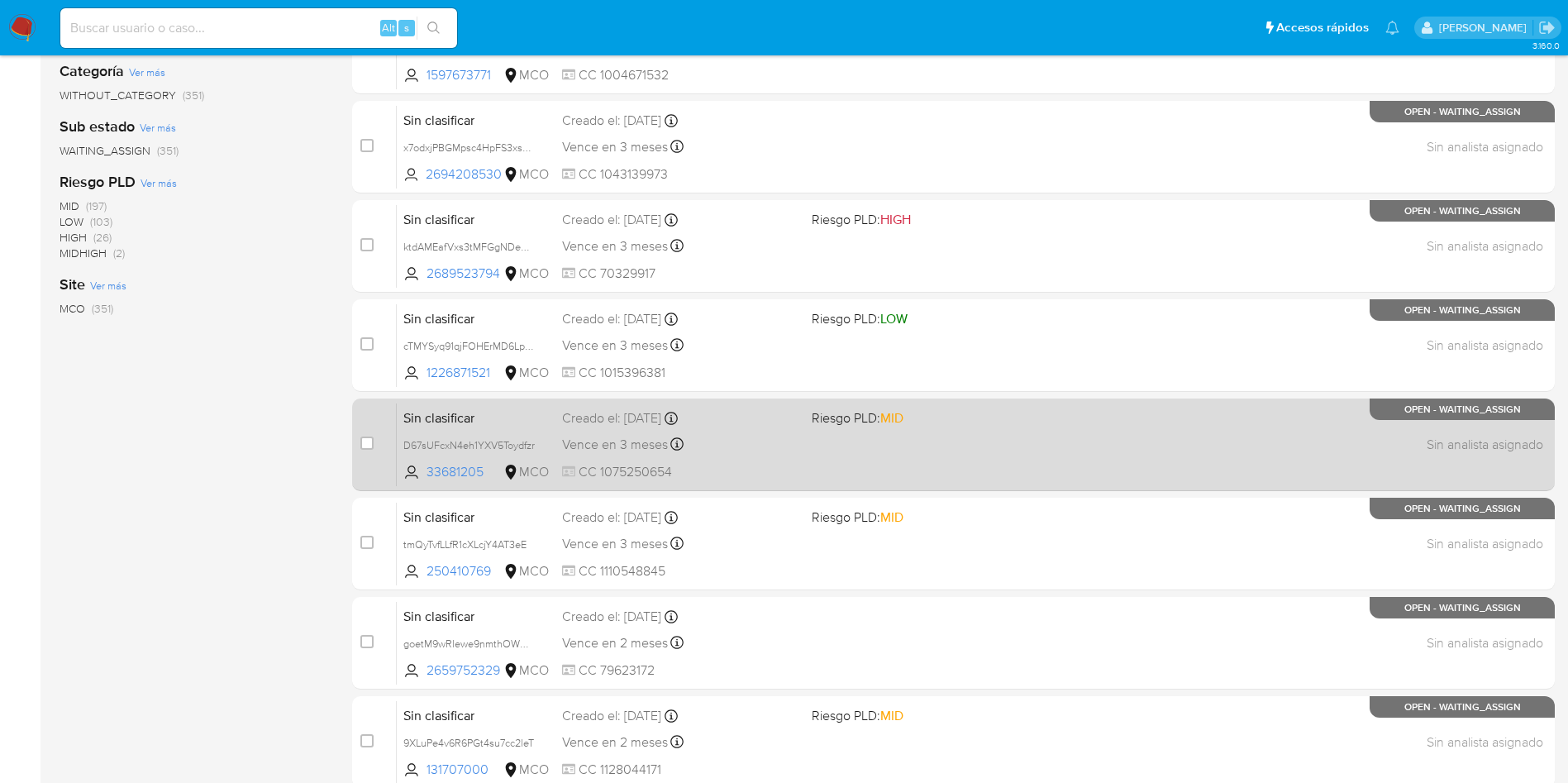
scroll to position [372, 0]
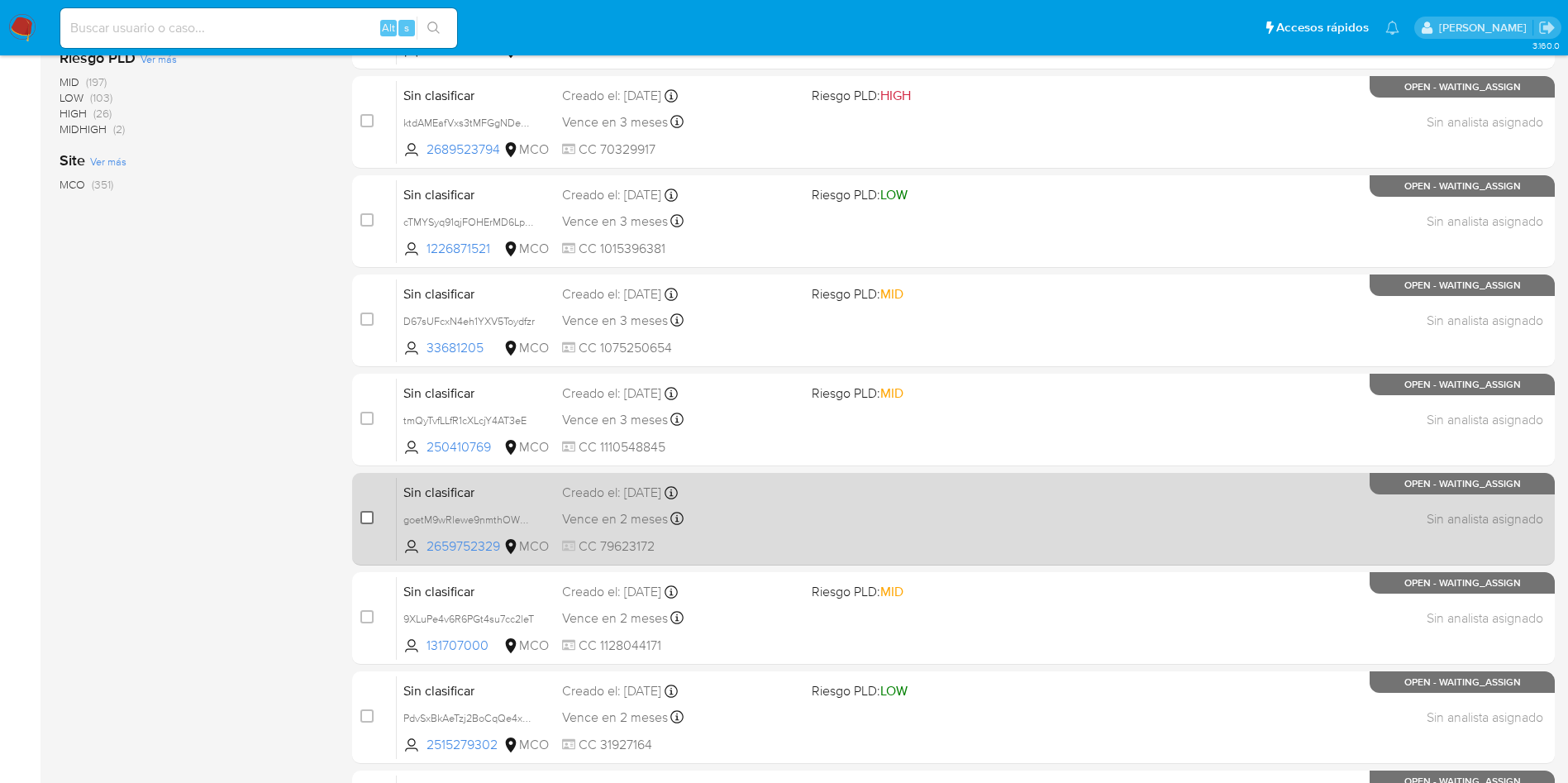
click at [365, 519] on input "checkbox" at bounding box center [367, 517] width 13 height 13
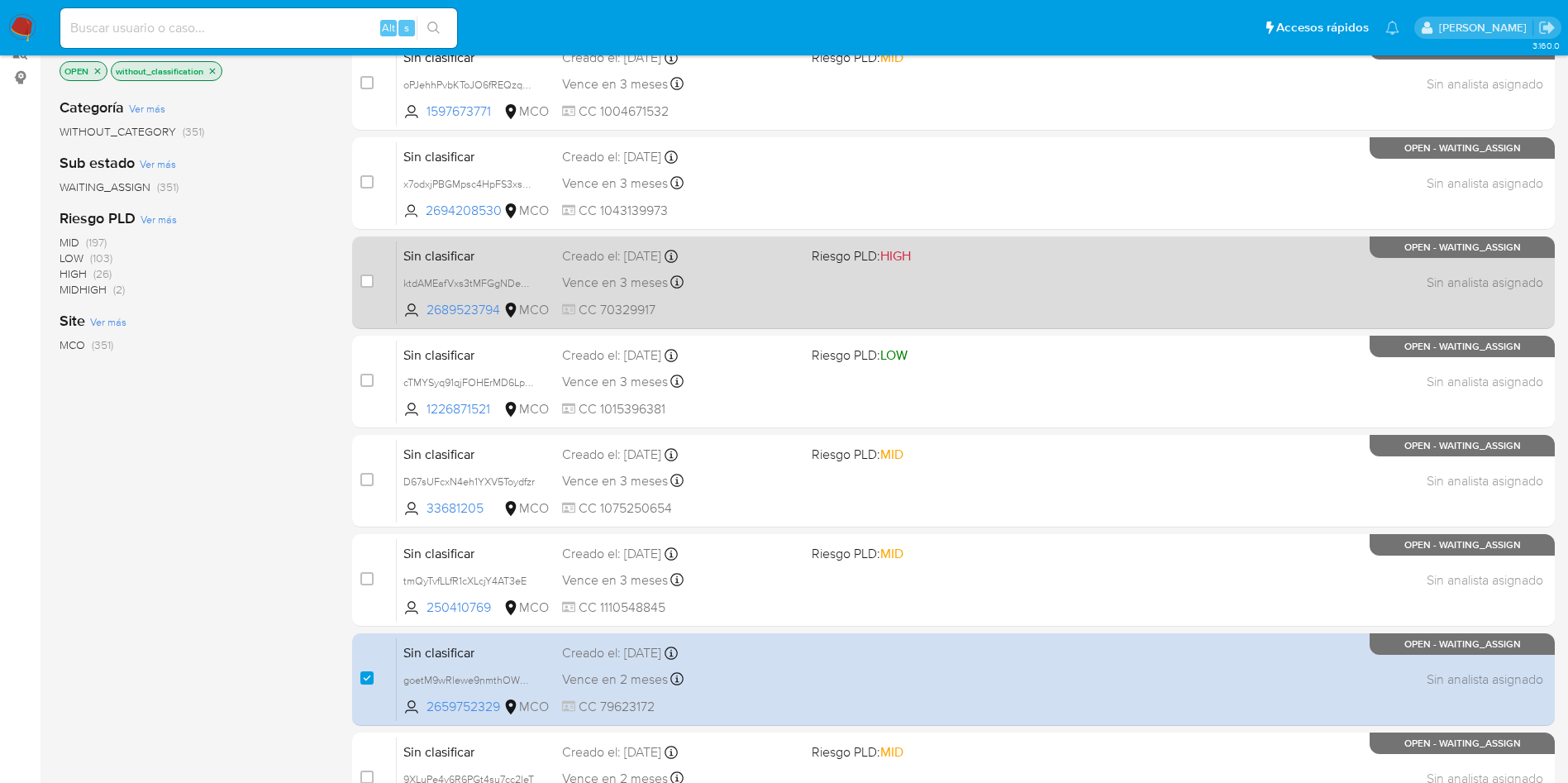
scroll to position [124, 0]
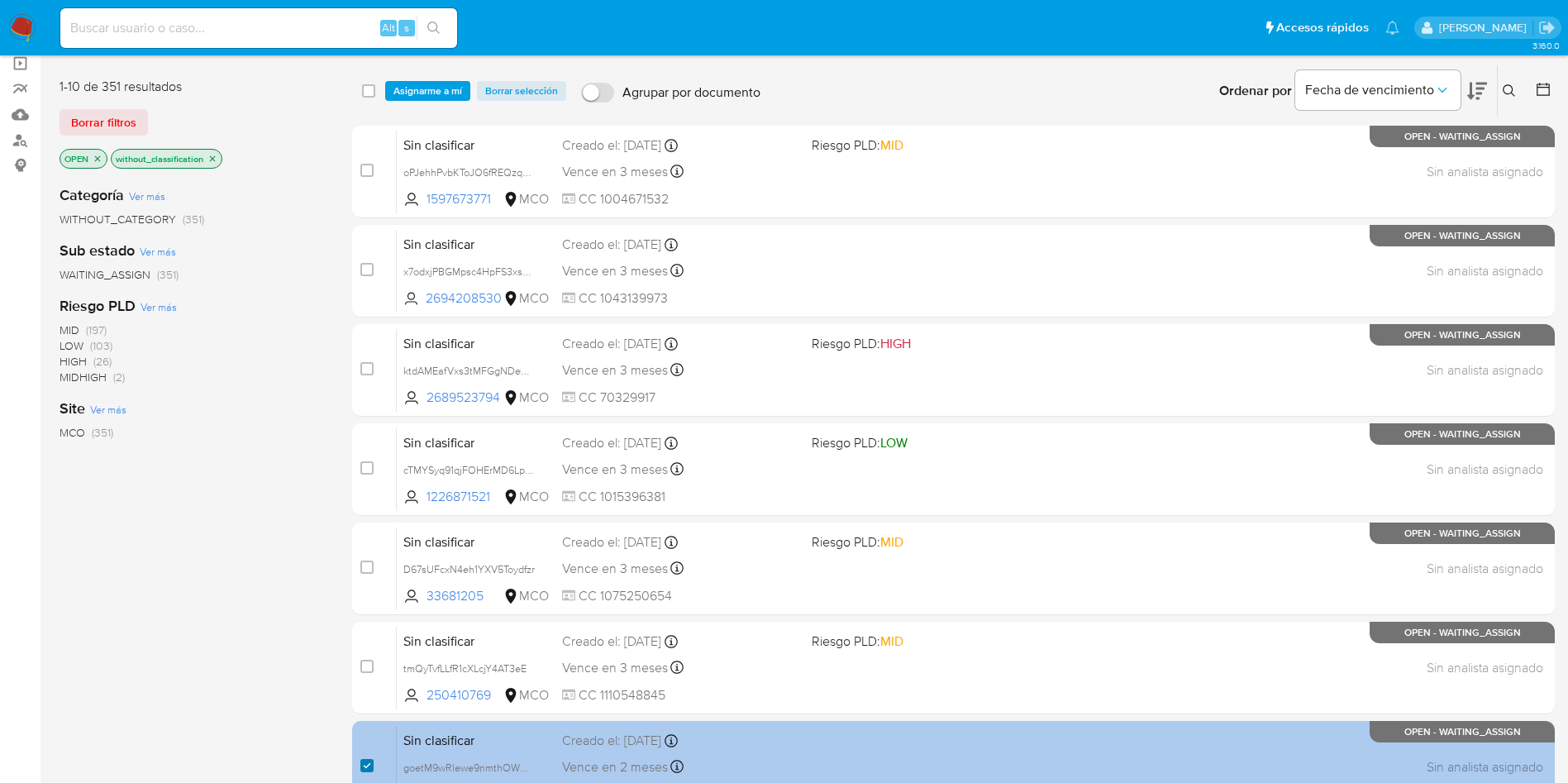
click at [361, 760] on input "checkbox" at bounding box center [367, 765] width 13 height 13
checkbox input "false"
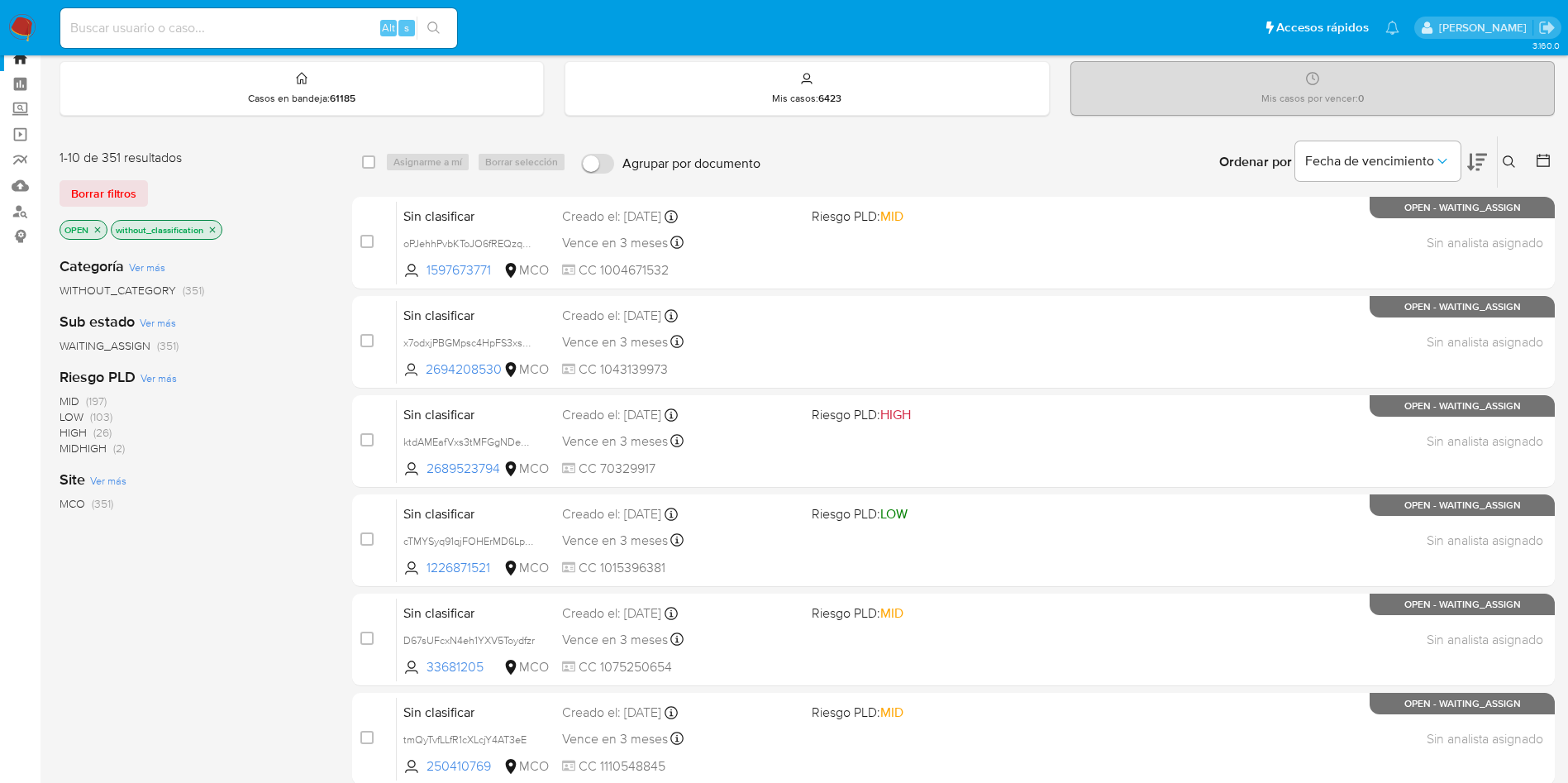
scroll to position [0, 0]
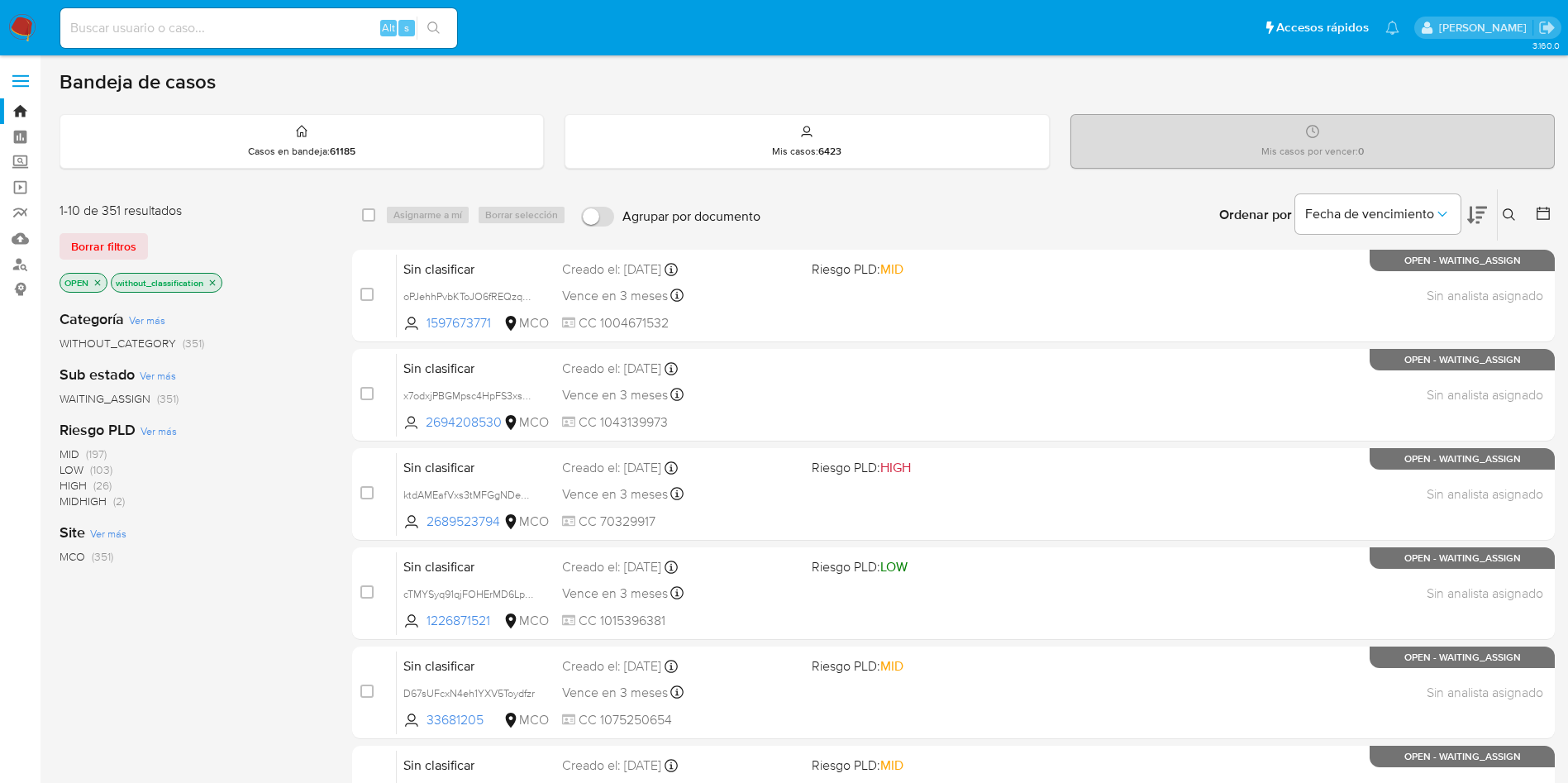
click at [1551, 211] on button at bounding box center [1545, 214] width 20 height 20
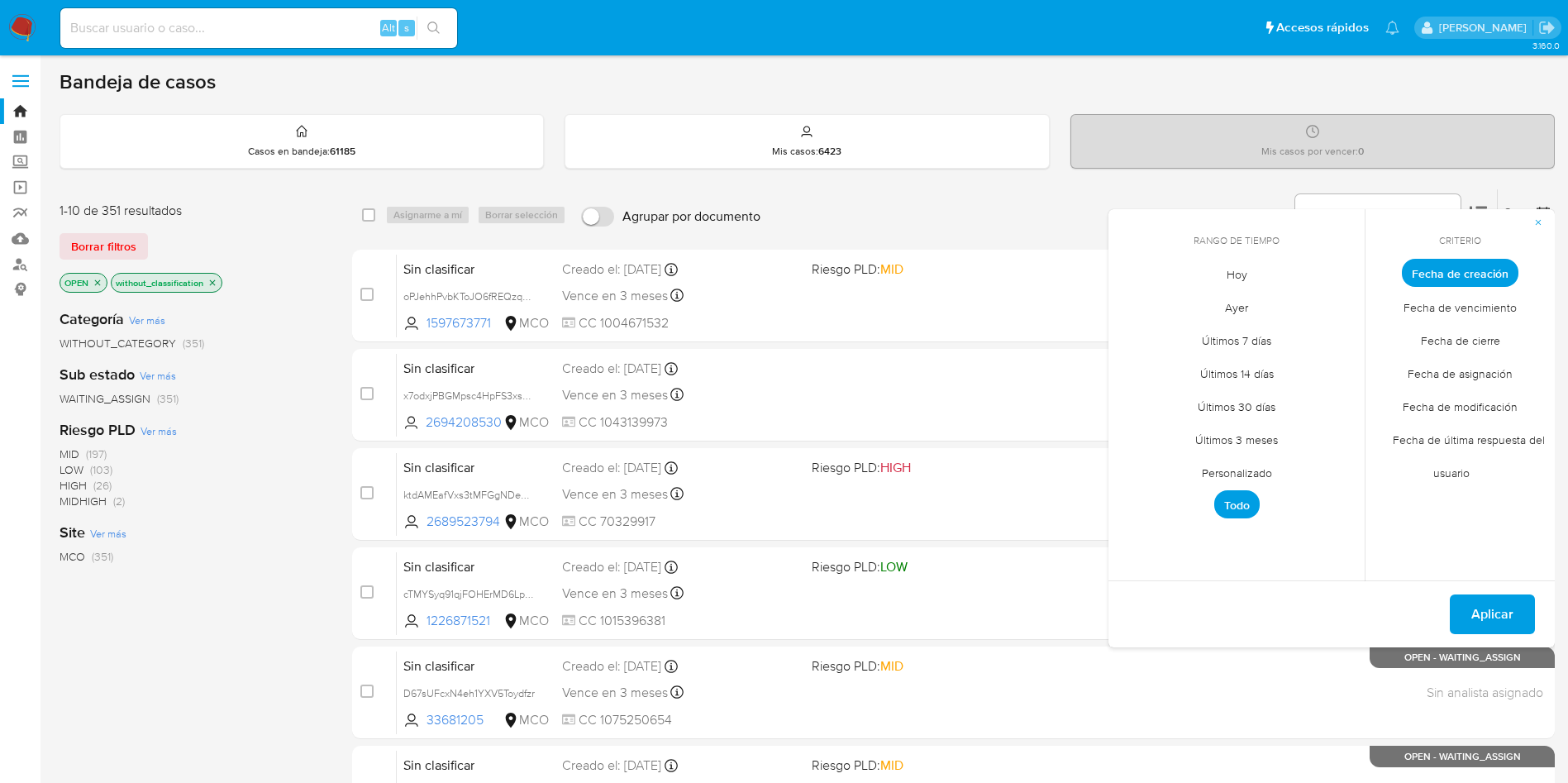
drag, startPoint x: 1254, startPoint y: 471, endPoint x: 1272, endPoint y: 426, distance: 48.5
click at [1255, 473] on span "Personalizado" at bounding box center [1237, 473] width 105 height 34
click at [1132, 307] on icon "Mes anterior" at bounding box center [1134, 303] width 20 height 20
click at [1235, 393] on button "10" at bounding box center [1236, 397] width 26 height 26
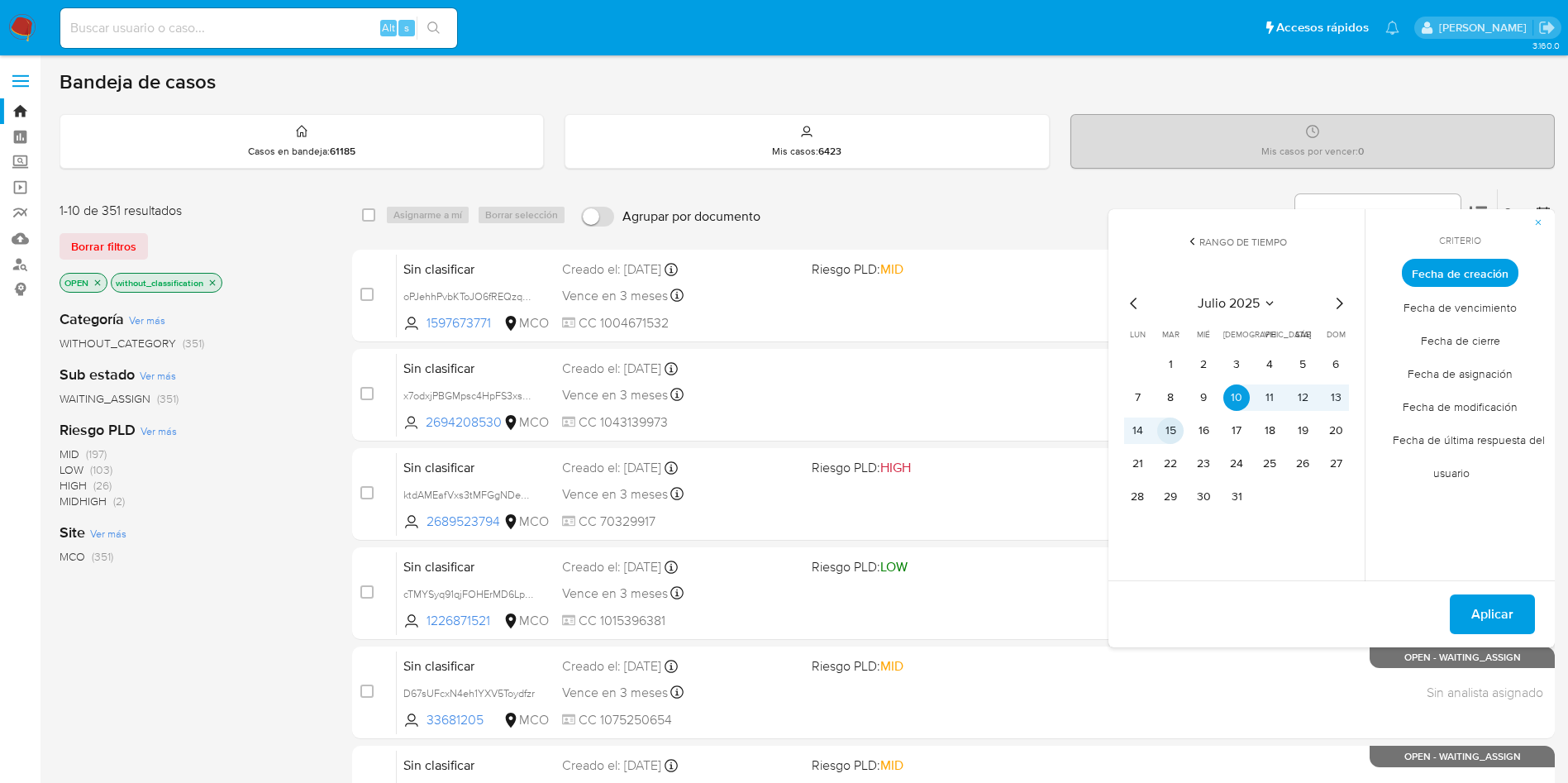
click at [1176, 425] on button "15" at bounding box center [1170, 431] width 26 height 26
click at [1518, 622] on button "Aplicar" at bounding box center [1492, 614] width 85 height 40
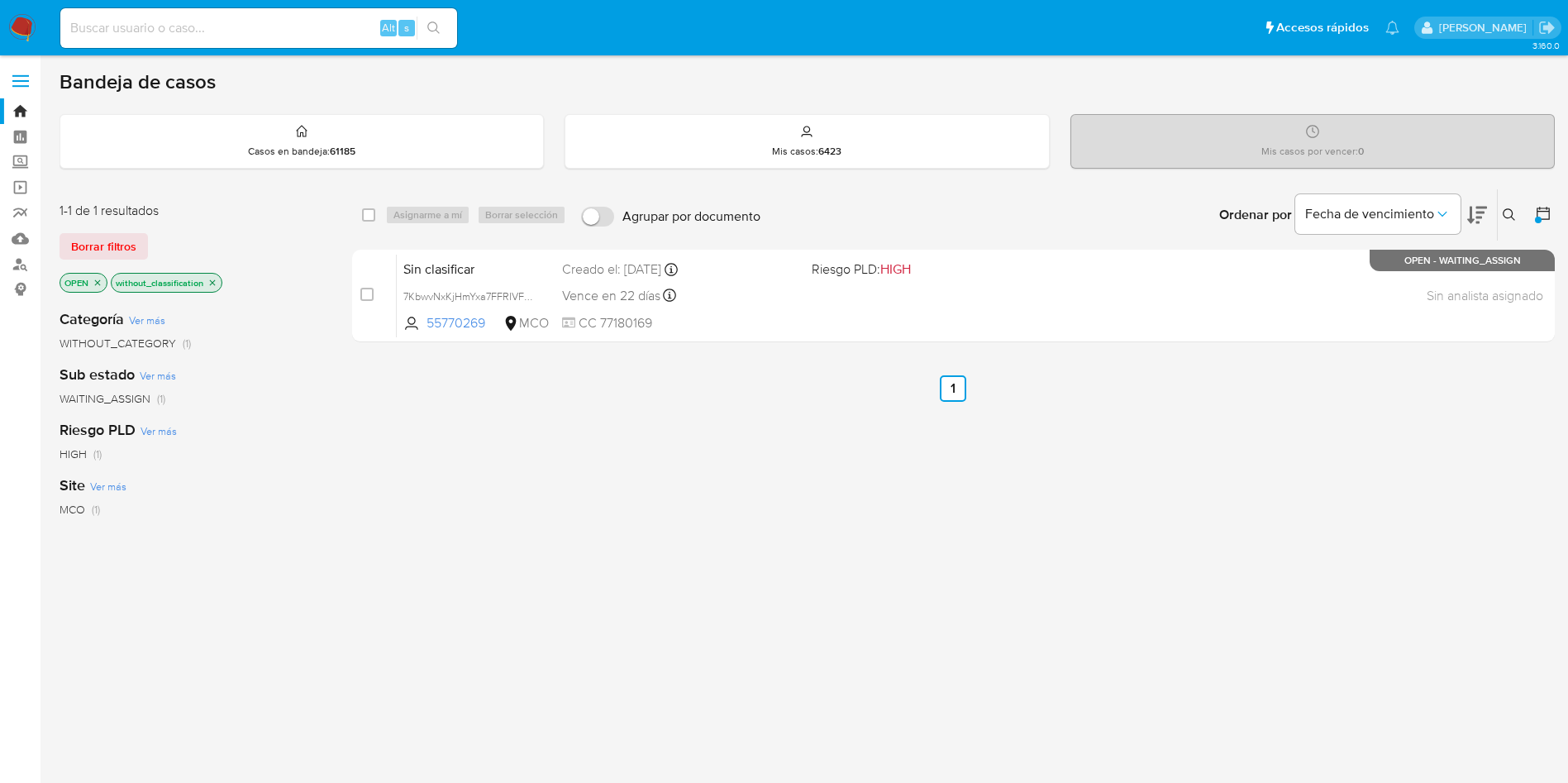
click at [212, 283] on icon "close-filter" at bounding box center [213, 282] width 6 height 6
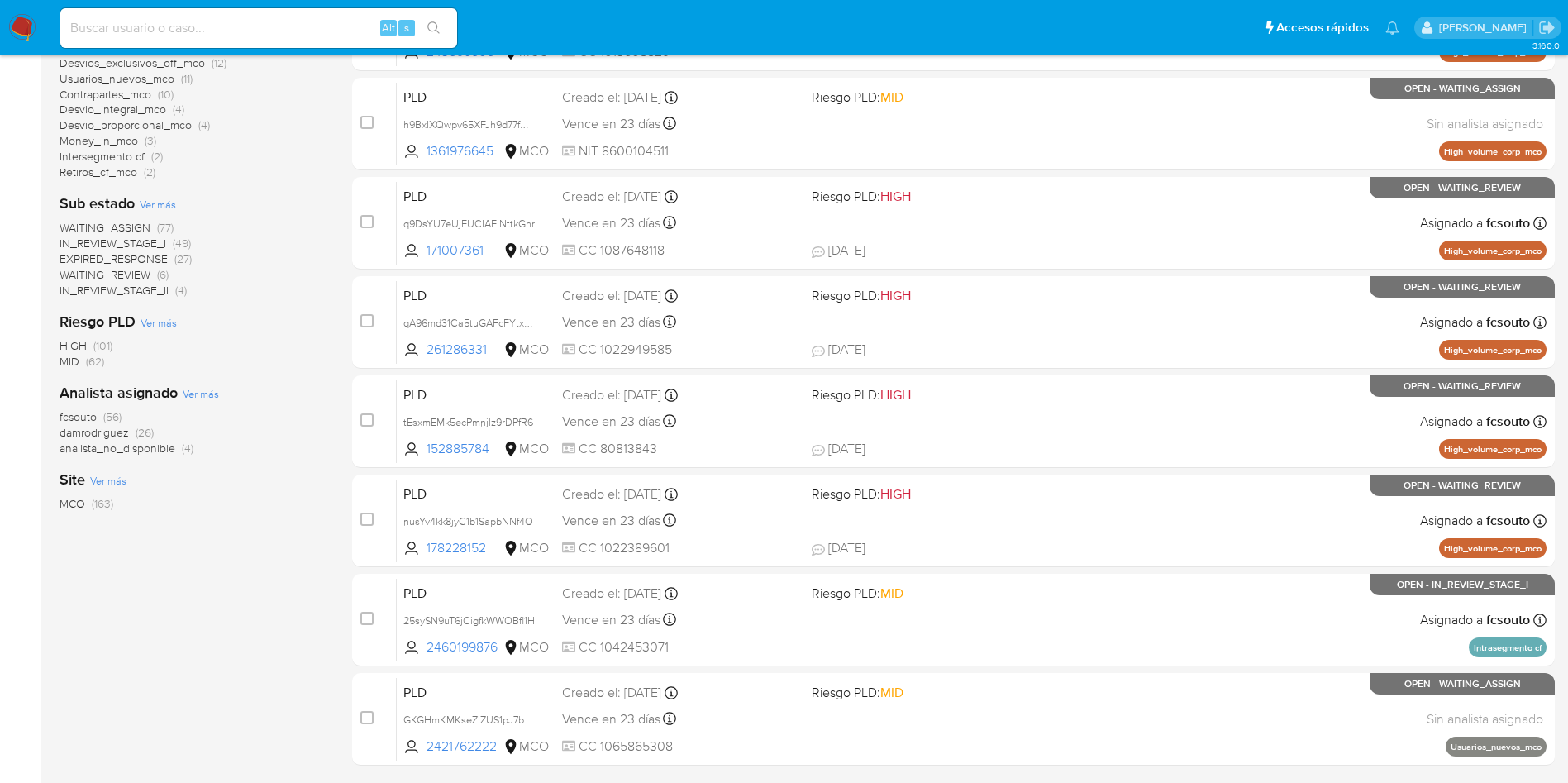
scroll to position [582, 0]
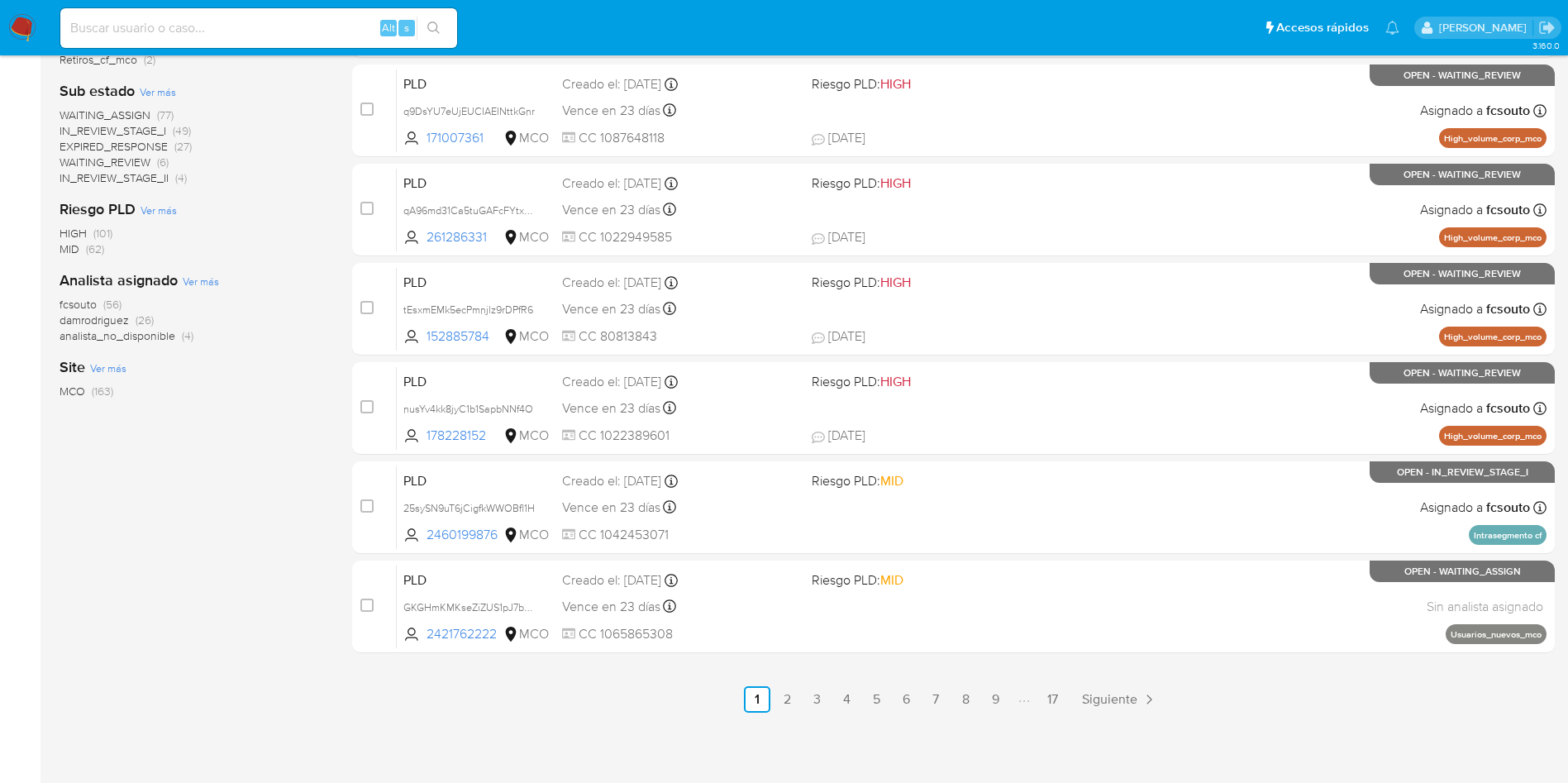
click at [102, 318] on span "damrodriguez" at bounding box center [94, 320] width 69 height 17
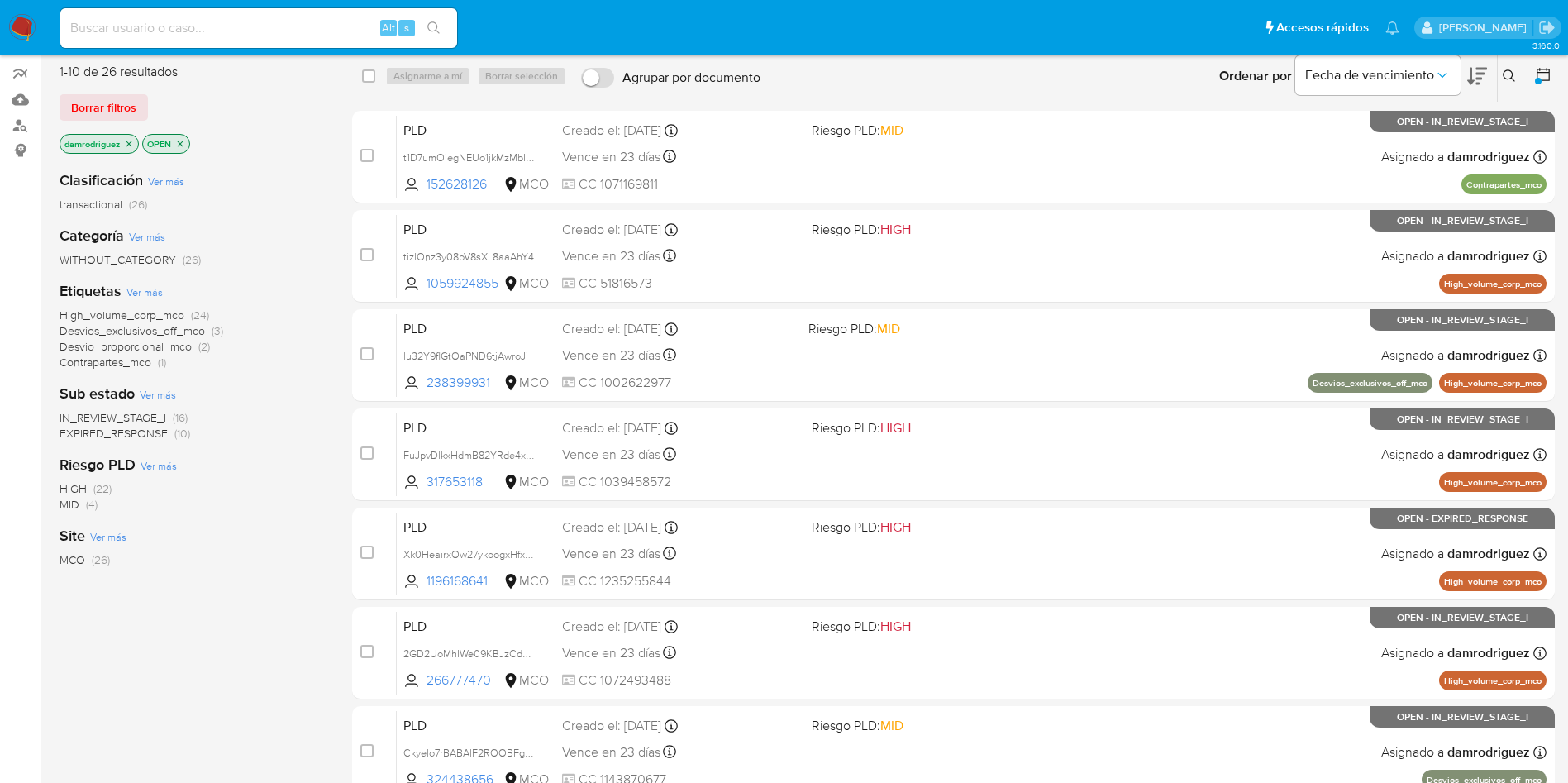
scroll to position [86, 0]
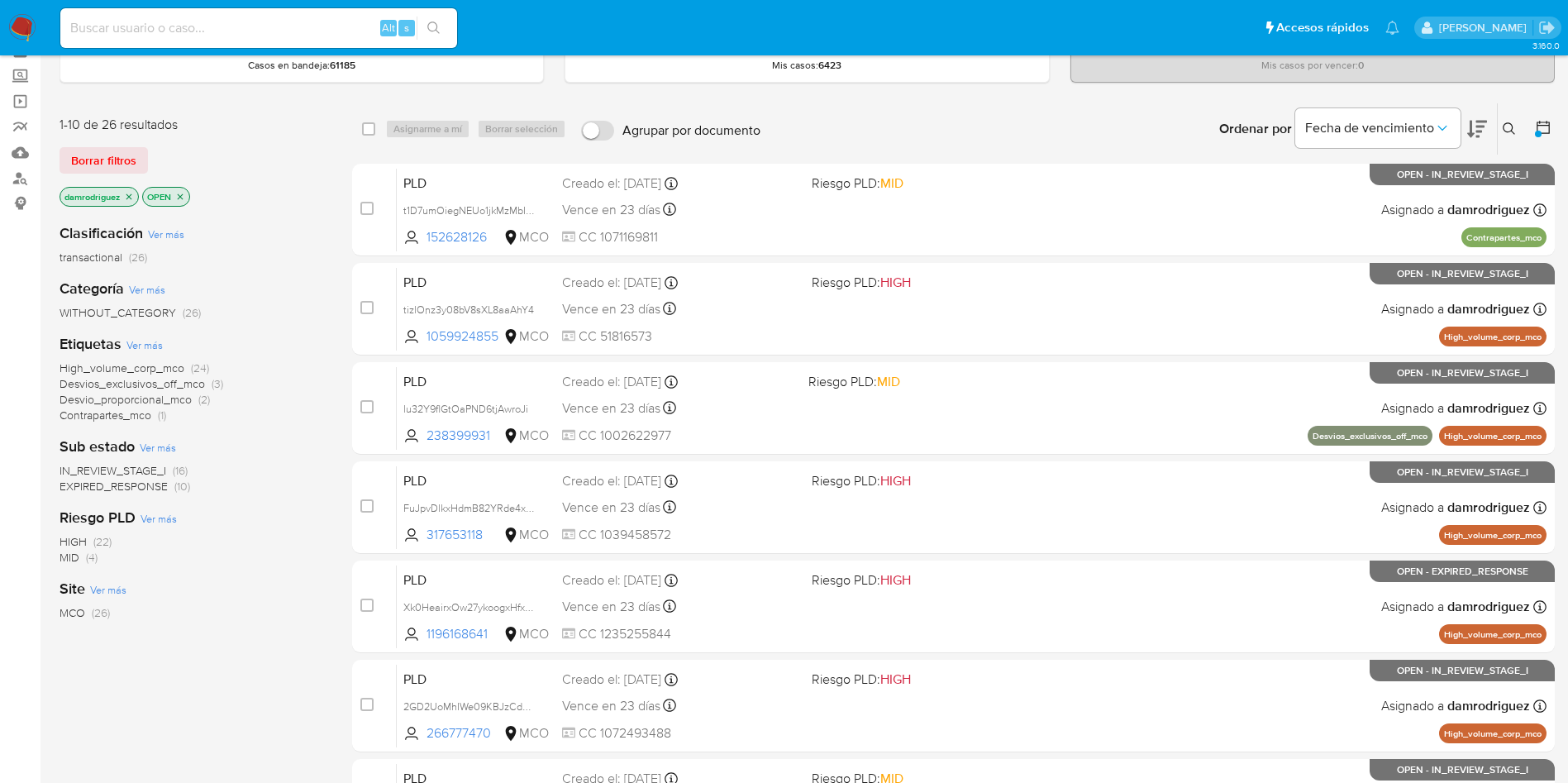
click at [135, 470] on span "IN_REVIEW_STAGE_I" at bounding box center [113, 471] width 106 height 17
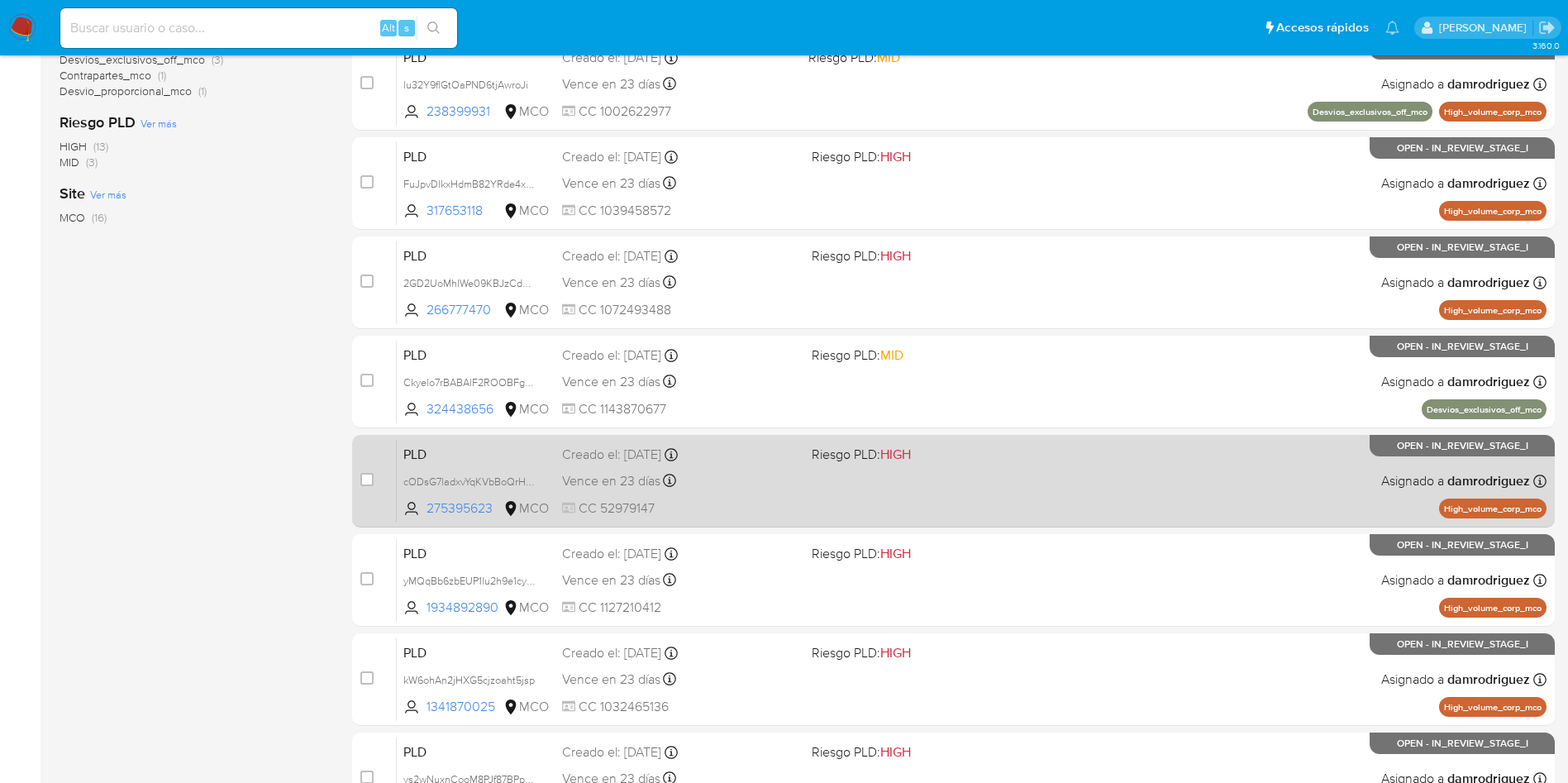
scroll to position [582, 0]
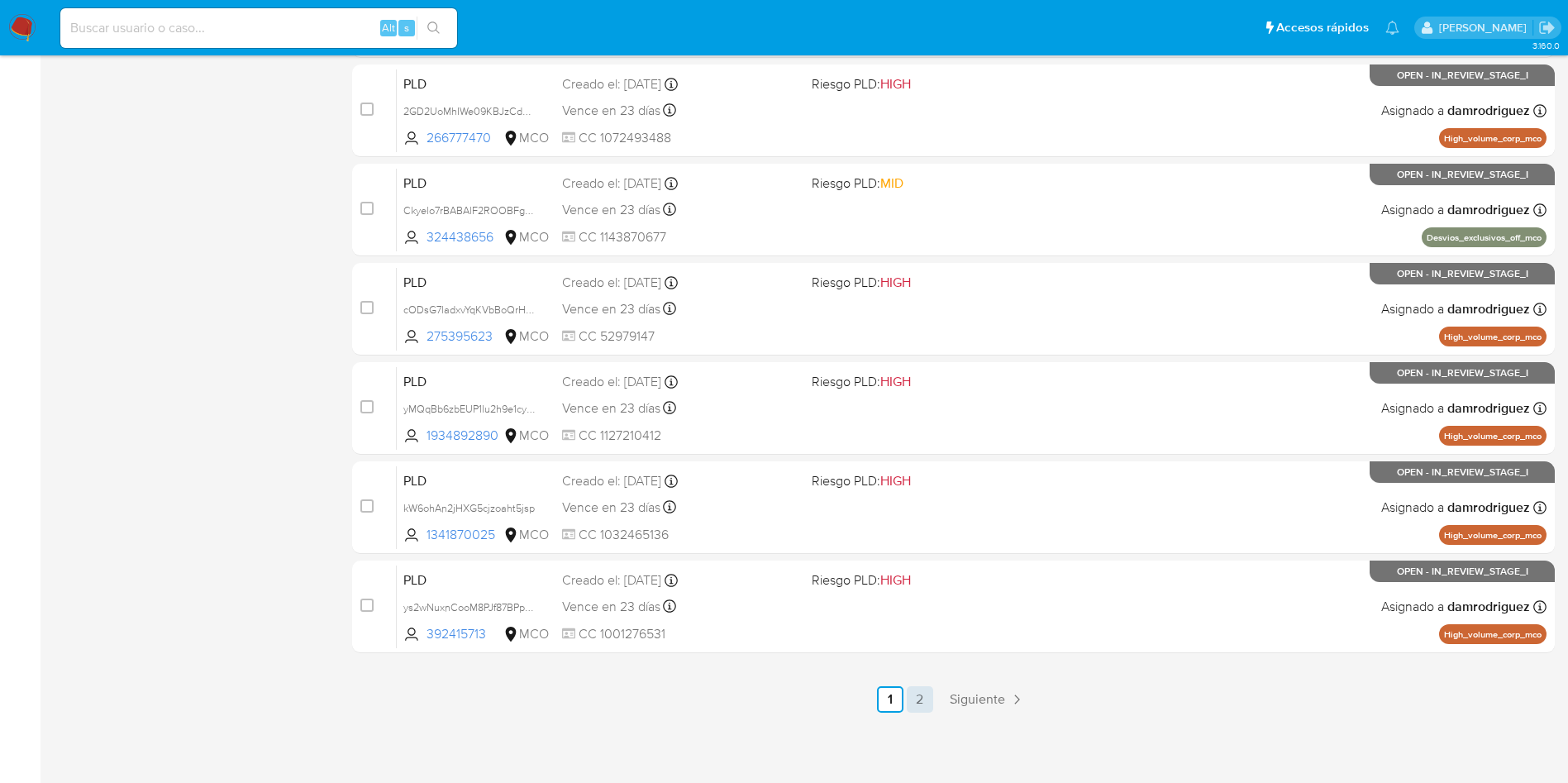
click at [923, 705] on link "2" at bounding box center [920, 699] width 26 height 26
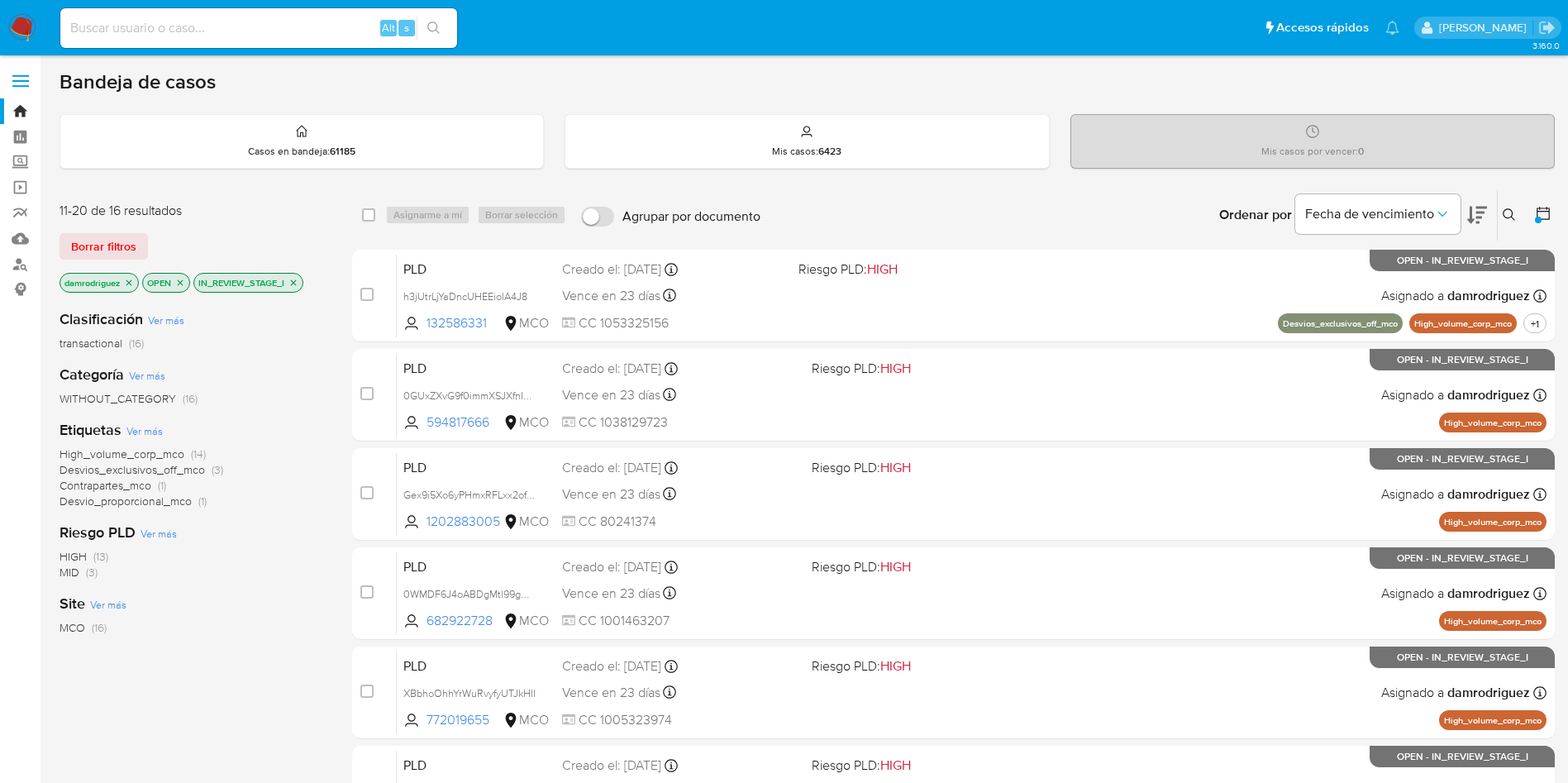
click at [127, 281] on icon "close-filter" at bounding box center [129, 282] width 10 height 10
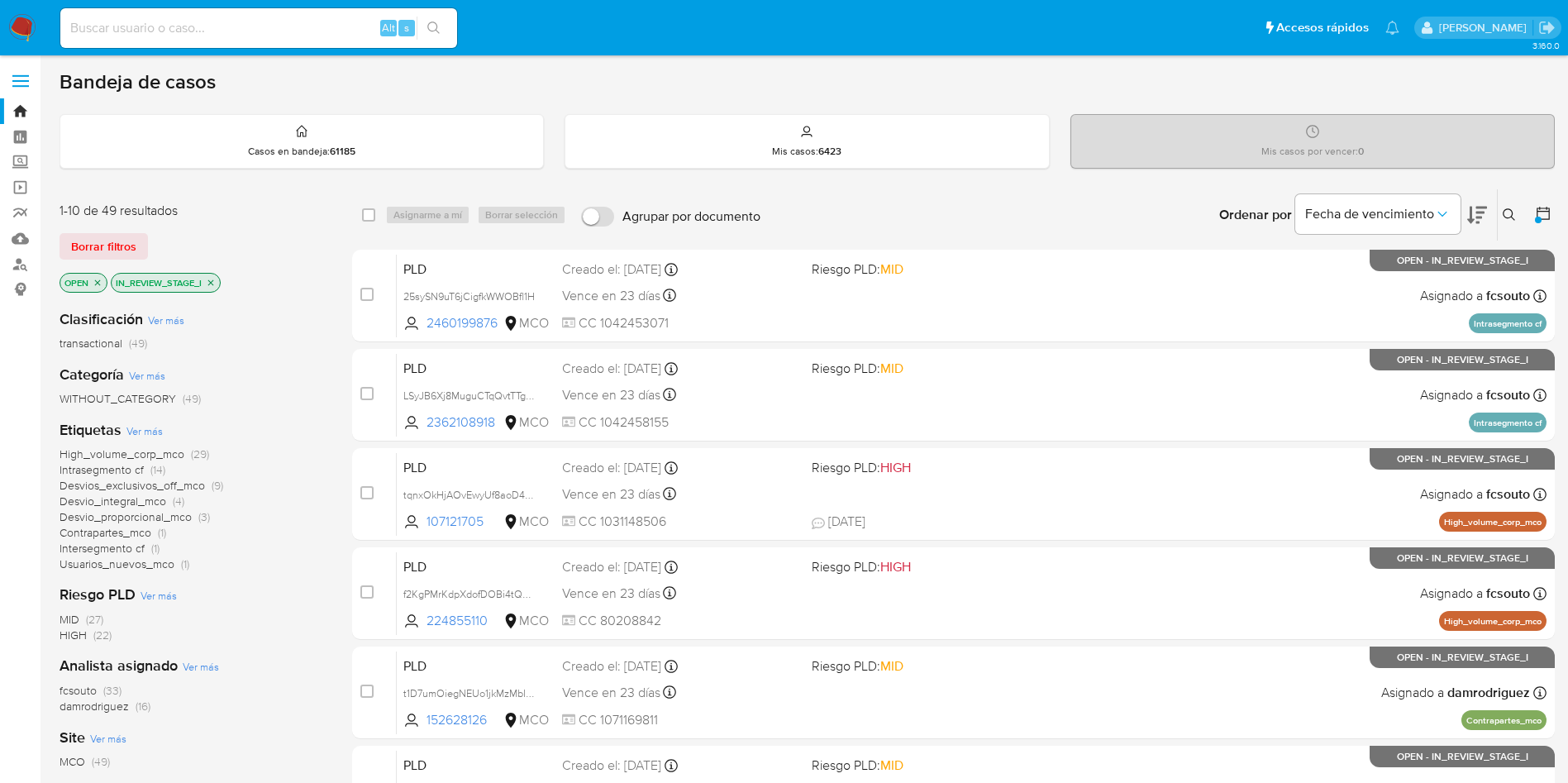
click at [214, 281] on icon "close-filter" at bounding box center [211, 282] width 10 height 10
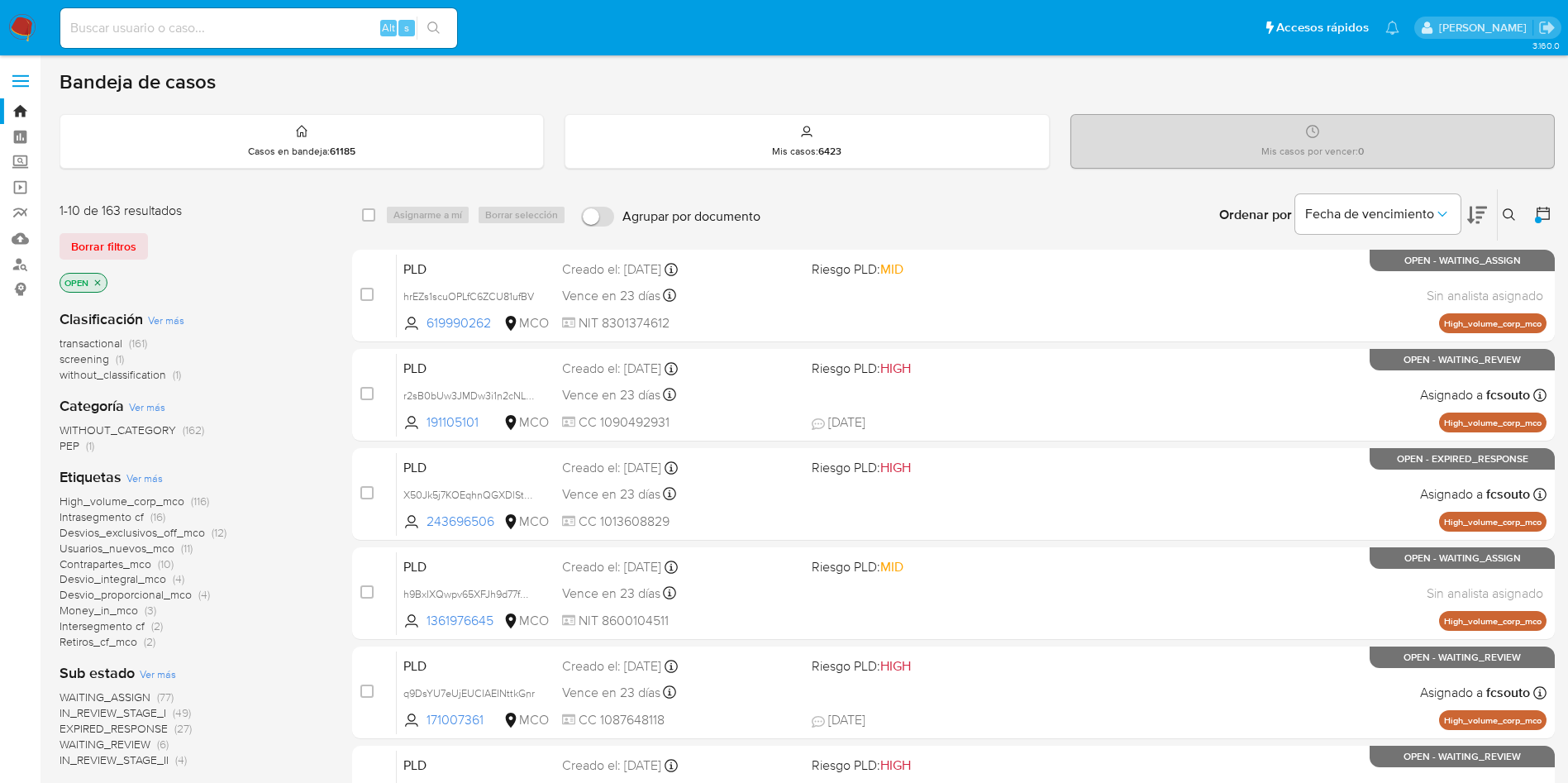
click at [108, 344] on span "transactional" at bounding box center [90, 343] width 62 height 17
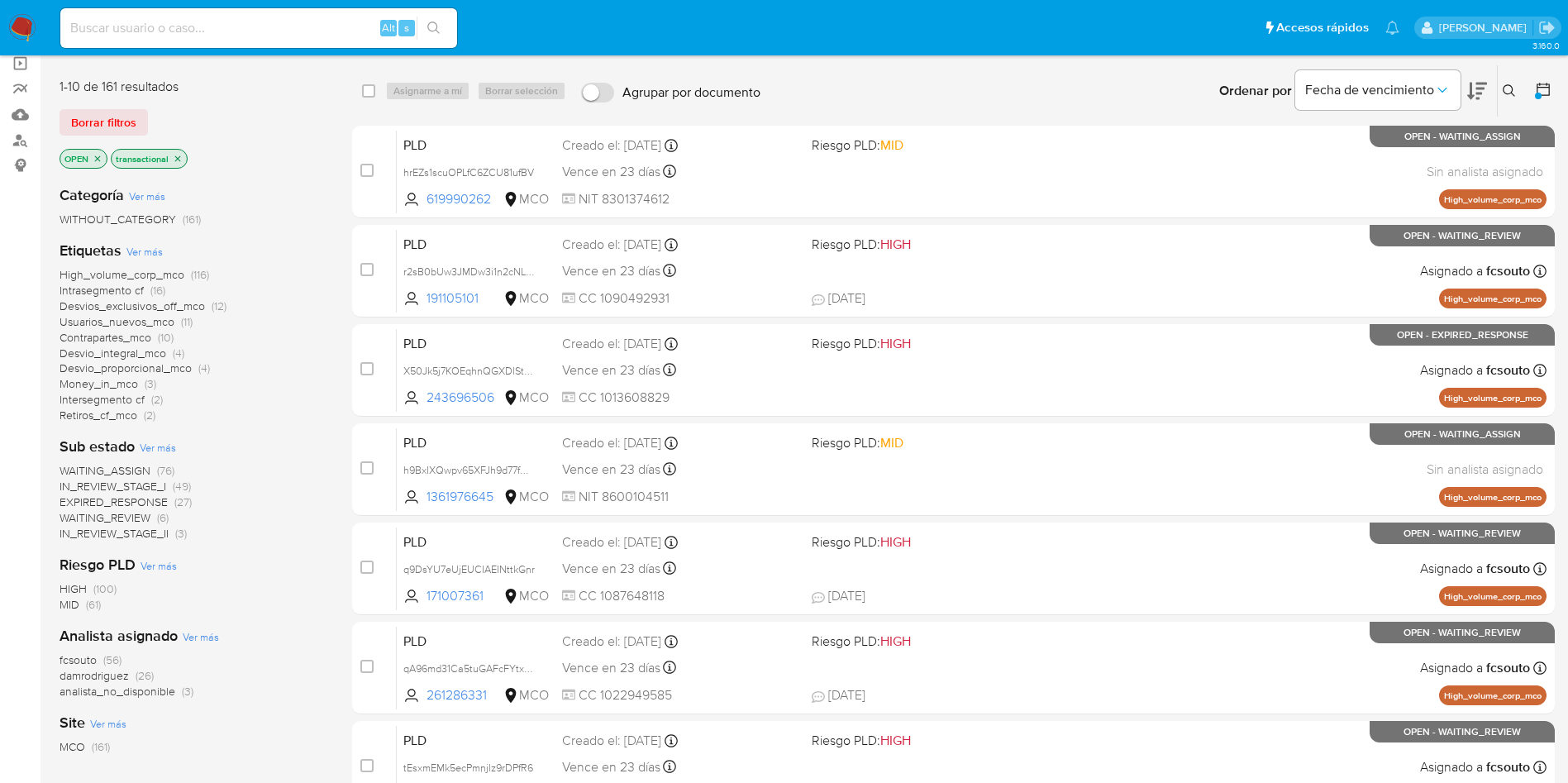
scroll to position [582, 0]
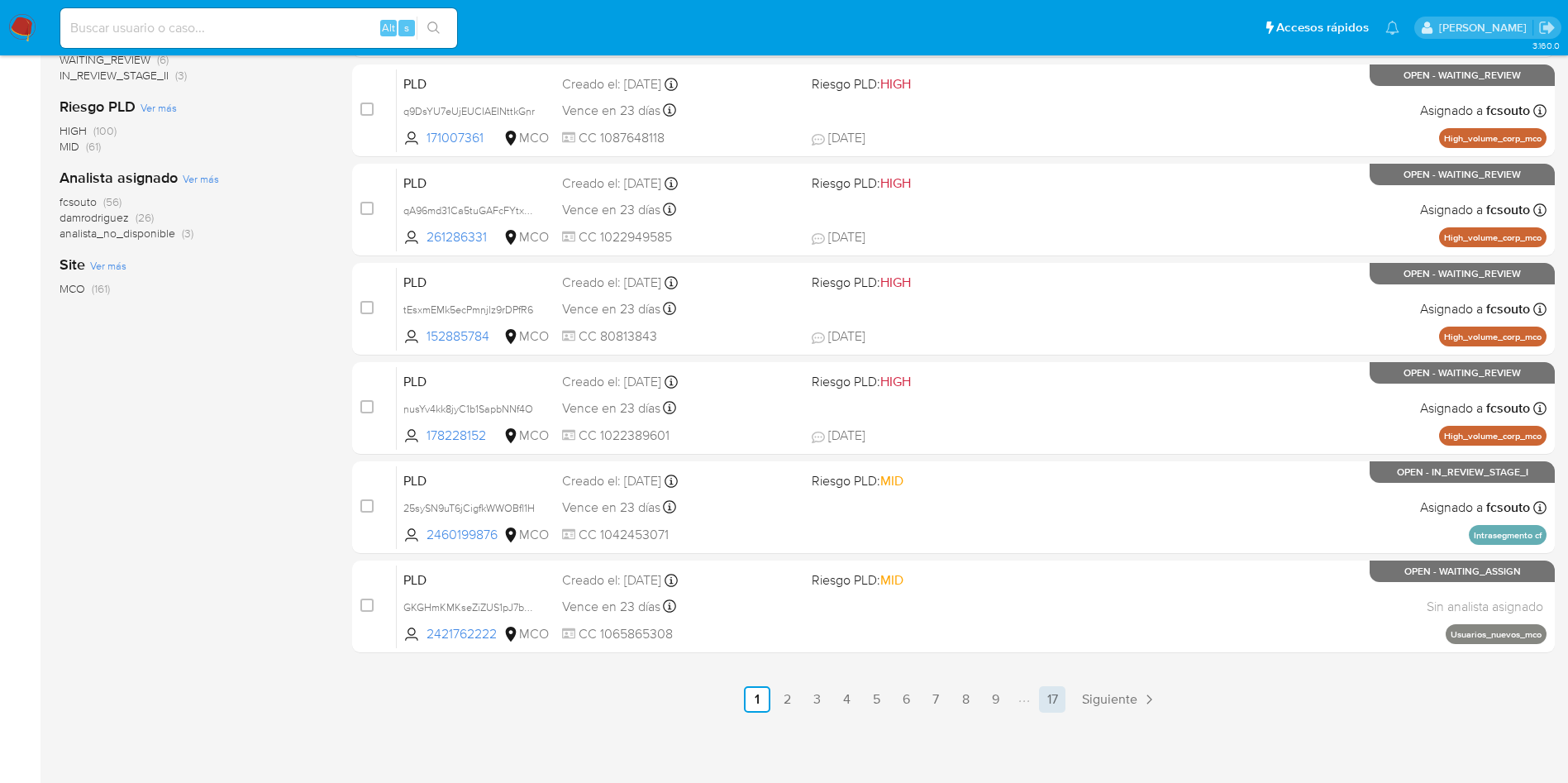
click at [1054, 696] on link "17" at bounding box center [1052, 699] width 26 height 26
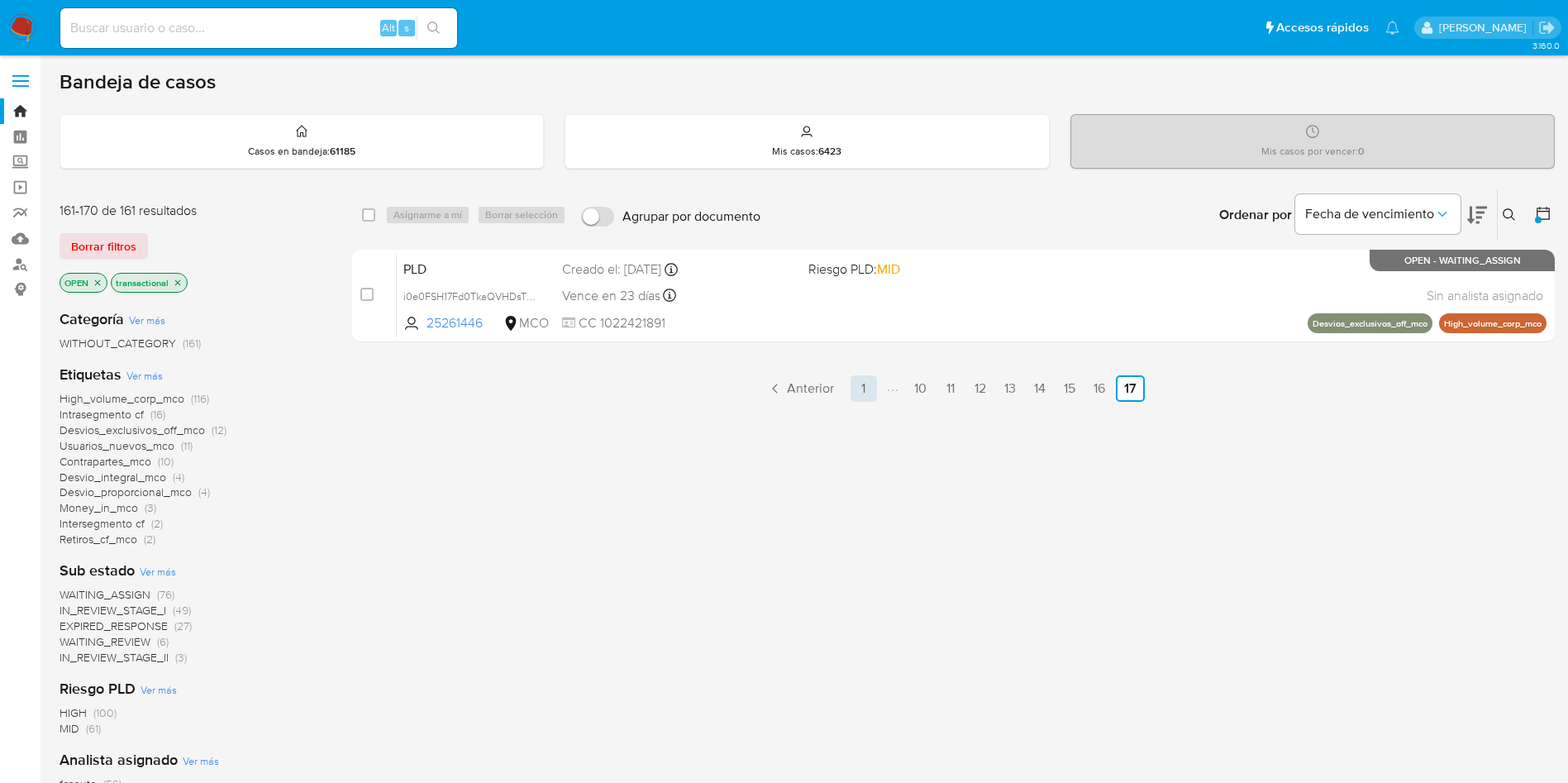
click at [858, 392] on link "1" at bounding box center [863, 389] width 26 height 26
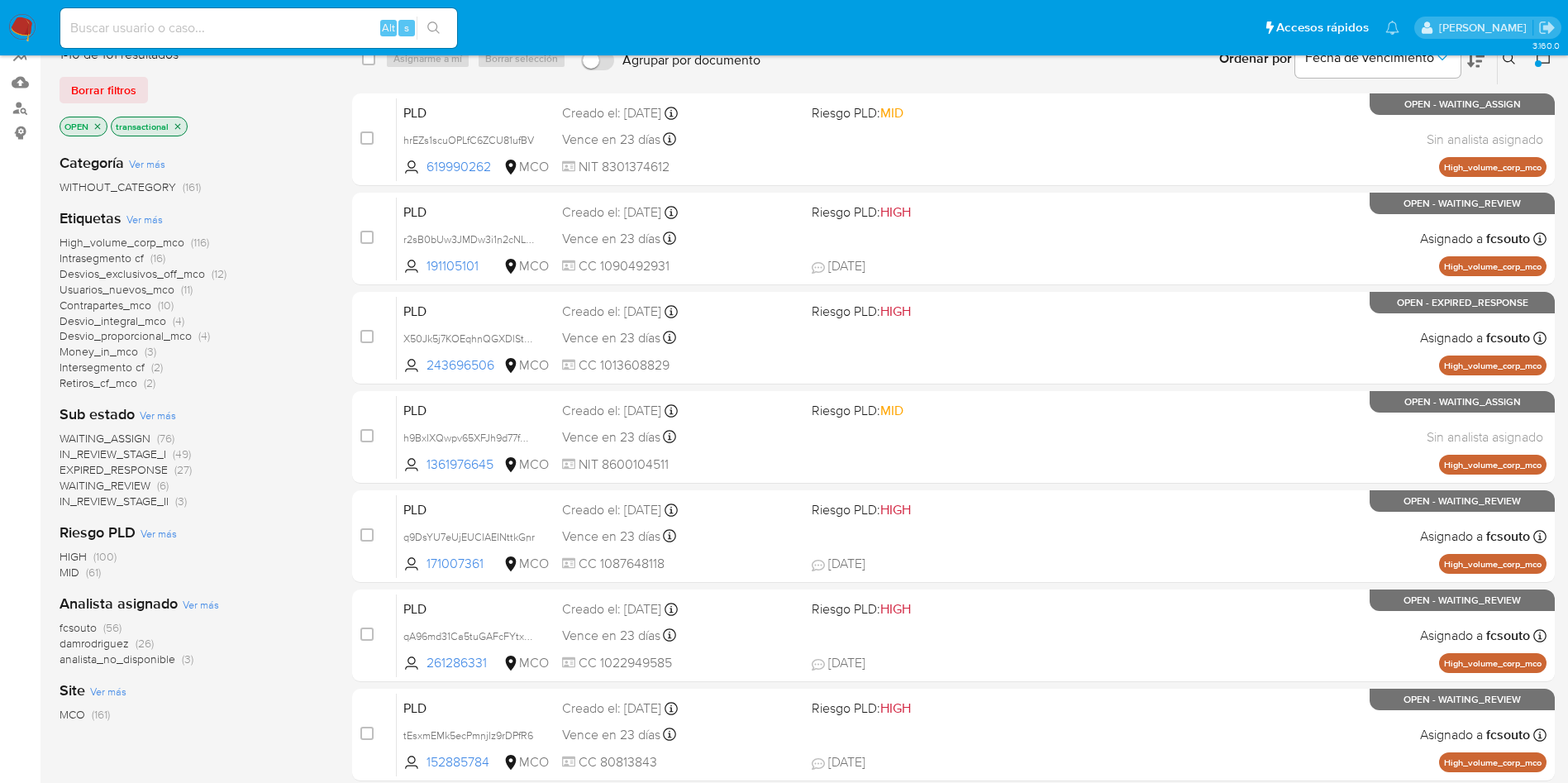
scroll to position [124, 0]
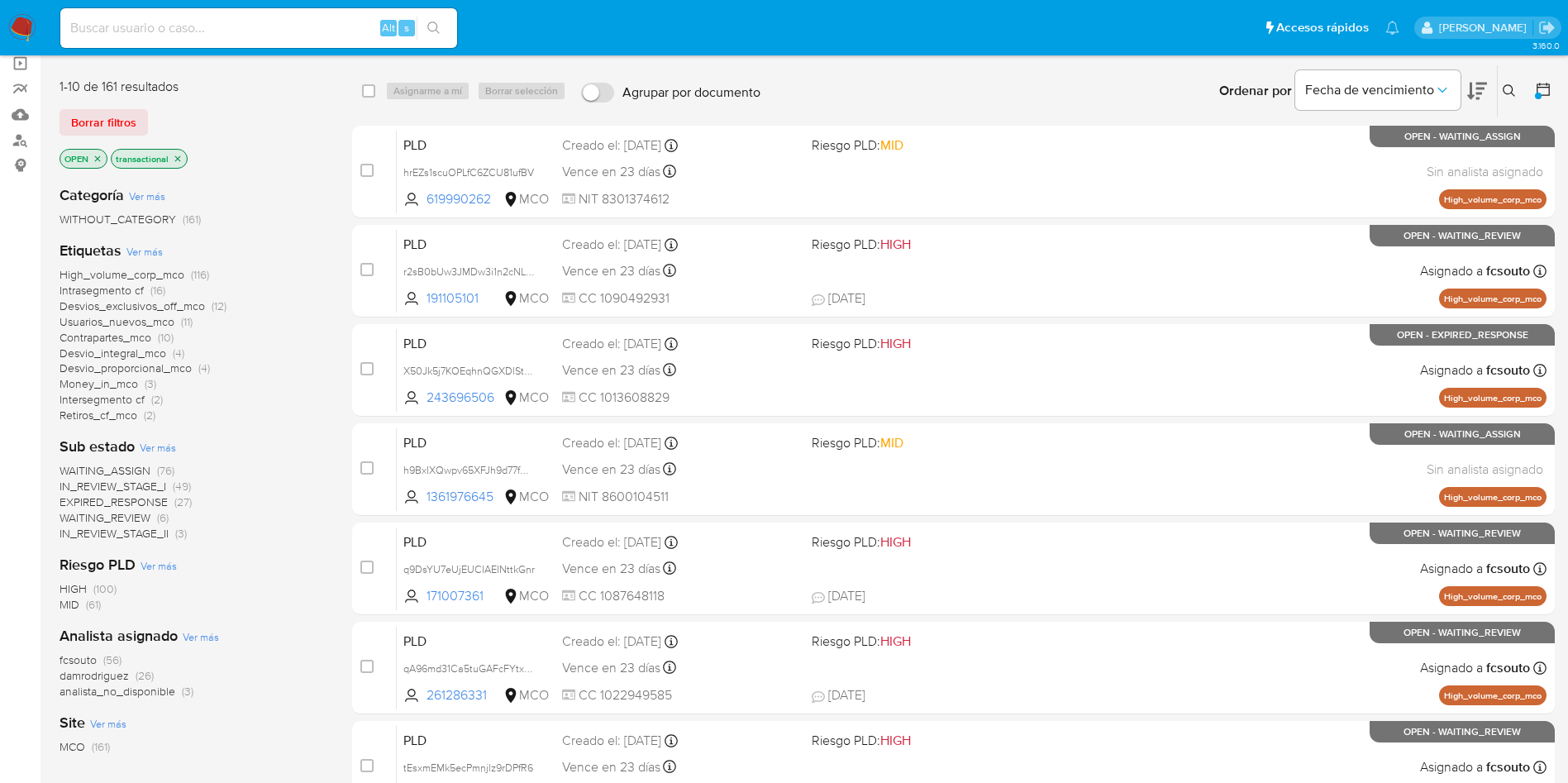
click at [75, 654] on span "fcsouto" at bounding box center [78, 660] width 37 height 17
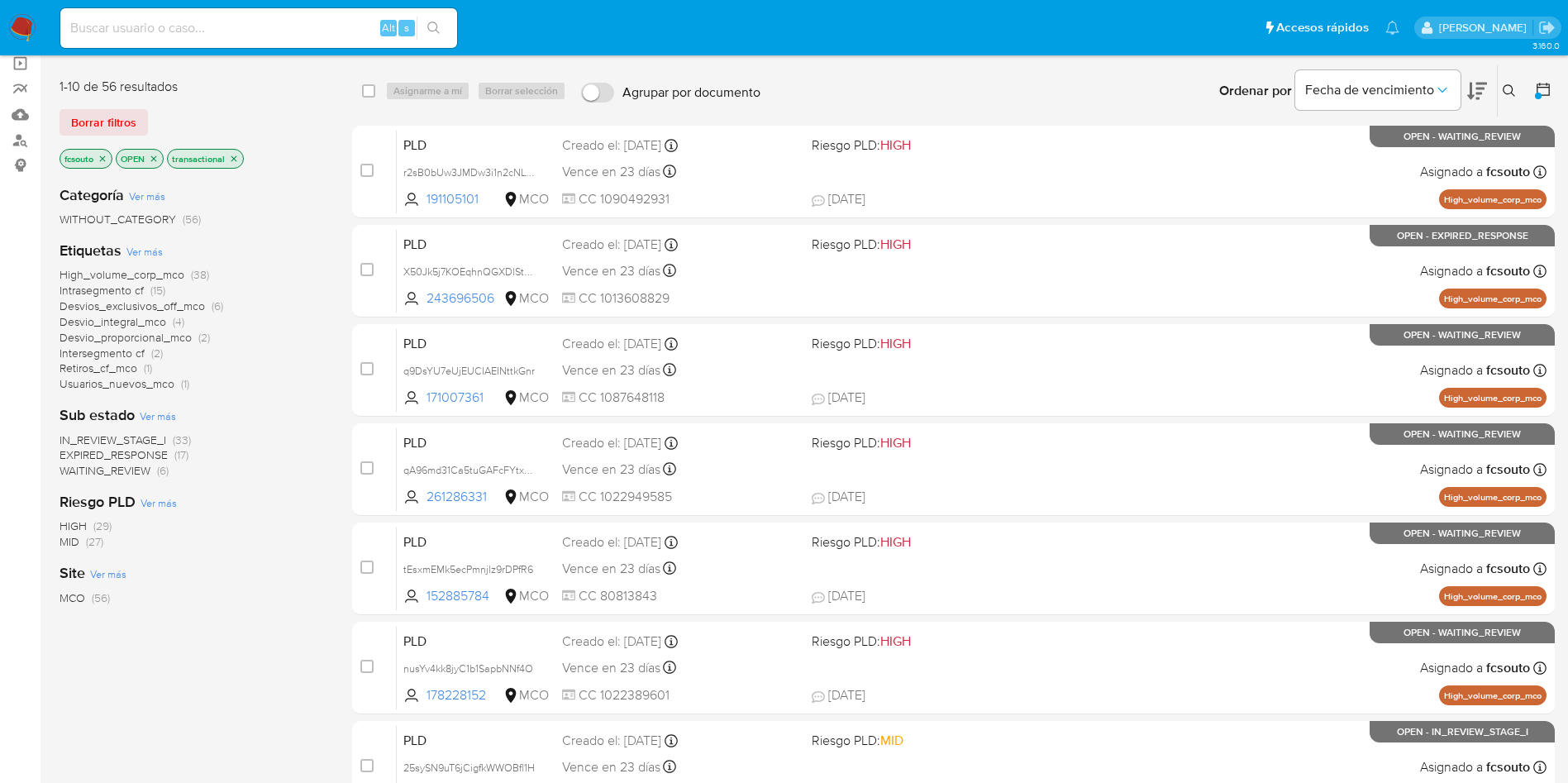
click at [106, 162] on icon "close-filter" at bounding box center [103, 158] width 10 height 10
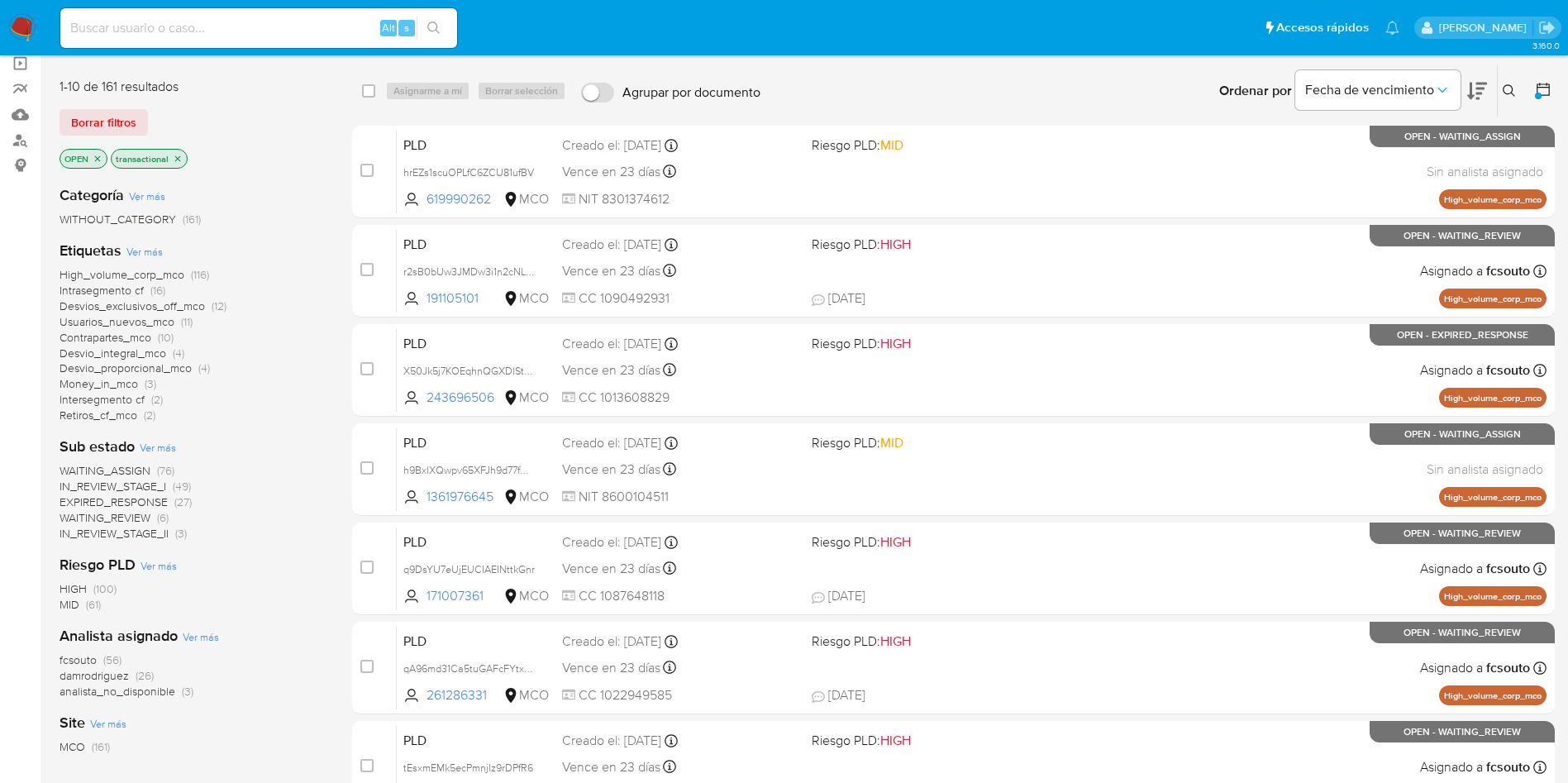
click at [100, 674] on span "damrodriguez" at bounding box center [94, 676] width 69 height 17
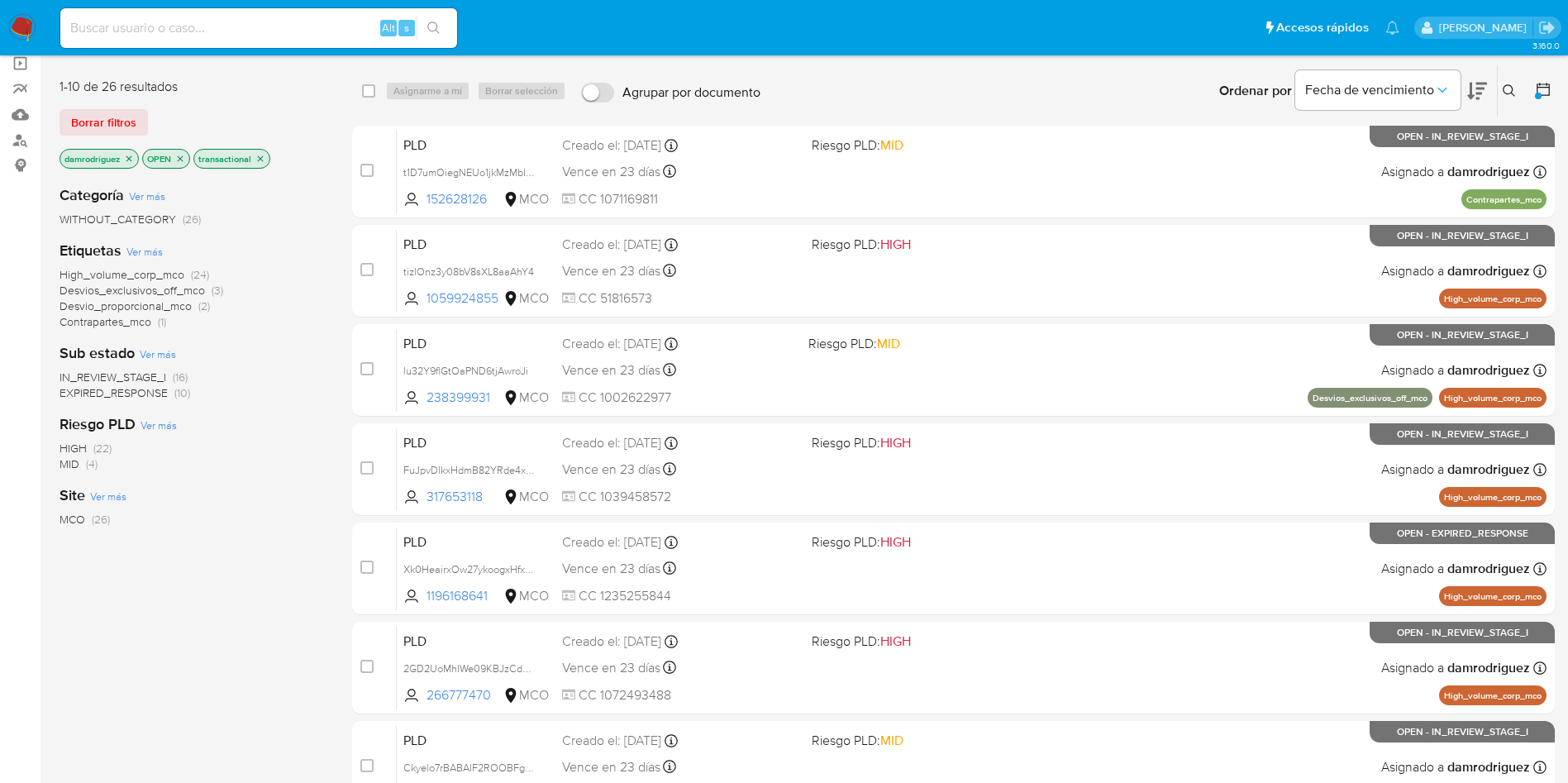
click at [31, 24] on img at bounding box center [22, 28] width 28 height 28
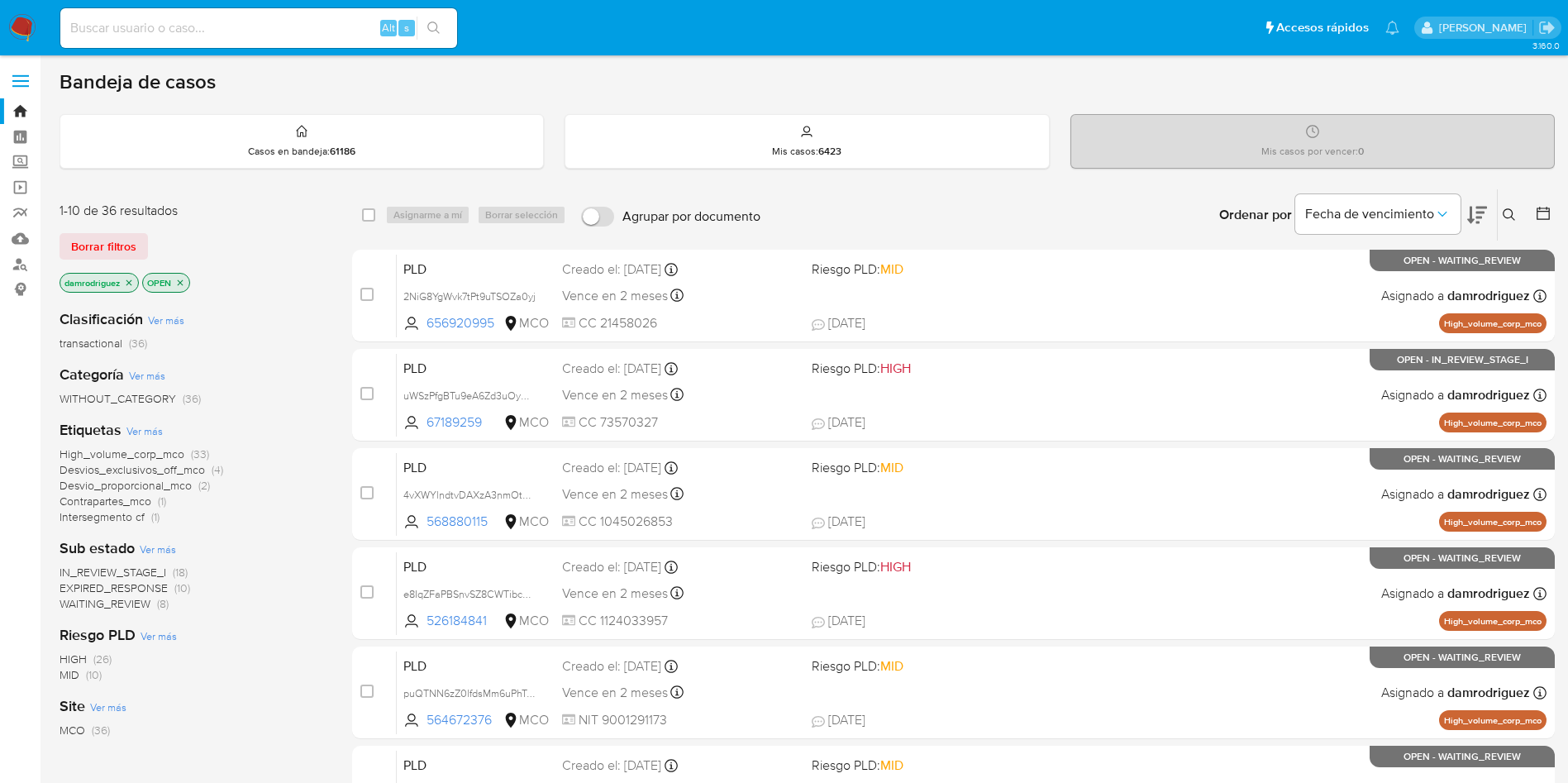
click at [1518, 212] on button at bounding box center [1511, 214] width 27 height 20
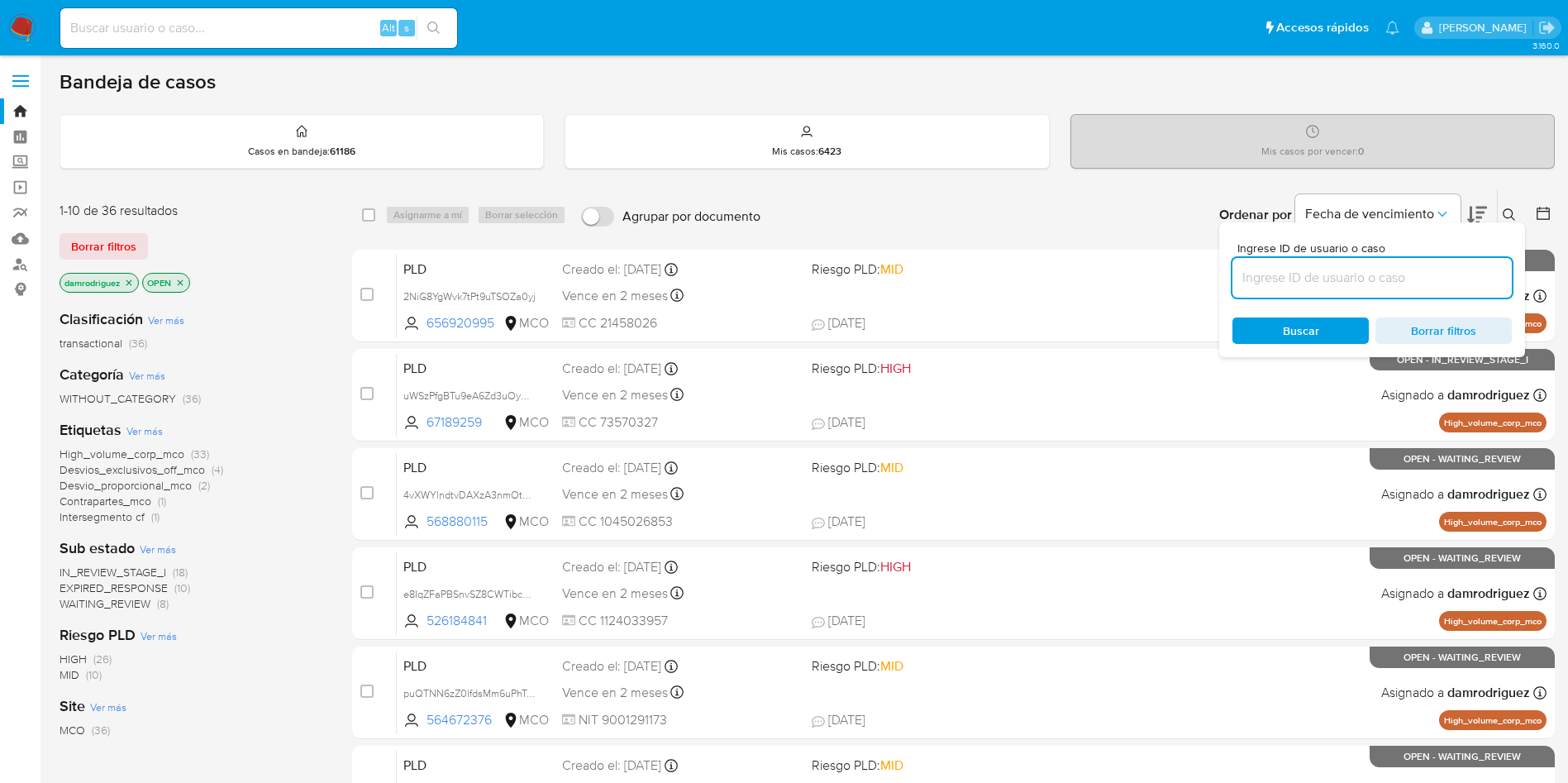
click at [1335, 270] on input at bounding box center [1372, 277] width 280 height 21
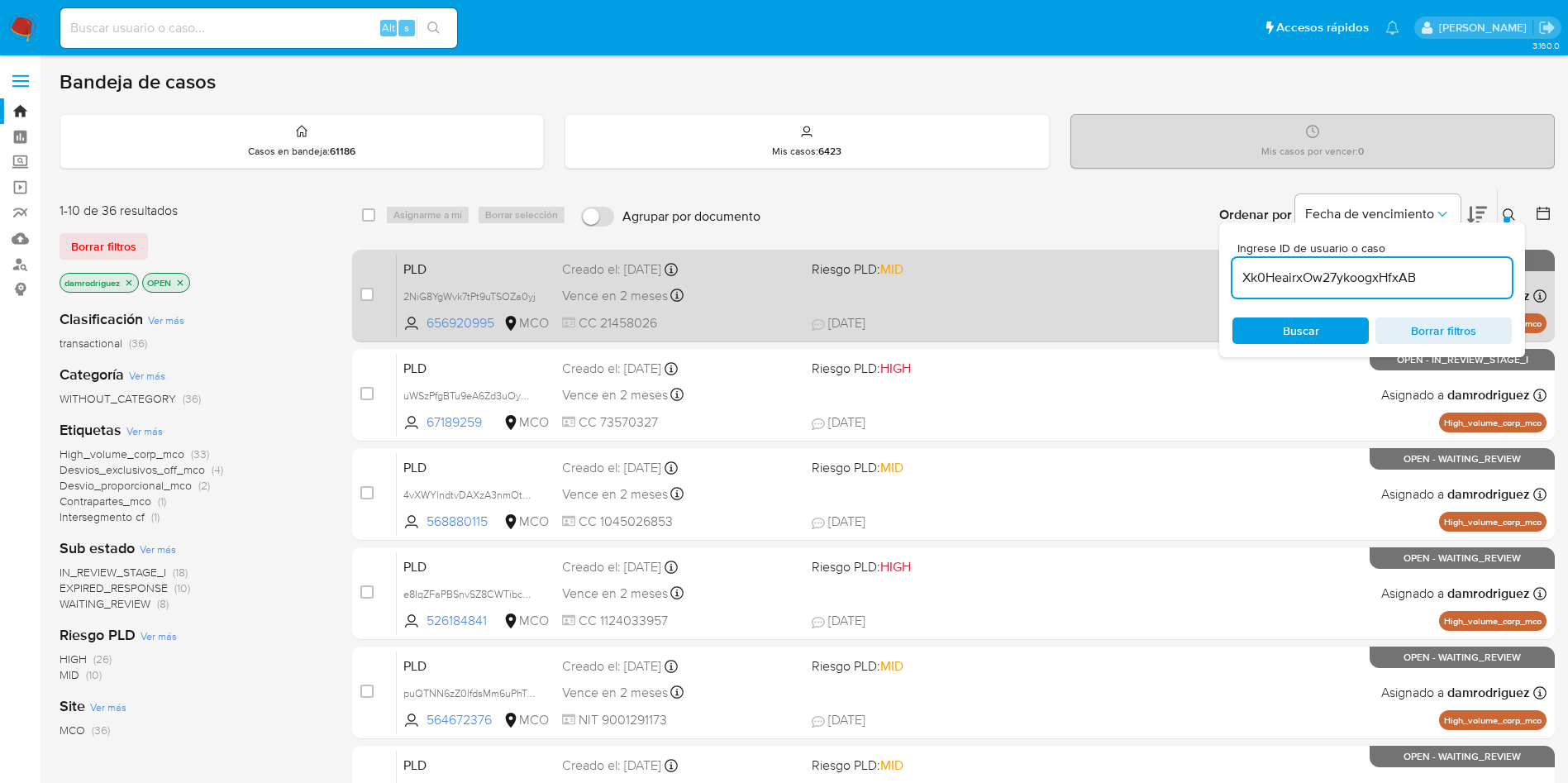
type input "Xk0HeairxOw27ykoogxHfxAB"
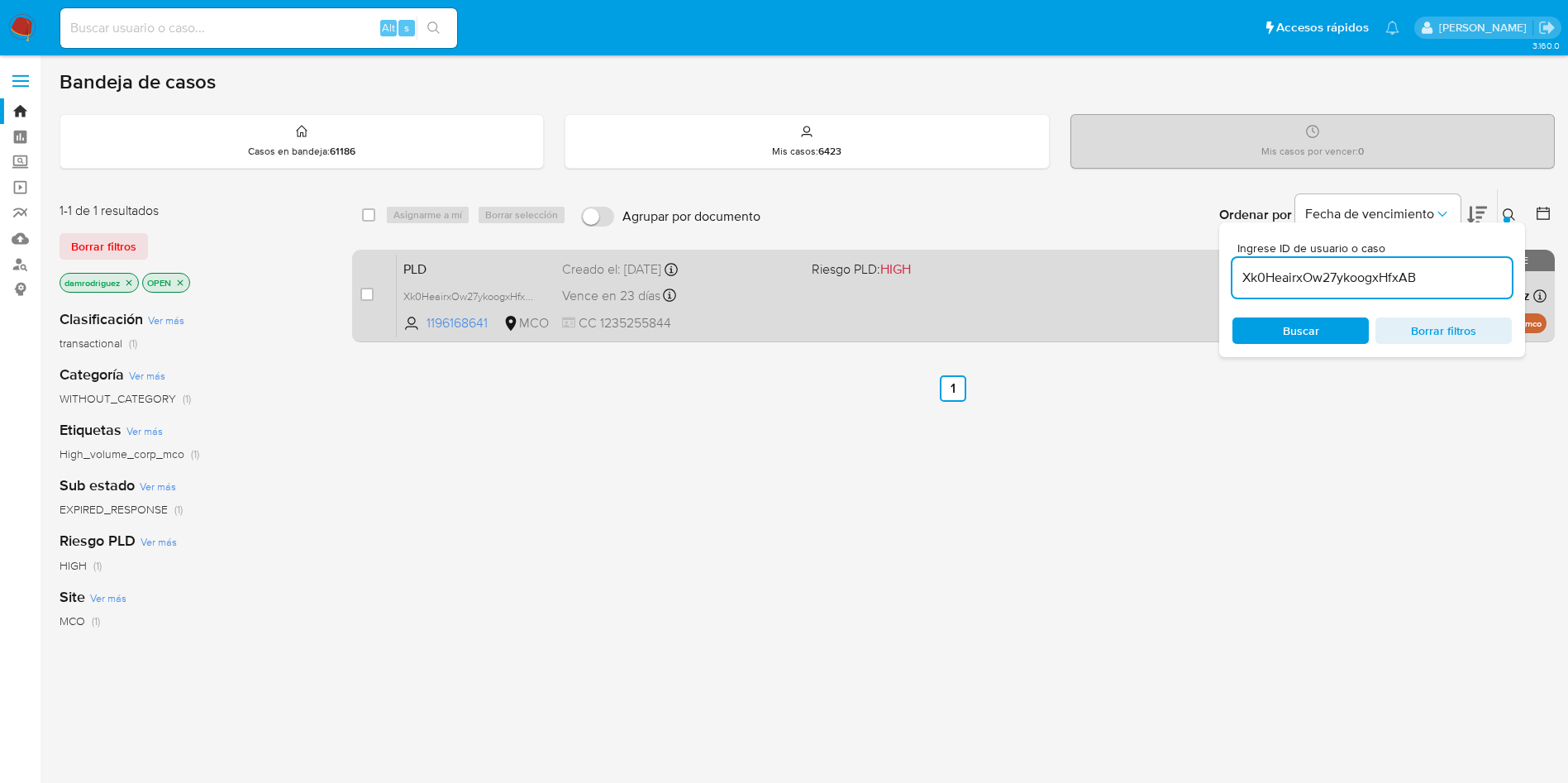
click at [420, 267] on span "PLD" at bounding box center [476, 268] width 145 height 21
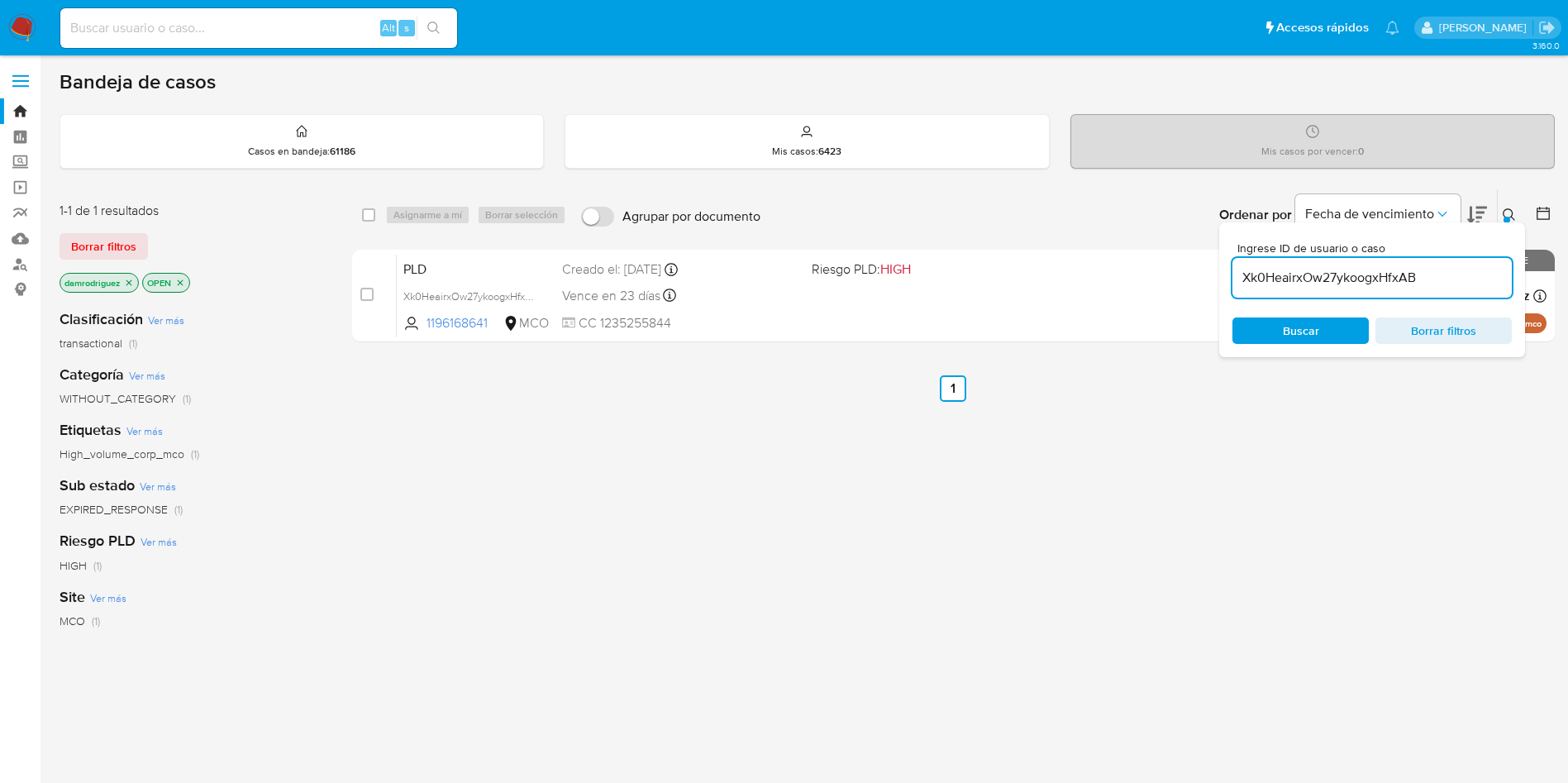
click at [1354, 278] on input "Xk0HeairxOw27ykoogxHfxAB" at bounding box center [1372, 277] width 280 height 21
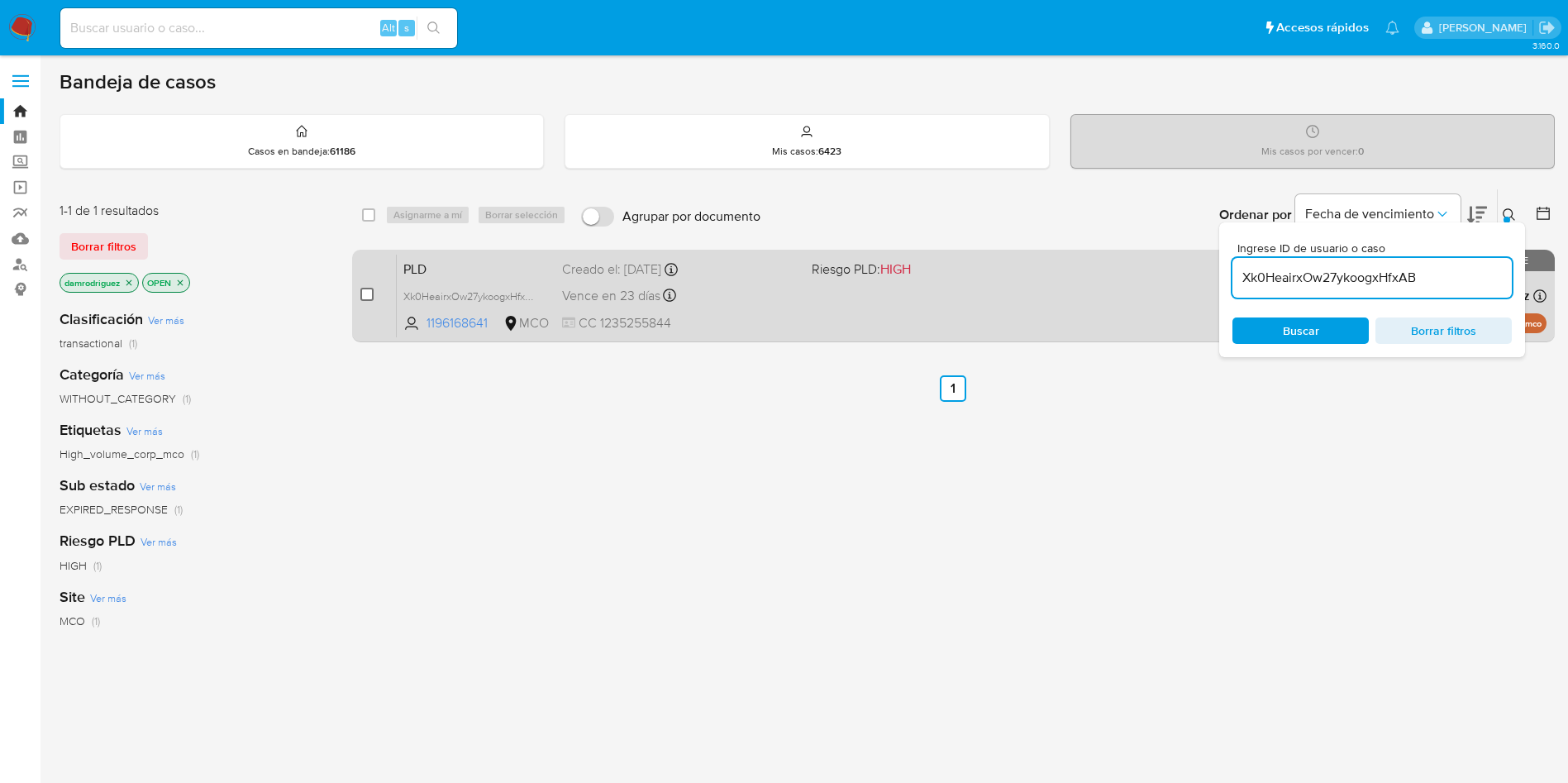
click at [362, 291] on input "checkbox" at bounding box center [367, 295] width 13 height 13
checkbox input "true"
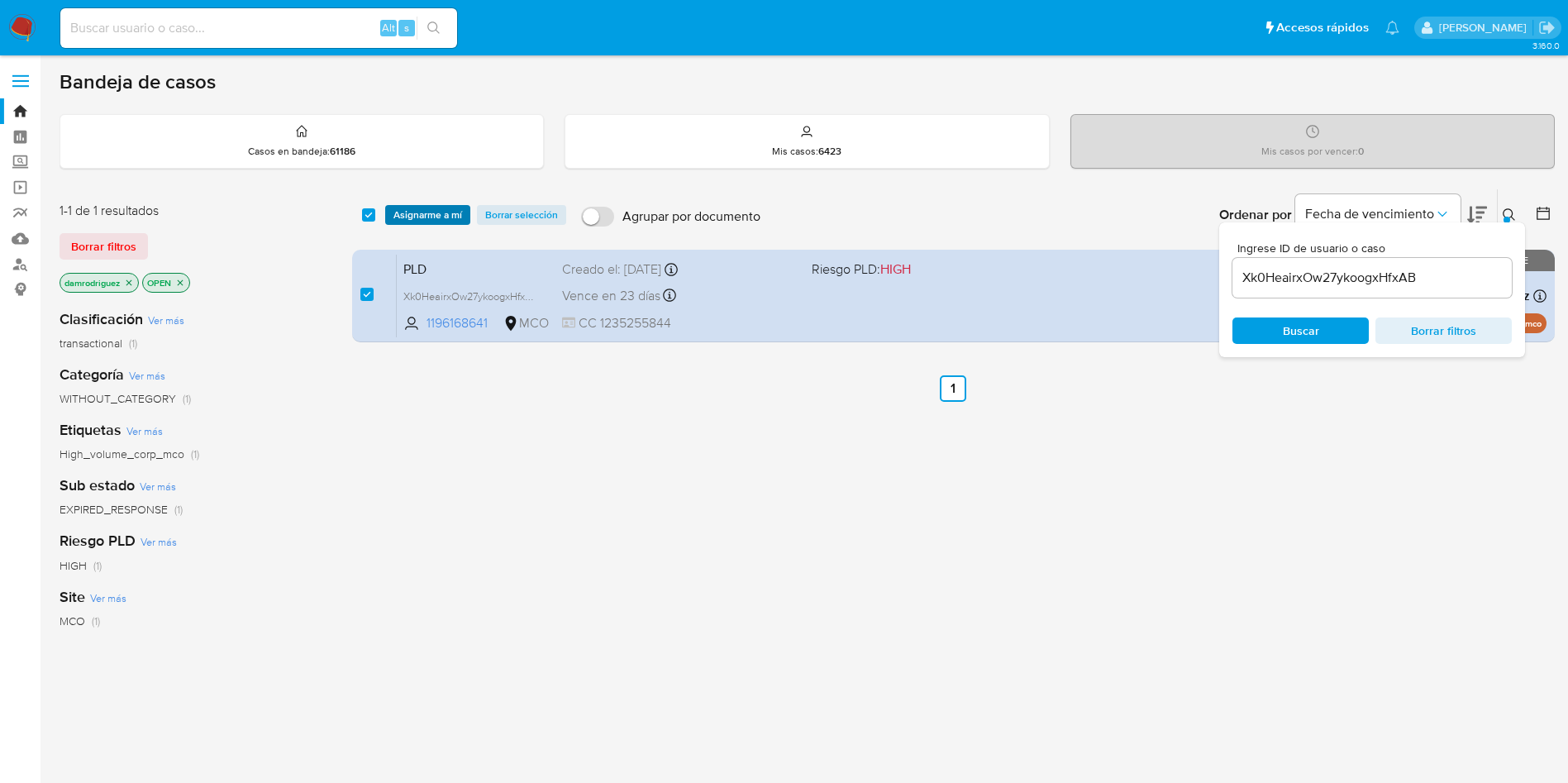
click at [411, 218] on span "Asignarme a mí" at bounding box center [428, 215] width 69 height 17
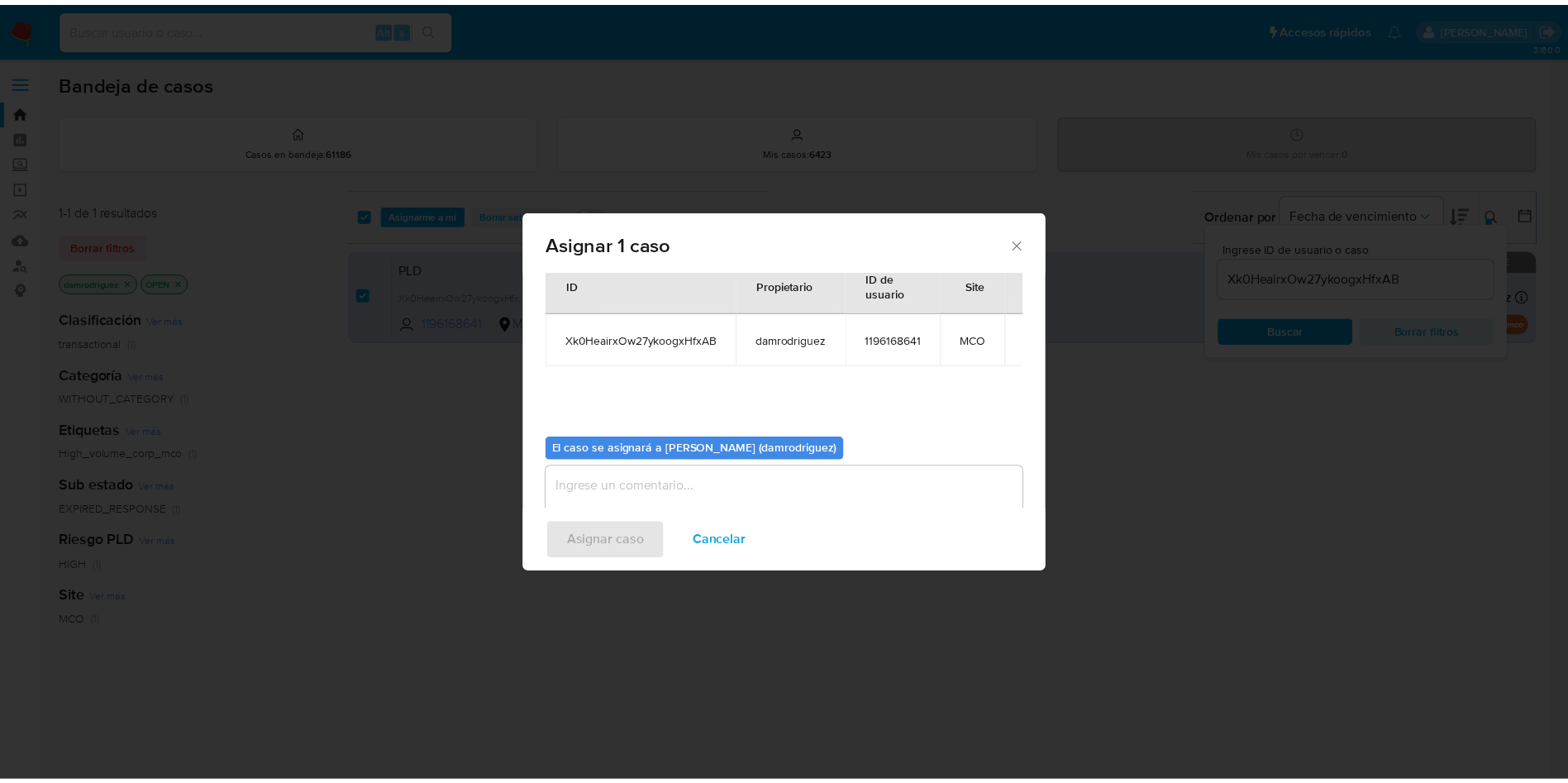
scroll to position [86, 0]
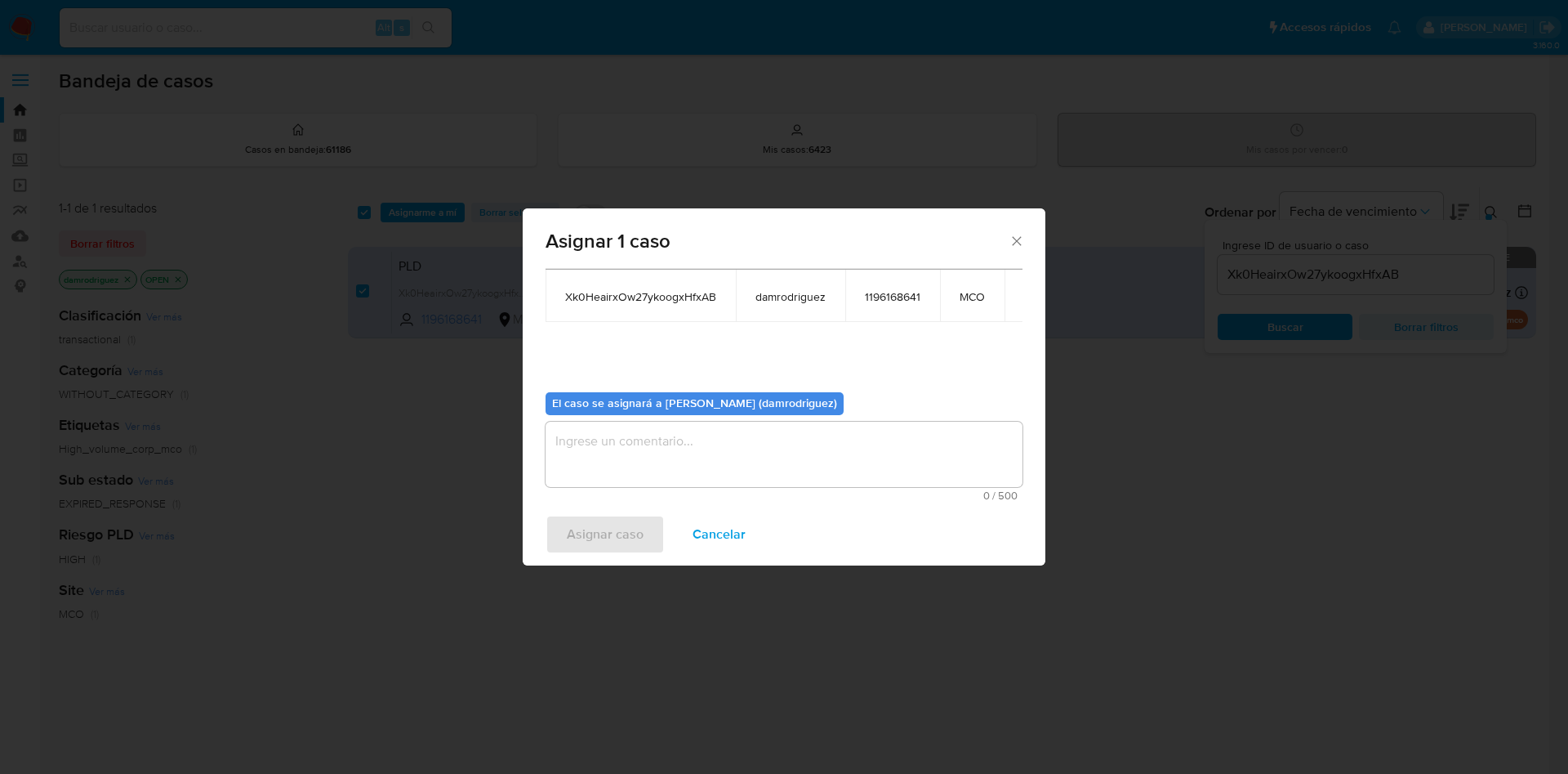
click at [615, 463] on textarea "assign-modal" at bounding box center [784, 454] width 477 height 65
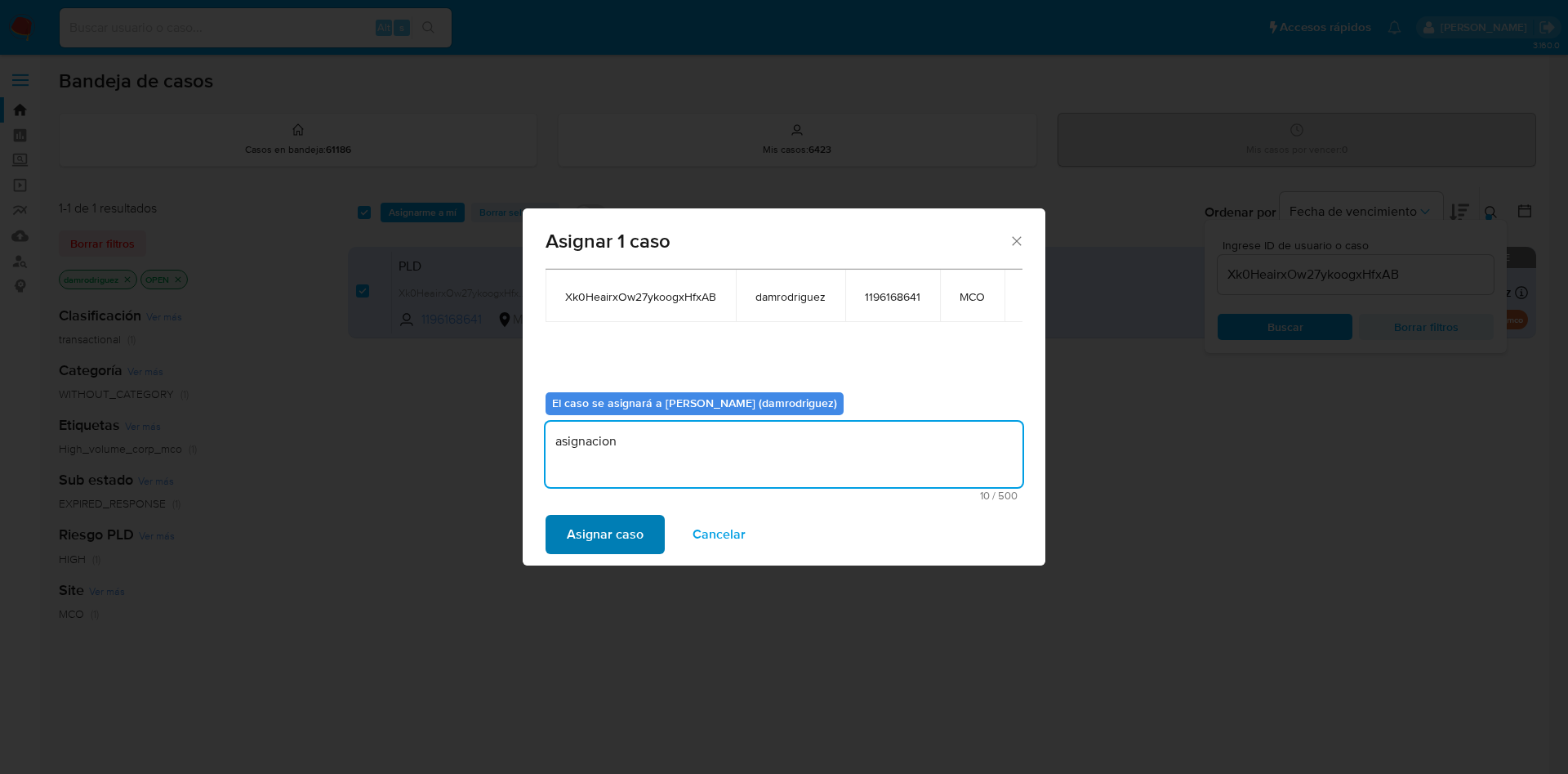
type textarea "asignacion"
click at [581, 526] on span "Asignar caso" at bounding box center [604, 534] width 76 height 36
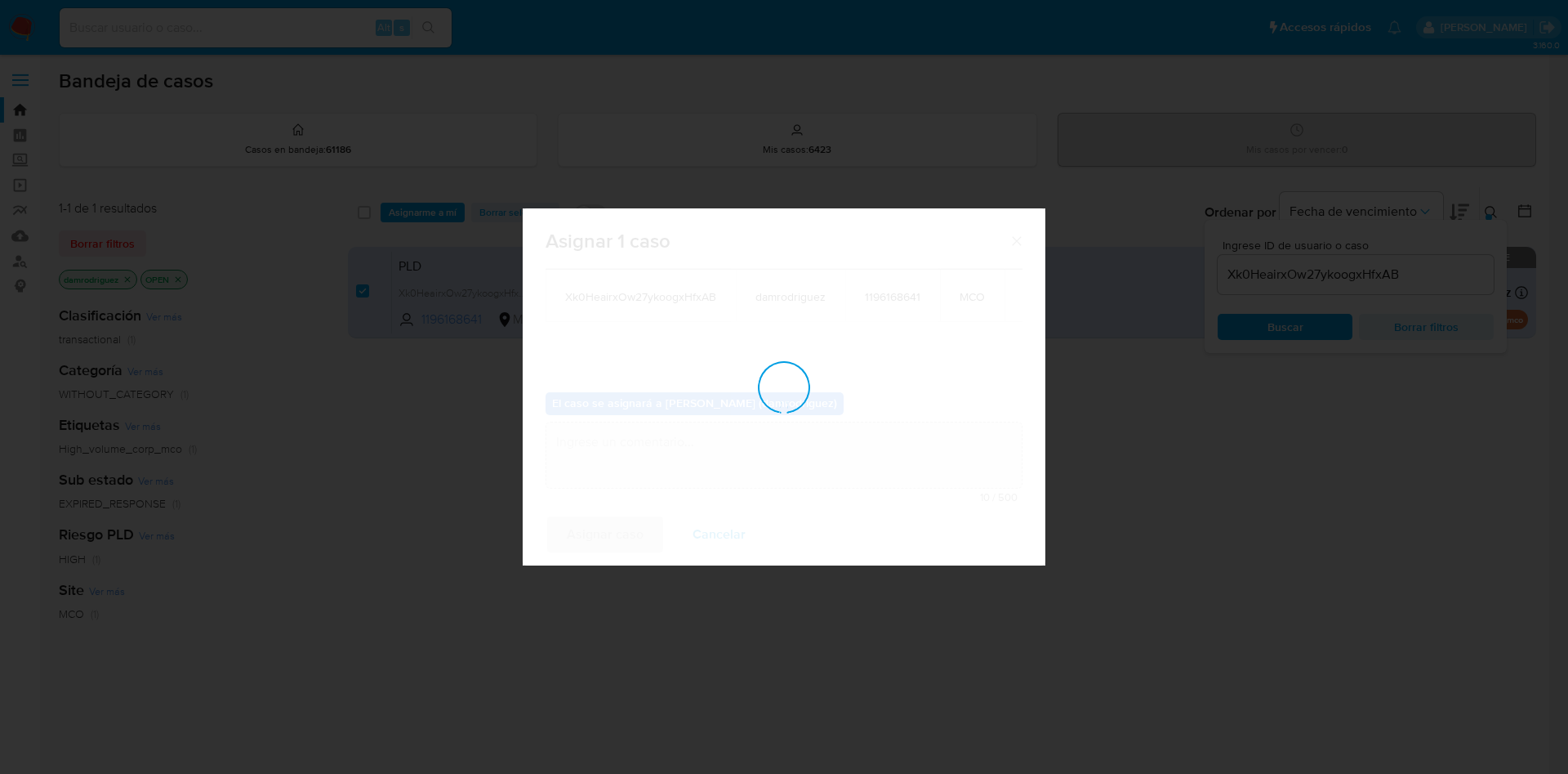
checkbox input "false"
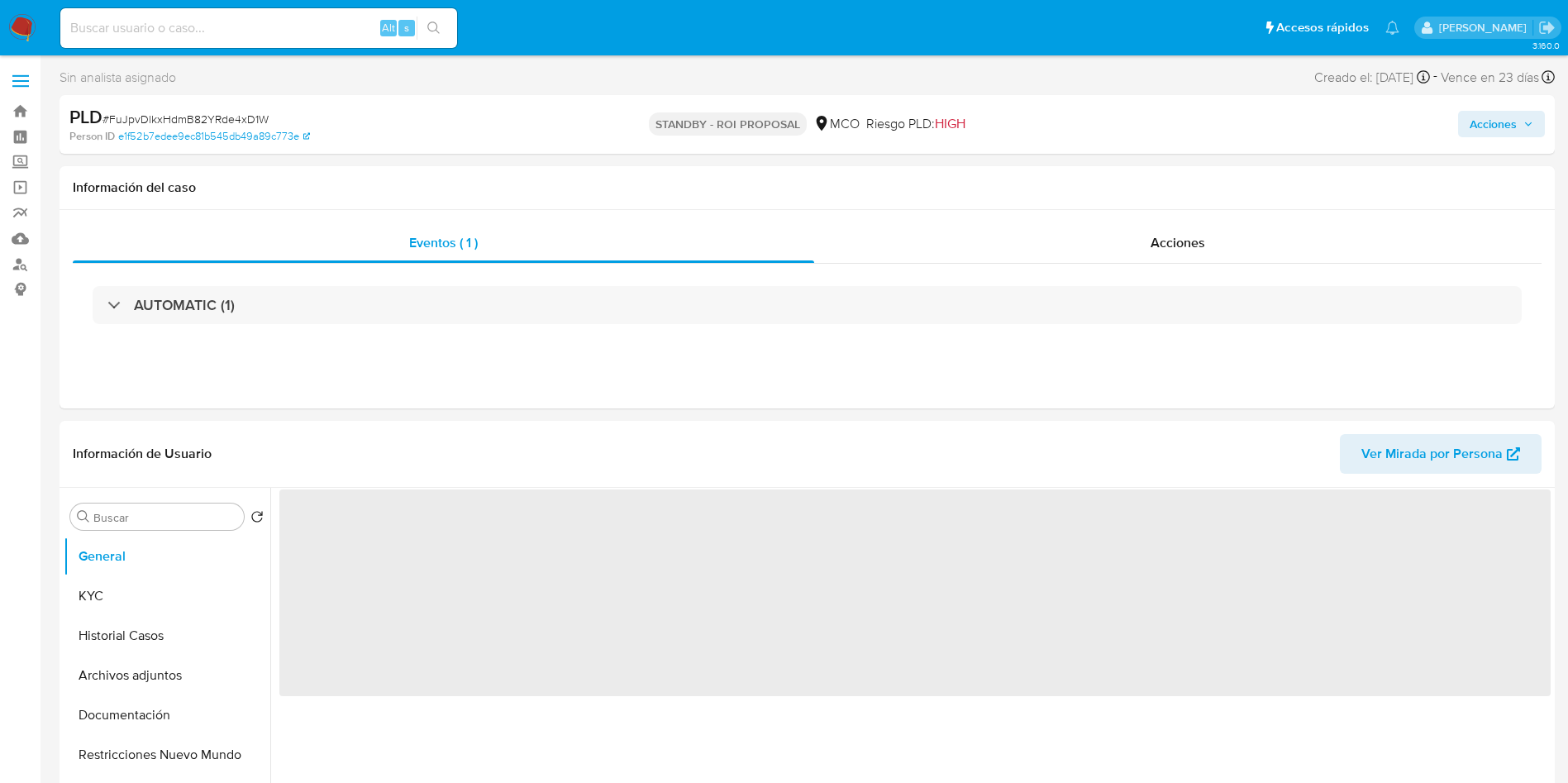
select select "10"
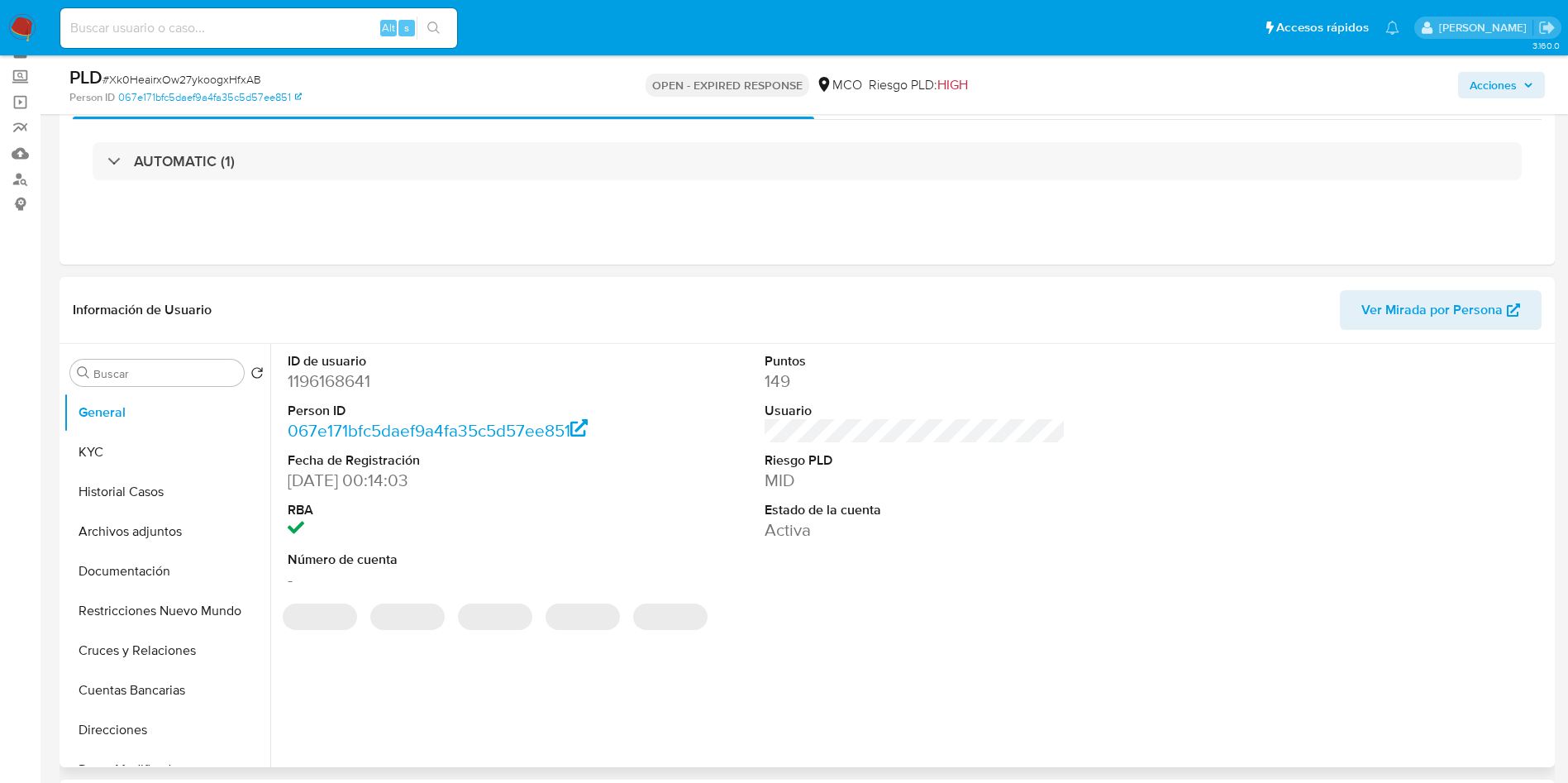
scroll to position [124, 0]
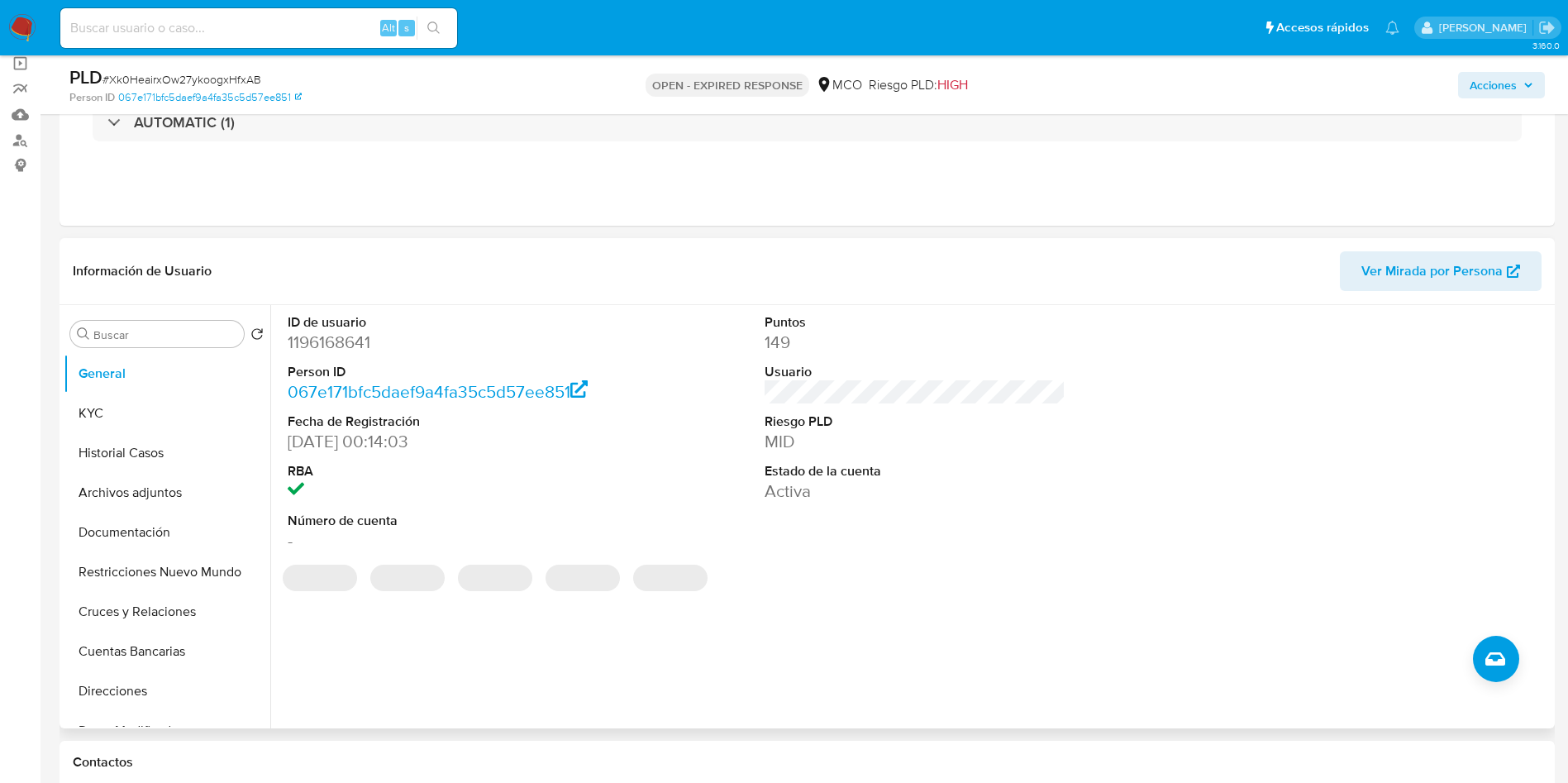
click at [339, 348] on dd "1196168641" at bounding box center [439, 342] width 302 height 23
copy dd "1196168641"
click at [347, 343] on dd "1196168641" at bounding box center [439, 342] width 302 height 23
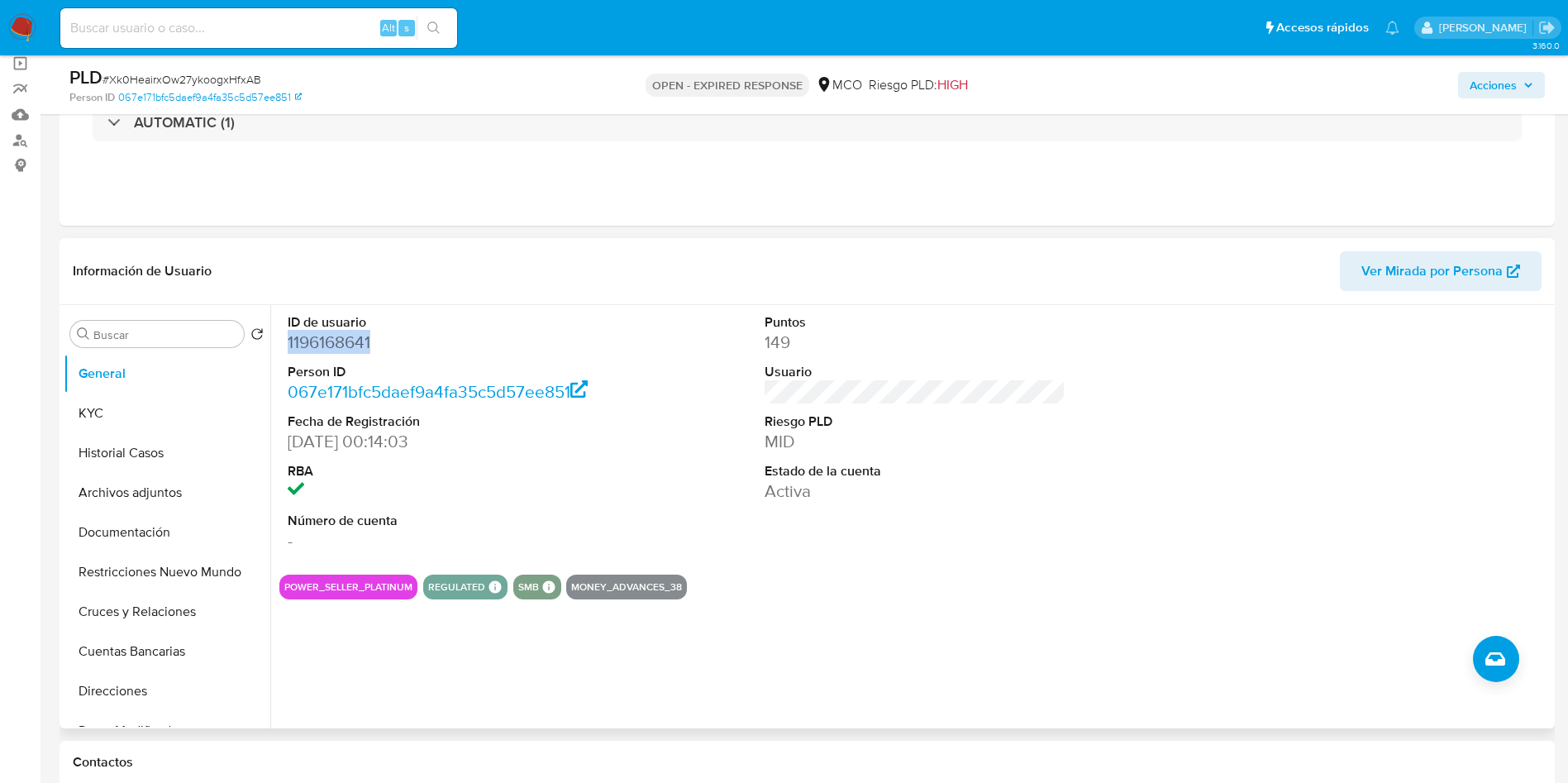
click at [347, 343] on dd "1196168641" at bounding box center [439, 342] width 302 height 23
click at [329, 343] on dd "1196168641" at bounding box center [439, 342] width 302 height 23
drag, startPoint x: 959, startPoint y: 544, endPoint x: 888, endPoint y: 497, distance: 85.1
click at [960, 544] on div "Puntos 149 Usuario Riesgo PLD MID Estado de la cuenta Activa" at bounding box center [915, 433] width 318 height 256
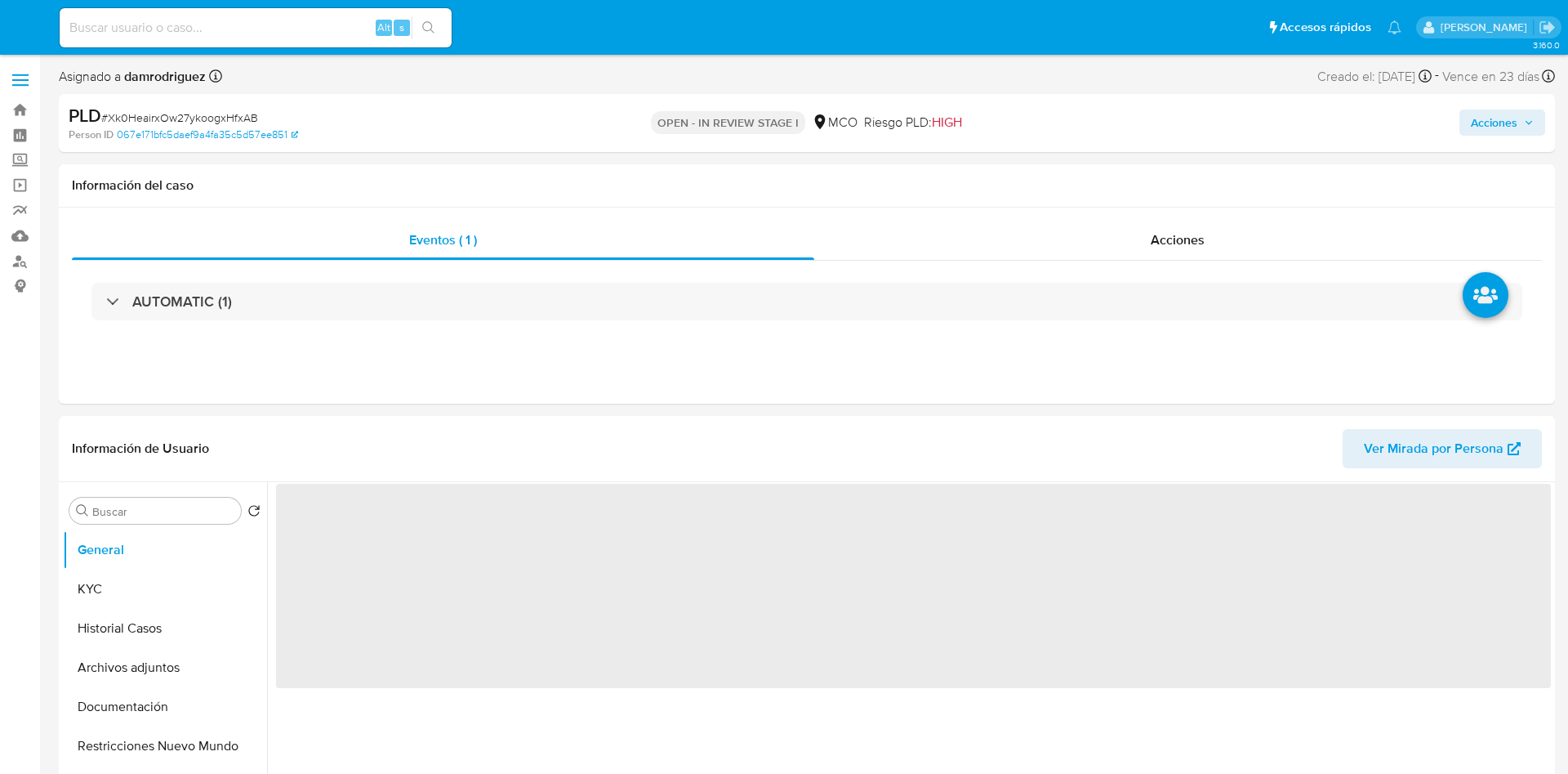
select select "10"
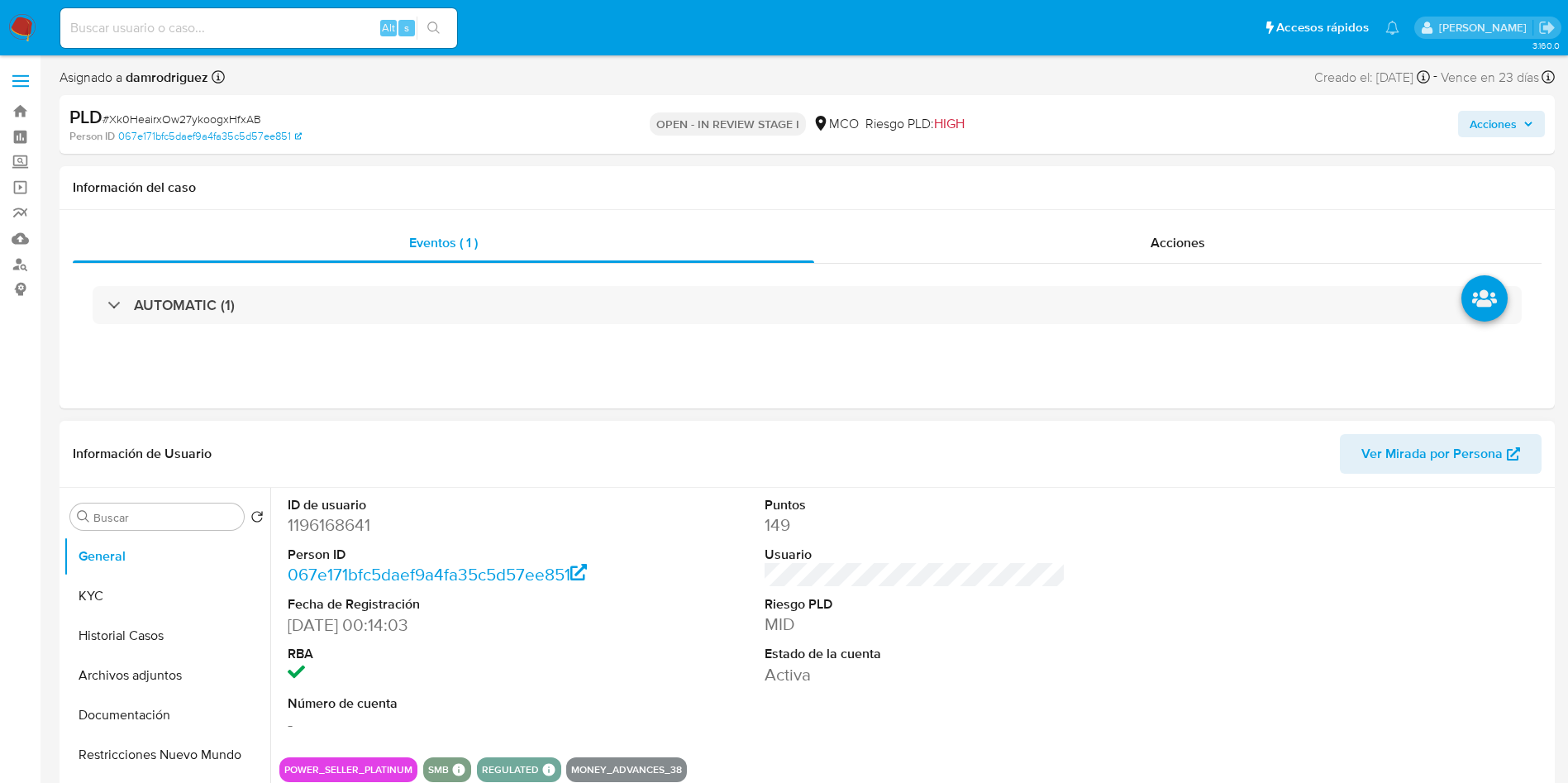
click at [726, 530] on div "ID de usuario 1196168641 Person ID 067e171bfc5daef9a4fa35c5d57ee851 Fecha de Re…" at bounding box center [915, 615] width 1272 height 256
drag, startPoint x: 152, startPoint y: 637, endPoint x: 73, endPoint y: 626, distance: 79.8
click at [152, 637] on button "Historial Casos" at bounding box center [159, 636] width 193 height 40
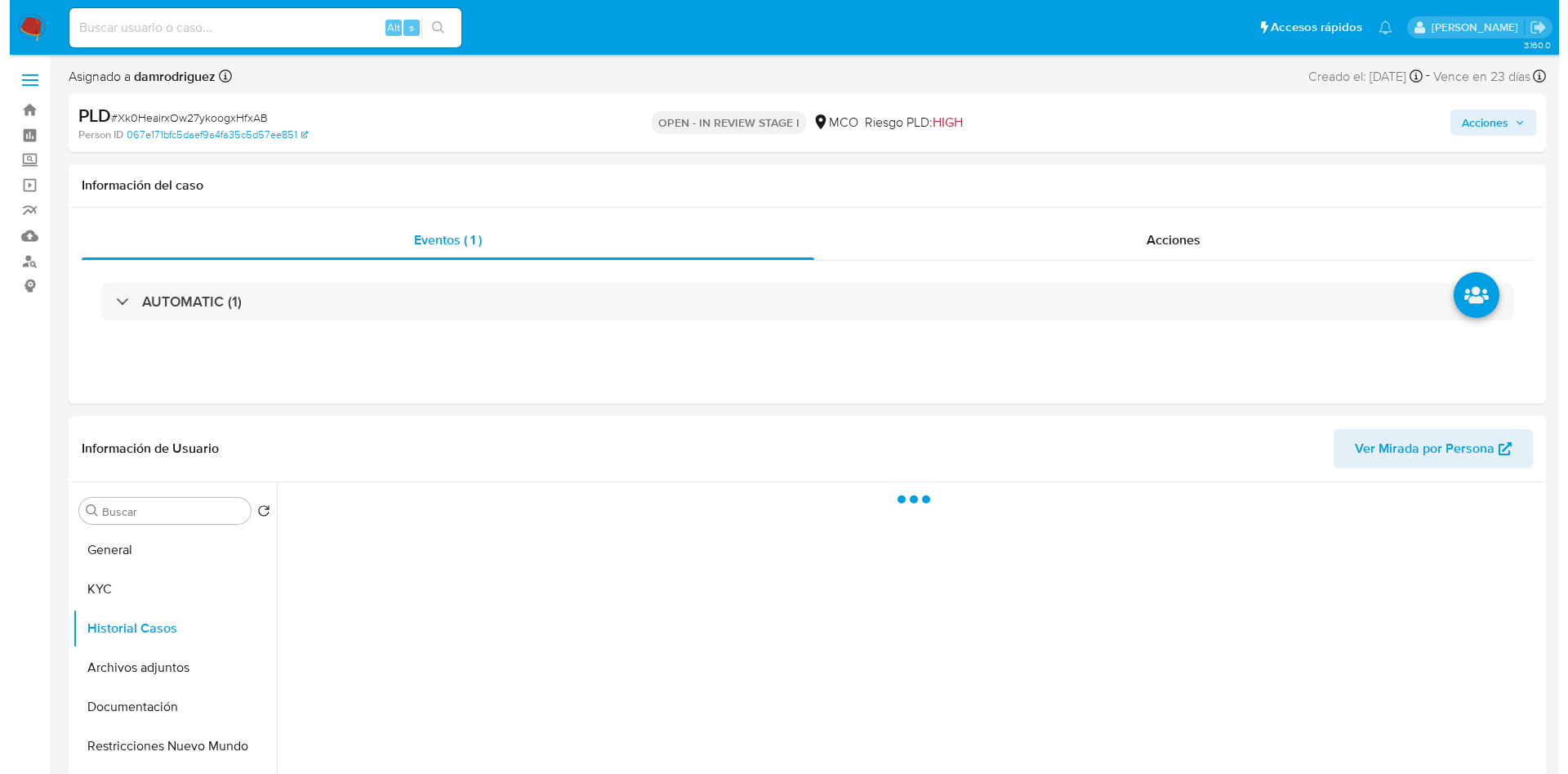
scroll to position [123, 0]
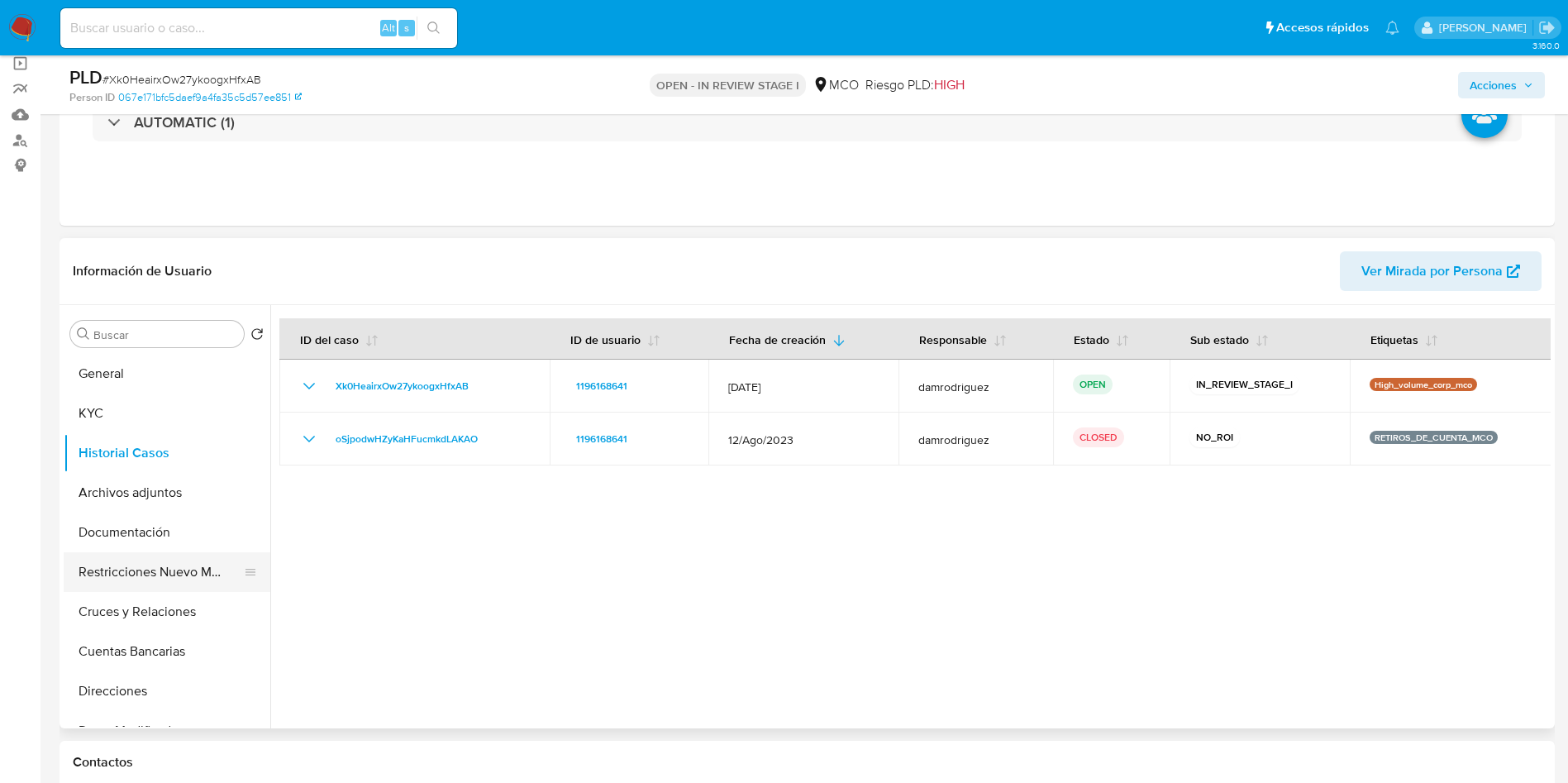
click at [147, 581] on button "Restricciones Nuevo Mundo" at bounding box center [159, 571] width 193 height 40
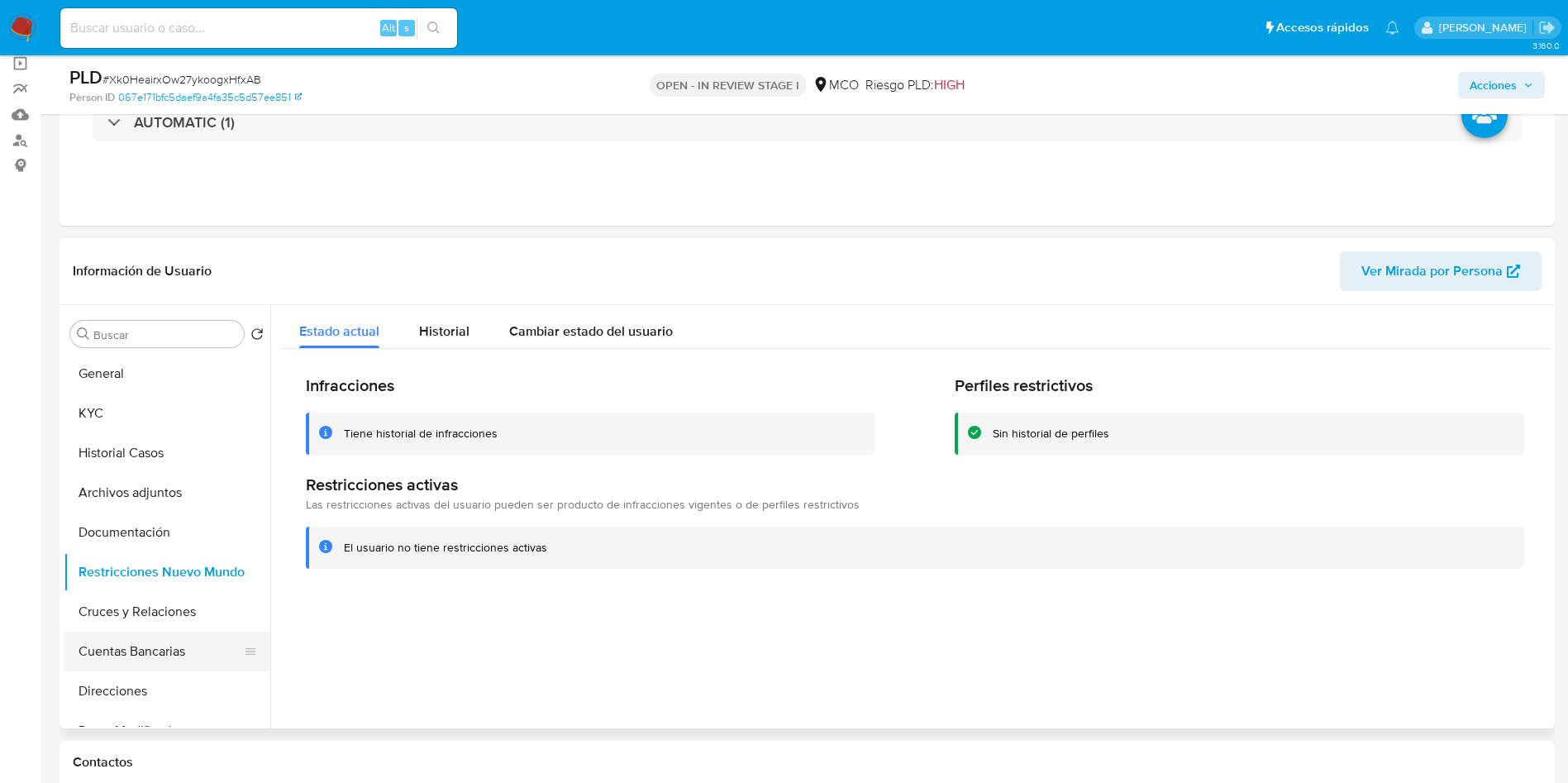
click at [103, 649] on button "Cuentas Bancarias" at bounding box center [159, 651] width 193 height 40
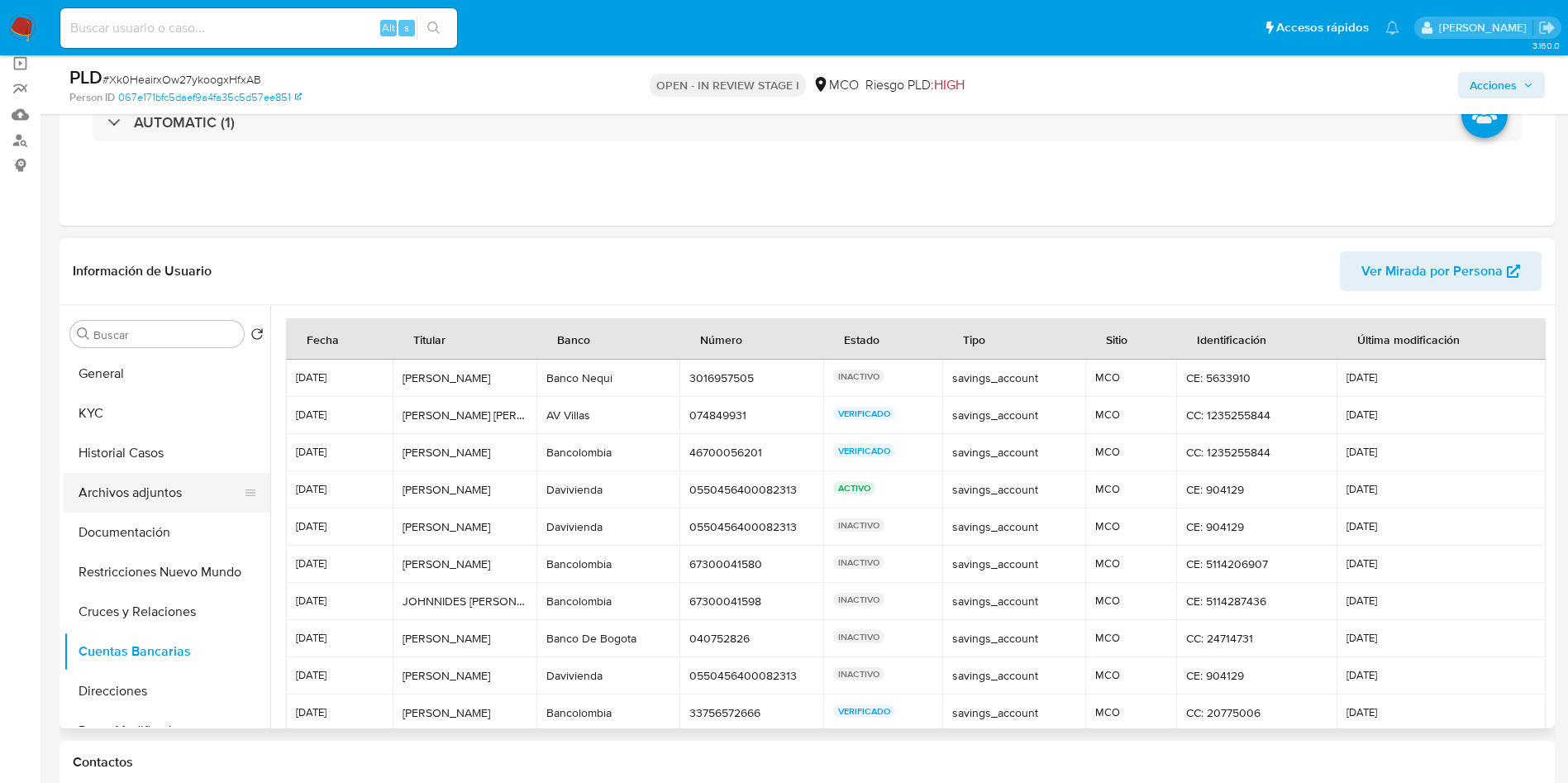
click at [147, 478] on button "Archivos adjuntos" at bounding box center [159, 492] width 193 height 40
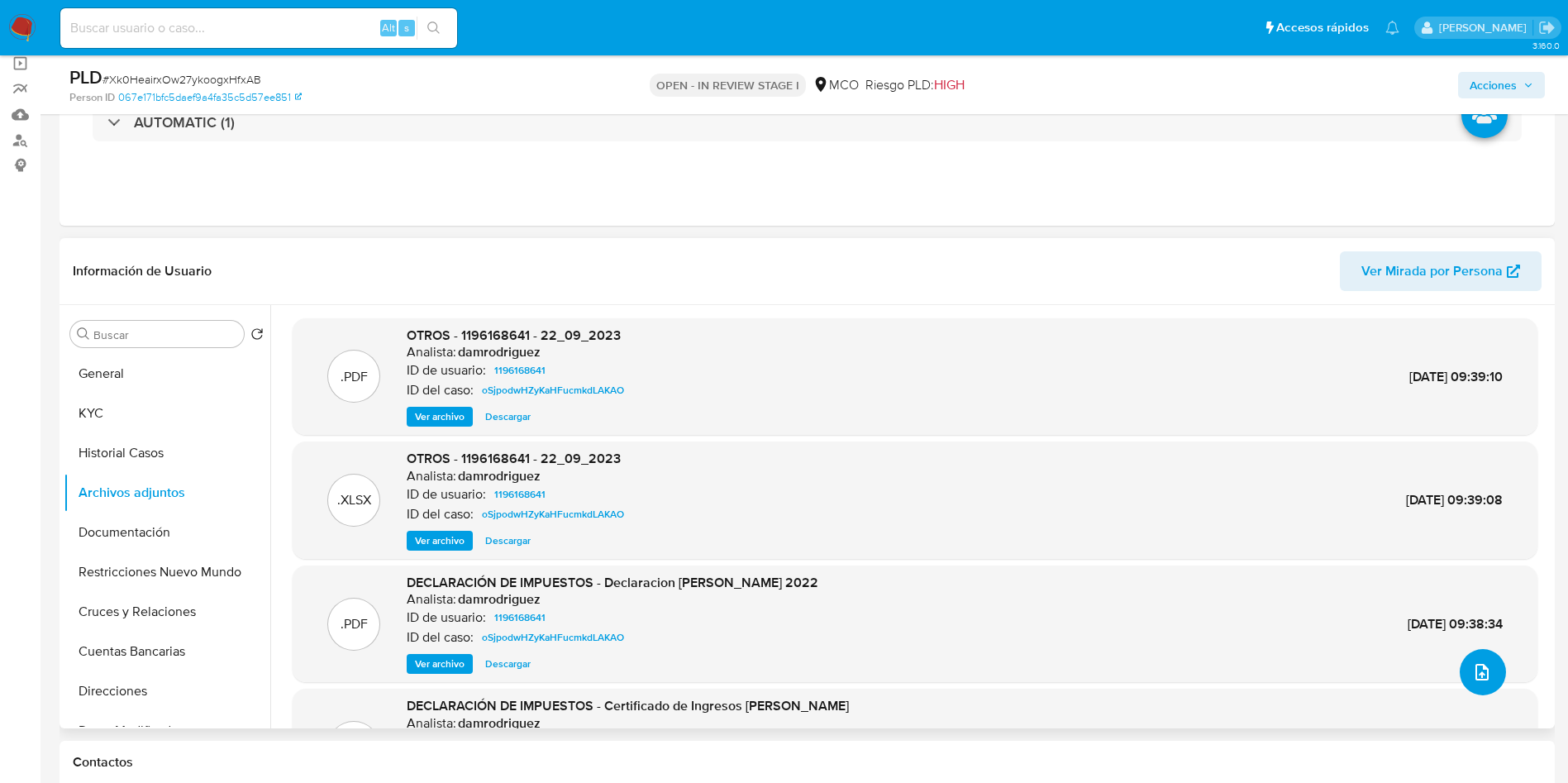
click at [1477, 669] on icon "upload-file" at bounding box center [1481, 671] width 20 height 20
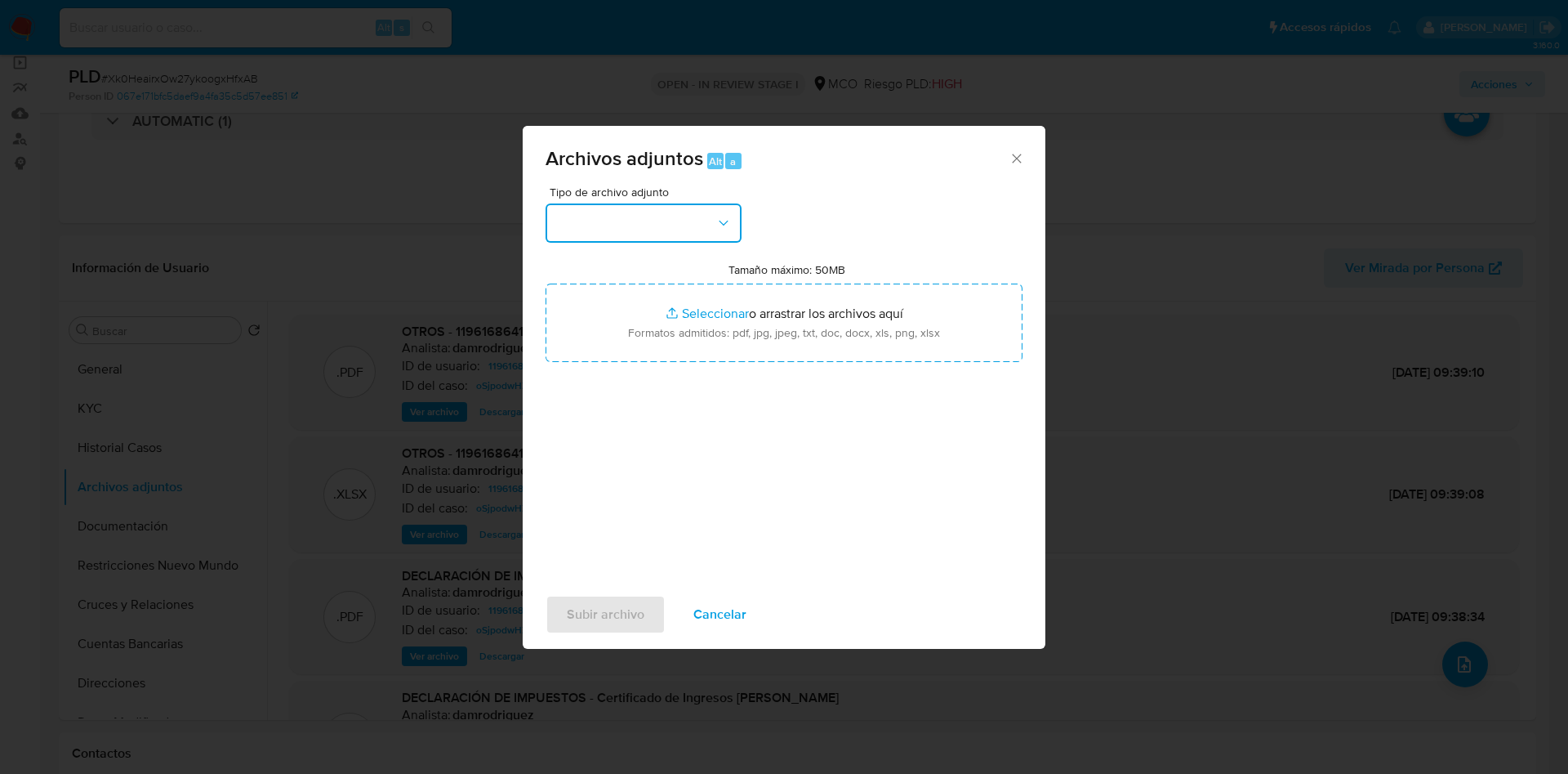
click at [619, 220] on button "button" at bounding box center [643, 223] width 196 height 40
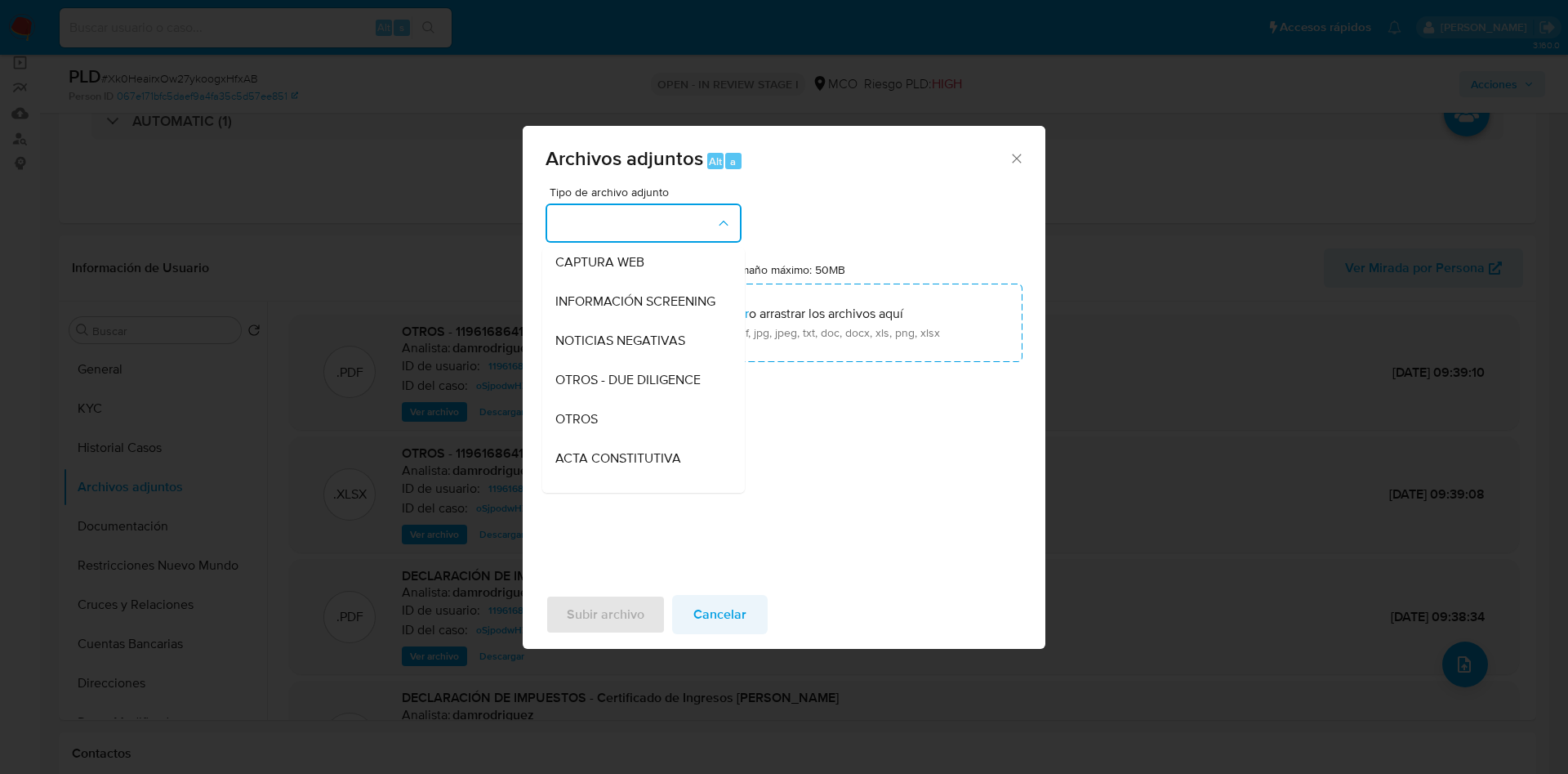
click at [717, 615] on span "Cancelar" at bounding box center [720, 614] width 53 height 36
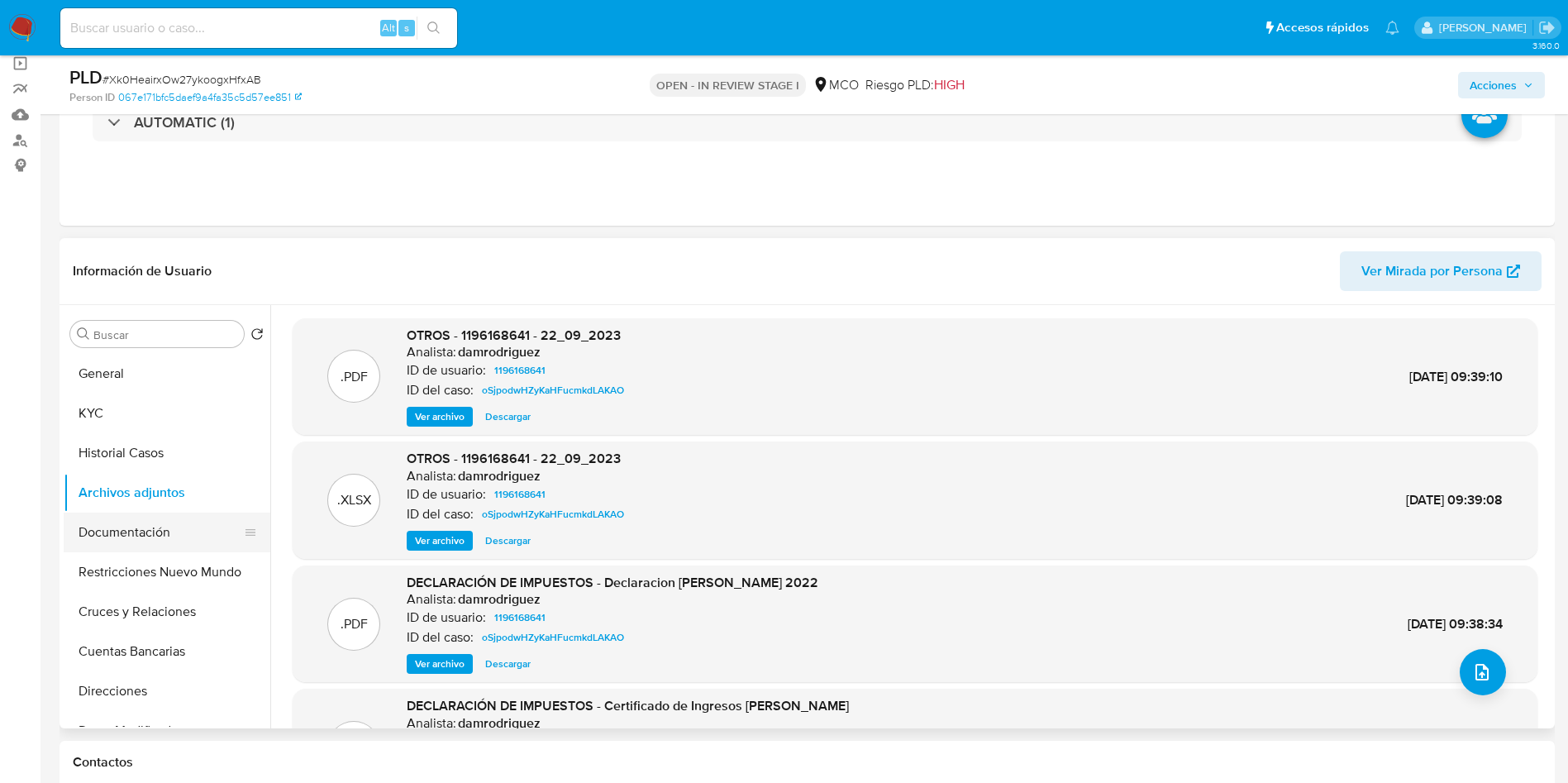
click at [136, 539] on button "Documentación" at bounding box center [159, 532] width 193 height 40
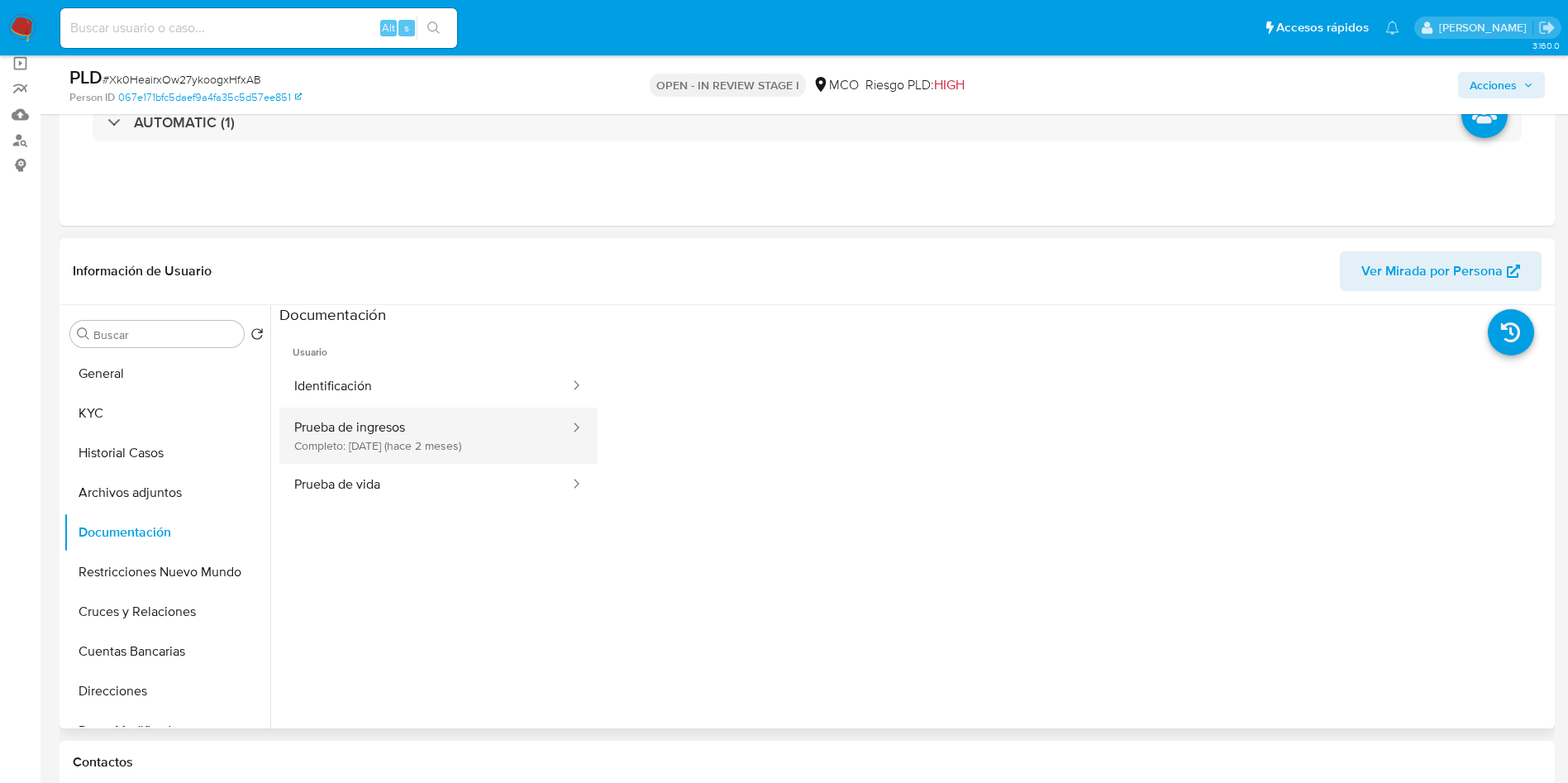
click at [408, 438] on button "Prueba de ingresos Completo: 22/07/2025 (hace 2 meses)" at bounding box center [425, 435] width 292 height 56
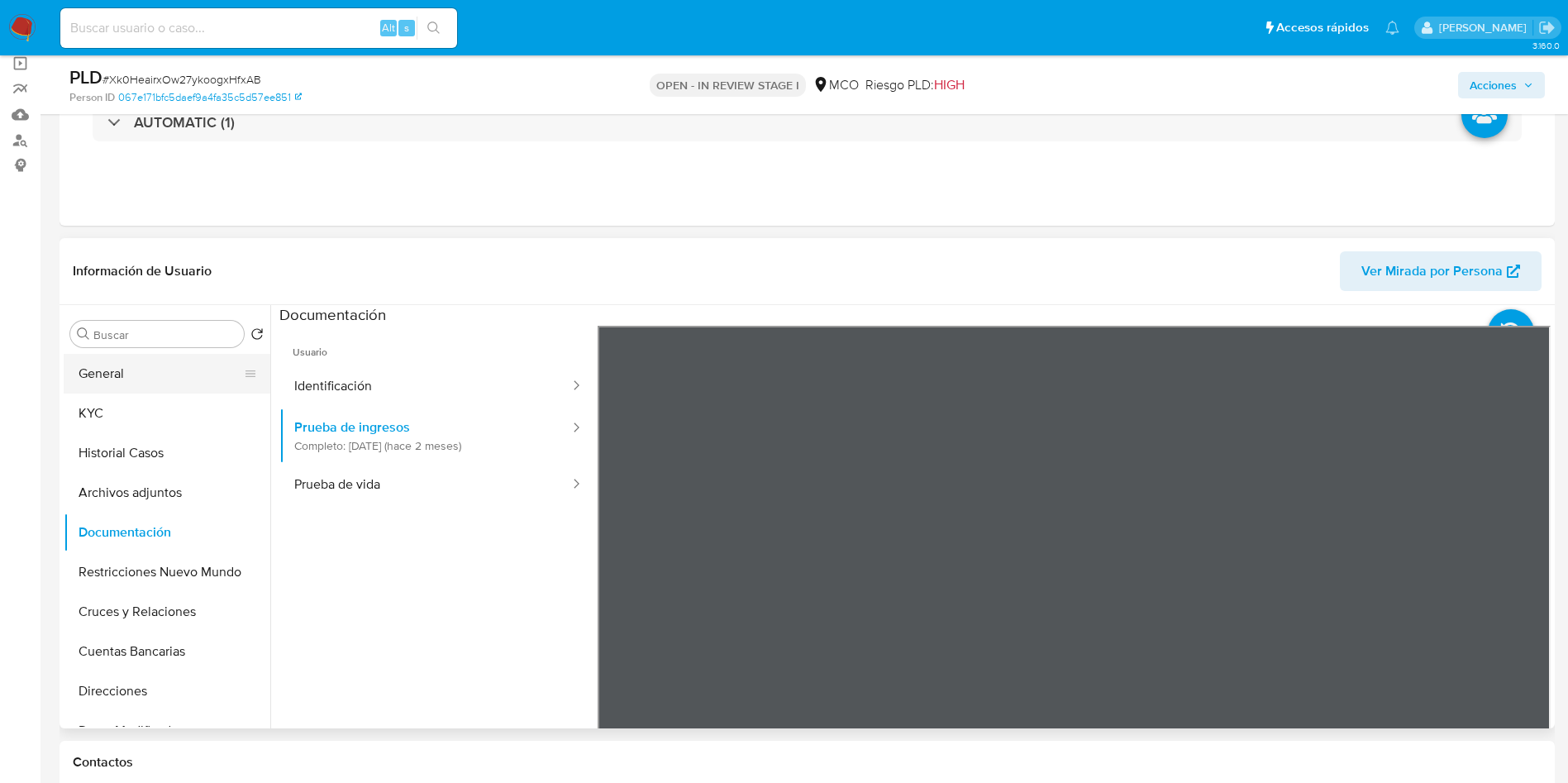
click at [149, 380] on button "General" at bounding box center [159, 374] width 193 height 40
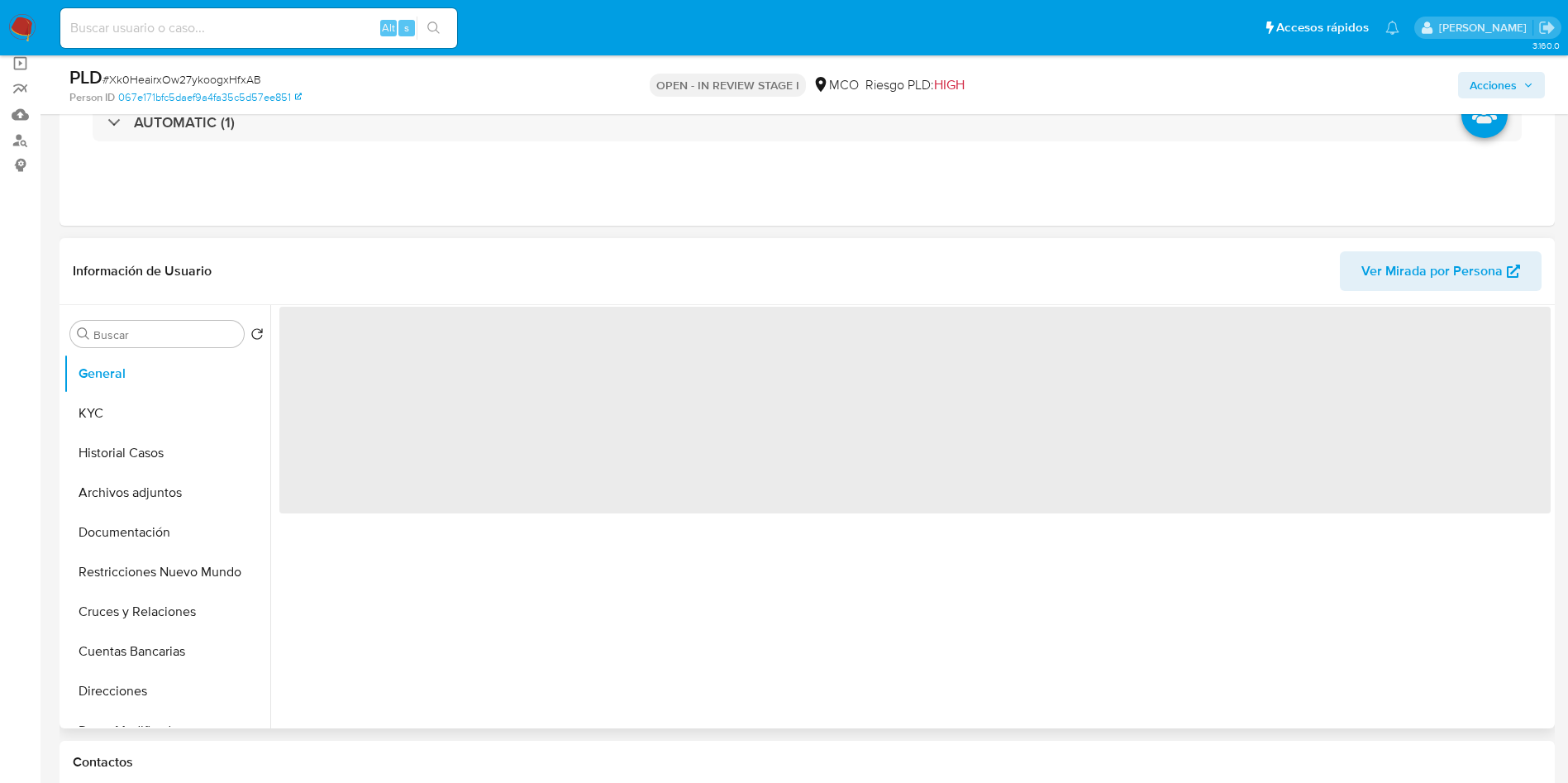
click at [424, 264] on header "Información de Usuario Ver Mirada por Persona" at bounding box center [807, 271] width 1469 height 40
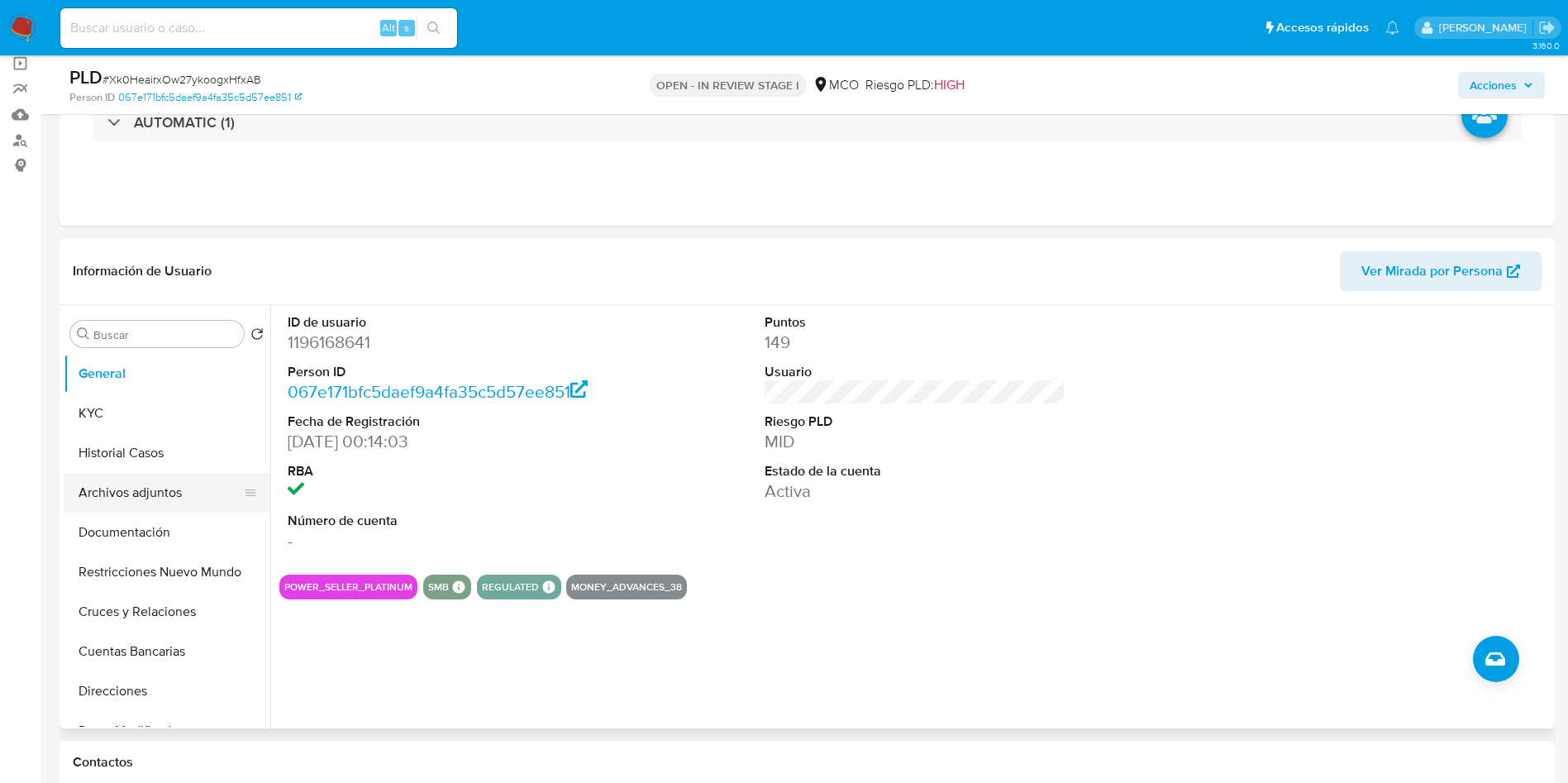
drag, startPoint x: 157, startPoint y: 494, endPoint x: 211, endPoint y: 491, distance: 54.1
click at [157, 494] on button "Archivos adjuntos" at bounding box center [159, 492] width 193 height 40
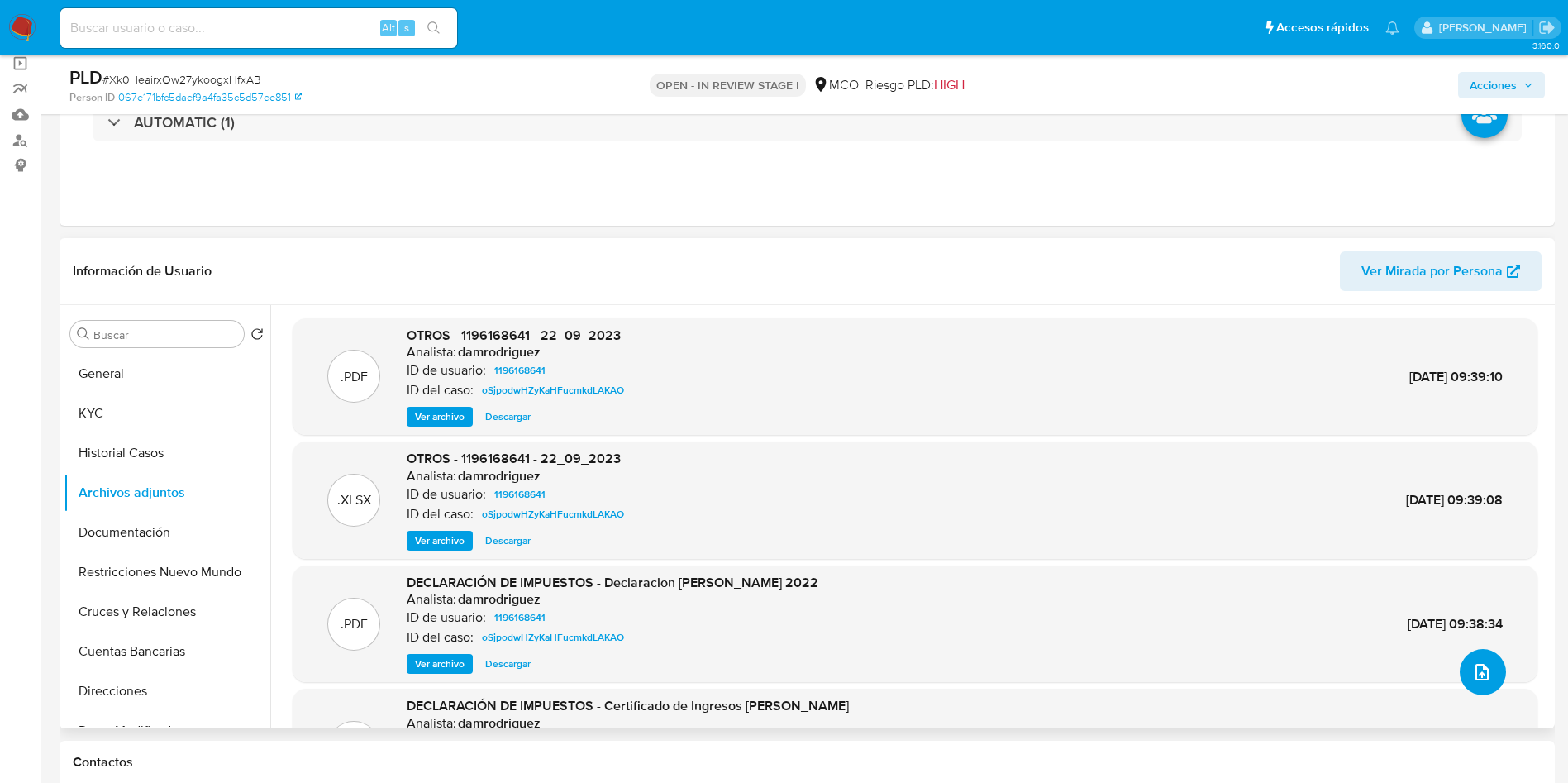
click at [1472, 667] on icon "upload-file" at bounding box center [1481, 671] width 20 height 20
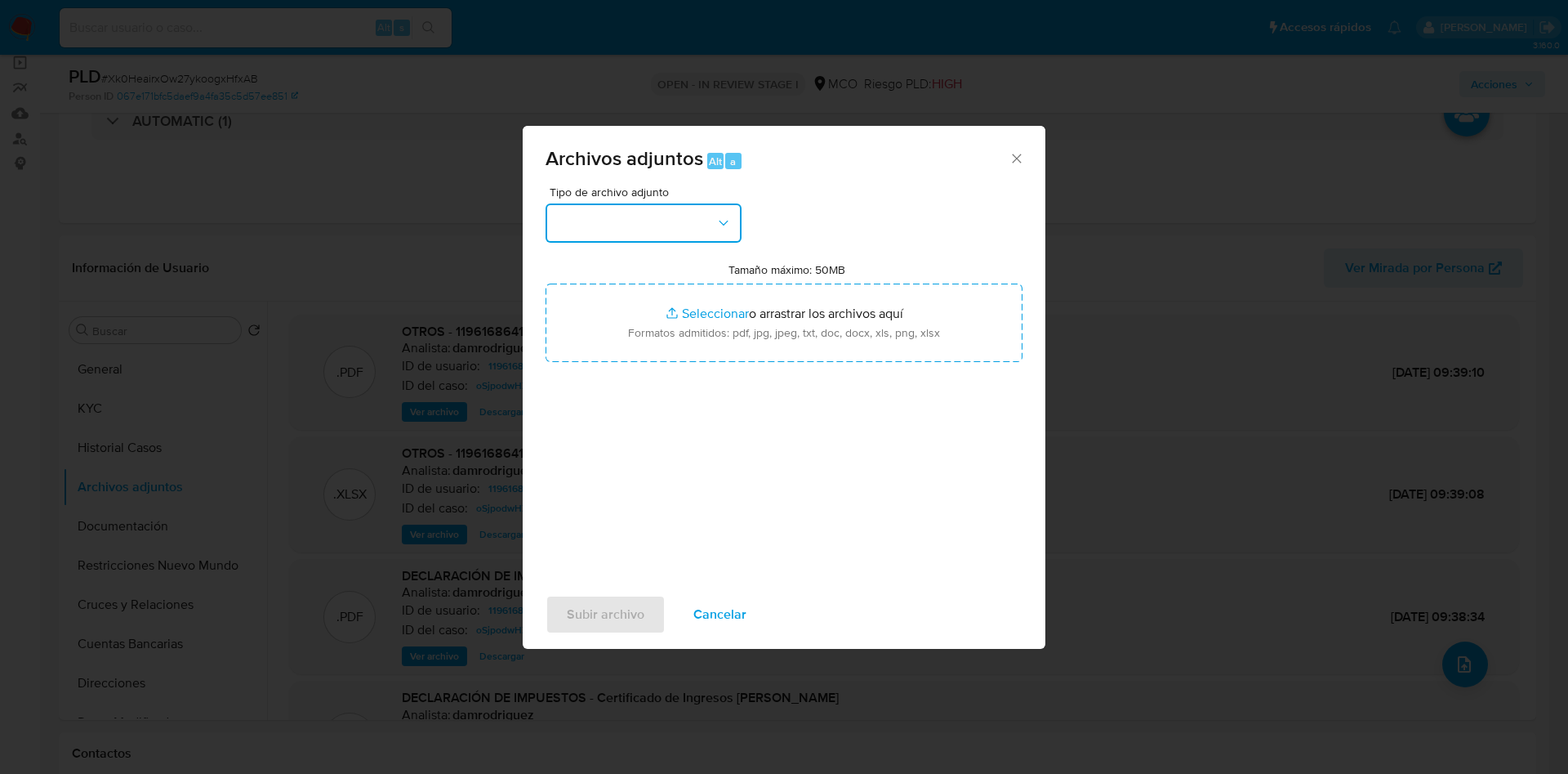
click at [609, 230] on button "button" at bounding box center [643, 223] width 196 height 40
click at [712, 604] on span "Cancelar" at bounding box center [720, 614] width 53 height 36
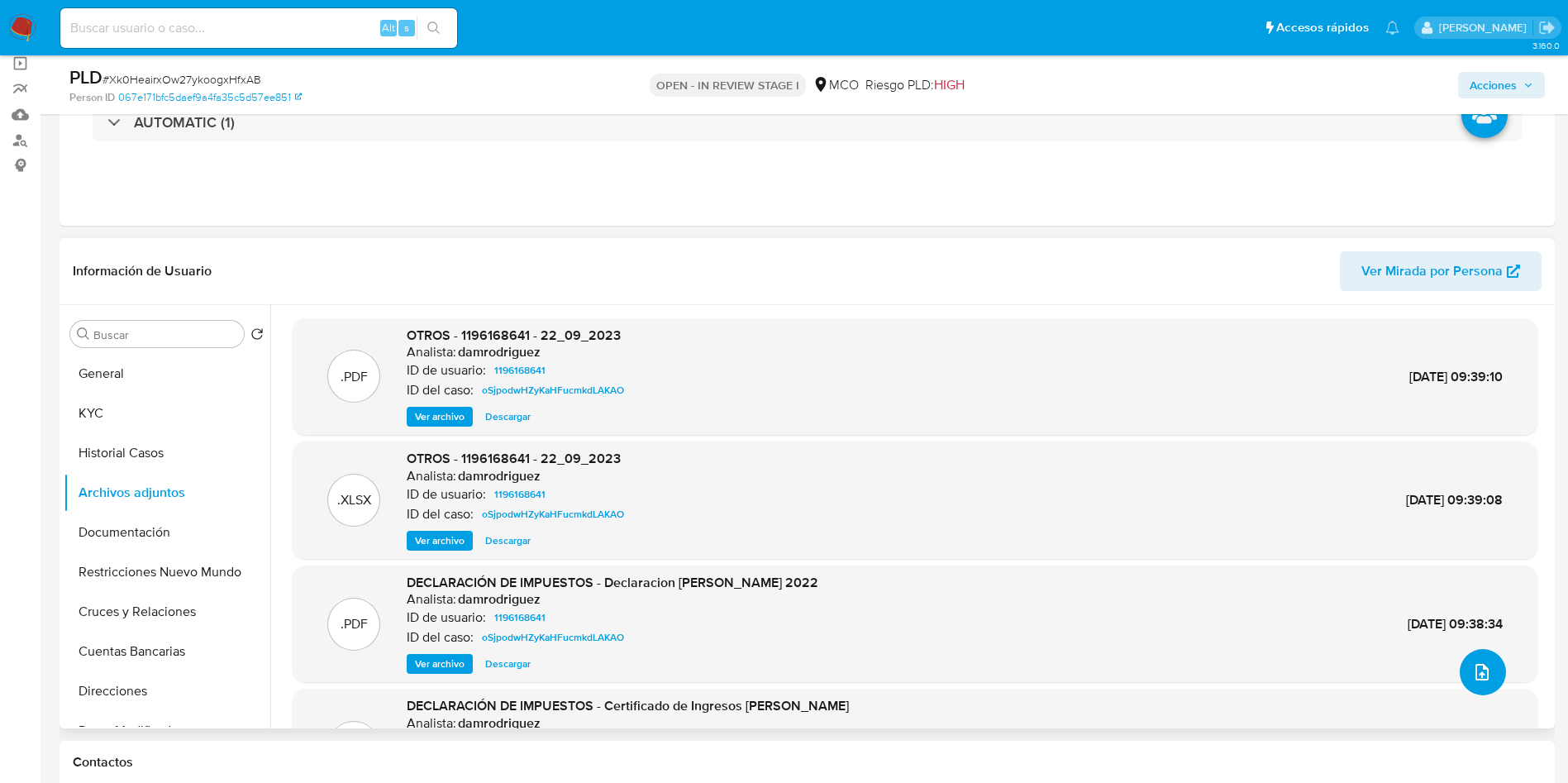
click at [1474, 669] on icon "upload-file" at bounding box center [1481, 671] width 20 height 20
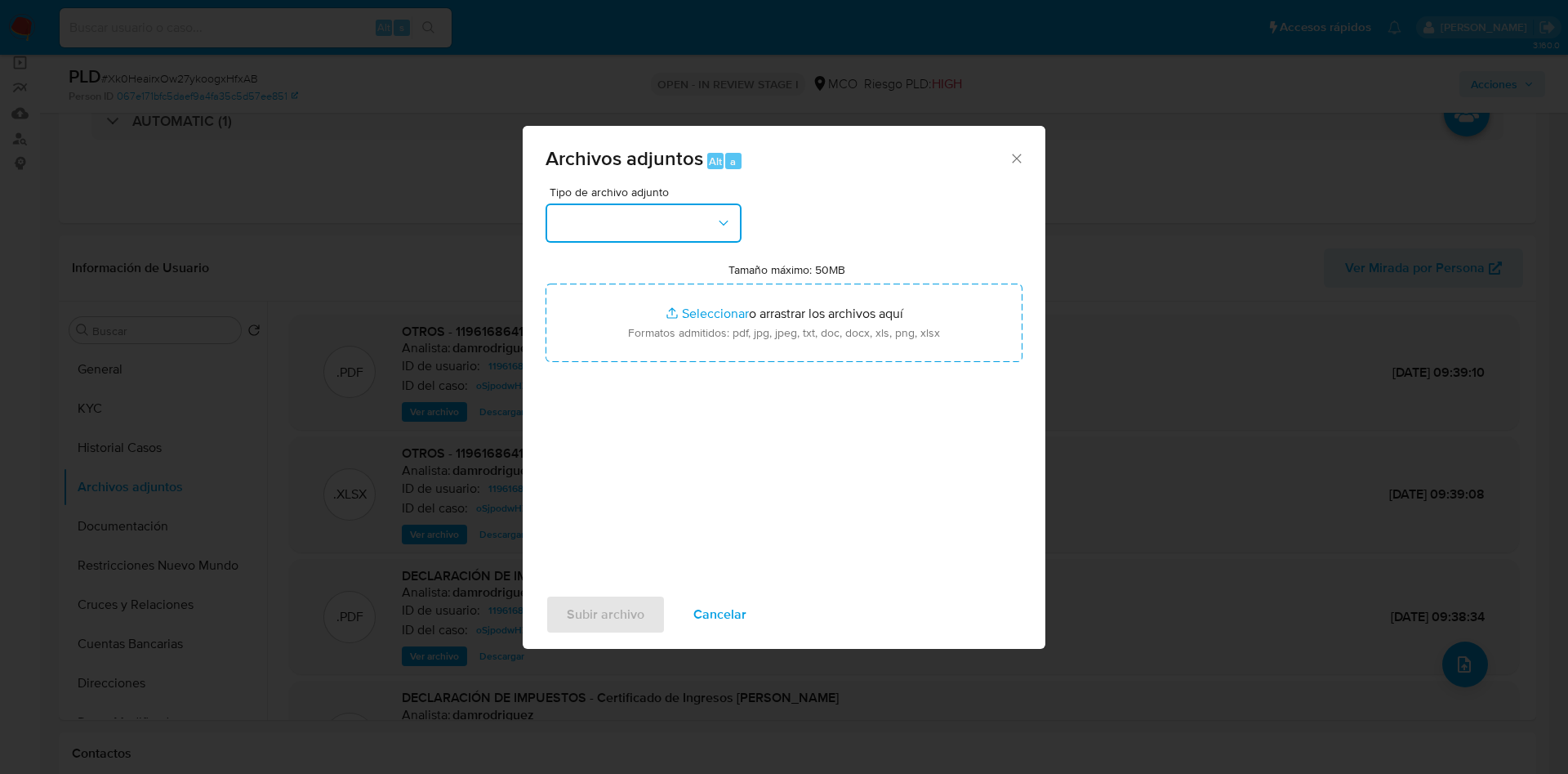
click at [626, 228] on button "button" at bounding box center [643, 223] width 196 height 40
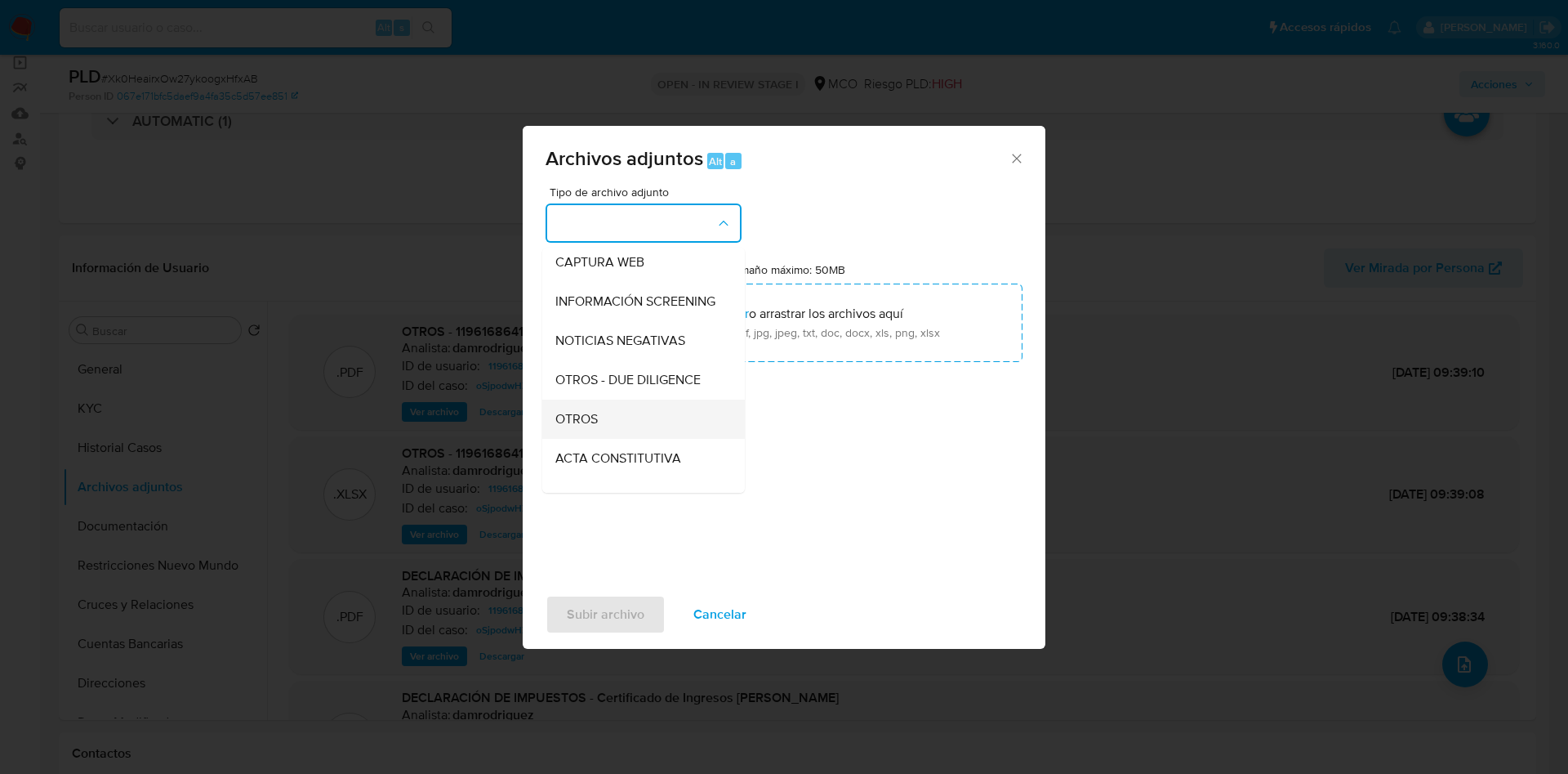
click at [605, 432] on div "OTROS" at bounding box center [638, 419] width 167 height 40
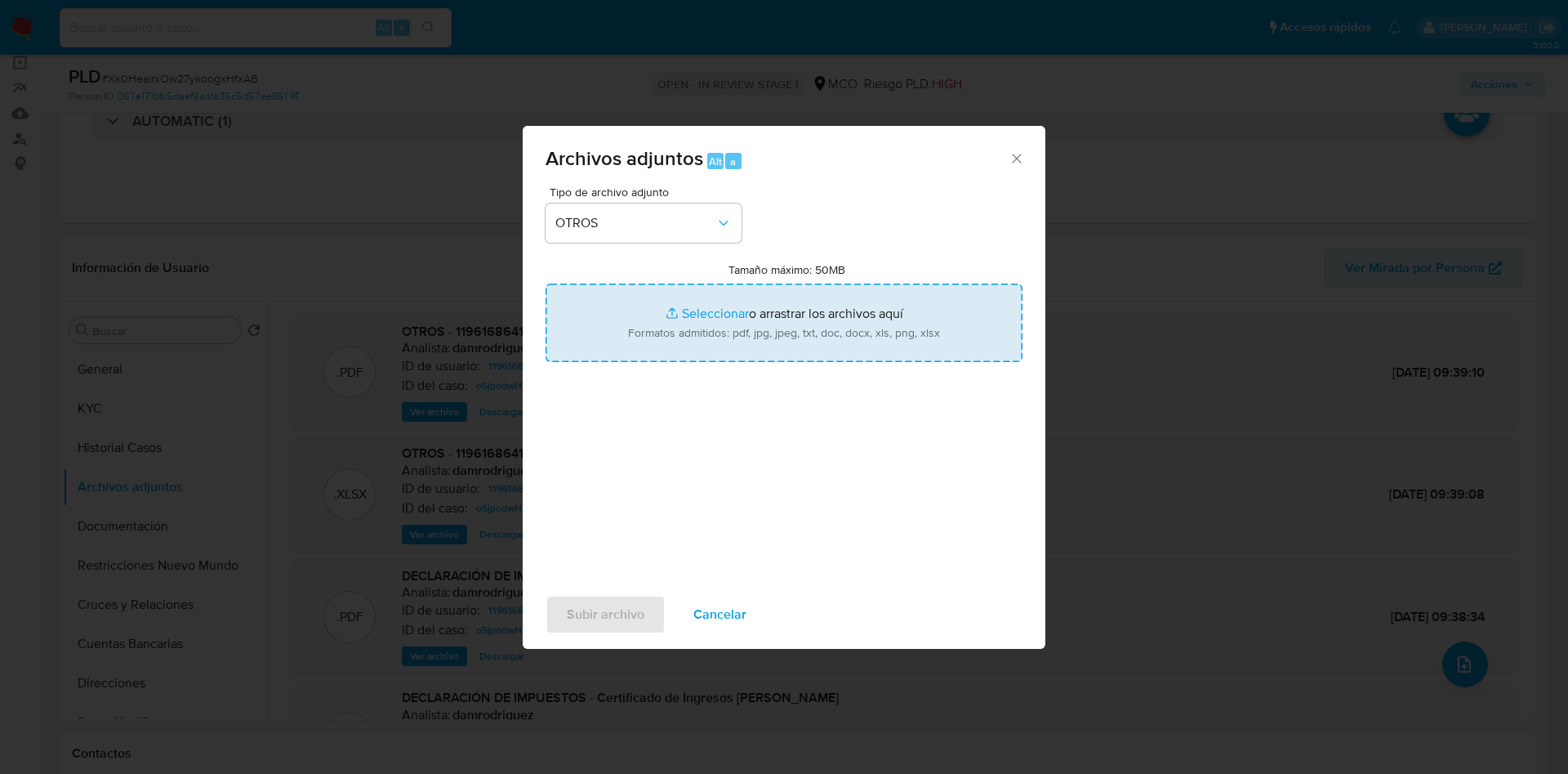
click at [744, 335] on input "Tamaño máximo: 50MB Seleccionar archivos" at bounding box center [784, 322] width 477 height 78
type input "C:\fakepath\1196168641 - 17_09_2025.pdf"
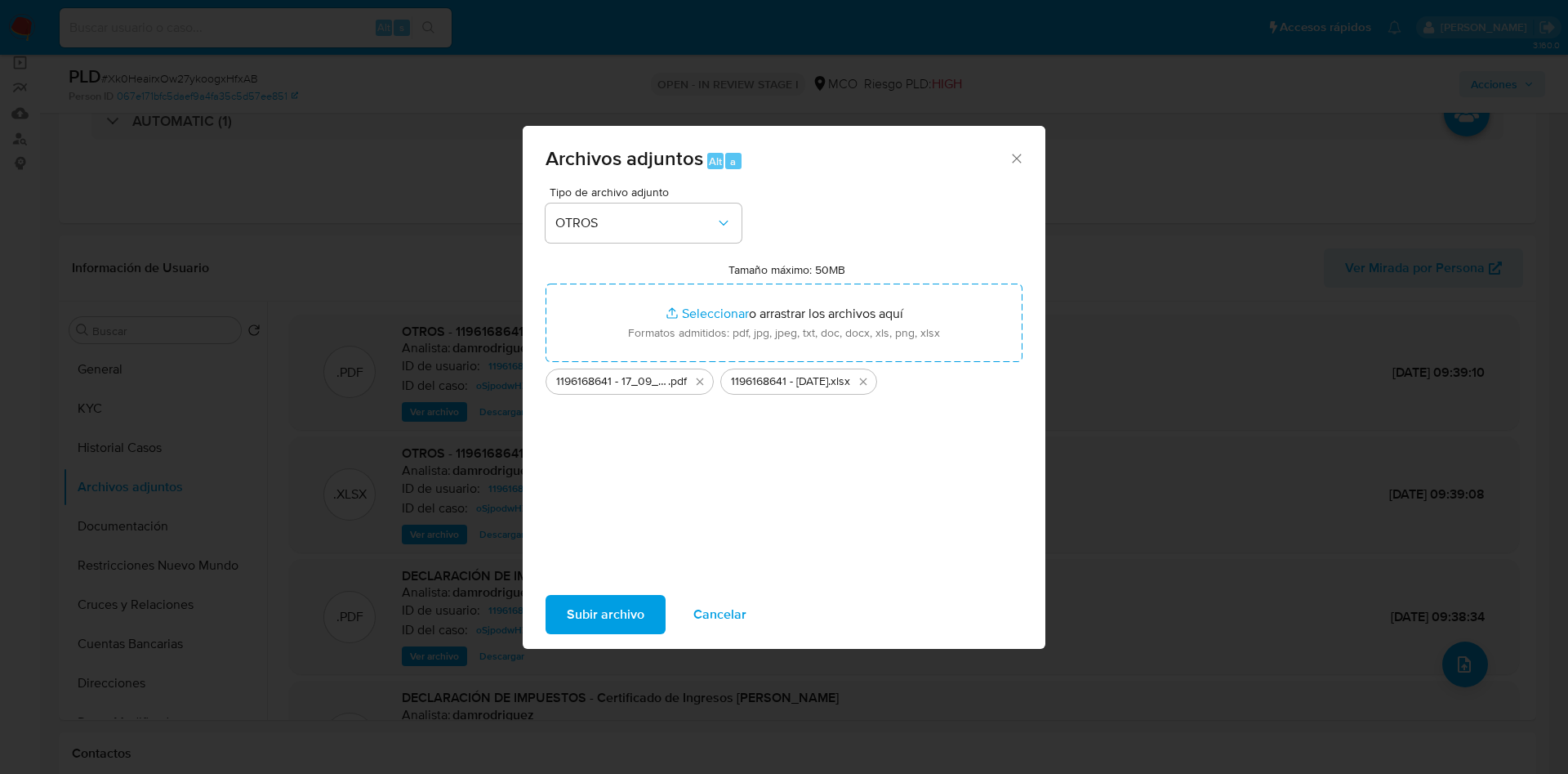
click at [603, 615] on span "Subir archivo" at bounding box center [605, 614] width 77 height 36
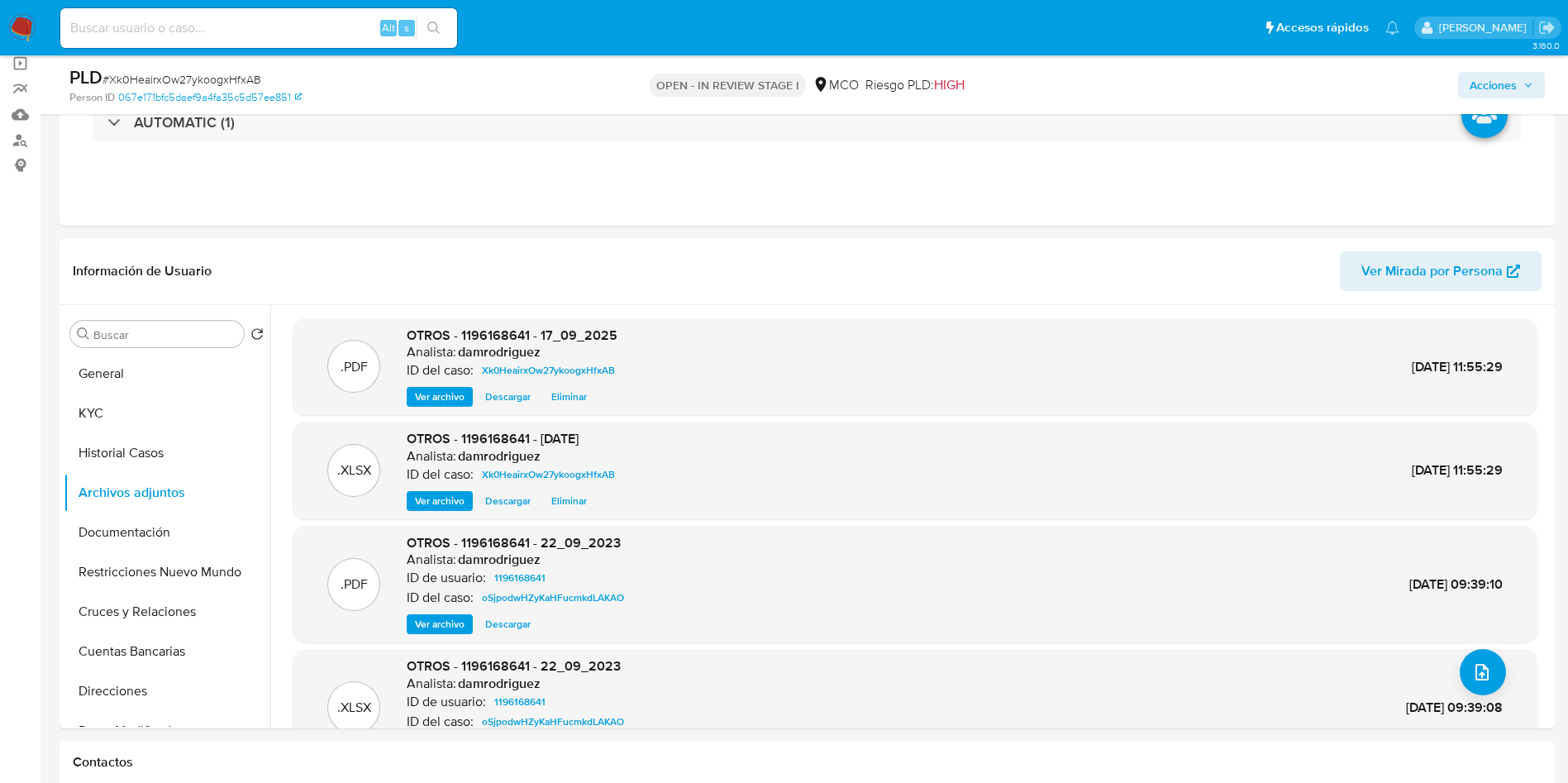
click at [1521, 91] on span "Acciones" at bounding box center [1502, 85] width 63 height 23
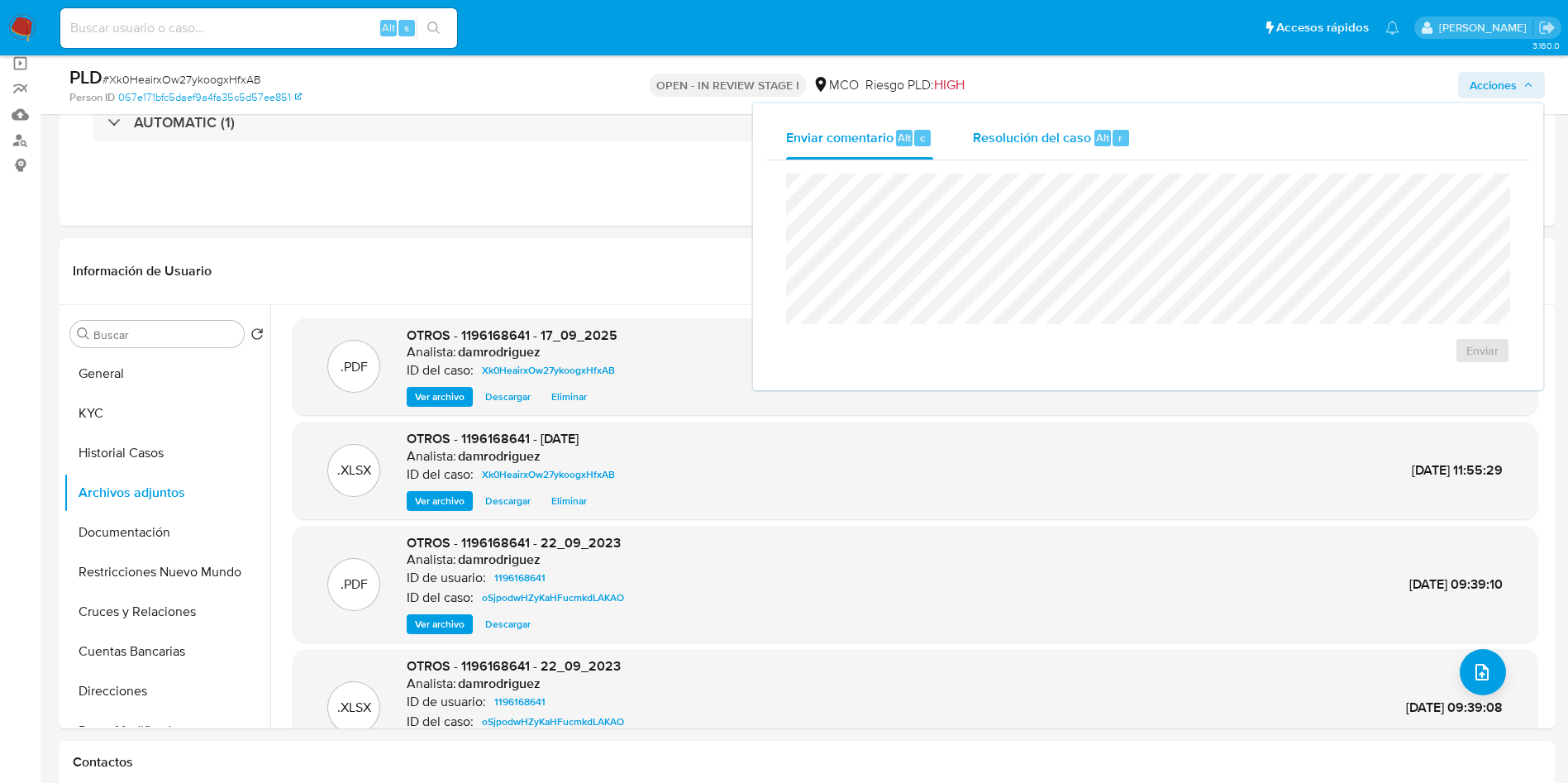
click at [1014, 130] on span "Resolución del caso" at bounding box center [1032, 137] width 118 height 19
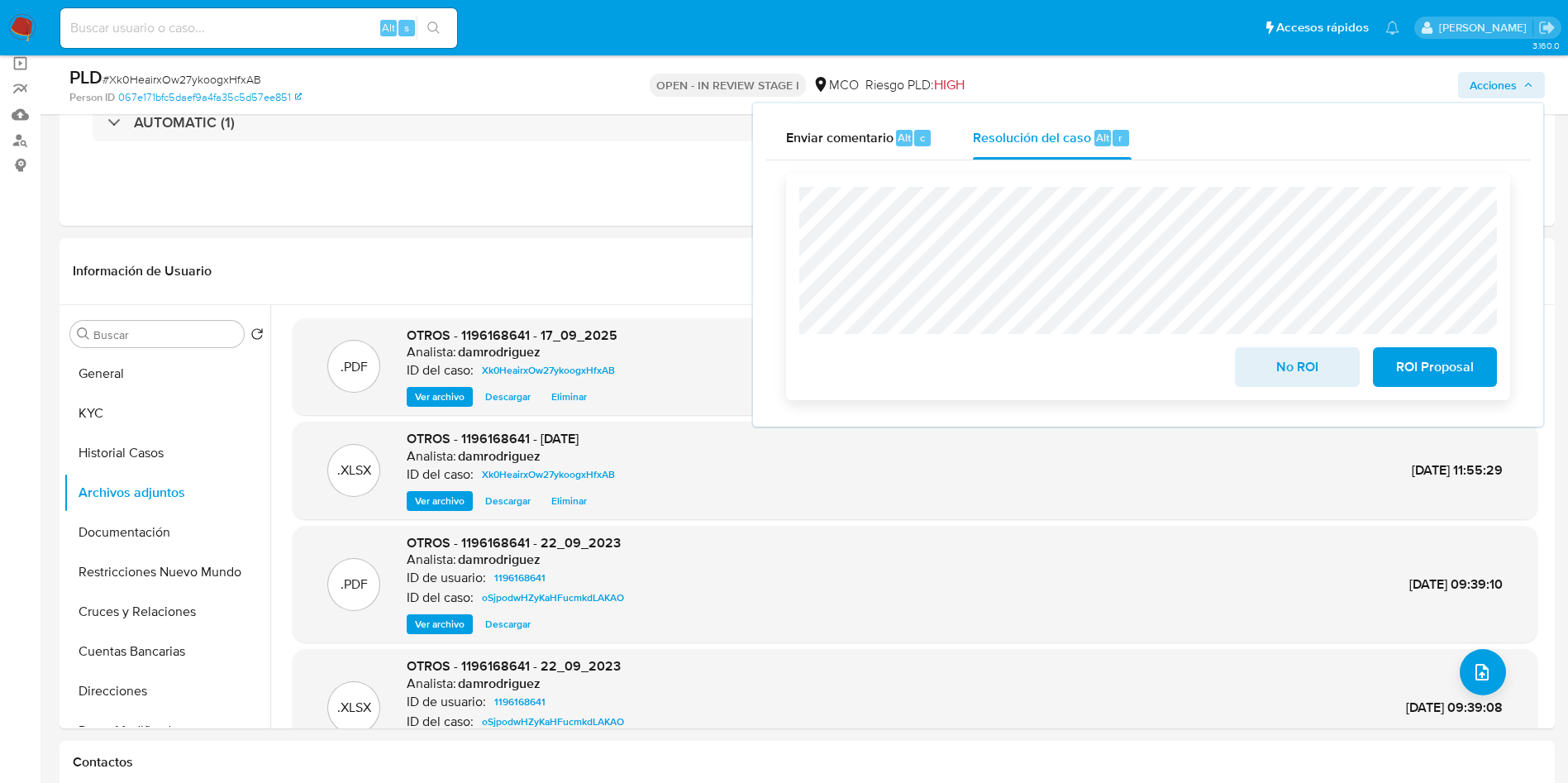
click at [1291, 381] on span "No ROI" at bounding box center [1297, 366] width 81 height 36
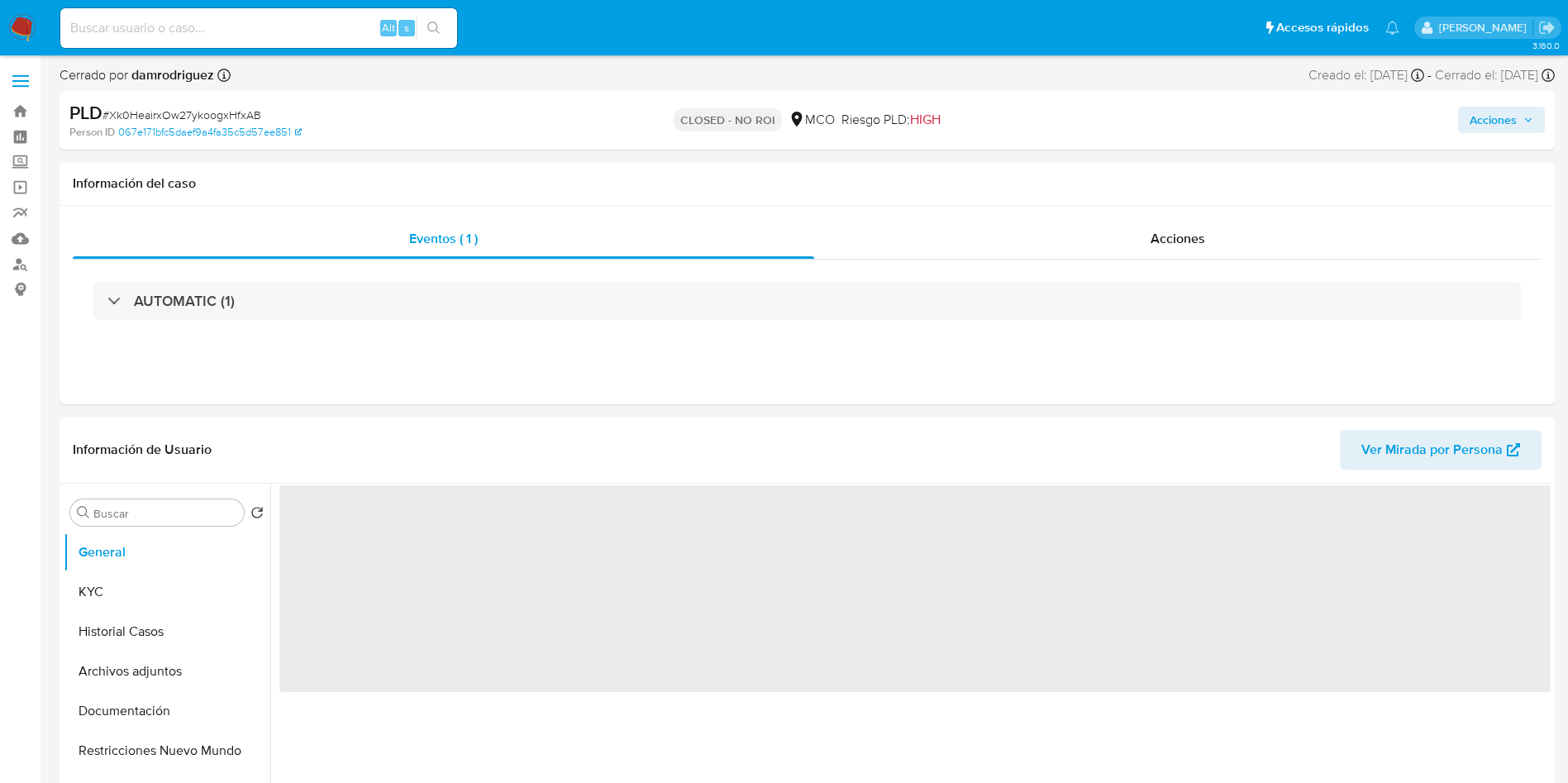
select select "10"
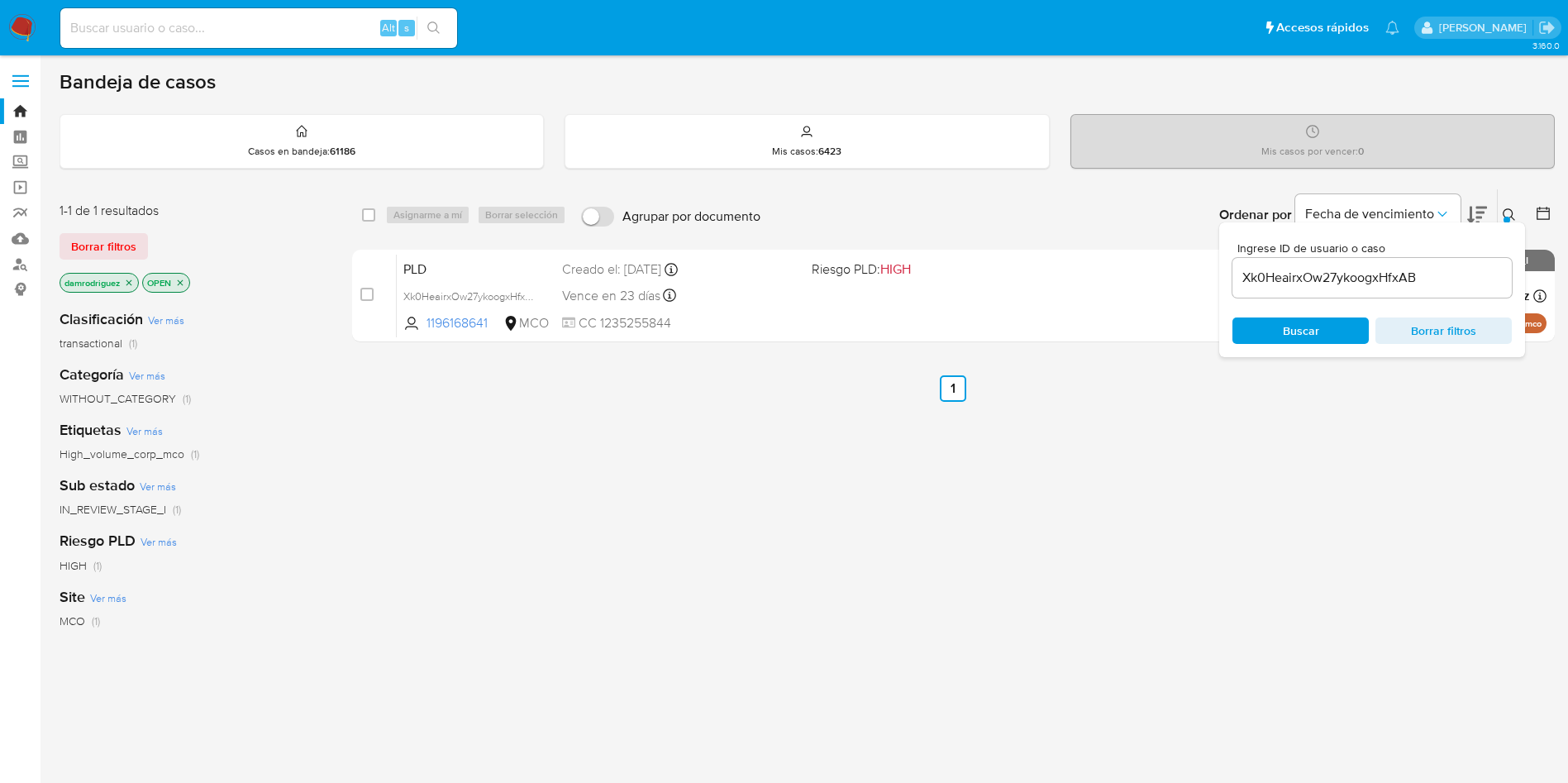
click at [1328, 270] on input "Xk0HeairxOw27ykoogxHfxAB" at bounding box center [1372, 277] width 280 height 21
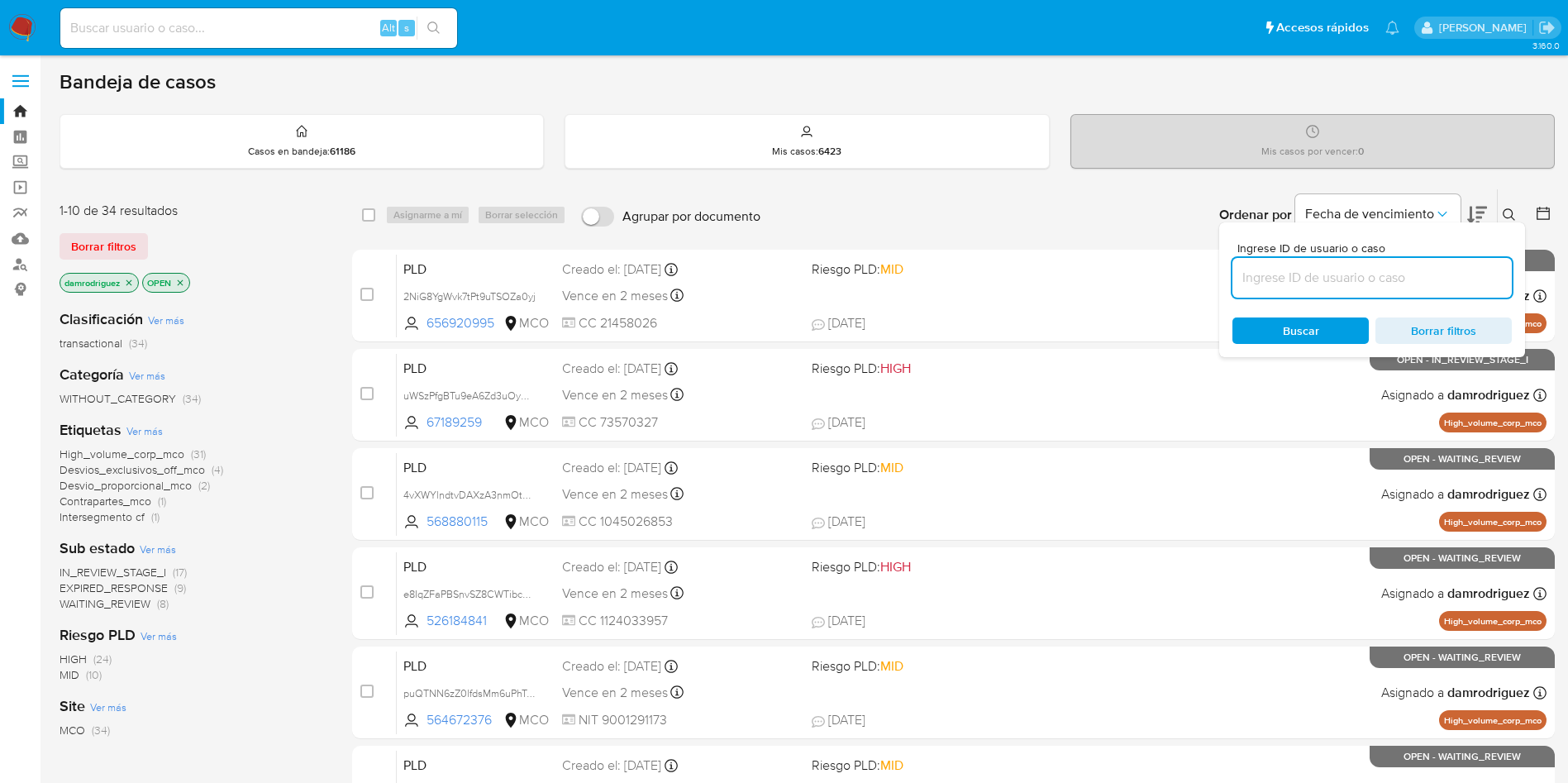
click at [267, 227] on div "1-10 de 34 resultados Borrar filtros damrodriguez OPEN" at bounding box center [192, 248] width 265 height 94
click at [269, 190] on div "1-10 de 34 resultados Borrar filtros damrodriguez OPEN Clasificación Ver más tr…" at bounding box center [193, 741] width 267 height 1106
